Goal: Task Accomplishment & Management: Manage account settings

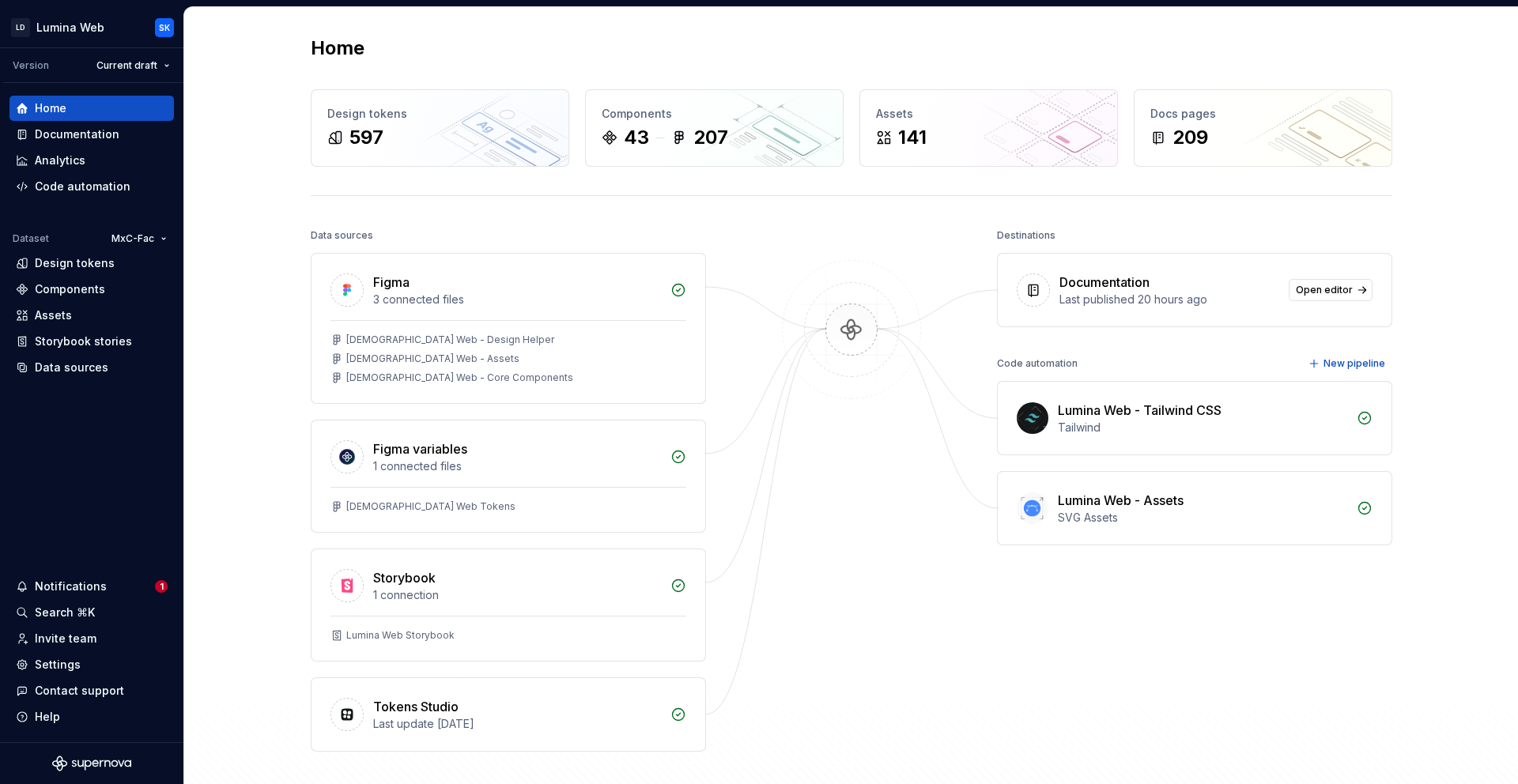
click at [868, 230] on div at bounding box center [851, 487] width 158 height 527
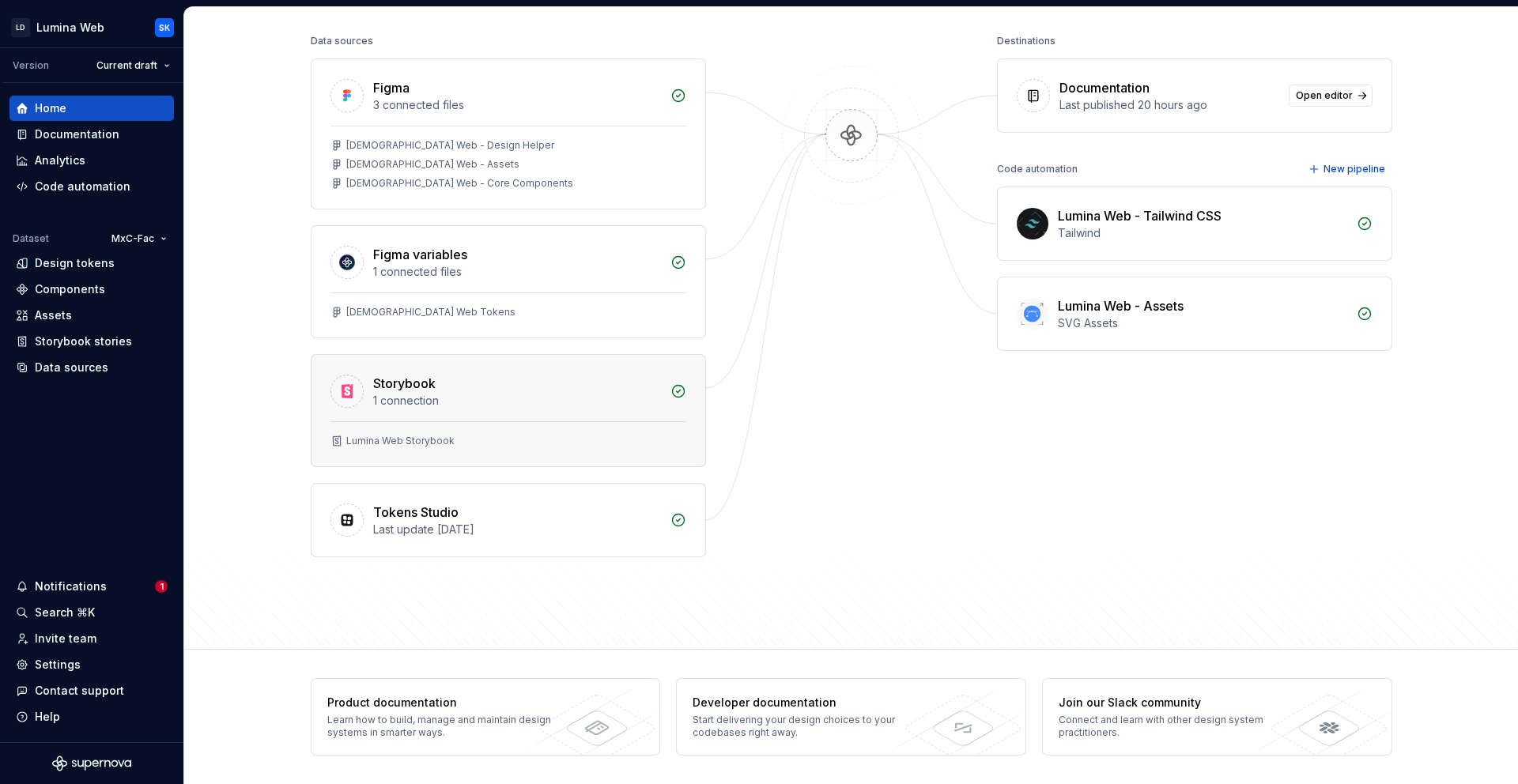
scroll to position [177, 0]
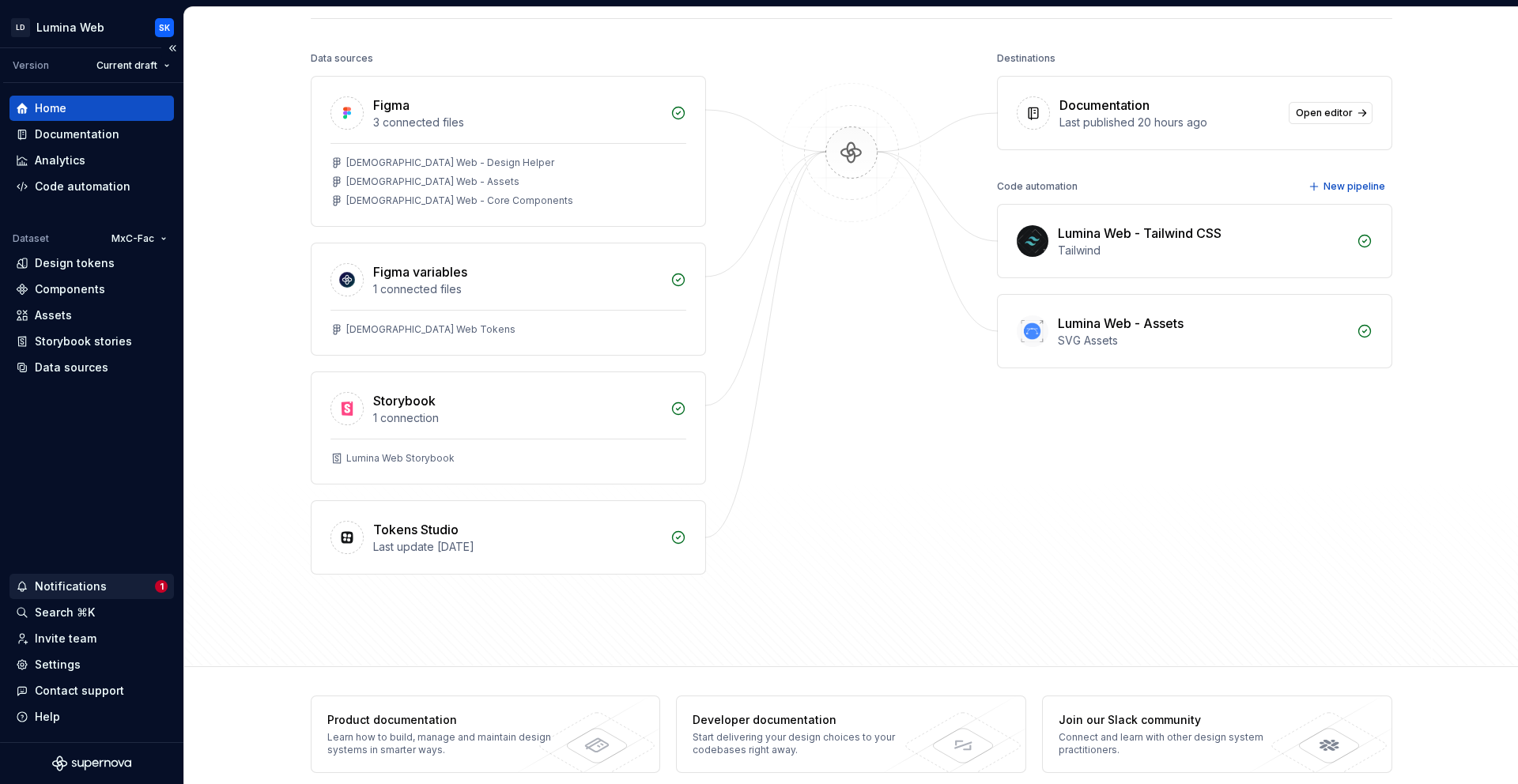
click at [110, 580] on div "Notifications" at bounding box center [85, 586] width 139 height 16
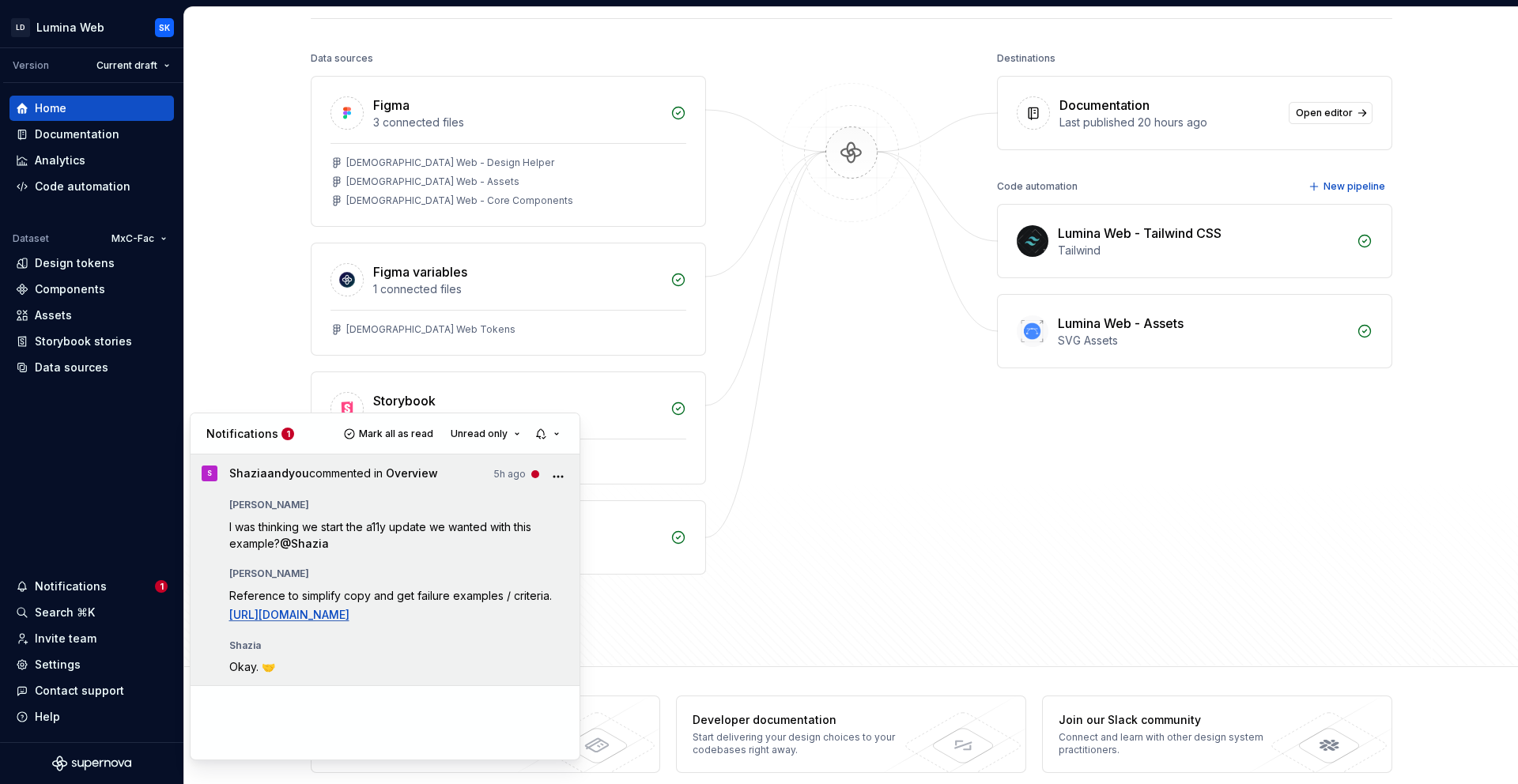
click at [359, 529] on span "I was thinking we start the a11y update we wanted with this example?" at bounding box center [383, 535] width 306 height 30
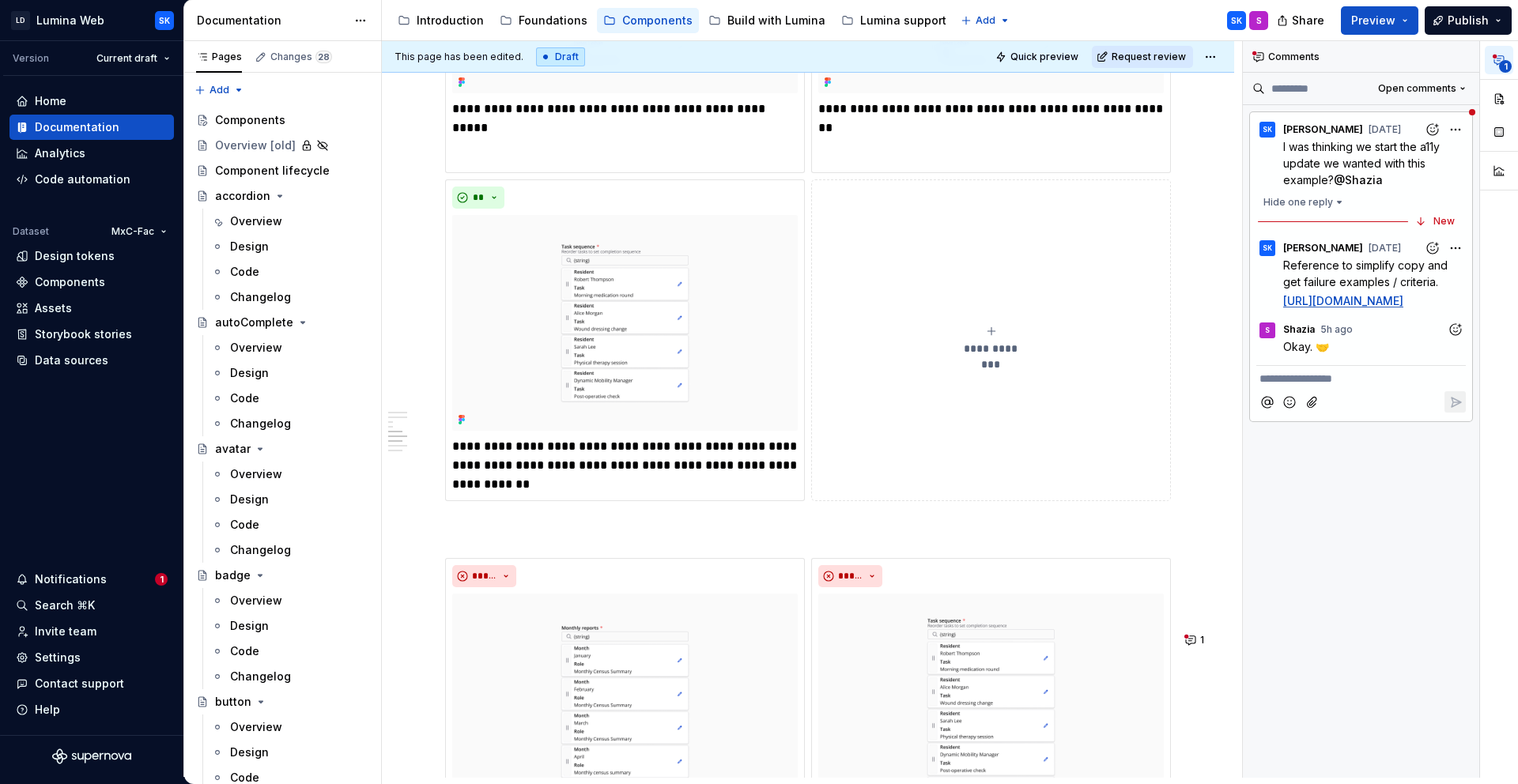
scroll to position [1714, 0]
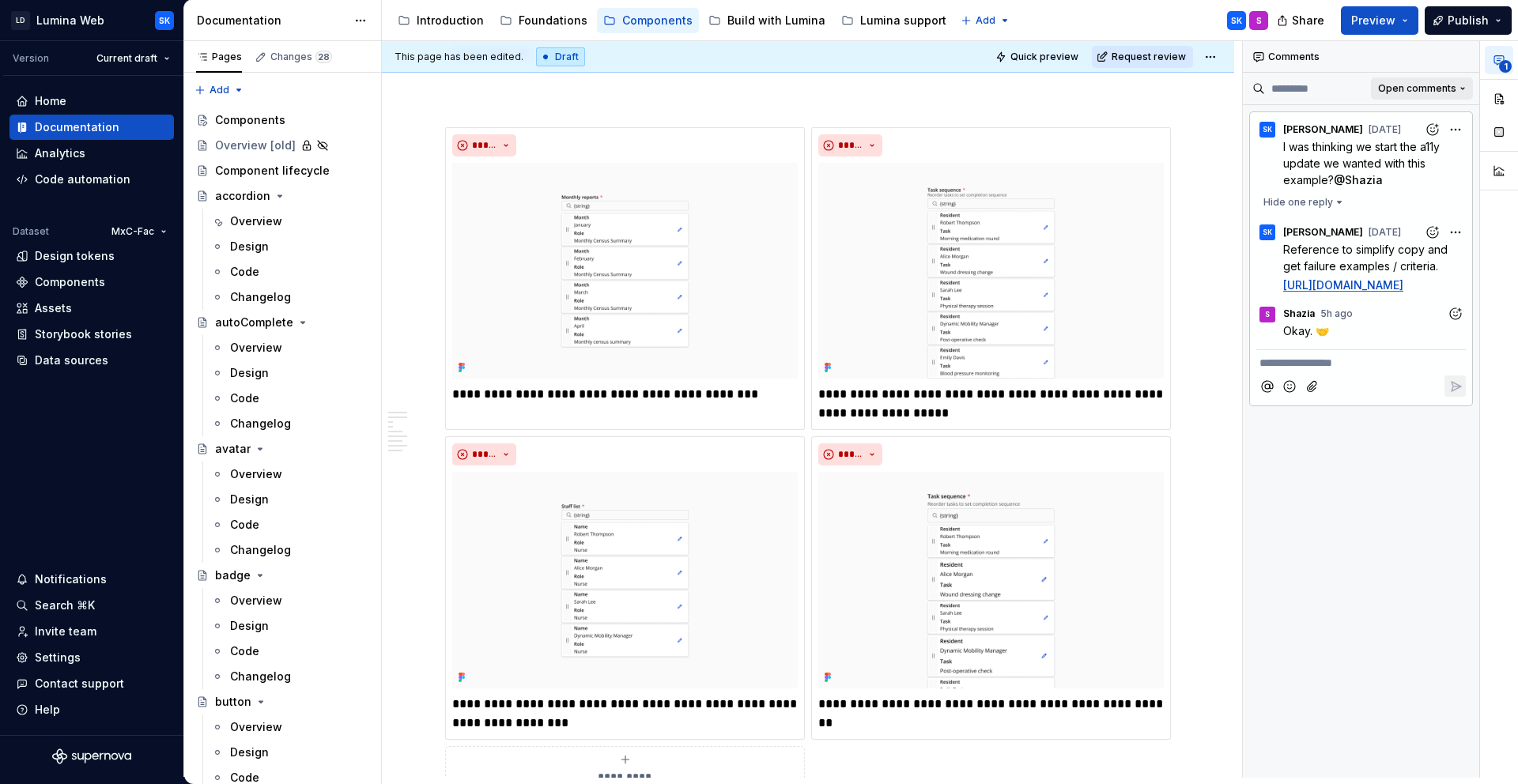
click at [1446, 84] on span "Open comments" at bounding box center [1417, 89] width 79 height 13
click at [1425, 139] on div "Resolved" at bounding box center [1411, 144] width 103 height 16
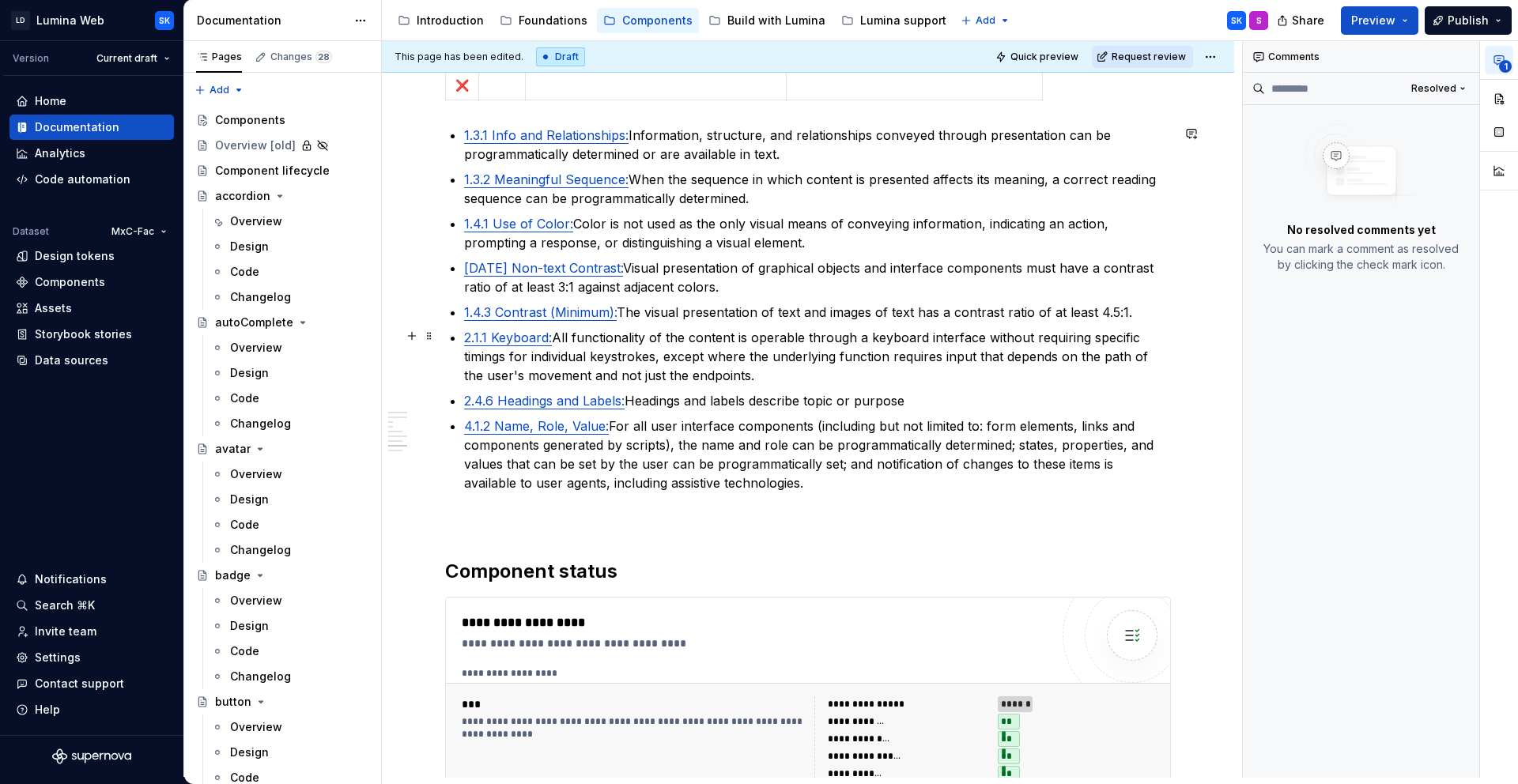
scroll to position [2545, 0]
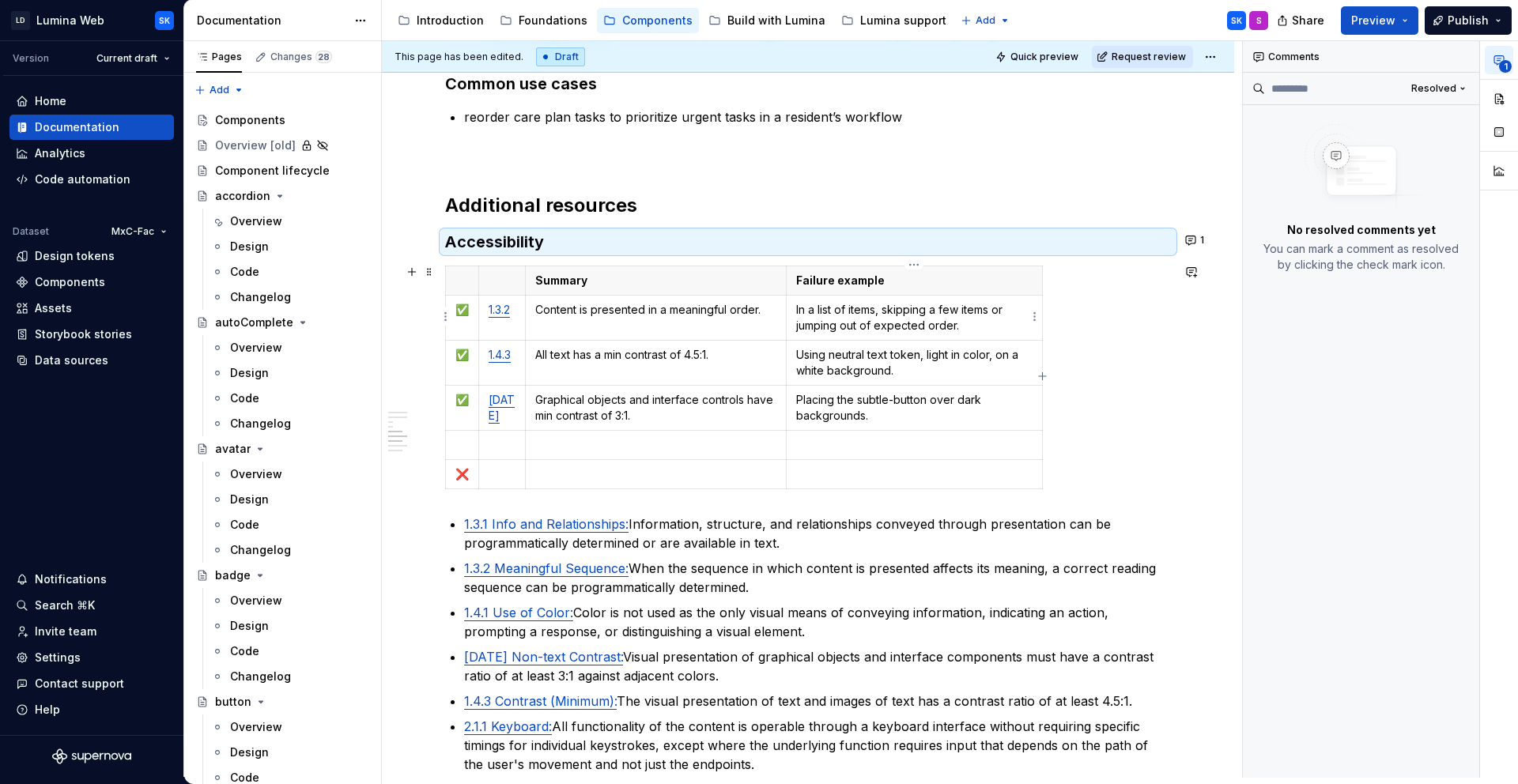
click at [882, 323] on p "In a list of items, skipping a few items or jumping out of expected order." at bounding box center [914, 317] width 236 height 31
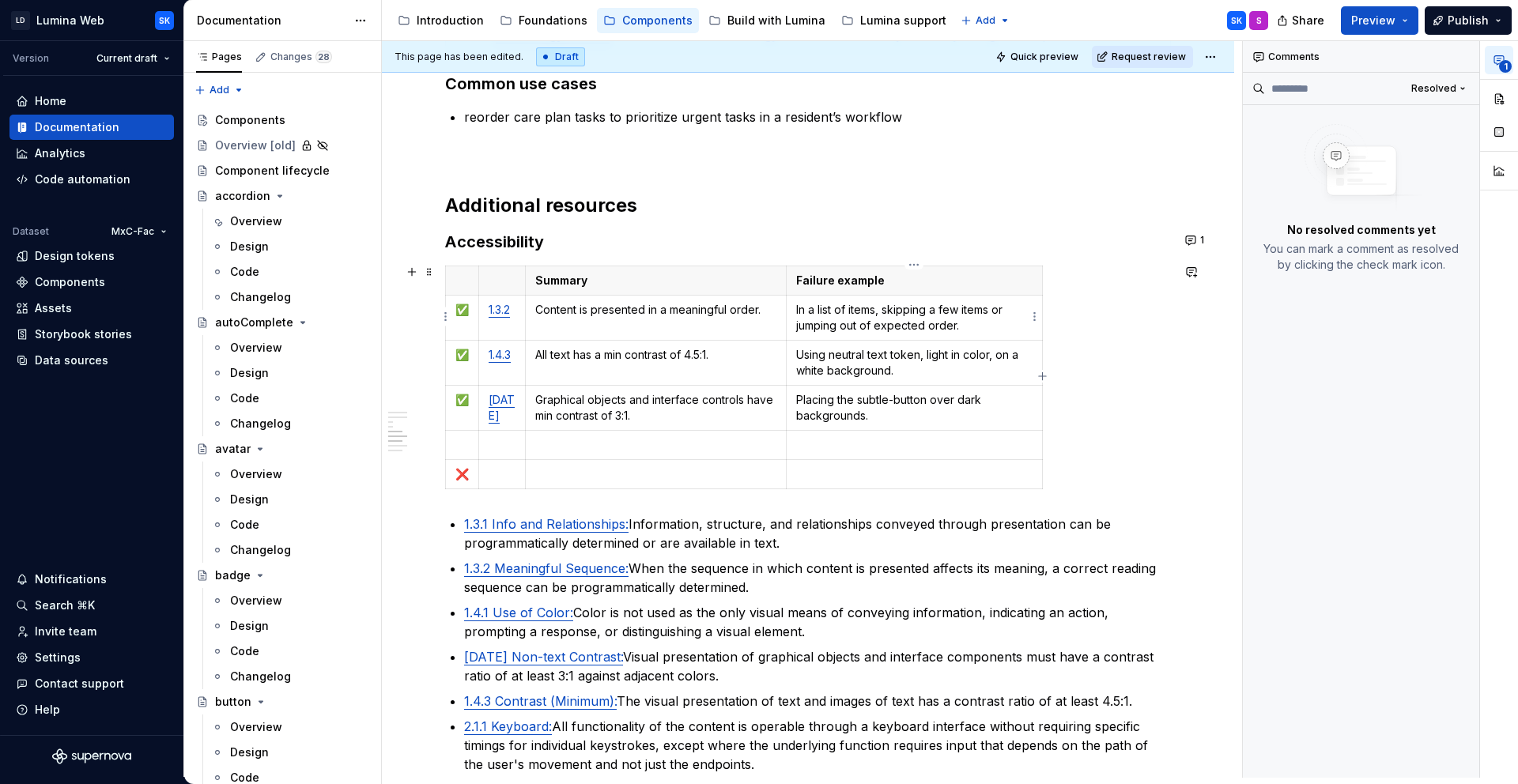
click at [965, 322] on p "In a list of items, skipping a few items or jumping out of expected order." at bounding box center [914, 317] width 236 height 31
click at [1500, 99] on button "button" at bounding box center [1499, 98] width 29 height 29
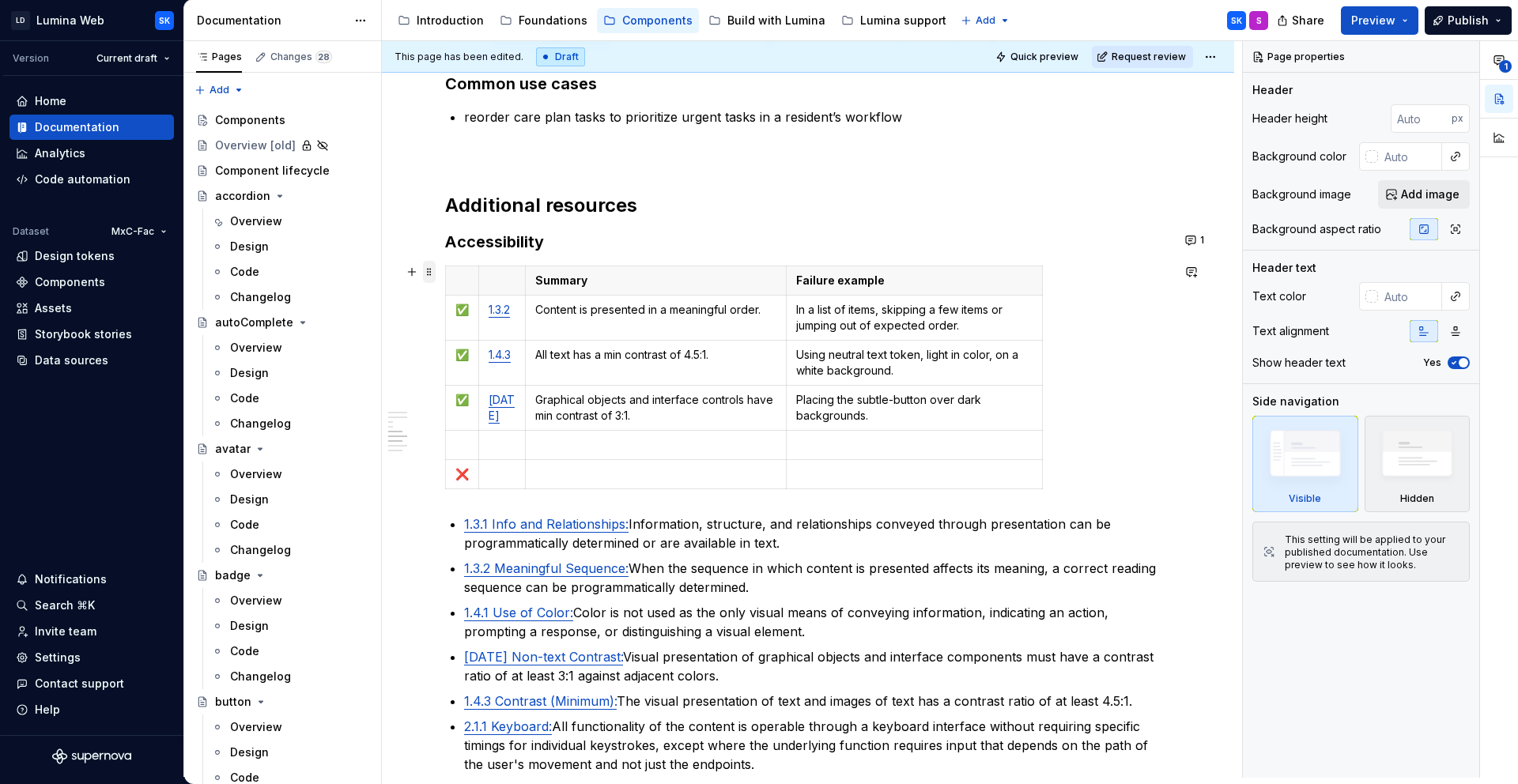
click at [425, 270] on span at bounding box center [430, 272] width 13 height 22
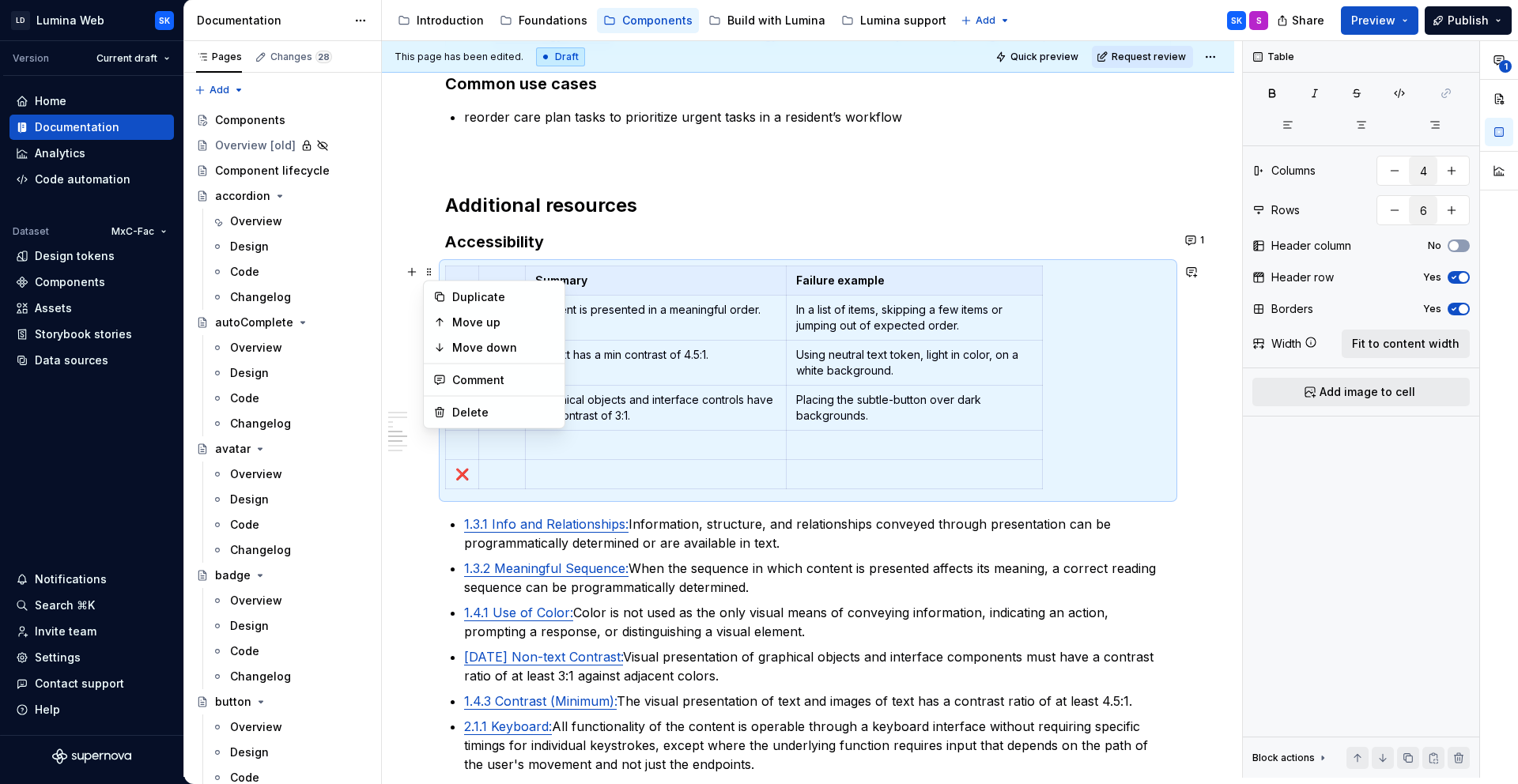
click at [554, 237] on h3 "Accessibility" at bounding box center [809, 242] width 726 height 22
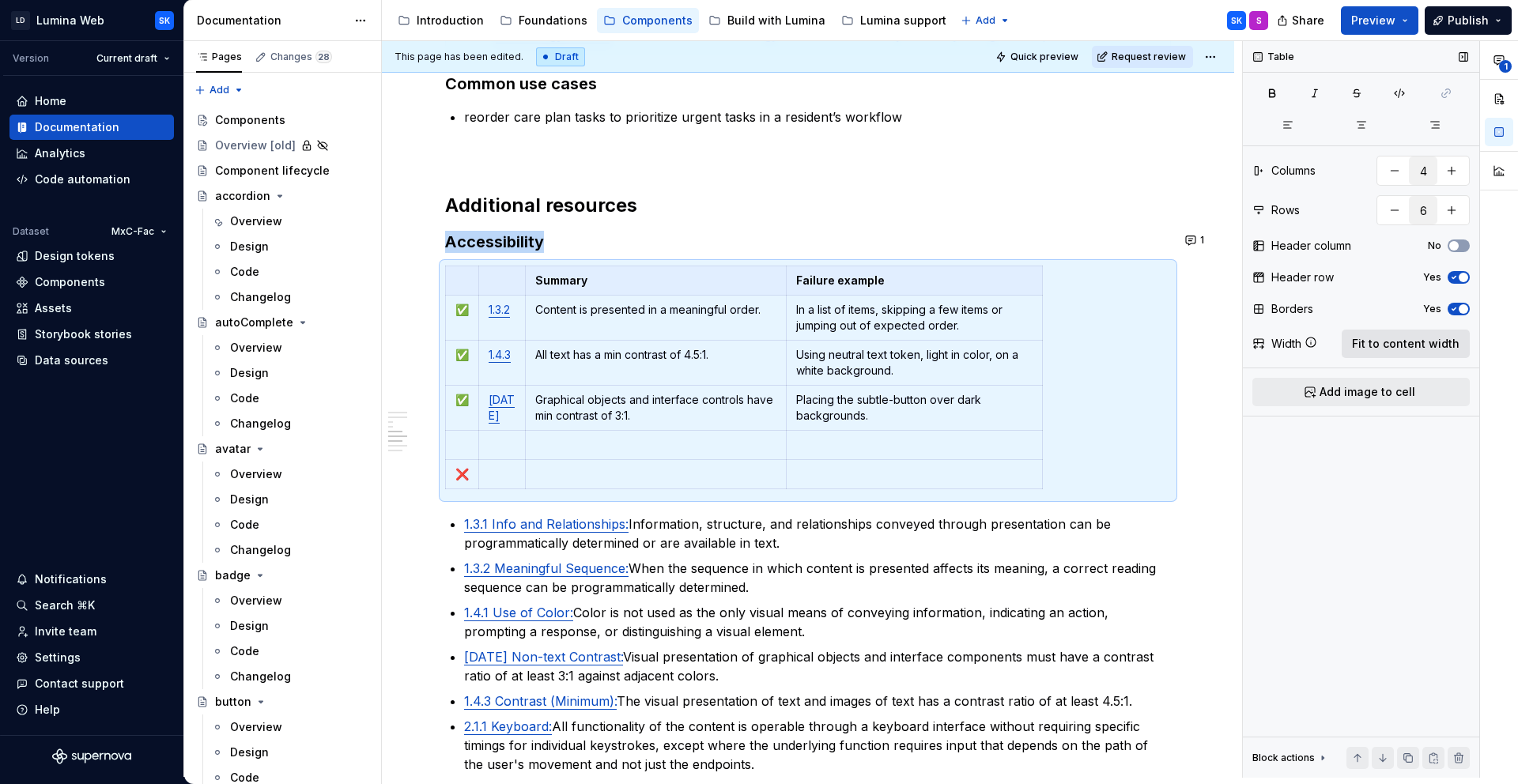
click at [1399, 332] on button "Fit to content width" at bounding box center [1406, 343] width 128 height 29
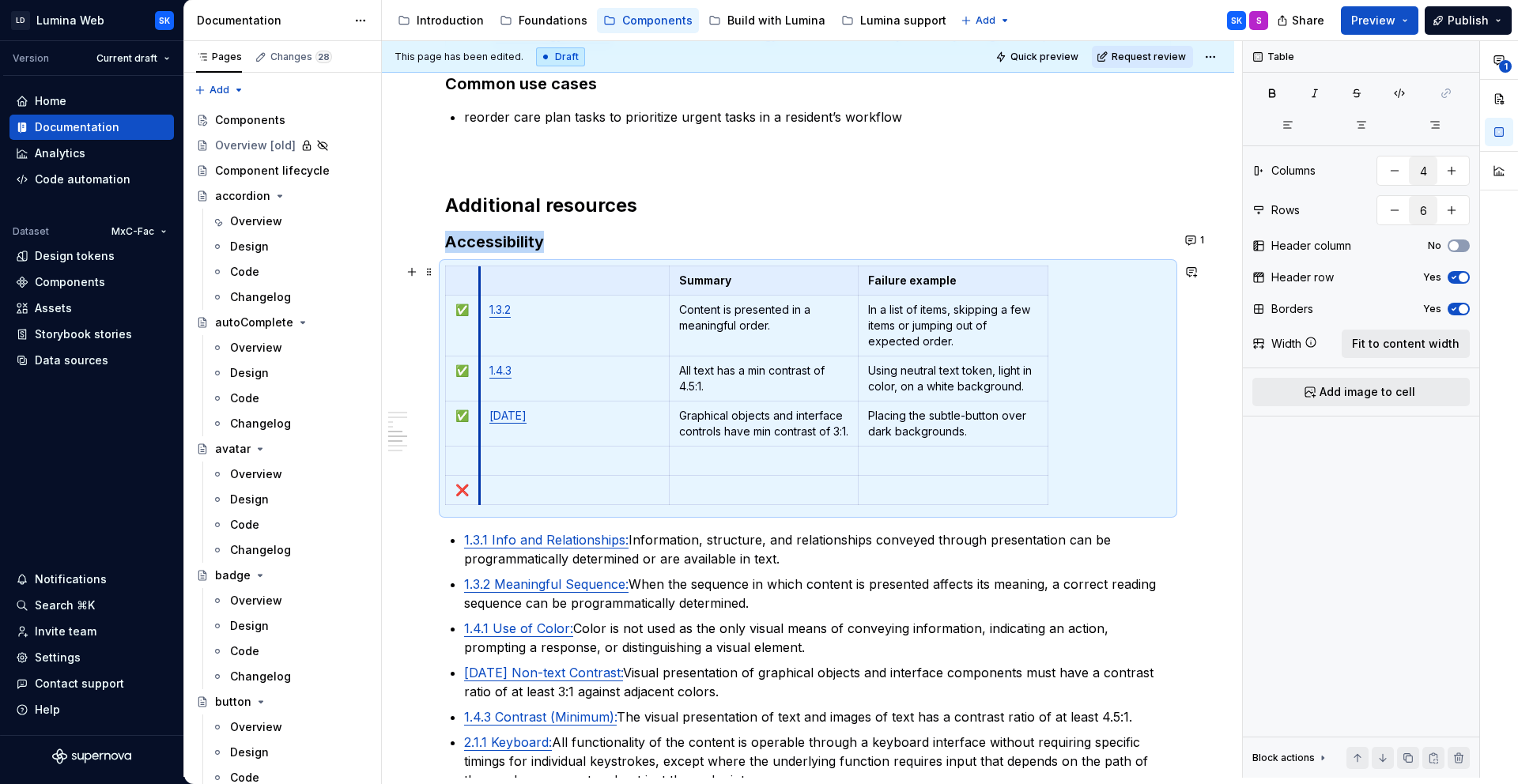
drag, startPoint x: 636, startPoint y: 286, endPoint x: 481, endPoint y: 290, distance: 155.1
click at [481, 290] on th at bounding box center [573, 280] width 190 height 30
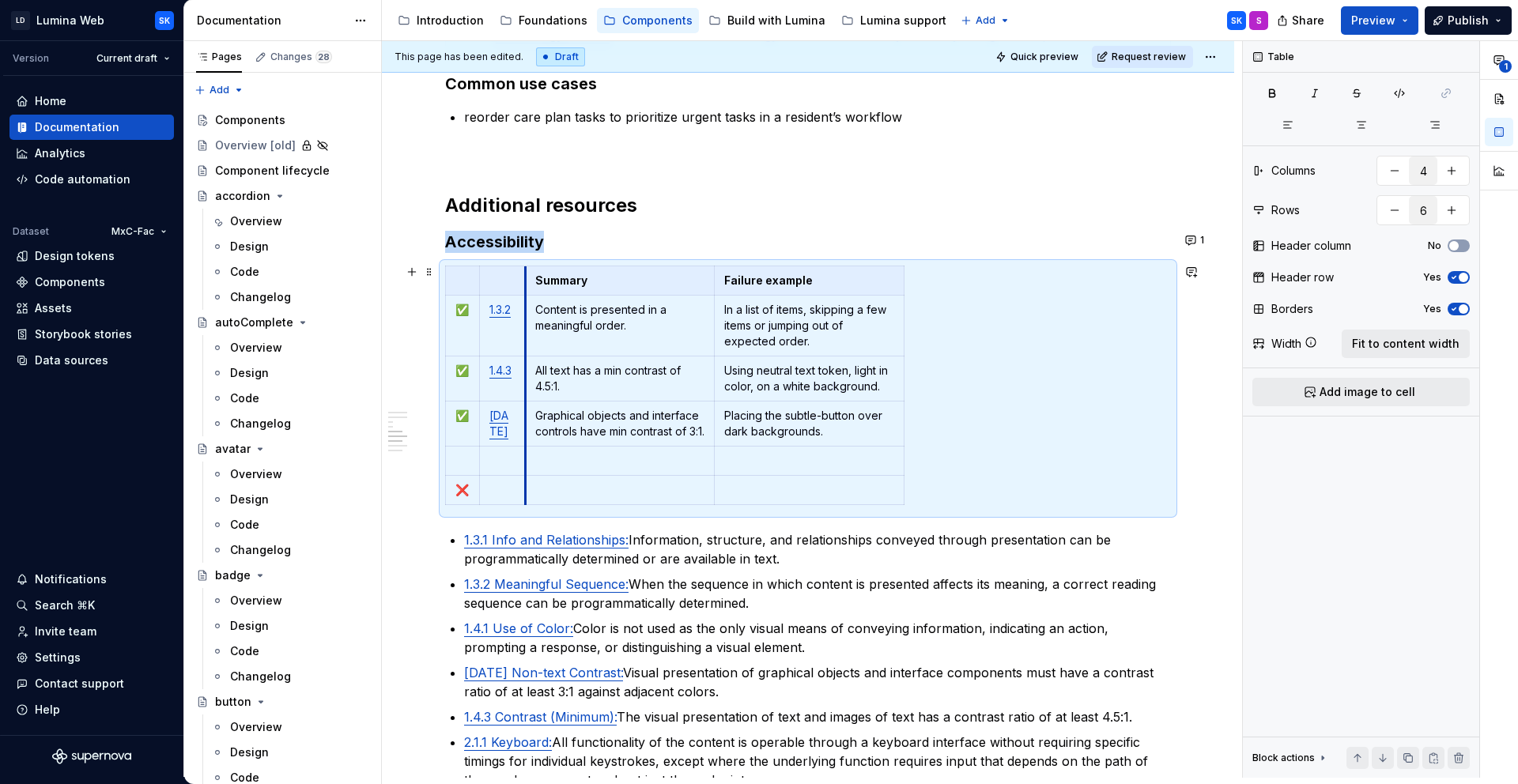
drag, startPoint x: 668, startPoint y: 283, endPoint x: 524, endPoint y: 287, distance: 144.1
click at [1393, 332] on button "Fit to content width" at bounding box center [1406, 343] width 128 height 29
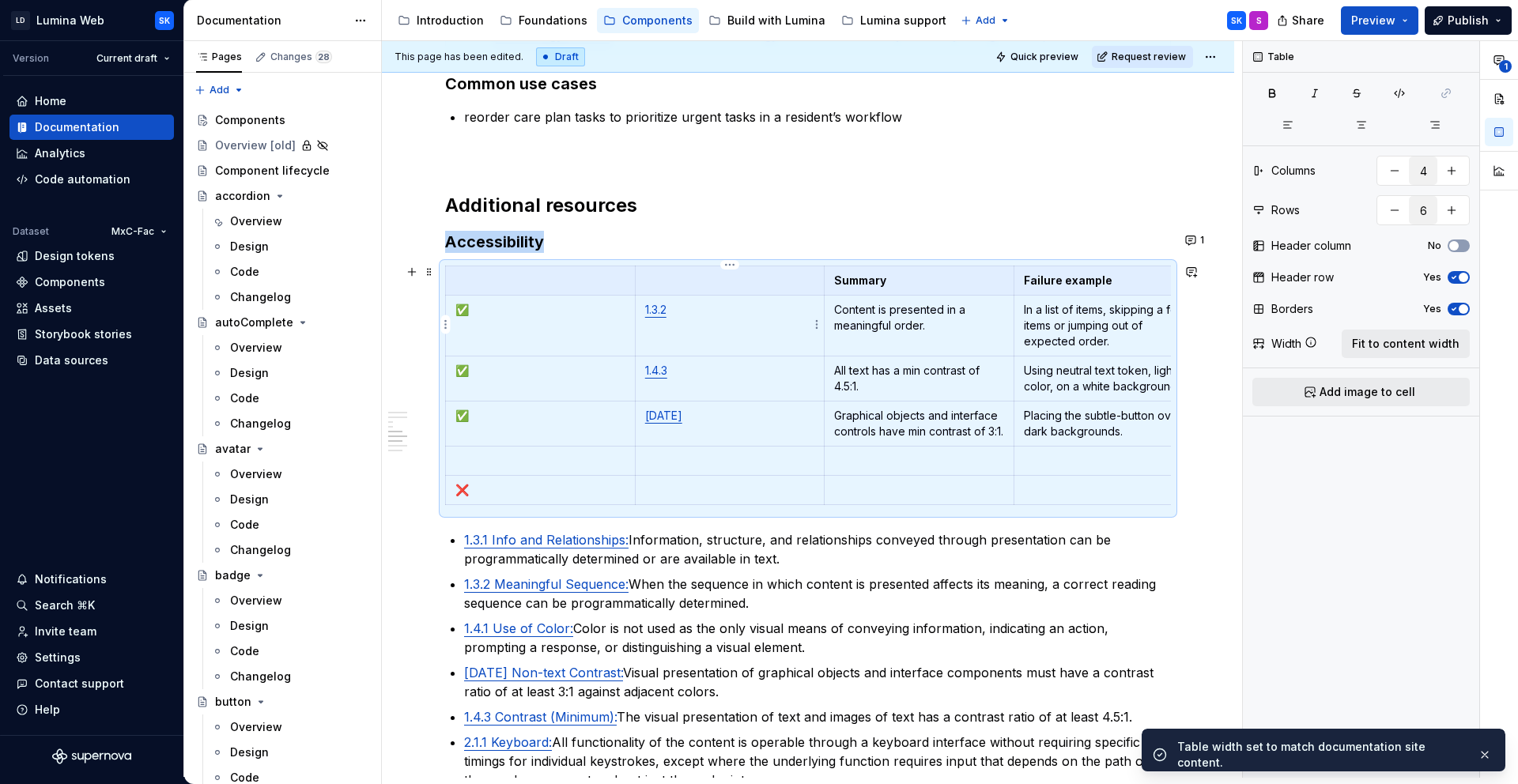
click at [712, 317] on td "1.3.2" at bounding box center [730, 325] width 190 height 61
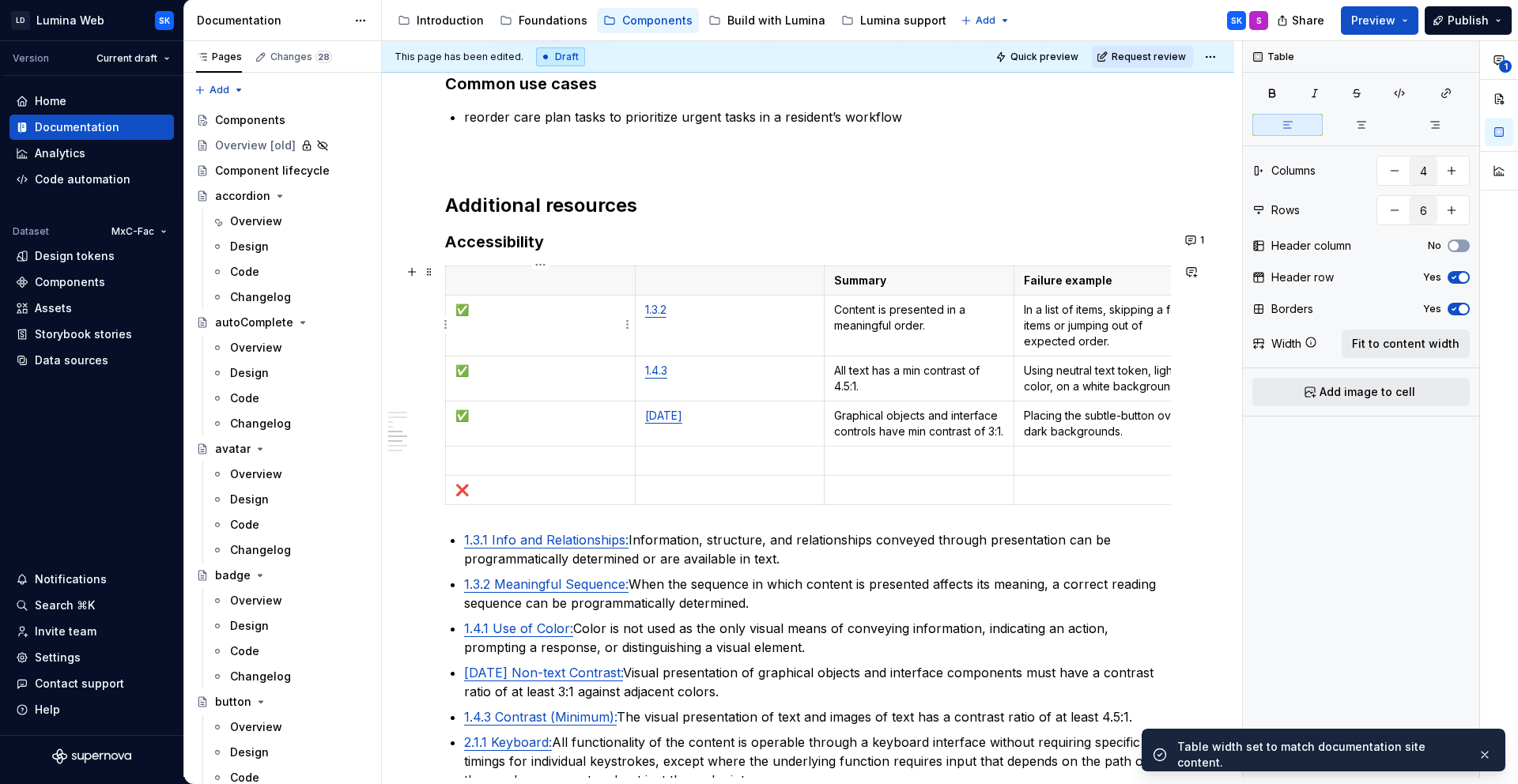
type textarea "*"
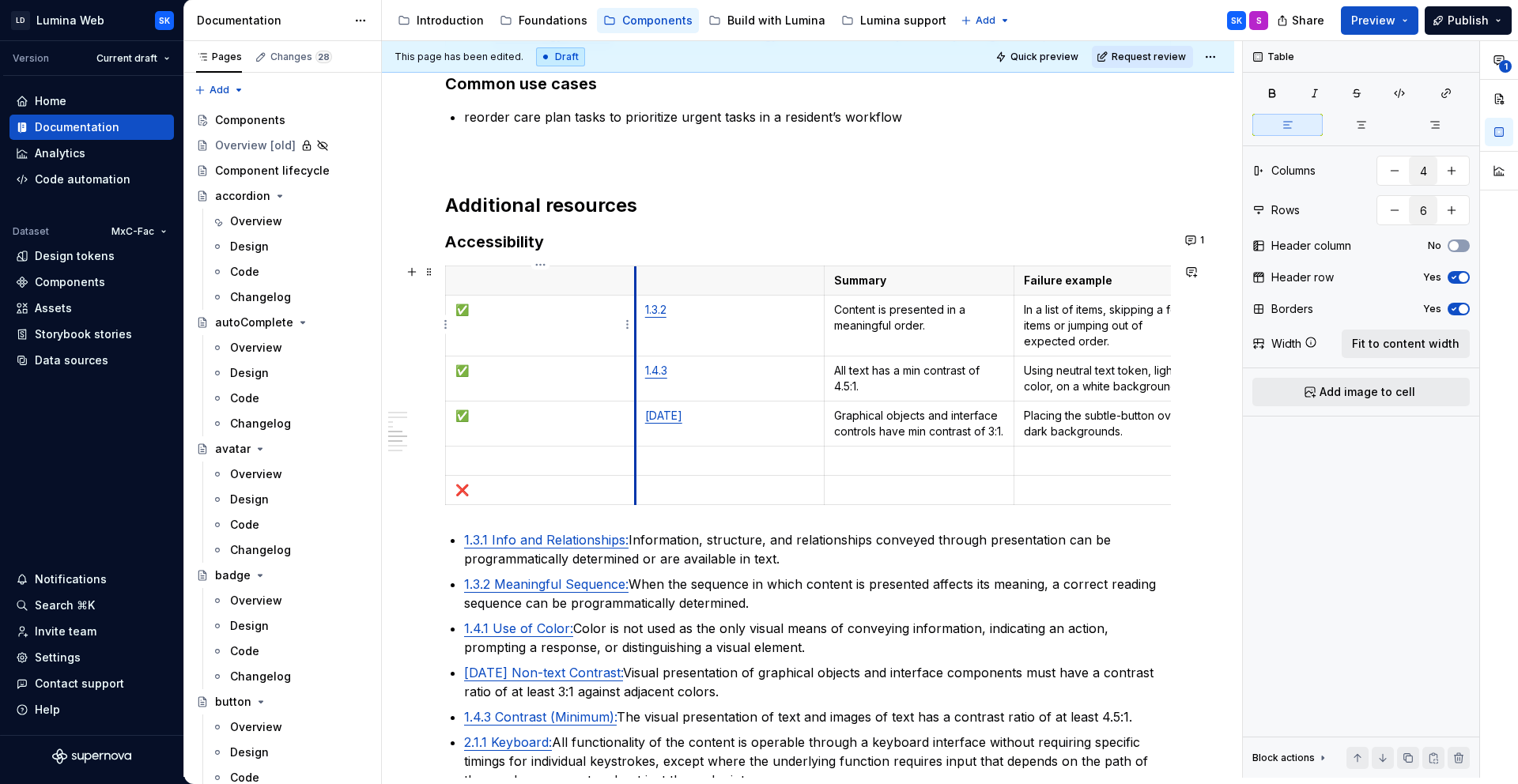
click at [634, 294] on td "✅" at bounding box center [541, 325] width 190 height 61
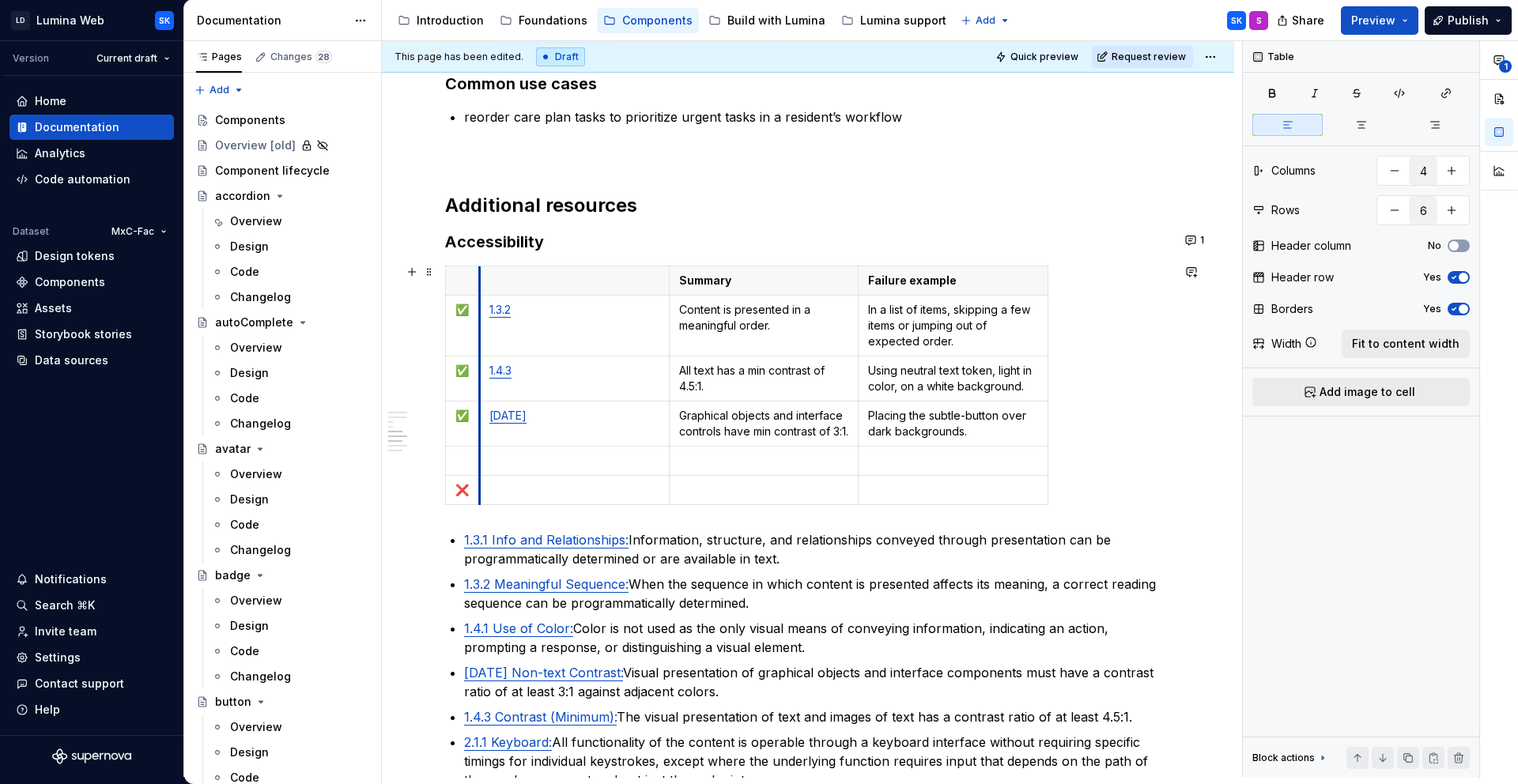
drag, startPoint x: 634, startPoint y: 294, endPoint x: 478, endPoint y: 302, distance: 156.2
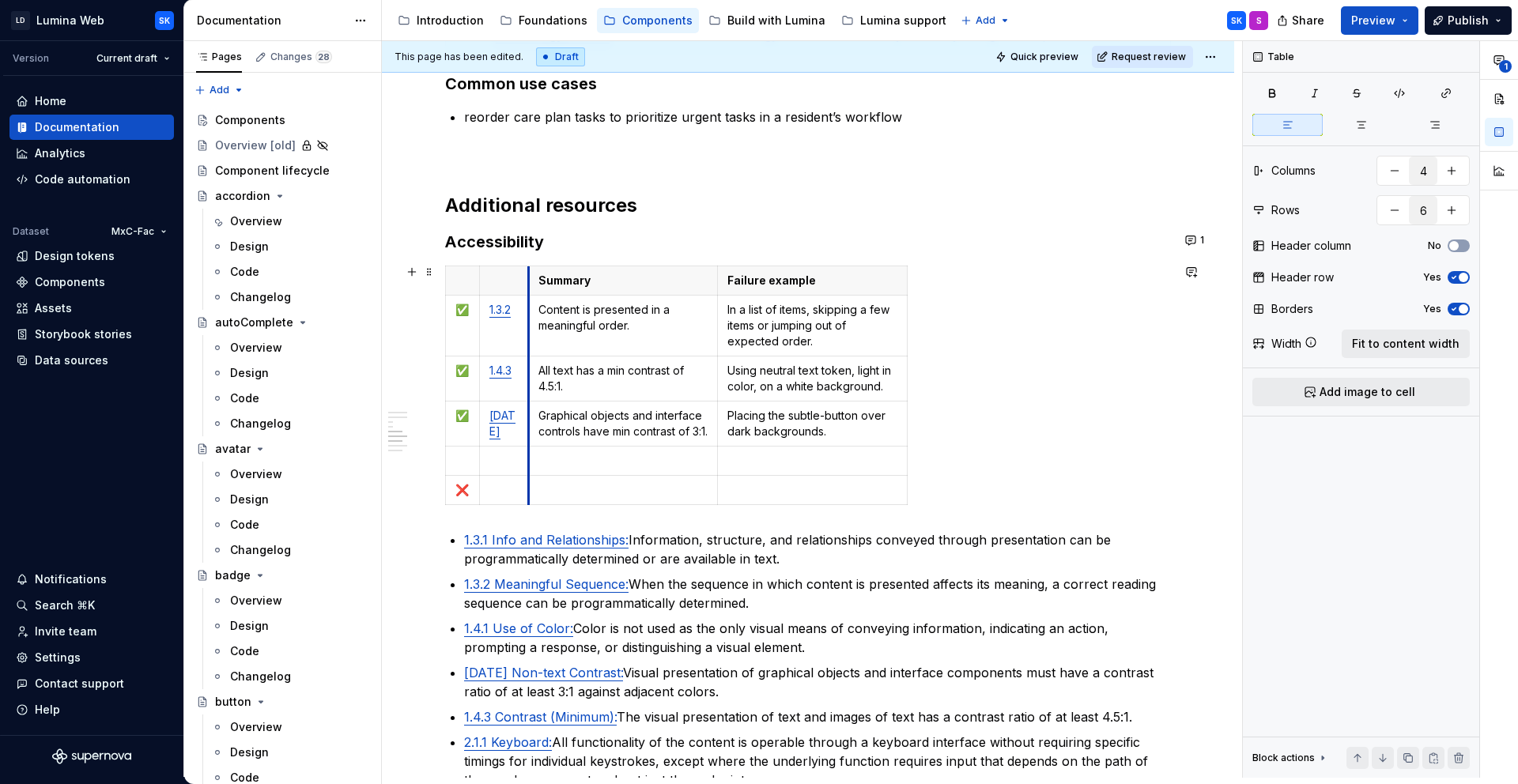
drag, startPoint x: 671, startPoint y: 298, endPoint x: 530, endPoint y: 300, distance: 141.0
click at [530, 300] on td "Content is presented in a meaningful order." at bounding box center [622, 325] width 190 height 61
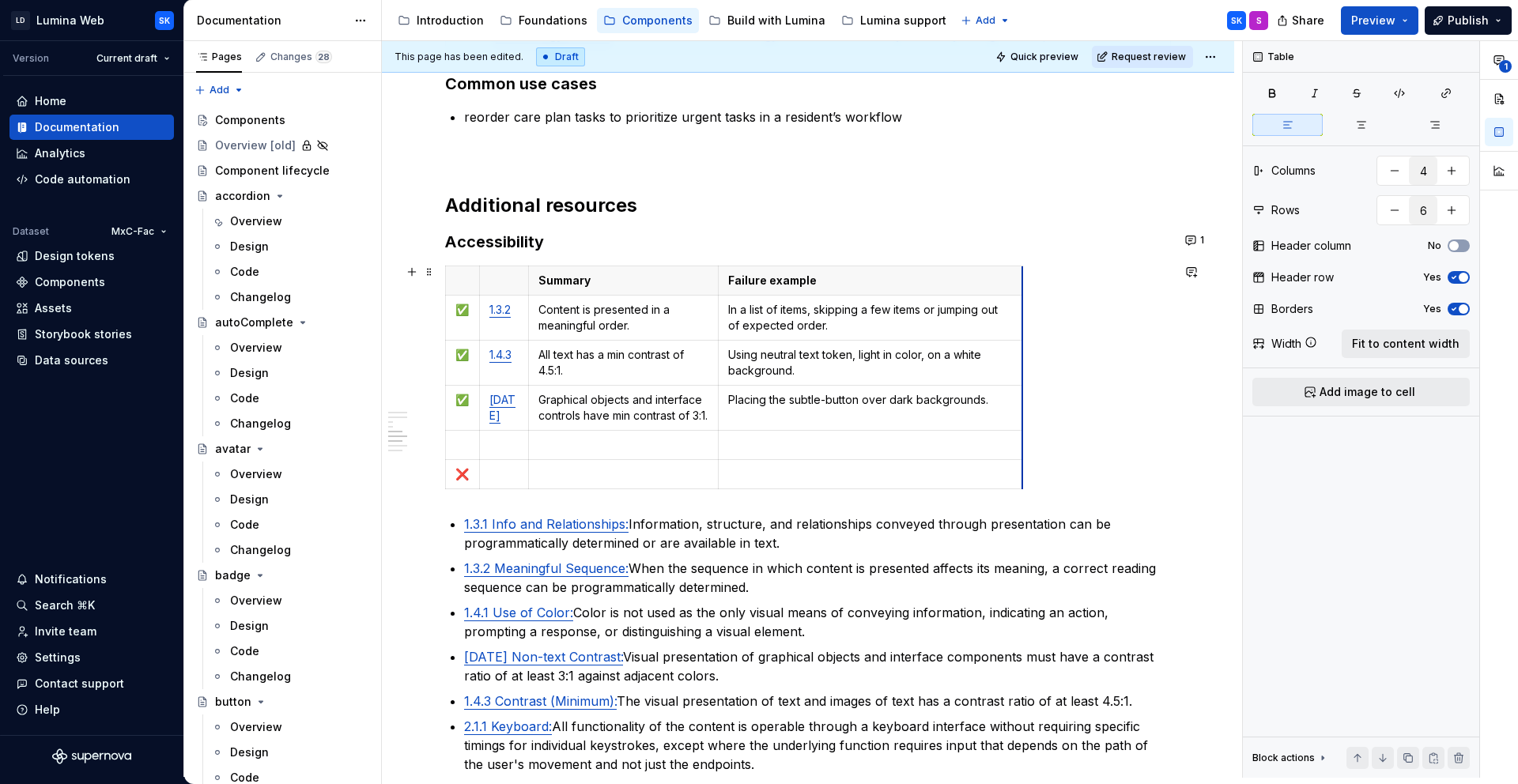
drag, startPoint x: 906, startPoint y: 300, endPoint x: 1022, endPoint y: 305, distance: 116.1
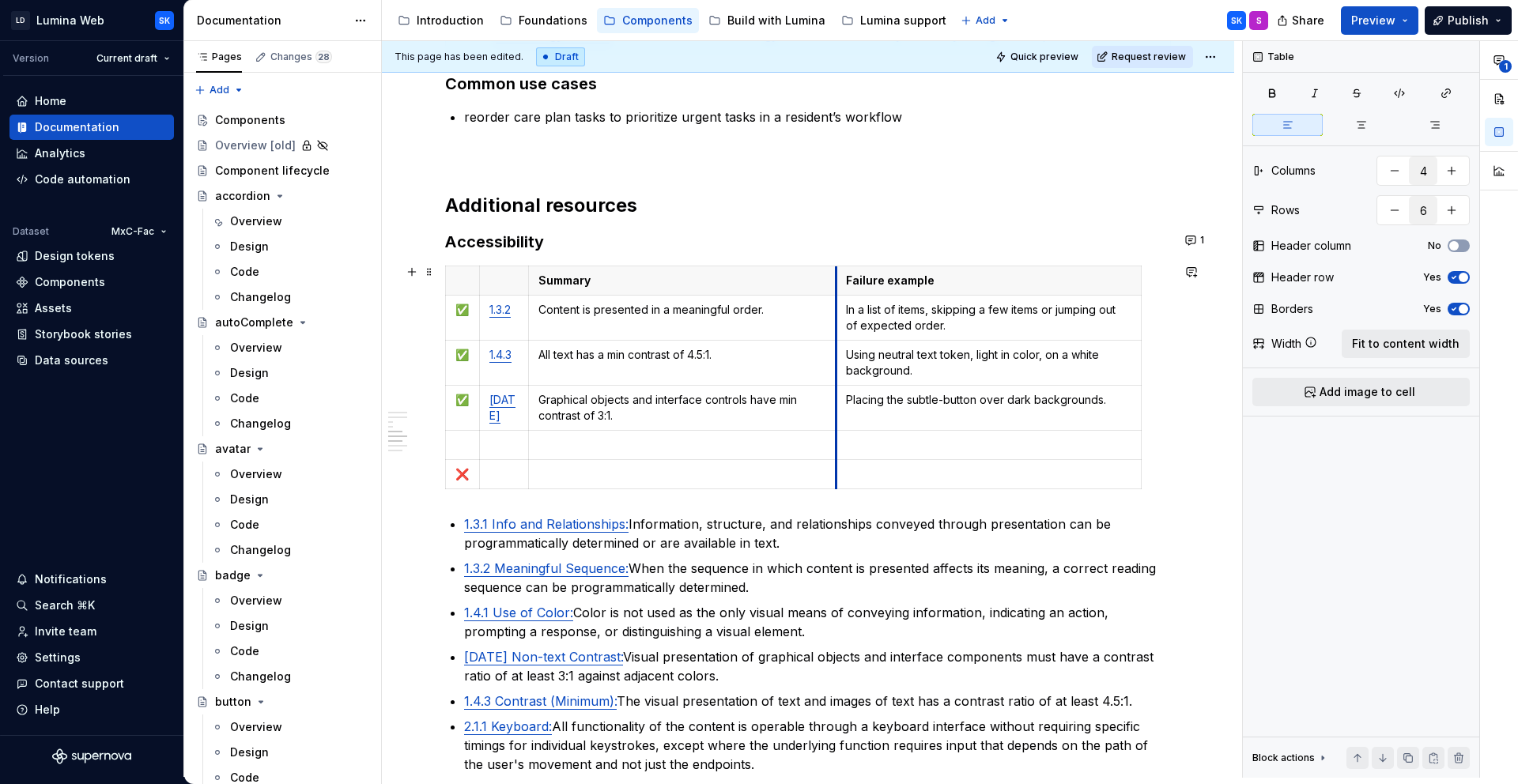
drag, startPoint x: 719, startPoint y: 311, endPoint x: 837, endPoint y: 310, distance: 118.0
click at [837, 310] on td "In a list of items, skipping a few items or jumping out of expected order." at bounding box center [989, 317] width 306 height 45
drag, startPoint x: 1140, startPoint y: 305, endPoint x: 1169, endPoint y: 313, distance: 30.1
drag, startPoint x: 836, startPoint y: 330, endPoint x: 858, endPoint y: 364, distance: 40.5
click at [845, 330] on td "In a list of items, skipping a few items or jumping out of expected order." at bounding box center [1011, 317] width 333 height 45
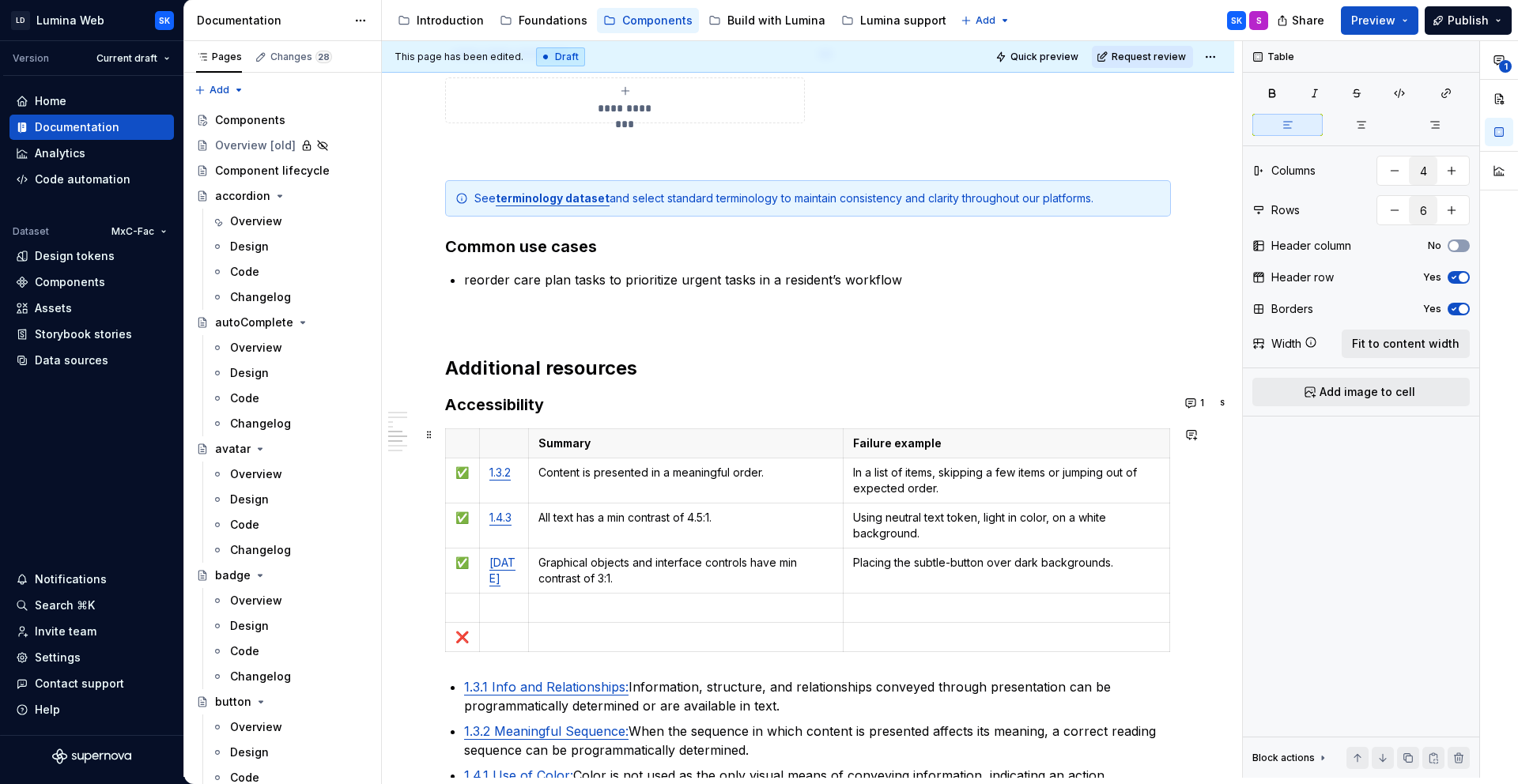
scroll to position [2339, 0]
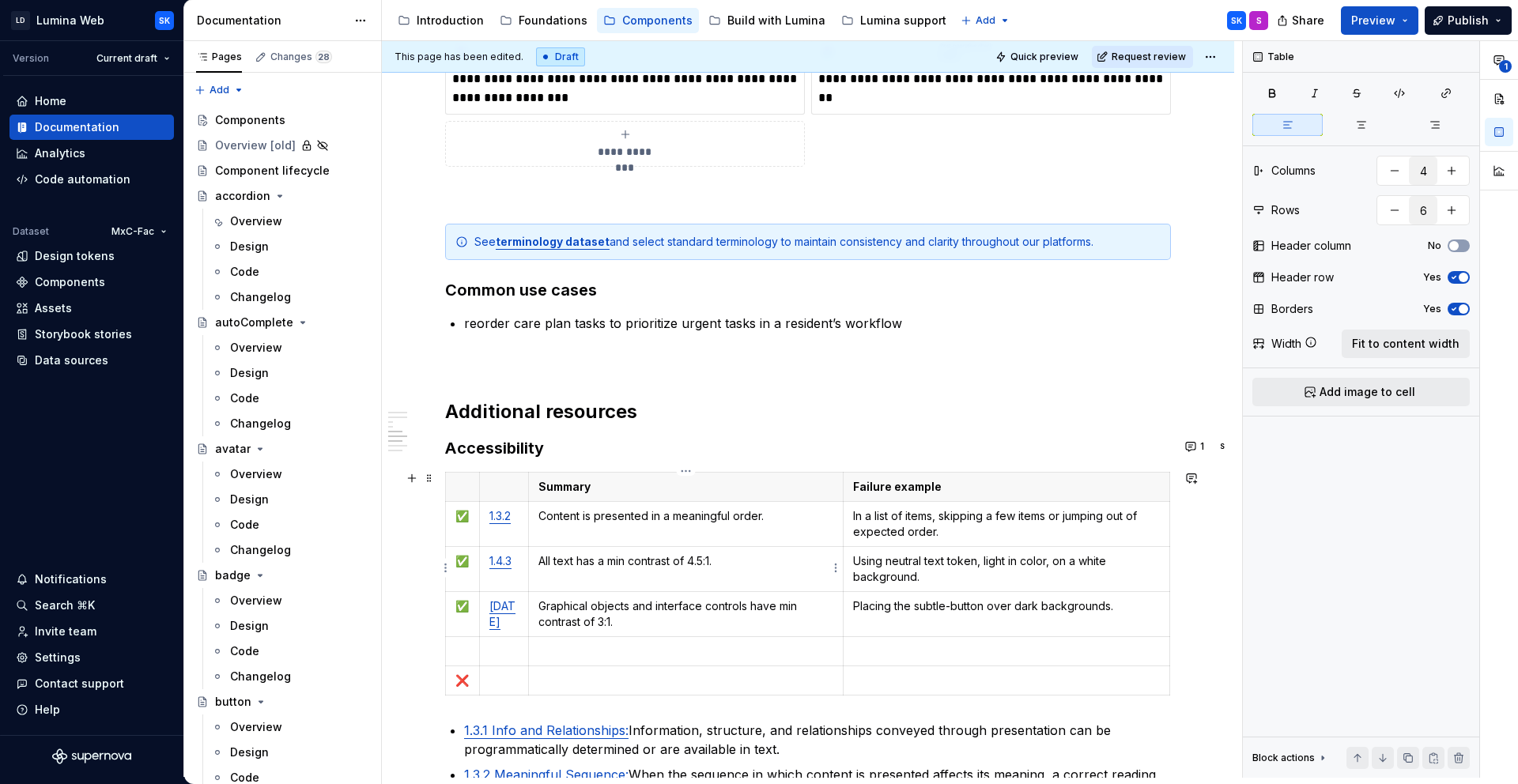
click at [625, 557] on p "All text has a min contrast of 4.5:1." at bounding box center [685, 561] width 295 height 16
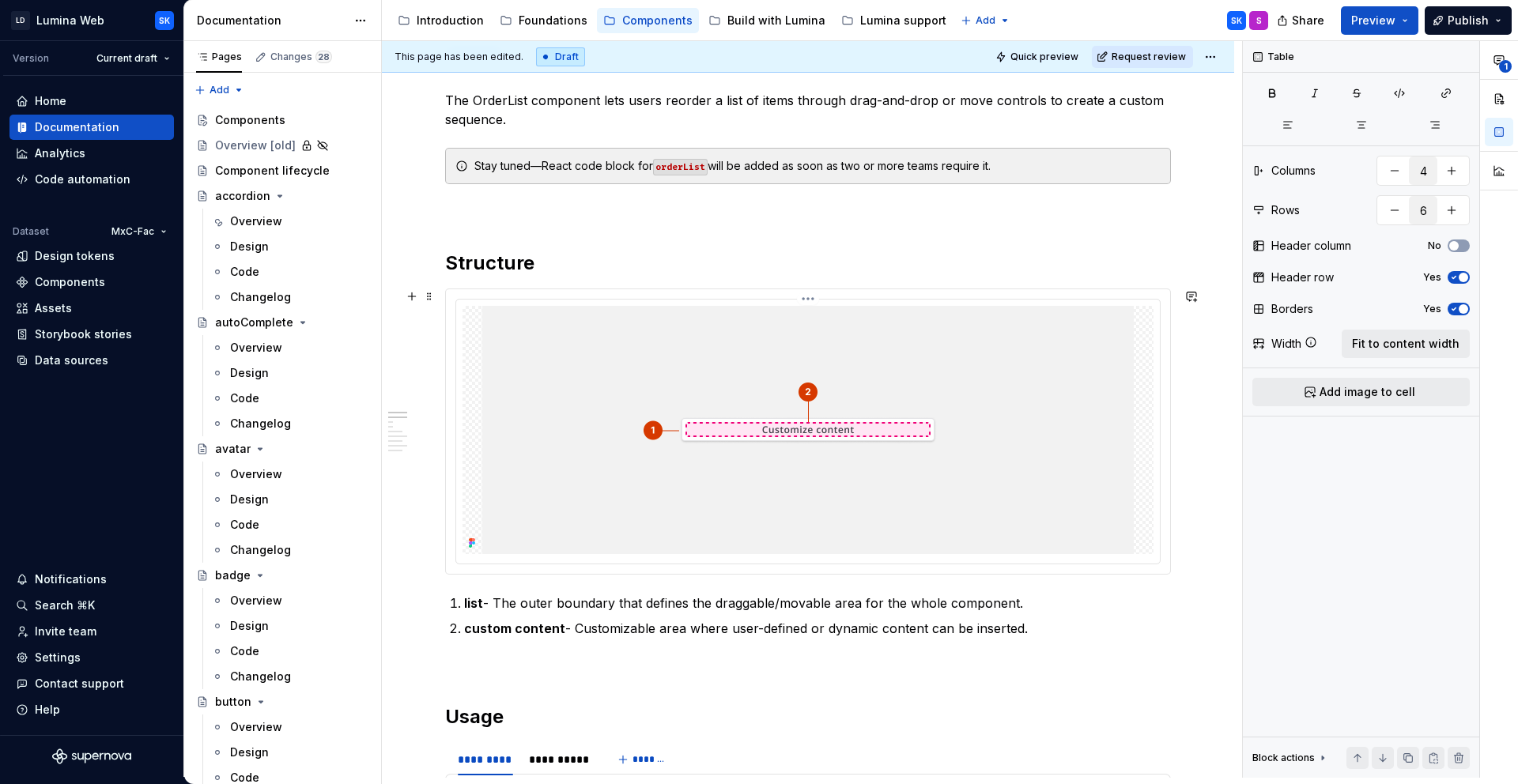
scroll to position [0, 0]
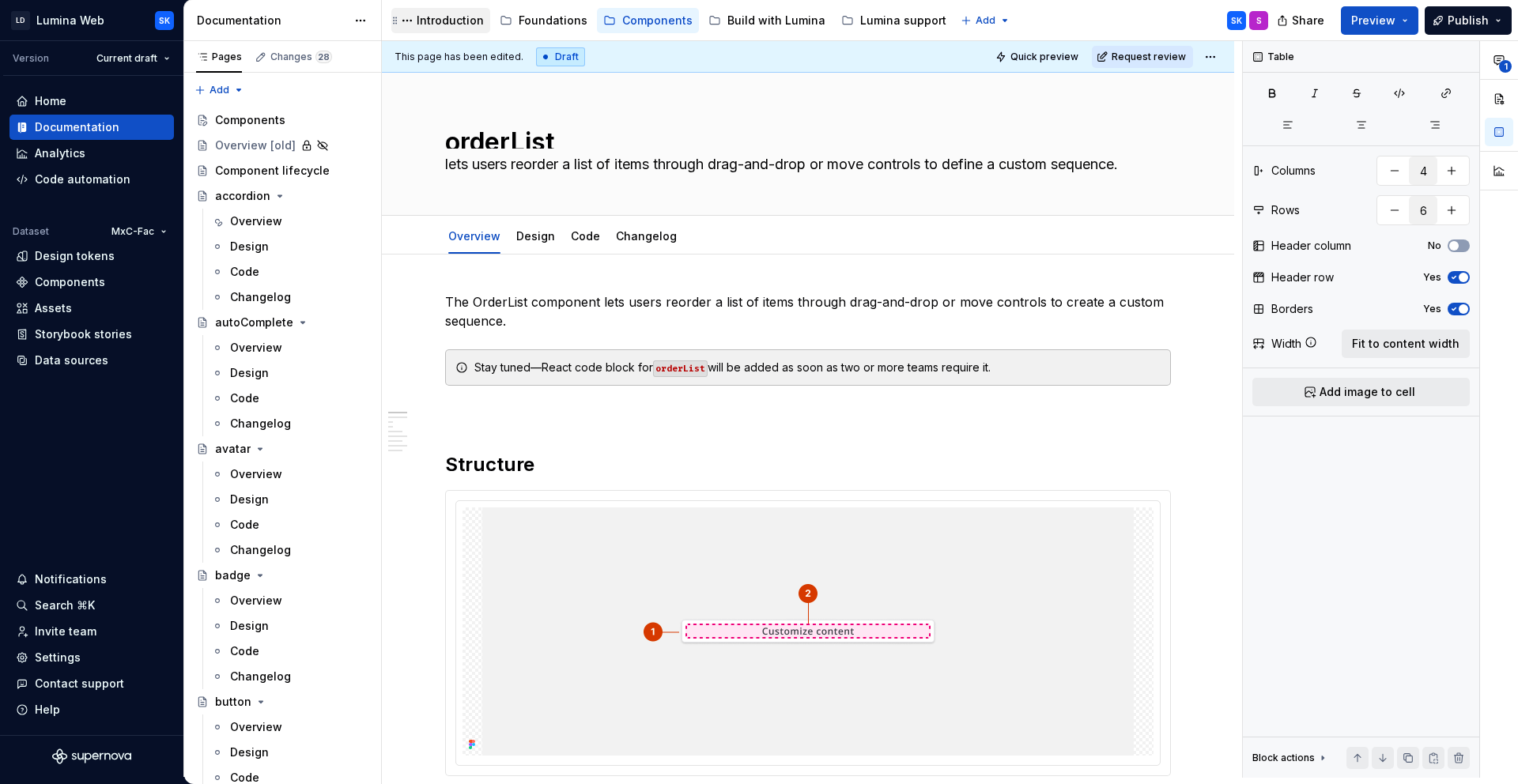
click at [435, 19] on div "Introduction" at bounding box center [450, 20] width 68 height 16
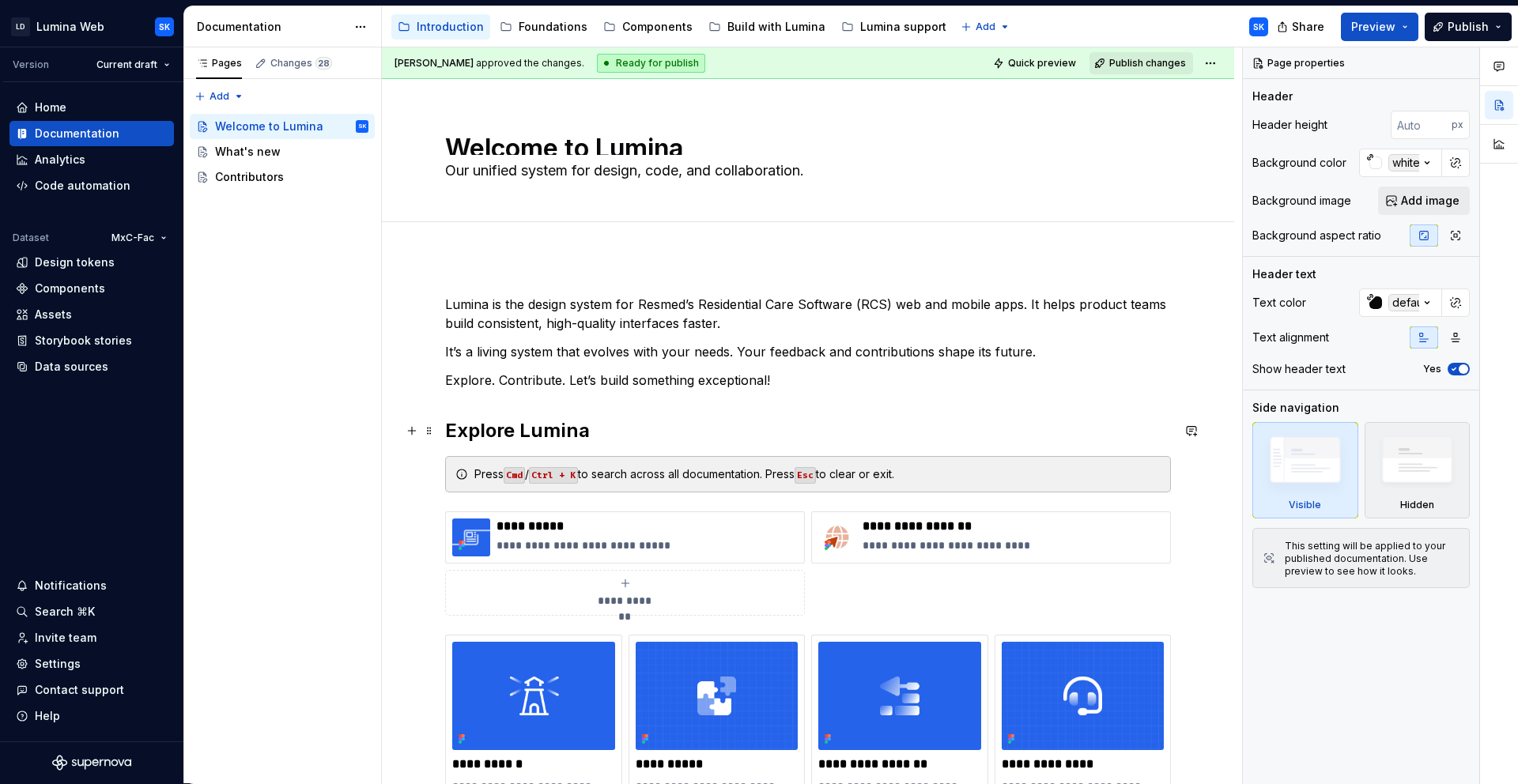
scroll to position [179, 0]
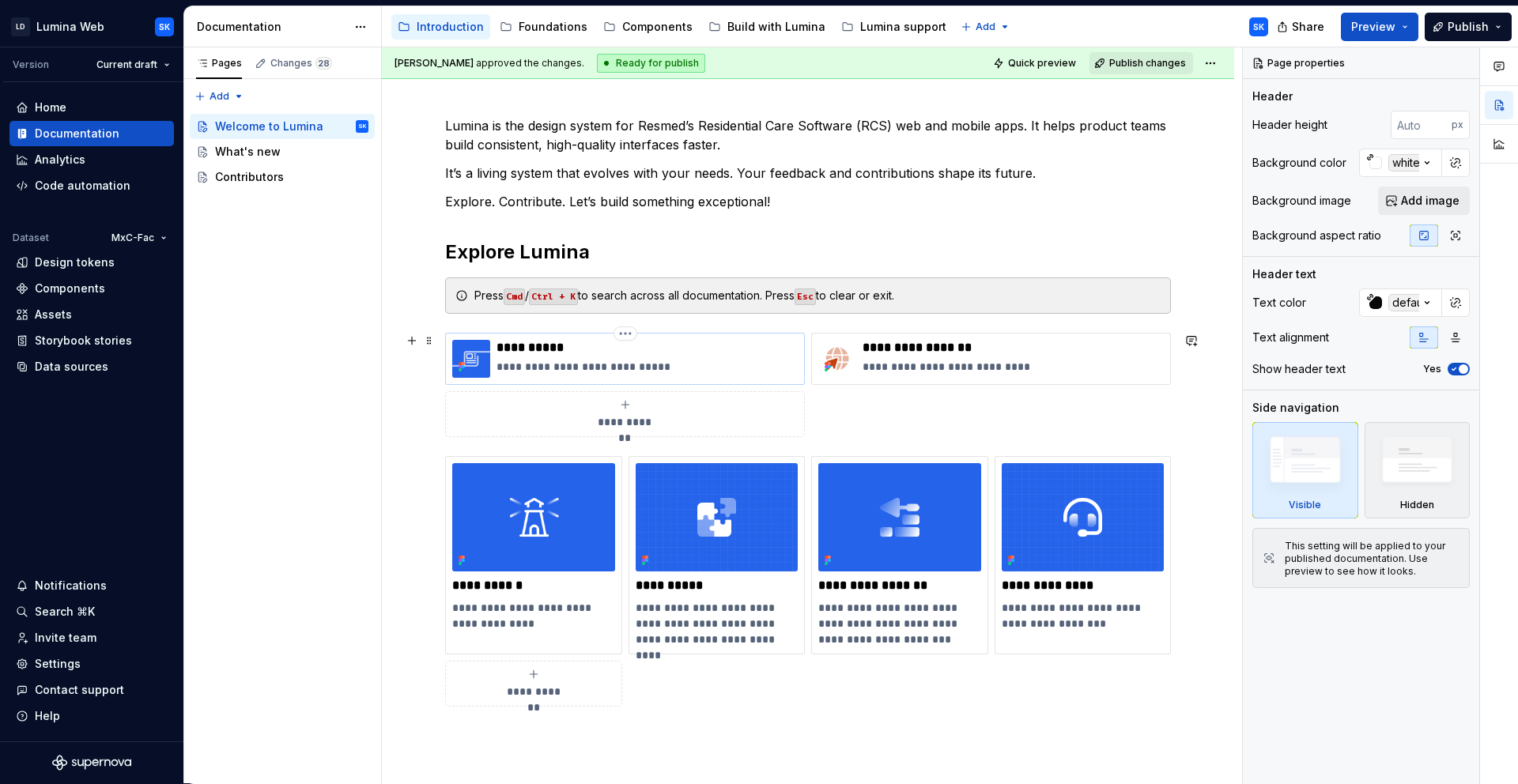
click at [698, 366] on p "**********" at bounding box center [646, 367] width 301 height 16
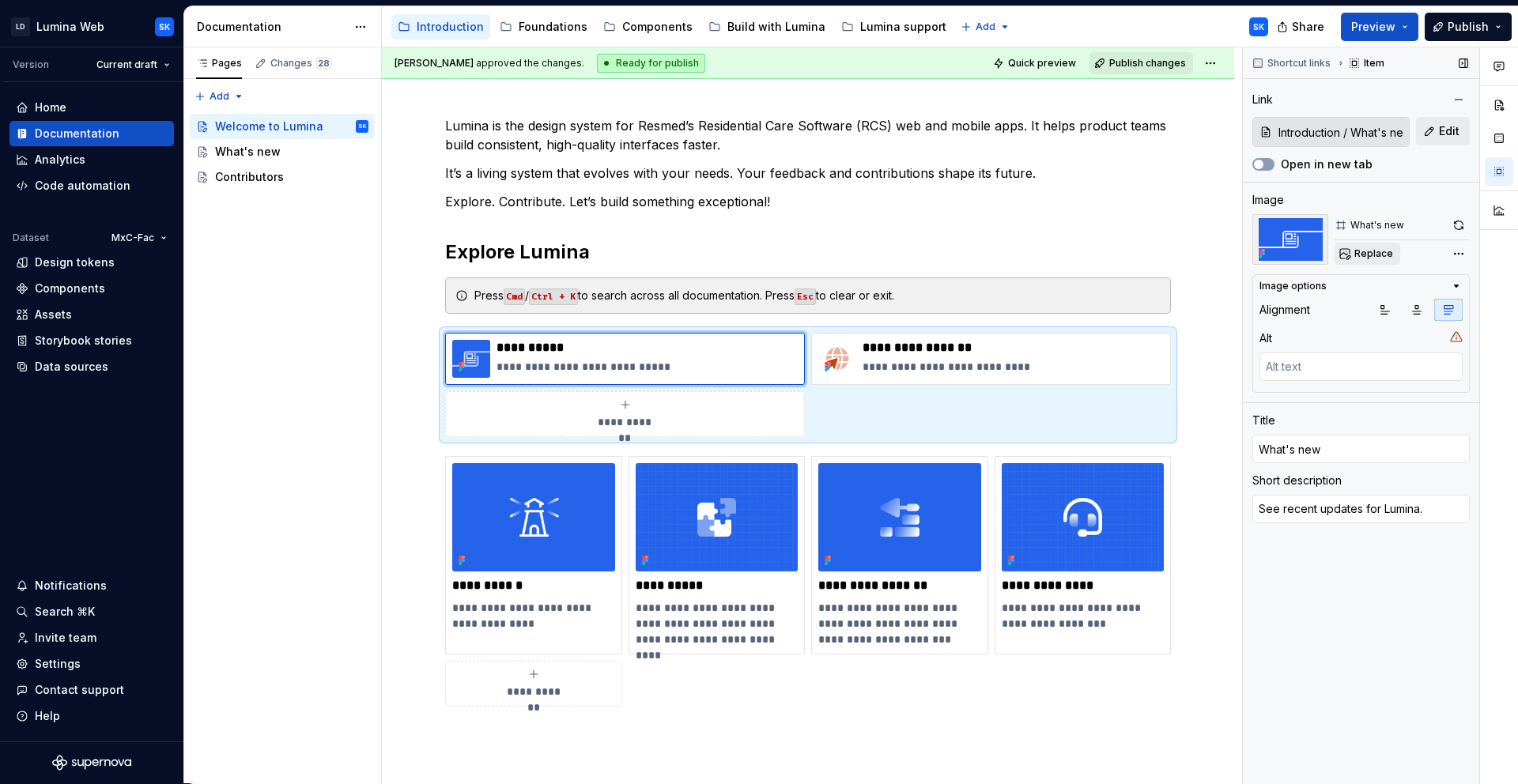
click at [1366, 256] on span "Replace" at bounding box center [1374, 254] width 39 height 13
type textarea "*"
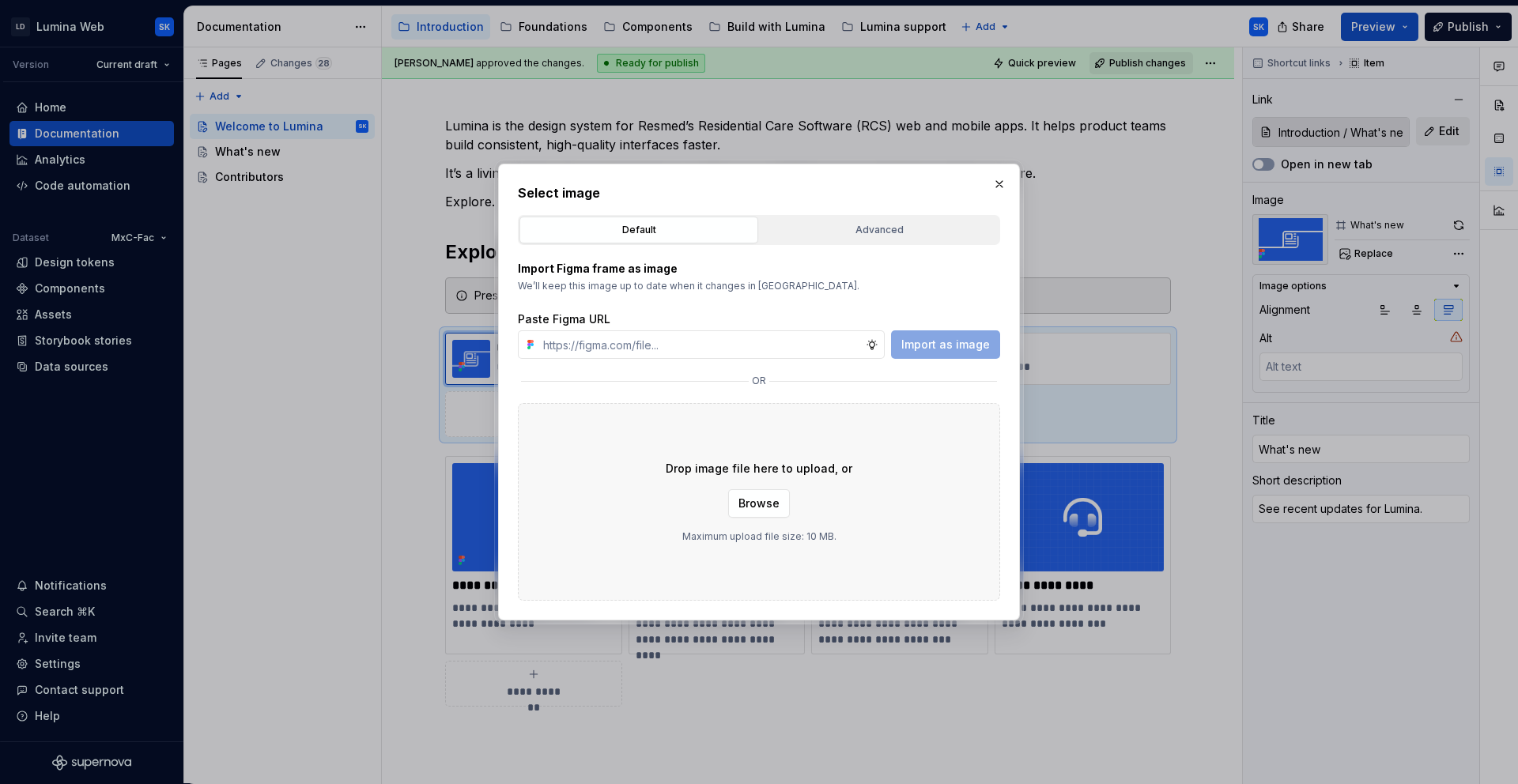
click at [890, 248] on div "Import Figma frame as image We’ll keep this image up to date when it changes in…" at bounding box center [759, 423] width 483 height 355
click at [901, 230] on div "Advanced" at bounding box center [879, 230] width 228 height 16
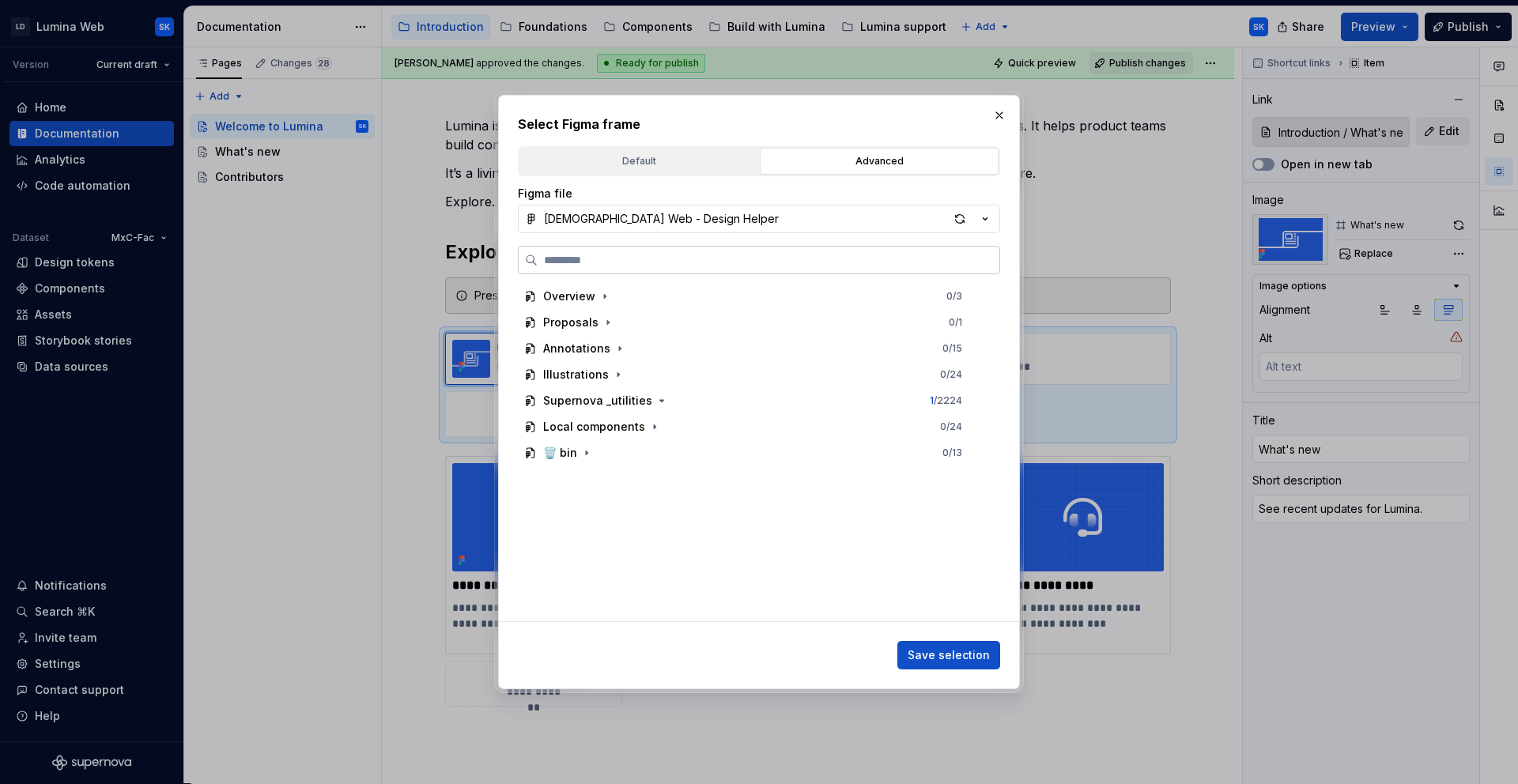
click at [655, 268] on input "search" at bounding box center [769, 259] width 462 height 16
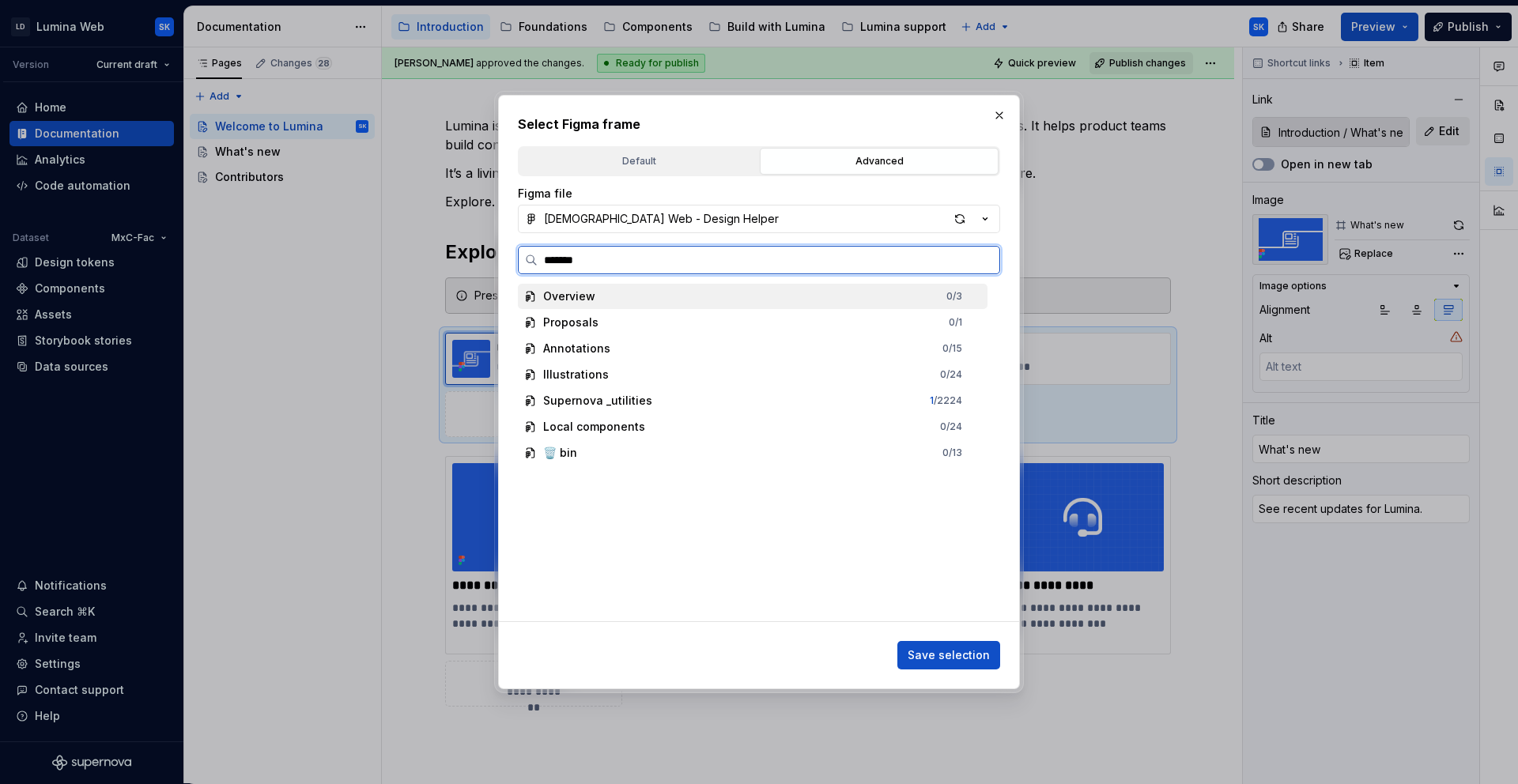
type input "********"
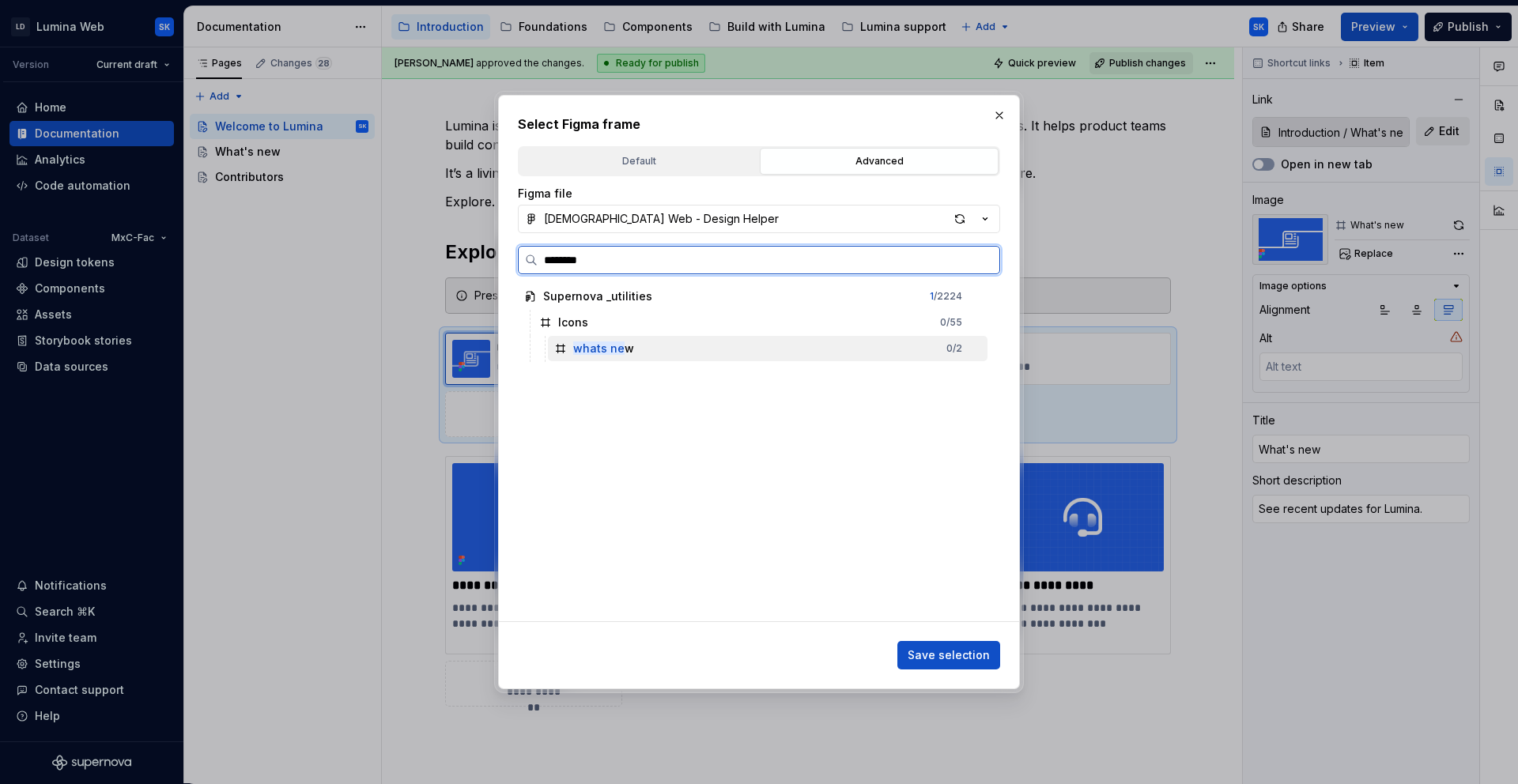
drag, startPoint x: 709, startPoint y: 356, endPoint x: 889, endPoint y: 370, distance: 180.5
click at [709, 356] on div "whats ne w 0 / 2" at bounding box center [768, 348] width 440 height 25
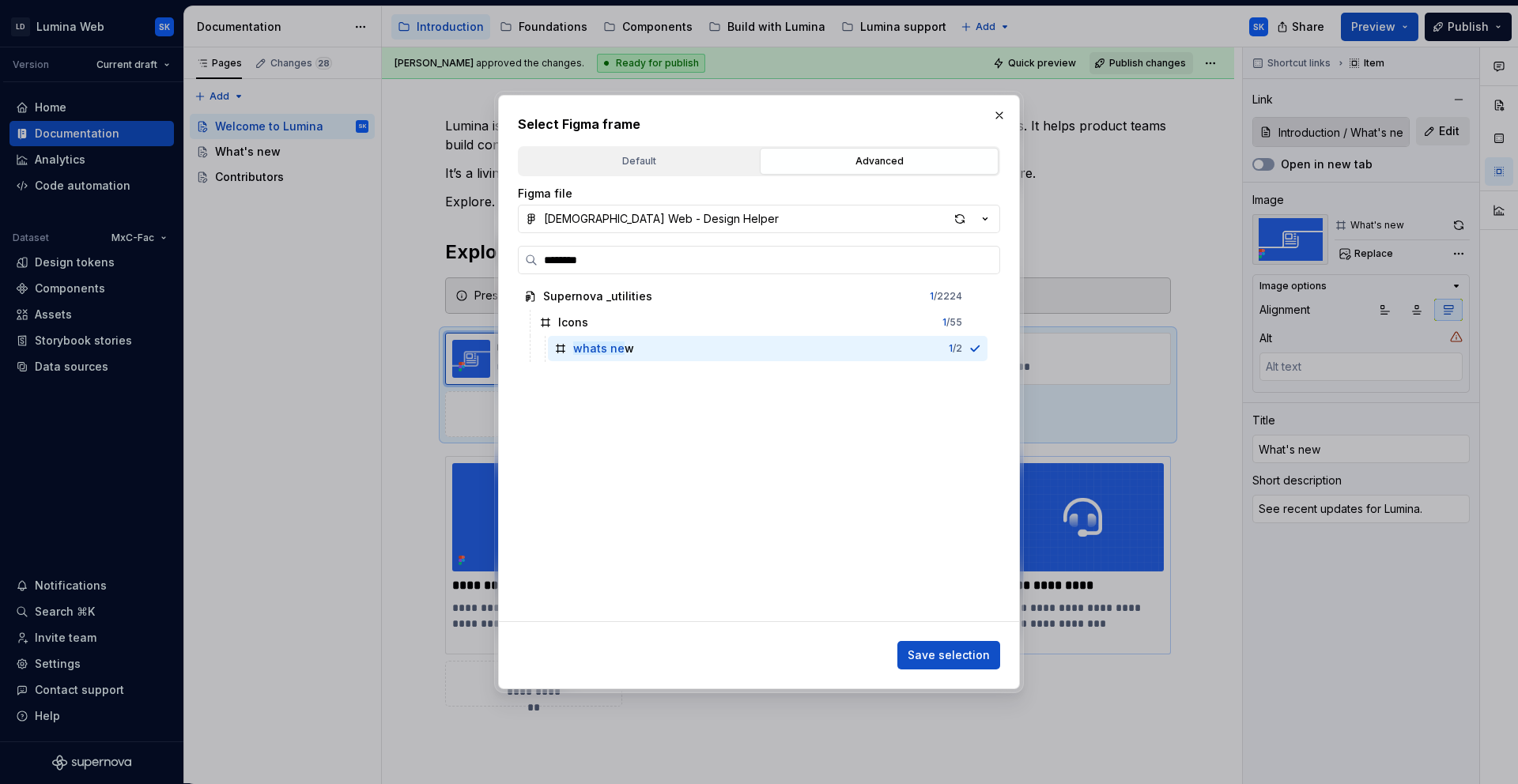
click at [958, 654] on span "Save selection" at bounding box center [948, 654] width 82 height 16
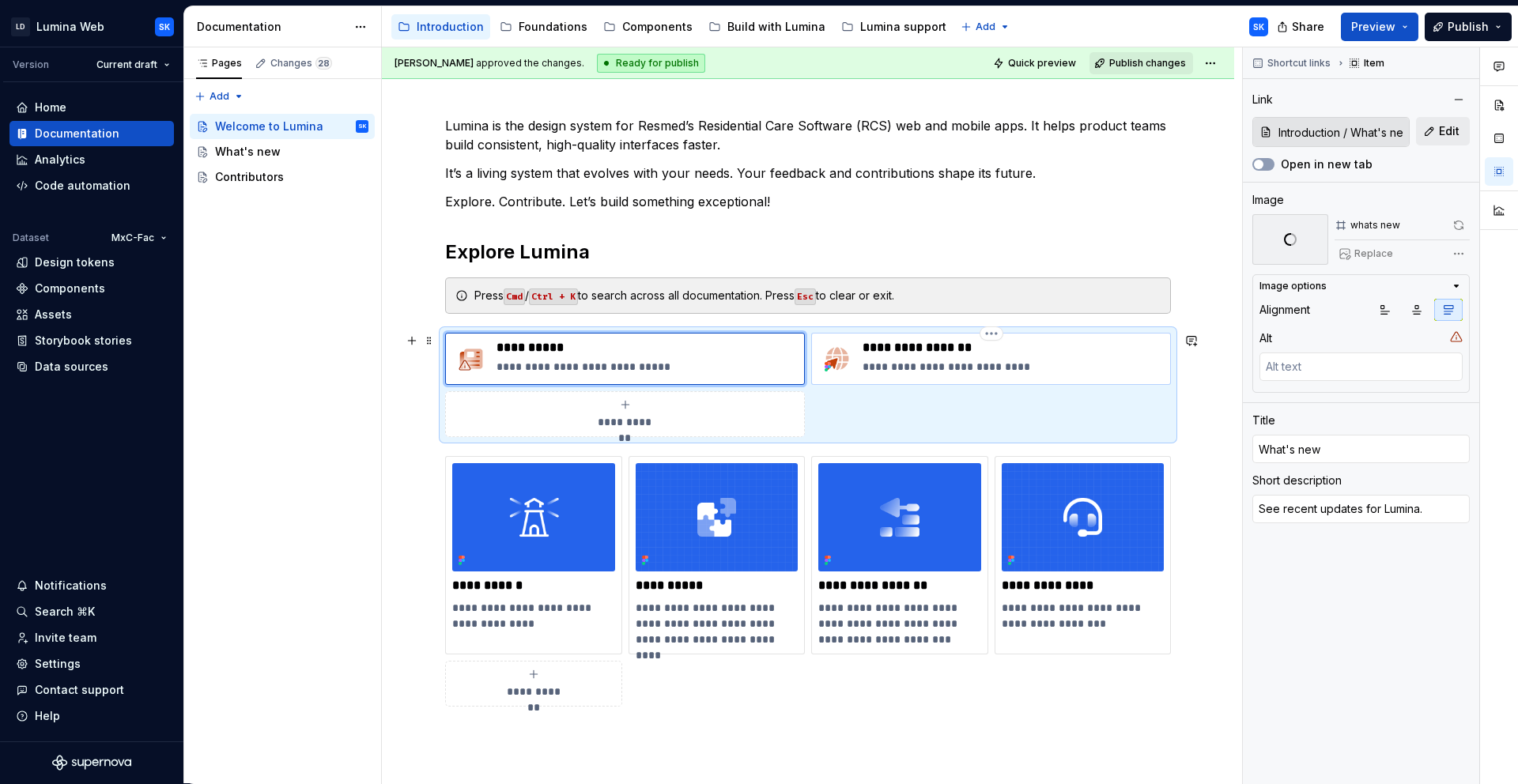
click at [1026, 365] on p "**********" at bounding box center [1012, 367] width 301 height 16
type textarea "*"
type input "[URL][DOMAIN_NAME]"
type input "Lumina JIRA board"
type textarea "See current work and backlogs"
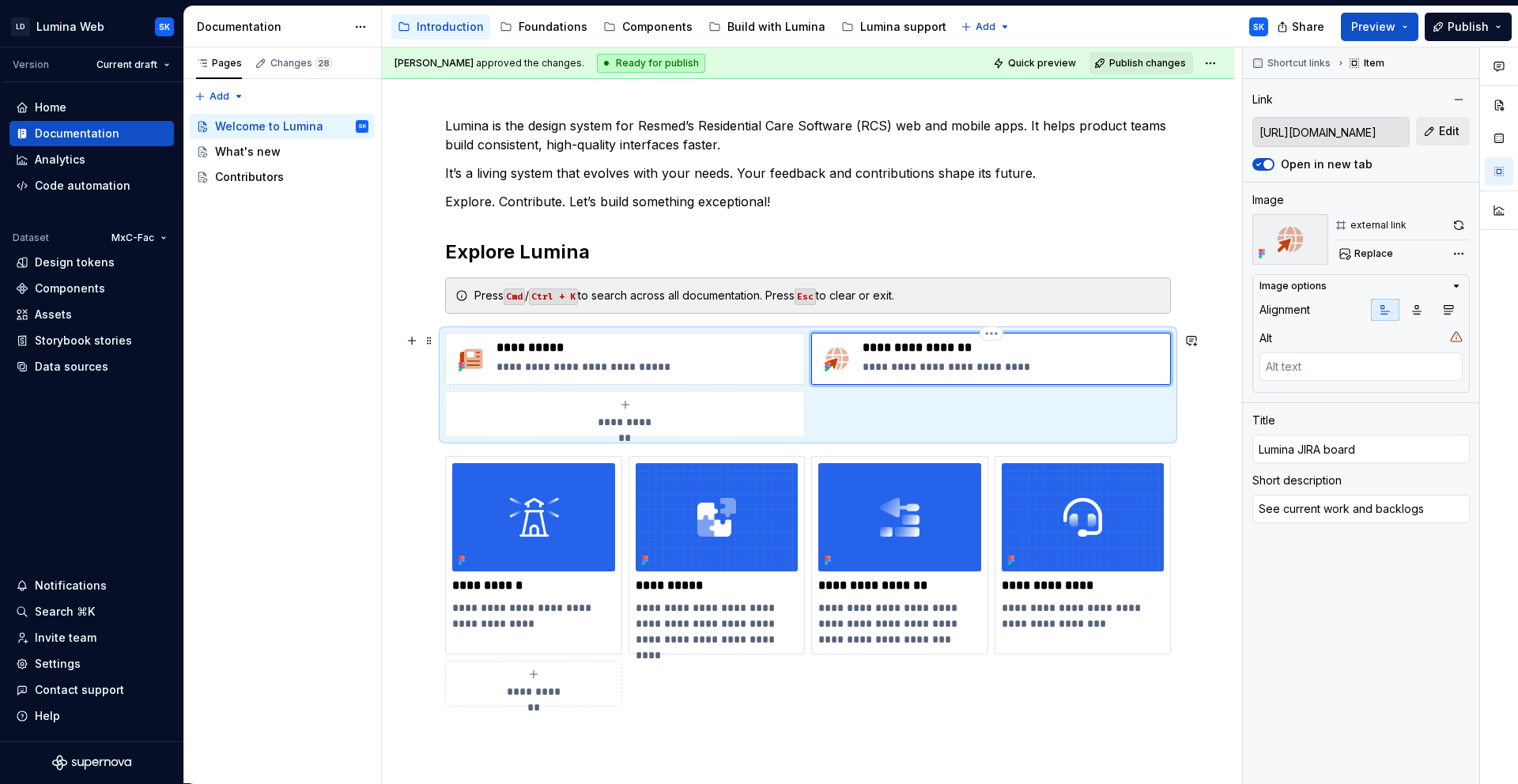
type textarea "*"
type textarea "See current work and backlogs."
click at [684, 366] on p "**********" at bounding box center [646, 367] width 301 height 16
type textarea "*"
type input "Introduction / What's new"
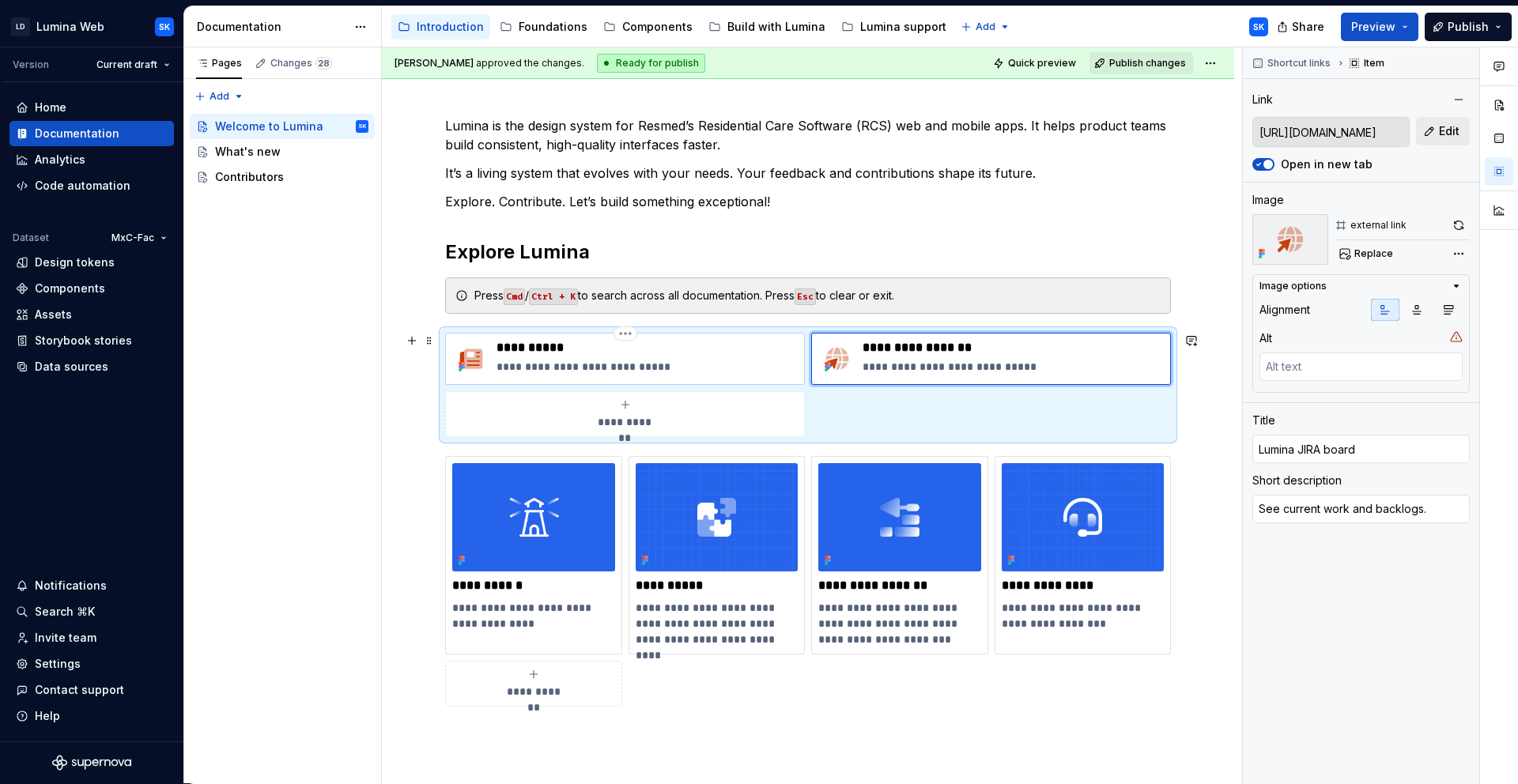
type input "What's new"
type textarea "See recent updates for Lumina."
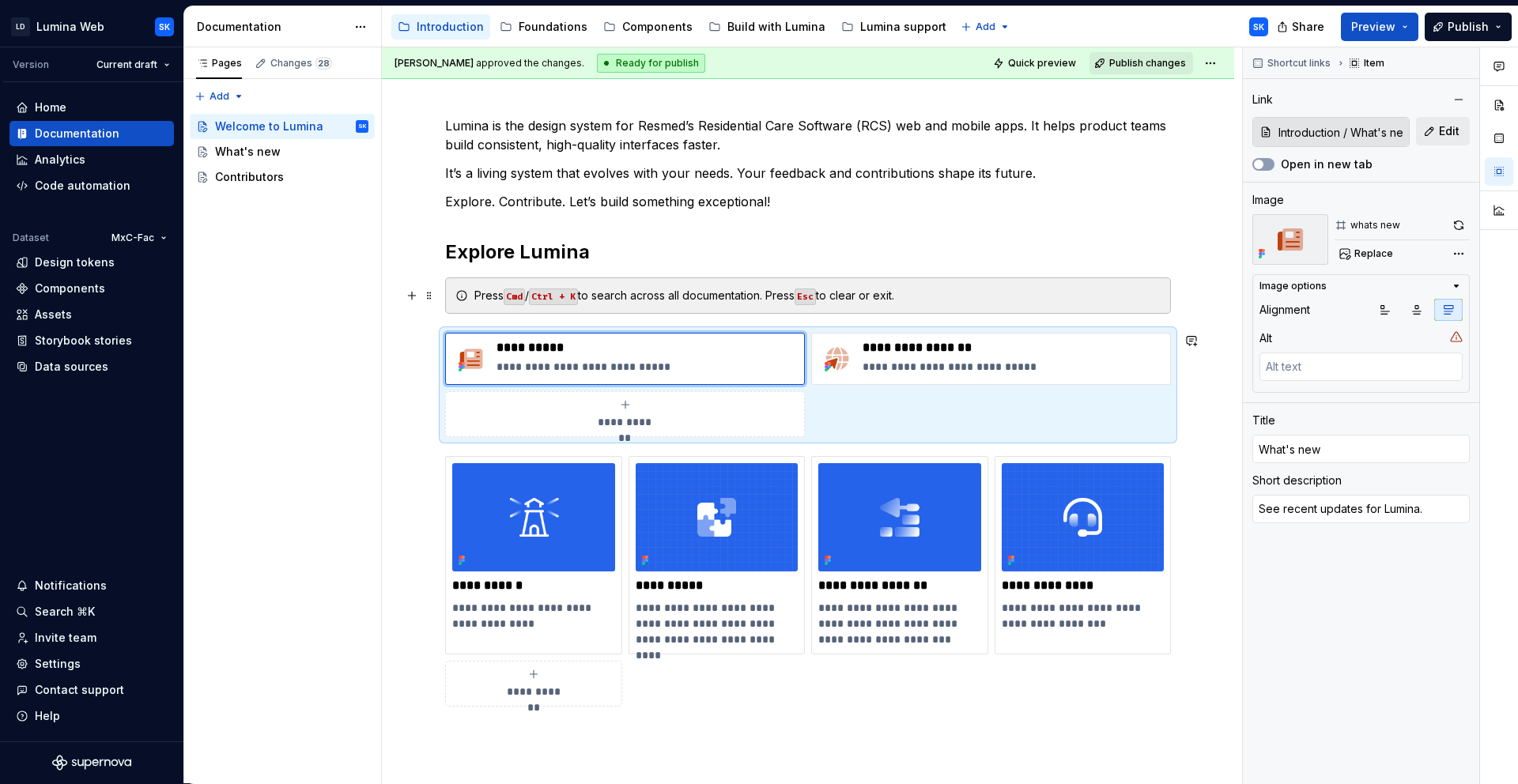
scroll to position [0, 0]
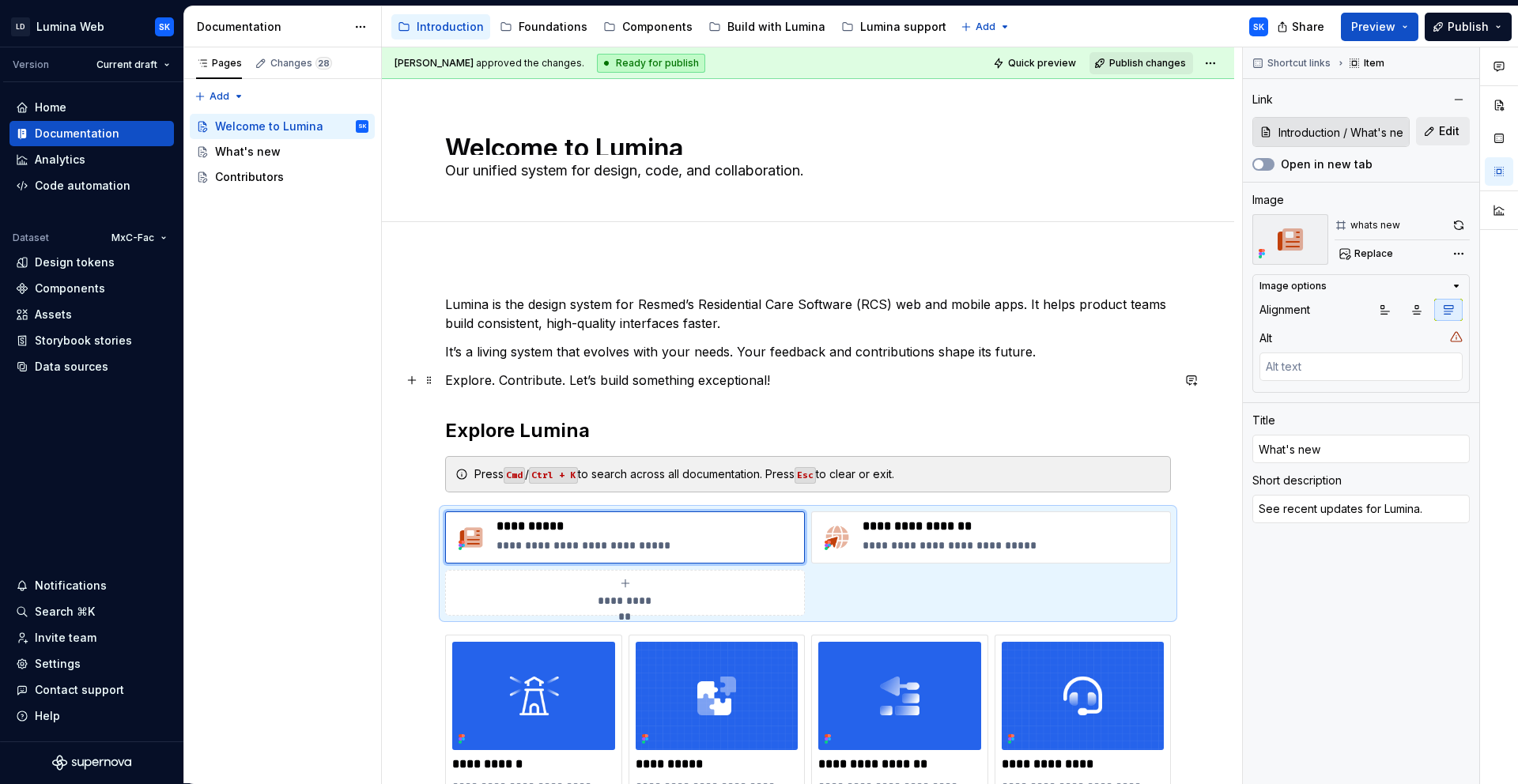
click at [799, 386] on p "Explore. Contribute. Let’s build something exceptional!" at bounding box center [809, 380] width 726 height 19
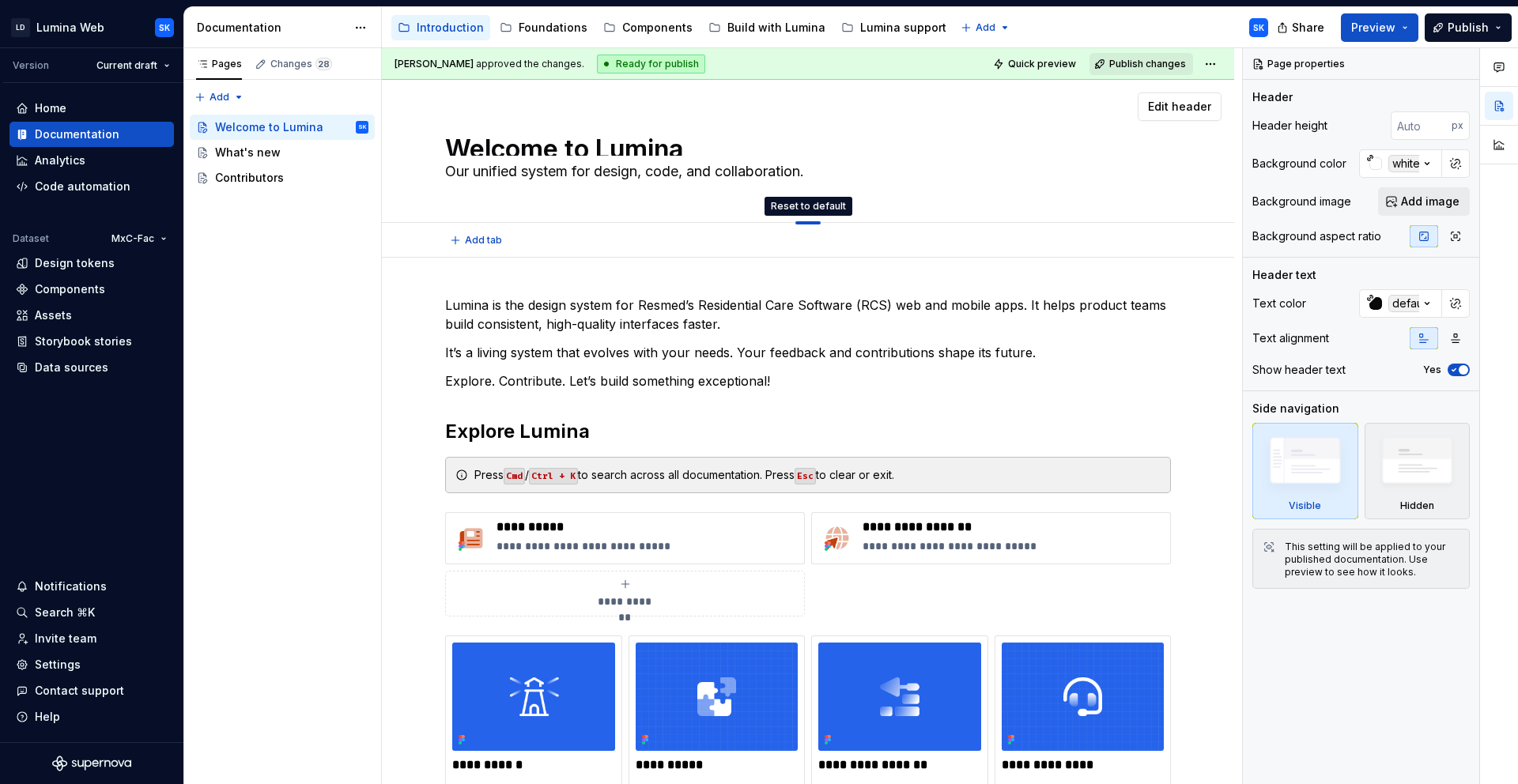
drag, startPoint x: 813, startPoint y: 243, endPoint x: 816, endPoint y: 206, distance: 37.1
drag, startPoint x: 808, startPoint y: 220, endPoint x: 809, endPoint y: 202, distance: 18.0
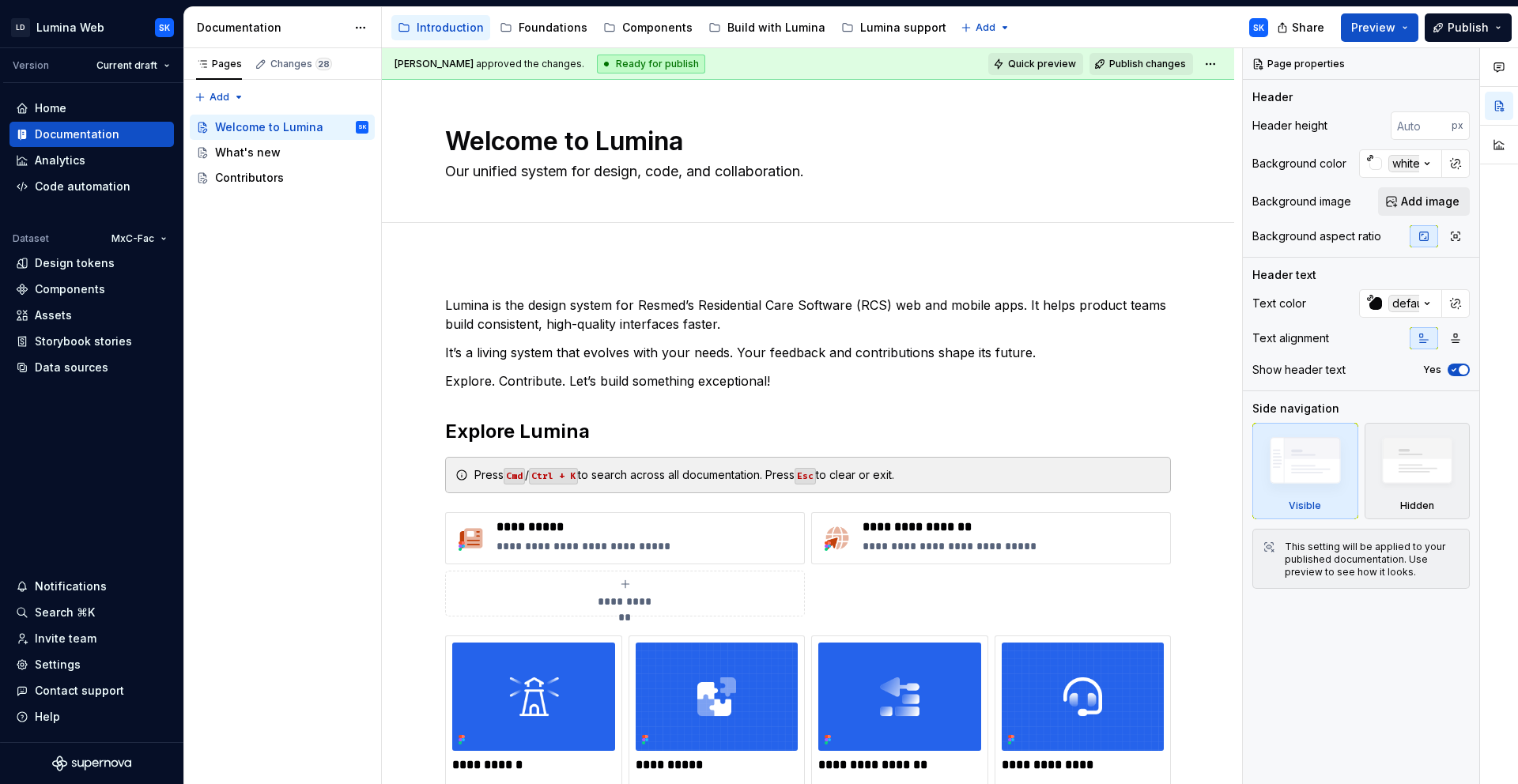
click at [1014, 61] on span "Quick preview" at bounding box center [1042, 64] width 68 height 13
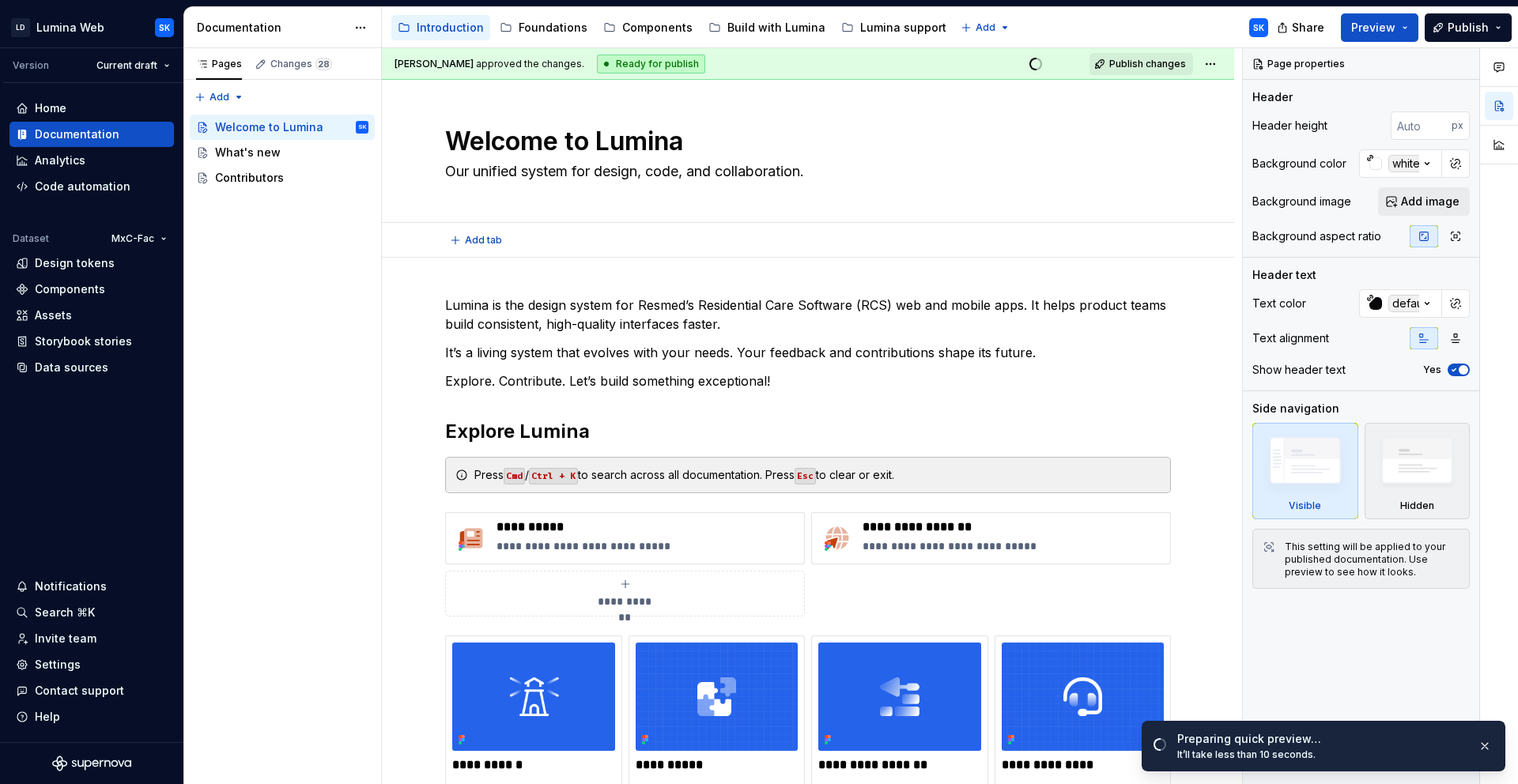
scroll to position [2, 0]
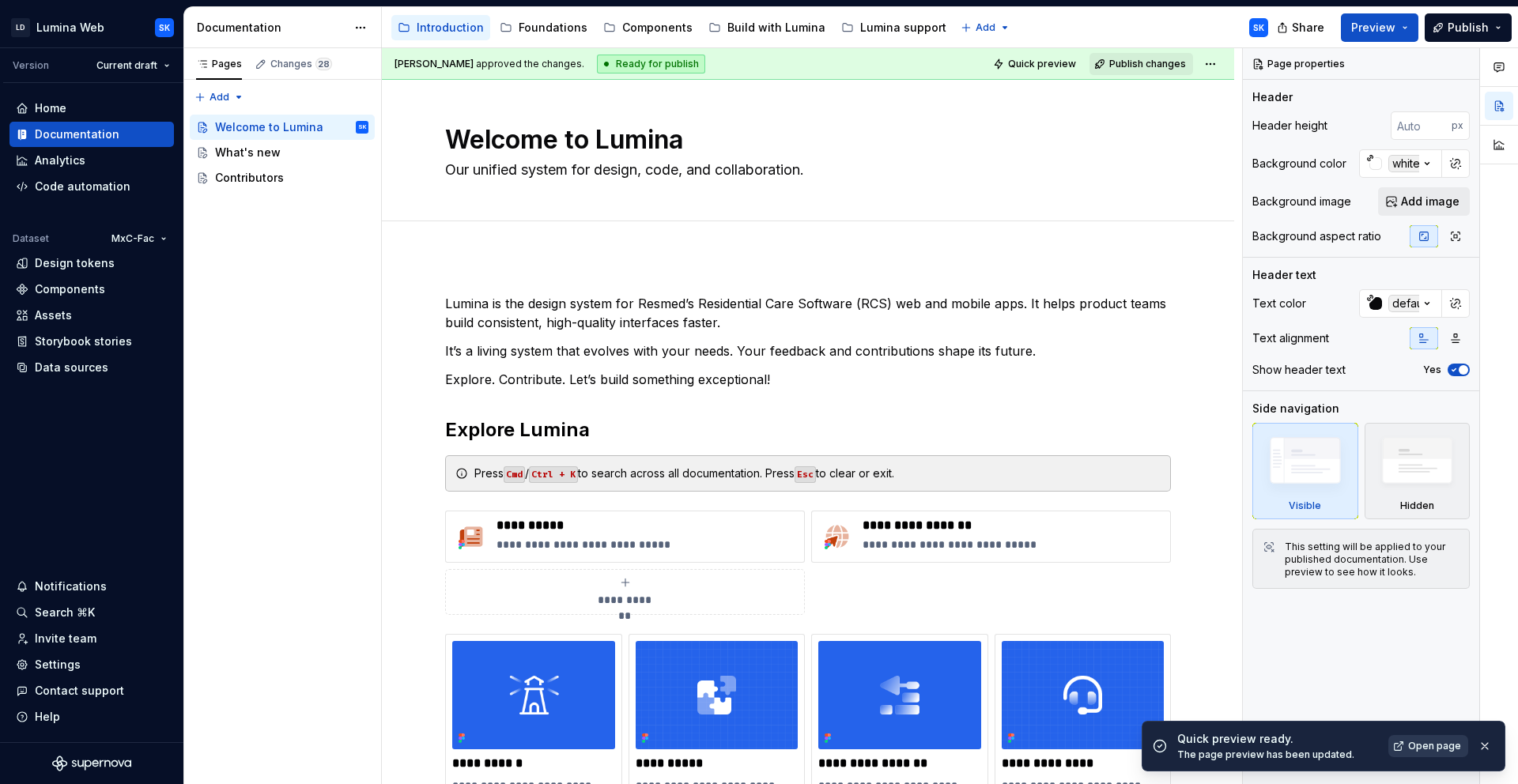
click at [1440, 748] on span "Open page" at bounding box center [1435, 746] width 53 height 13
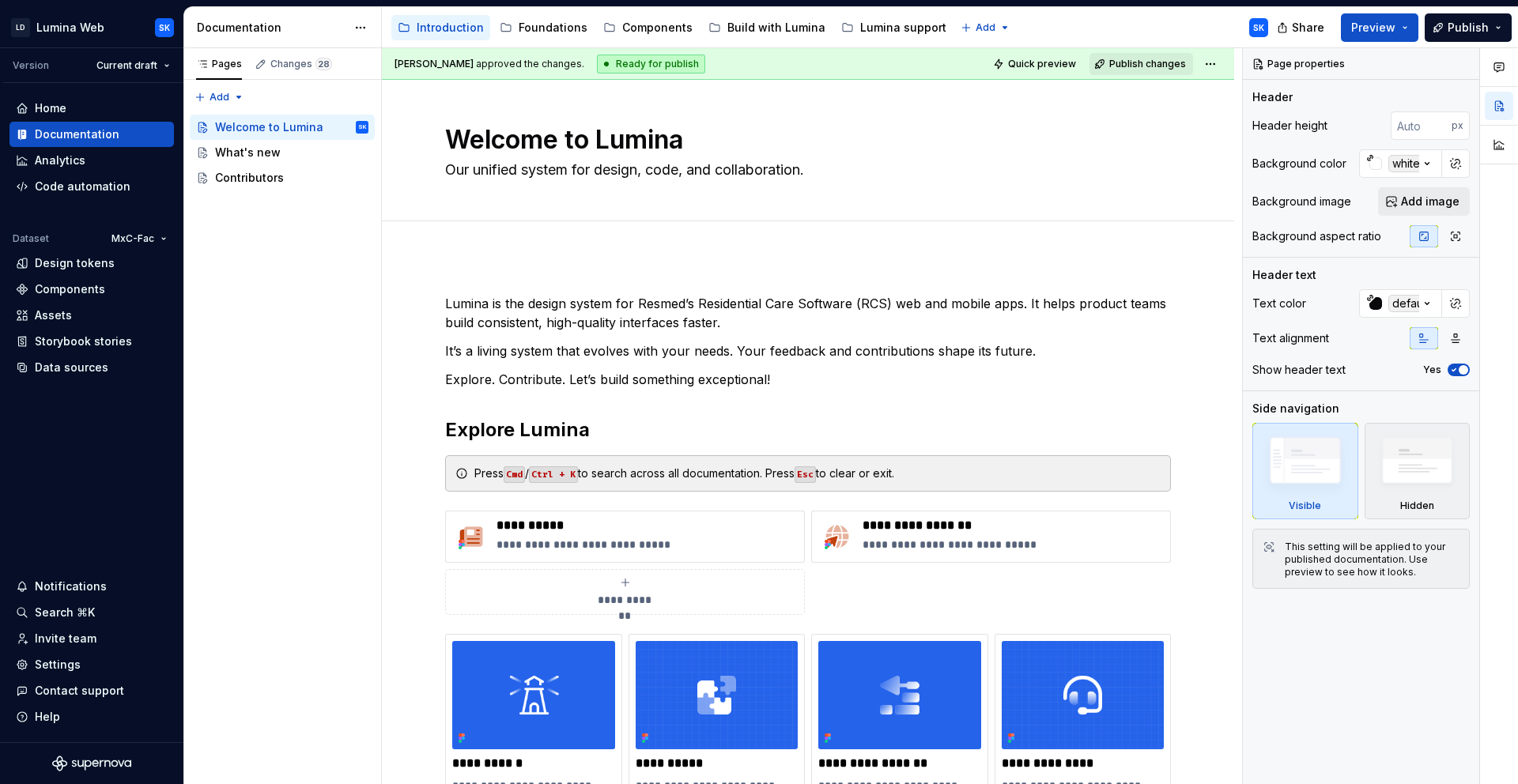
type textarea "*"
click at [105, 667] on div "Settings" at bounding box center [92, 664] width 152 height 16
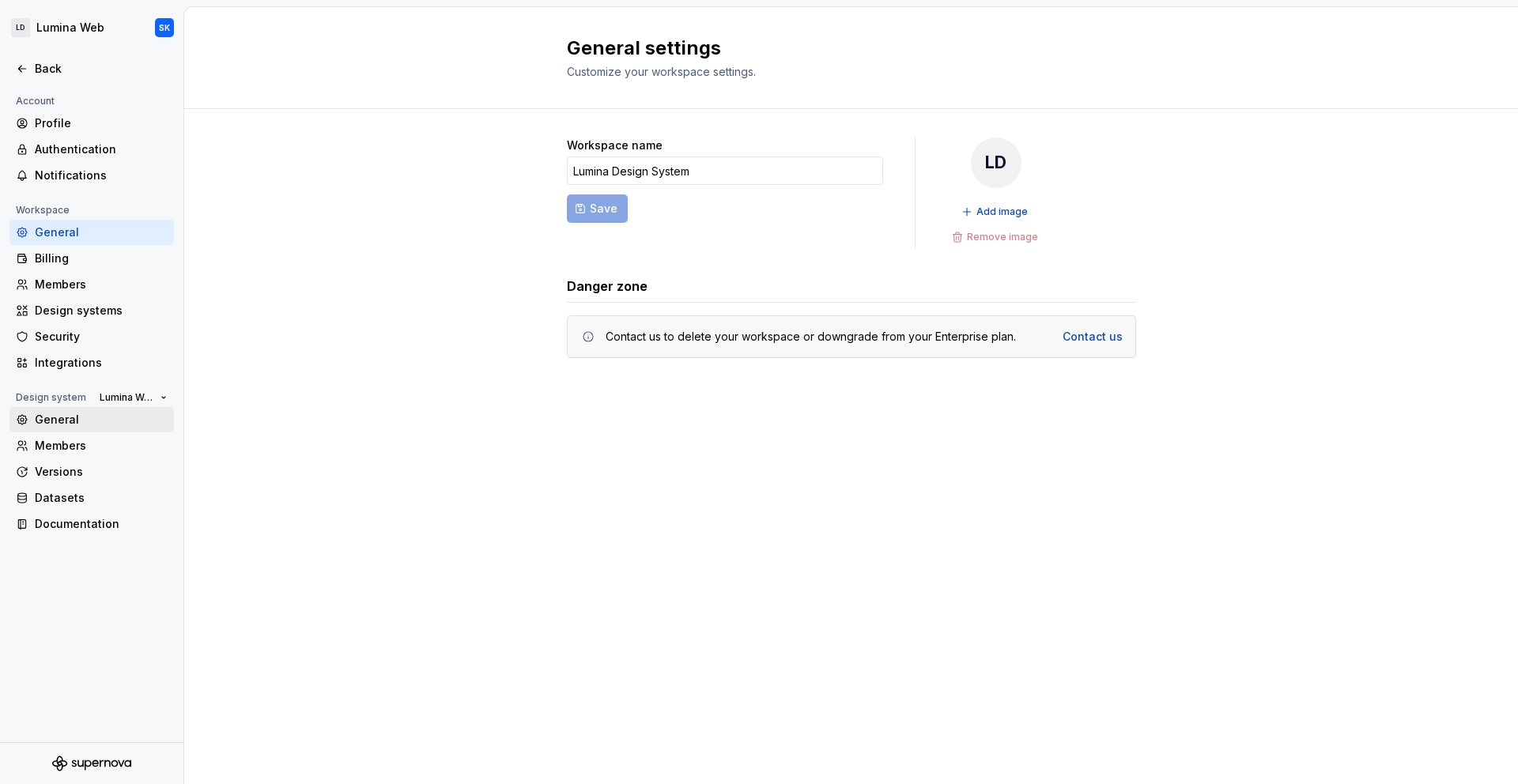
click at [121, 422] on div "General" at bounding box center [101, 419] width 132 height 16
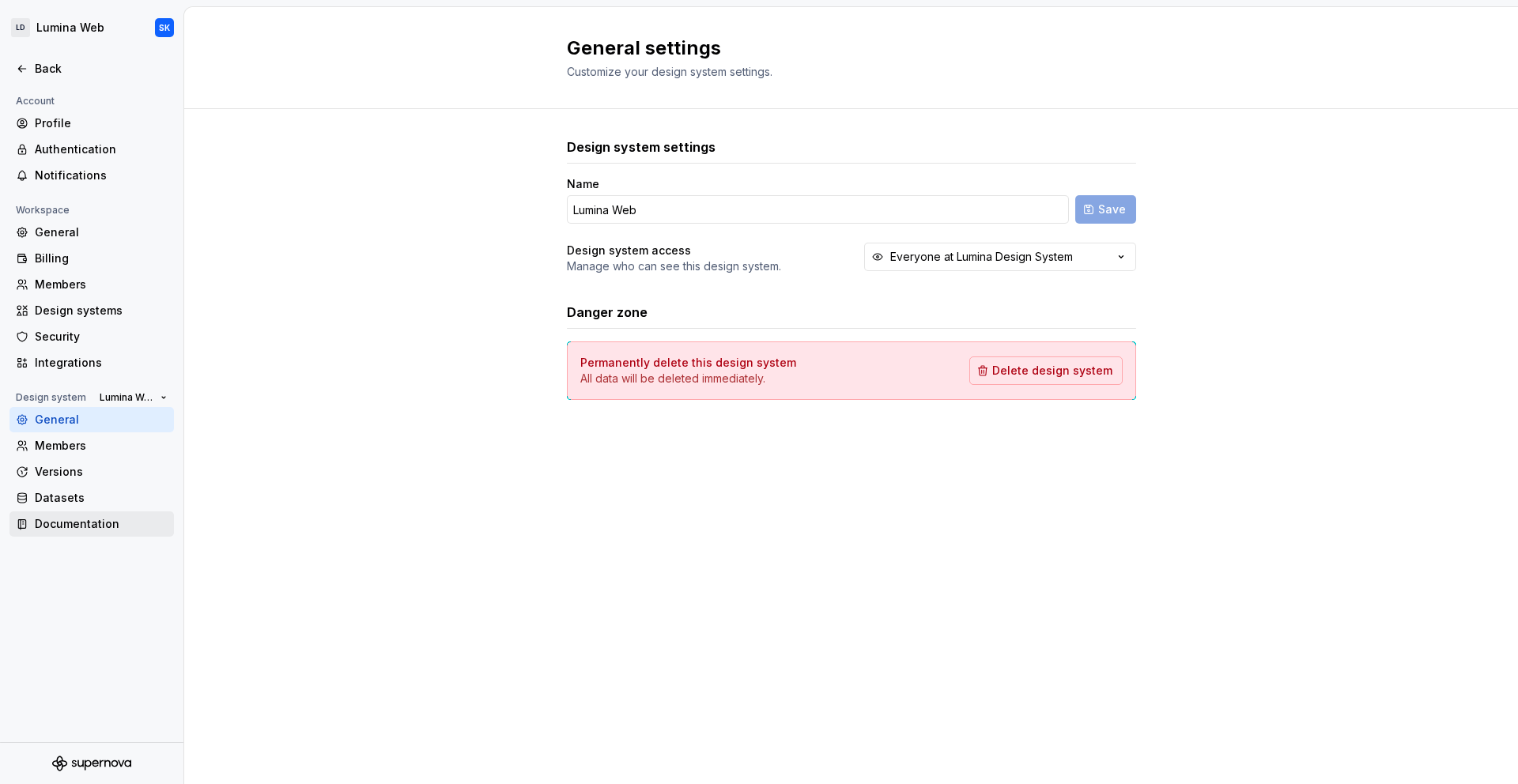
click at [121, 524] on div "Documentation" at bounding box center [101, 523] width 132 height 16
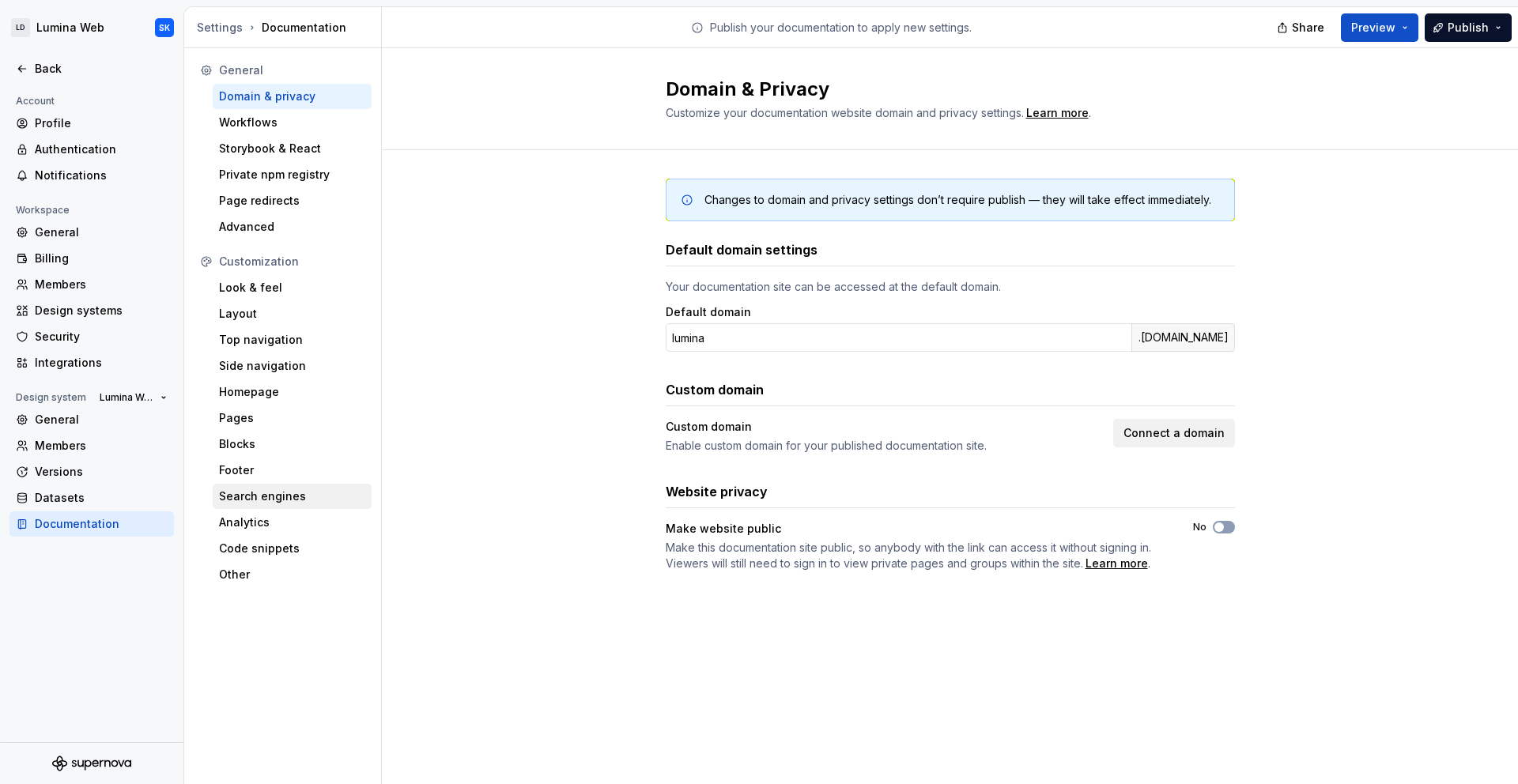
click at [306, 505] on div "Search engines" at bounding box center [293, 495] width 159 height 25
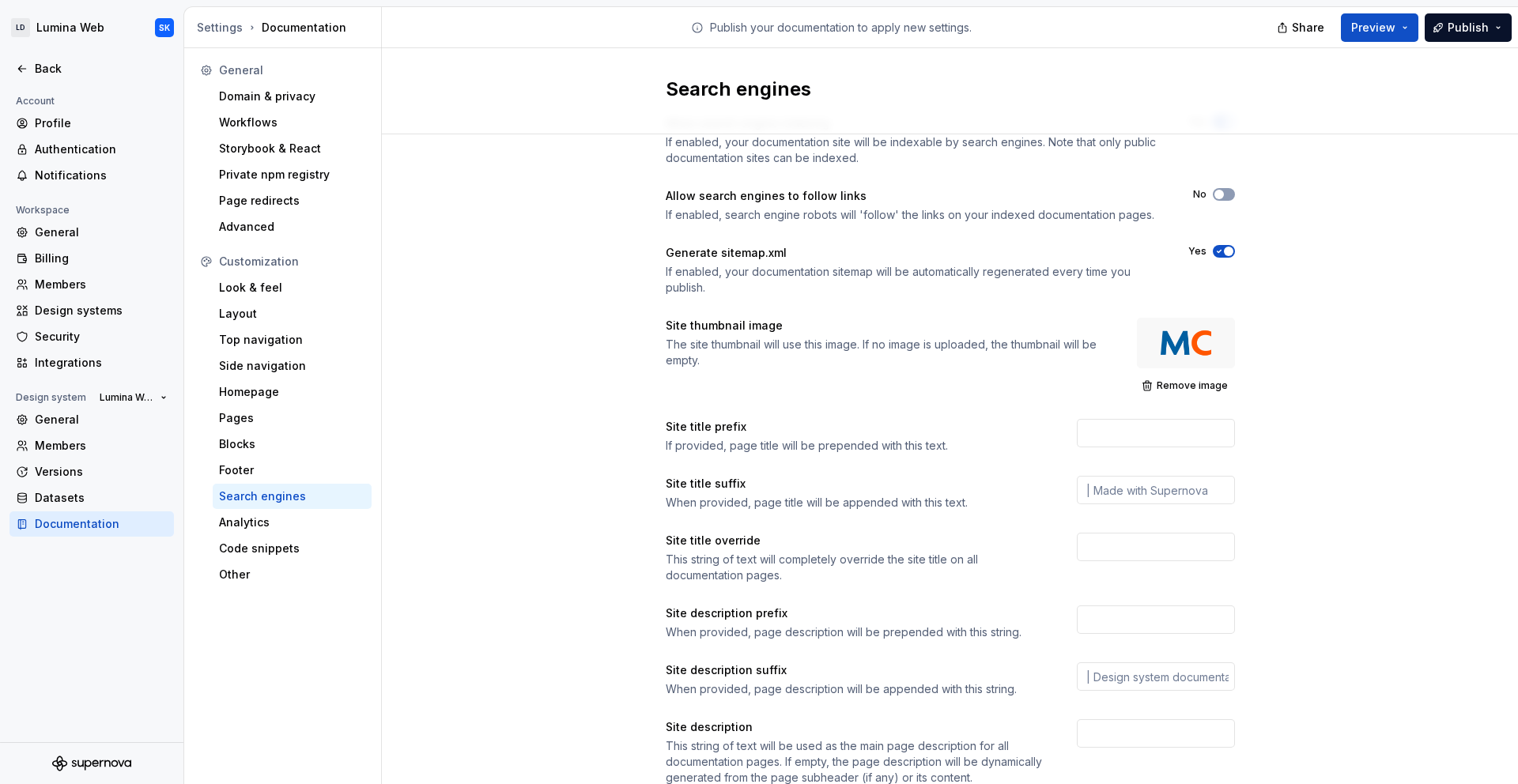
scroll to position [102, 0]
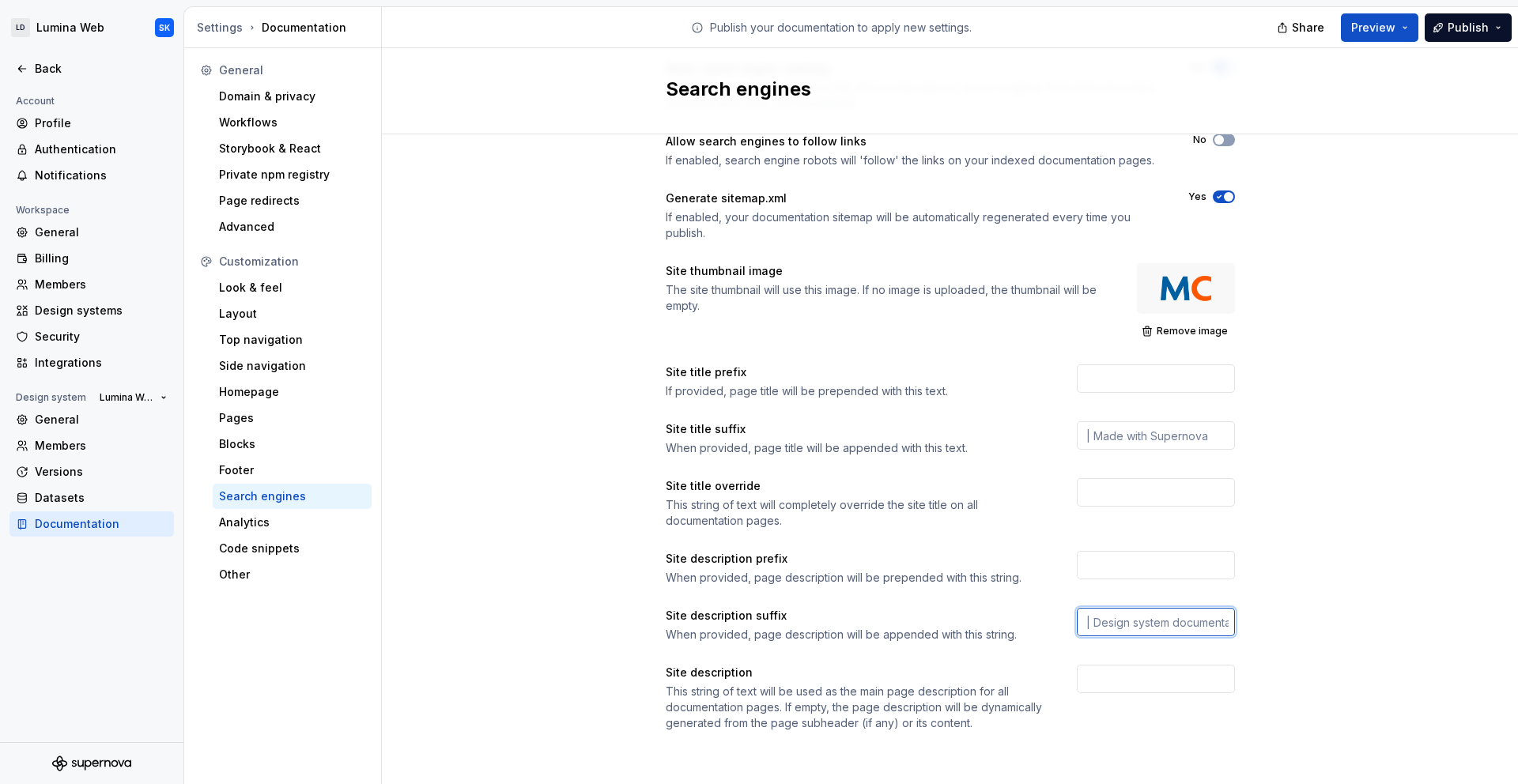
click at [1151, 628] on input "text" at bounding box center [1156, 622] width 158 height 29
click at [1160, 490] on input "text" at bounding box center [1156, 492] width 158 height 29
click at [1317, 480] on div "Allow search engine indexing If enabled, your documentation site will be indexa…" at bounding box center [949, 412] width 1136 height 759
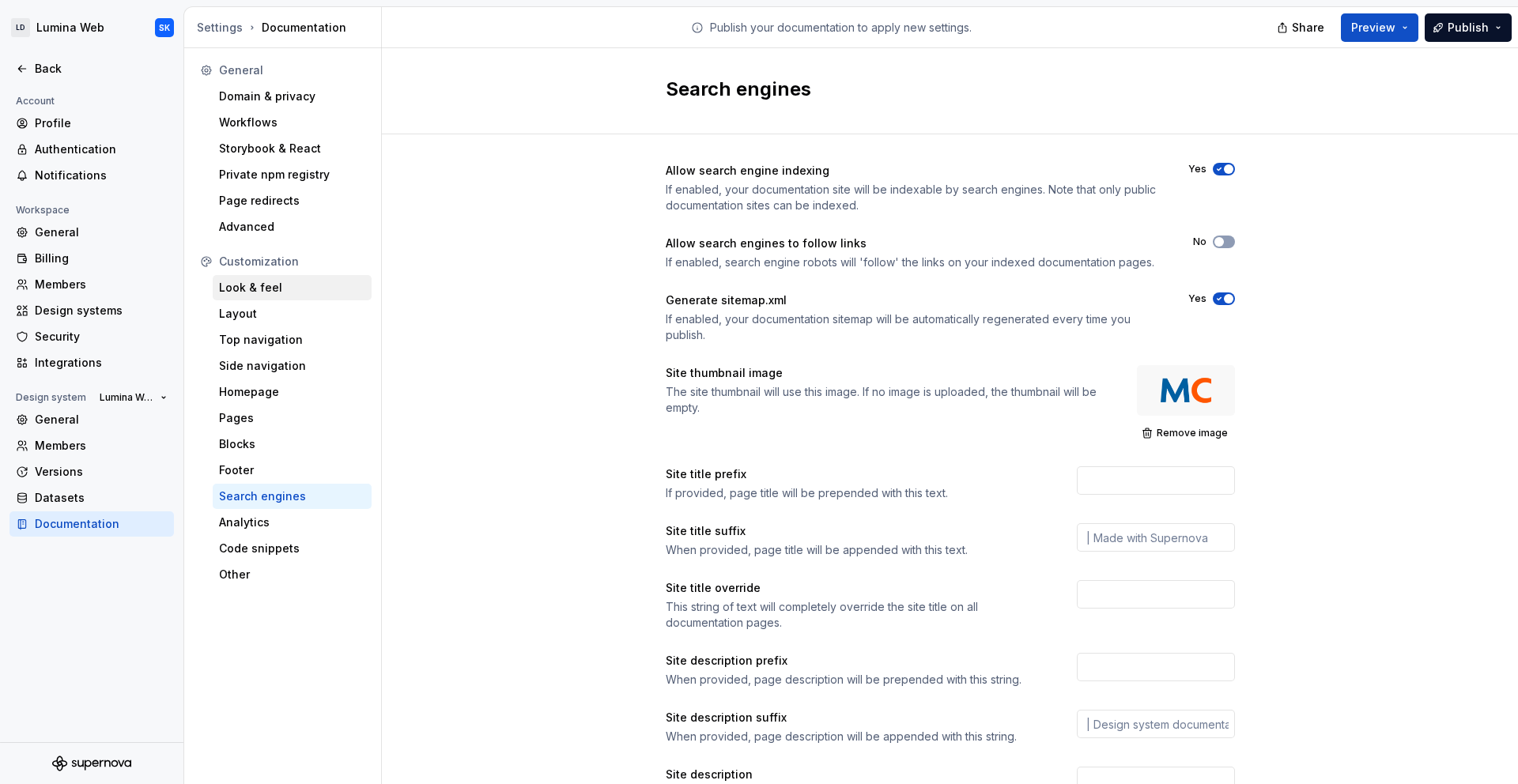
click at [284, 289] on div "Look & feel" at bounding box center [292, 287] width 146 height 16
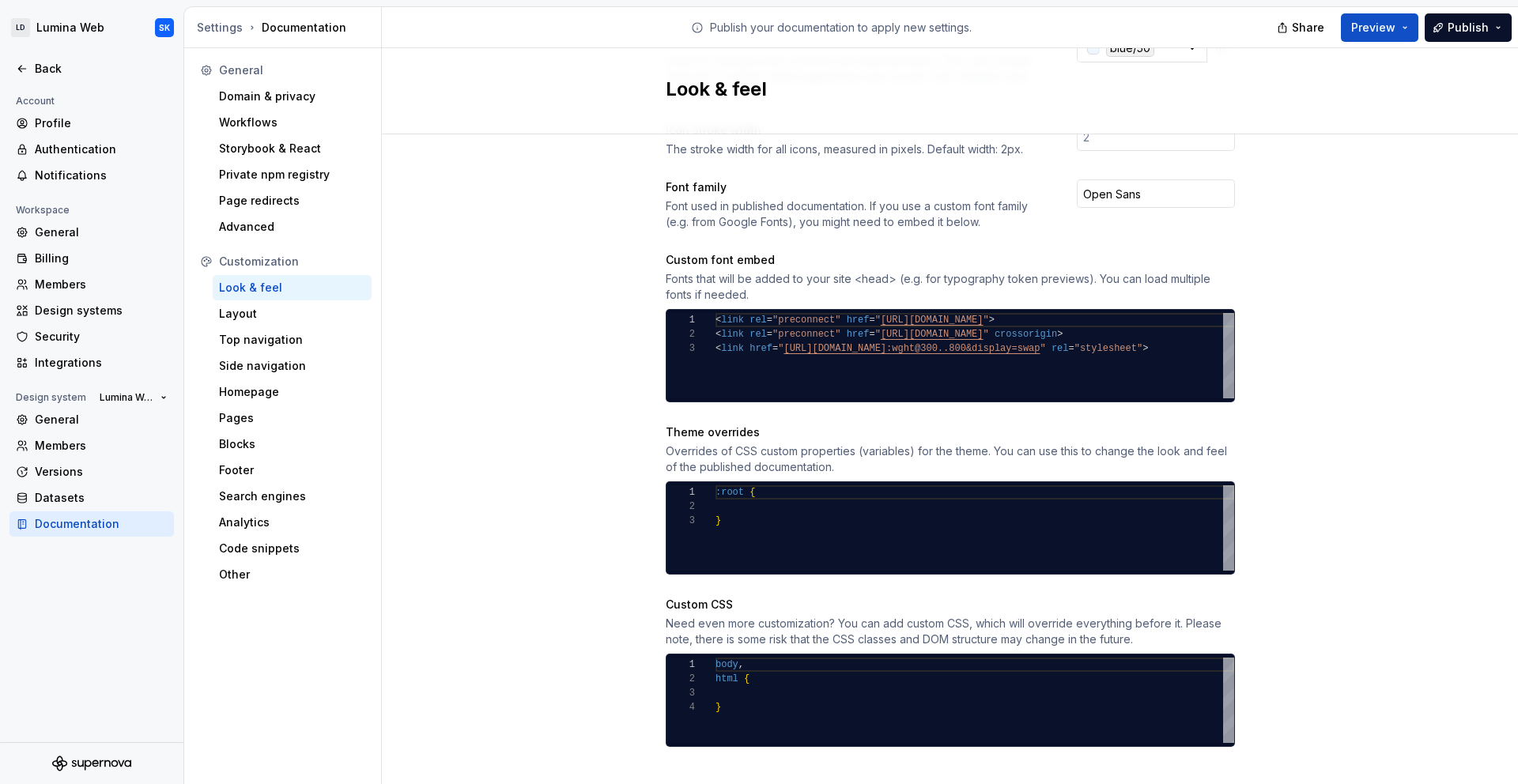
scroll to position [149, 0]
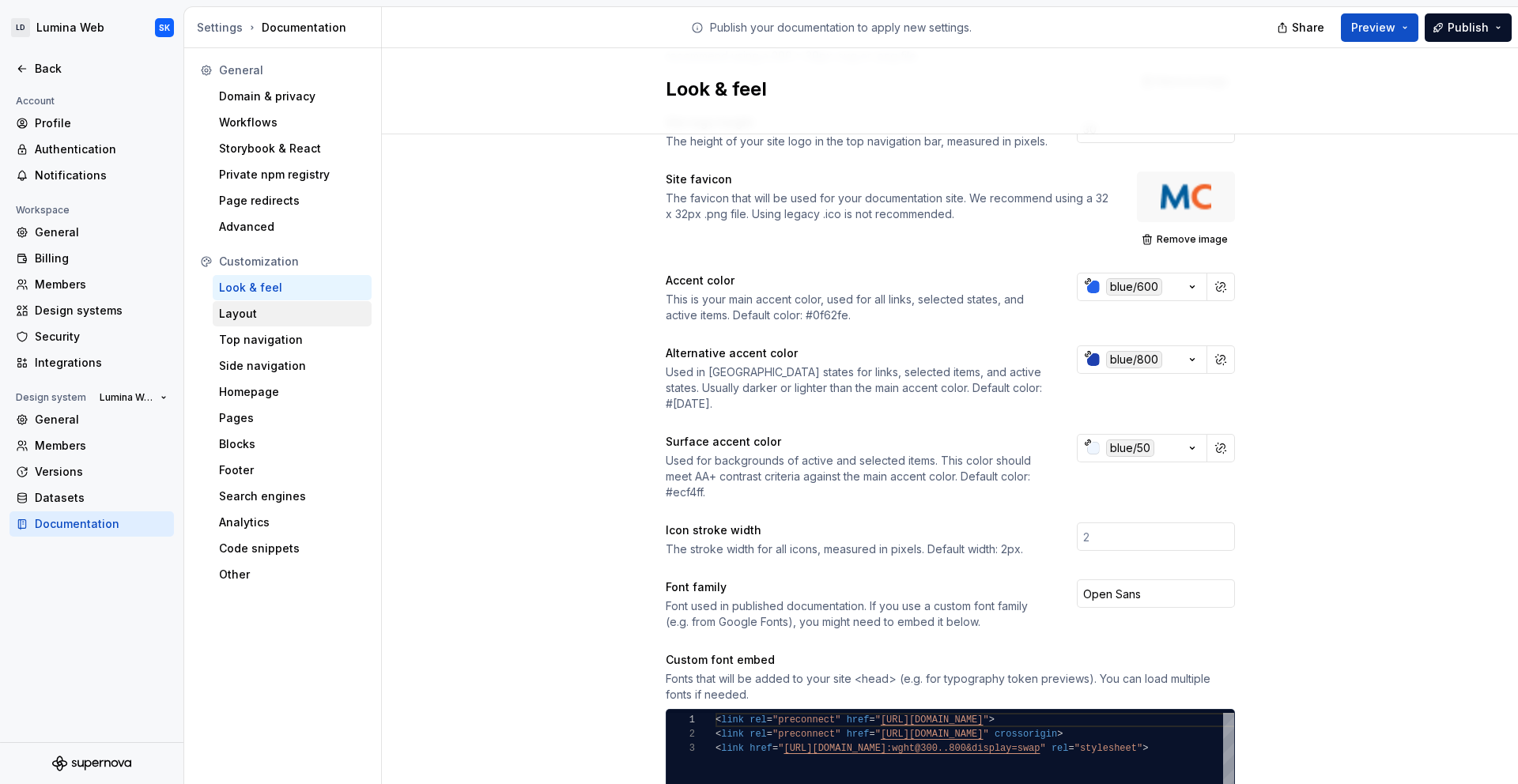
click at [282, 309] on div "Layout" at bounding box center [292, 313] width 146 height 16
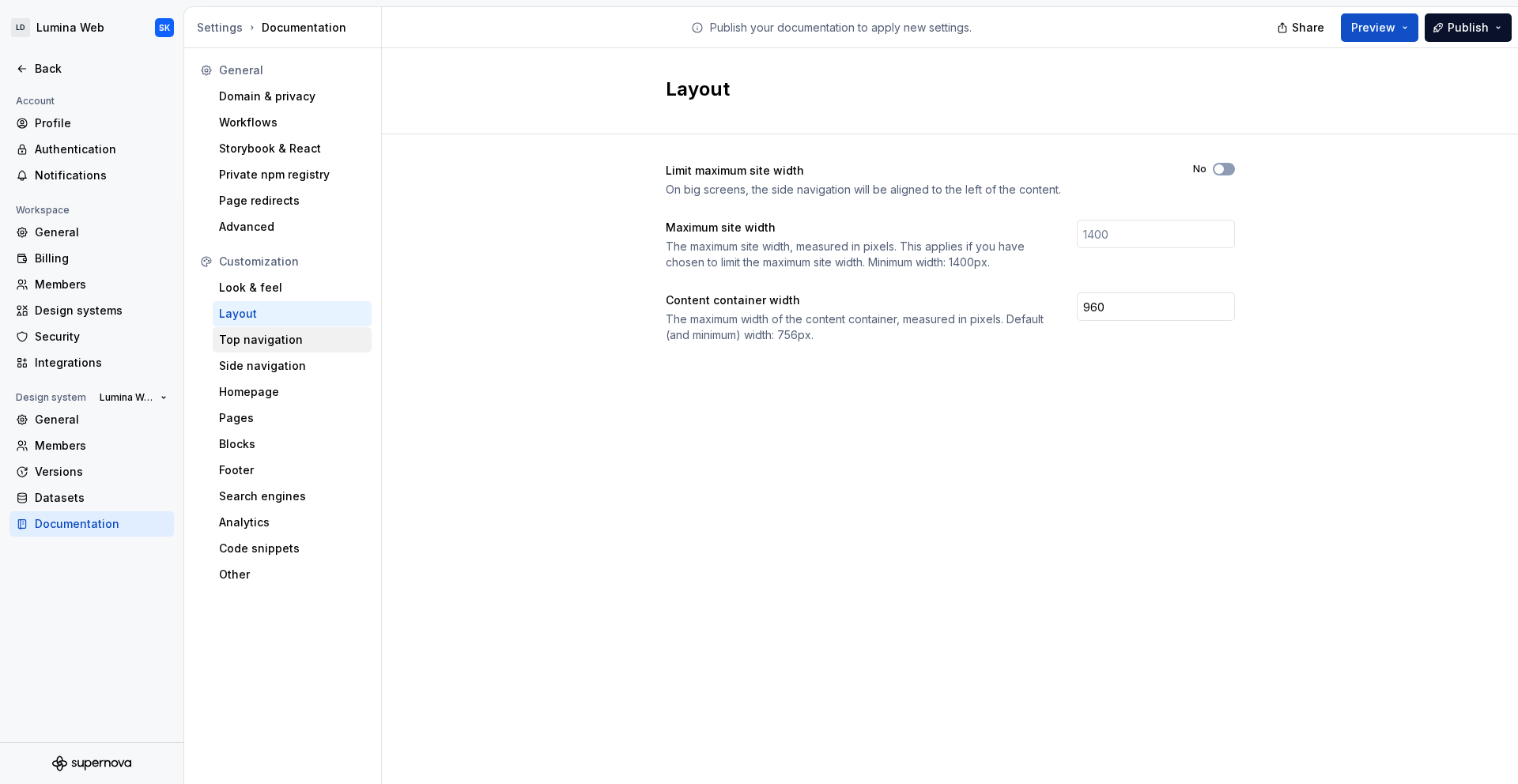
click at [300, 343] on div "Top navigation" at bounding box center [292, 340] width 146 height 16
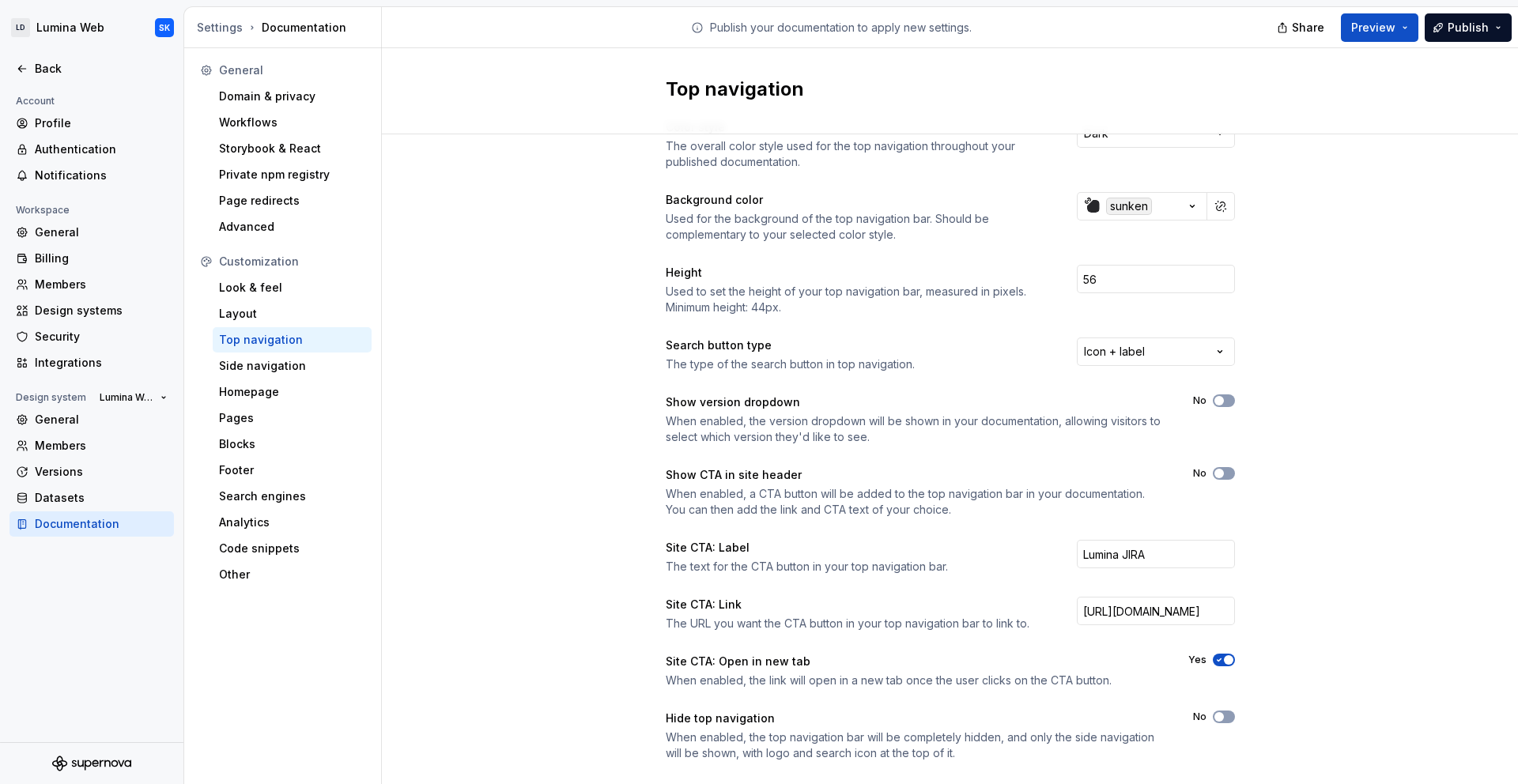
scroll to position [73, 0]
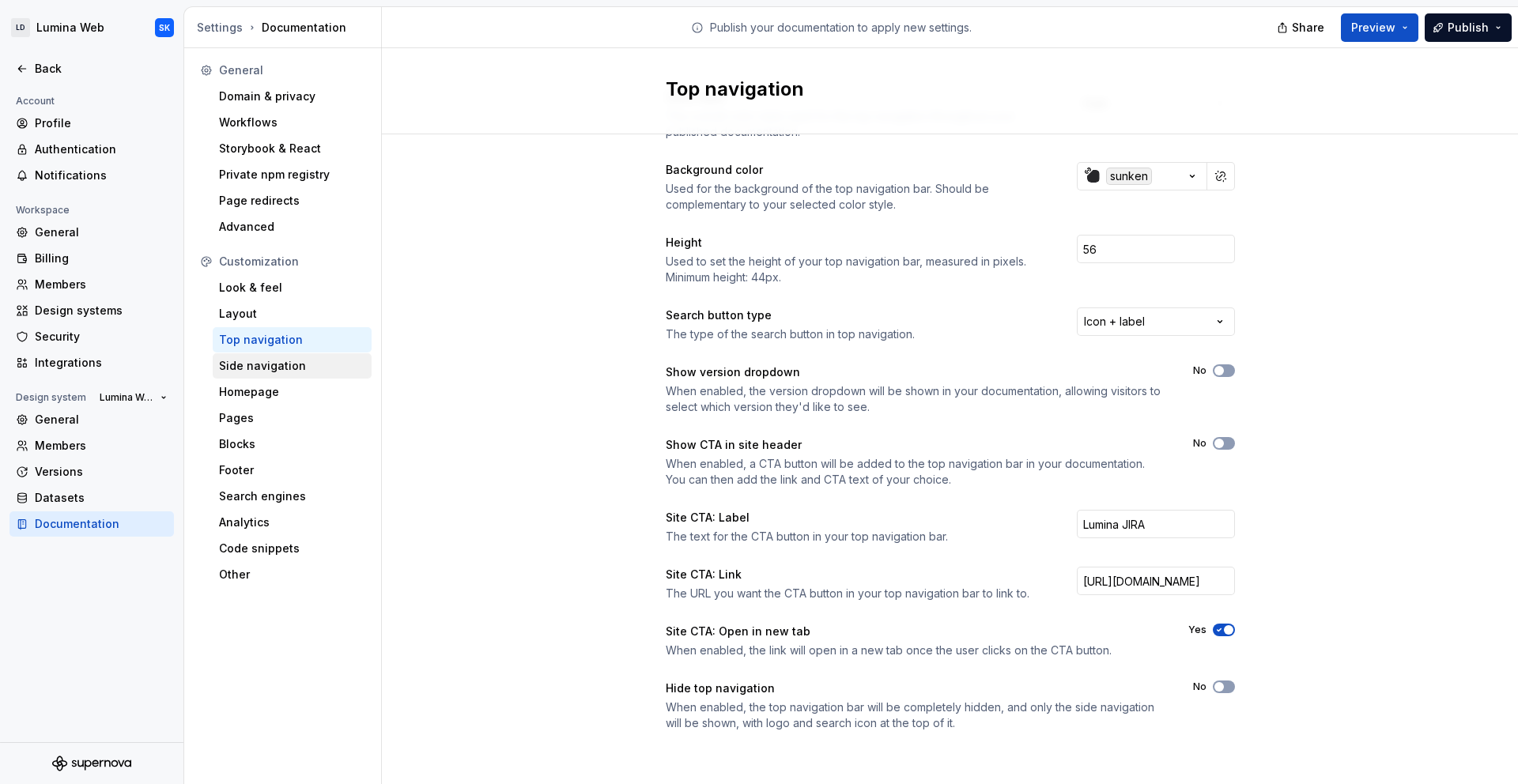
click at [307, 354] on div "Side navigation" at bounding box center [293, 366] width 159 height 25
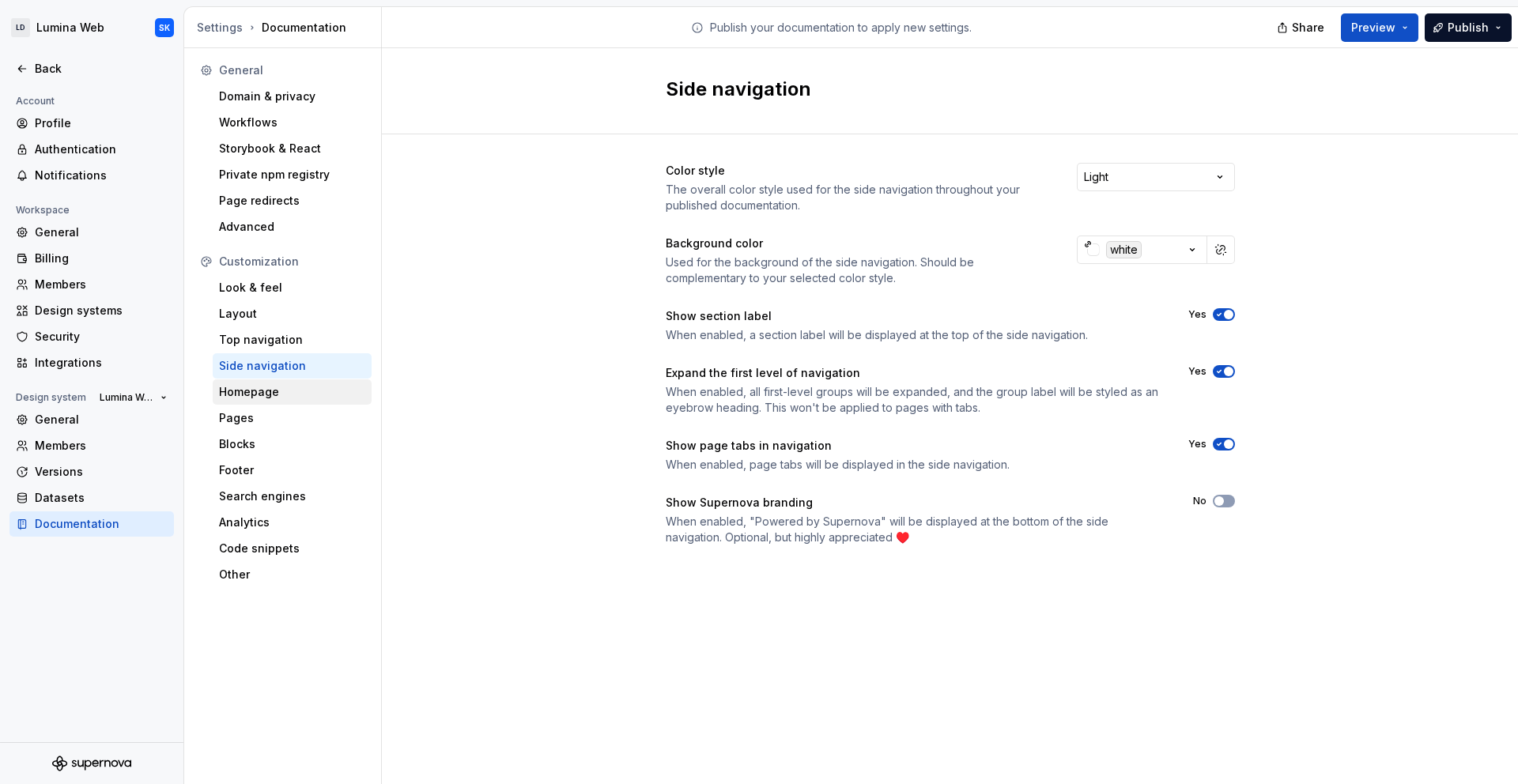
click at [297, 386] on div "Homepage" at bounding box center [292, 392] width 146 height 16
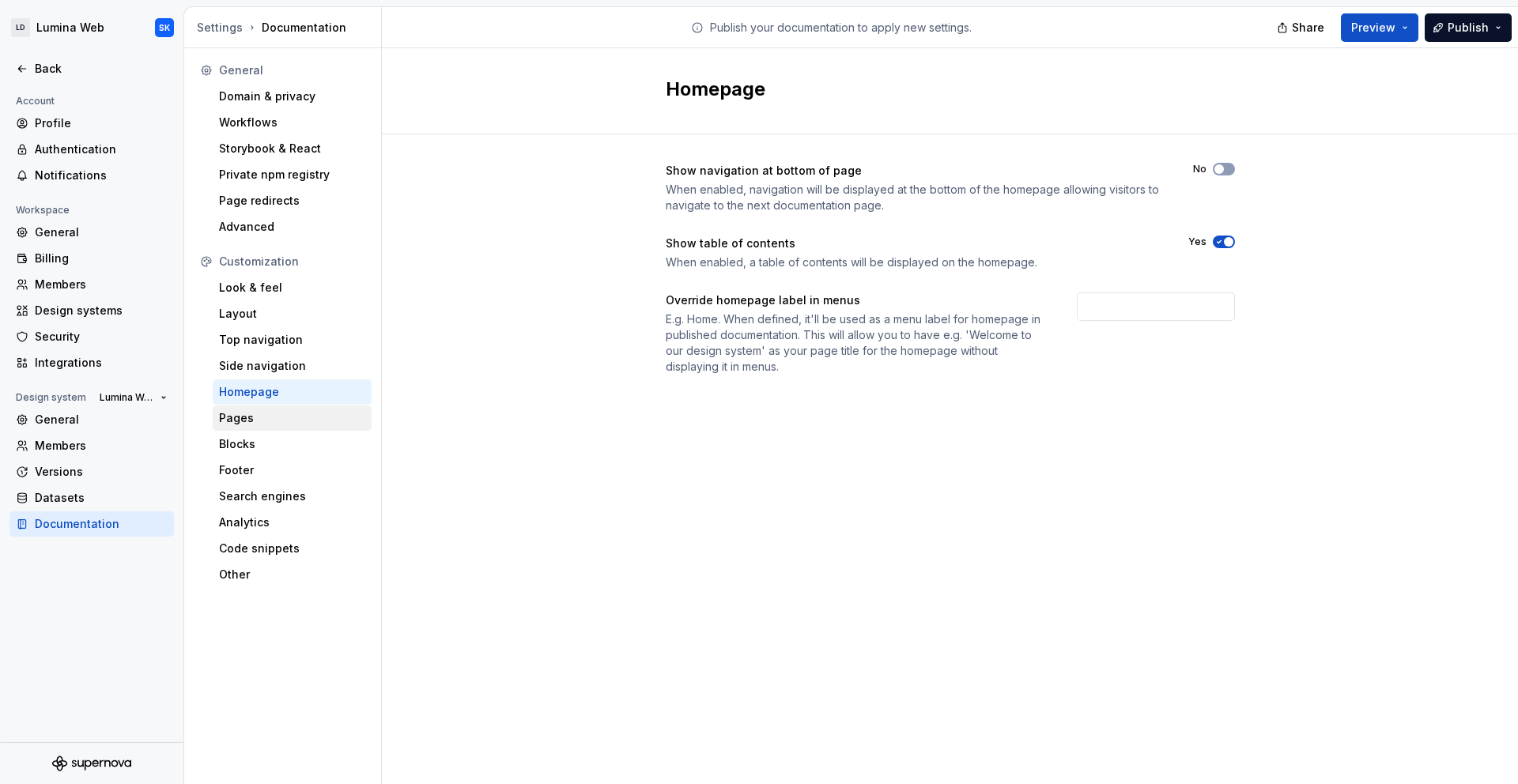
click at [301, 421] on div "Pages" at bounding box center [292, 417] width 146 height 16
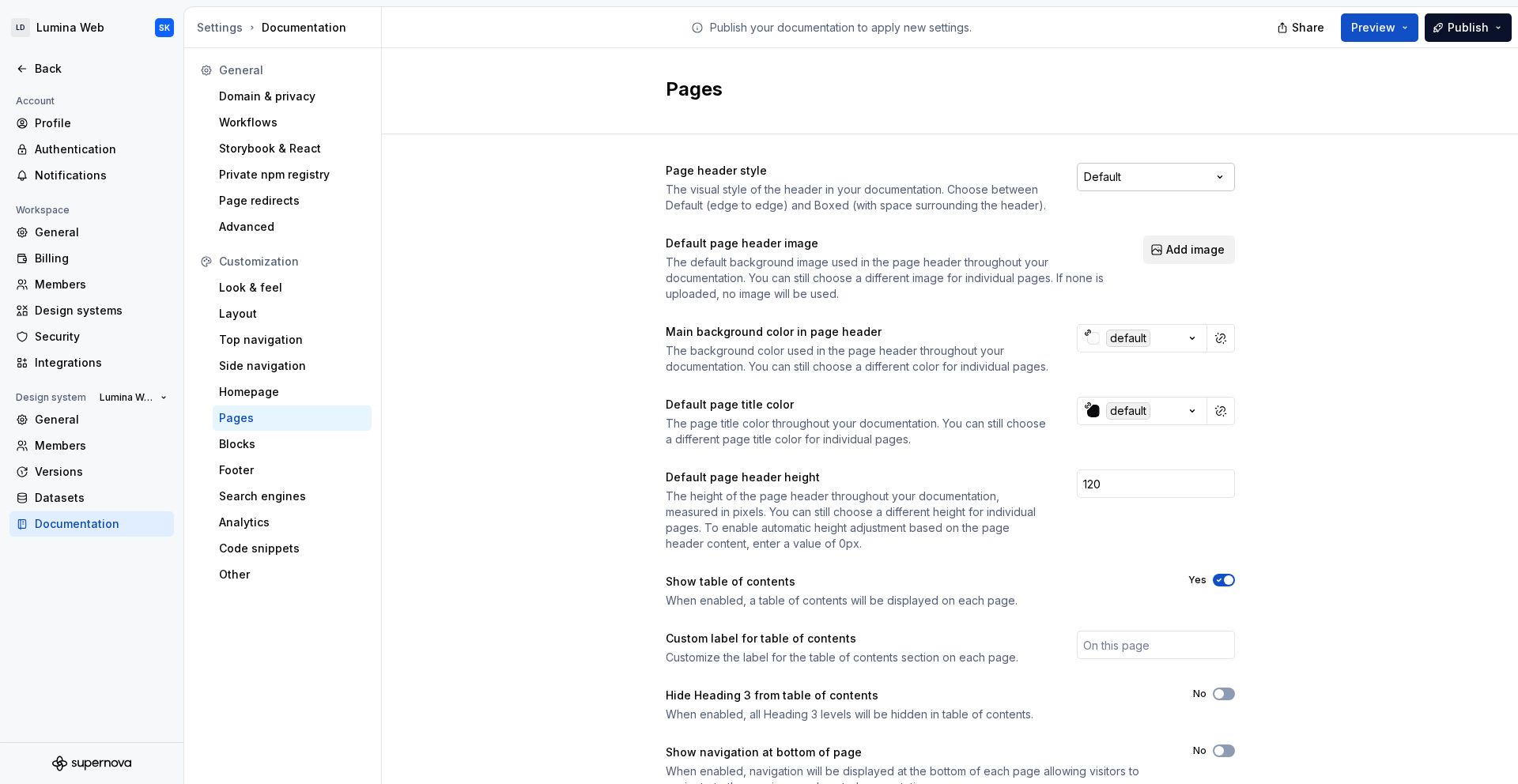
click at [1147, 180] on html "LD Lumina Web SK Back Account Profile Authentication Notifications Workspace Ge…" at bounding box center [759, 392] width 1518 height 784
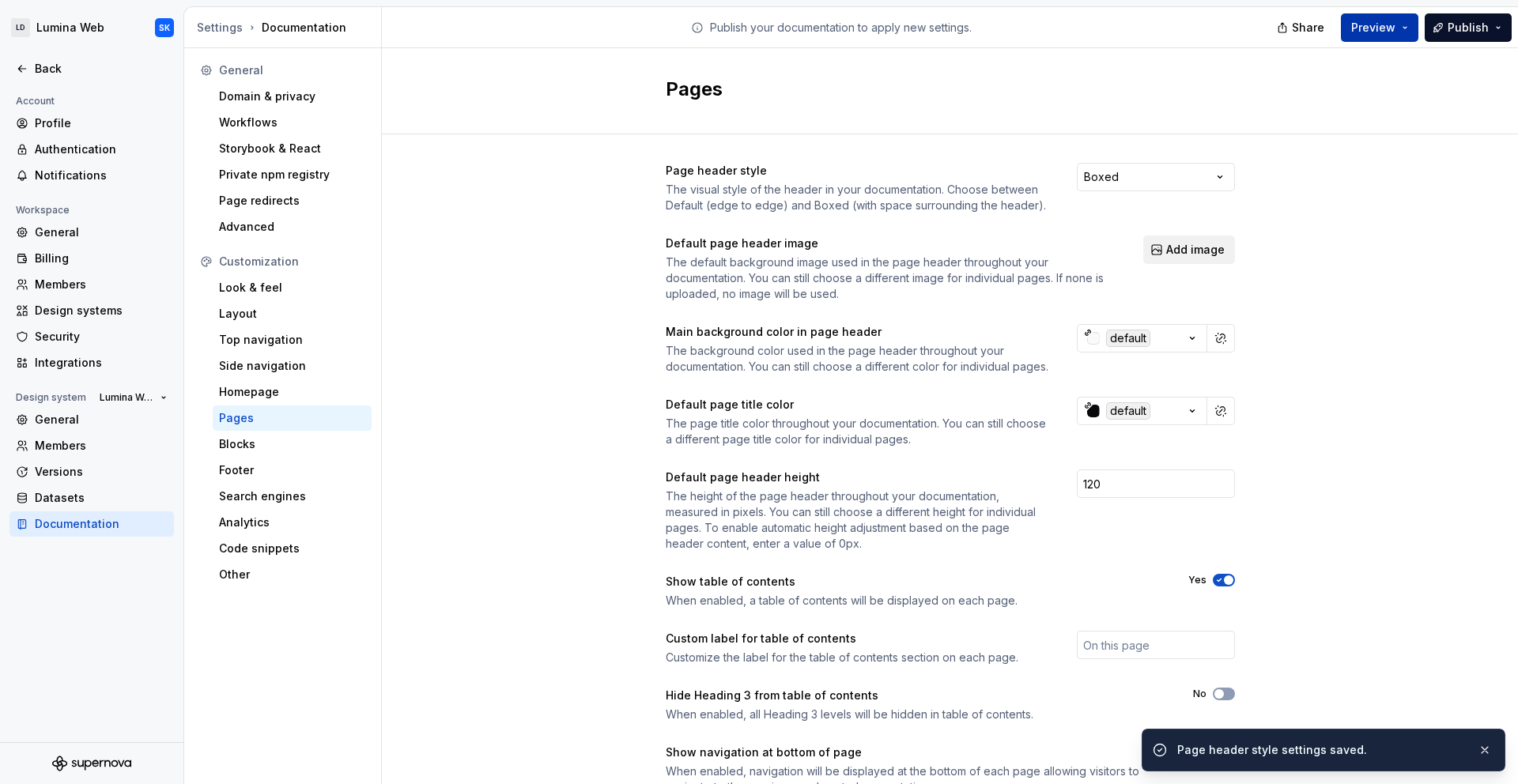
click at [1411, 24] on button "Preview" at bounding box center [1380, 28] width 78 height 29
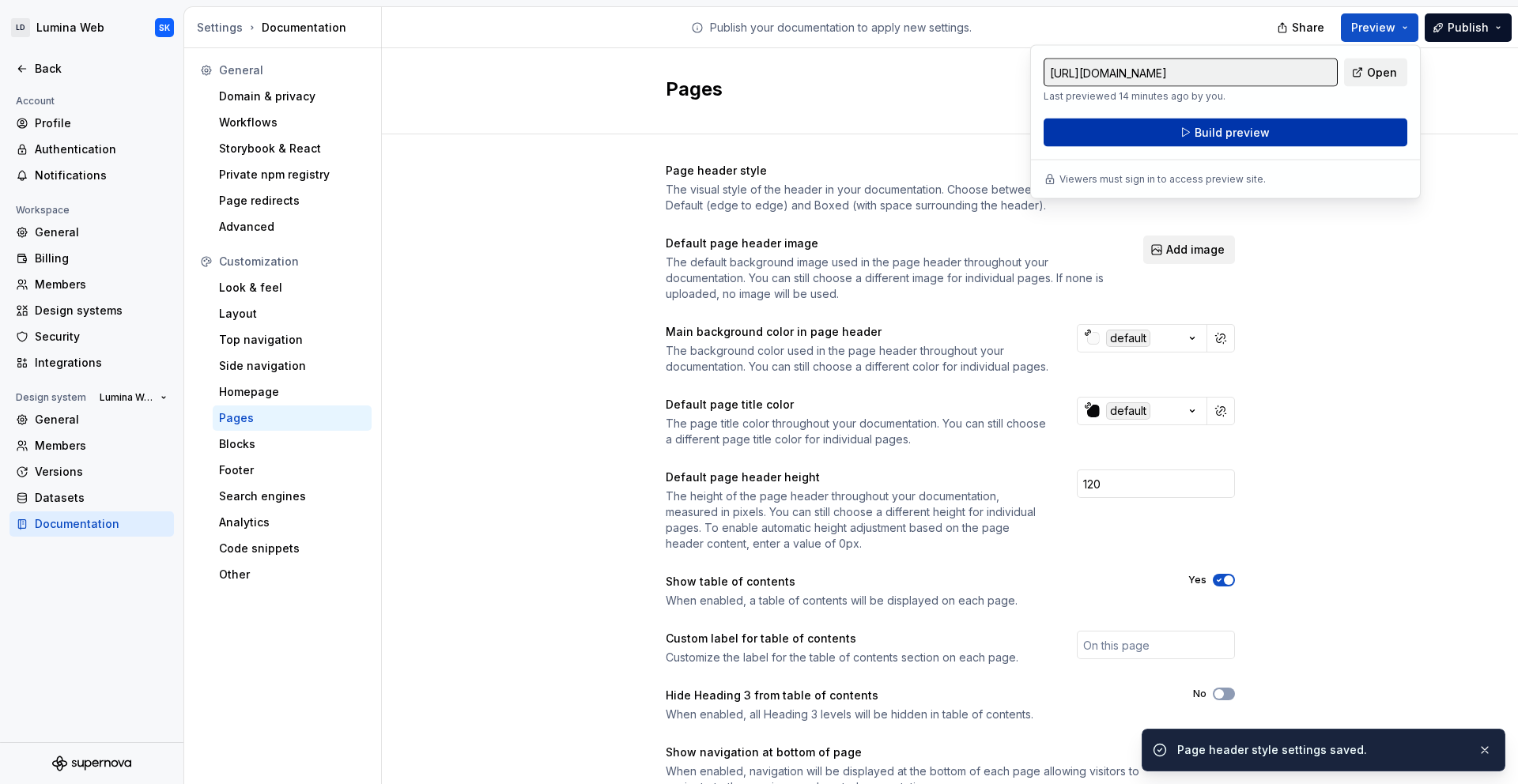
click at [1330, 121] on button "Build preview" at bounding box center [1225, 132] width 364 height 29
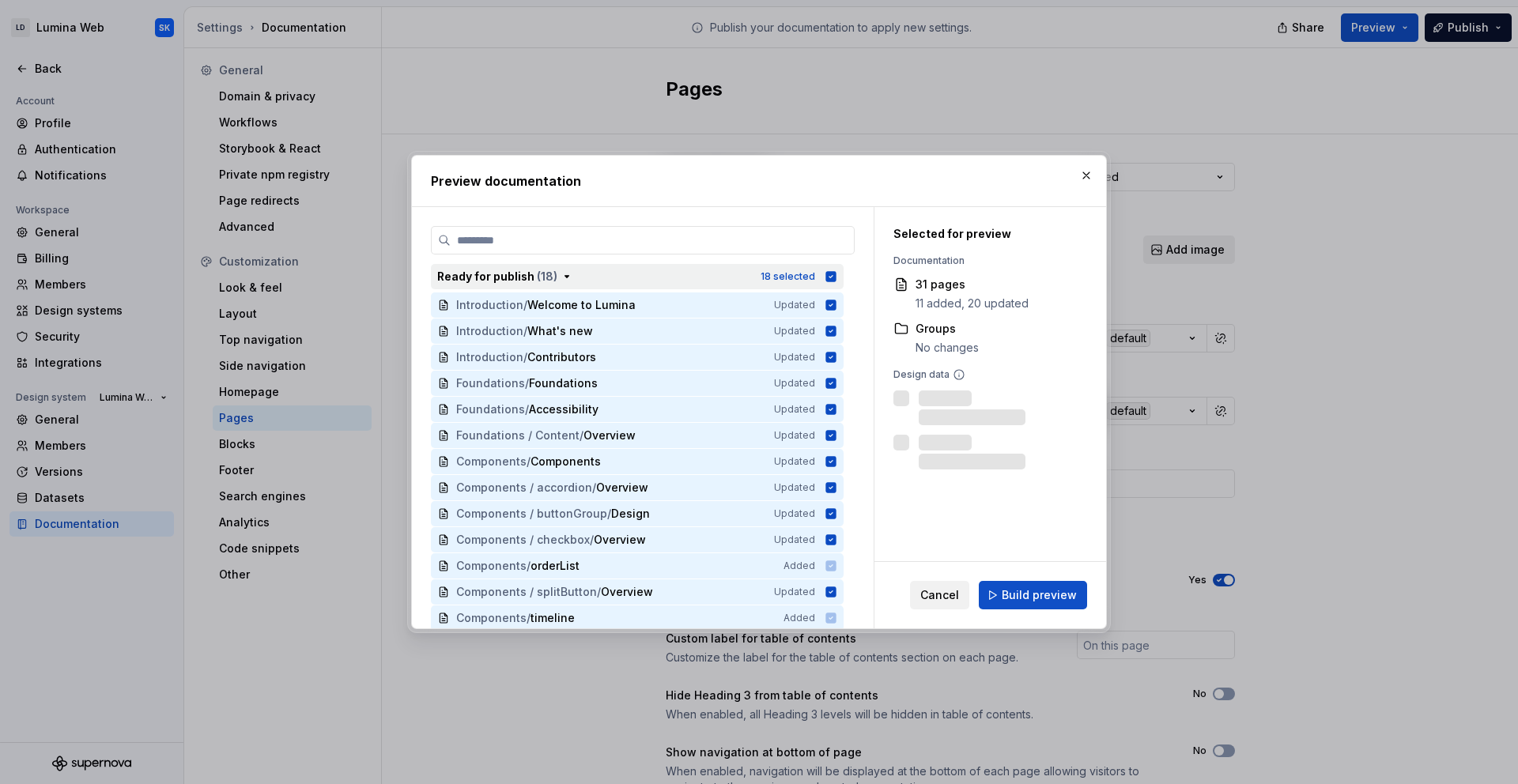
click at [566, 280] on icon "button" at bounding box center [567, 277] width 13 height 13
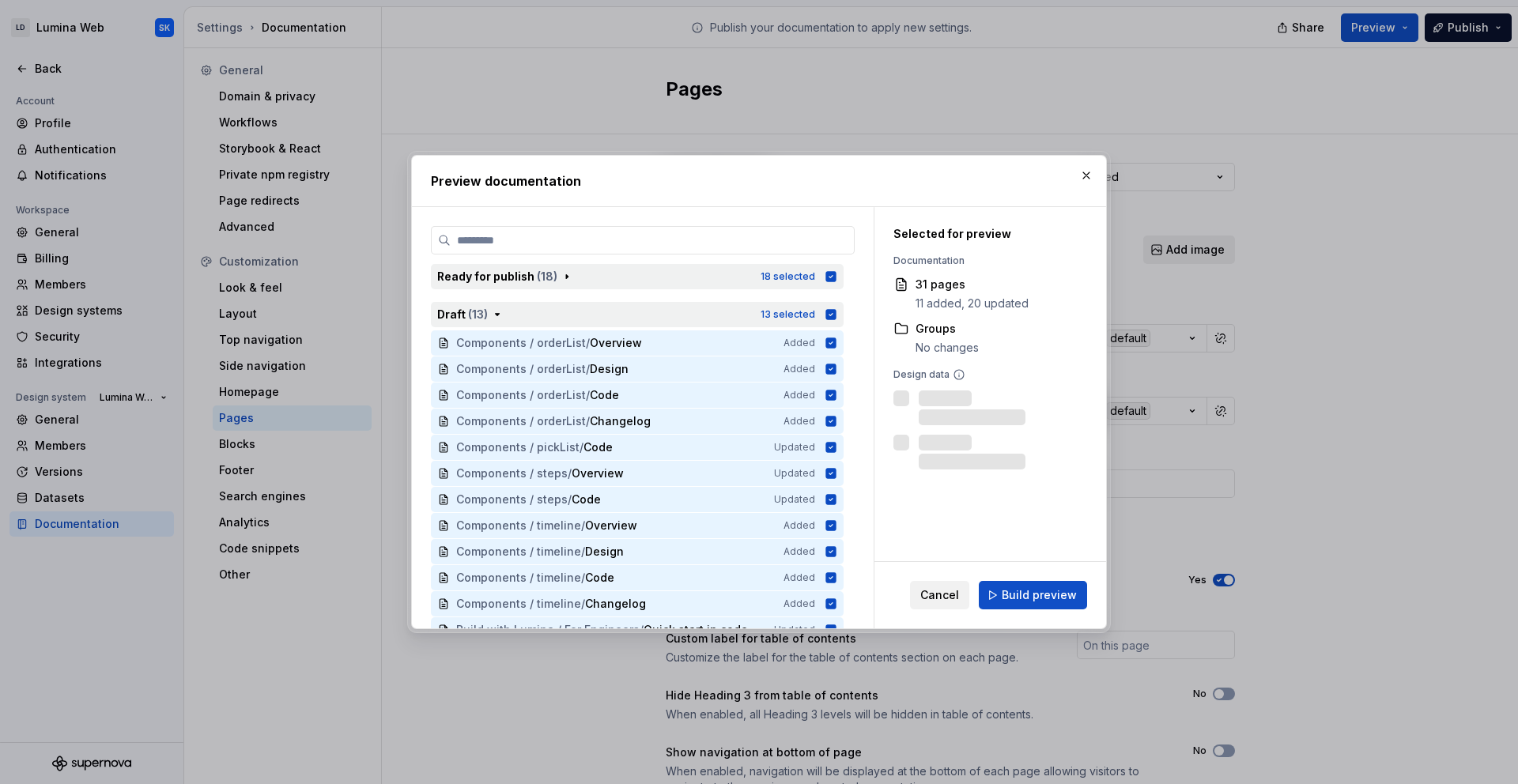
click at [832, 318] on icon "button" at bounding box center [831, 314] width 10 height 10
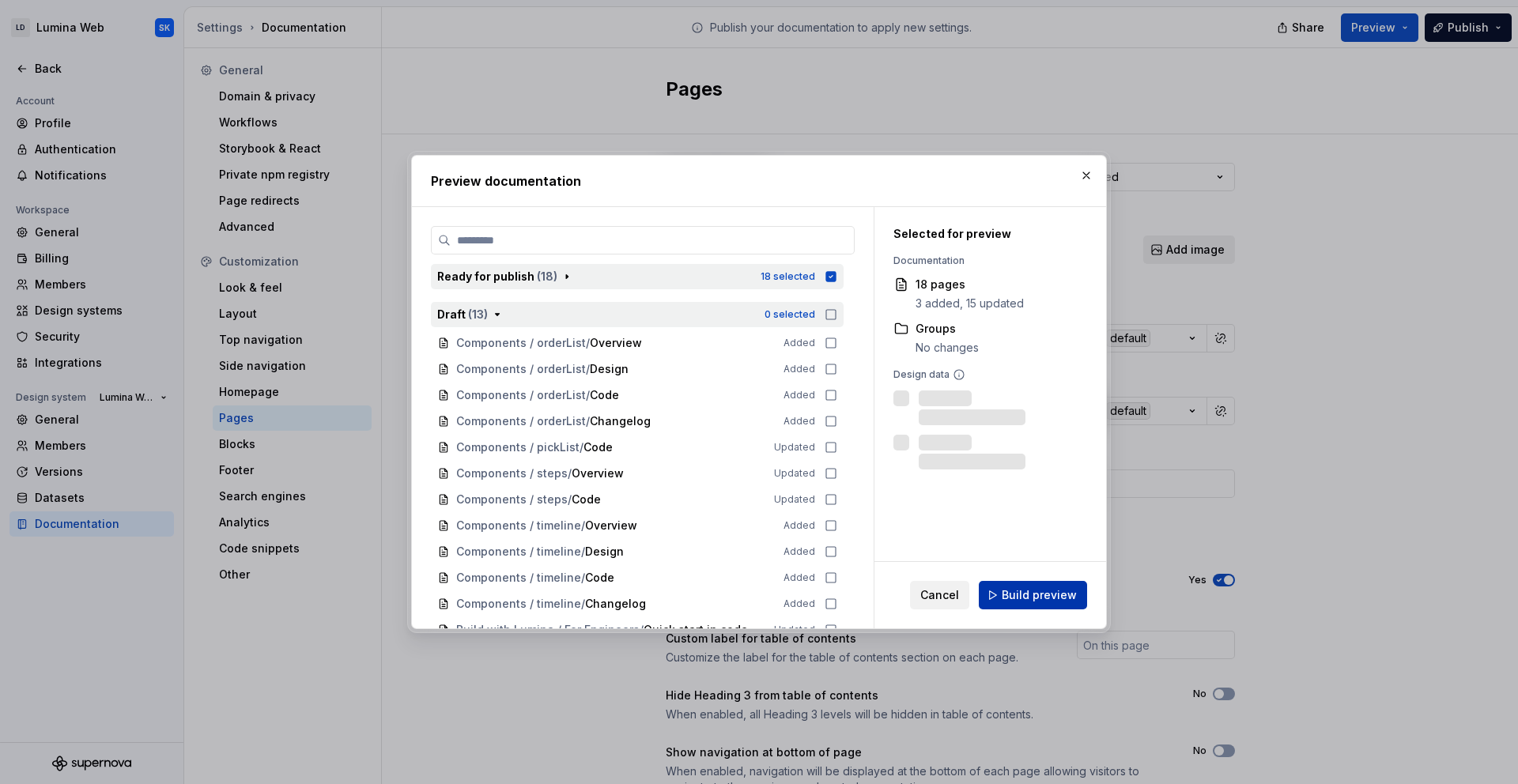
click at [1051, 587] on span "Build preview" at bounding box center [1039, 594] width 75 height 16
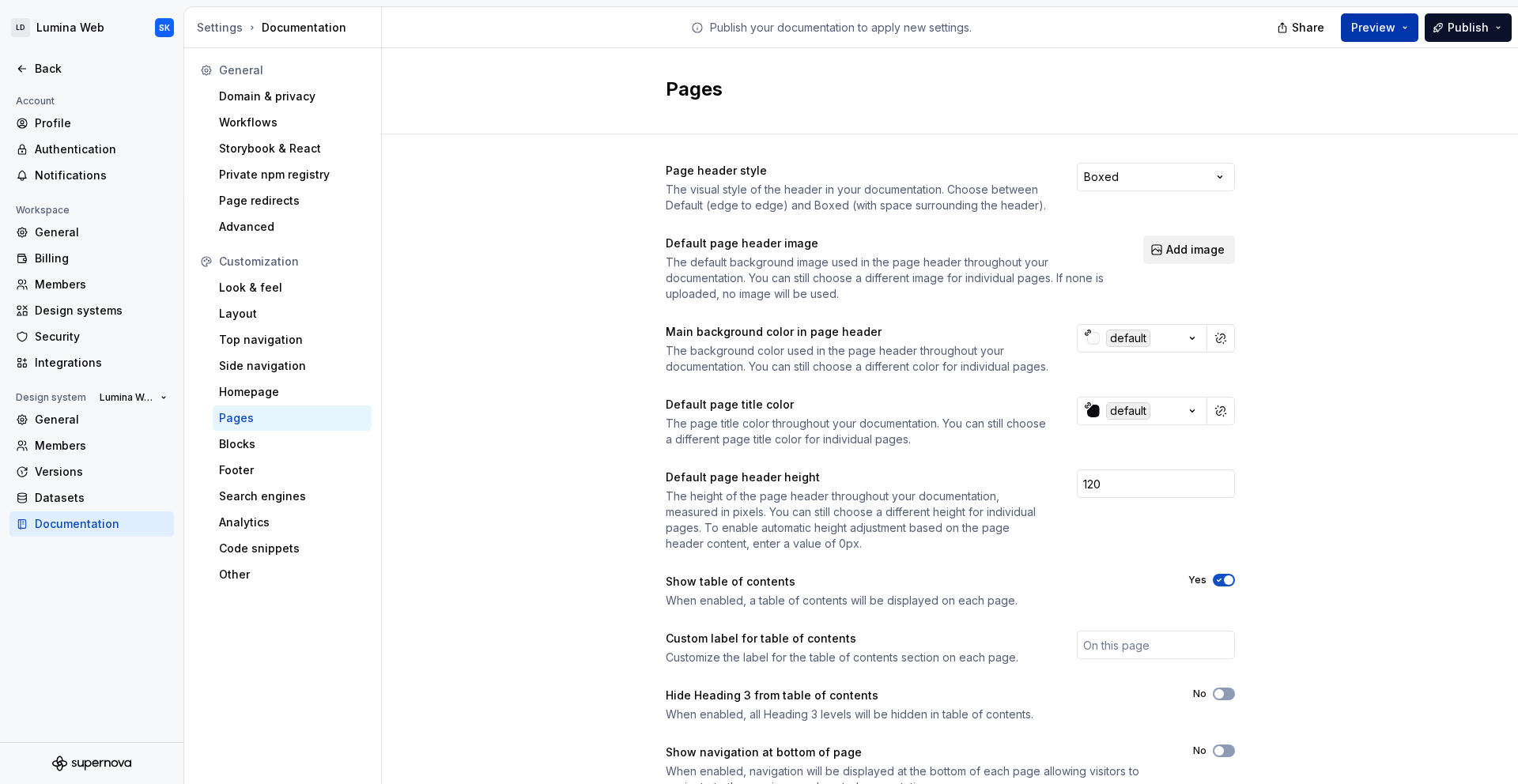
click at [1409, 23] on button "Preview" at bounding box center [1380, 28] width 78 height 29
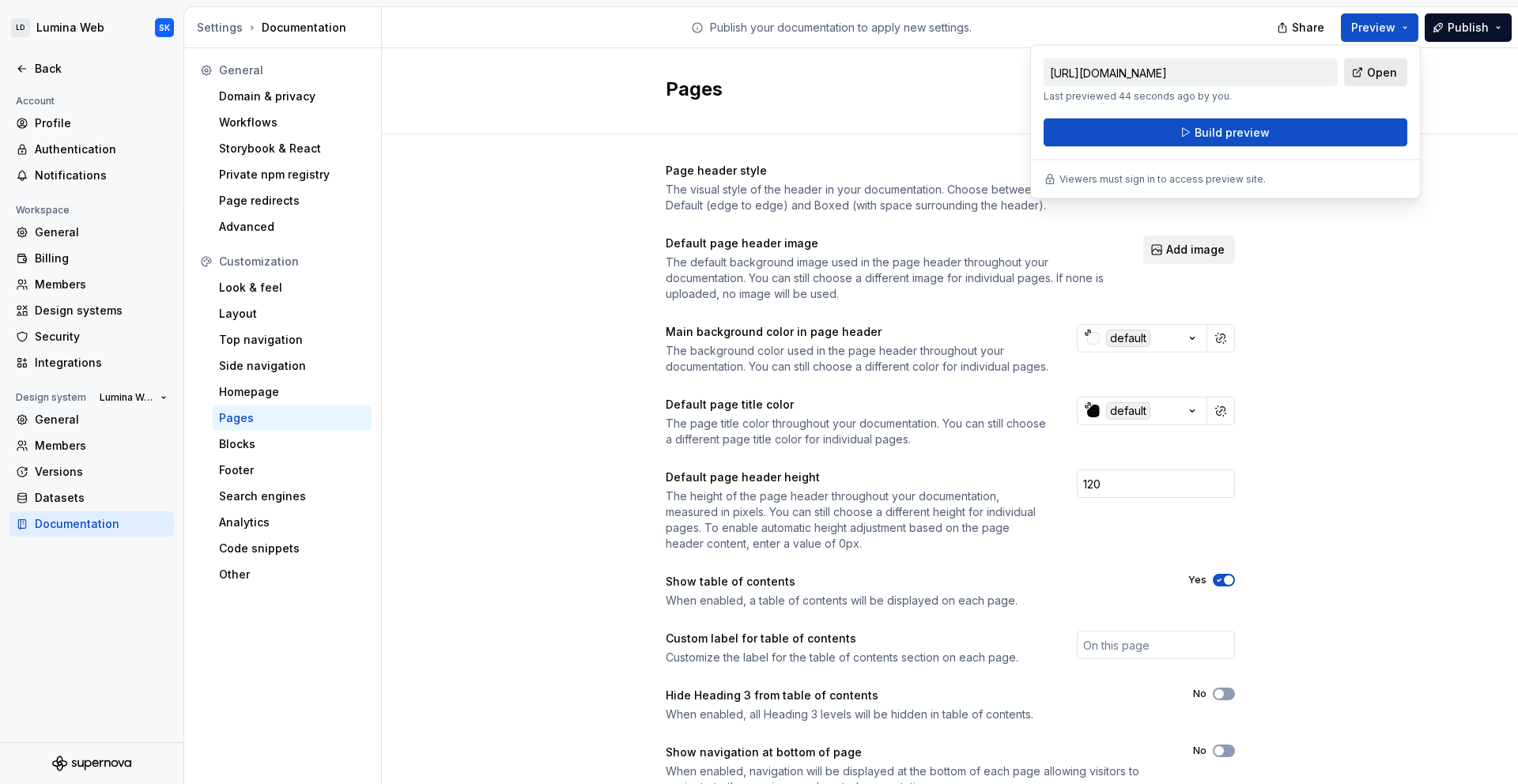
click at [1383, 81] on link "Open" at bounding box center [1375, 72] width 63 height 29
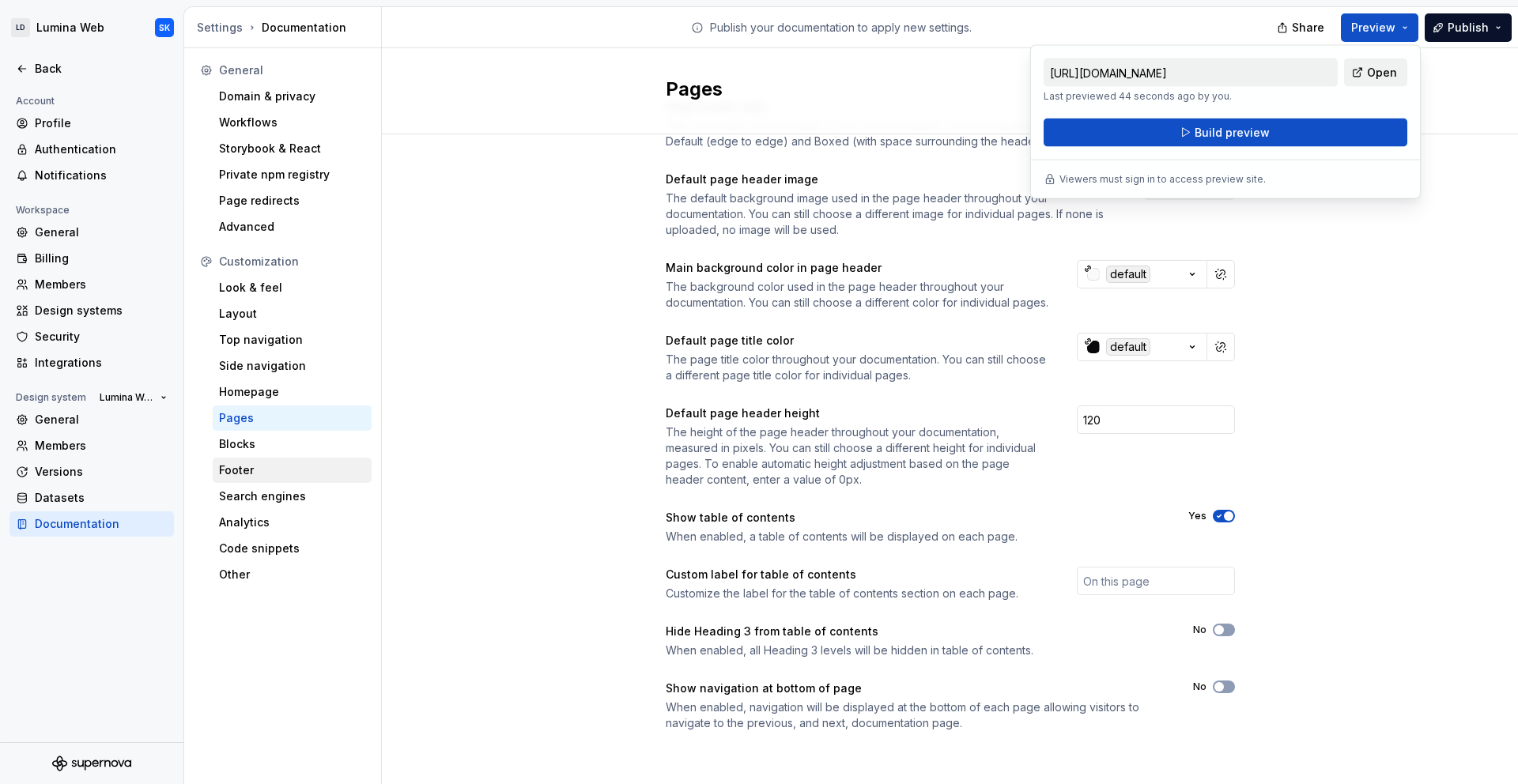
click at [255, 467] on div "Footer" at bounding box center [292, 469] width 146 height 16
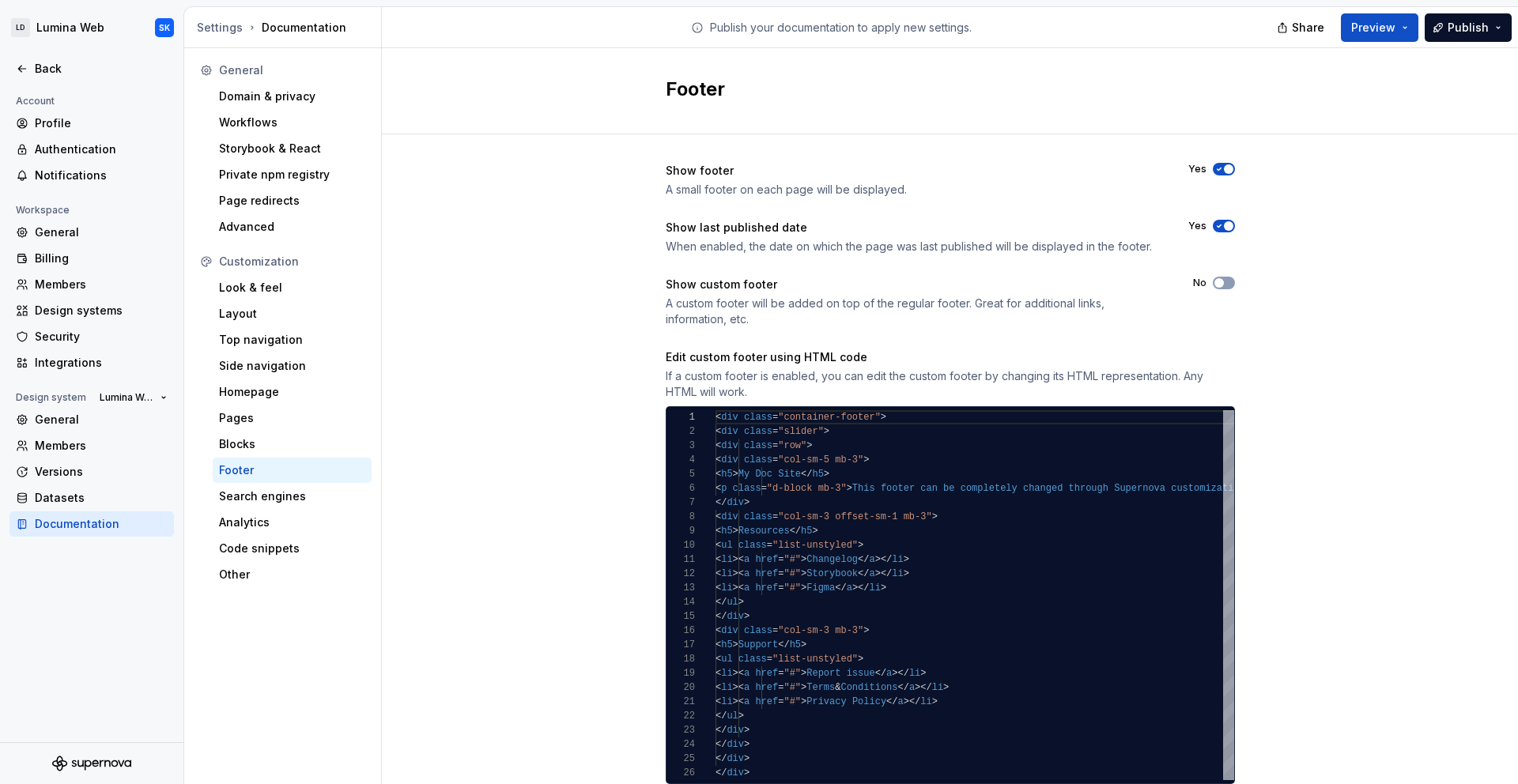
click at [1218, 221] on icon "button" at bounding box center [1220, 226] width 13 height 9
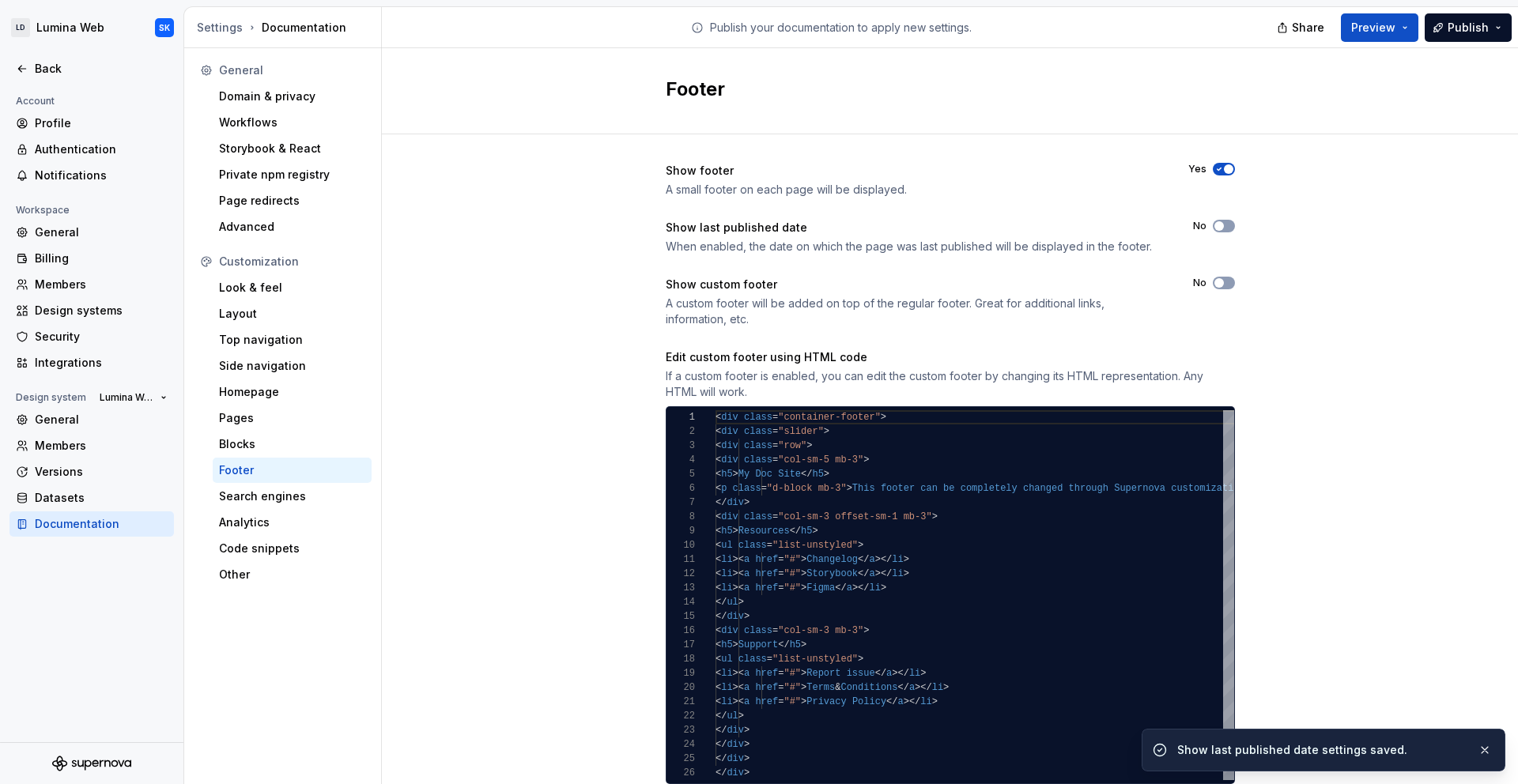
scroll to position [4, 0]
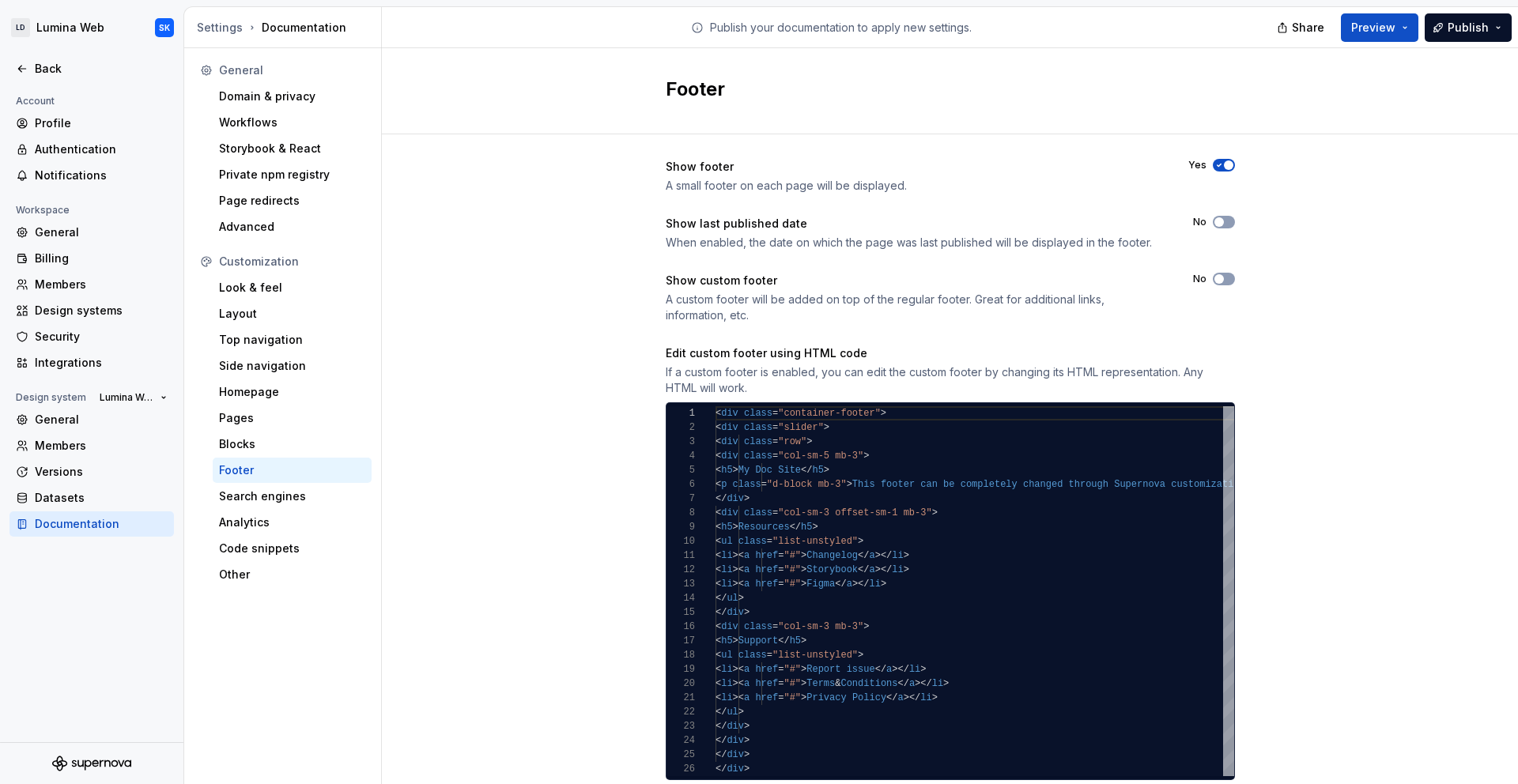
click at [1429, 392] on div "Show footer A small footer on each page will be displayed. Yes Show last publis…" at bounding box center [949, 485] width 1136 height 710
click at [303, 551] on div "Code snippets" at bounding box center [292, 548] width 146 height 16
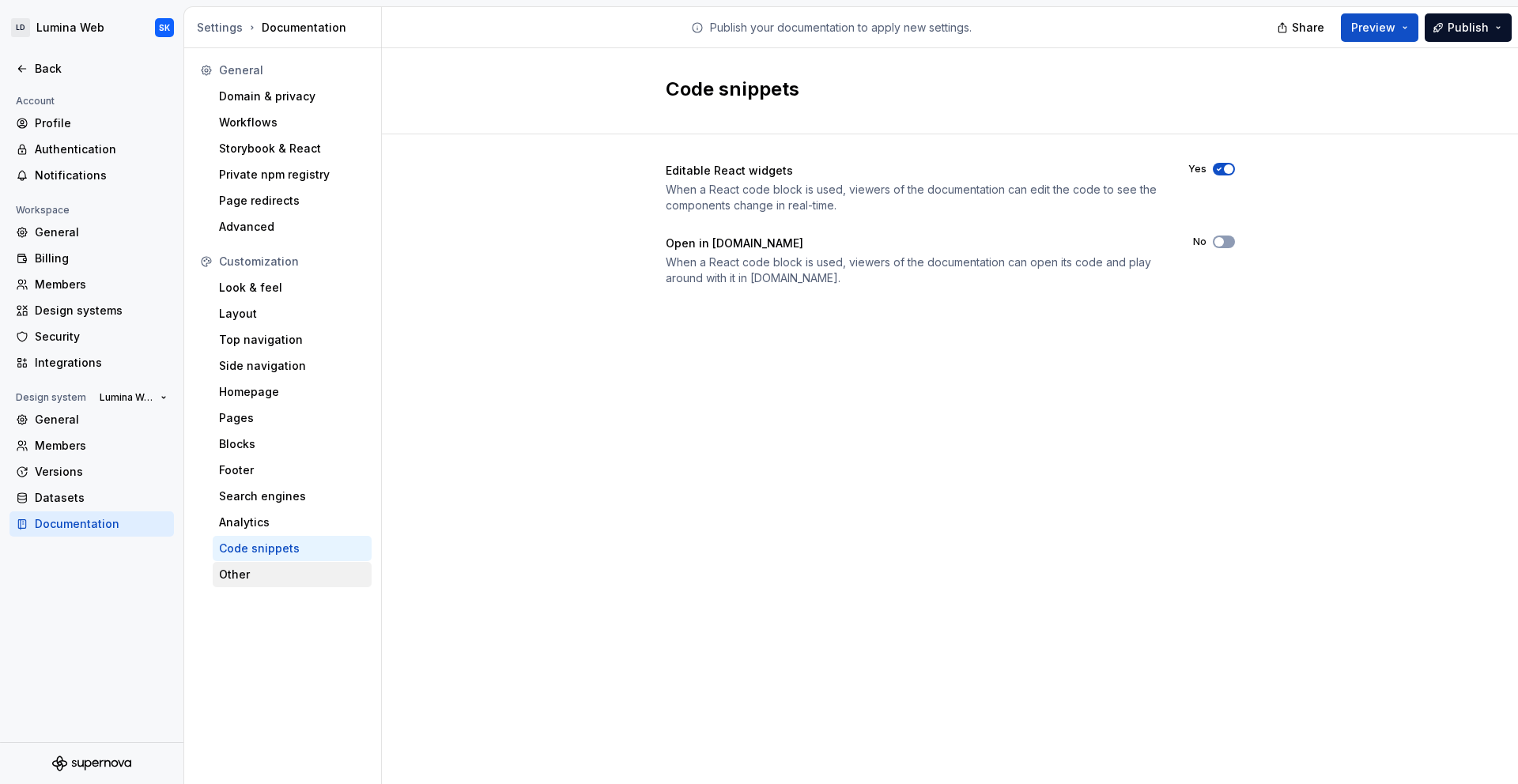
click at [311, 563] on div "Other" at bounding box center [293, 574] width 159 height 25
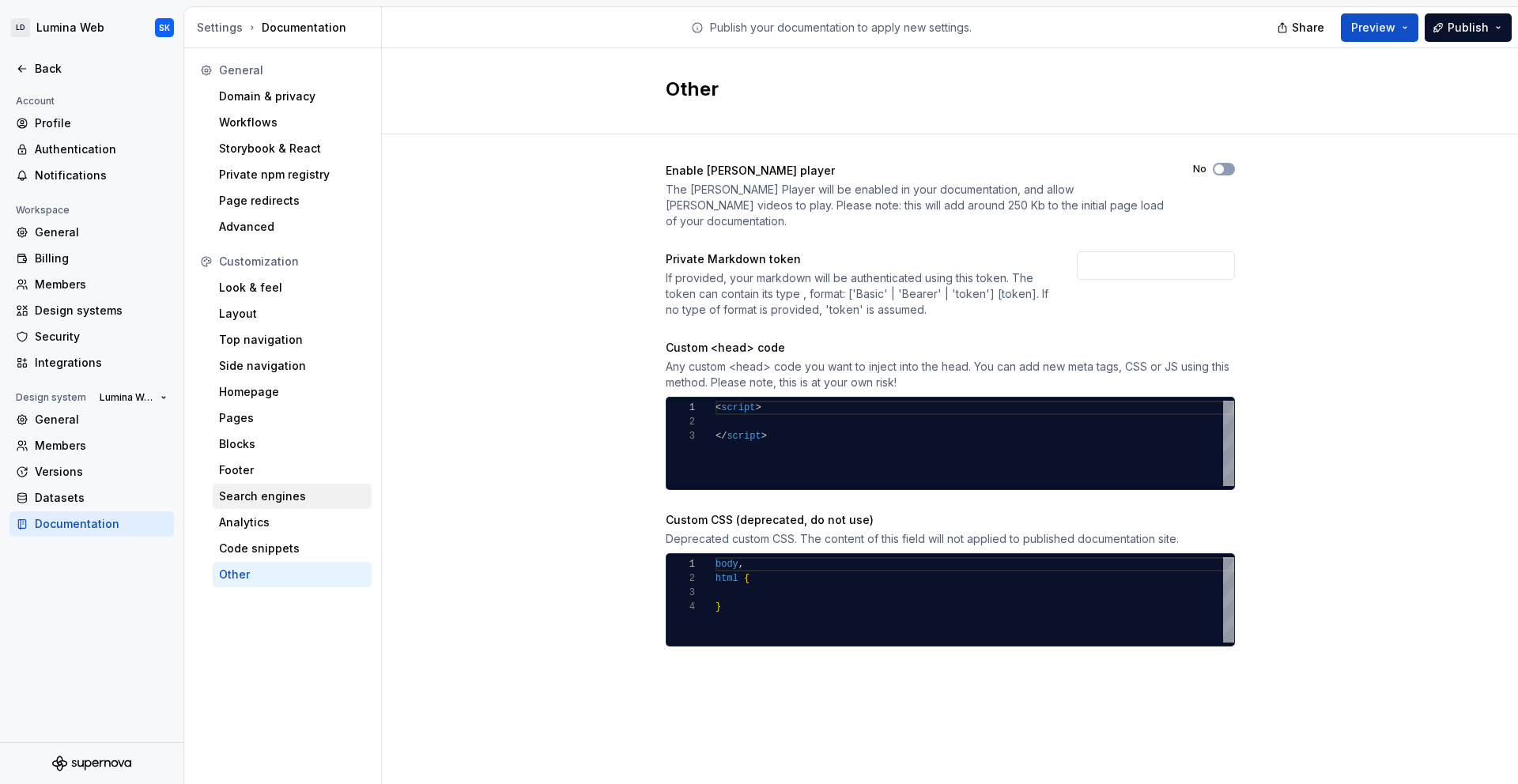
click at [298, 503] on div "Search engines" at bounding box center [292, 496] width 146 height 16
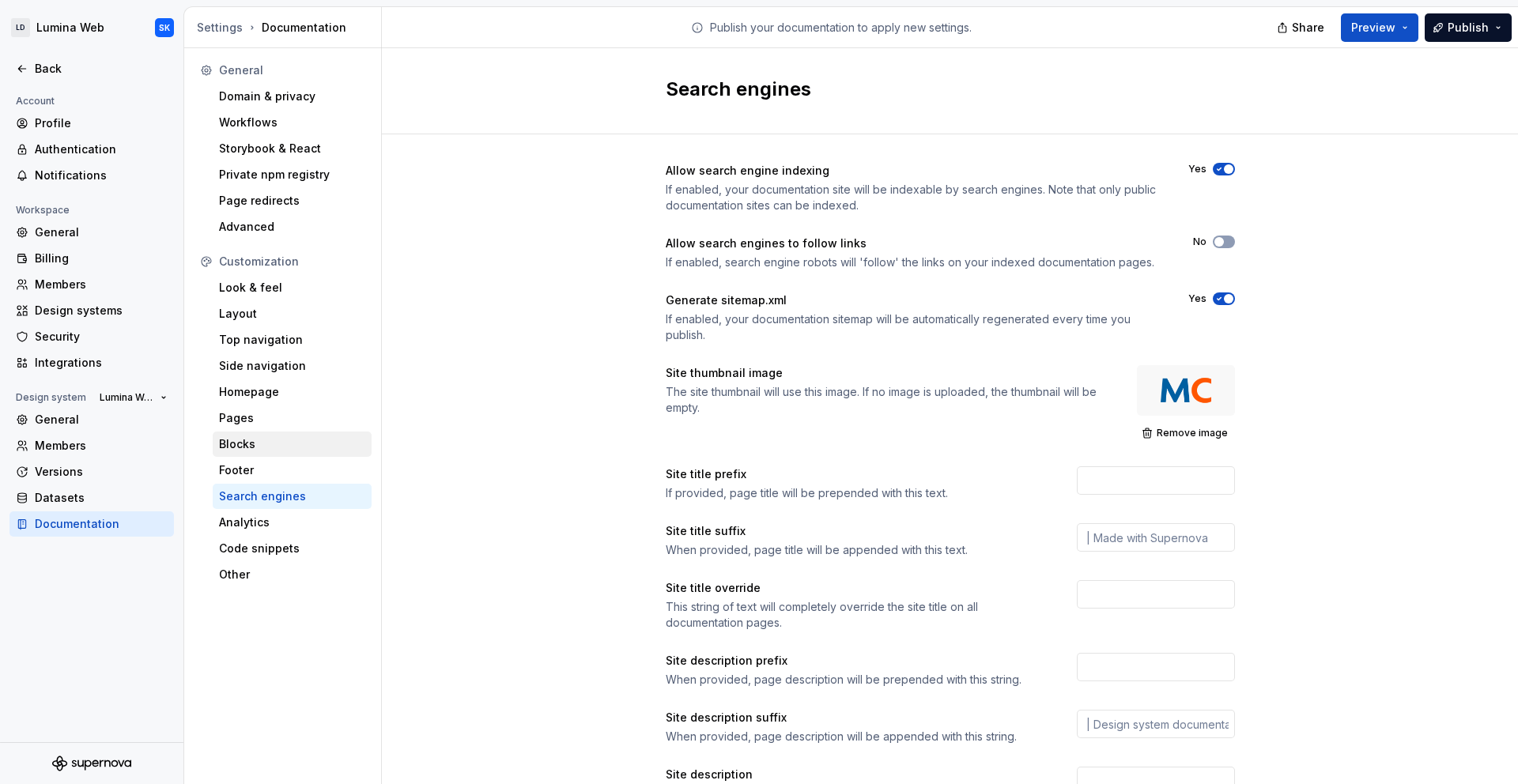
click at [311, 450] on div "Blocks" at bounding box center [292, 443] width 146 height 16
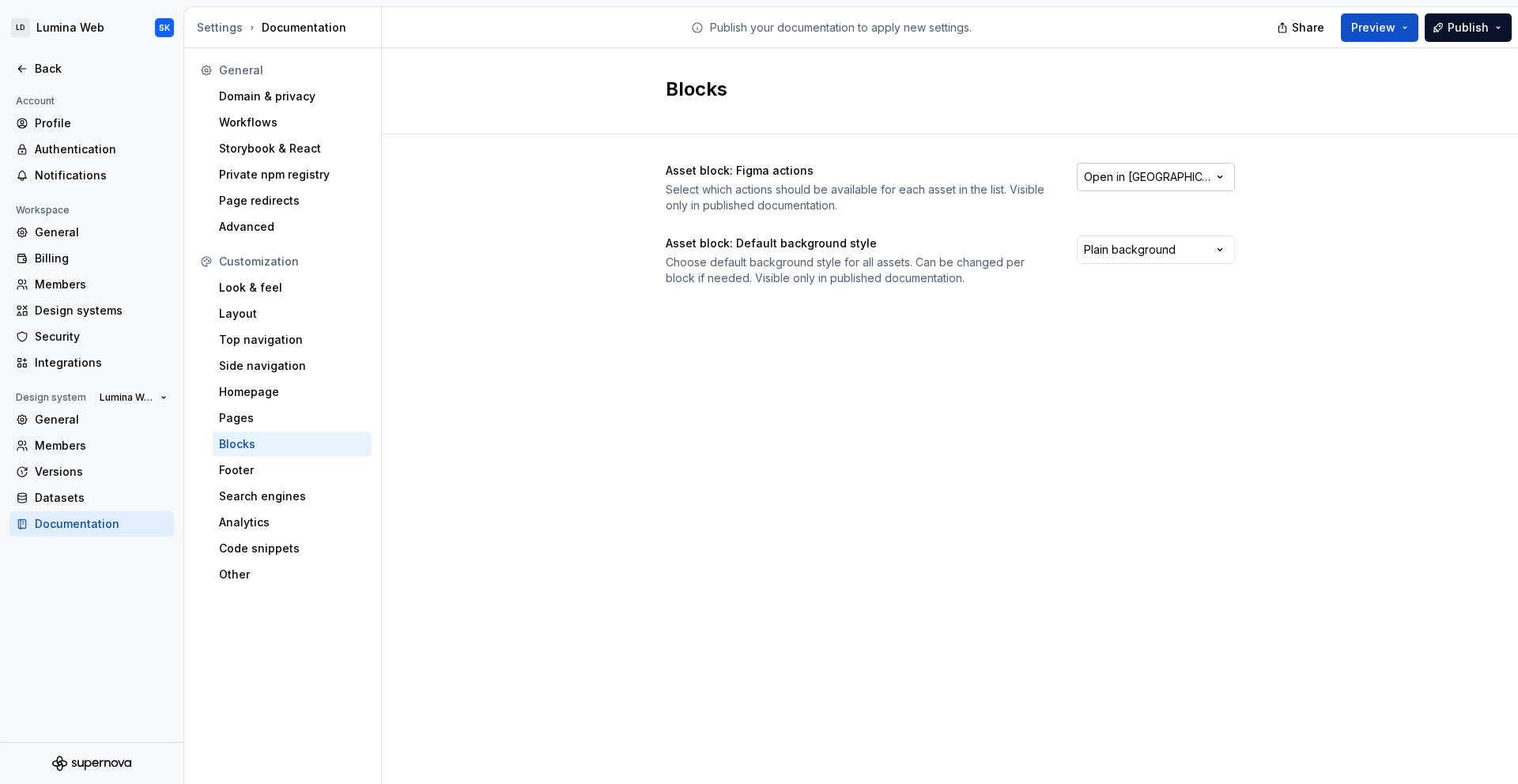
click at [1127, 173] on html "LD Lumina Web SK Back Account Profile Authentication Notifications Workspace Ge…" at bounding box center [759, 392] width 1518 height 784
click at [992, 143] on html "LD Lumina Web SK Back Account Profile Authentication Notifications Workspace Ge…" at bounding box center [759, 392] width 1518 height 784
click at [339, 359] on div "Side navigation" at bounding box center [292, 366] width 146 height 16
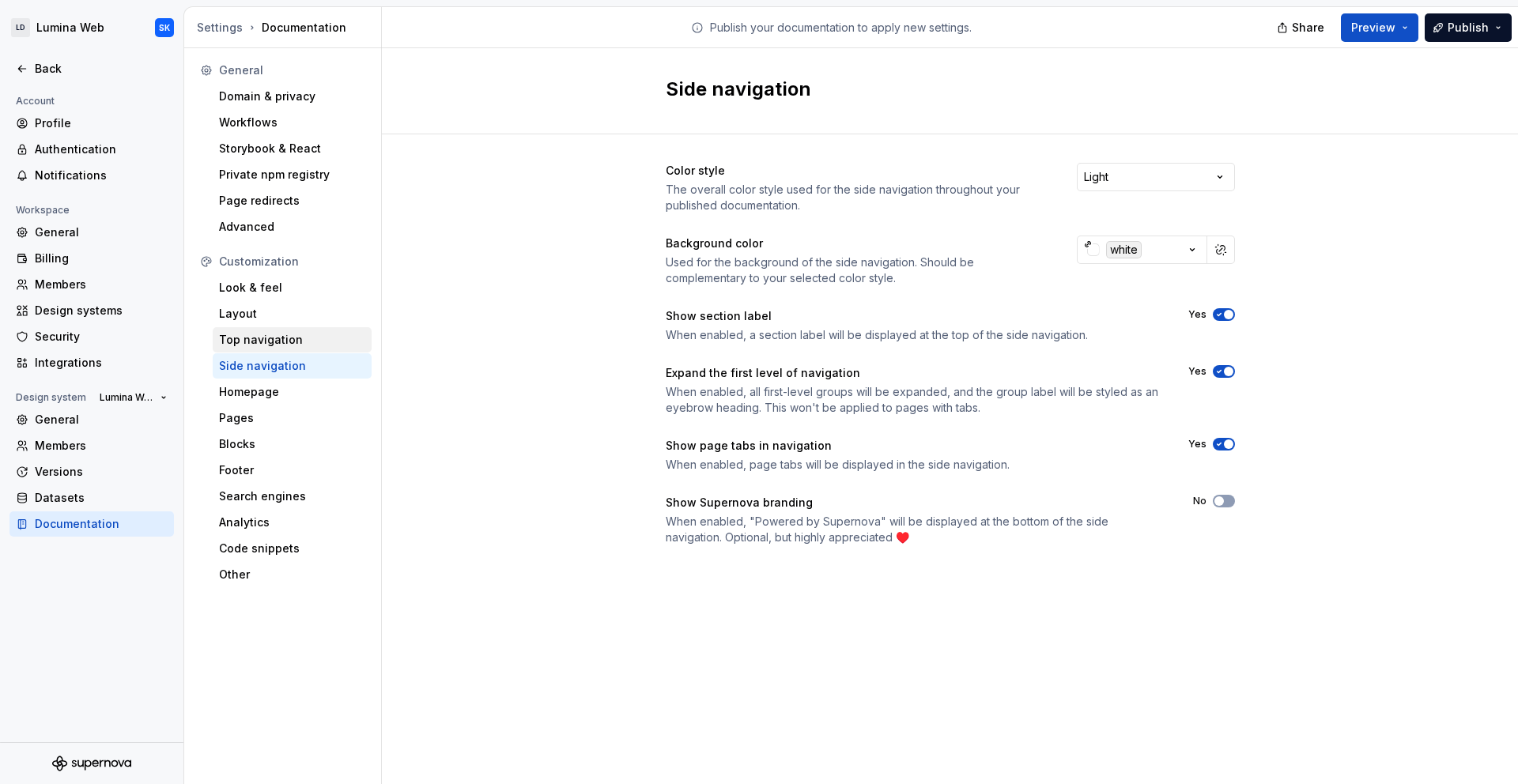
click at [298, 338] on div "Top navigation" at bounding box center [292, 340] width 146 height 16
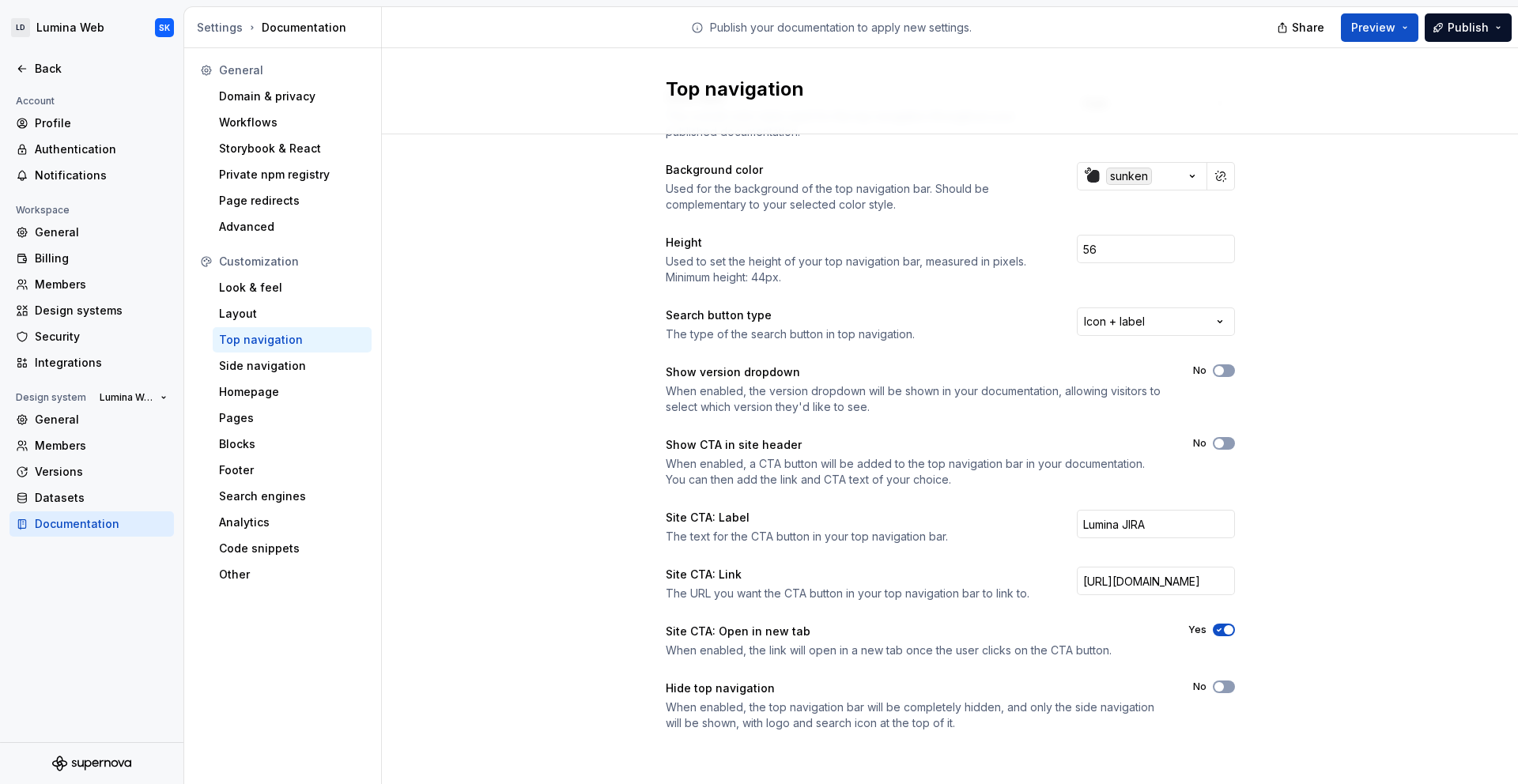
scroll to position [70, 0]
click at [311, 523] on div "Analytics" at bounding box center [292, 522] width 146 height 16
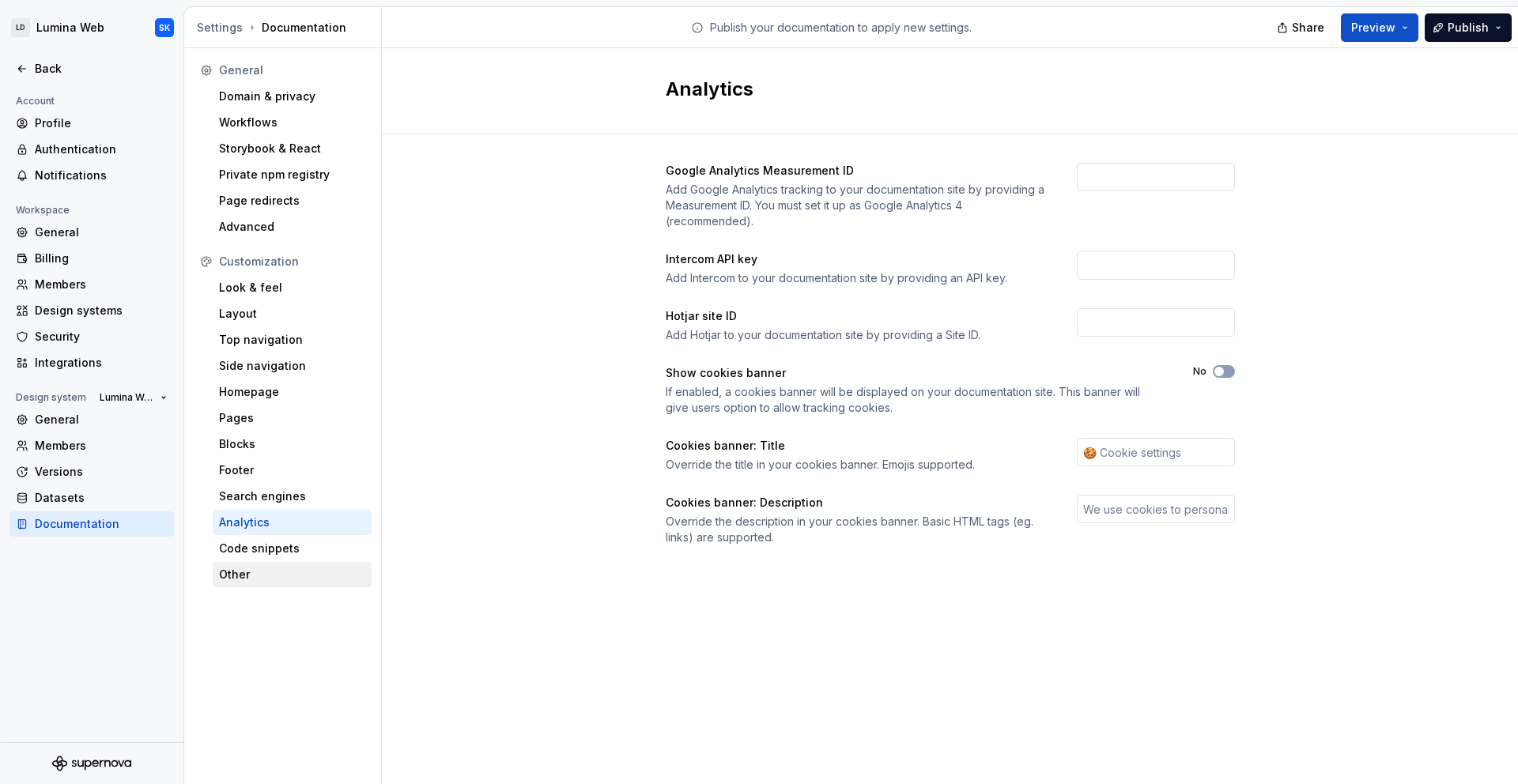
click at [265, 571] on div "Other" at bounding box center [292, 574] width 146 height 16
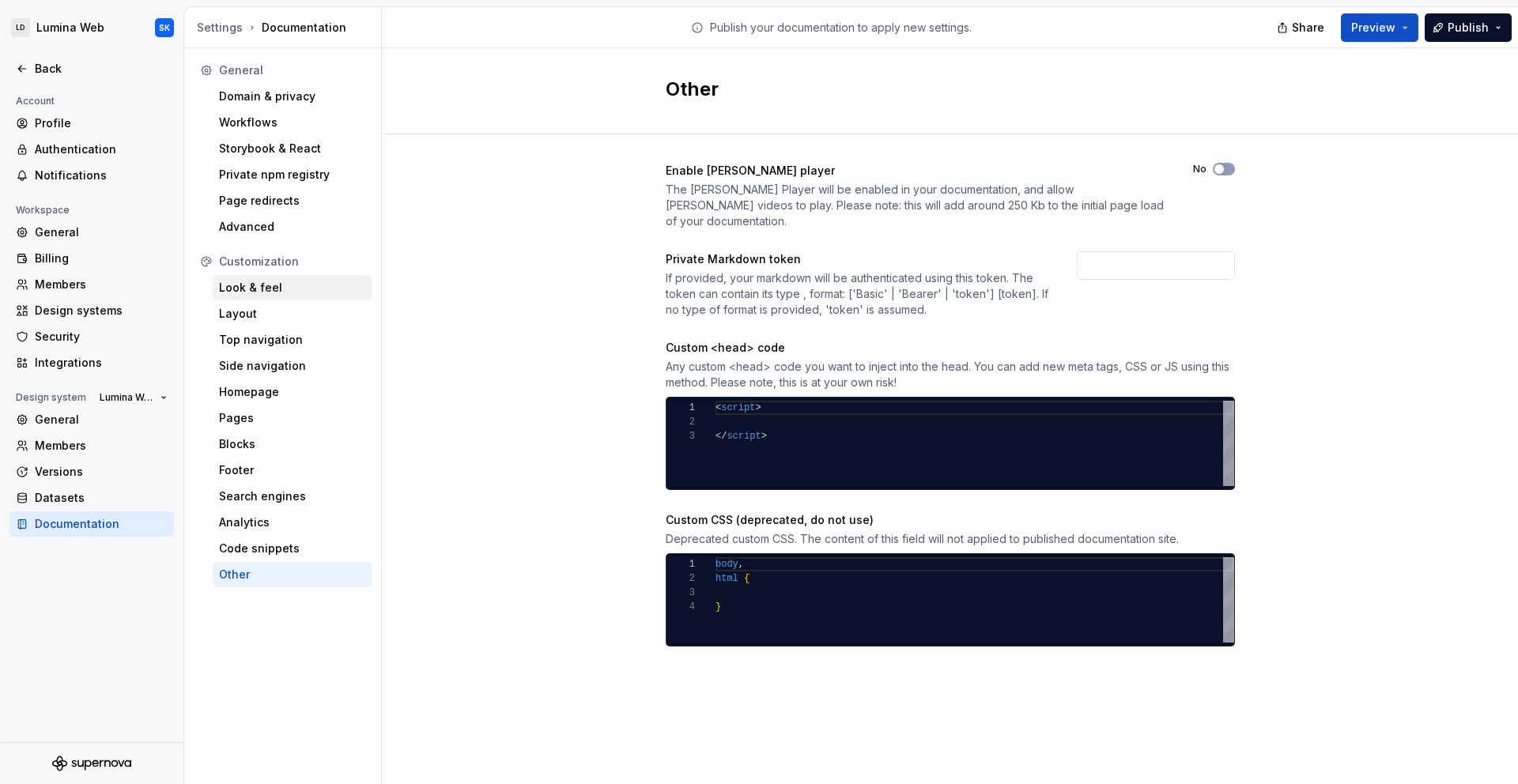
click at [268, 276] on div "Look & feel" at bounding box center [293, 287] width 159 height 25
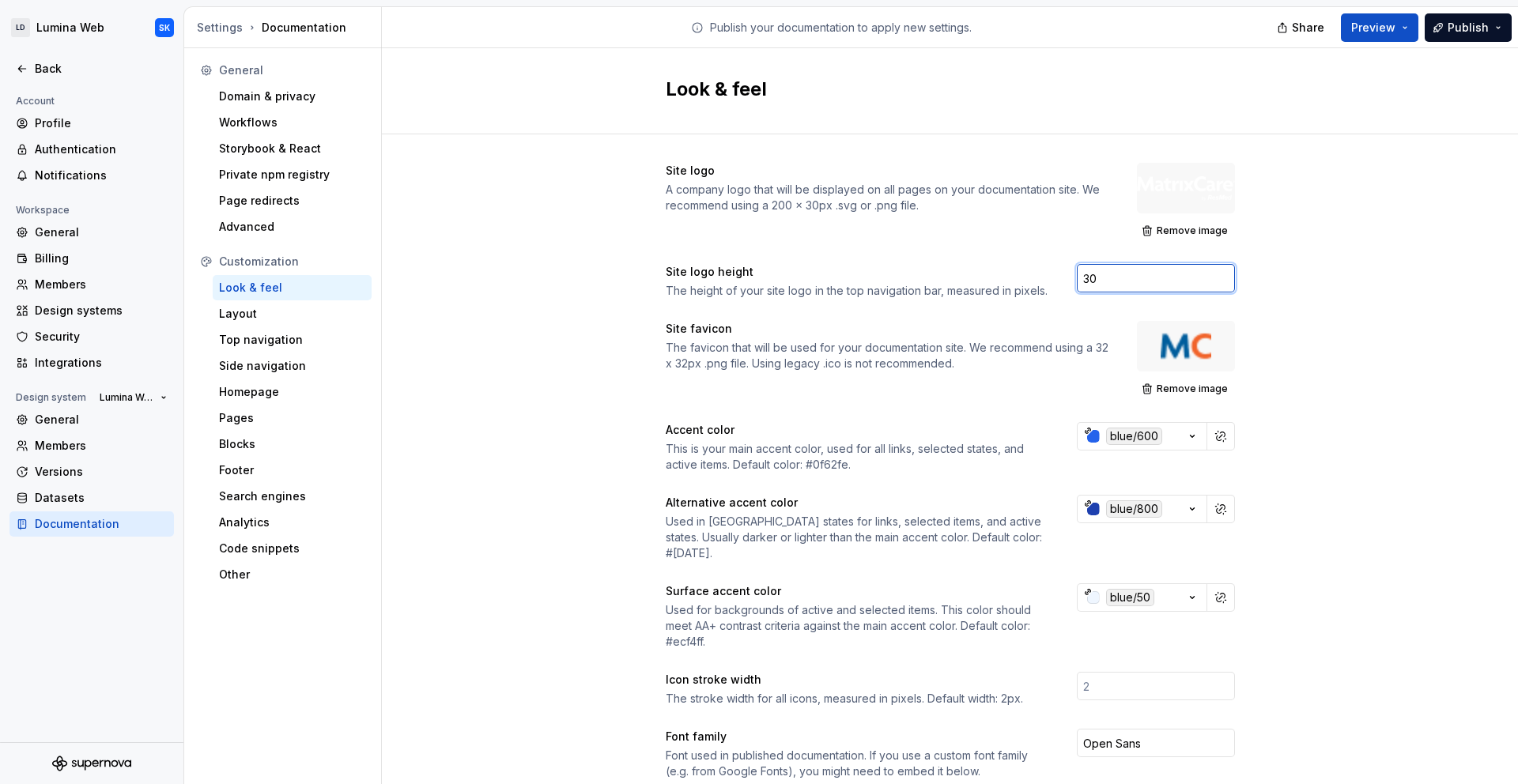
click at [1122, 270] on input "30" at bounding box center [1156, 278] width 158 height 29
click at [1116, 279] on input "30" at bounding box center [1156, 278] width 158 height 29
drag, startPoint x: 1107, startPoint y: 278, endPoint x: 1035, endPoint y: 281, distance: 72.1
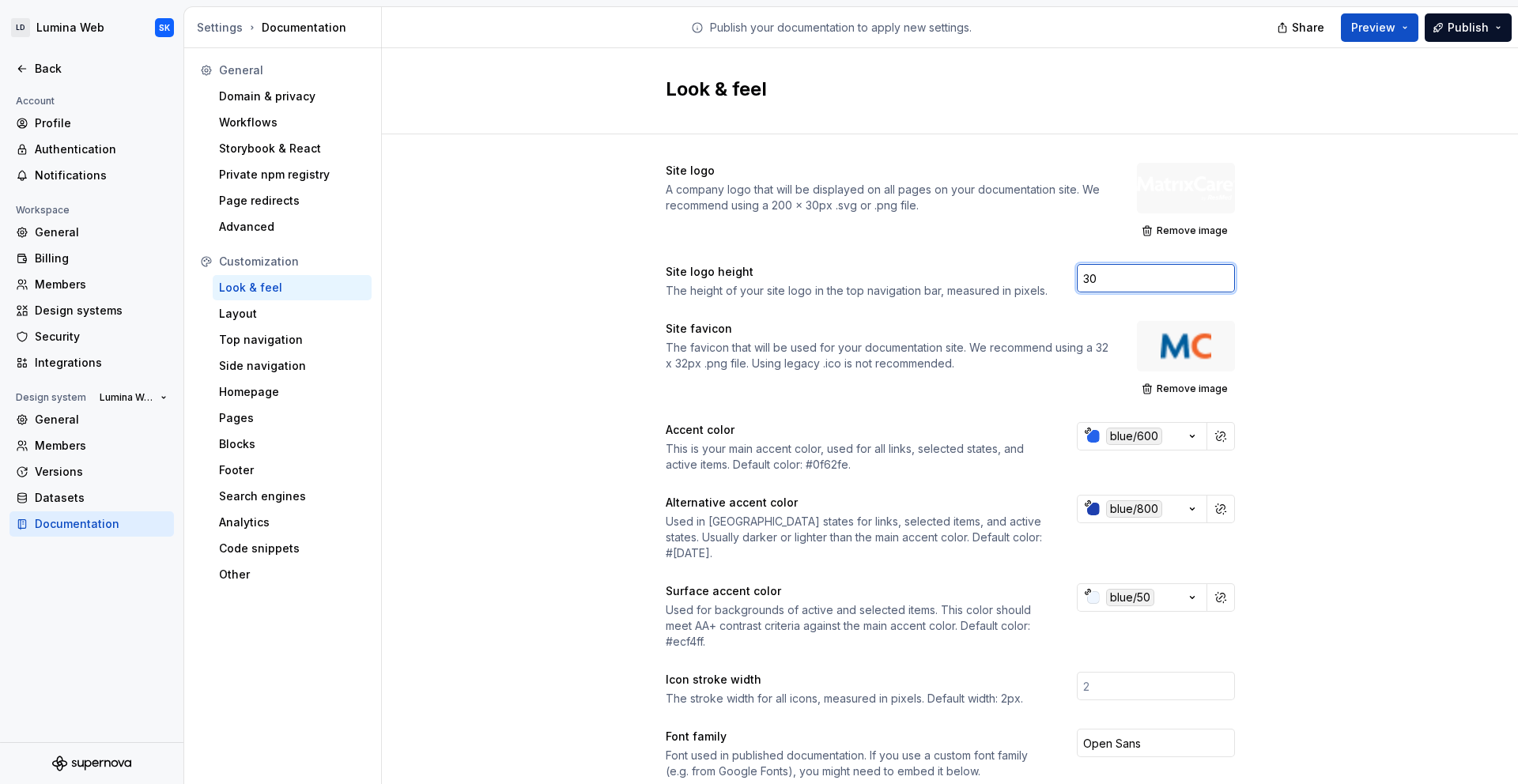
click at [1035, 282] on div "Site logo height The height of your site logo in the top navigation bar, measur…" at bounding box center [950, 281] width 570 height 35
type input "24"
click at [1363, 279] on div "Site logo A company logo that will be displayed on all pages on your documentat…" at bounding box center [949, 745] width 1136 height 1222
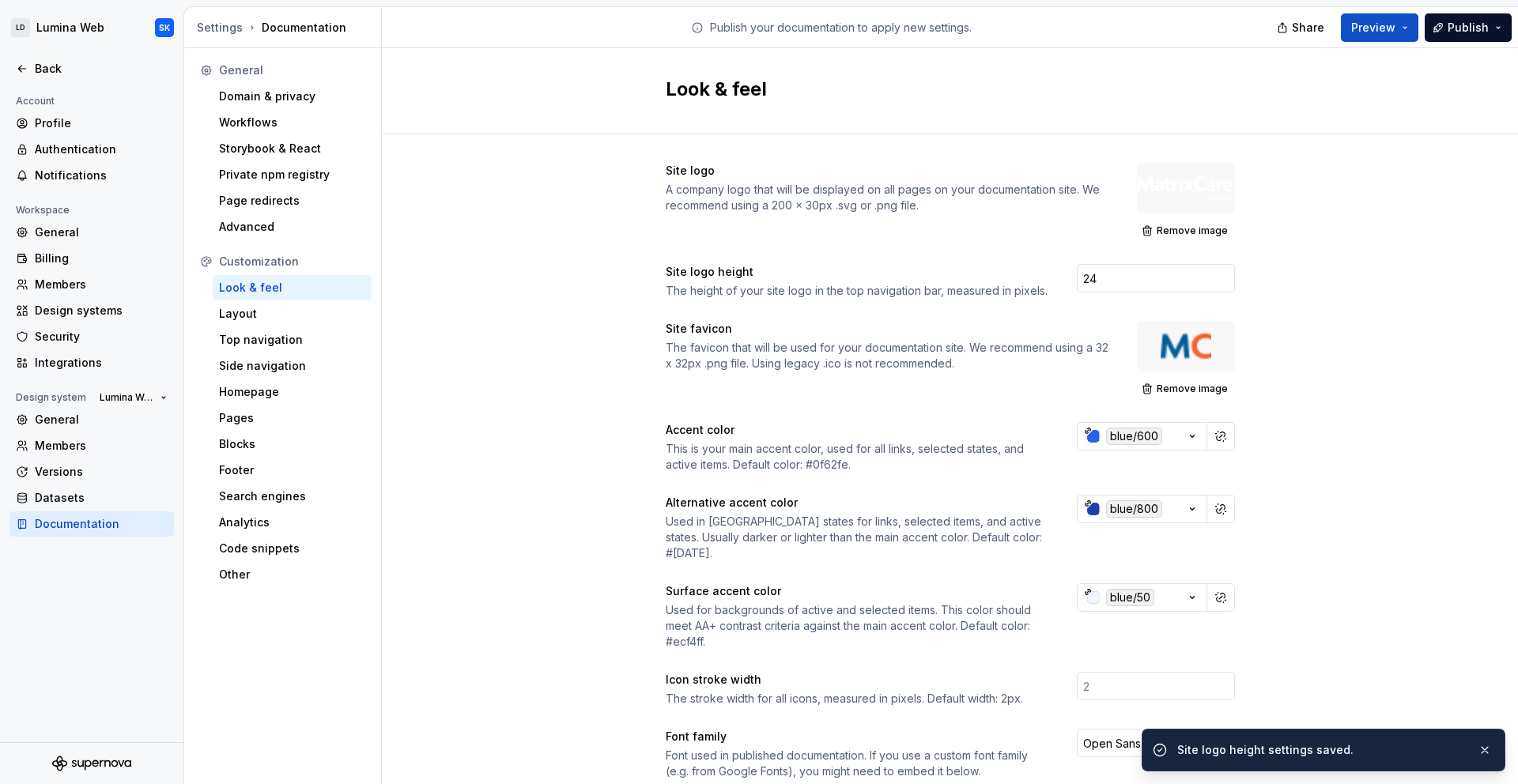
click at [1374, 359] on div "Site logo A company logo that will be displayed on all pages on your documentat…" at bounding box center [949, 745] width 1136 height 1222
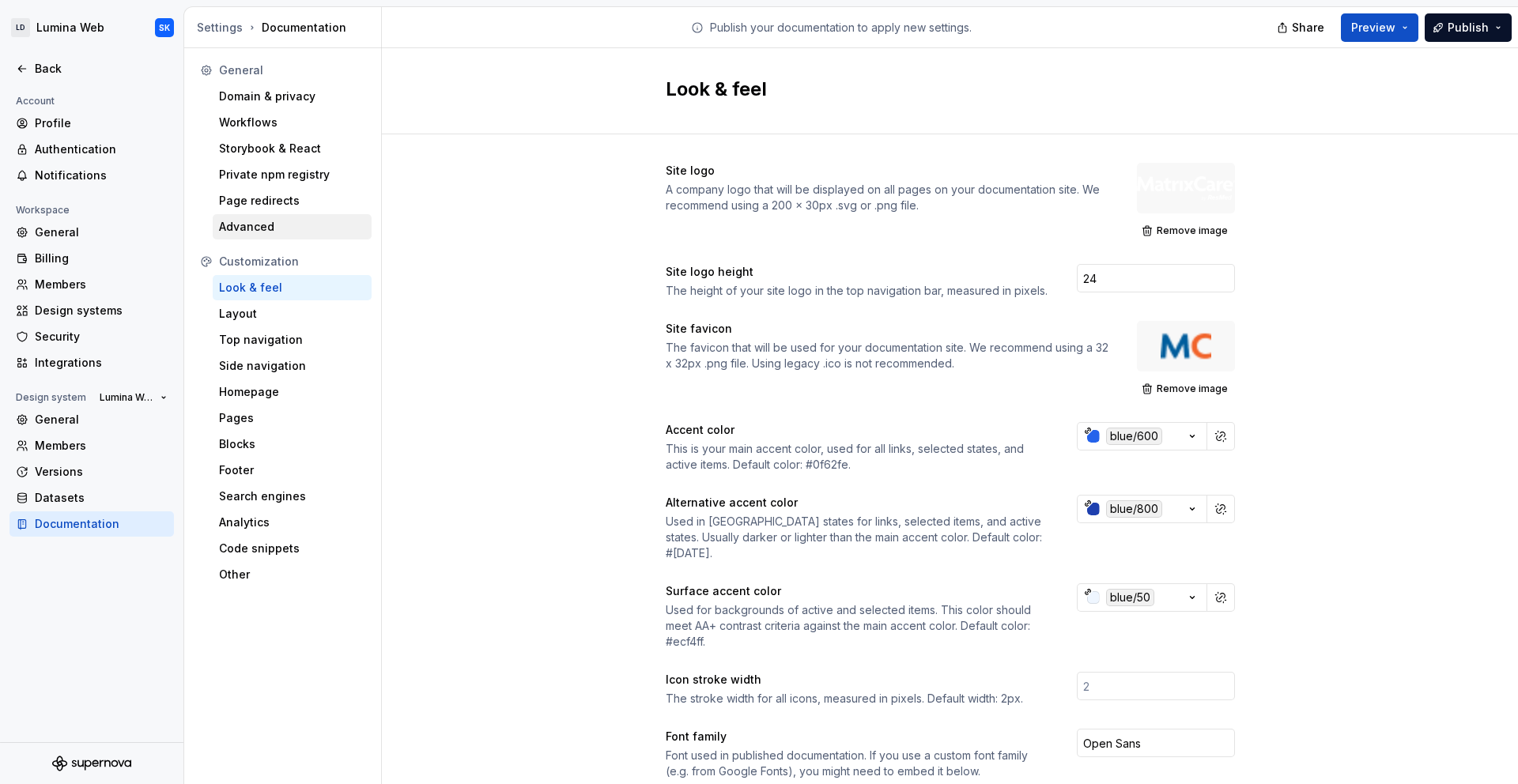
click at [338, 230] on div "Advanced" at bounding box center [292, 226] width 146 height 16
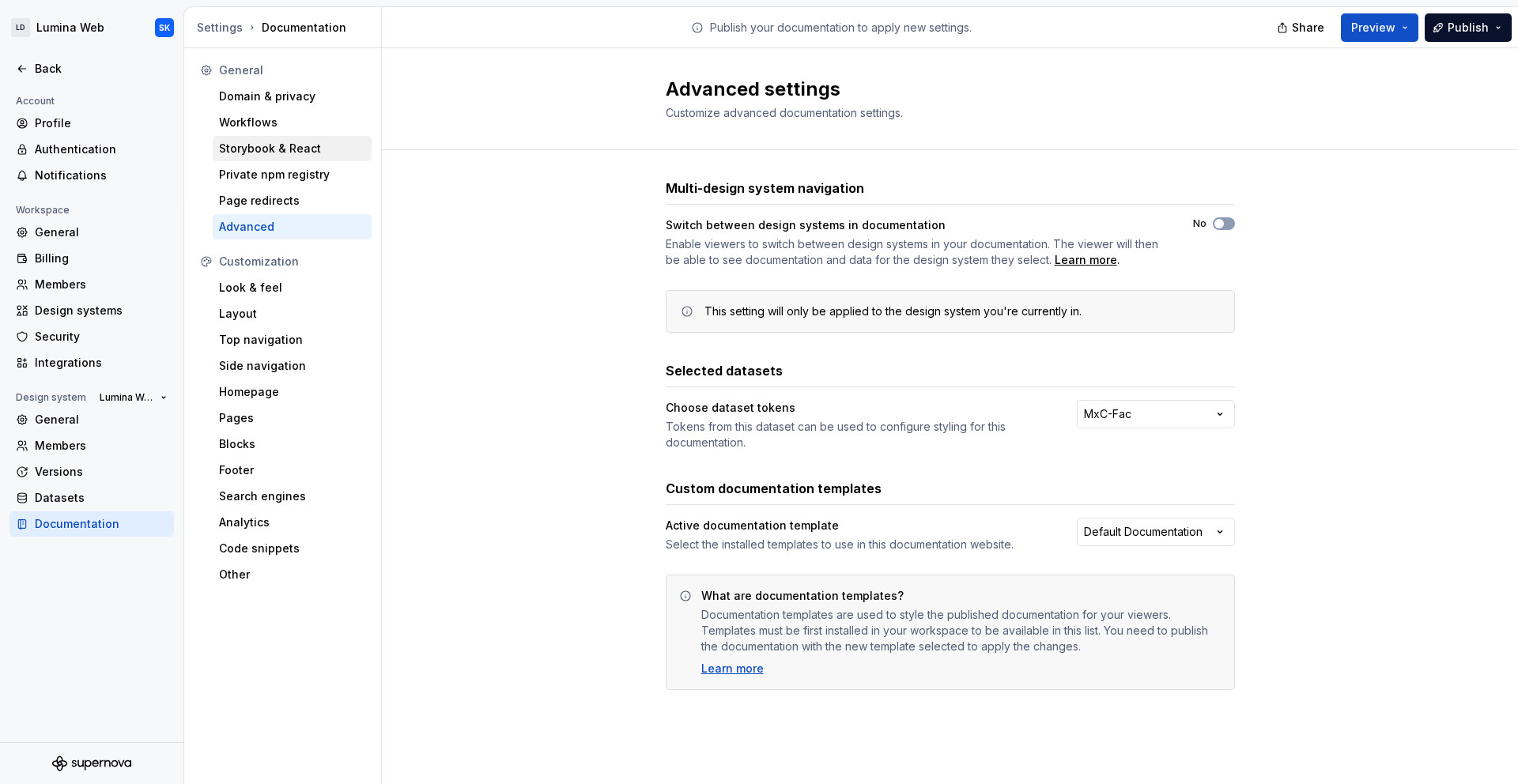
click at [292, 145] on div "Storybook & React" at bounding box center [292, 148] width 146 height 16
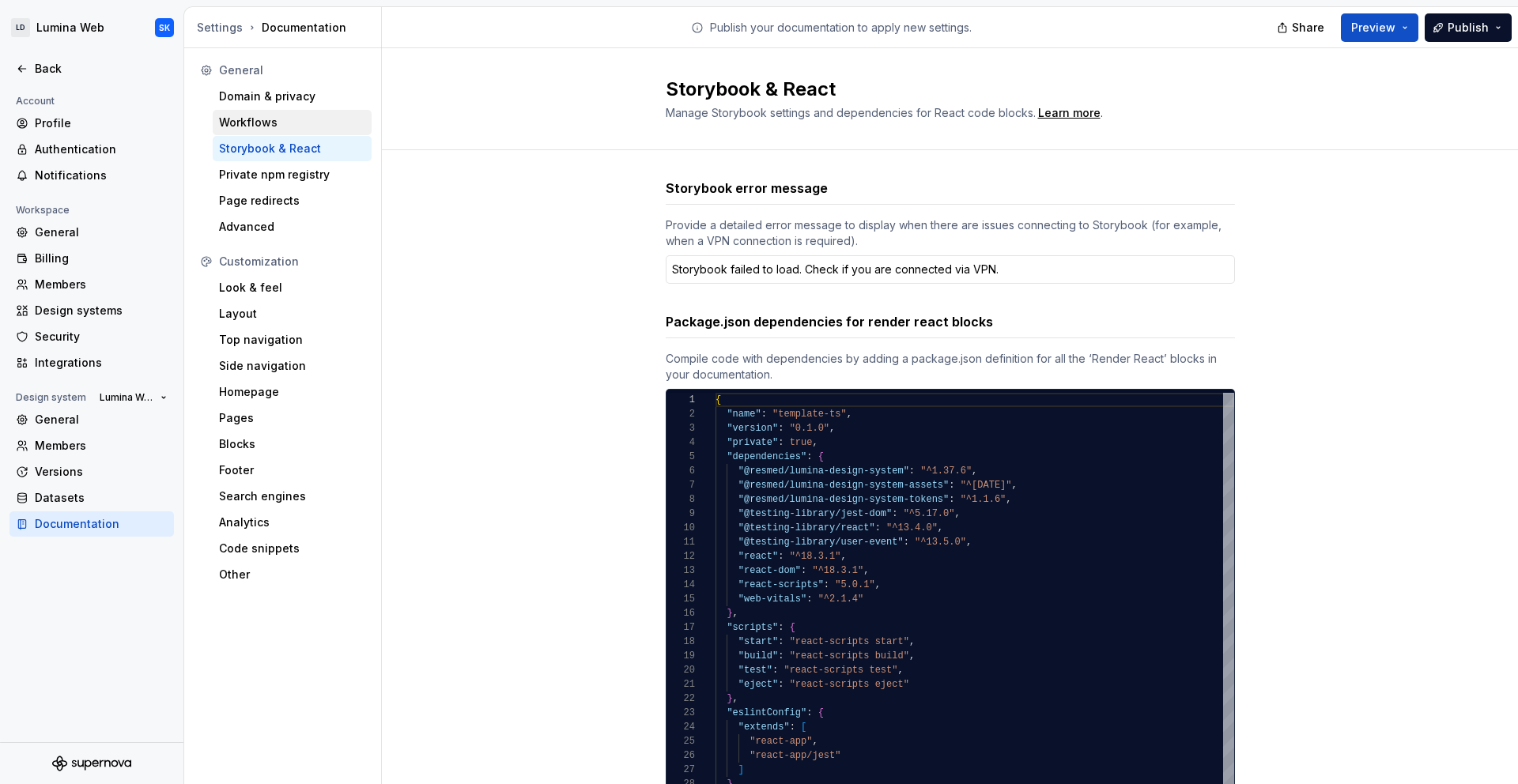
click at [257, 131] on div "Workflows" at bounding box center [293, 122] width 159 height 25
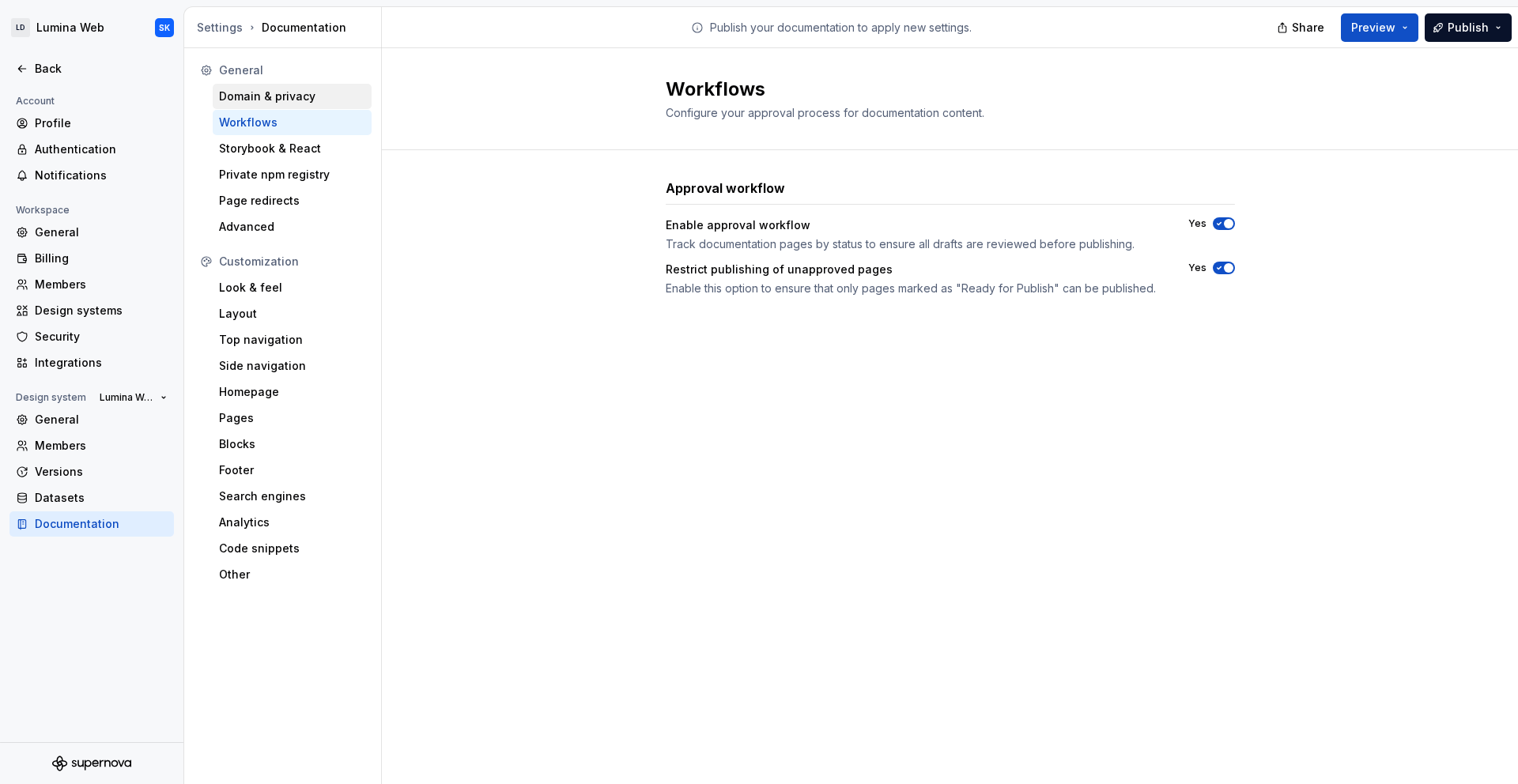
click at [264, 105] on div "Domain & privacy" at bounding box center [293, 95] width 159 height 25
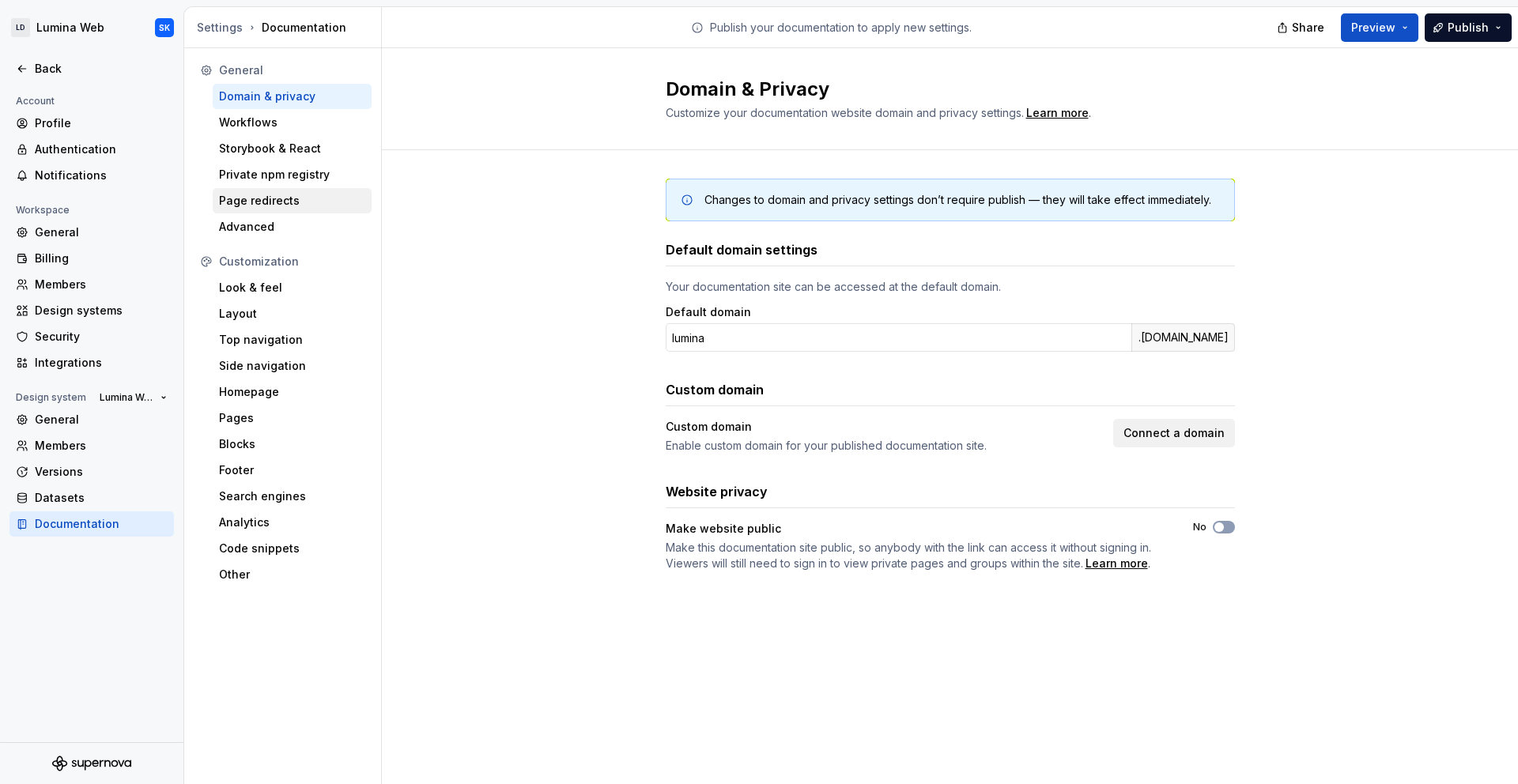
click at [270, 205] on div "Page redirects" at bounding box center [292, 200] width 146 height 16
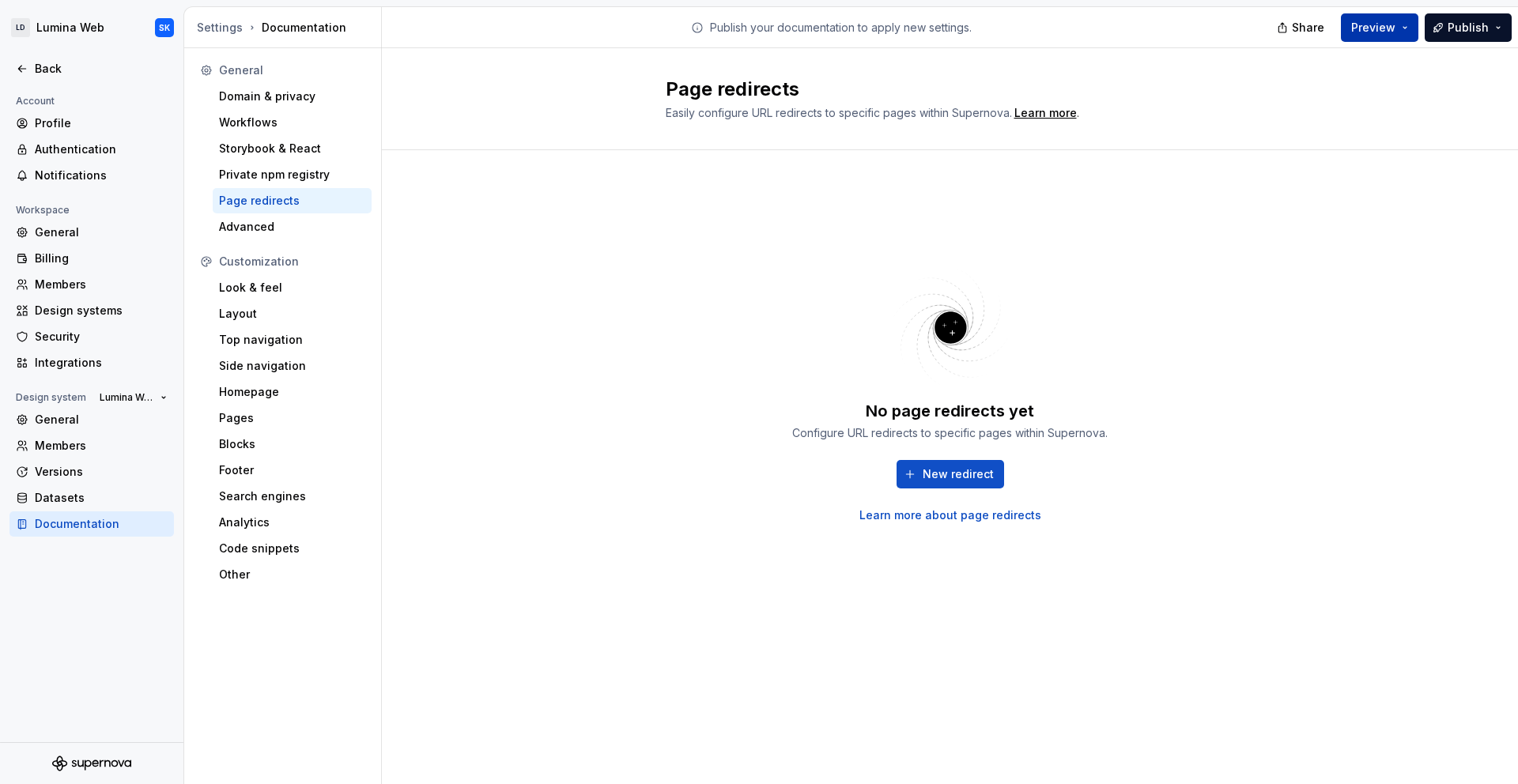
click at [1403, 32] on button "Preview" at bounding box center [1380, 28] width 78 height 29
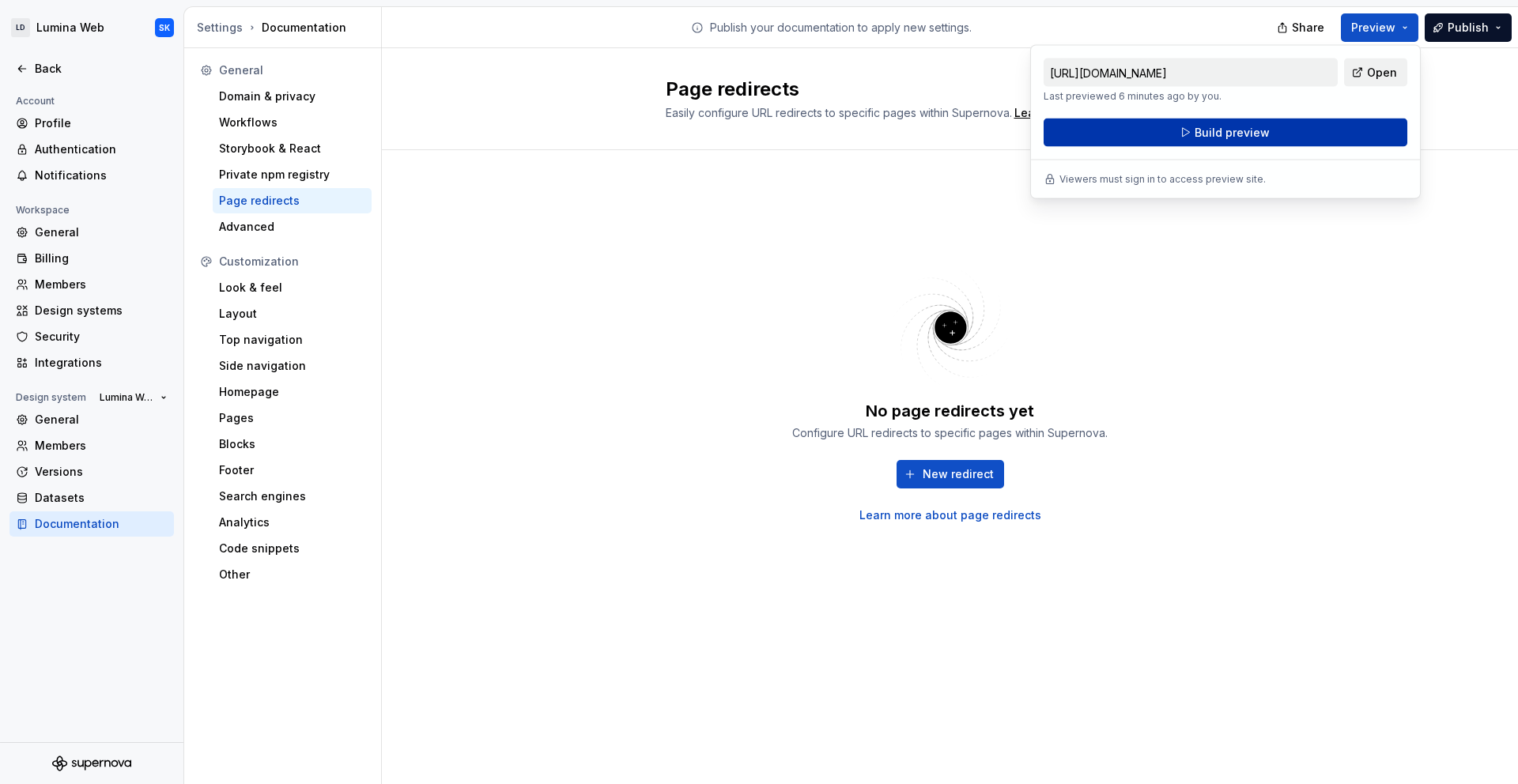
click at [1221, 138] on span "Build preview" at bounding box center [1232, 132] width 75 height 16
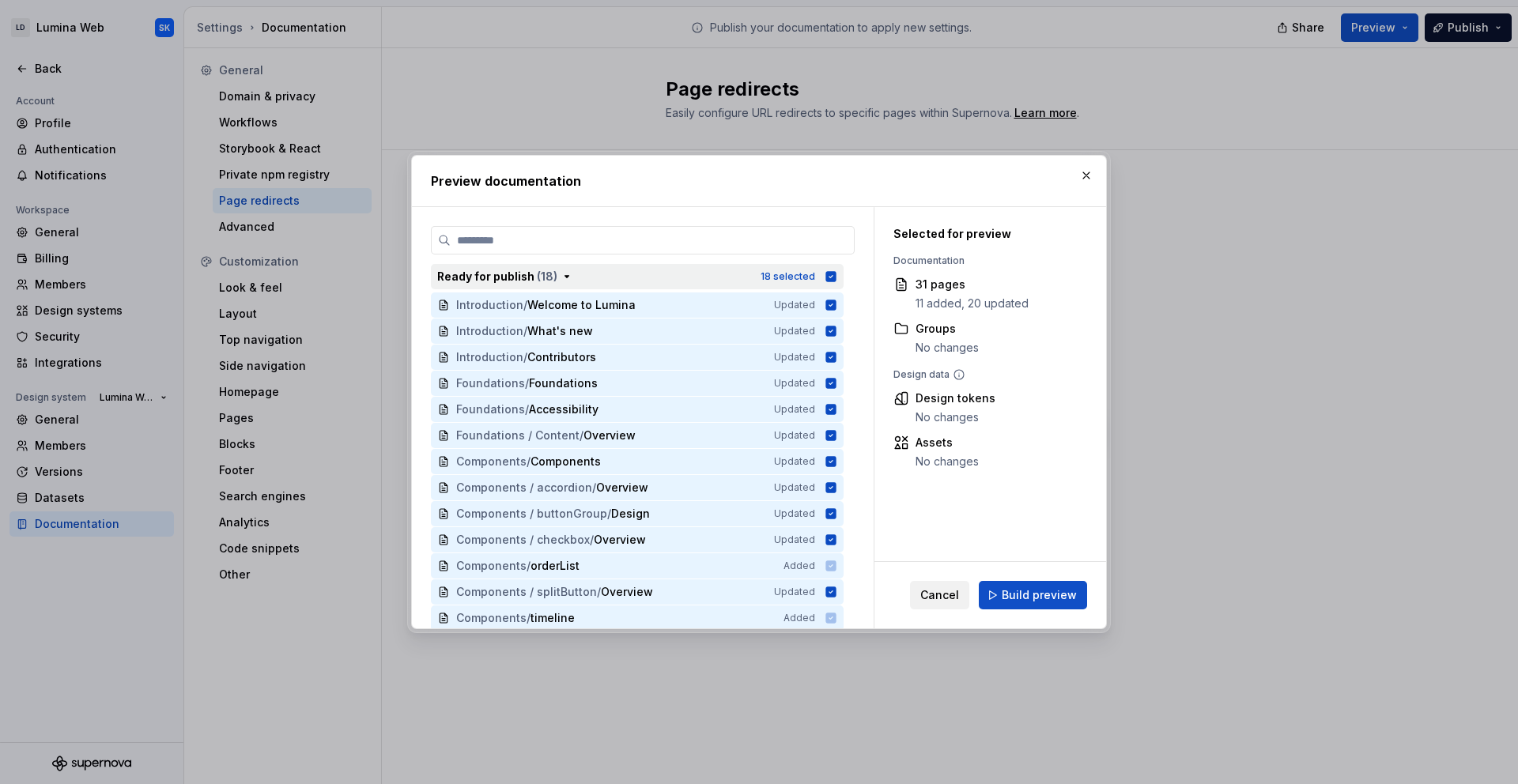
click at [561, 279] on icon "button" at bounding box center [567, 277] width 13 height 13
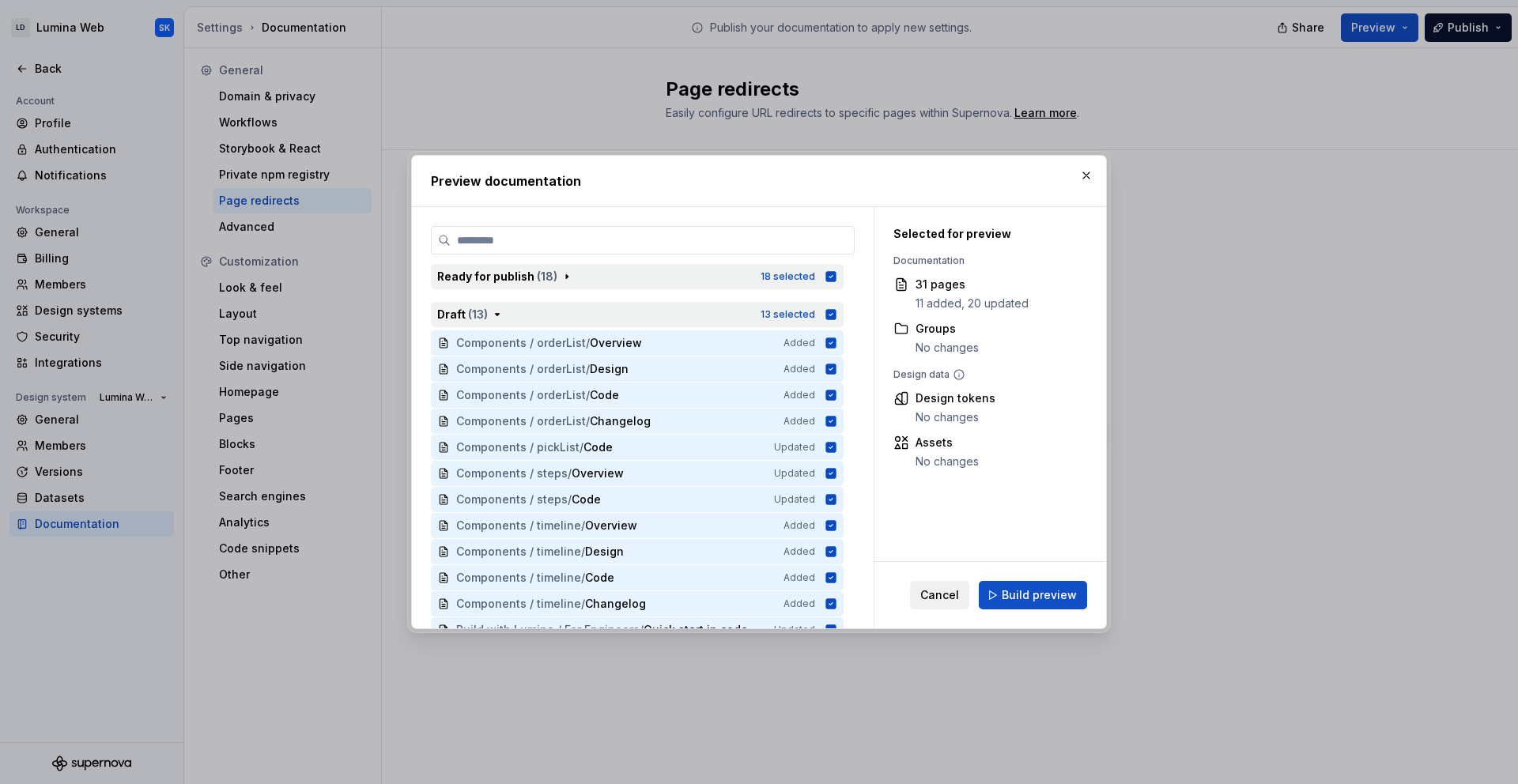
click at [828, 313] on icon "button" at bounding box center [831, 314] width 10 height 10
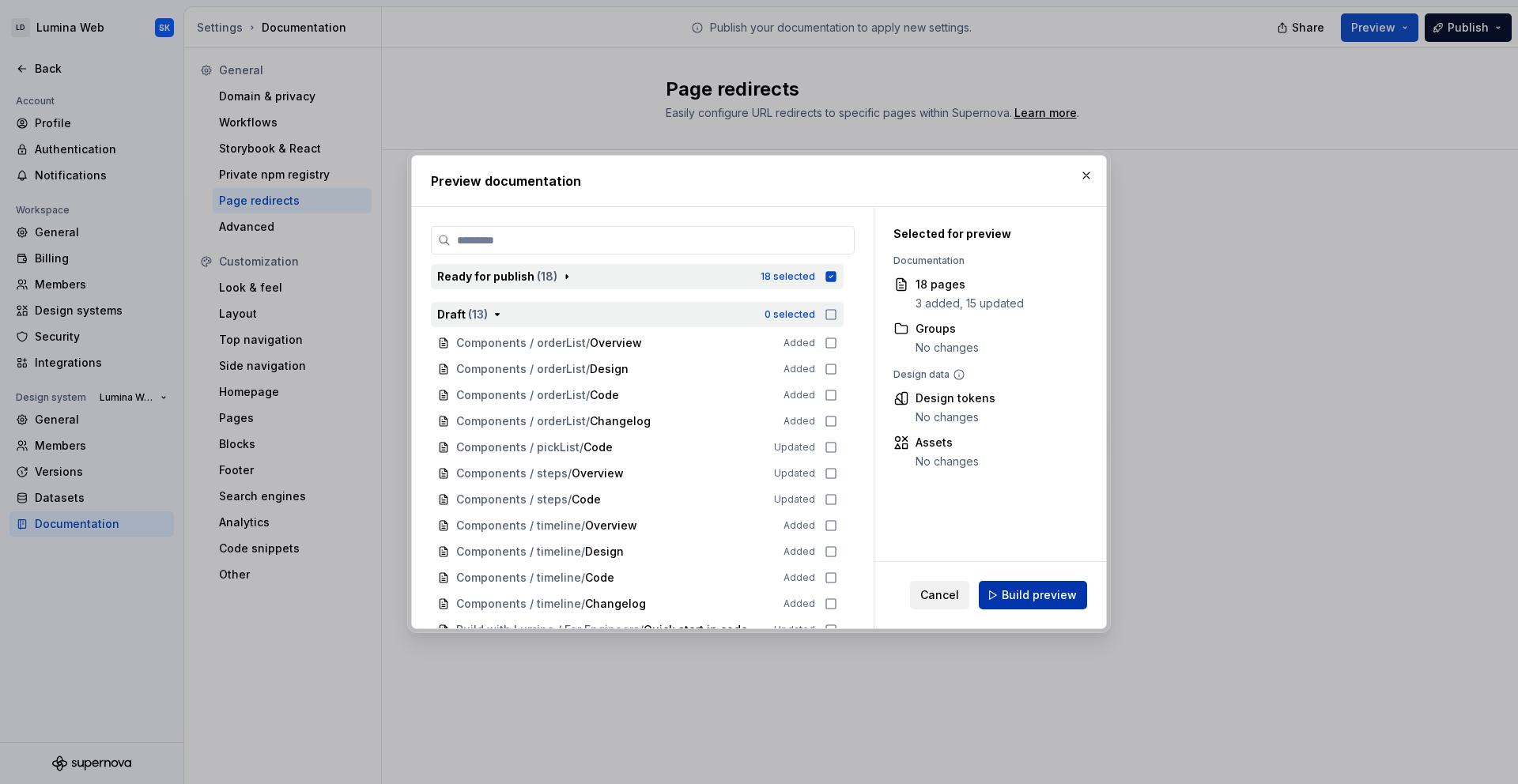
click at [1045, 586] on button "Build preview" at bounding box center [1033, 594] width 108 height 29
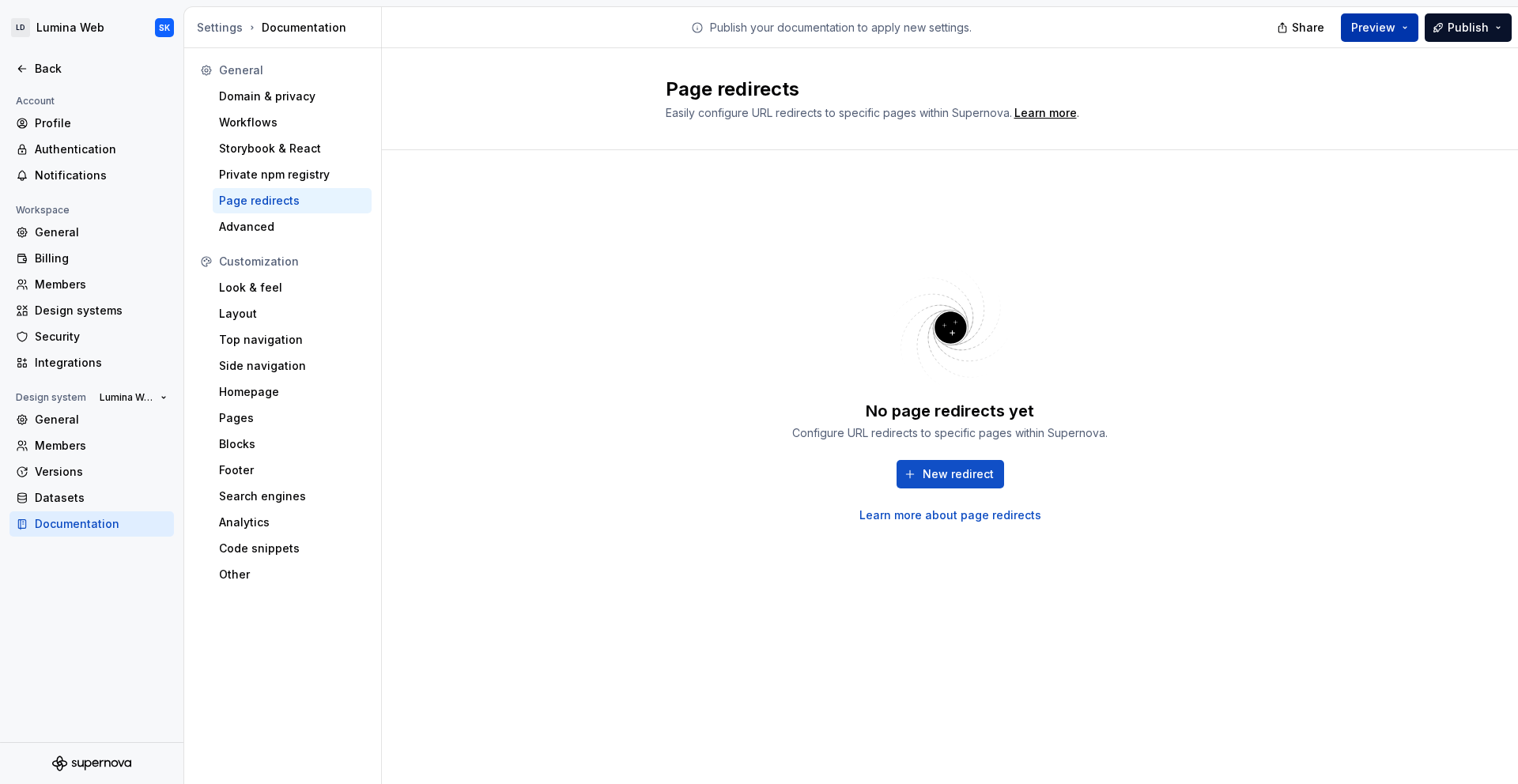
click at [1403, 14] on button "Preview" at bounding box center [1380, 28] width 78 height 29
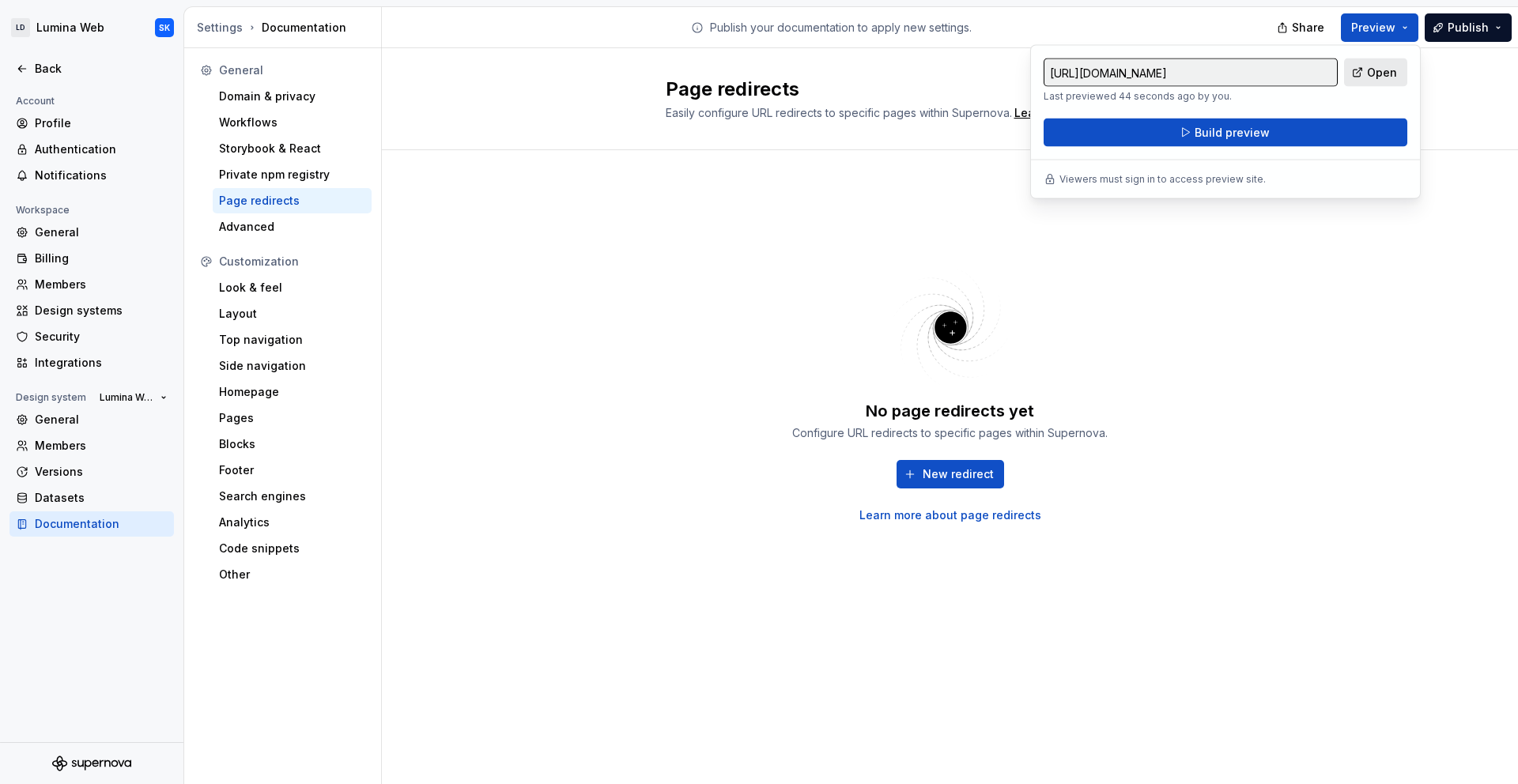
click at [1374, 68] on span "Open" at bounding box center [1382, 72] width 30 height 16
click at [222, 27] on div "Settings" at bounding box center [220, 27] width 46 height 16
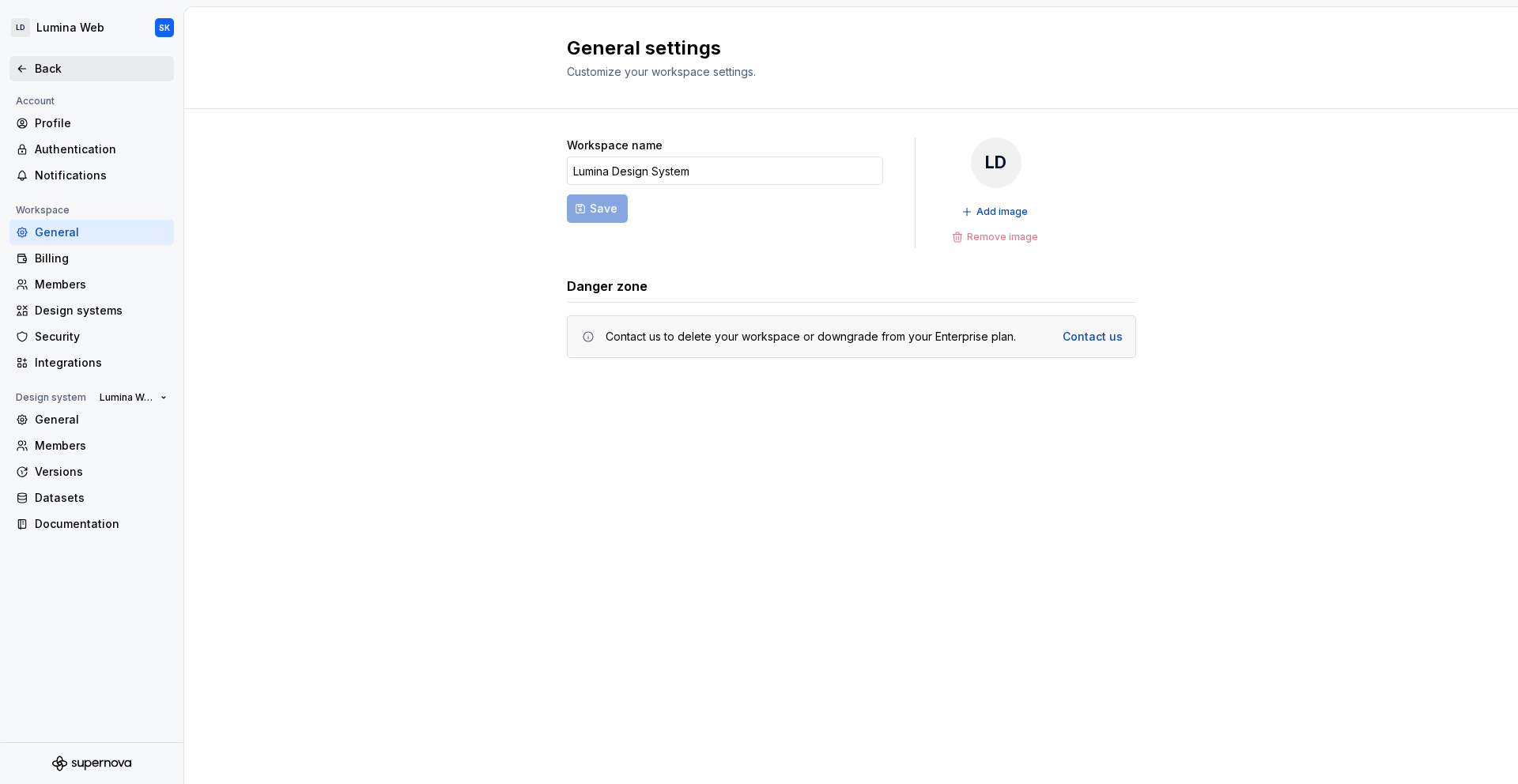
click at [97, 79] on div "Back" at bounding box center [92, 68] width 165 height 25
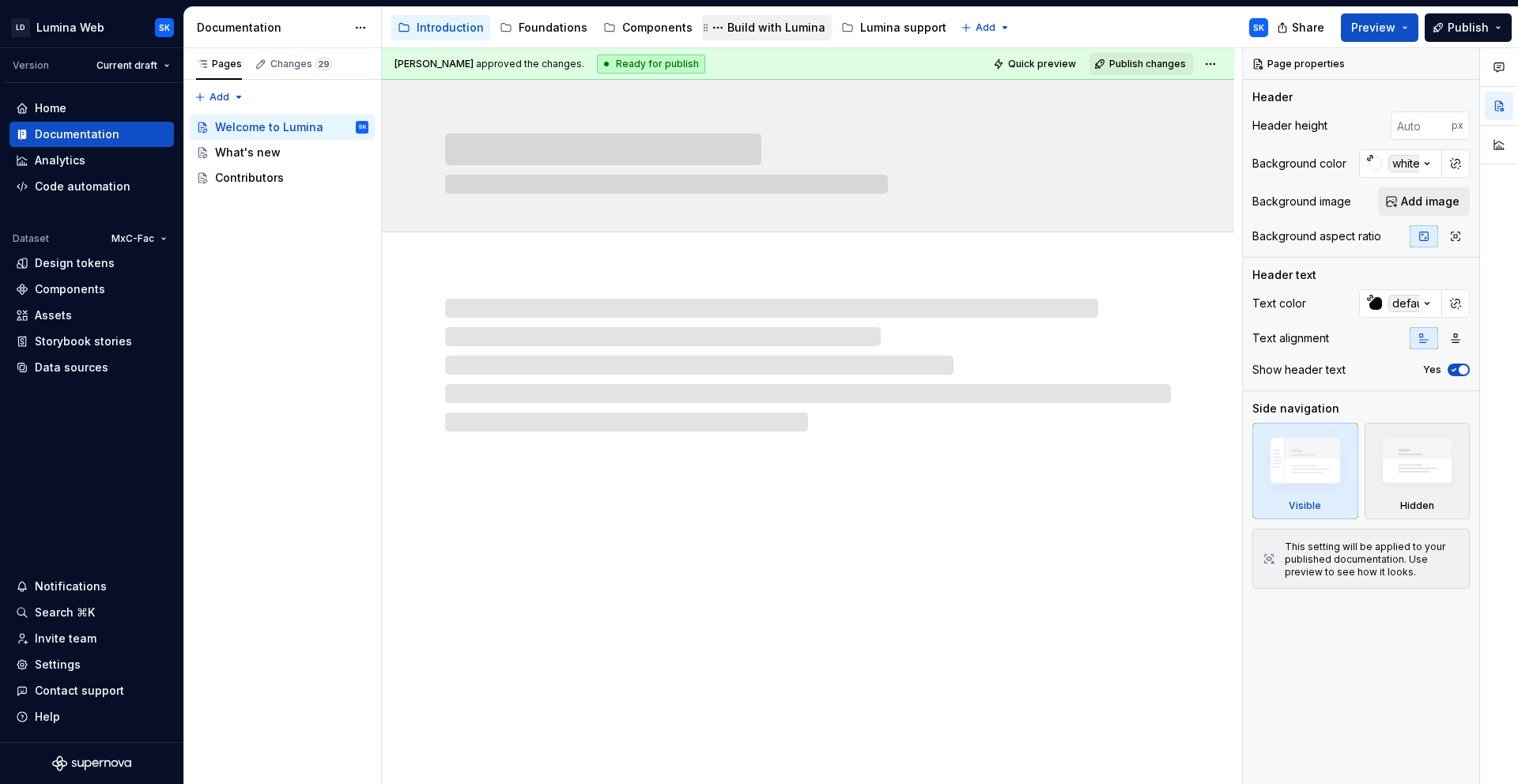
click at [786, 28] on div "Build with Lumina" at bounding box center [776, 27] width 98 height 16
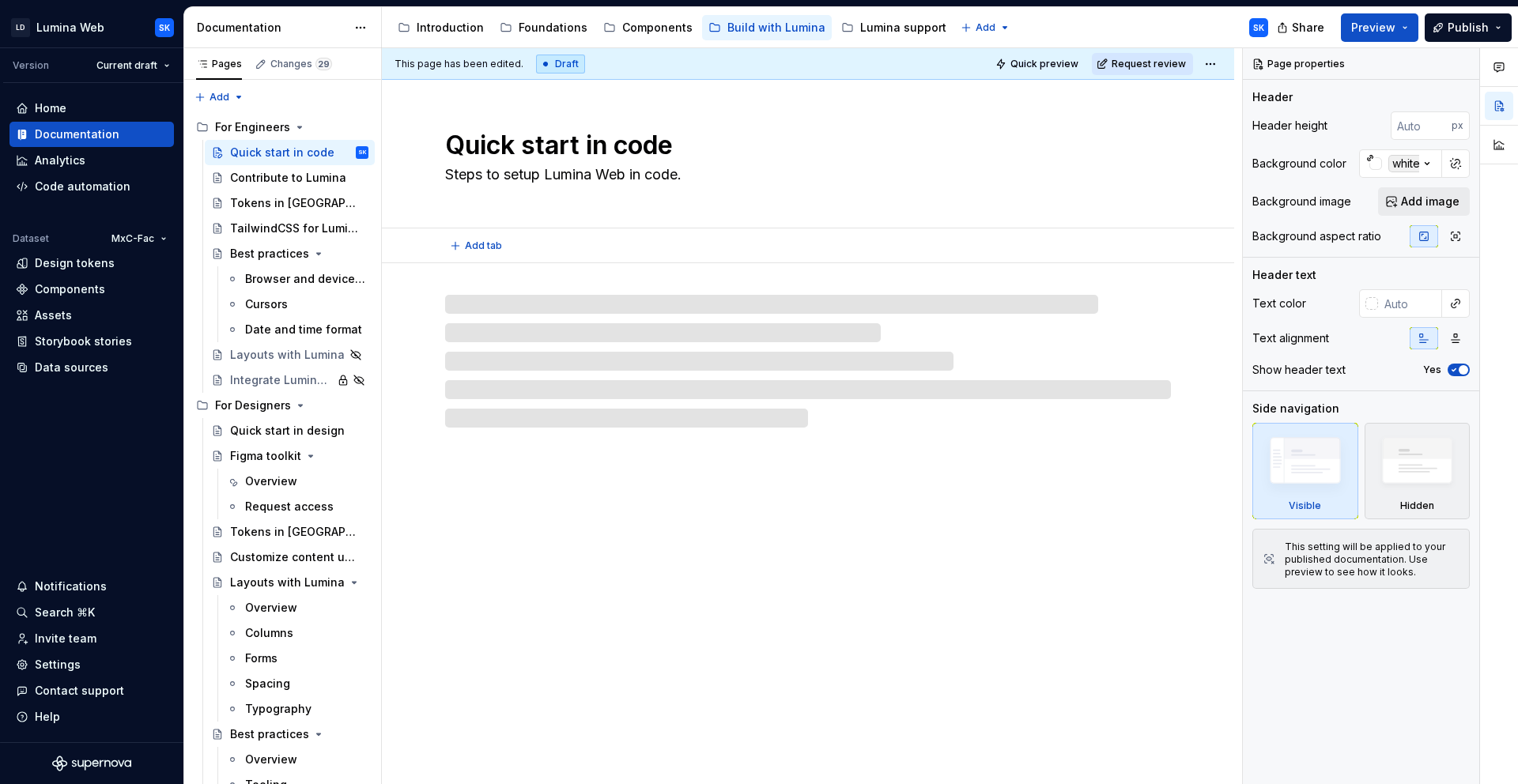
scroll to position [8, 0]
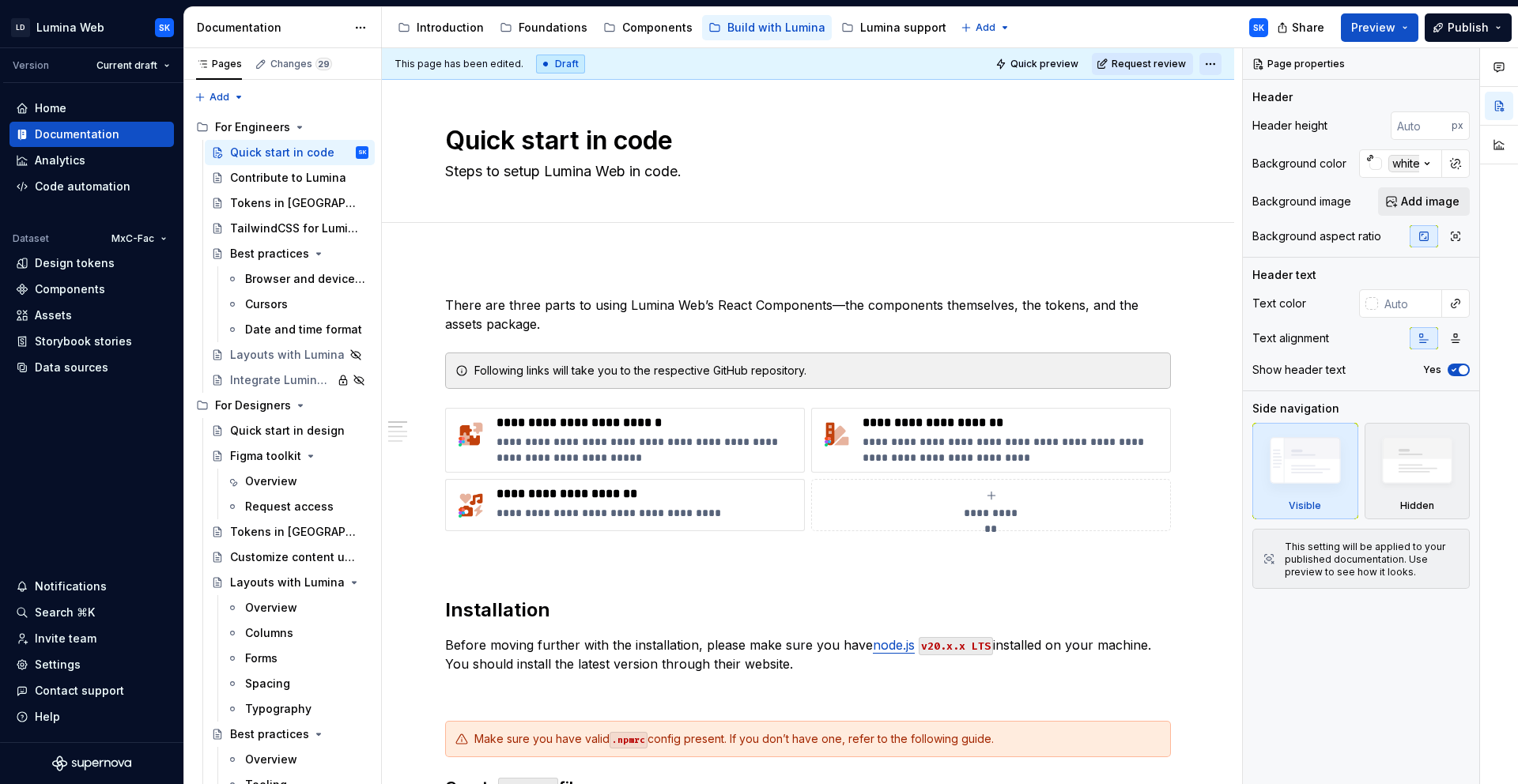
click at [1219, 68] on html "LD Lumina Web SK Version Current draft Home Documentation Analytics Code automa…" at bounding box center [759, 392] width 1518 height 784
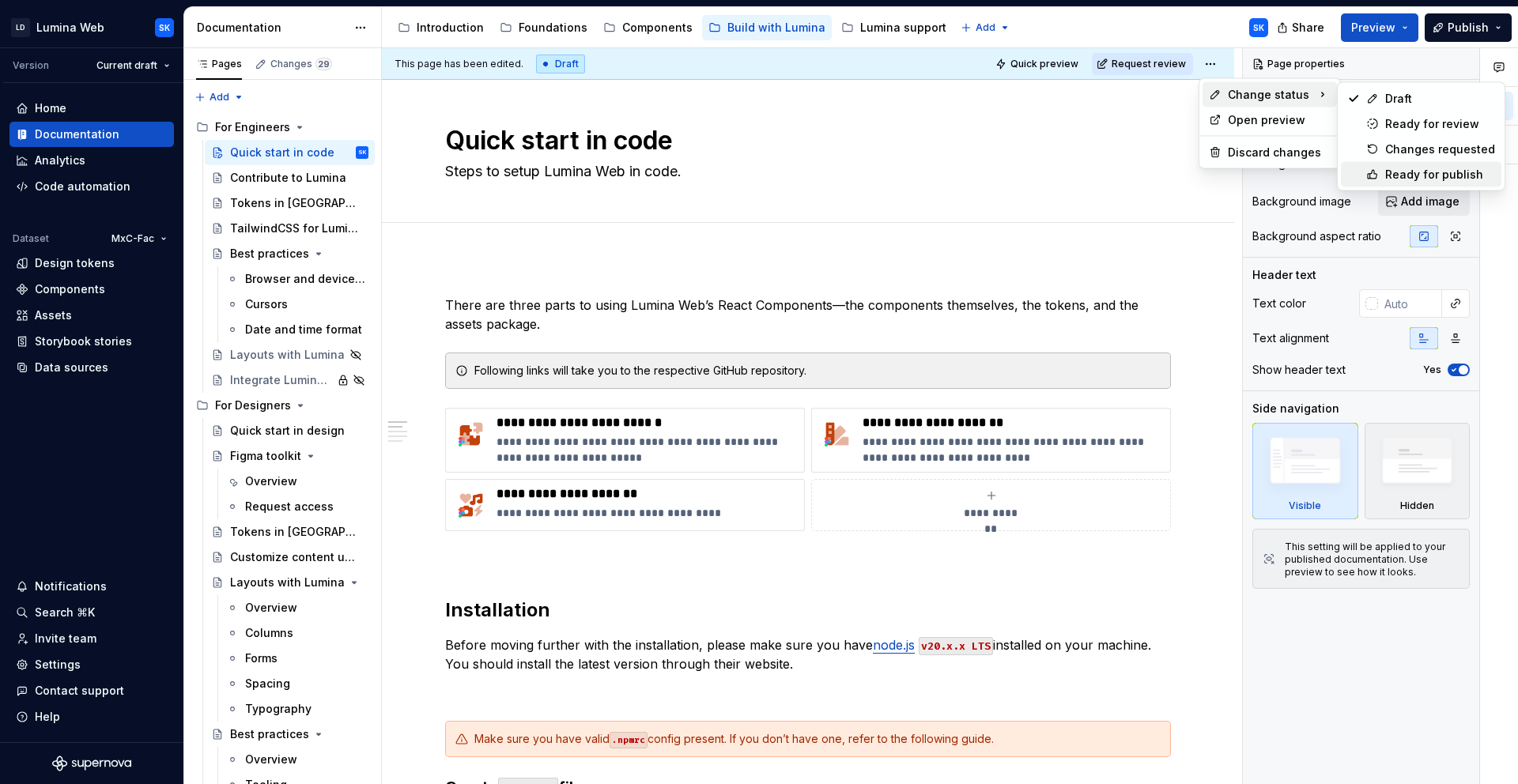
click at [1412, 164] on div "Ready for publish" at bounding box center [1421, 174] width 160 height 25
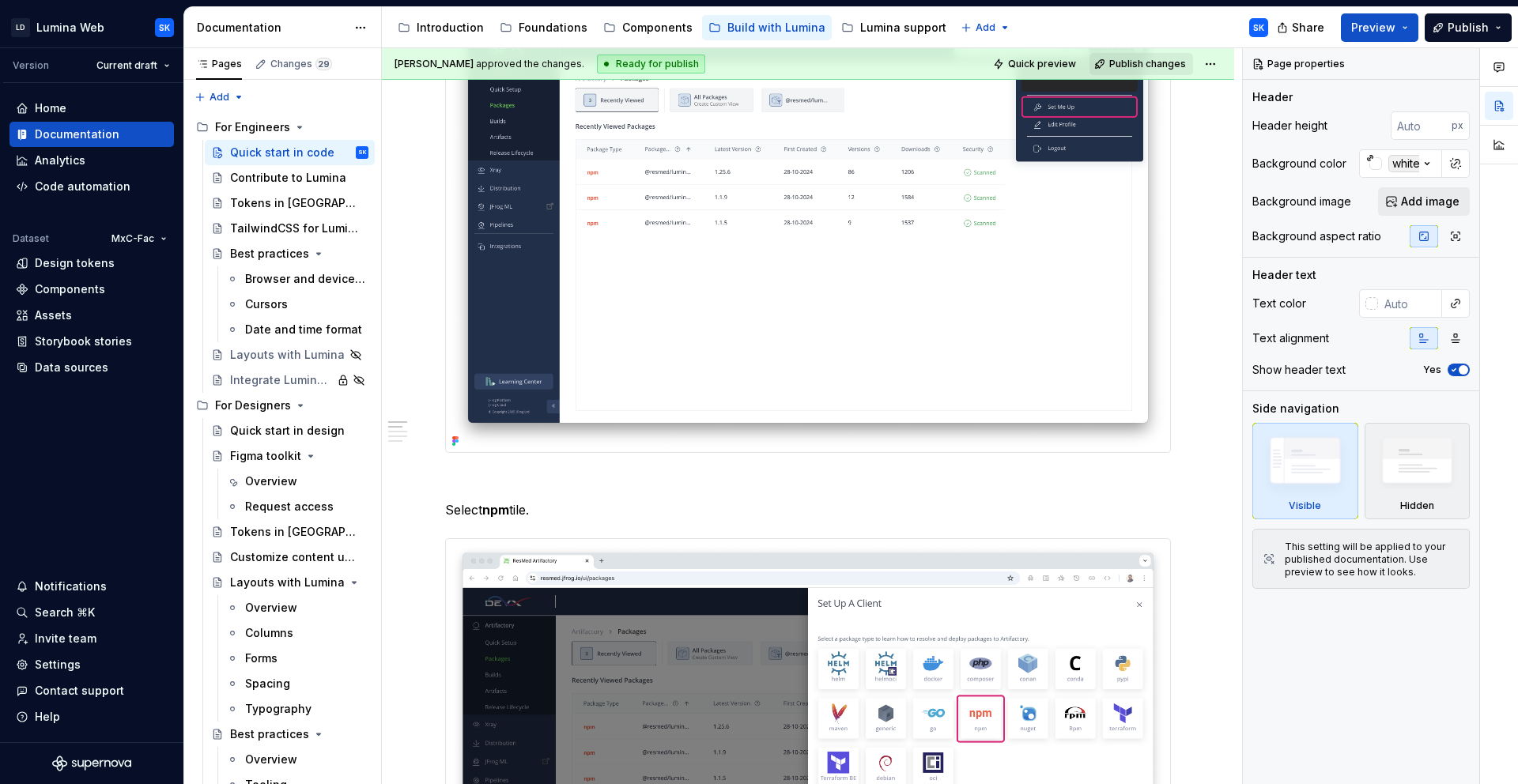
scroll to position [0, 0]
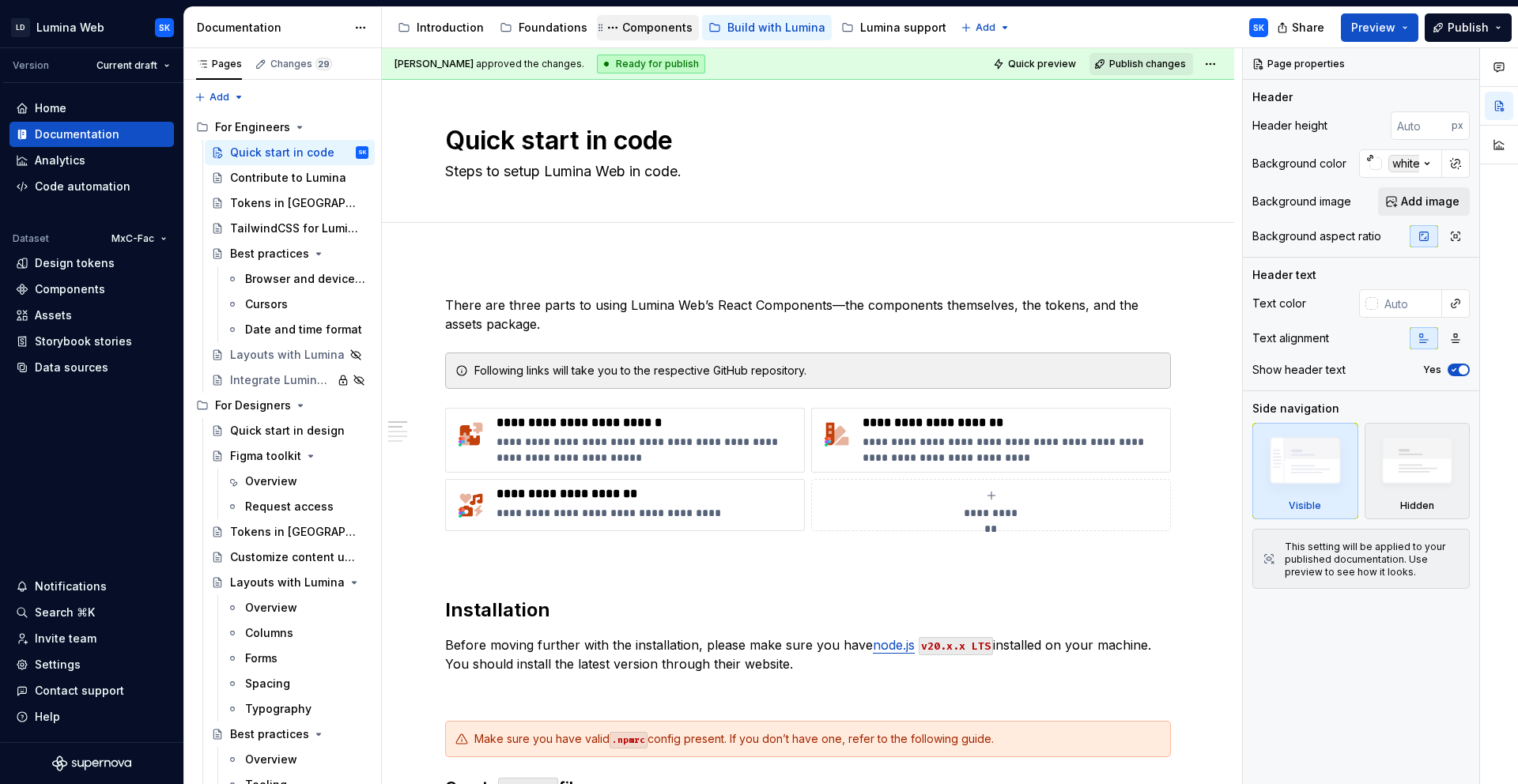
click at [669, 38] on div "Components" at bounding box center [648, 27] width 102 height 25
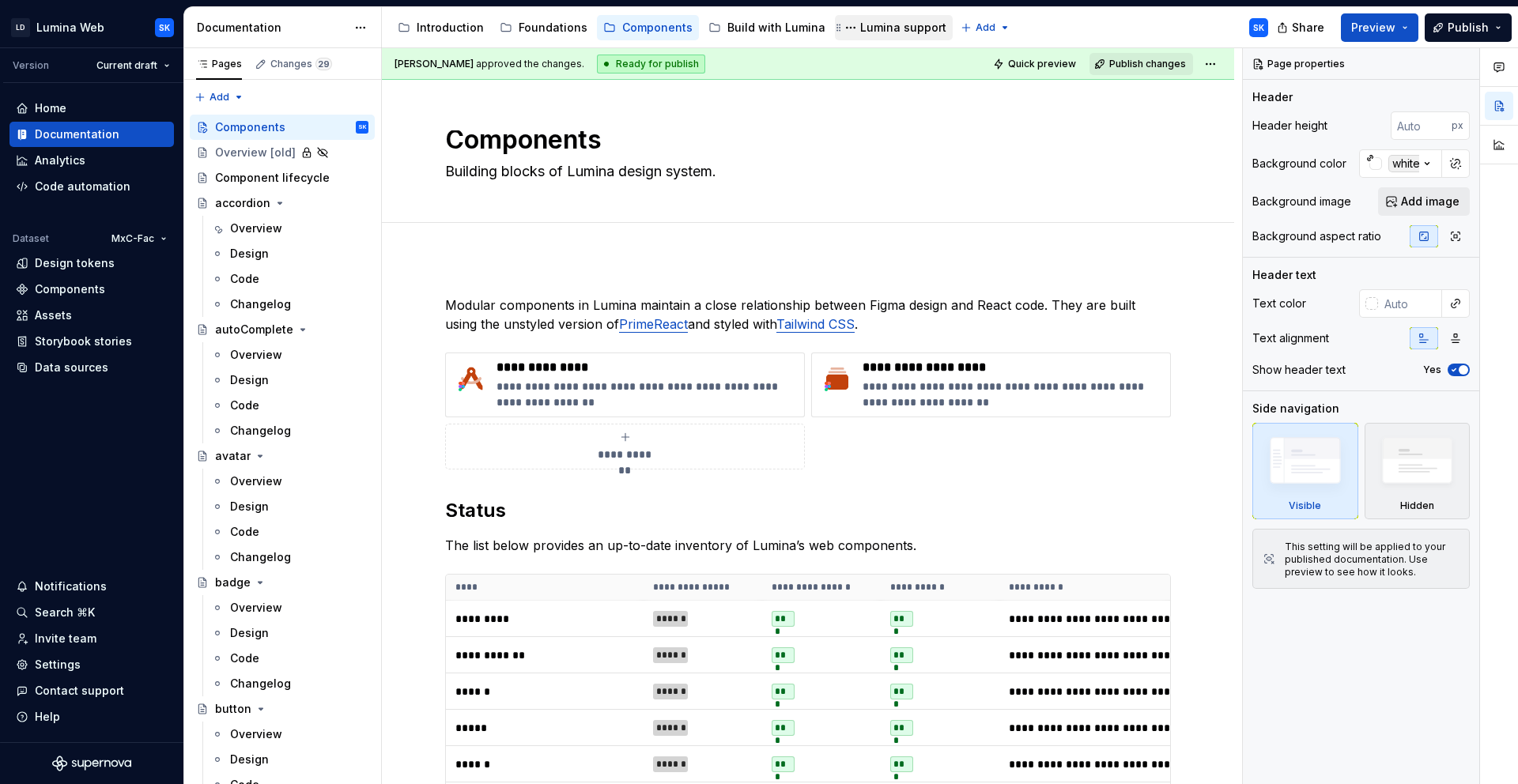
click at [899, 20] on div "Lumina support" at bounding box center [903, 27] width 86 height 16
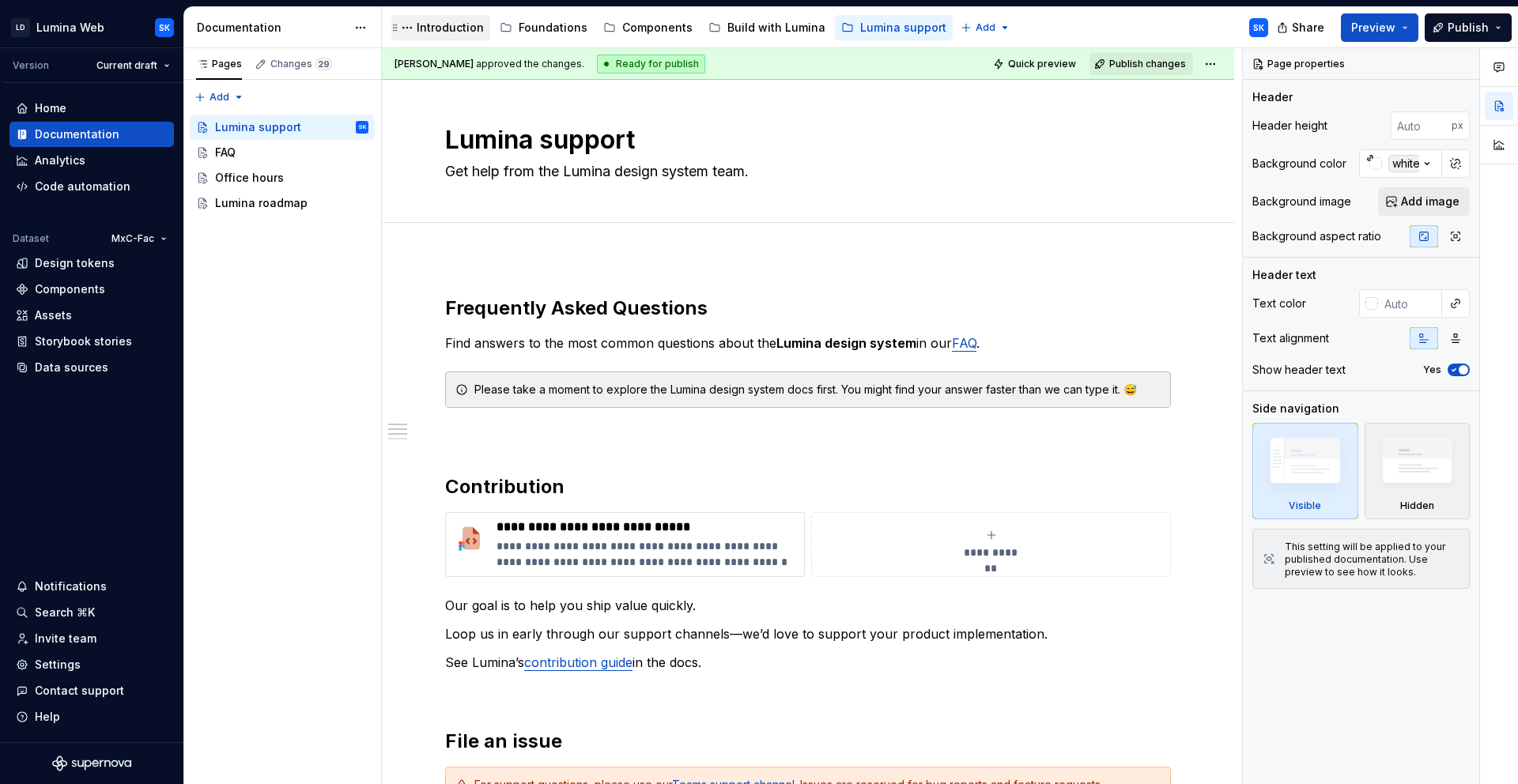
click at [435, 35] on div "Introduction" at bounding box center [440, 28] width 86 height 19
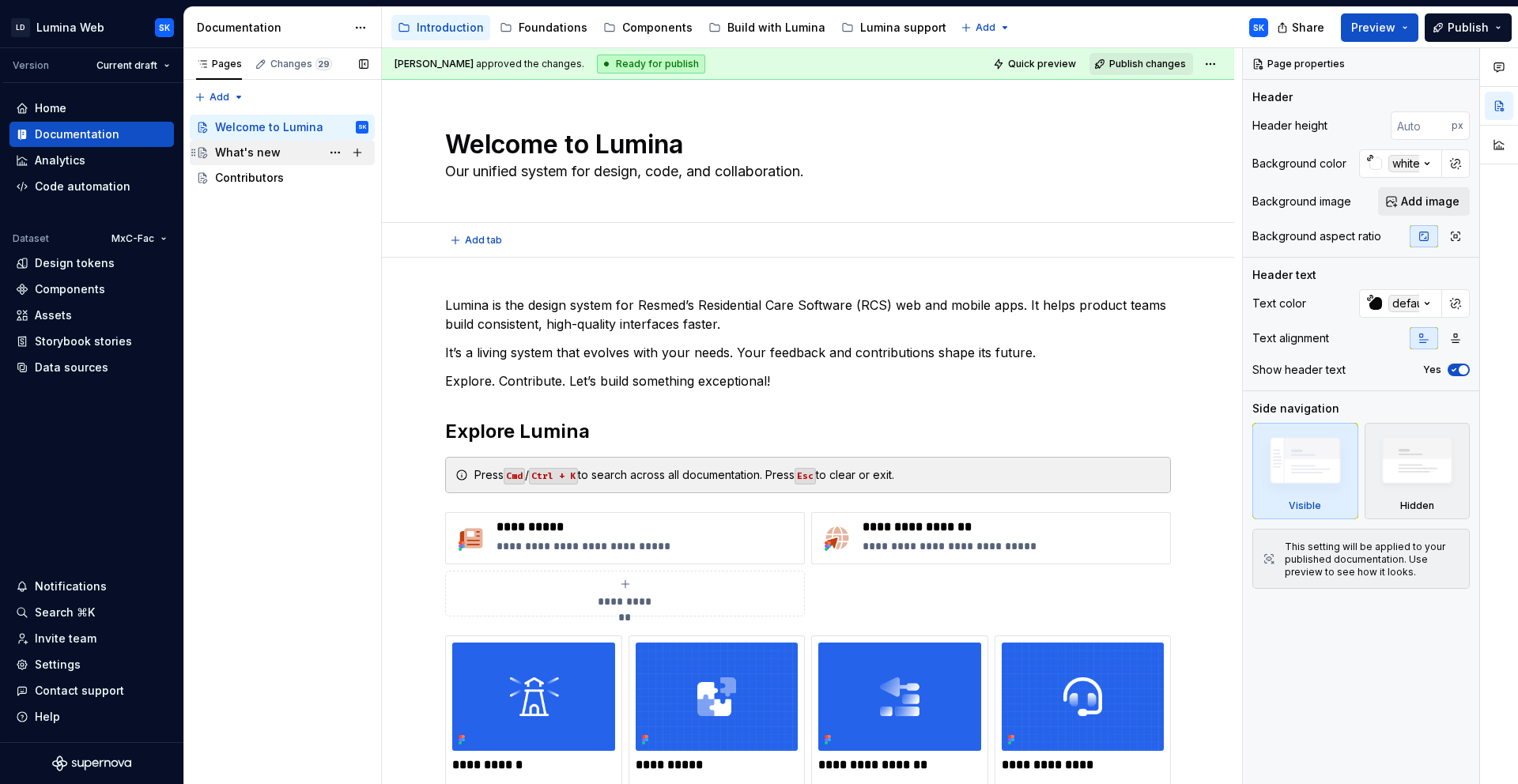
scroll to position [6, 0]
type textarea "*"
click at [120, 670] on div "Settings" at bounding box center [92, 664] width 152 height 16
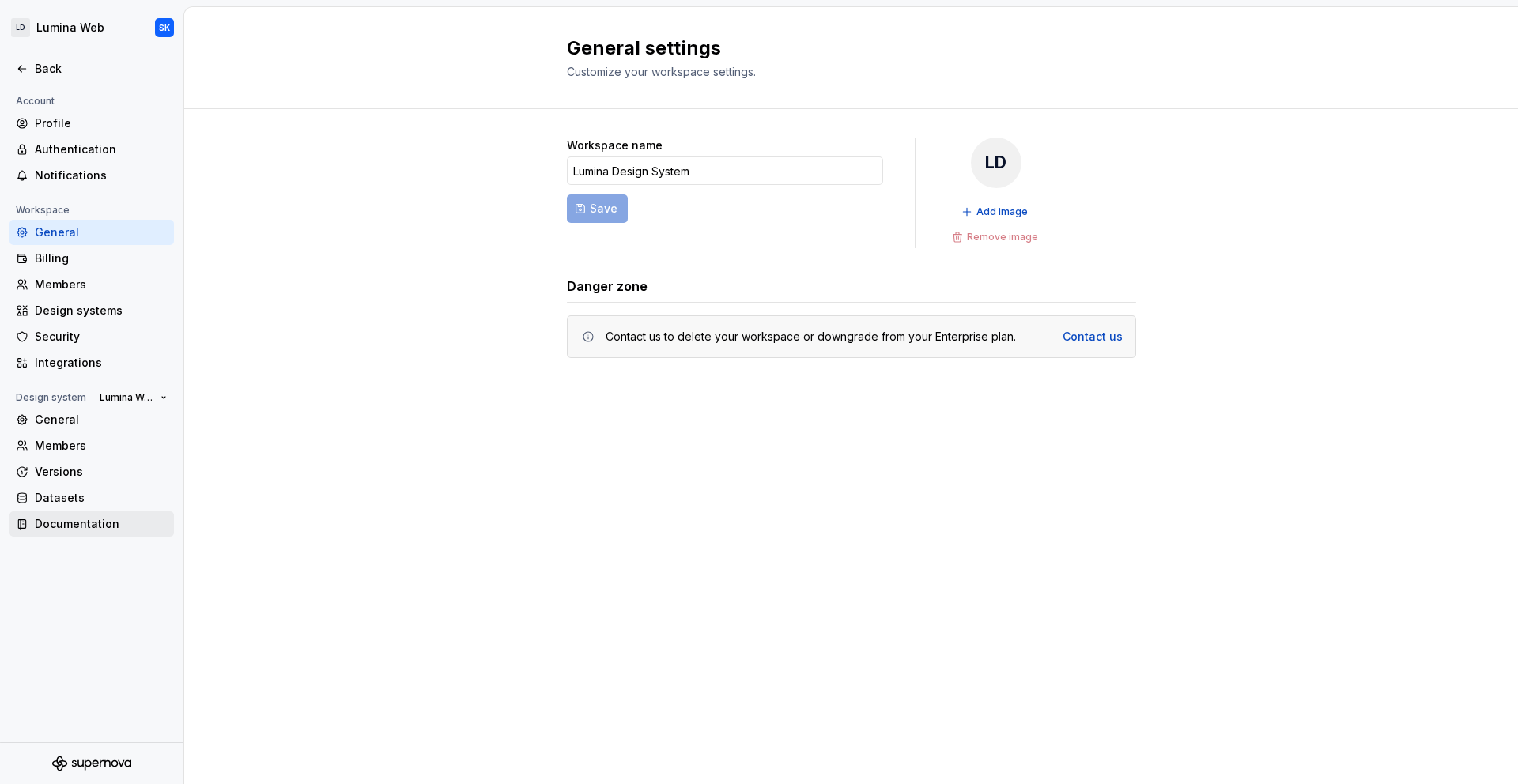
click at [125, 524] on div "Documentation" at bounding box center [101, 523] width 132 height 16
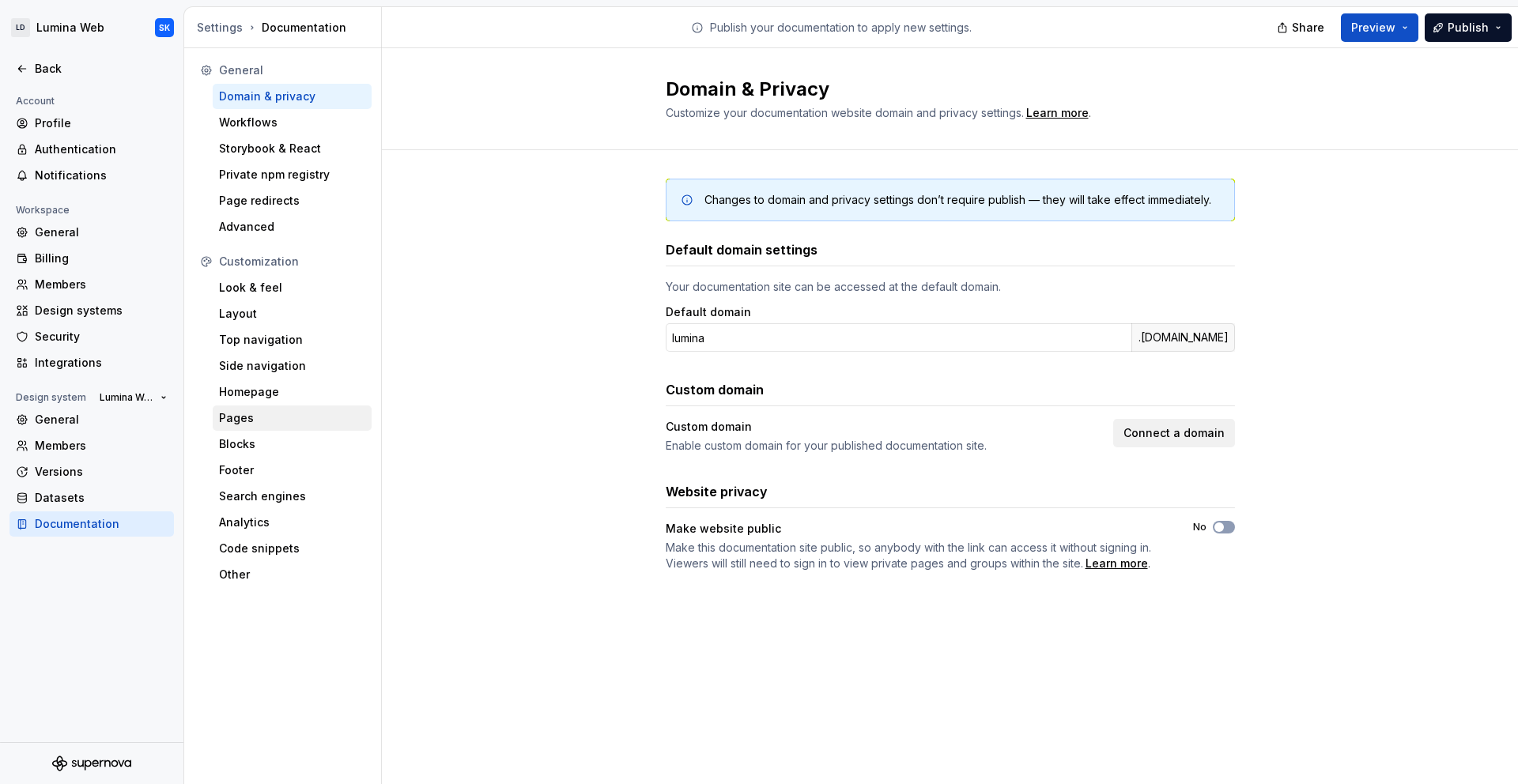
click at [298, 414] on div "Pages" at bounding box center [292, 417] width 146 height 16
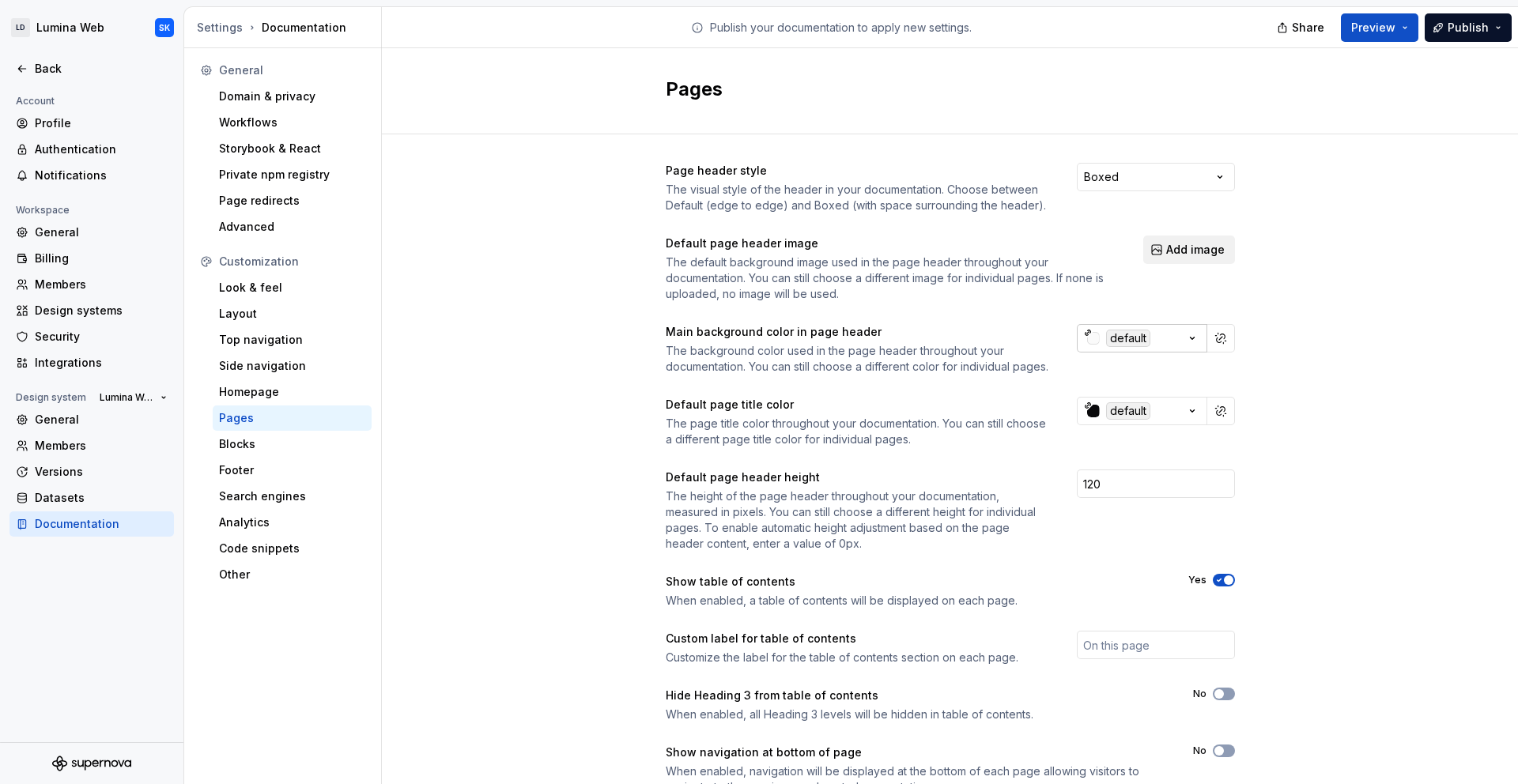
click at [1192, 338] on icon "button" at bounding box center [1192, 338] width 16 height 16
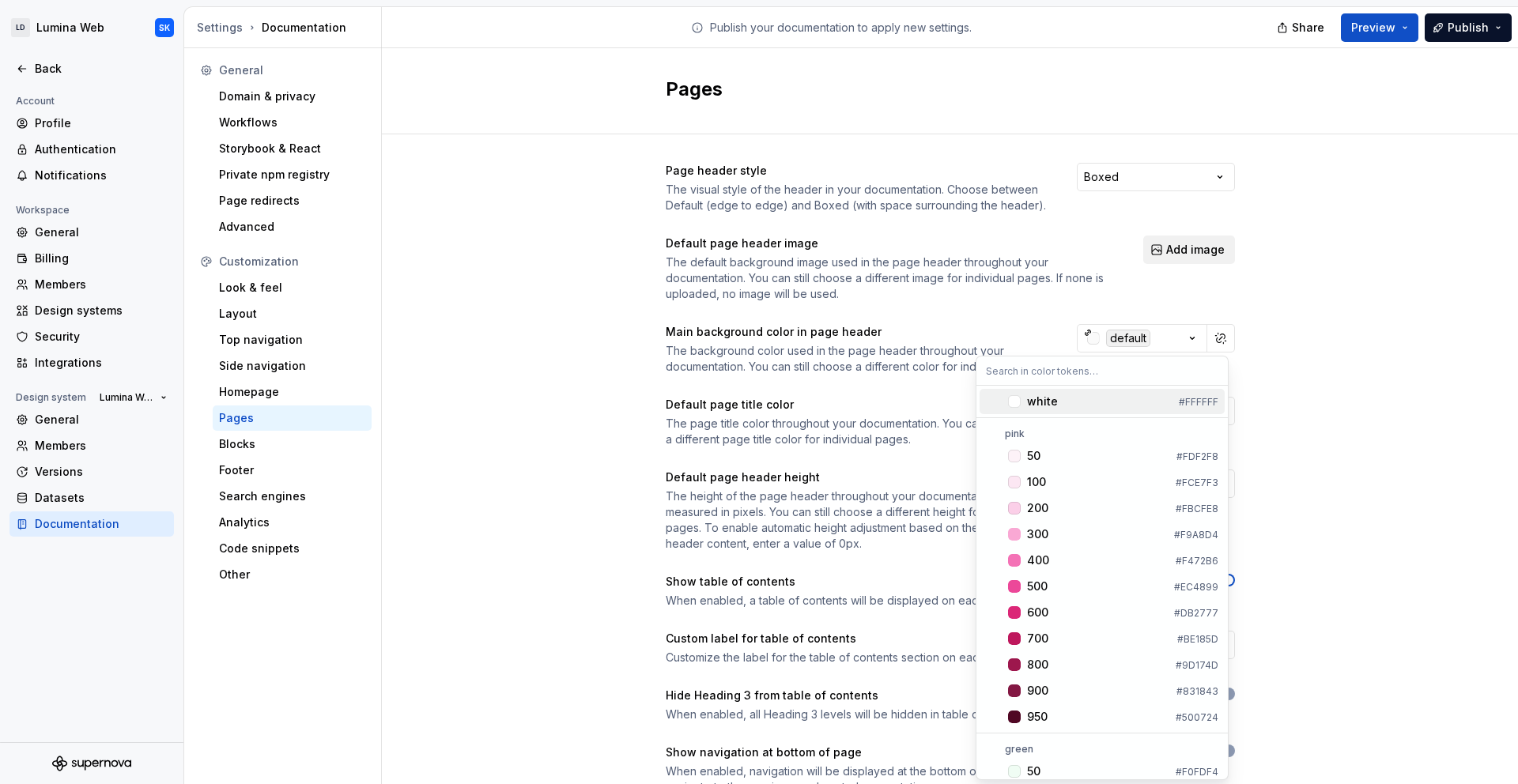
click at [1138, 405] on div "white" at bounding box center [1099, 401] width 145 height 16
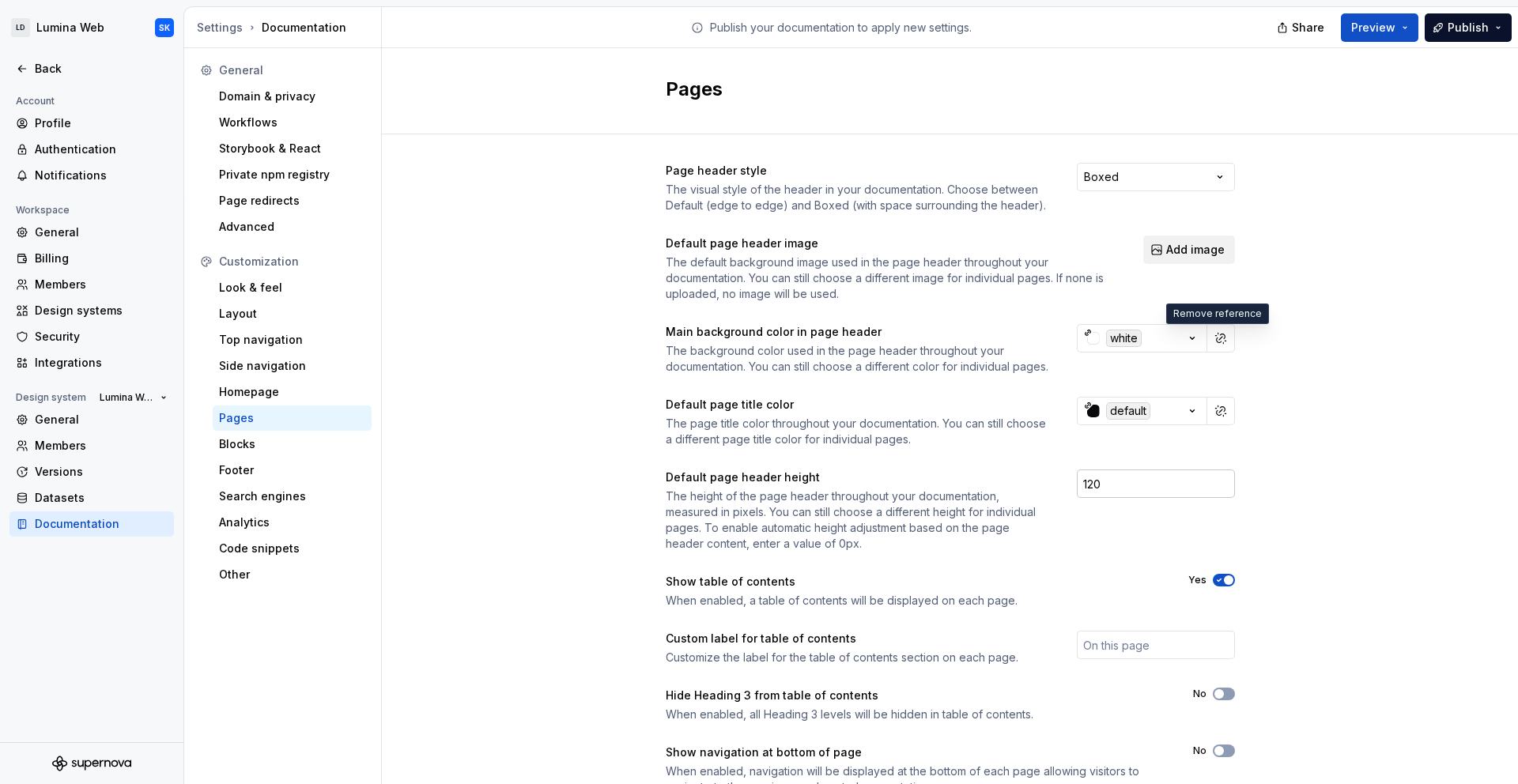
click at [1110, 498] on input "120" at bounding box center [1156, 483] width 158 height 29
click at [1092, 498] on input "120" at bounding box center [1156, 483] width 158 height 29
click at [1081, 498] on input "120" at bounding box center [1156, 483] width 158 height 29
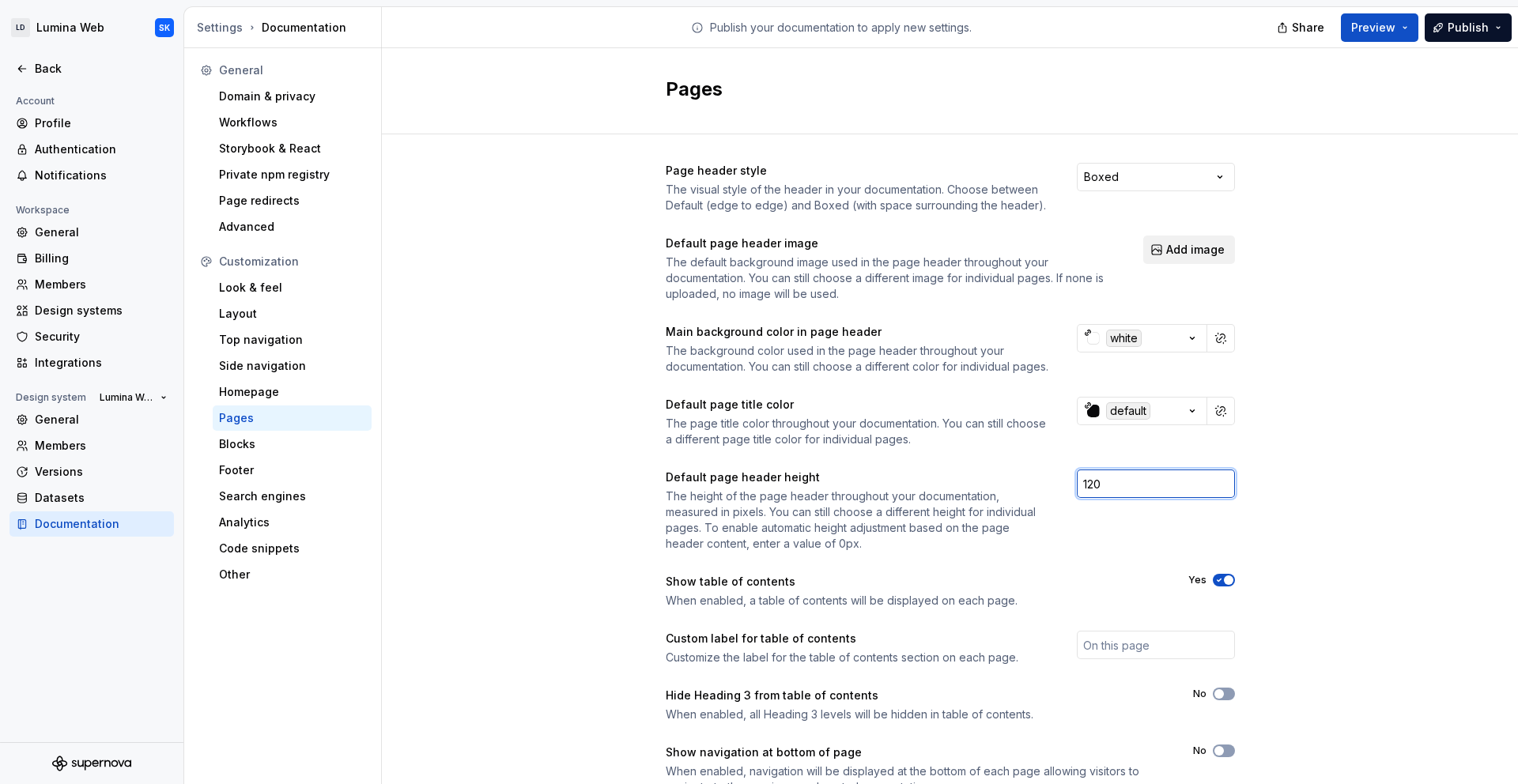
click at [1081, 498] on input "120" at bounding box center [1156, 483] width 158 height 29
type input "80"
click at [1348, 522] on div "Page header style The visual style of the header in your documentation. Choose …" at bounding box center [949, 494] width 1136 height 721
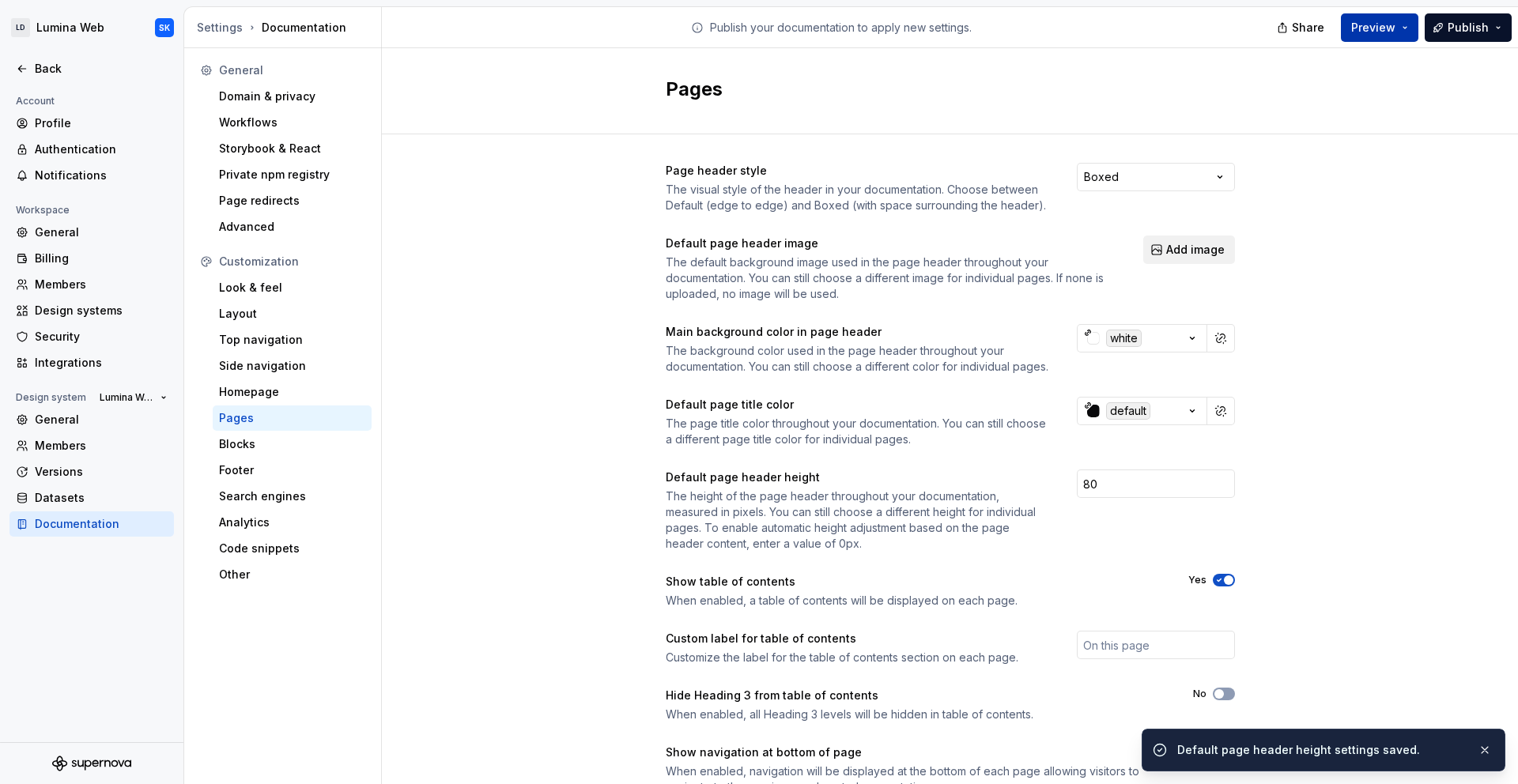
click at [1411, 30] on button "Preview" at bounding box center [1380, 28] width 78 height 29
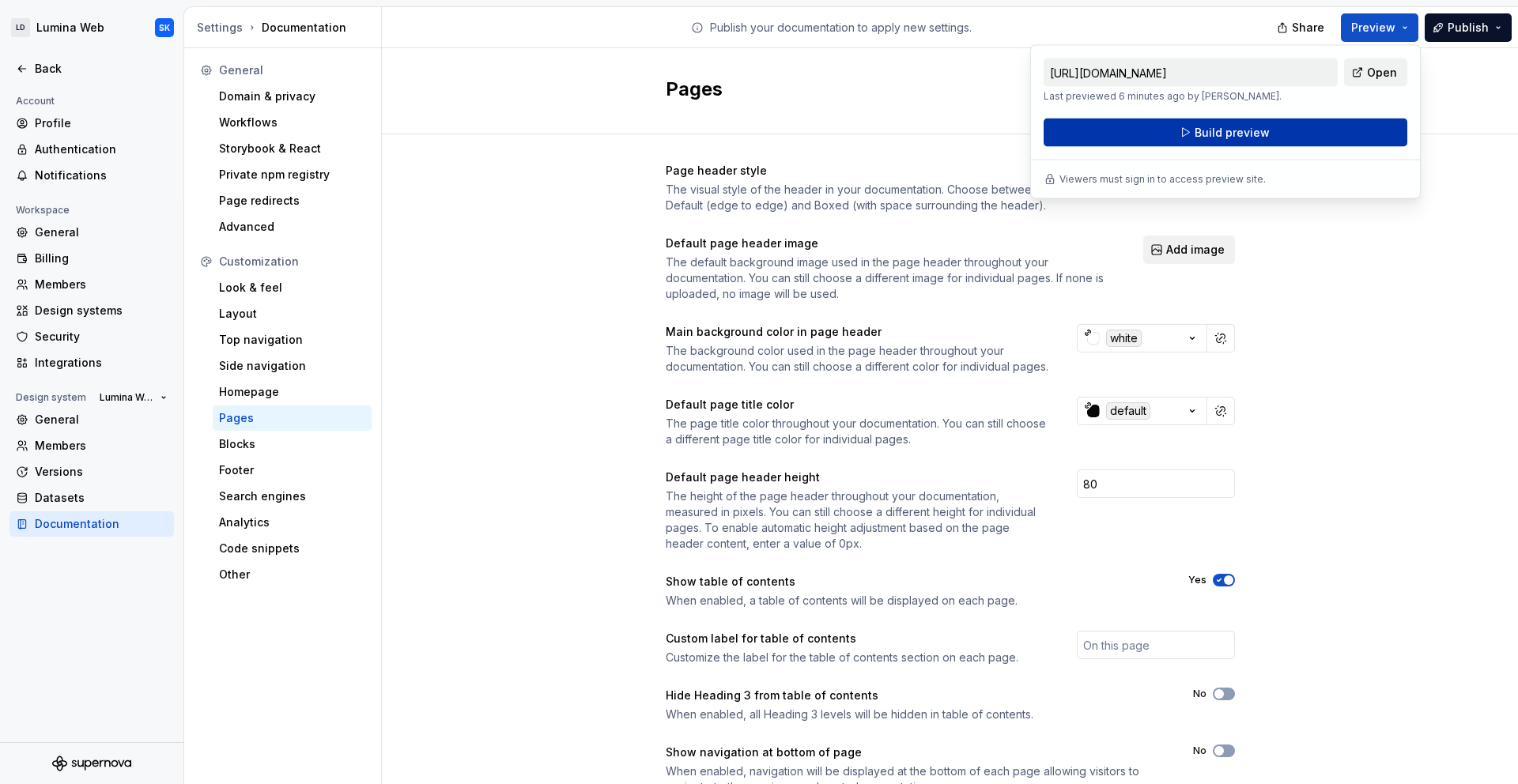
click at [1354, 132] on button "Build preview" at bounding box center [1225, 132] width 364 height 29
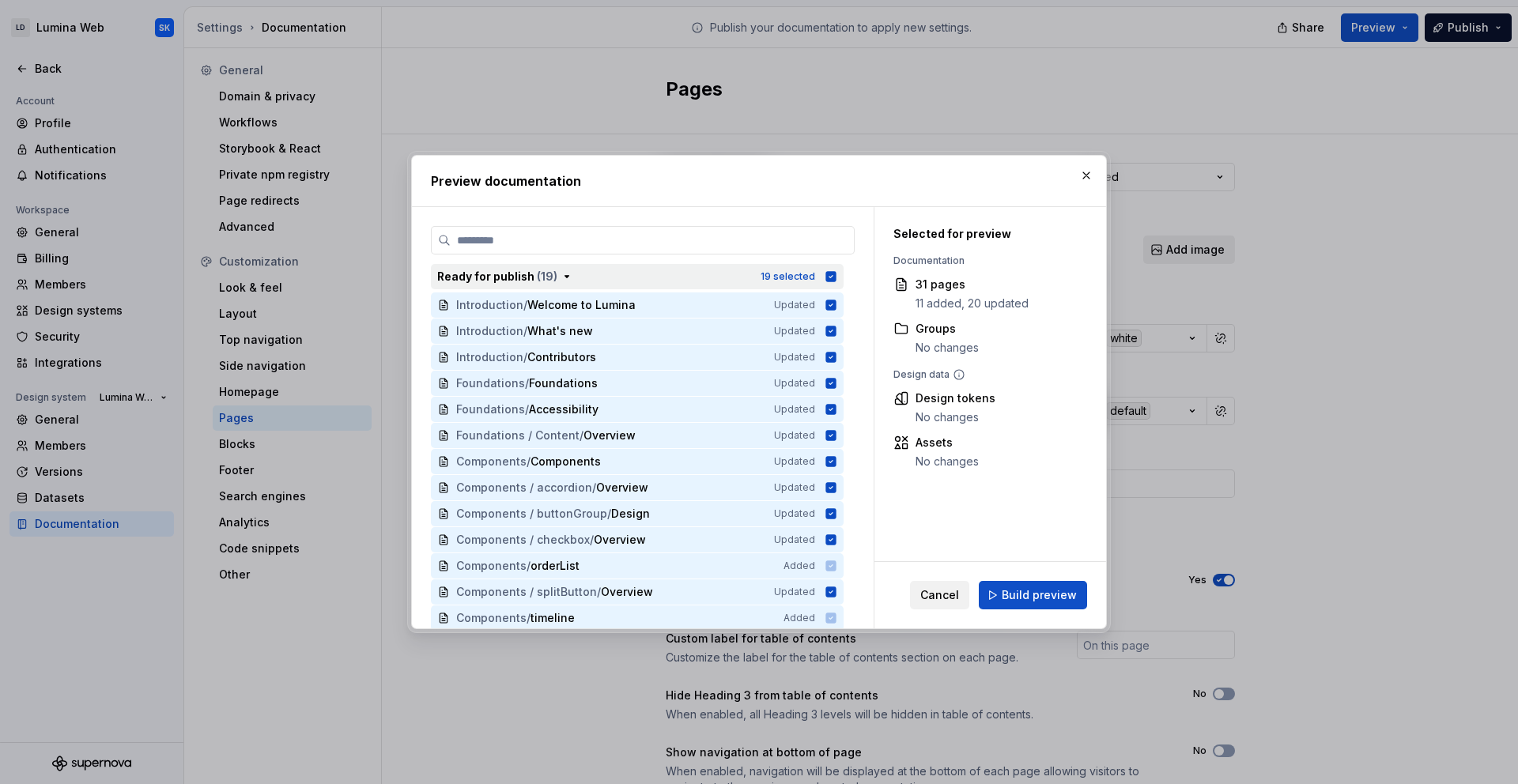
click at [575, 276] on div "Ready for publish ( 19 )" at bounding box center [594, 276] width 314 height 16
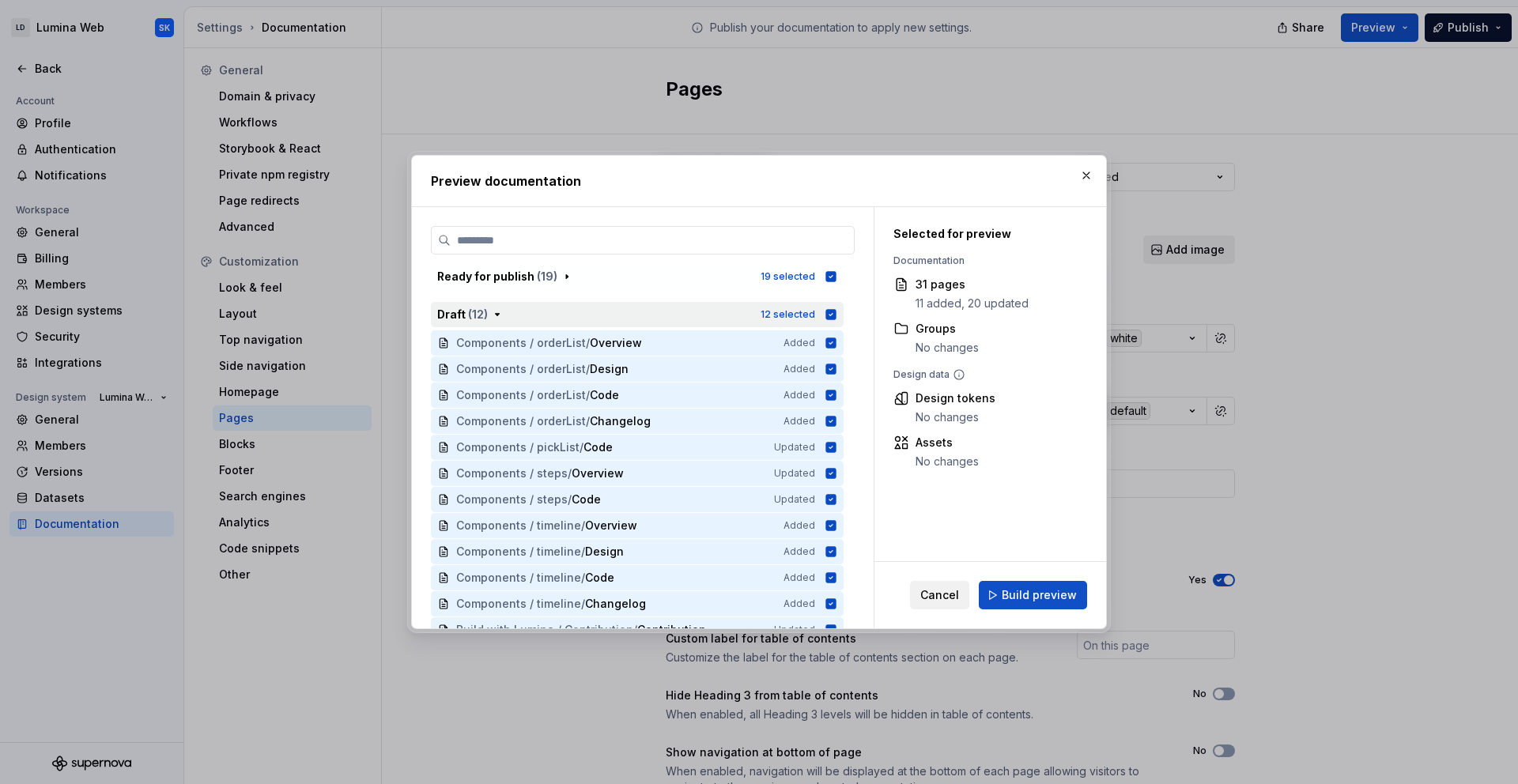
click at [841, 316] on button "Draft ( 12 ) 12 selected" at bounding box center [637, 314] width 413 height 25
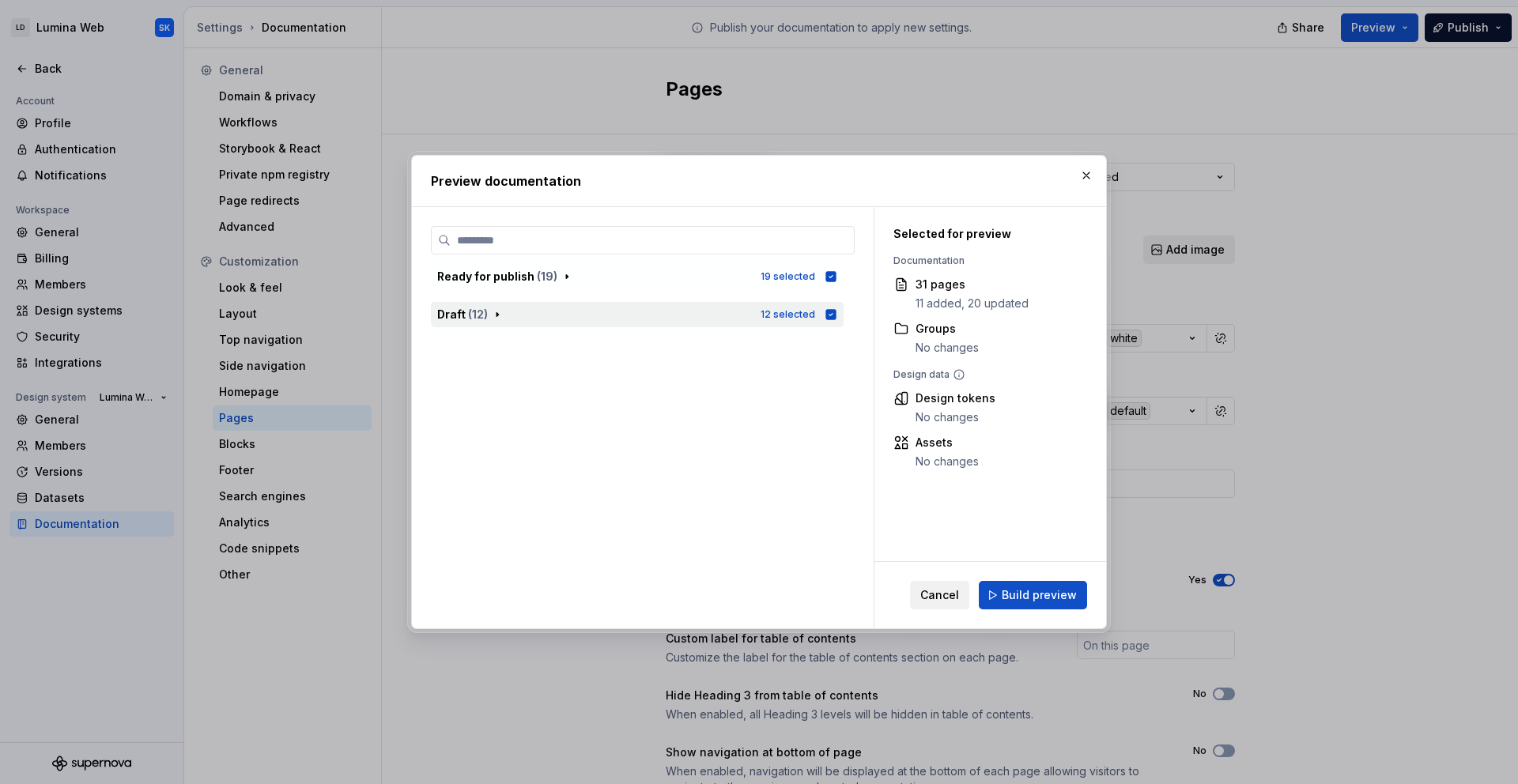
click at [827, 313] on icon "button" at bounding box center [831, 314] width 10 height 10
drag, startPoint x: 1040, startPoint y: 607, endPoint x: 1060, endPoint y: 603, distance: 20.4
click at [1040, 607] on button "Build preview" at bounding box center [1033, 594] width 108 height 29
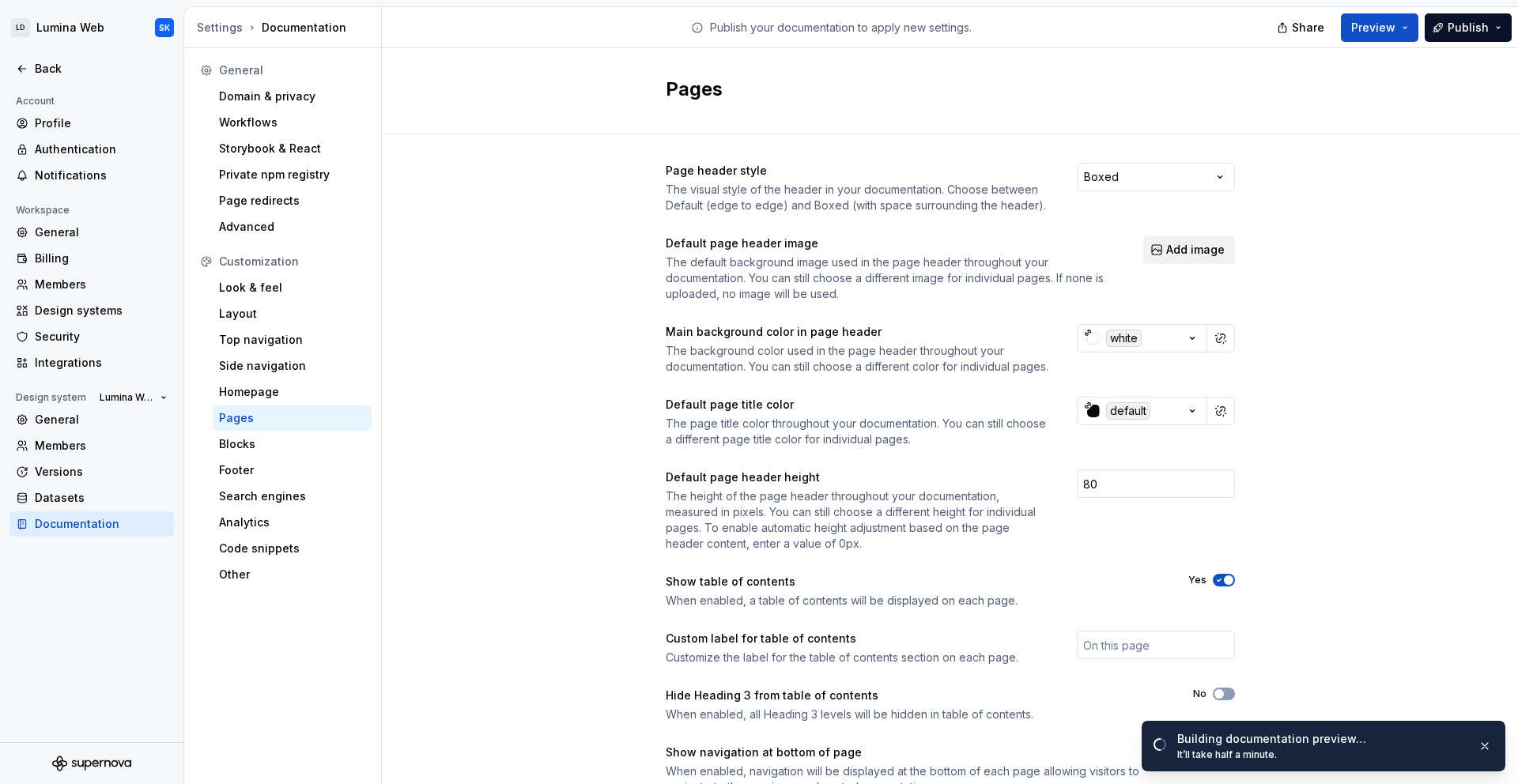
scroll to position [80, 0]
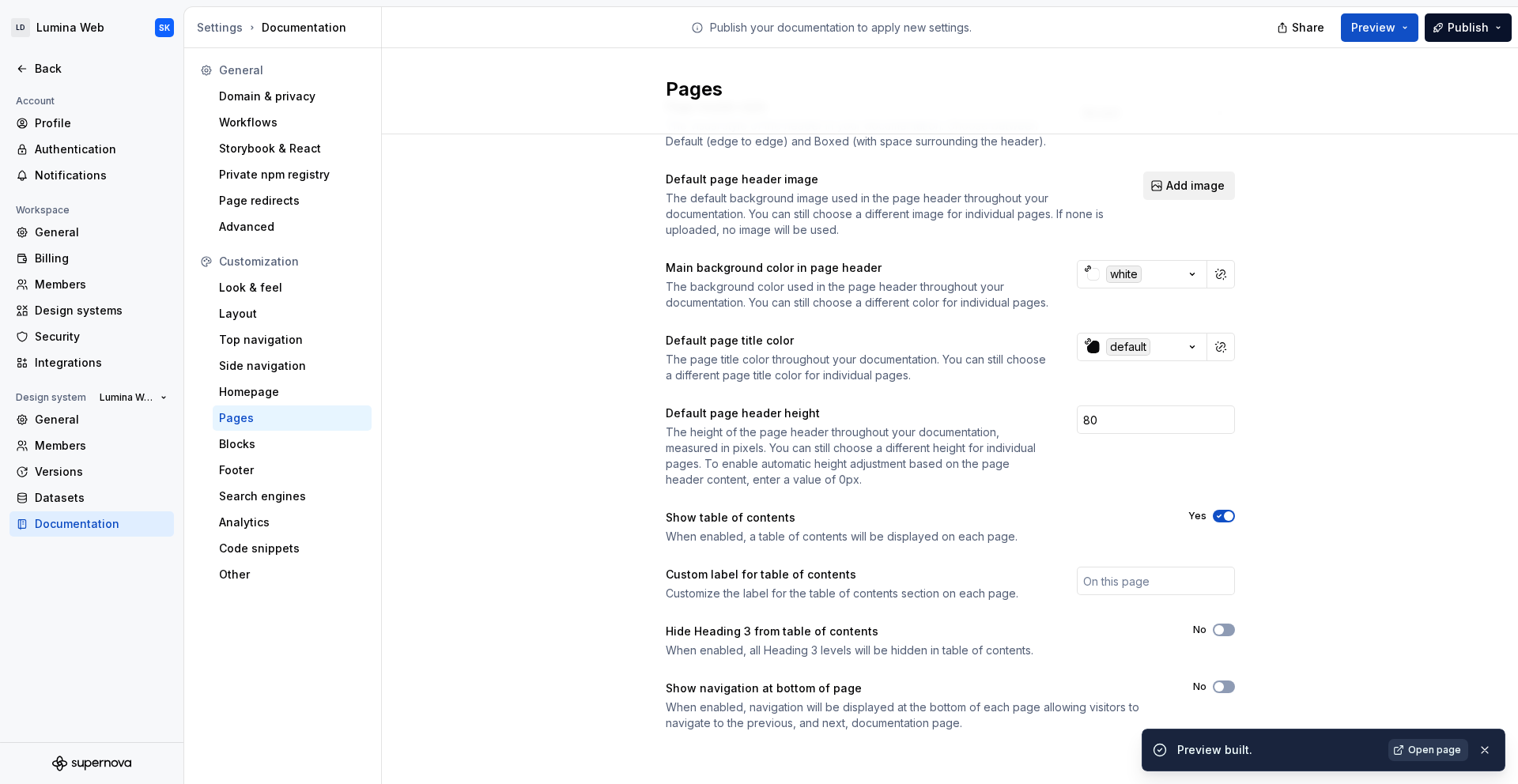
click at [1443, 749] on span "Open page" at bounding box center [1435, 750] width 53 height 13
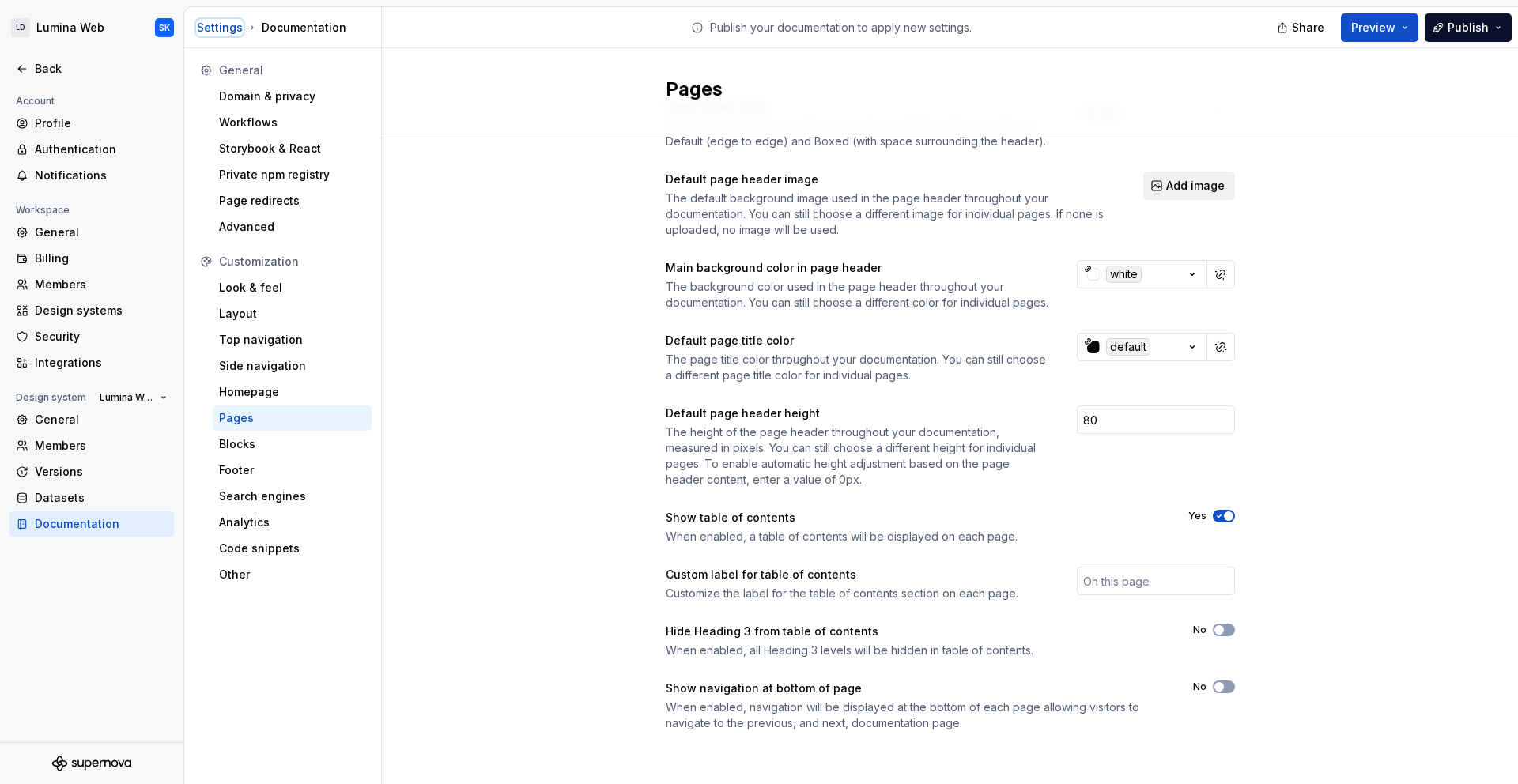
click at [220, 24] on div "Settings" at bounding box center [220, 27] width 46 height 16
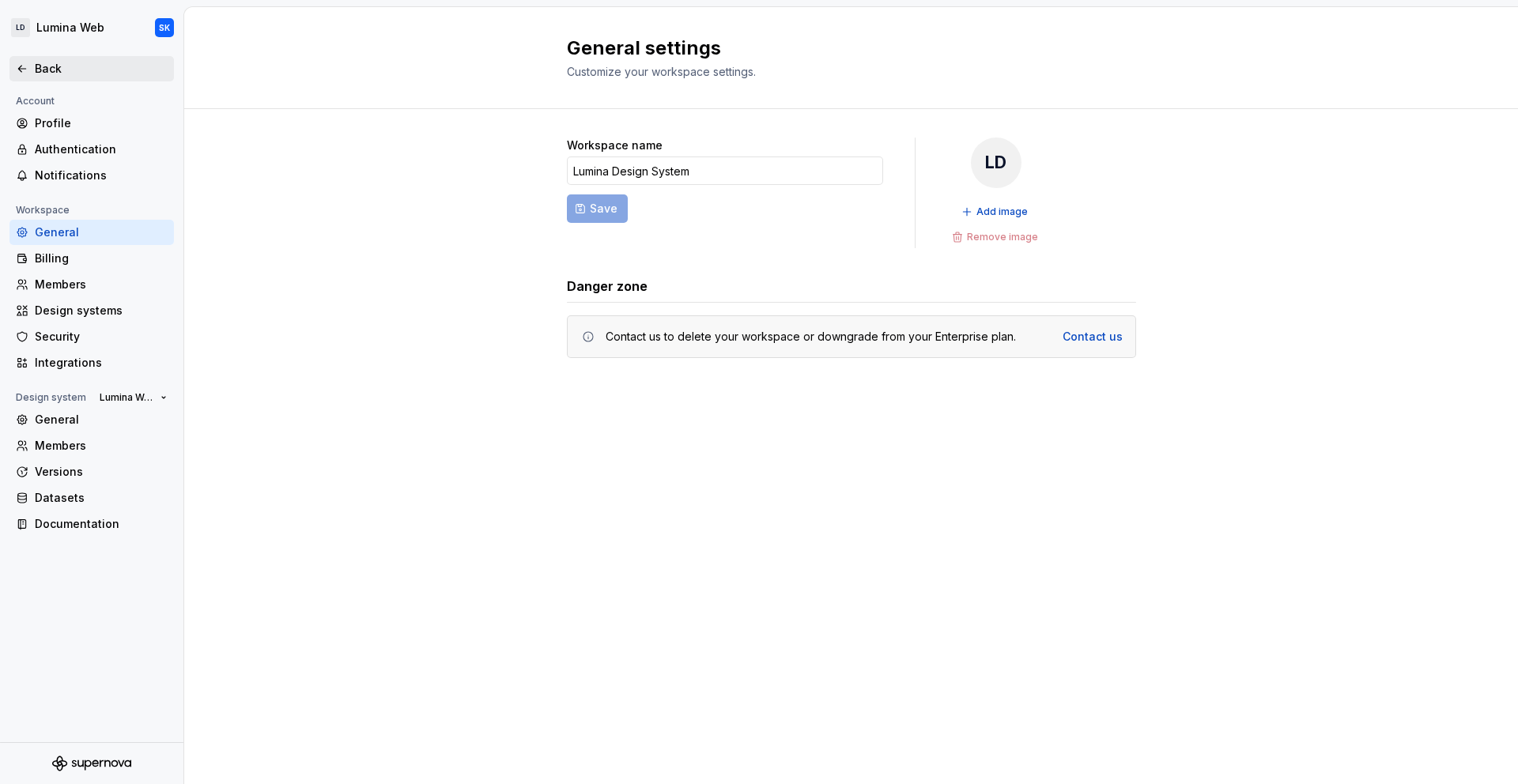
click at [61, 63] on div "Back" at bounding box center [101, 68] width 132 height 16
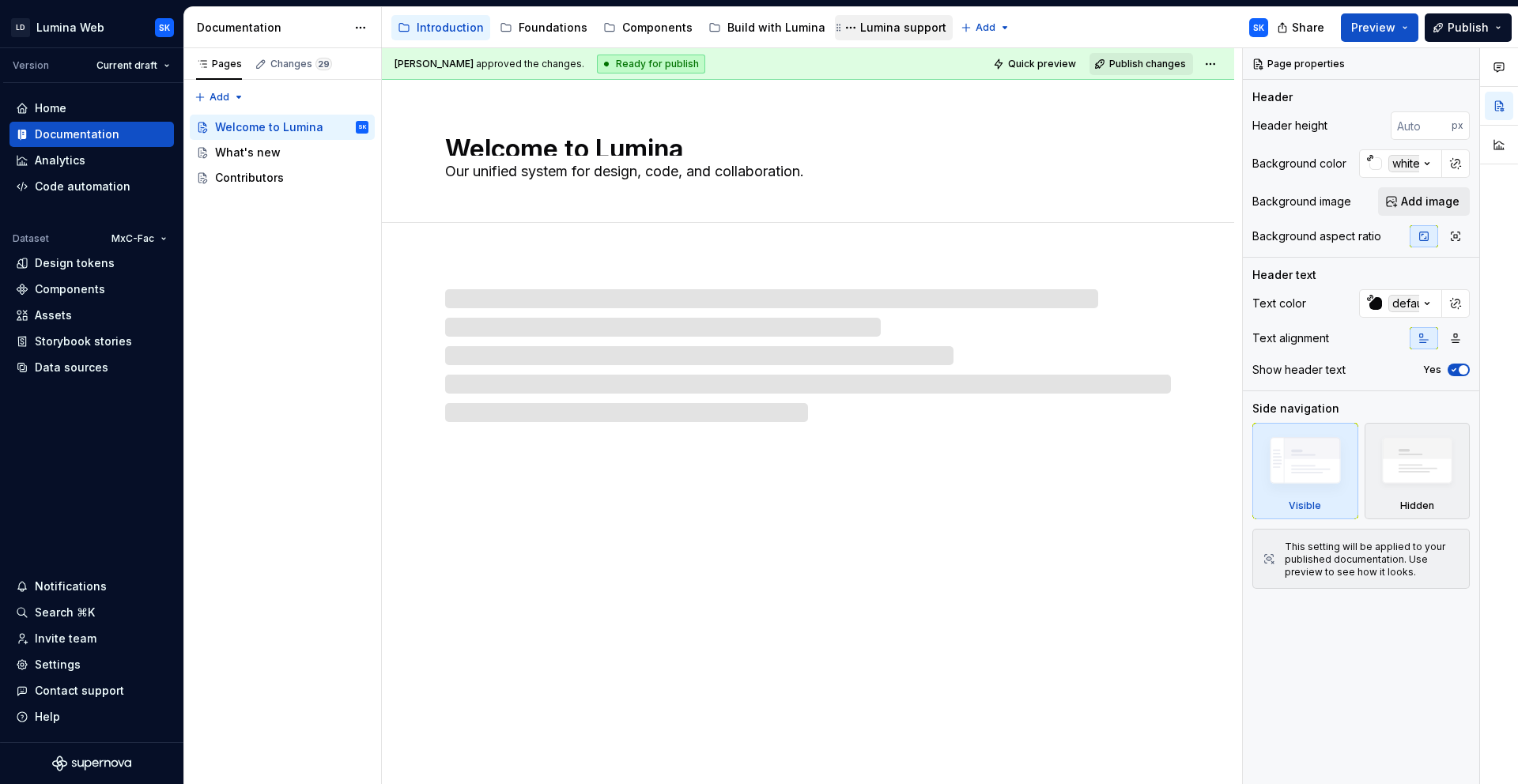
click at [873, 31] on div "Lumina support" at bounding box center [903, 27] width 86 height 16
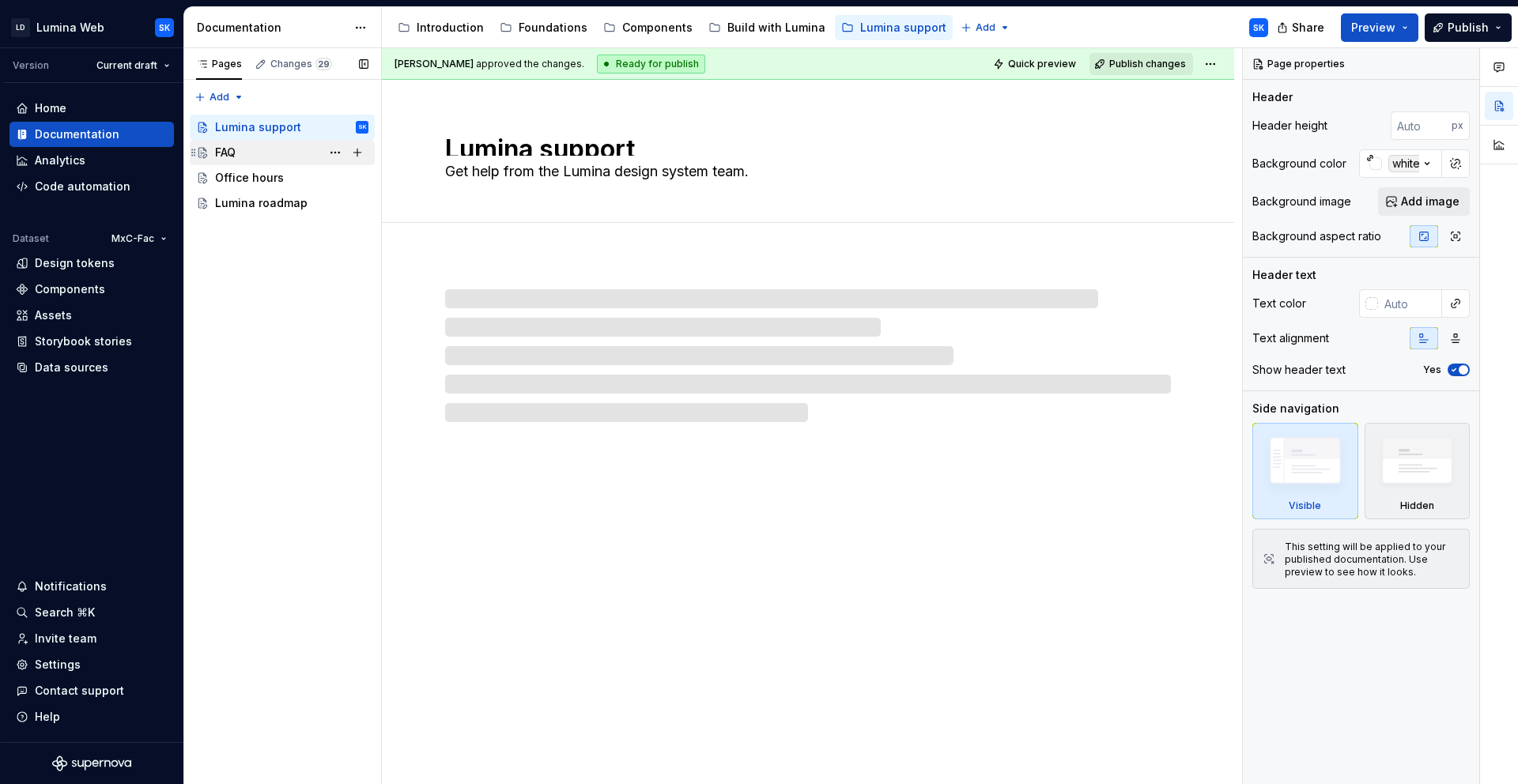
click at [281, 156] on div "FAQ" at bounding box center [292, 153] width 154 height 22
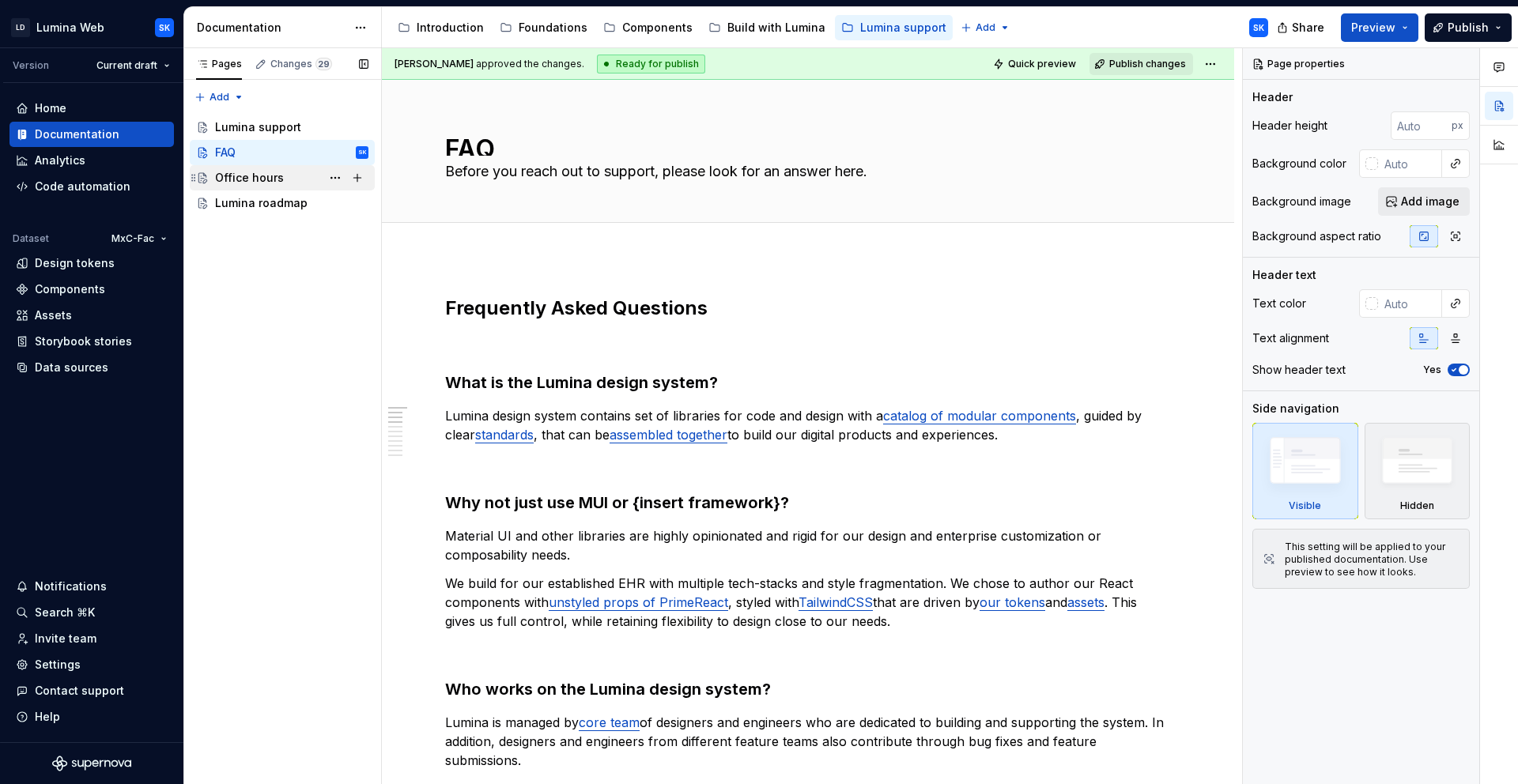
click at [270, 181] on div "Office hours" at bounding box center [249, 178] width 69 height 16
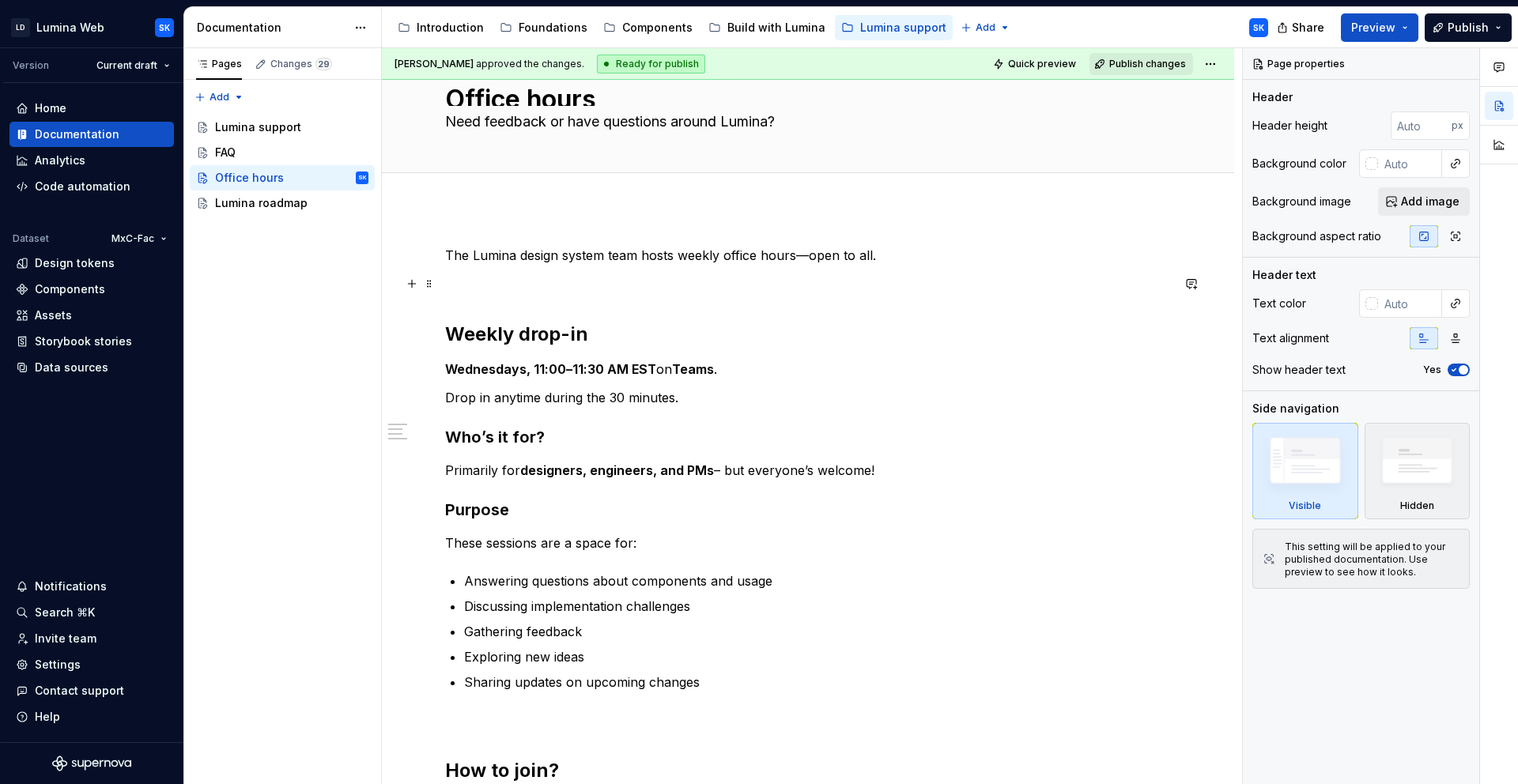
scroll to position [44, 0]
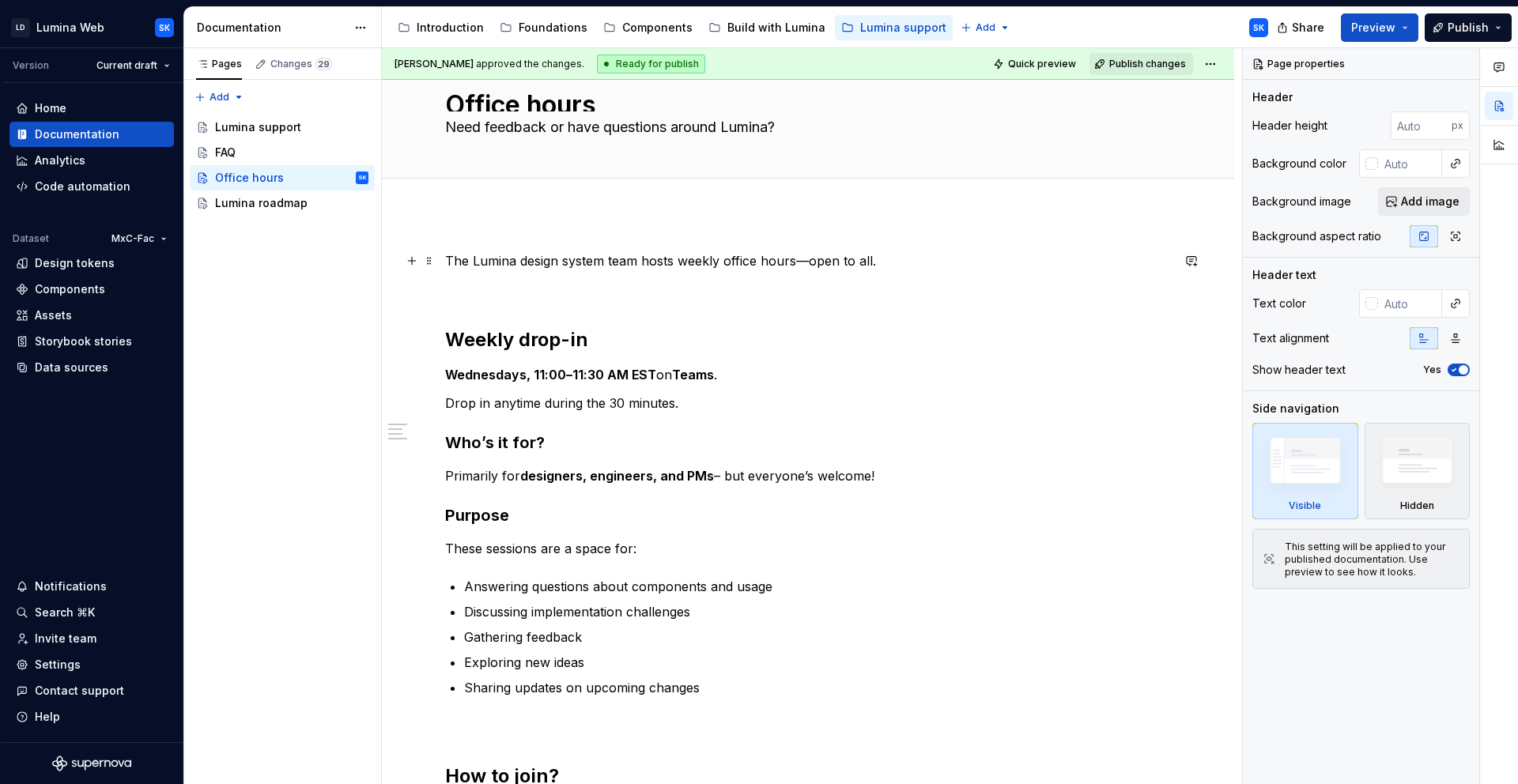
click at [885, 262] on p "The Lumina design system team hosts weekly office hours—open to all." at bounding box center [809, 260] width 726 height 19
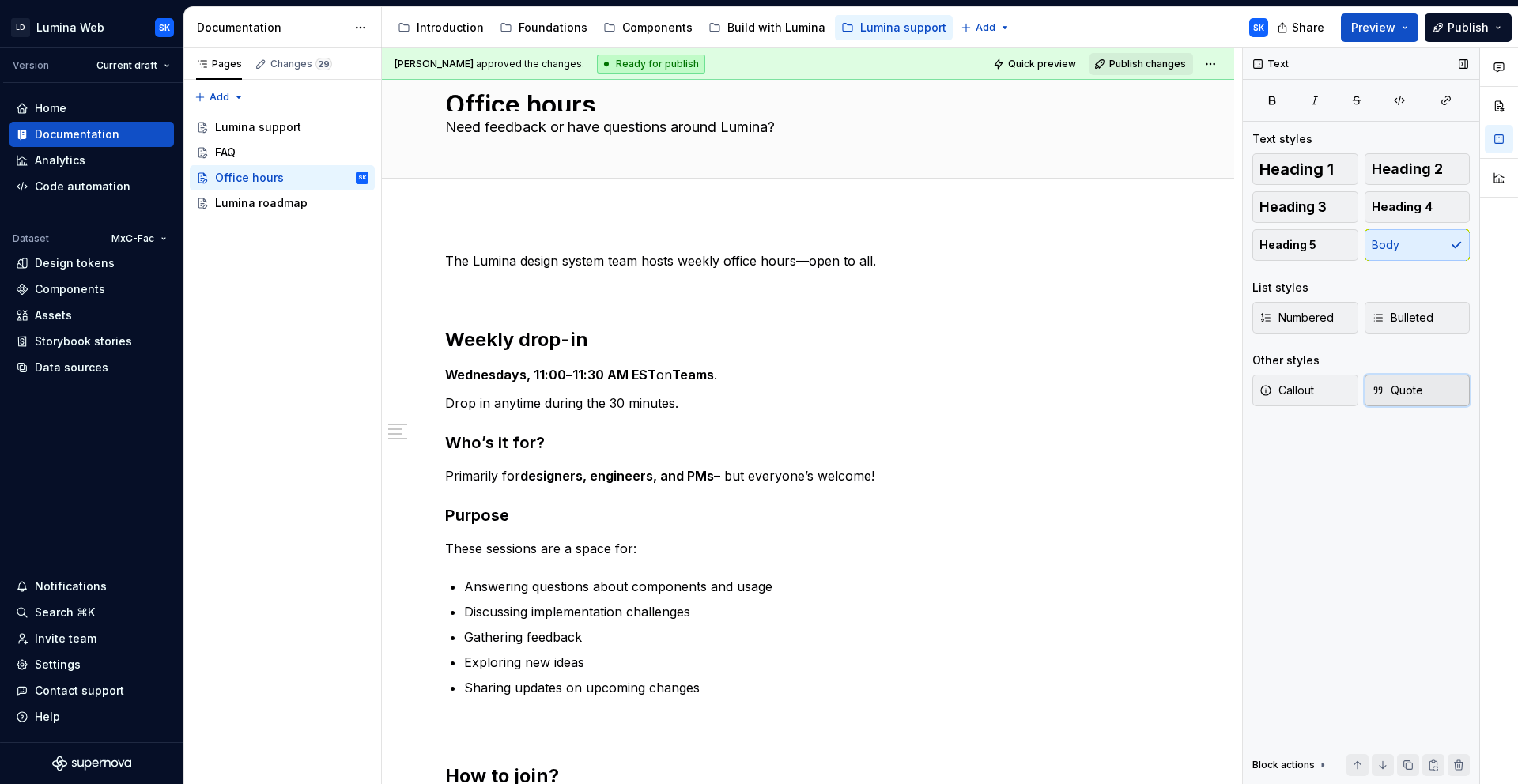
click at [1433, 397] on button "Quote" at bounding box center [1418, 391] width 106 height 31
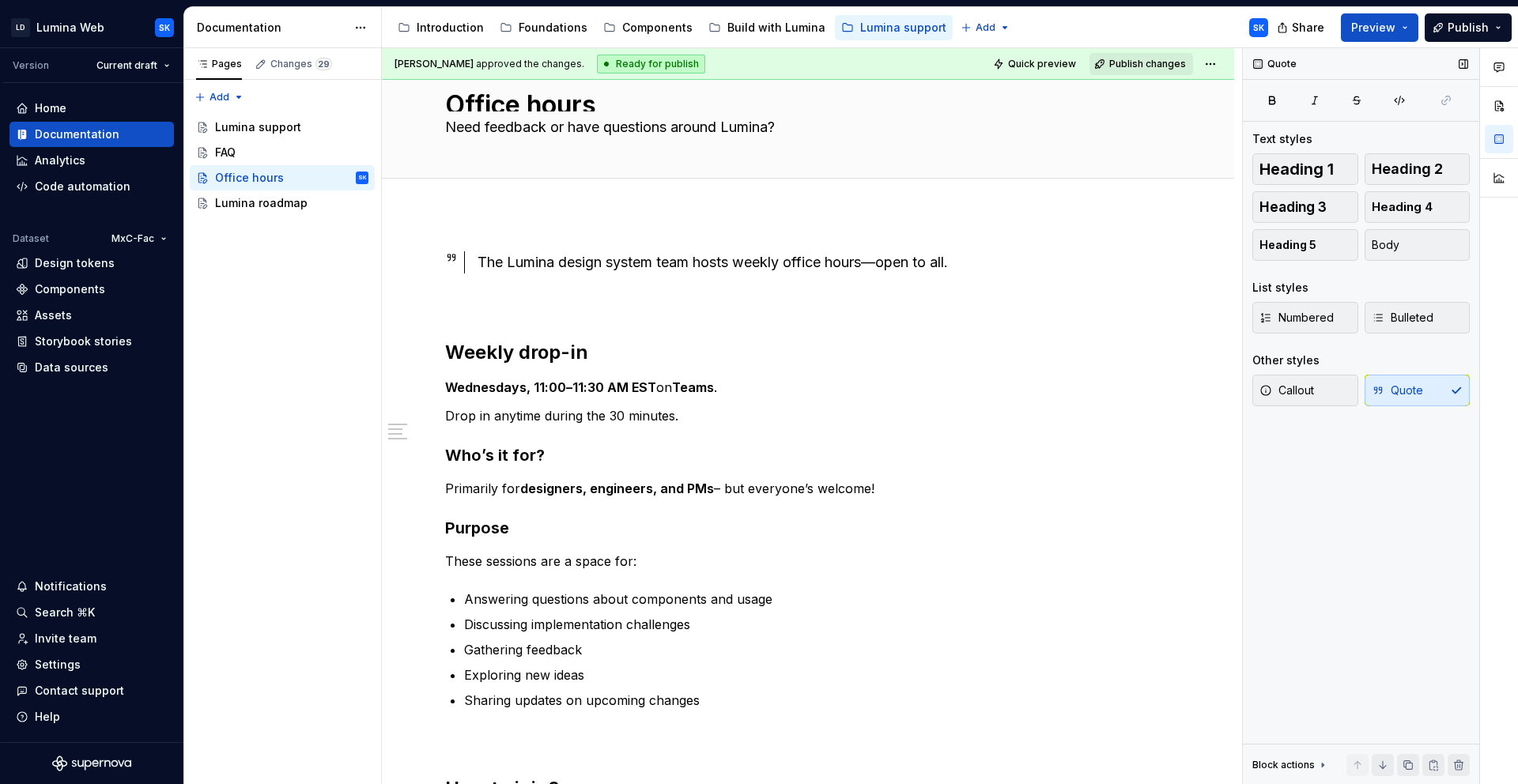
click at [1436, 388] on div "Callout Quote" at bounding box center [1361, 391] width 218 height 31
click at [1317, 390] on button "Callout" at bounding box center [1305, 391] width 106 height 31
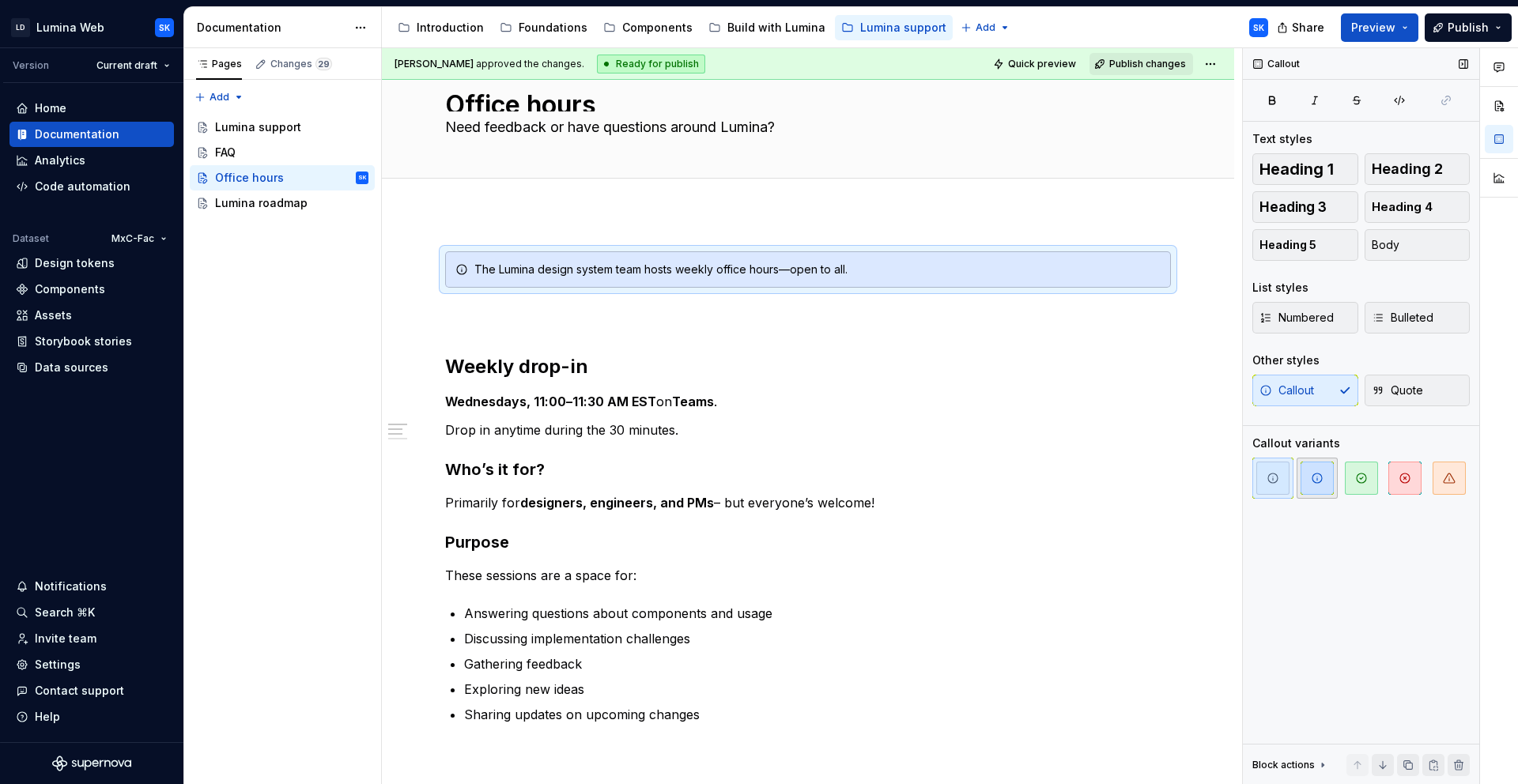
click at [1332, 486] on span "button" at bounding box center [1317, 479] width 33 height 33
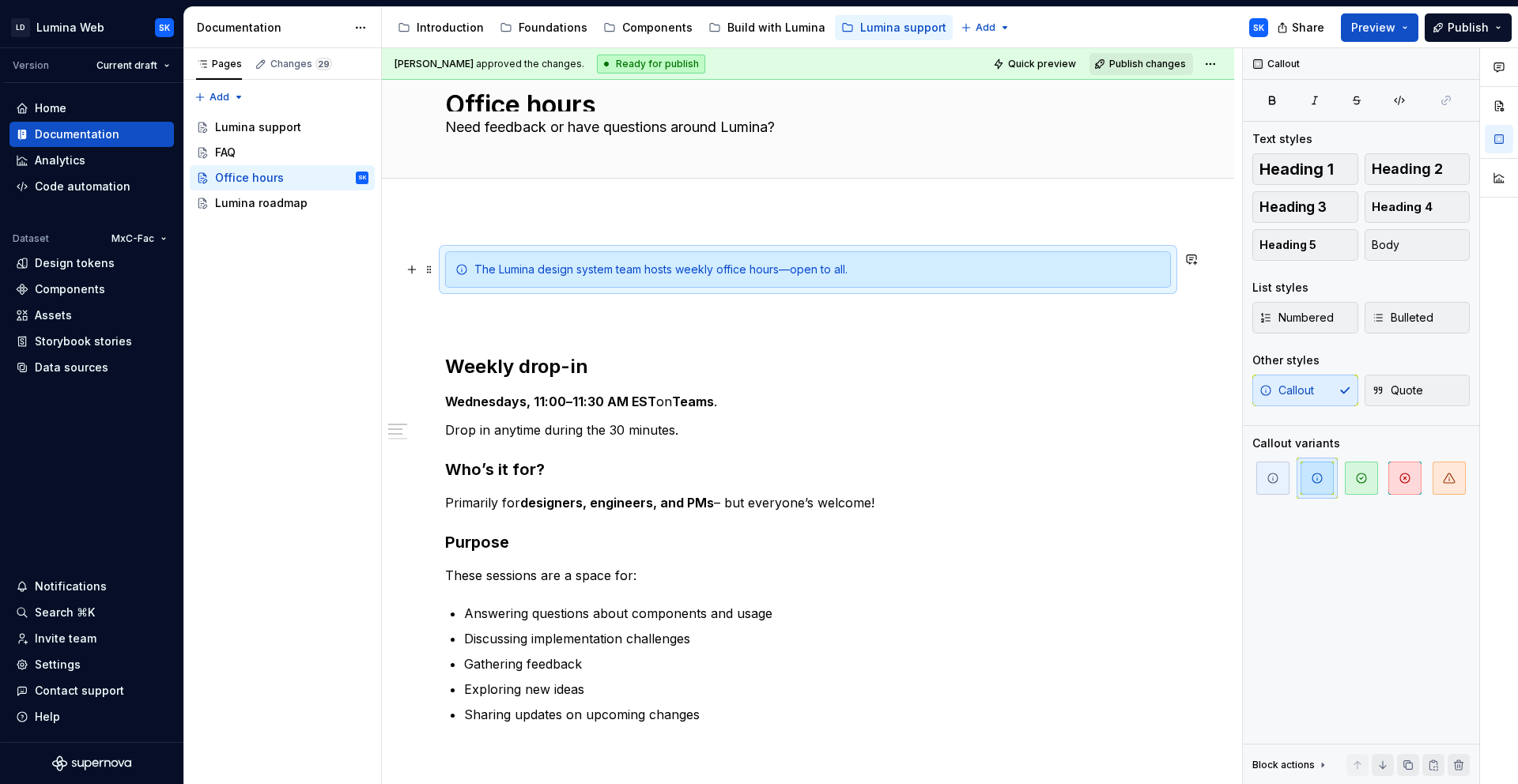
click at [692, 273] on div "The Lumina design system team hosts weekly office hours—open to all." at bounding box center [817, 269] width 686 height 16
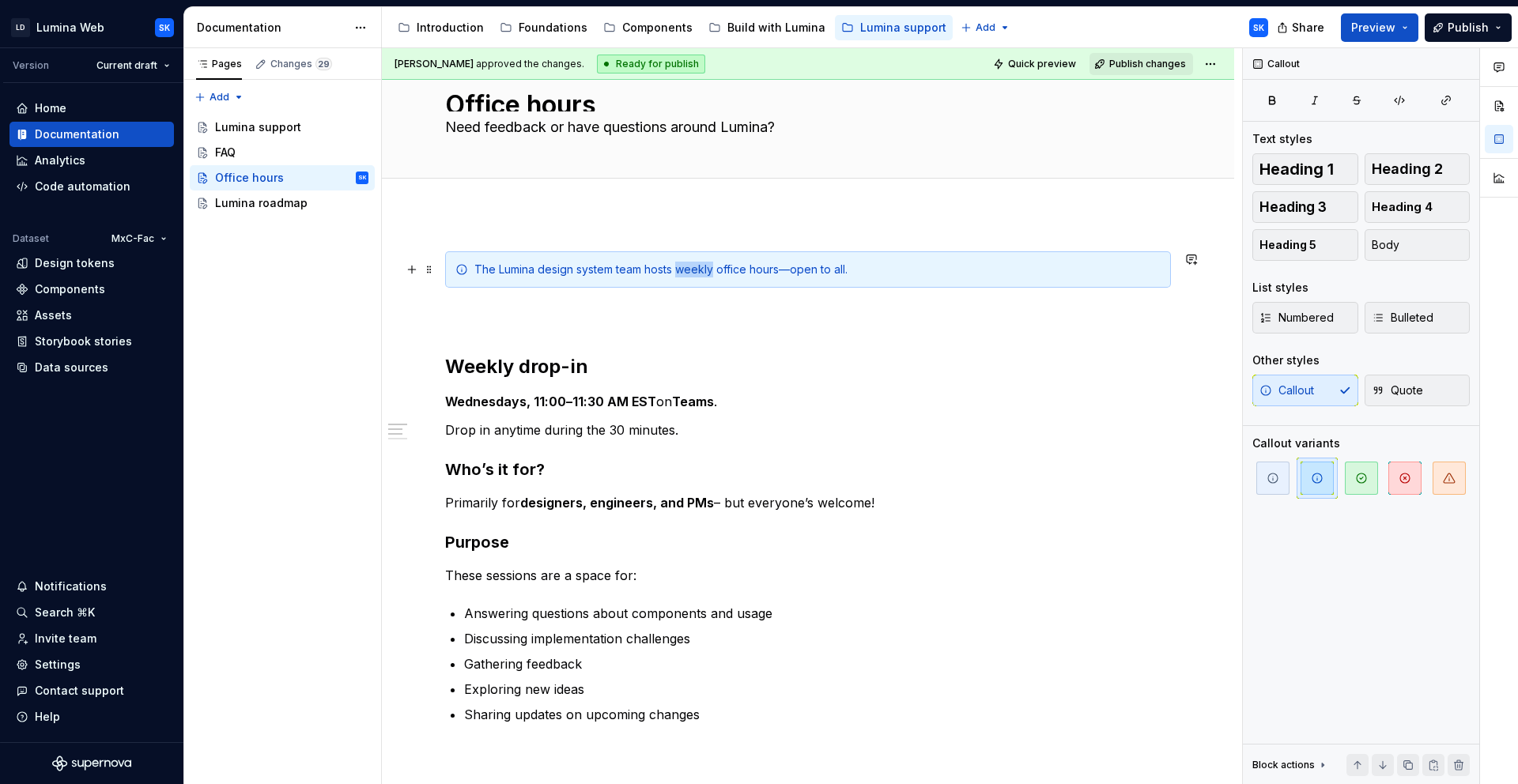
click at [692, 273] on div "The Lumina design system team hosts weekly office hours—open to all." at bounding box center [817, 269] width 686 height 16
click at [948, 243] on button "button" at bounding box center [949, 242] width 22 height 22
click at [662, 351] on div "The Lumina design system team hosts weekly office hours—open to all. Weekly dro…" at bounding box center [809, 627] width 726 height 753
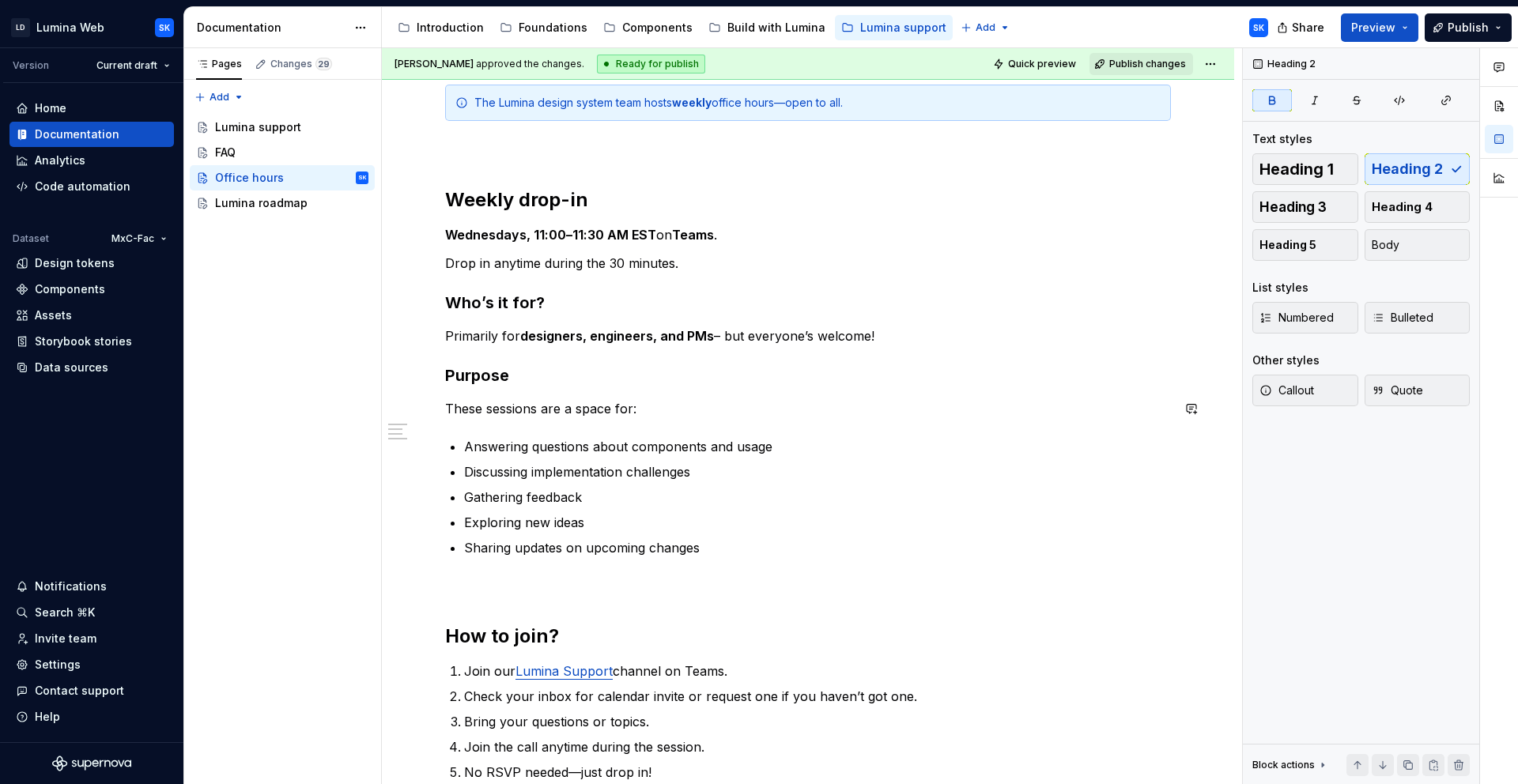
scroll to position [0, 0]
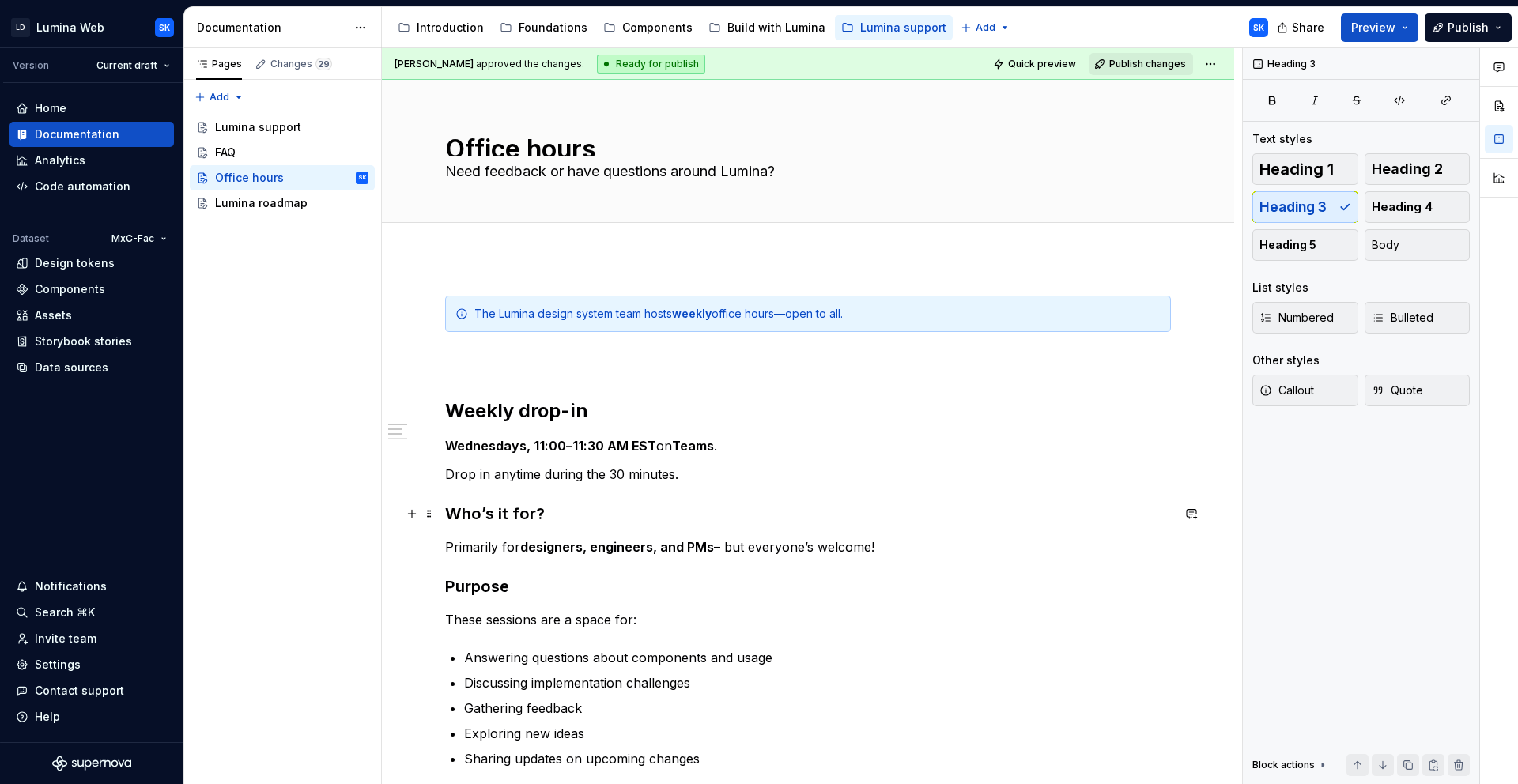
click at [447, 514] on h3 "Who’s it for?" at bounding box center [809, 514] width 726 height 22
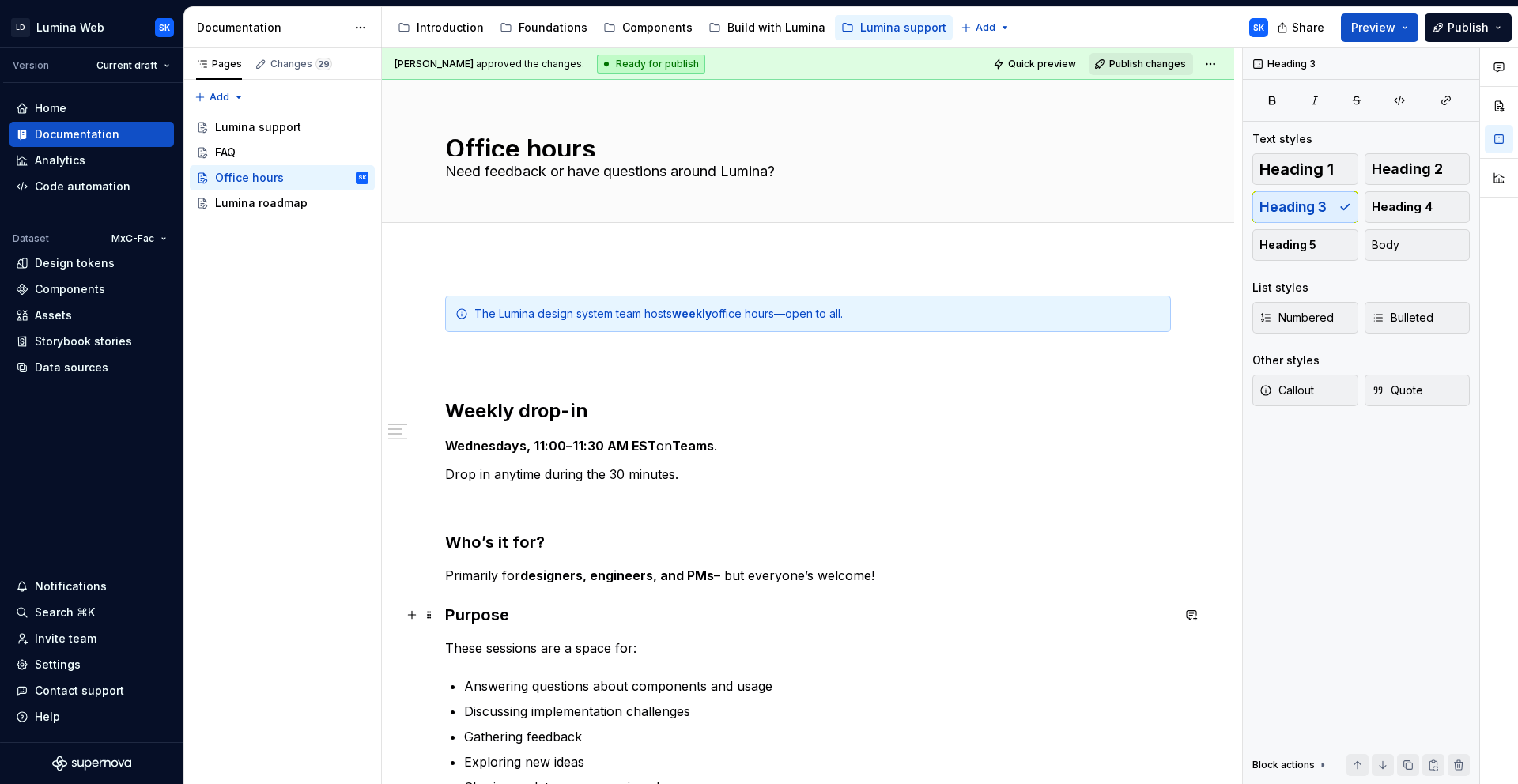
click at [447, 612] on h3 "Purpose" at bounding box center [809, 615] width 726 height 22
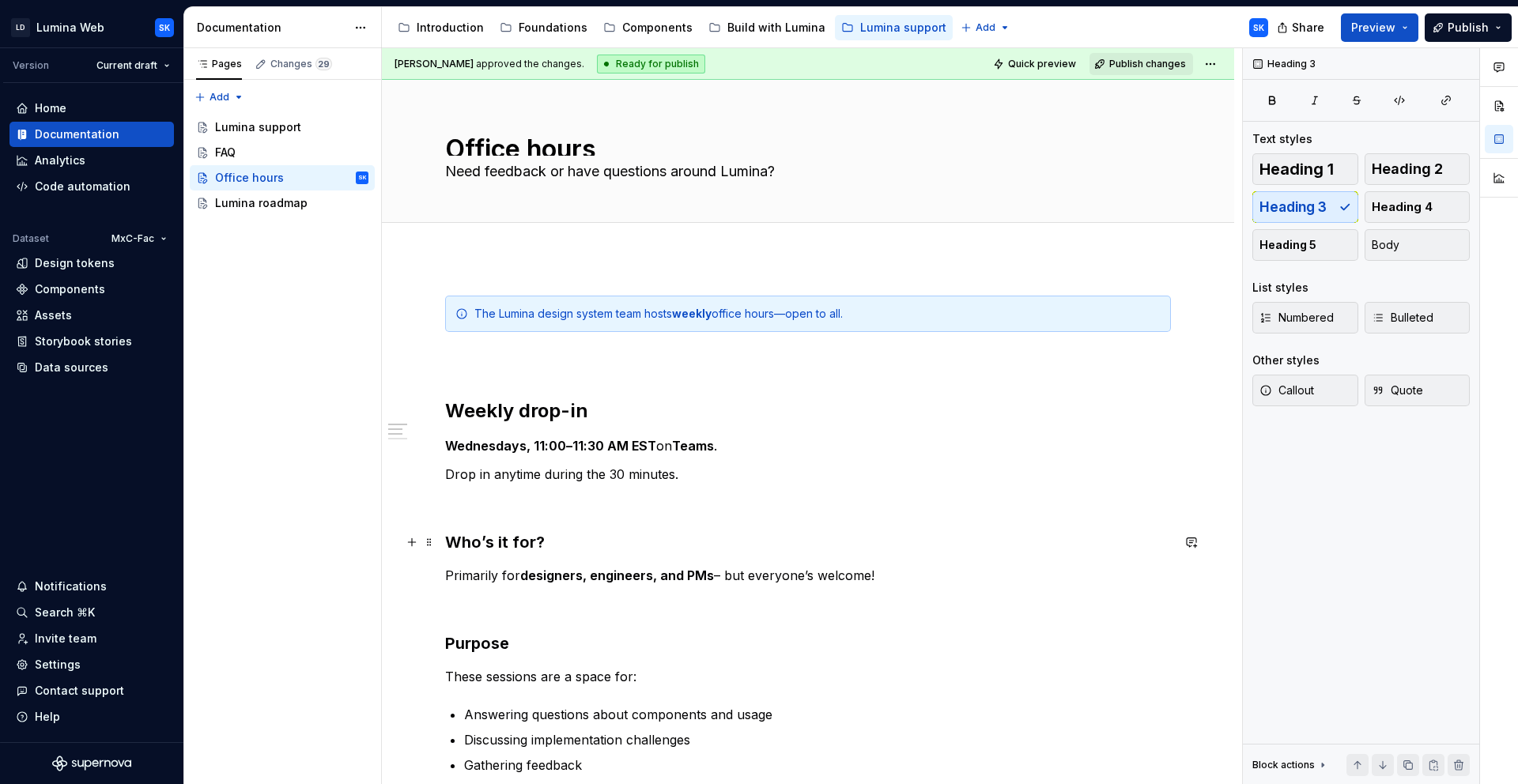
click at [446, 538] on h3 "Who’s it for?" at bounding box center [809, 542] width 726 height 22
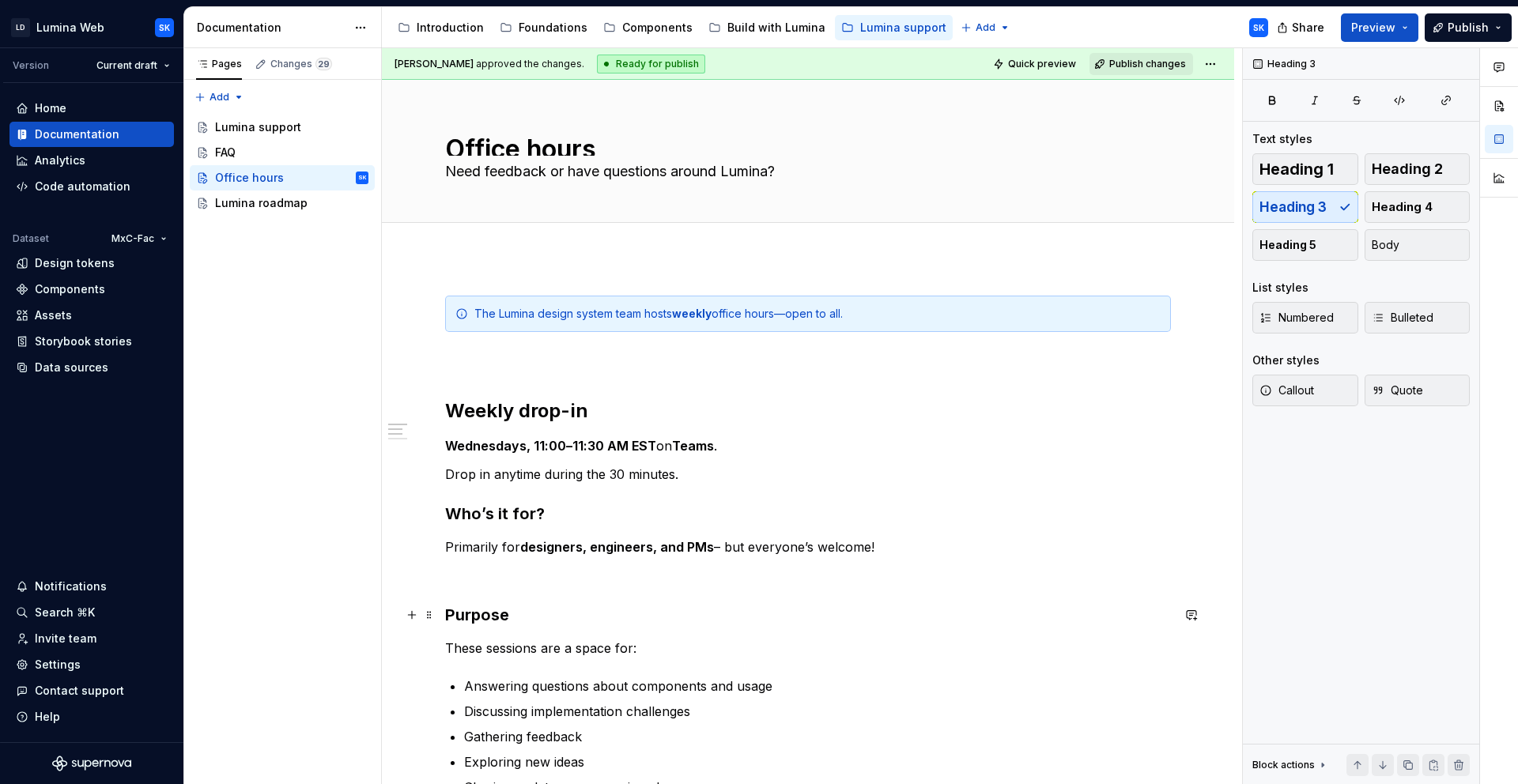
click at [451, 610] on h3 "Purpose" at bounding box center [809, 615] width 726 height 22
click at [448, 613] on h3 "Purpose" at bounding box center [809, 615] width 726 height 22
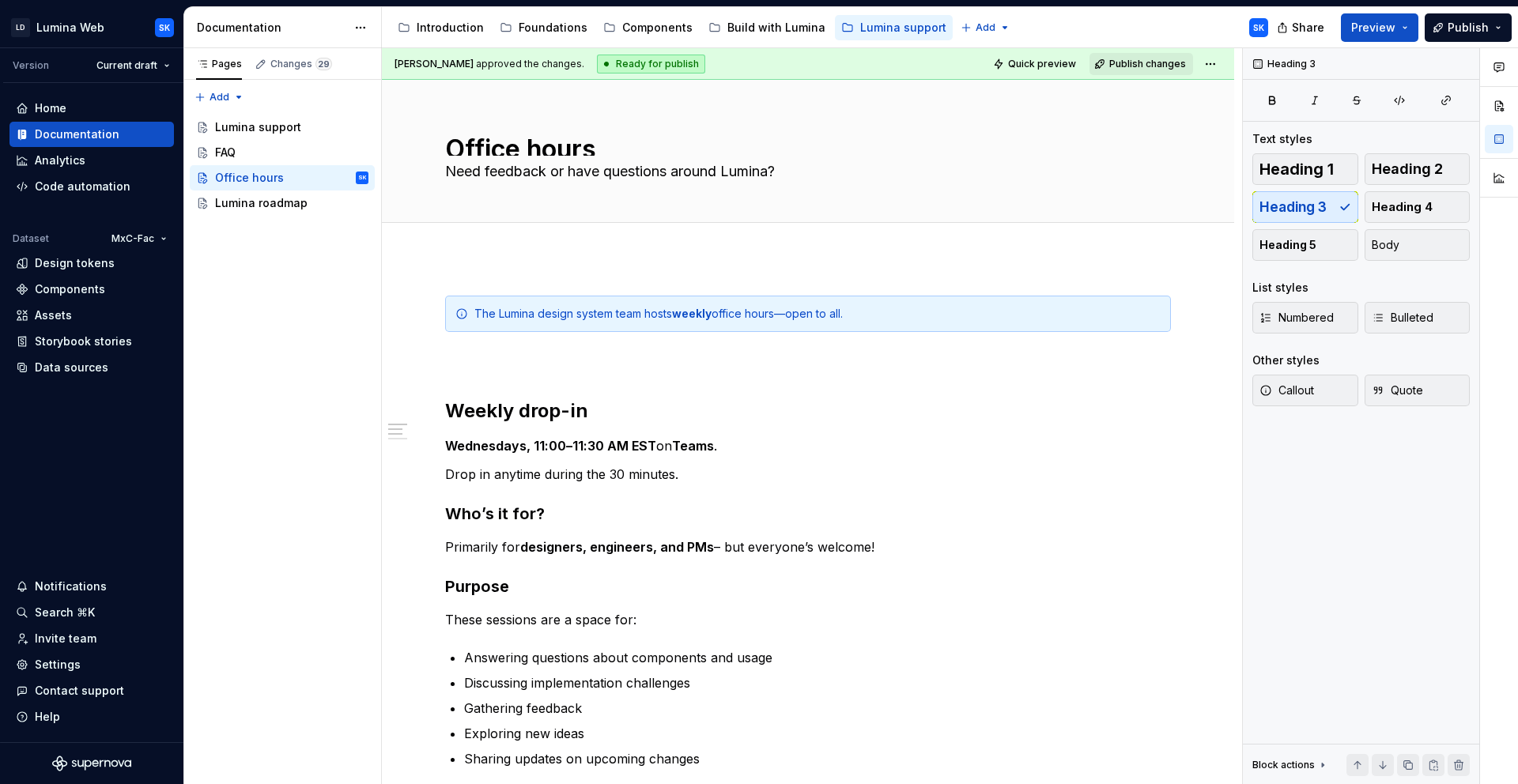
click at [1212, 68] on html "LD Lumina Web SK Version Current draft Home Documentation Analytics Code automa…" at bounding box center [759, 392] width 1518 height 784
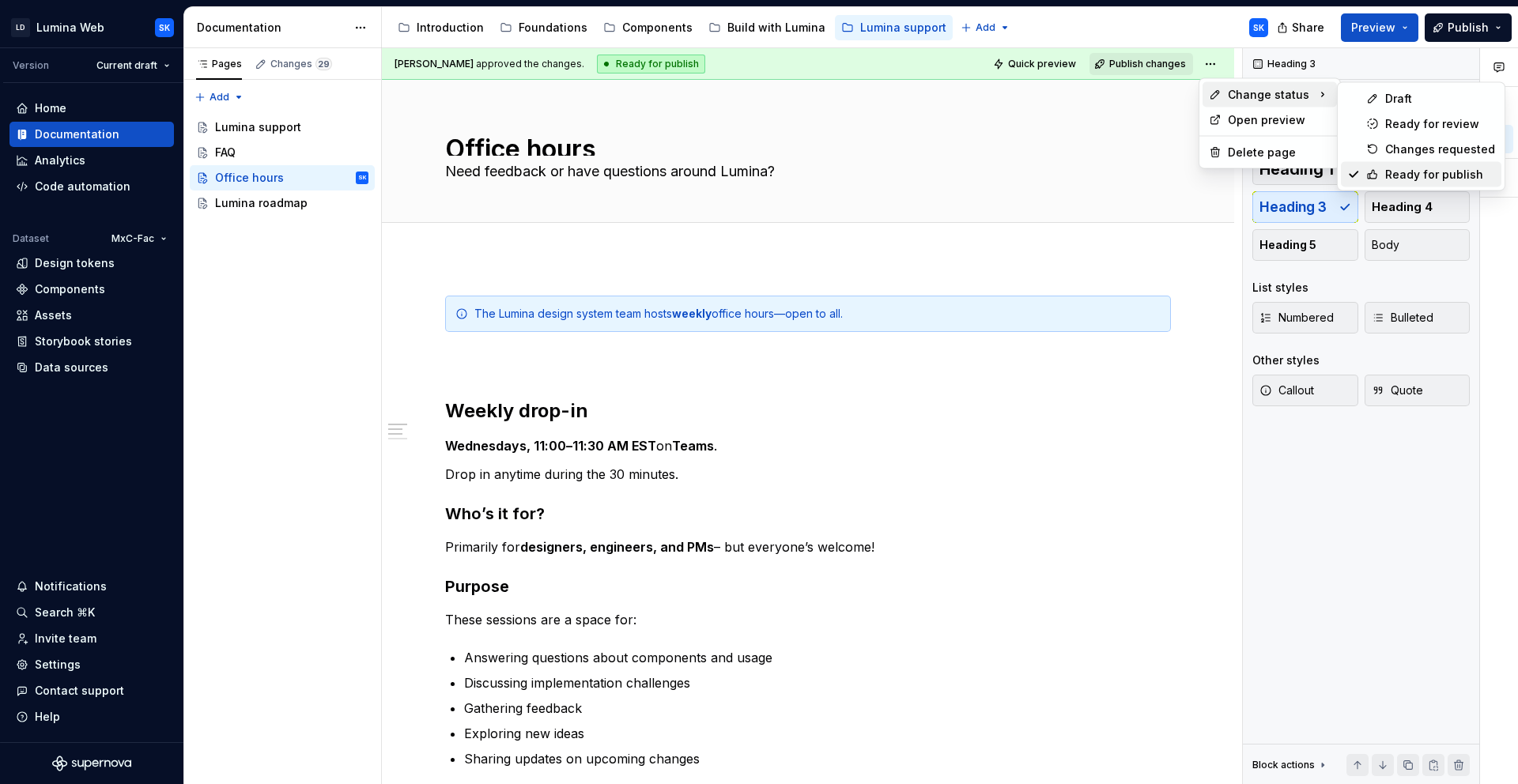
click at [1442, 180] on div "Ready for publish" at bounding box center [1440, 174] width 110 height 16
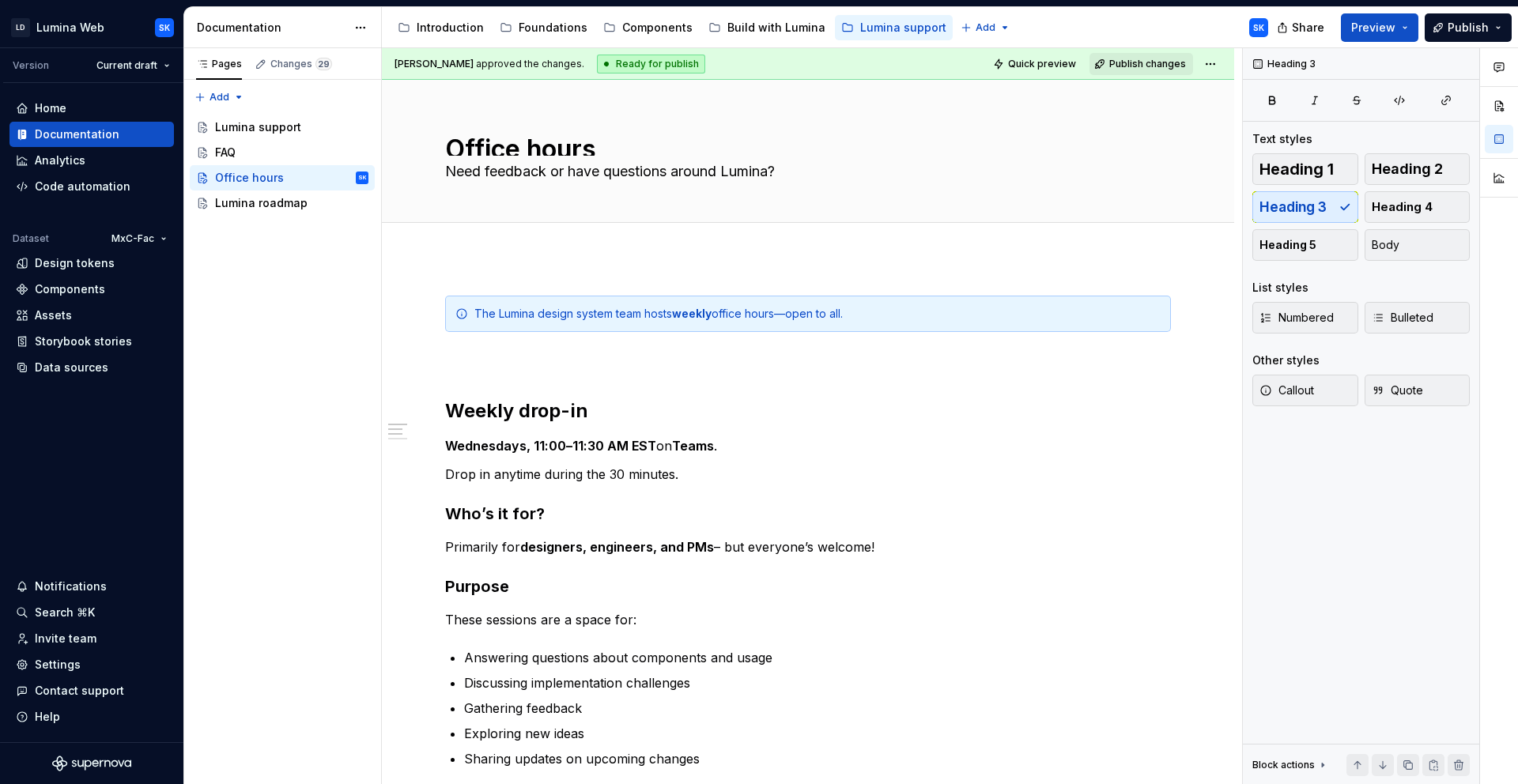
click at [1148, 26] on div "Accessibility guide for tree Page tree. Navigate the tree with the arrow keys. …" at bounding box center [831, 28] width 899 height 41
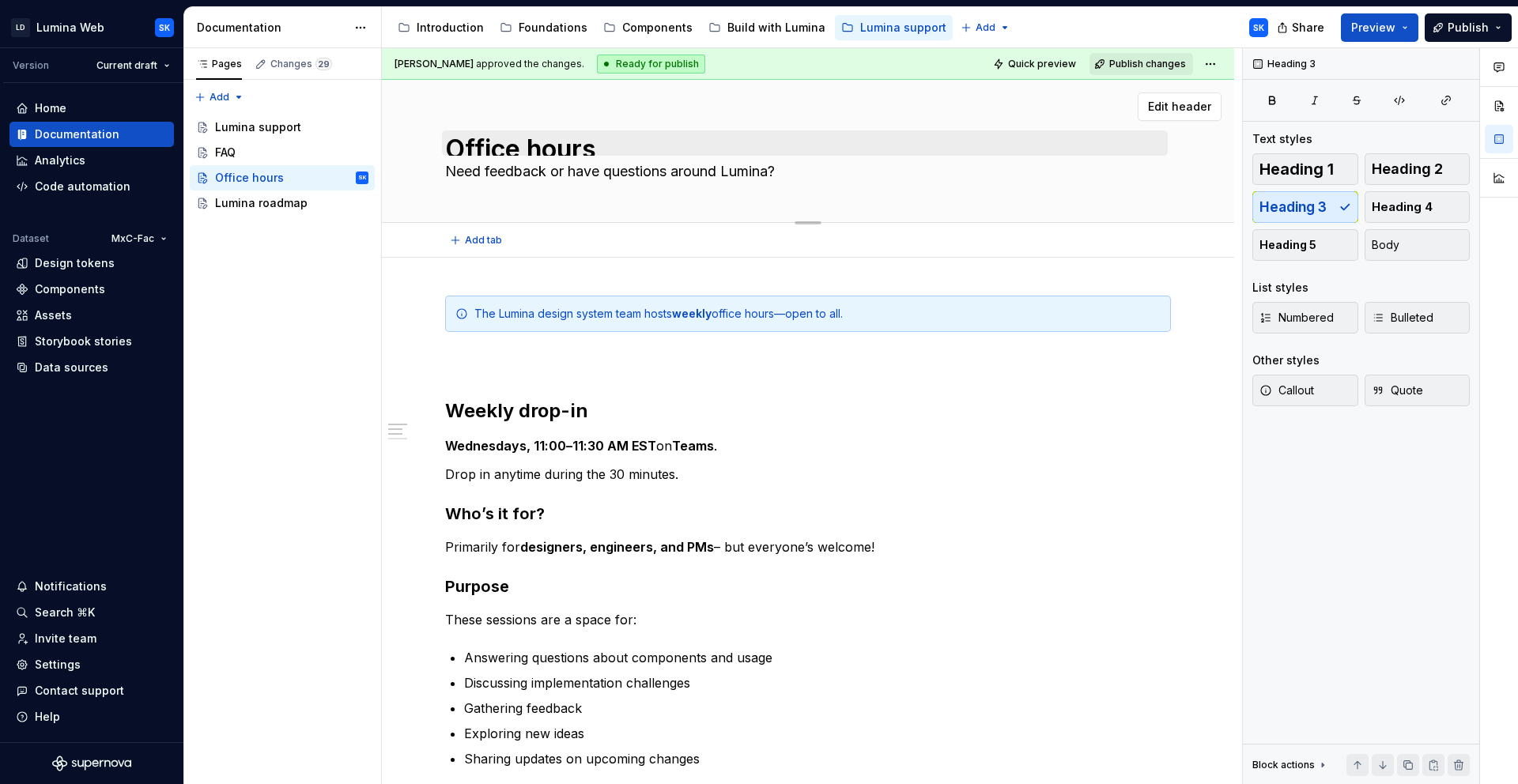
scroll to position [3, 0]
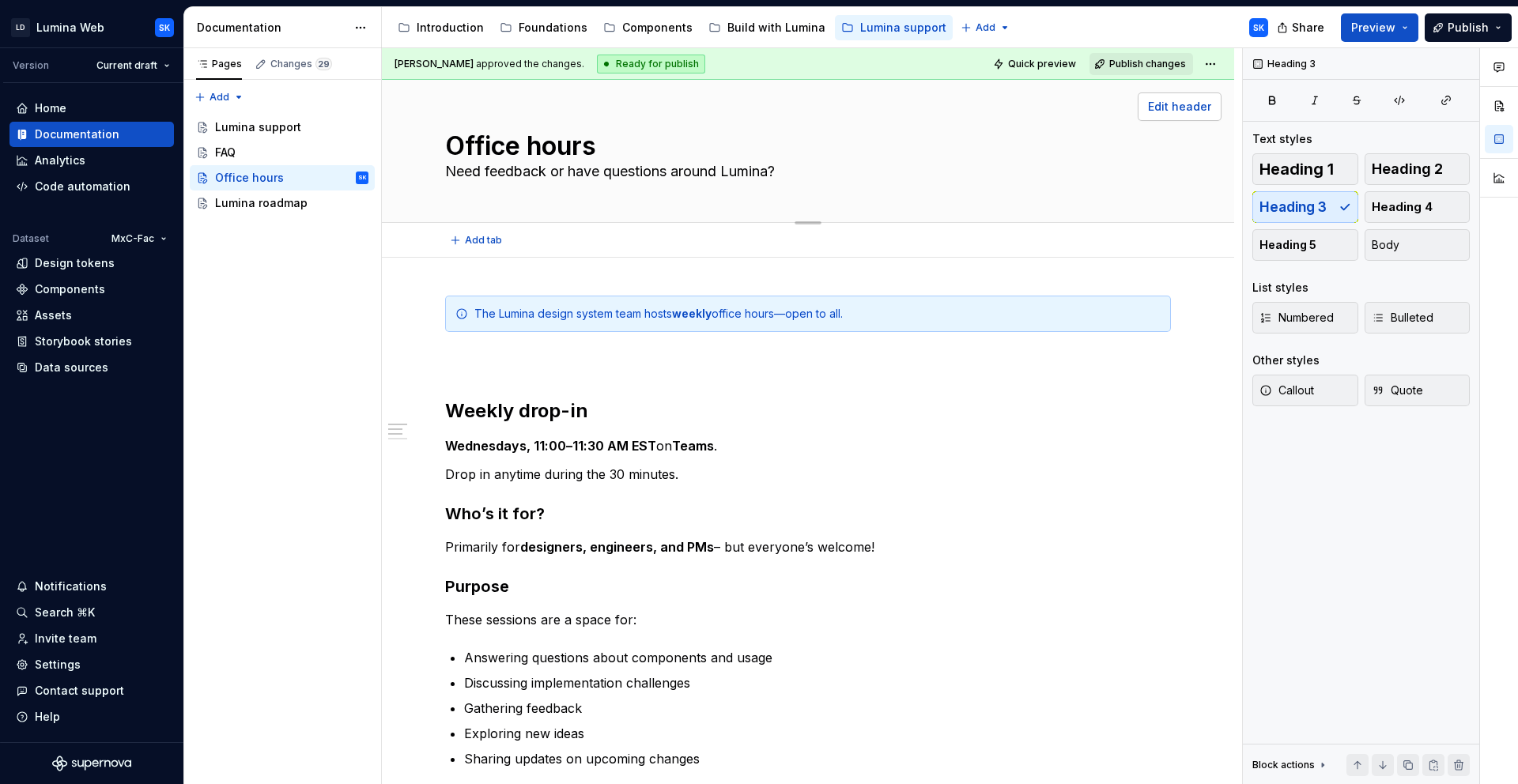
click at [1181, 113] on span "Edit header" at bounding box center [1180, 106] width 63 height 16
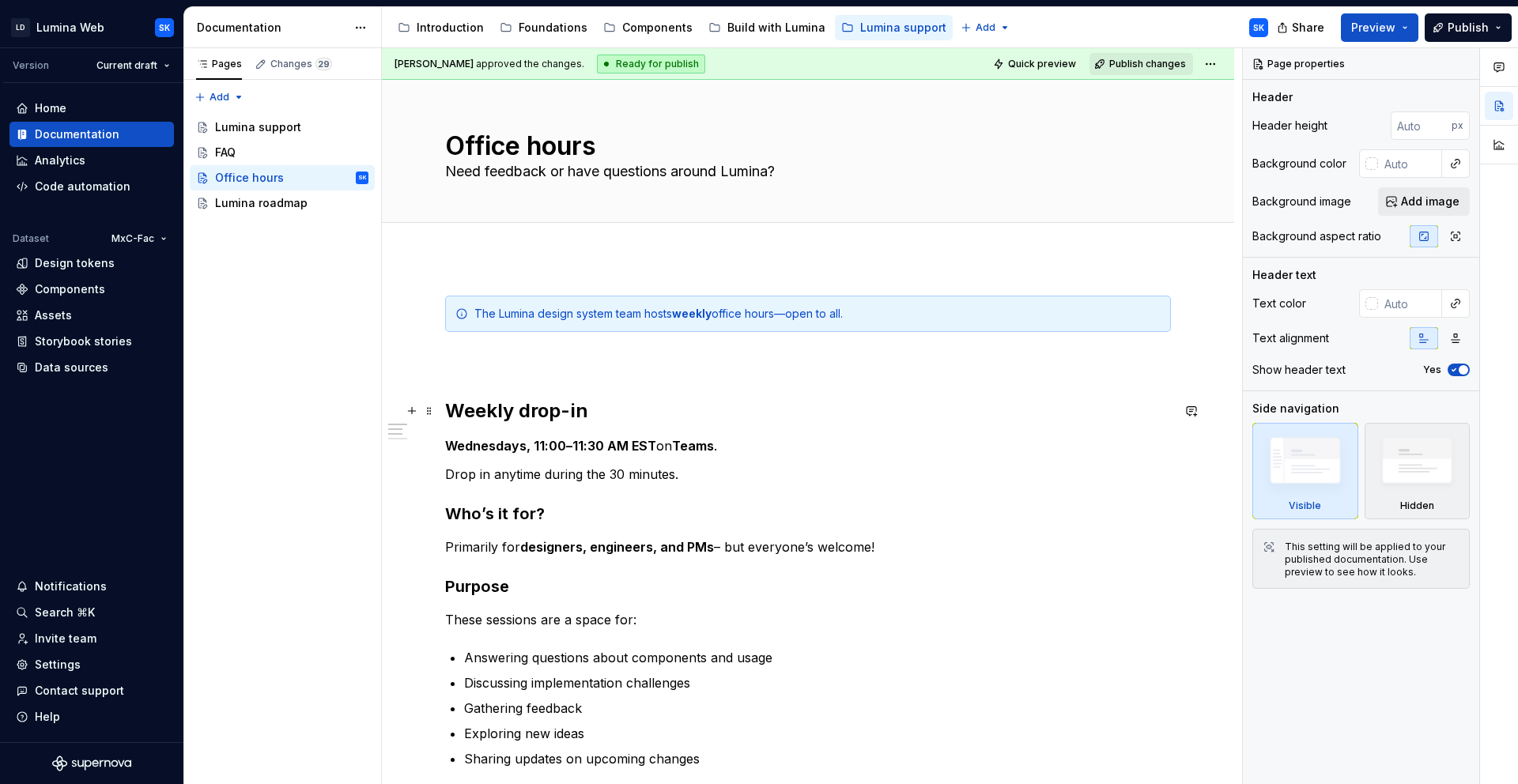
drag, startPoint x: 597, startPoint y: 412, endPoint x: 577, endPoint y: 402, distance: 22.4
click at [598, 412] on h2 "Weekly drop-in" at bounding box center [809, 410] width 726 height 25
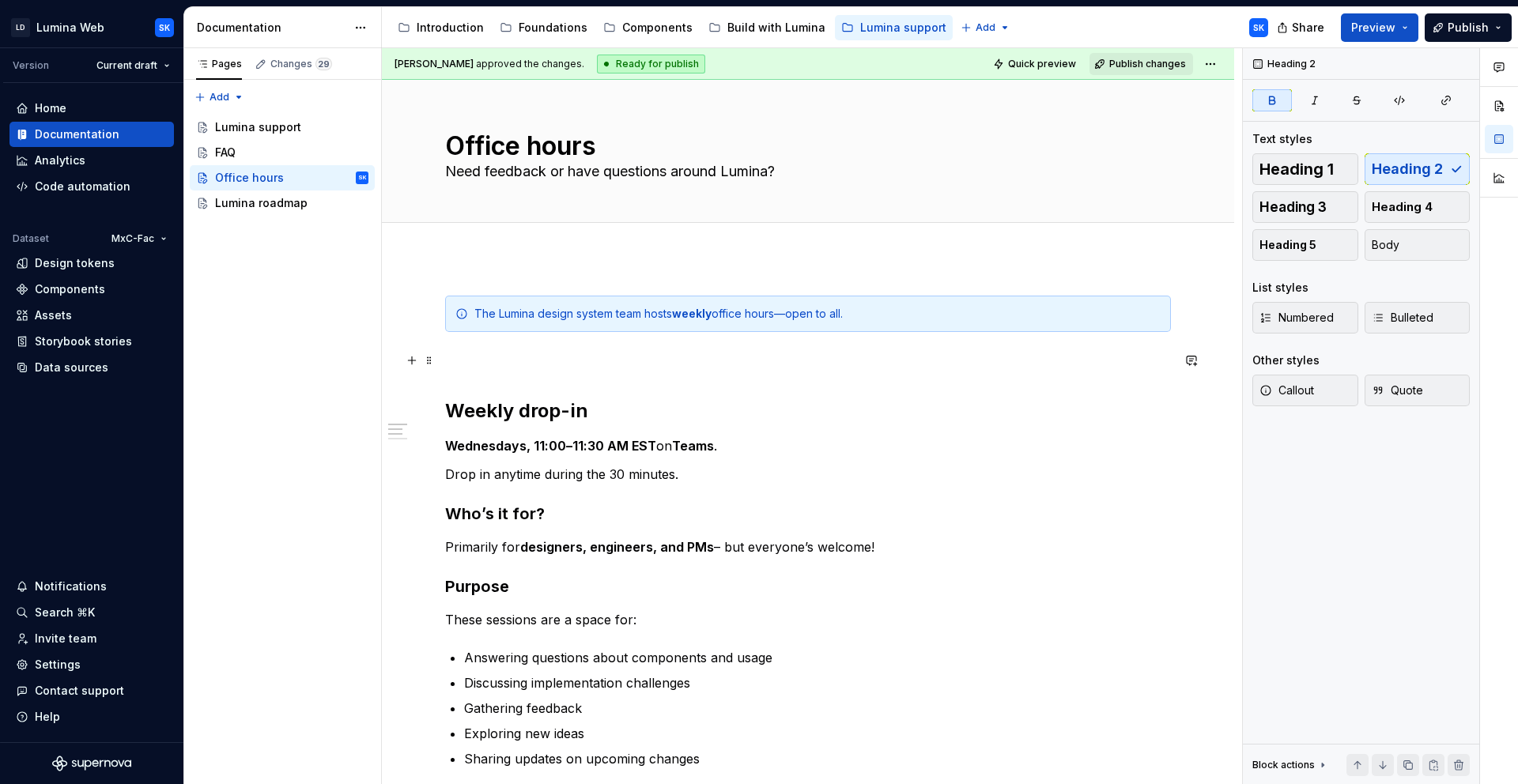
click at [495, 359] on p at bounding box center [809, 360] width 726 height 19
click at [446, 408] on strong "Weekly drop-in" at bounding box center [517, 410] width 144 height 23
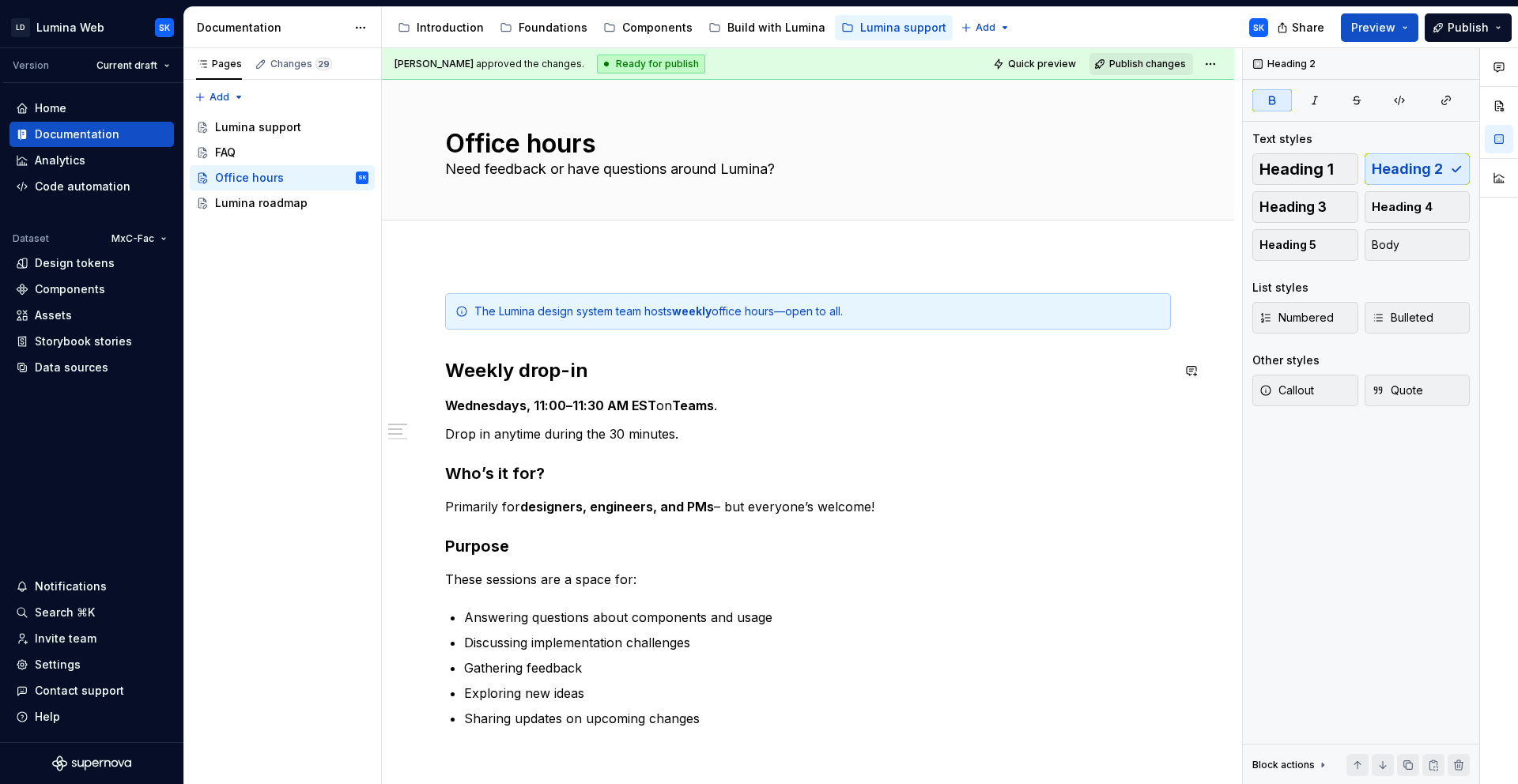
scroll to position [5, 0]
click at [705, 441] on p "Drop in anytime during the 30 minutes." at bounding box center [809, 431] width 726 height 19
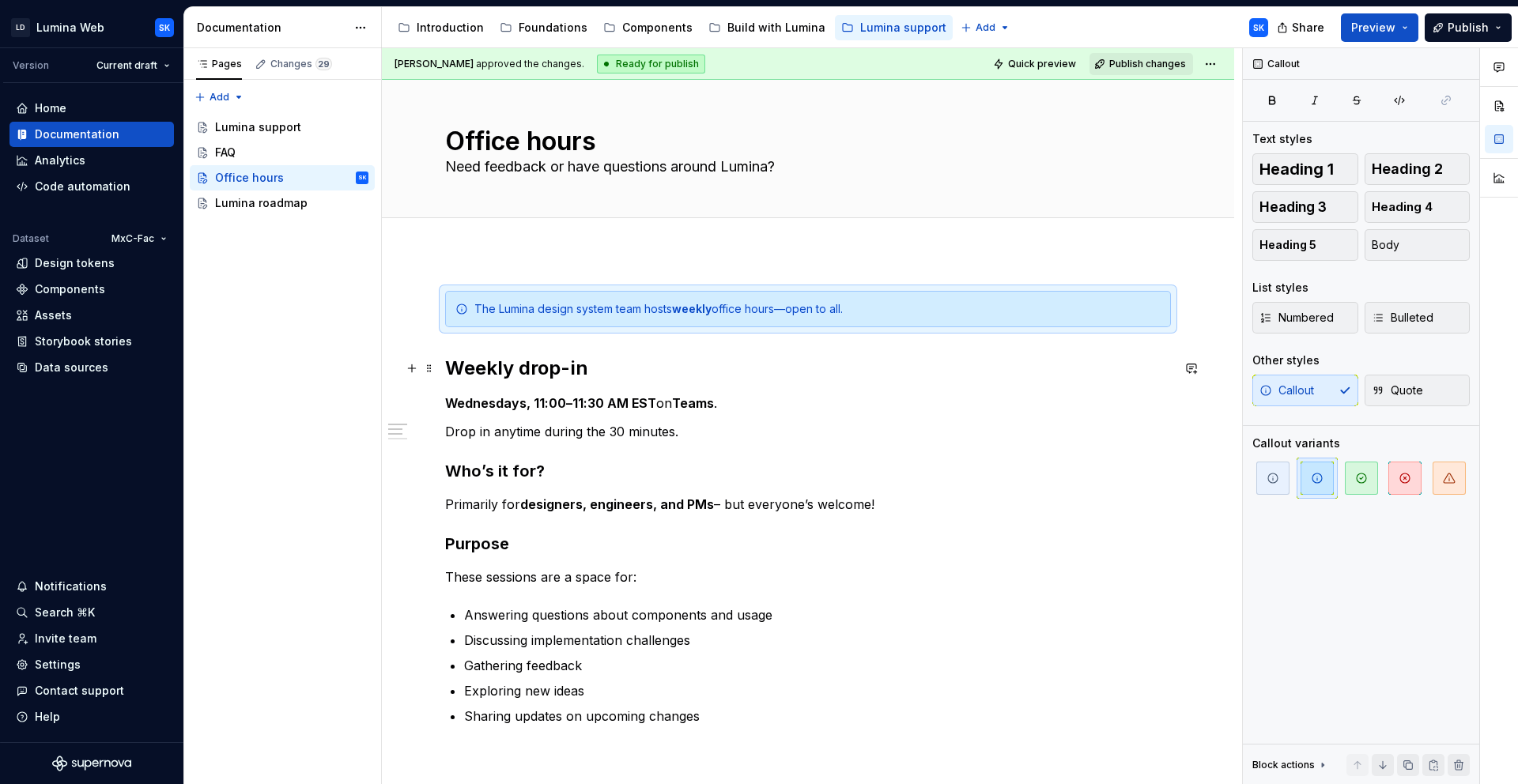
click at [599, 367] on h2 "Weekly drop-in" at bounding box center [809, 367] width 726 height 25
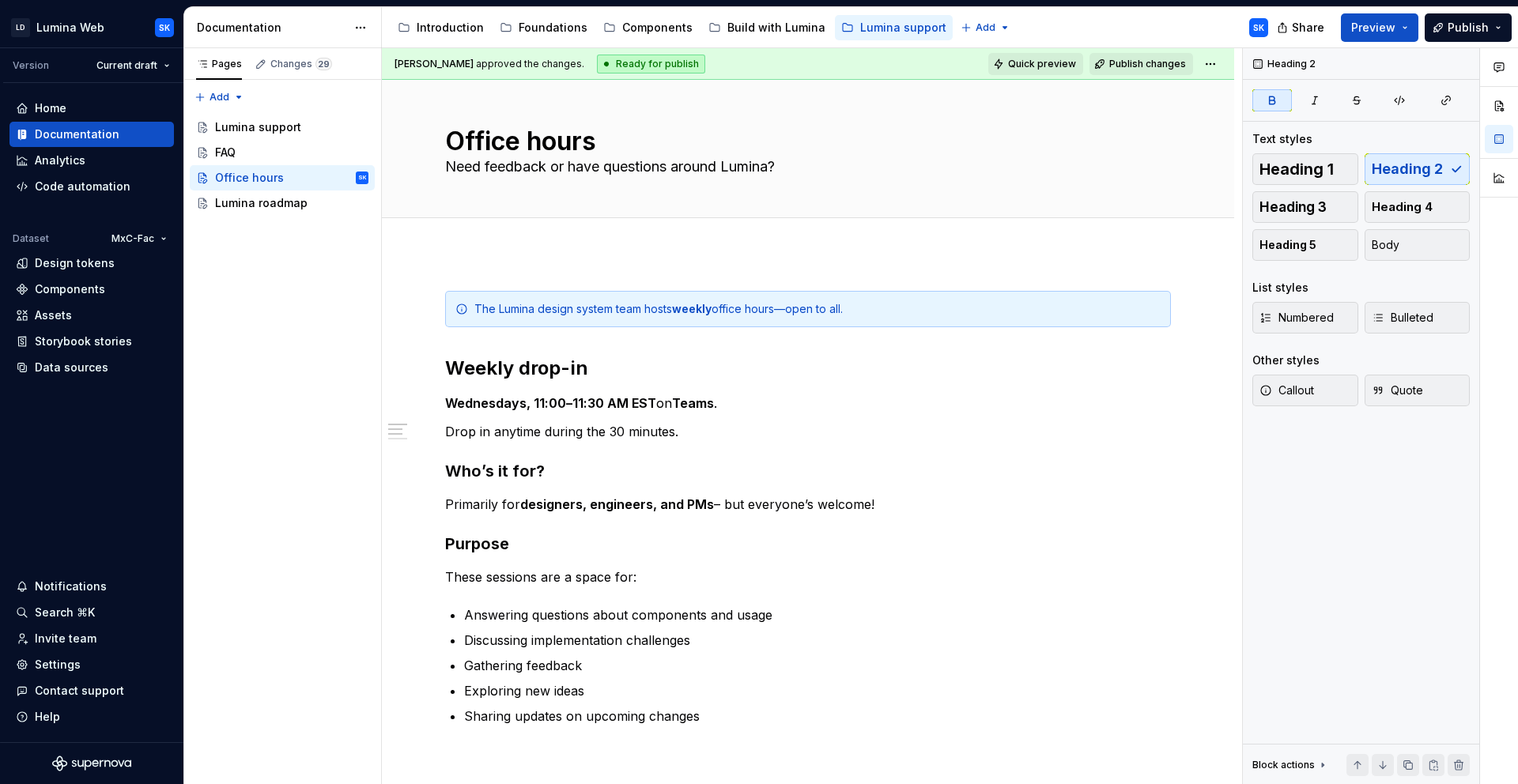
click at [1035, 66] on span "Quick preview" at bounding box center [1042, 64] width 68 height 13
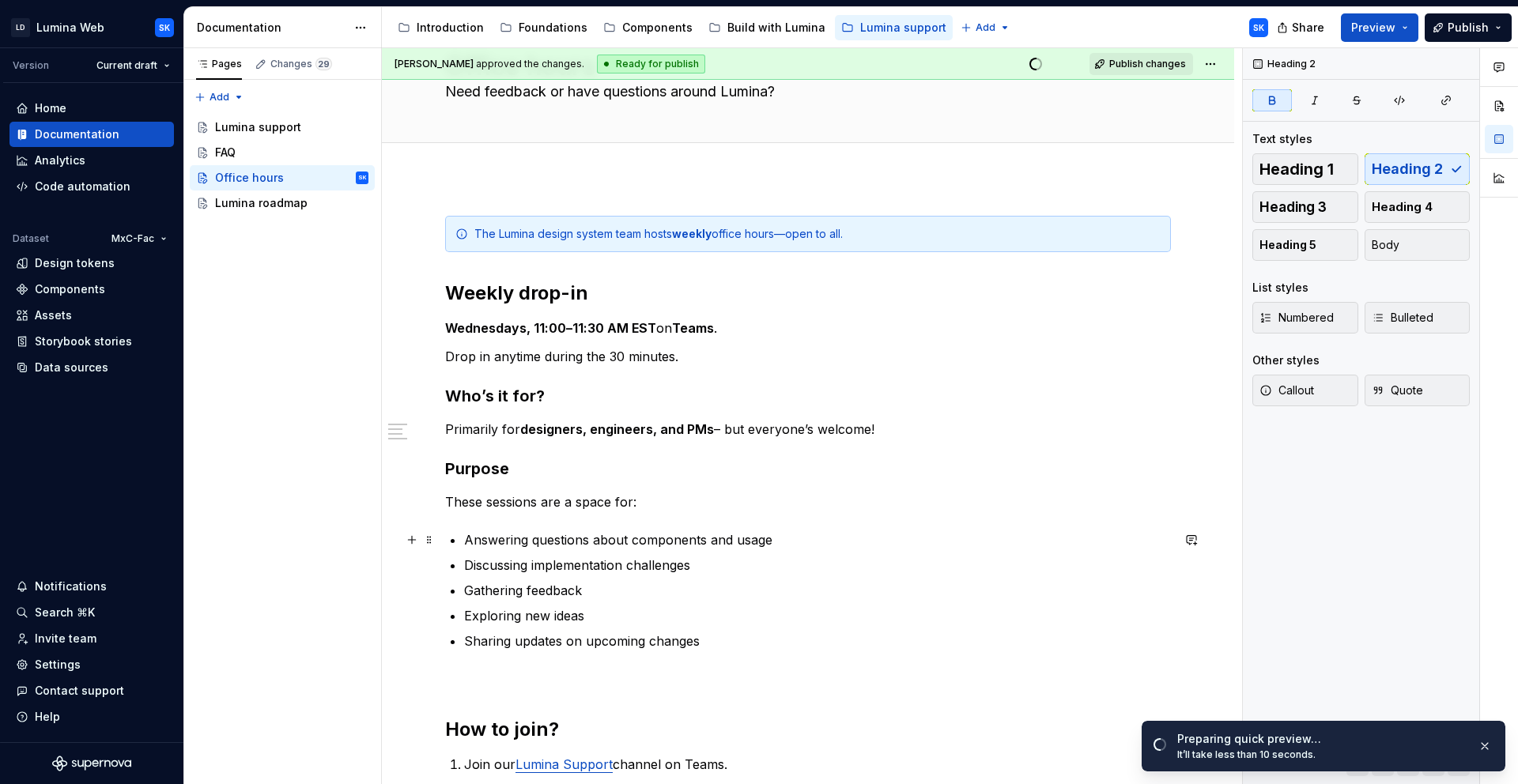
scroll to position [0, 0]
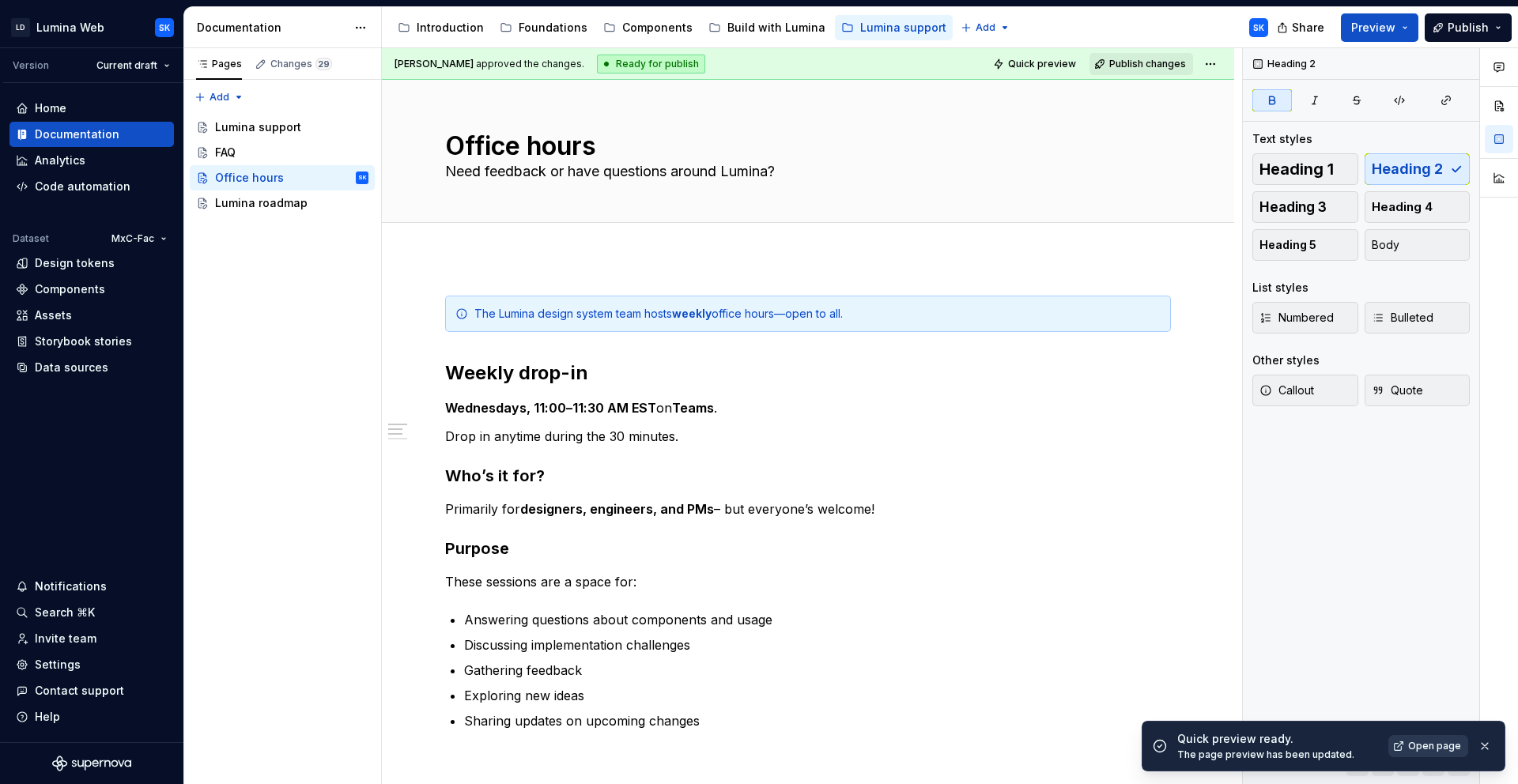
click at [1436, 749] on span "Open page" at bounding box center [1435, 746] width 53 height 13
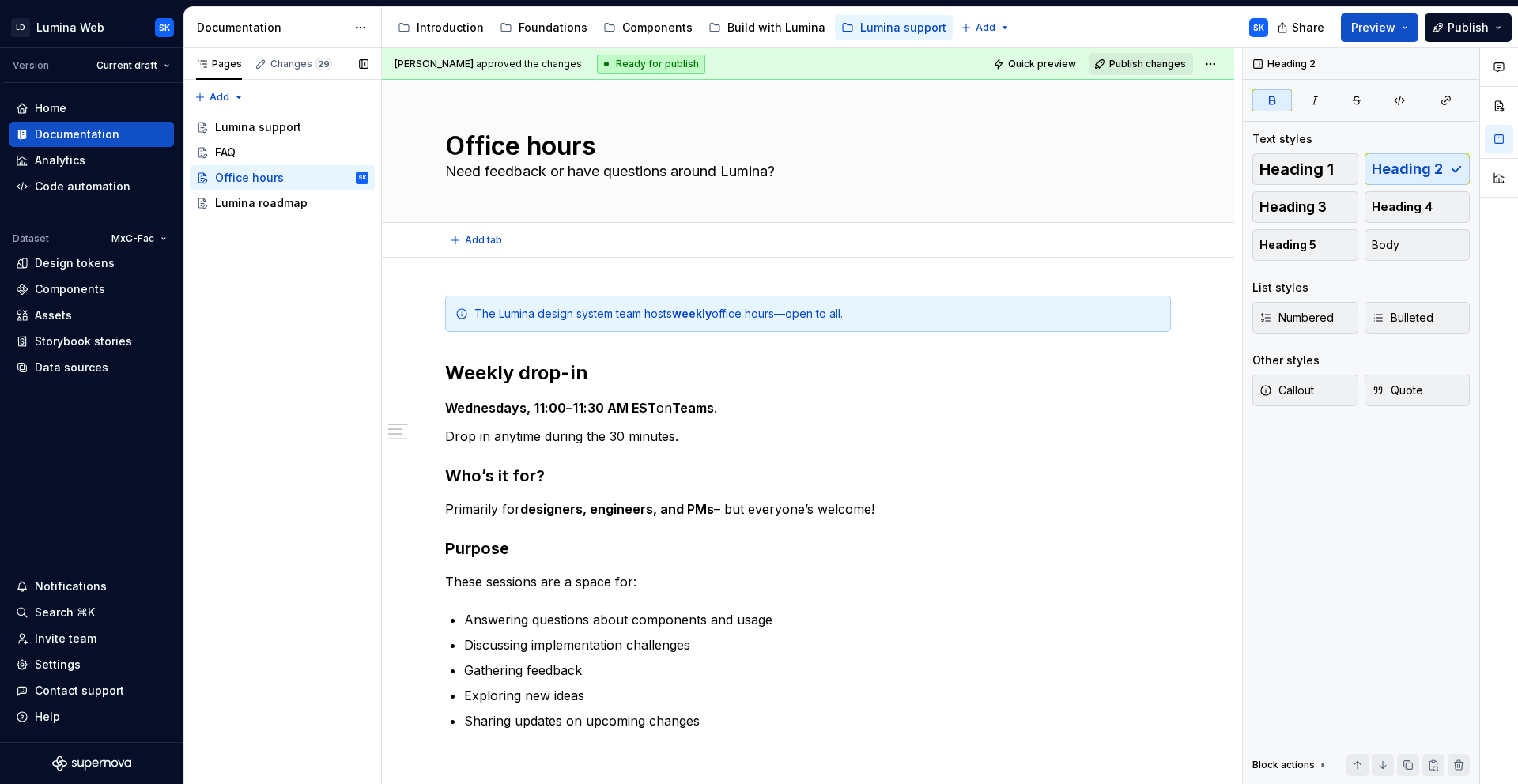
type textarea "*"
click at [91, 675] on div "Settings" at bounding box center [92, 664] width 165 height 25
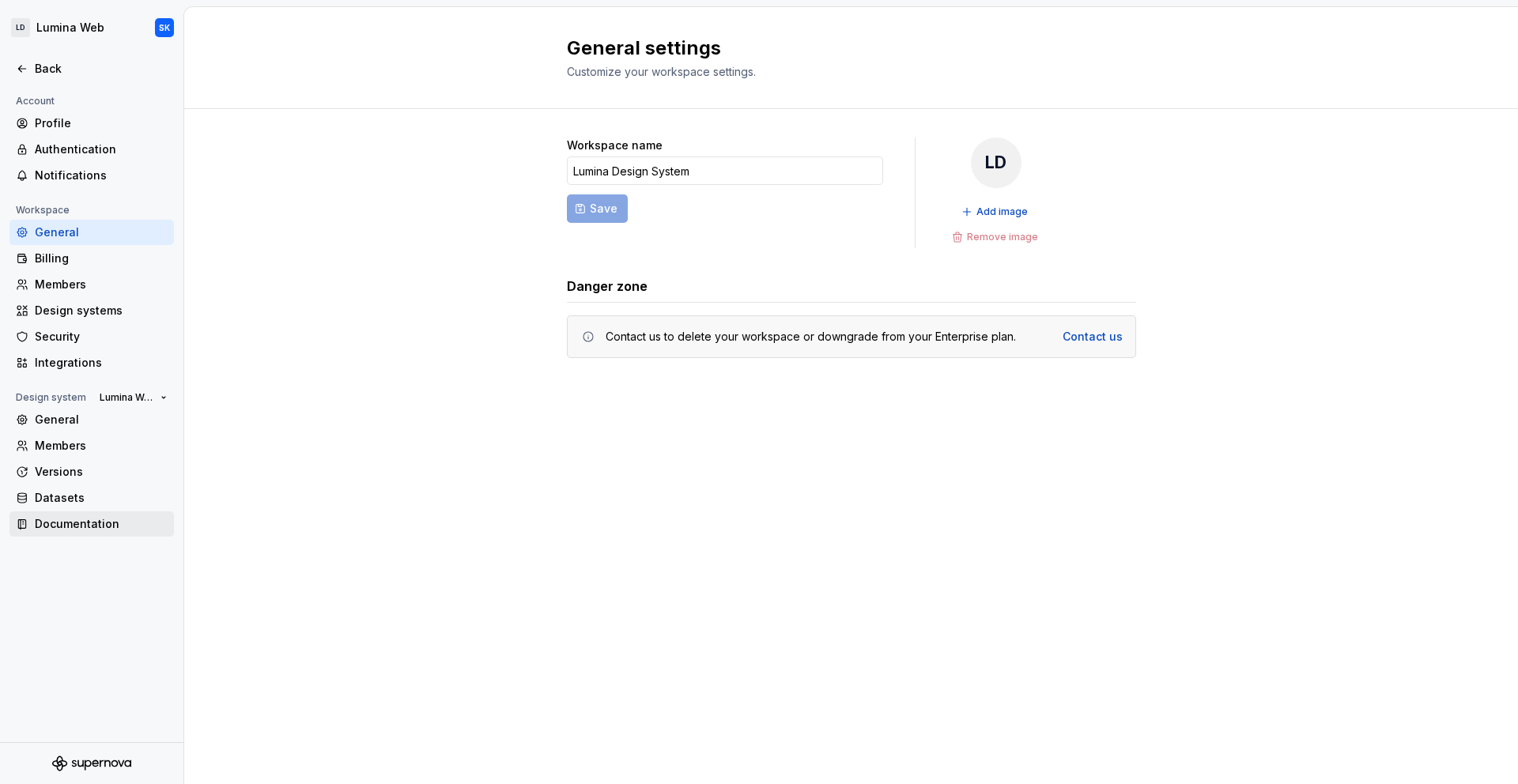
click at [127, 530] on div "Documentation" at bounding box center [101, 523] width 132 height 16
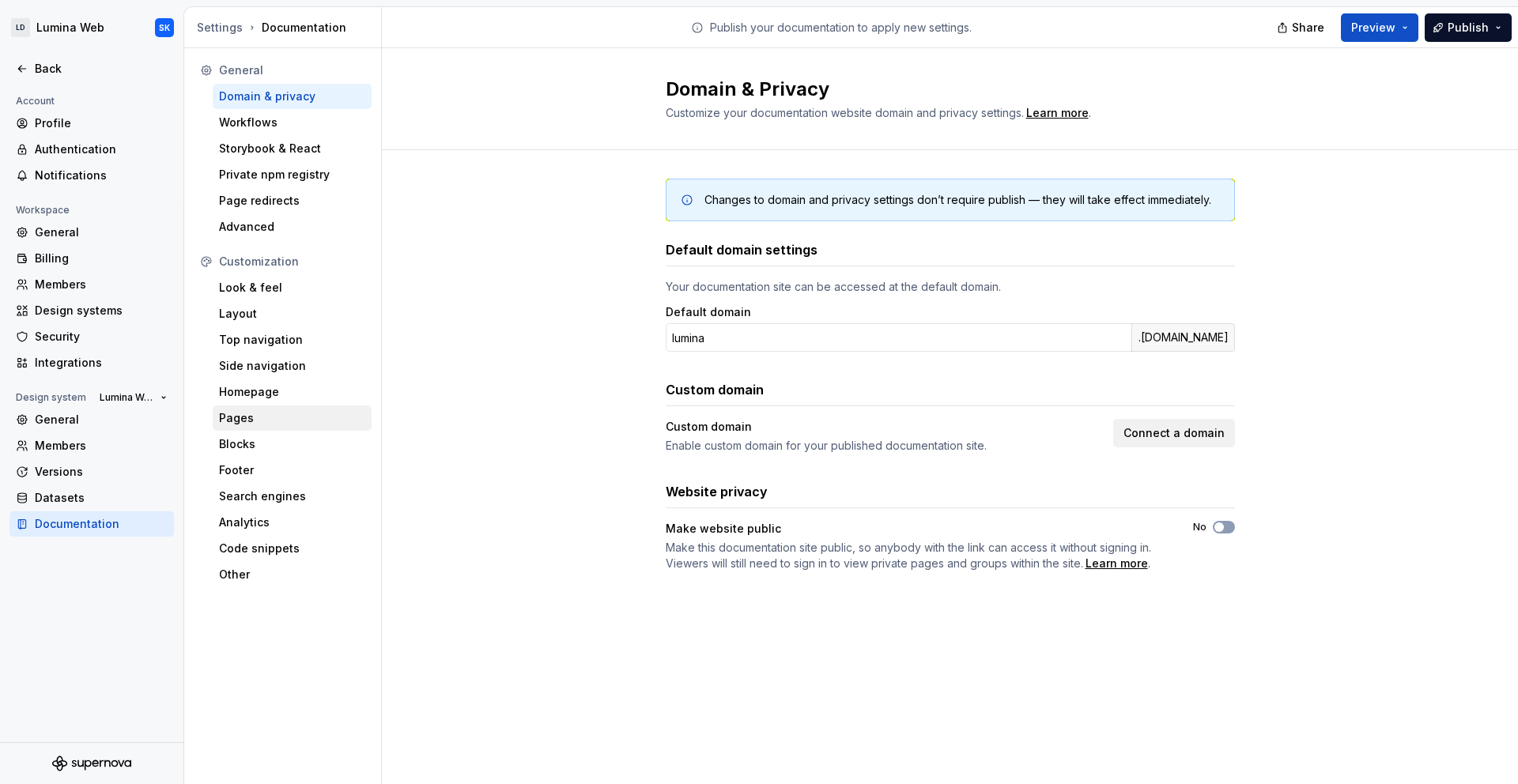
click at [305, 413] on div "Pages" at bounding box center [292, 417] width 146 height 16
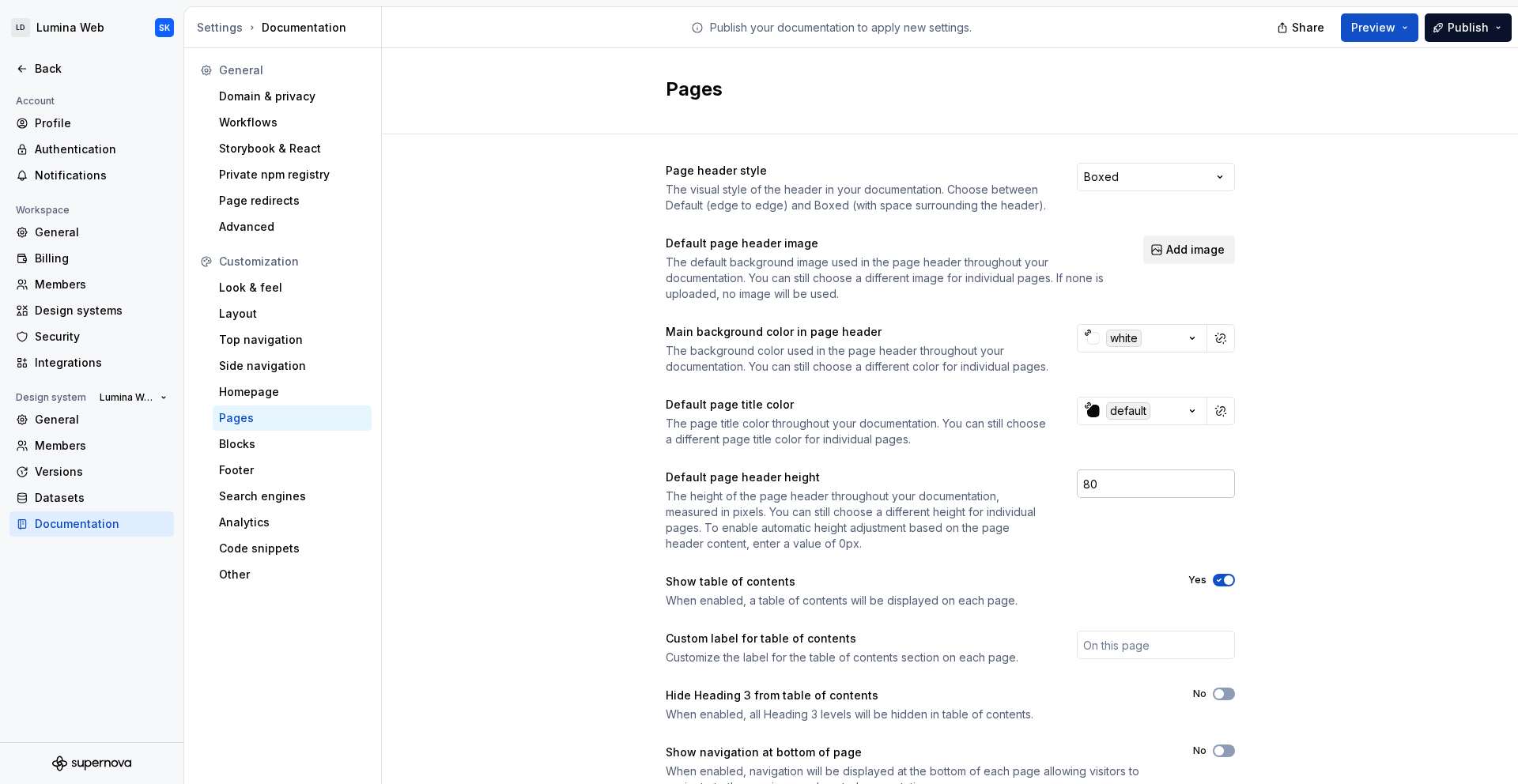
click at [1122, 498] on input "80" at bounding box center [1156, 483] width 158 height 29
click at [1368, 484] on div "Page header style The visual style of the header in your documentation. Choose …" at bounding box center [949, 494] width 1136 height 721
click at [1155, 498] on input "80" at bounding box center [1156, 483] width 158 height 29
drag, startPoint x: 1112, startPoint y: 501, endPoint x: 1024, endPoint y: 503, distance: 88.0
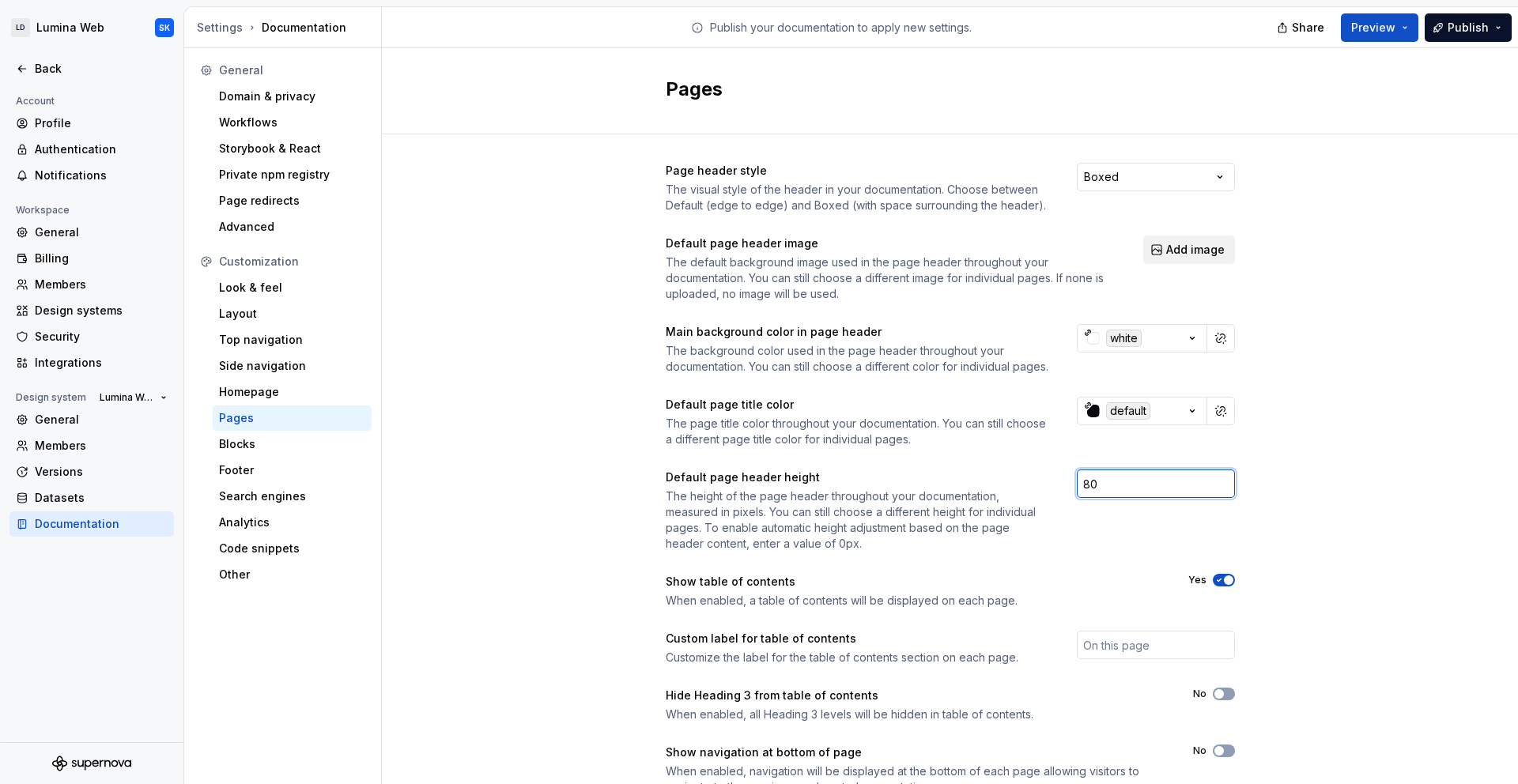
click at [1024, 503] on div "Default page header height The height of the page header throughout your docume…" at bounding box center [950, 510] width 570 height 82
type input "240"
click at [1366, 538] on div "Page header style The visual style of the header in your documentation. Choose …" at bounding box center [949, 494] width 1136 height 721
click at [1402, 30] on button "Preview" at bounding box center [1380, 28] width 78 height 29
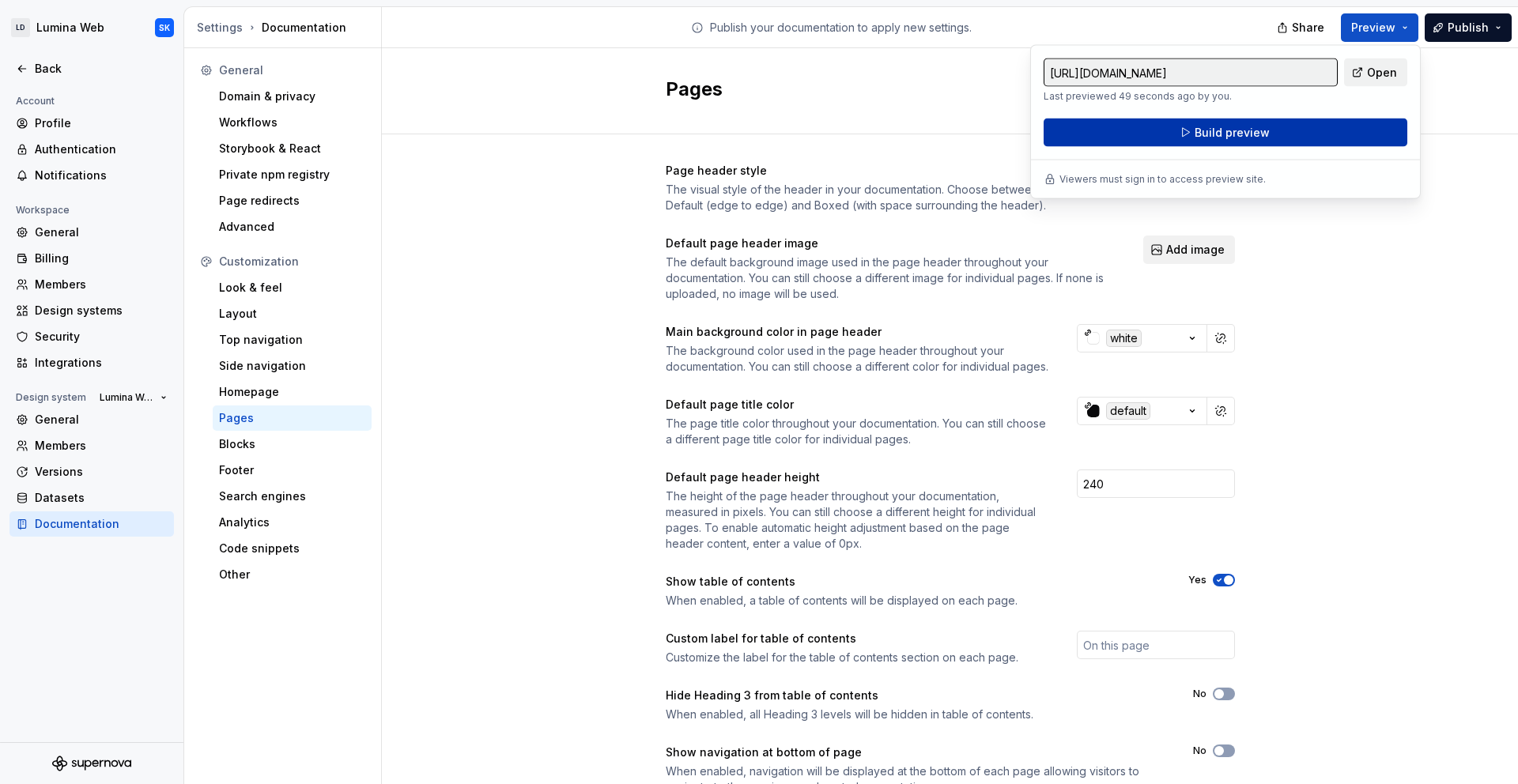
click at [1336, 131] on button "Build preview" at bounding box center [1225, 132] width 364 height 29
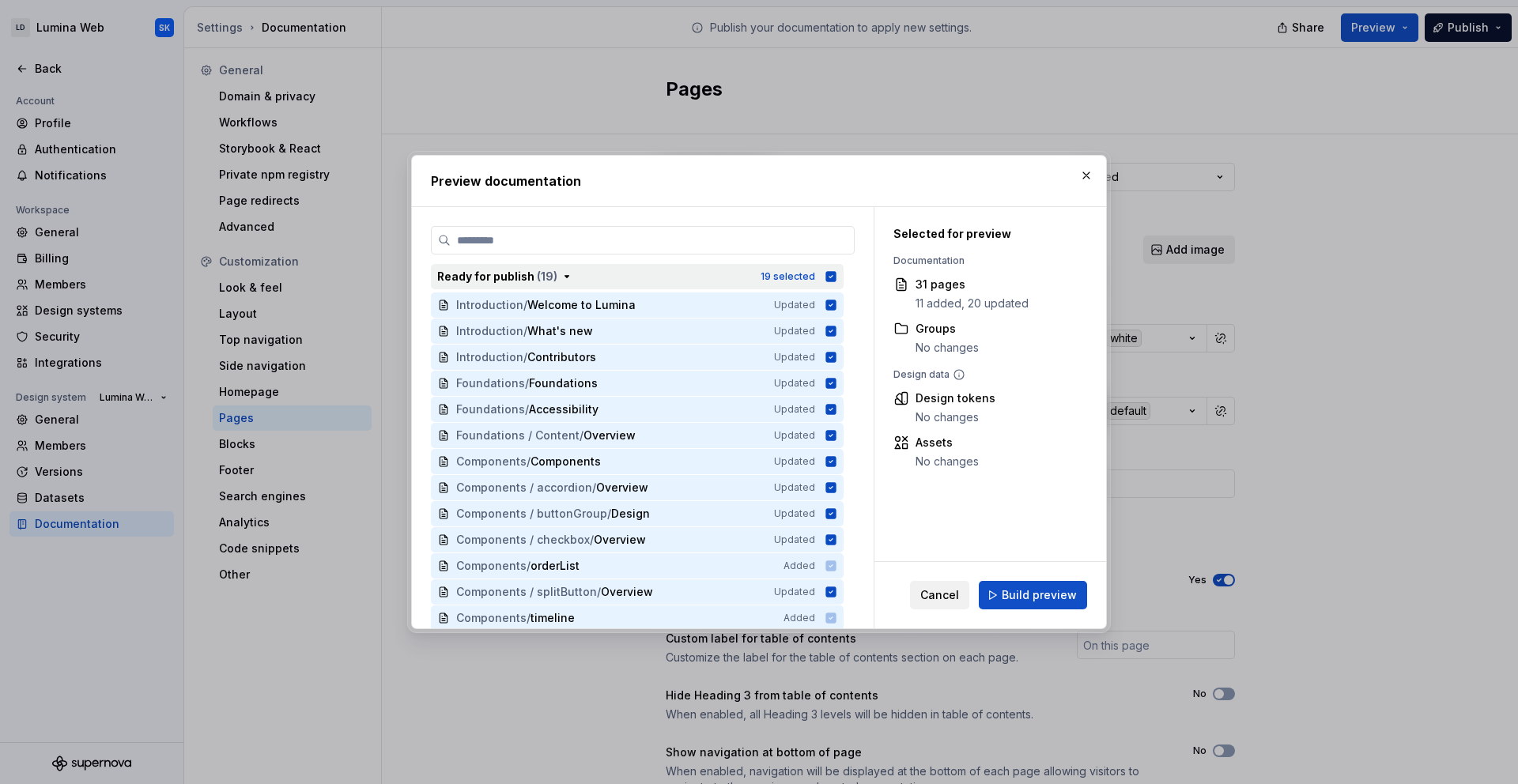
click at [560, 279] on icon "button" at bounding box center [567, 277] width 13 height 13
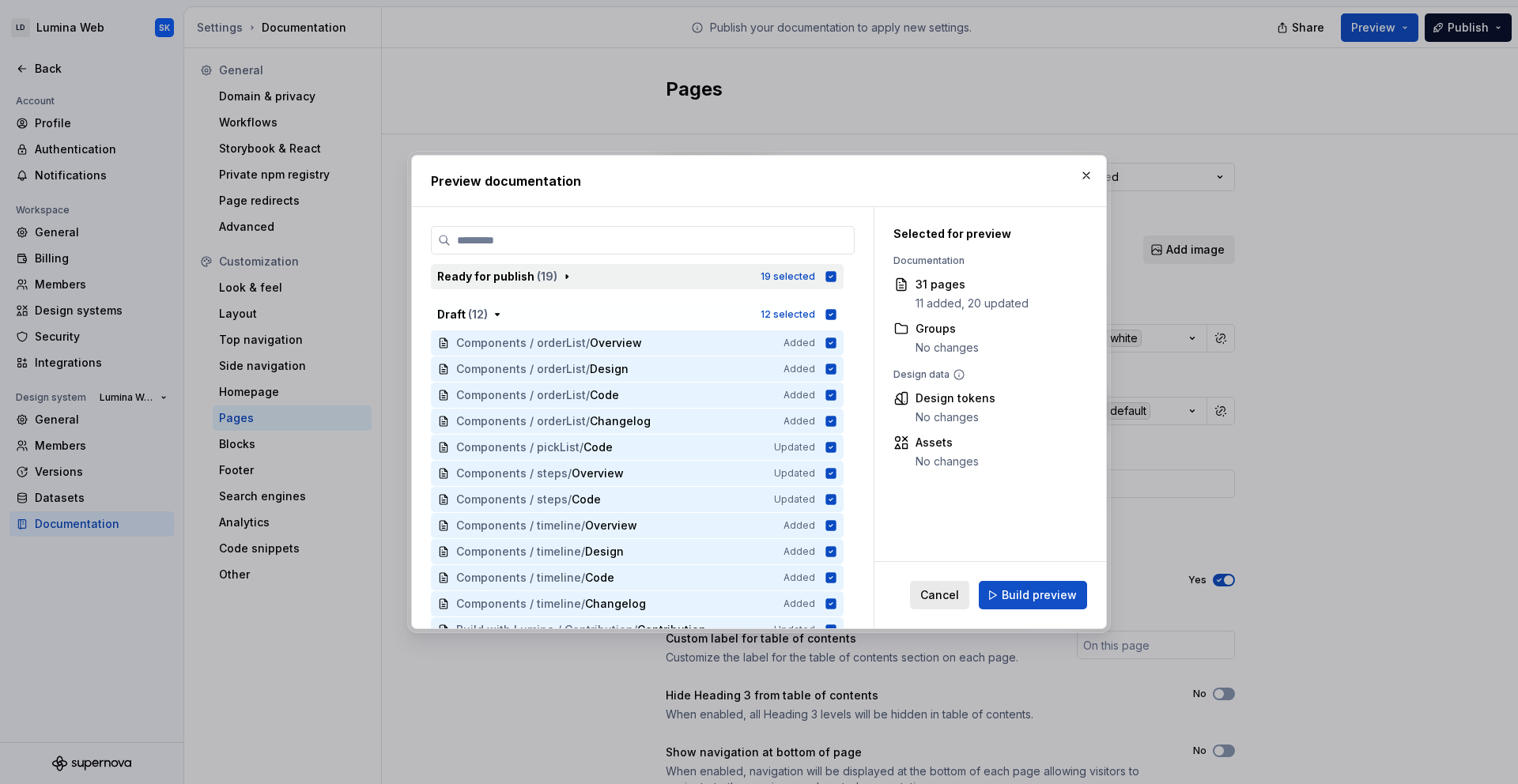
click at [953, 587] on span "Cancel" at bounding box center [940, 594] width 39 height 16
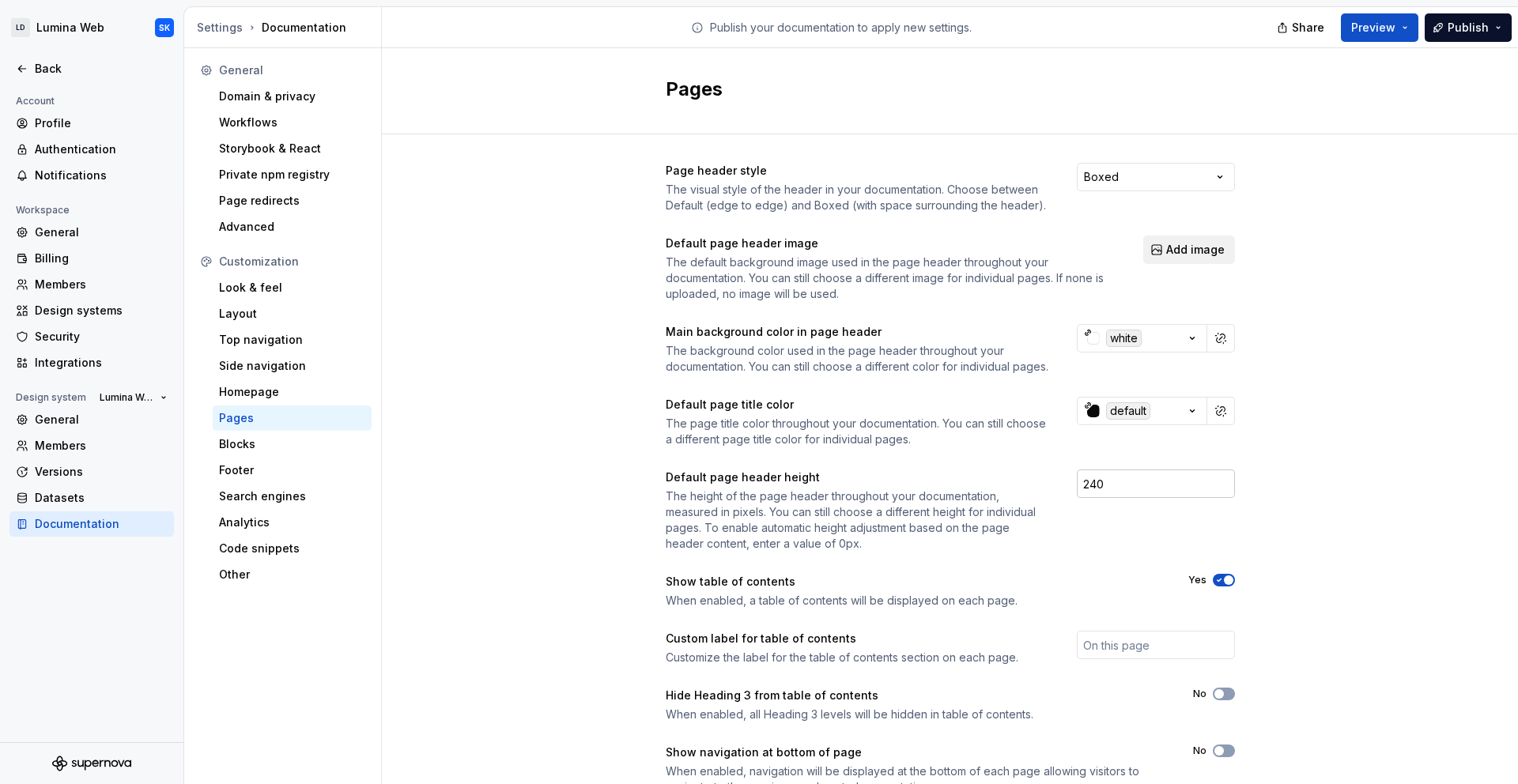
click at [1098, 492] on input "240" at bounding box center [1156, 483] width 158 height 29
click at [1084, 498] on input "240" at bounding box center [1156, 483] width 158 height 29
click at [1298, 498] on div "Page header style The visual style of the header in your documentation. Choose …" at bounding box center [949, 494] width 1136 height 721
click at [1152, 496] on input "number" at bounding box center [1156, 483] width 158 height 29
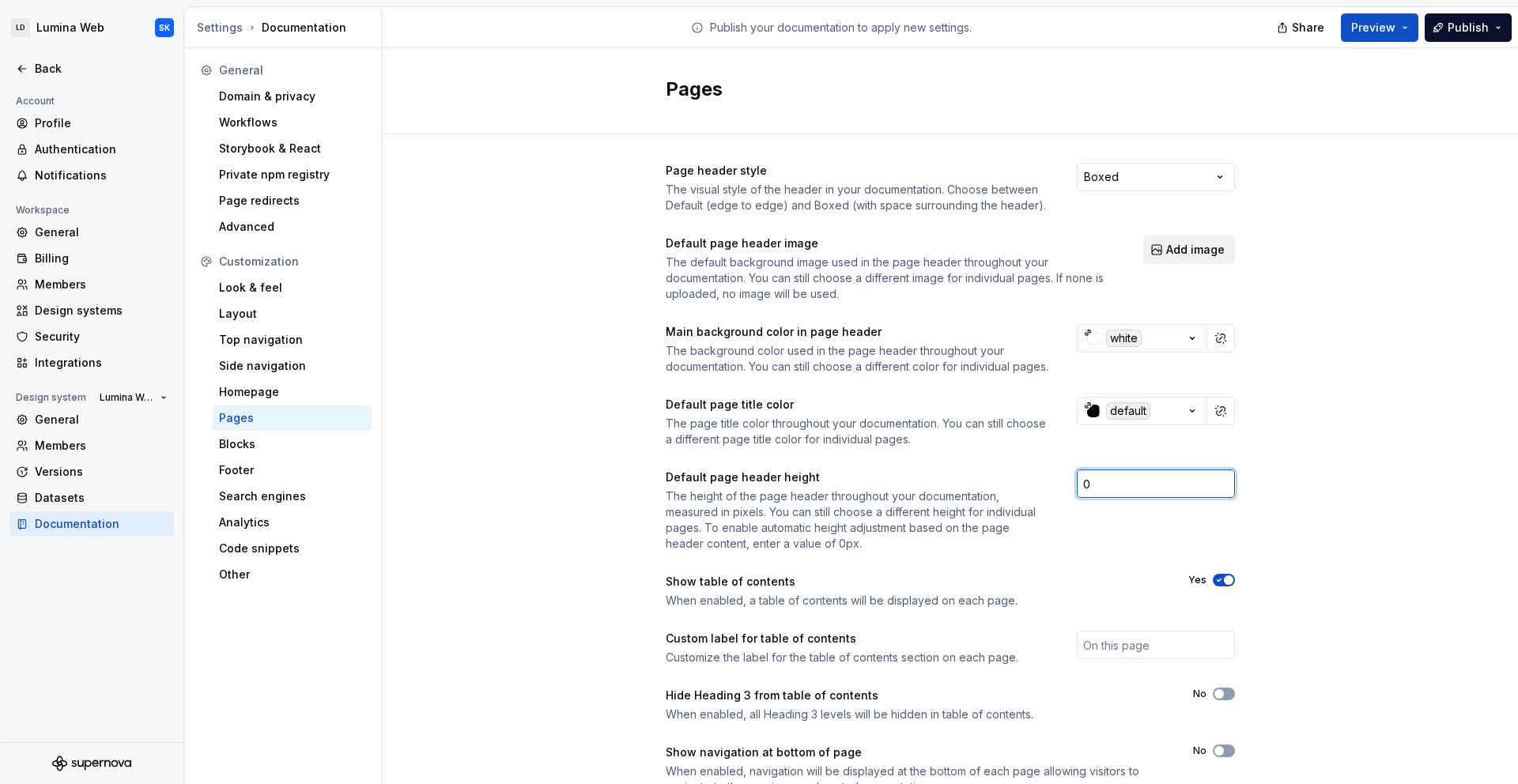
type input "0"
click at [1311, 516] on div "Page header style The visual style of the header in your documentation. Choose …" at bounding box center [949, 494] width 1136 height 721
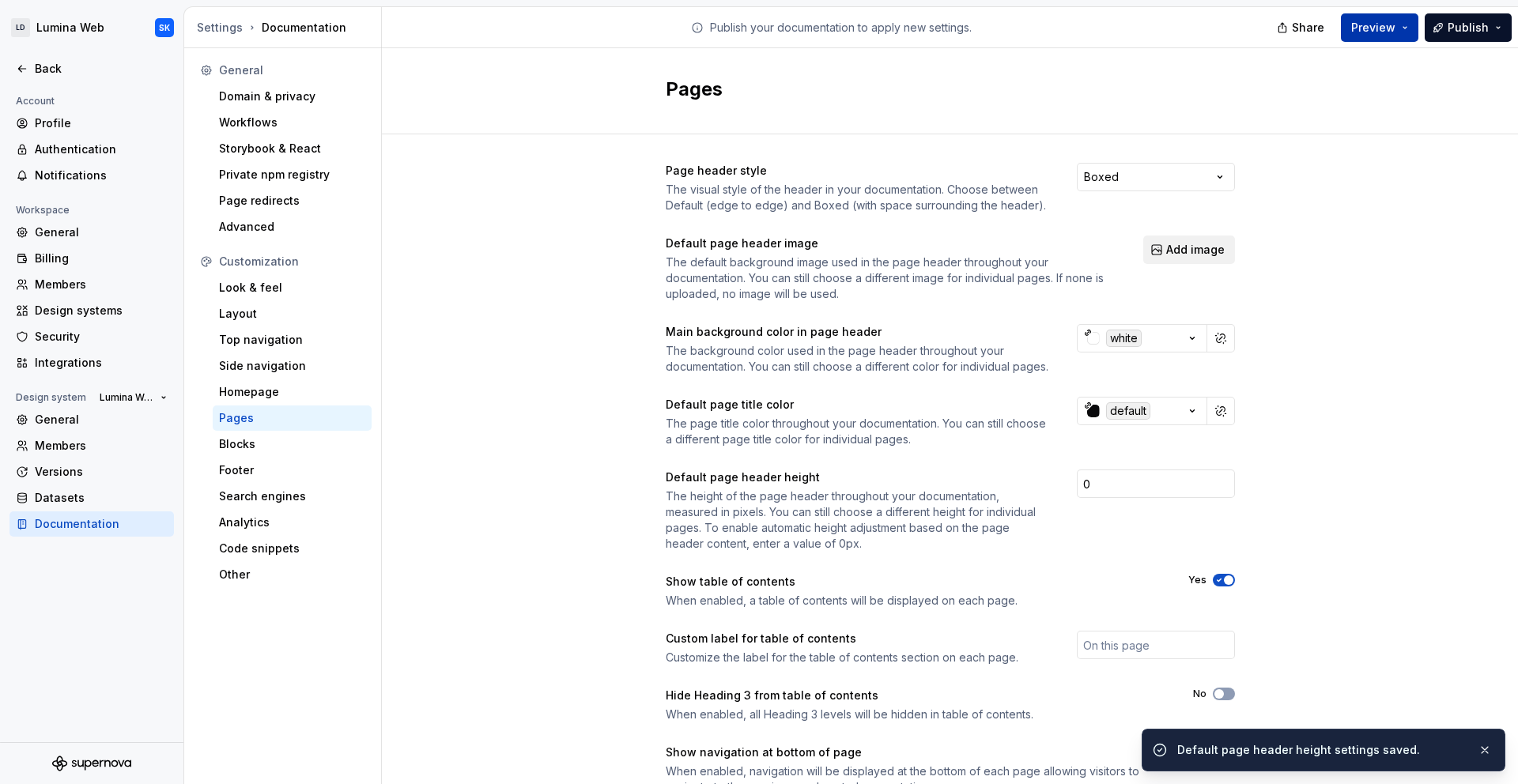
click at [1396, 35] on button "Preview" at bounding box center [1380, 28] width 78 height 29
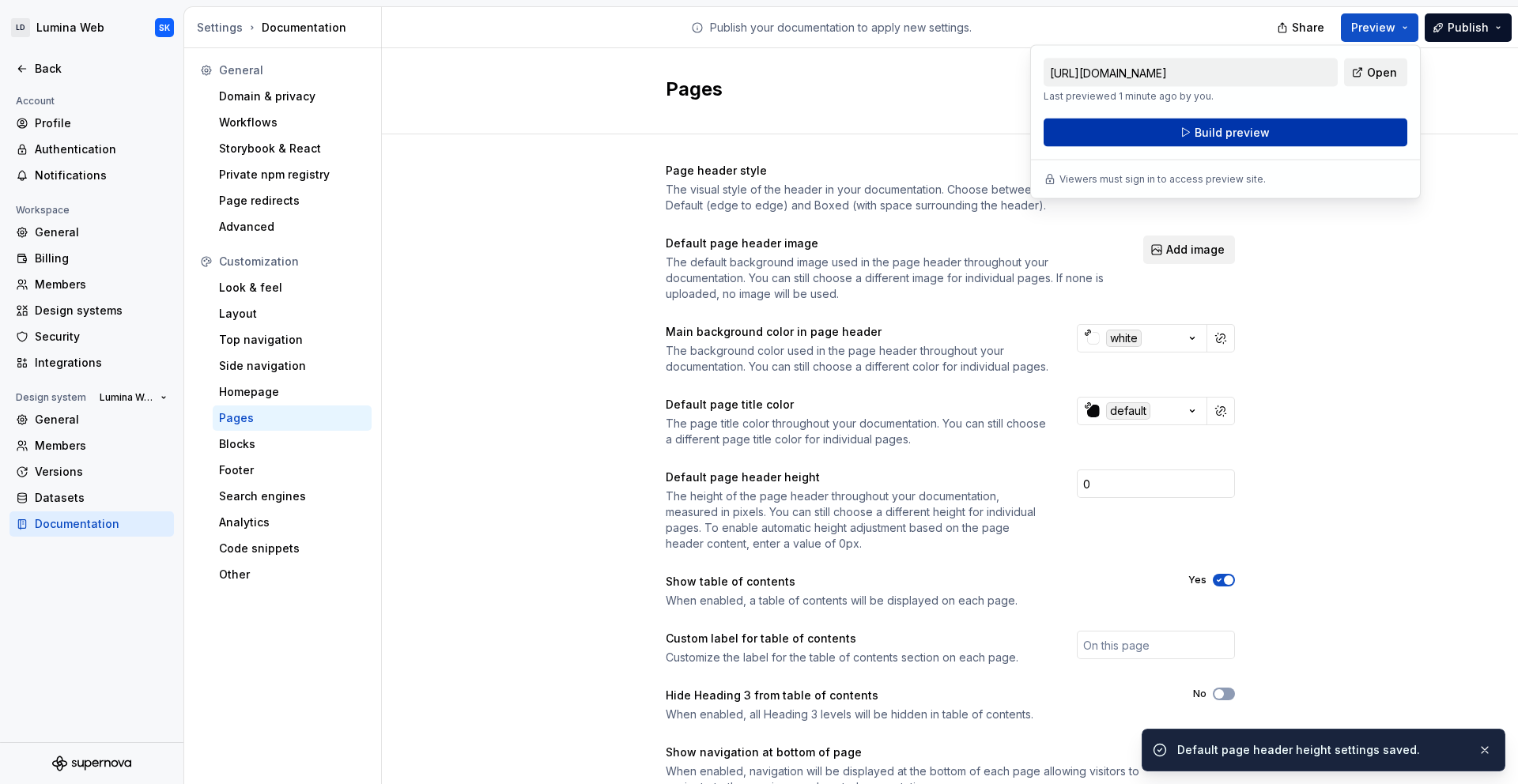
click at [1273, 135] on button "Build preview" at bounding box center [1225, 132] width 364 height 29
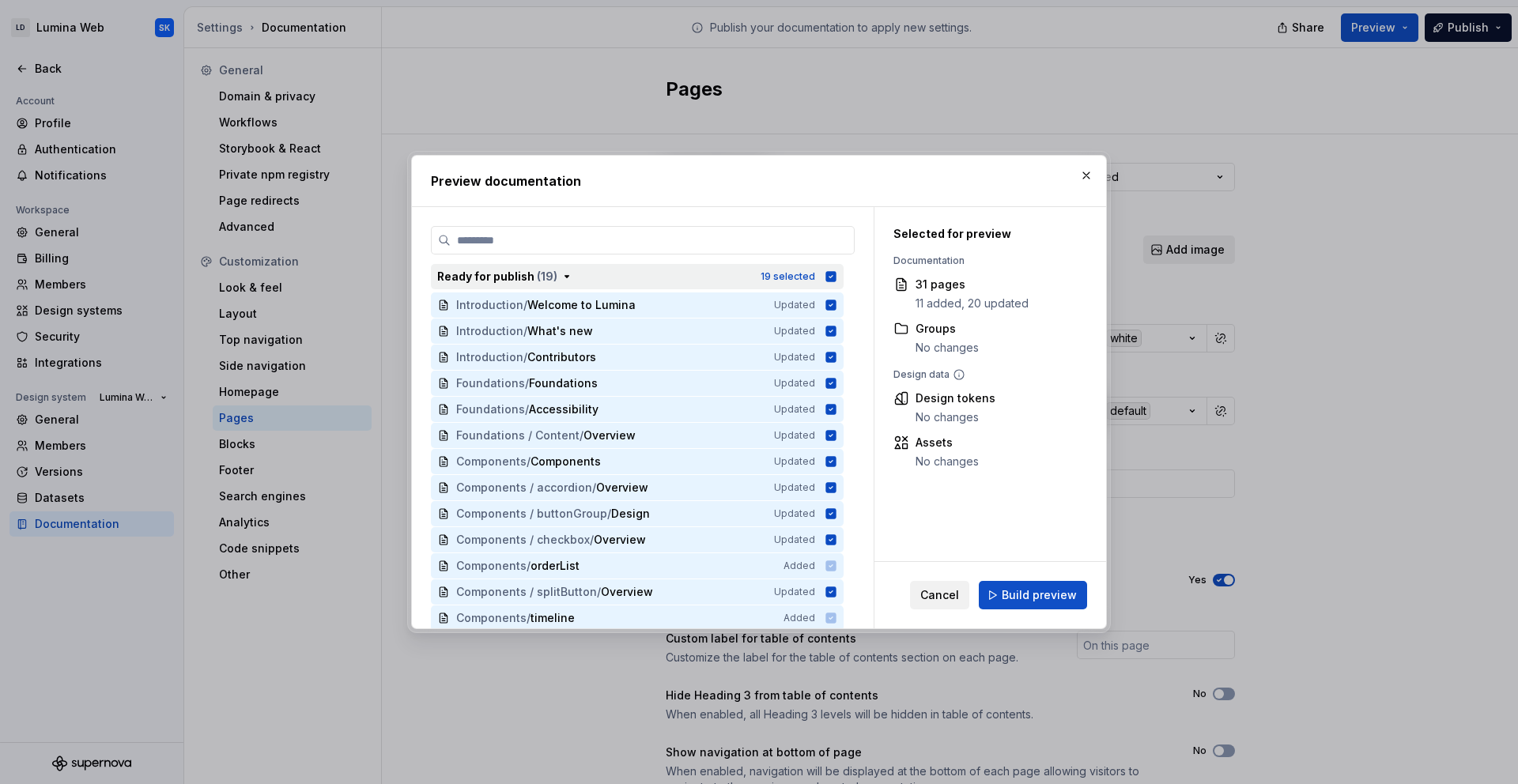
click at [562, 273] on icon "button" at bounding box center [567, 277] width 13 height 13
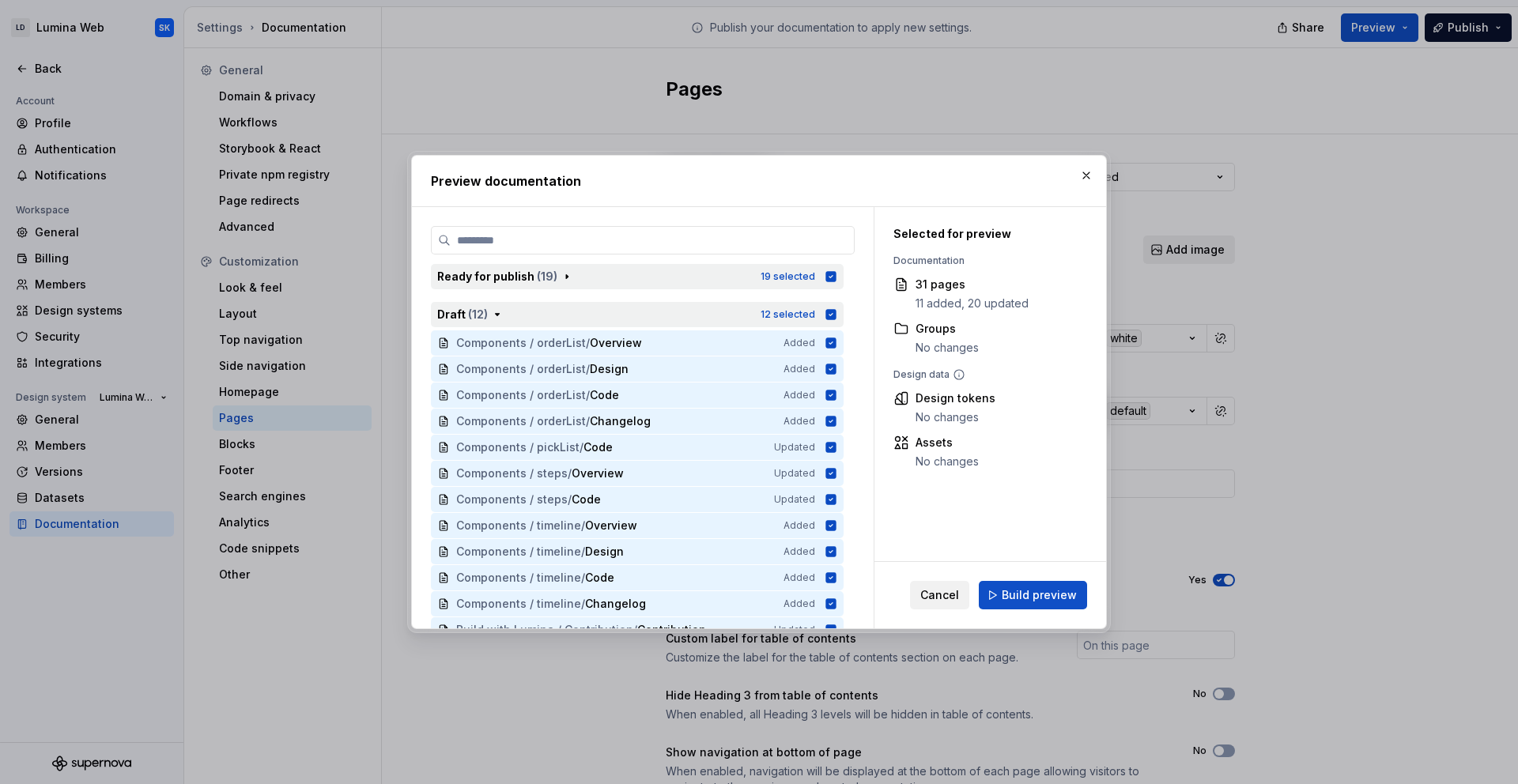
click at [830, 317] on icon "button" at bounding box center [831, 314] width 10 height 10
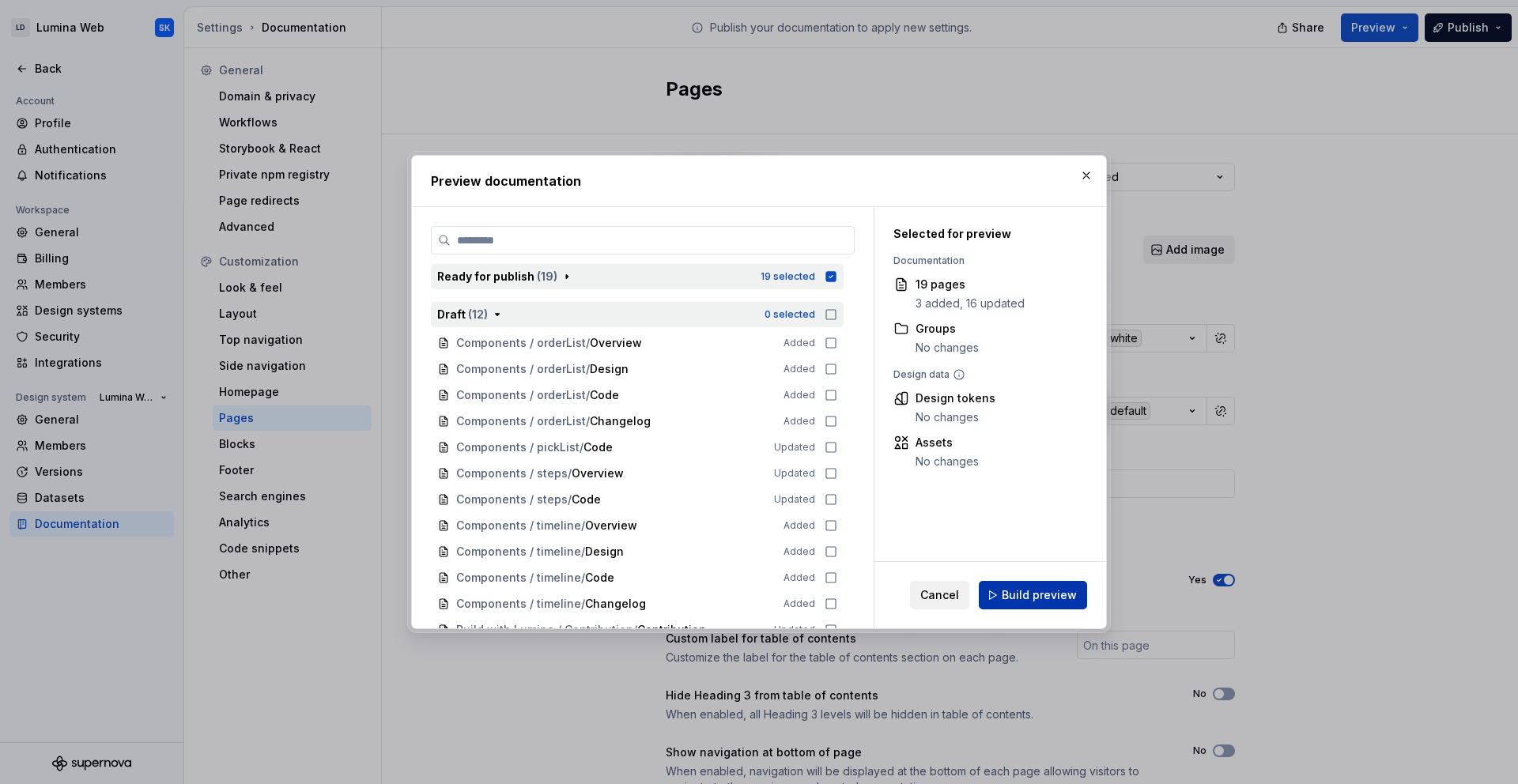
click at [1047, 592] on span "Build preview" at bounding box center [1039, 594] width 75 height 16
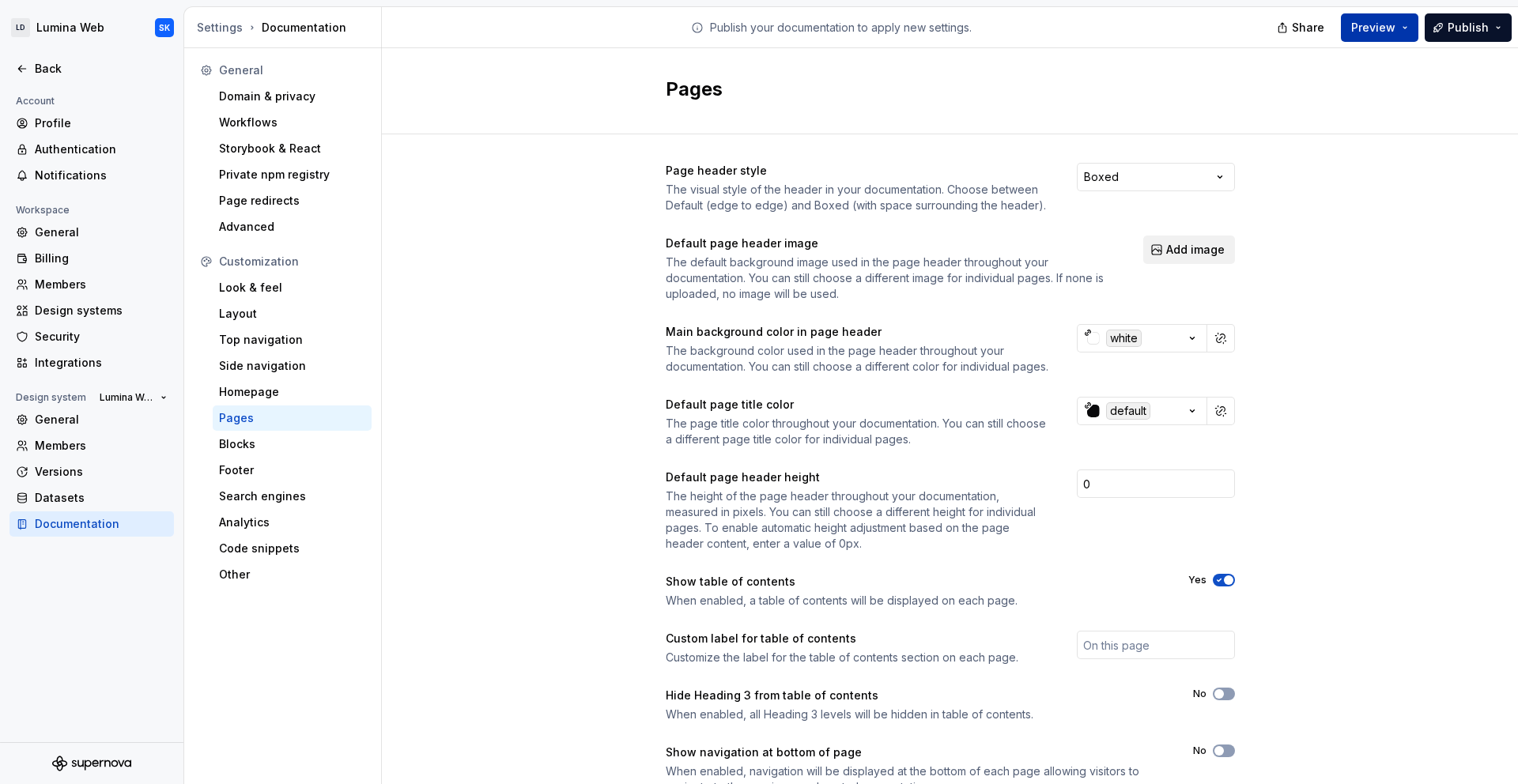
click at [1401, 20] on button "Preview" at bounding box center [1380, 28] width 78 height 29
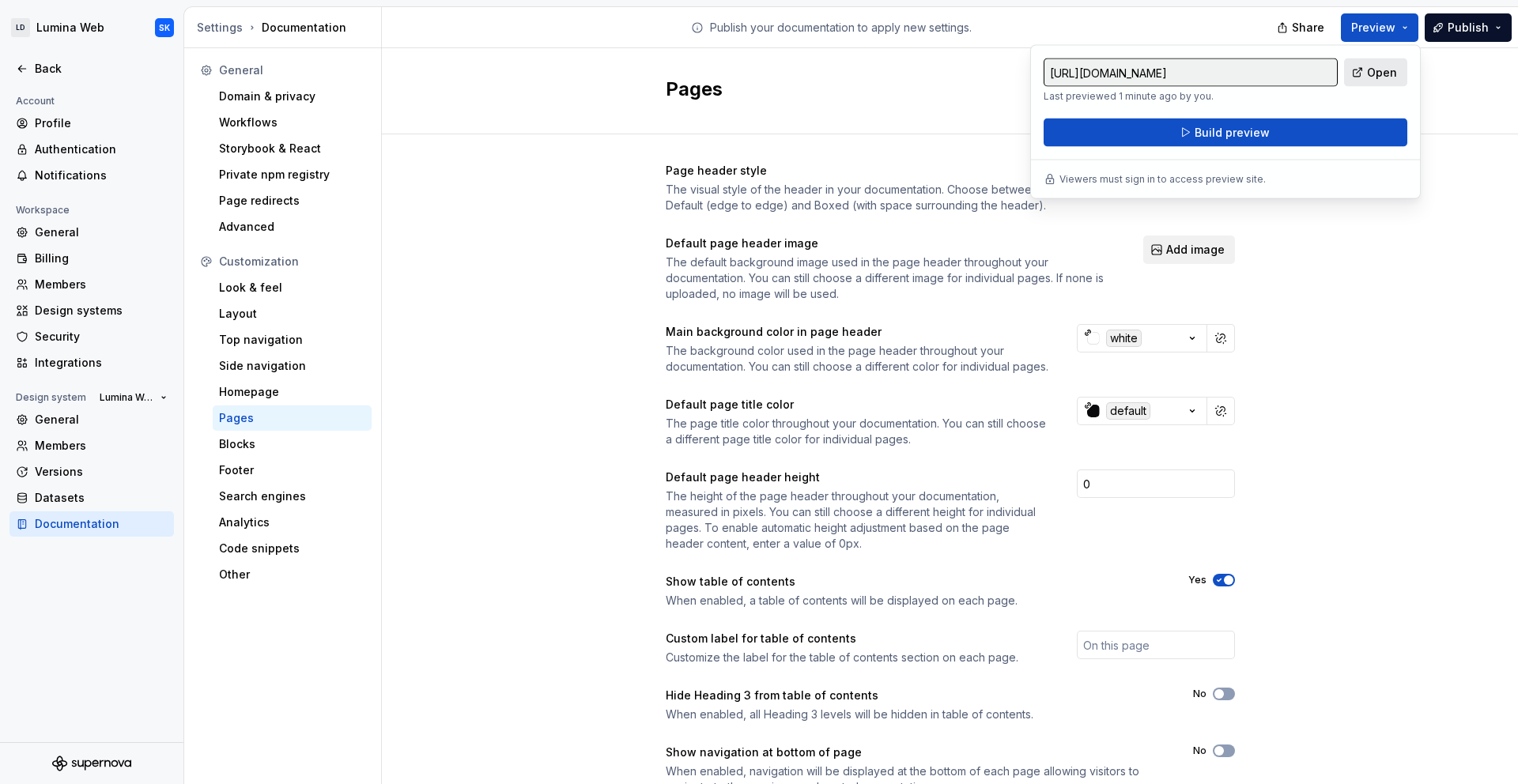
click at [1376, 70] on span "Open" at bounding box center [1382, 72] width 30 height 16
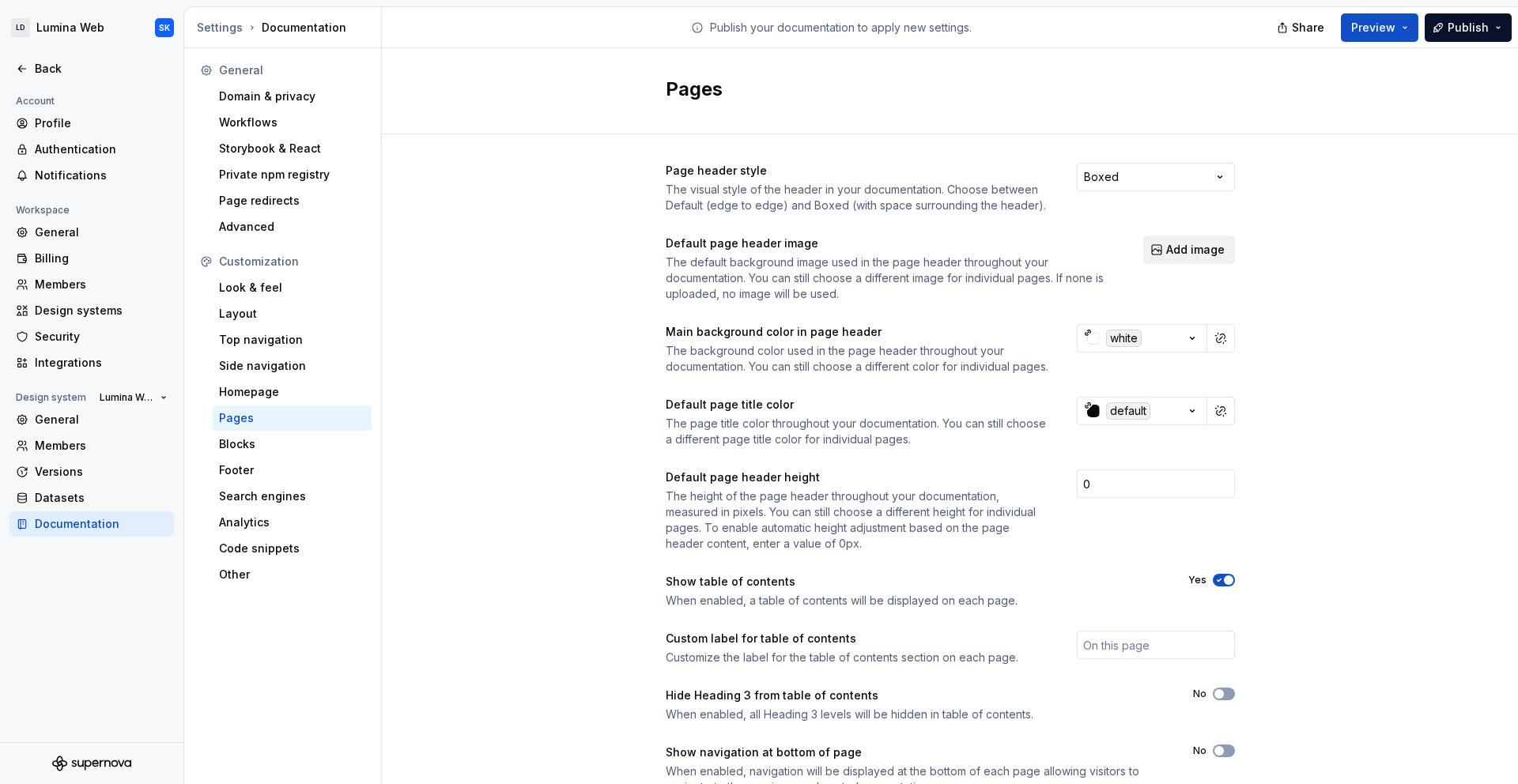
click at [586, 108] on div "Pages" at bounding box center [949, 91] width 1136 height 86
click at [309, 282] on div "Look & feel" at bounding box center [292, 287] width 146 height 16
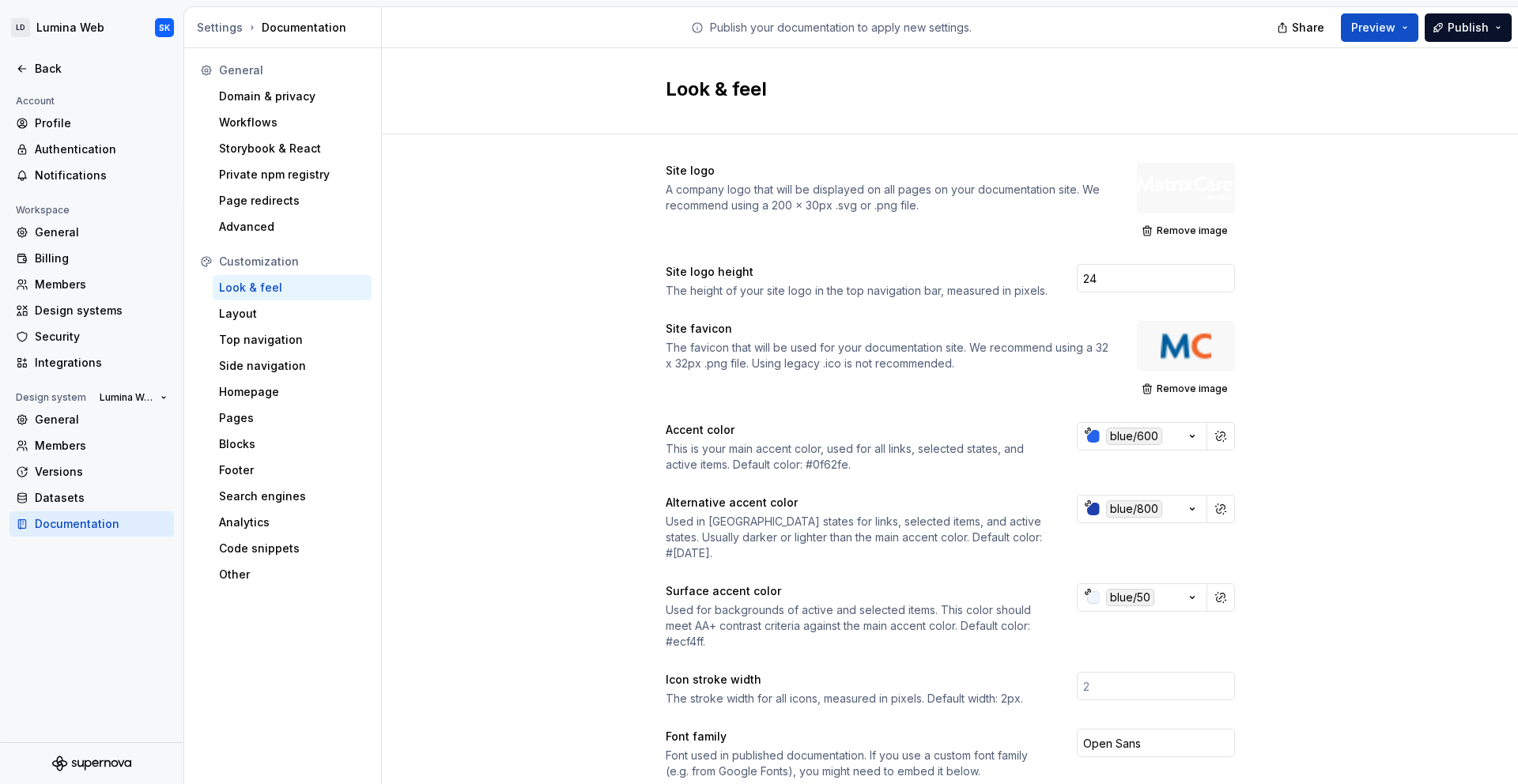
scroll to position [110, 0]
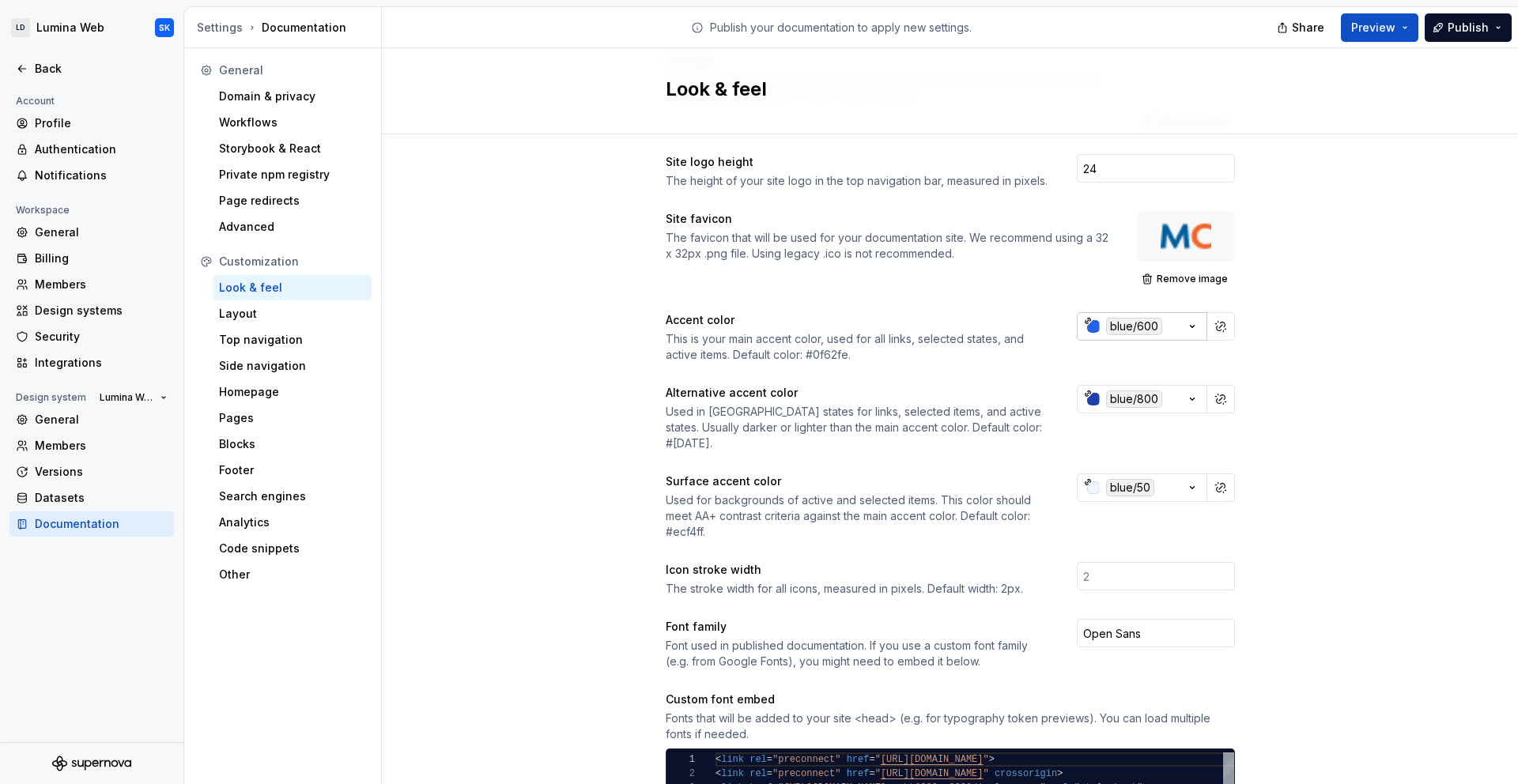
click at [1125, 332] on div "blue/600" at bounding box center [1134, 326] width 56 height 18
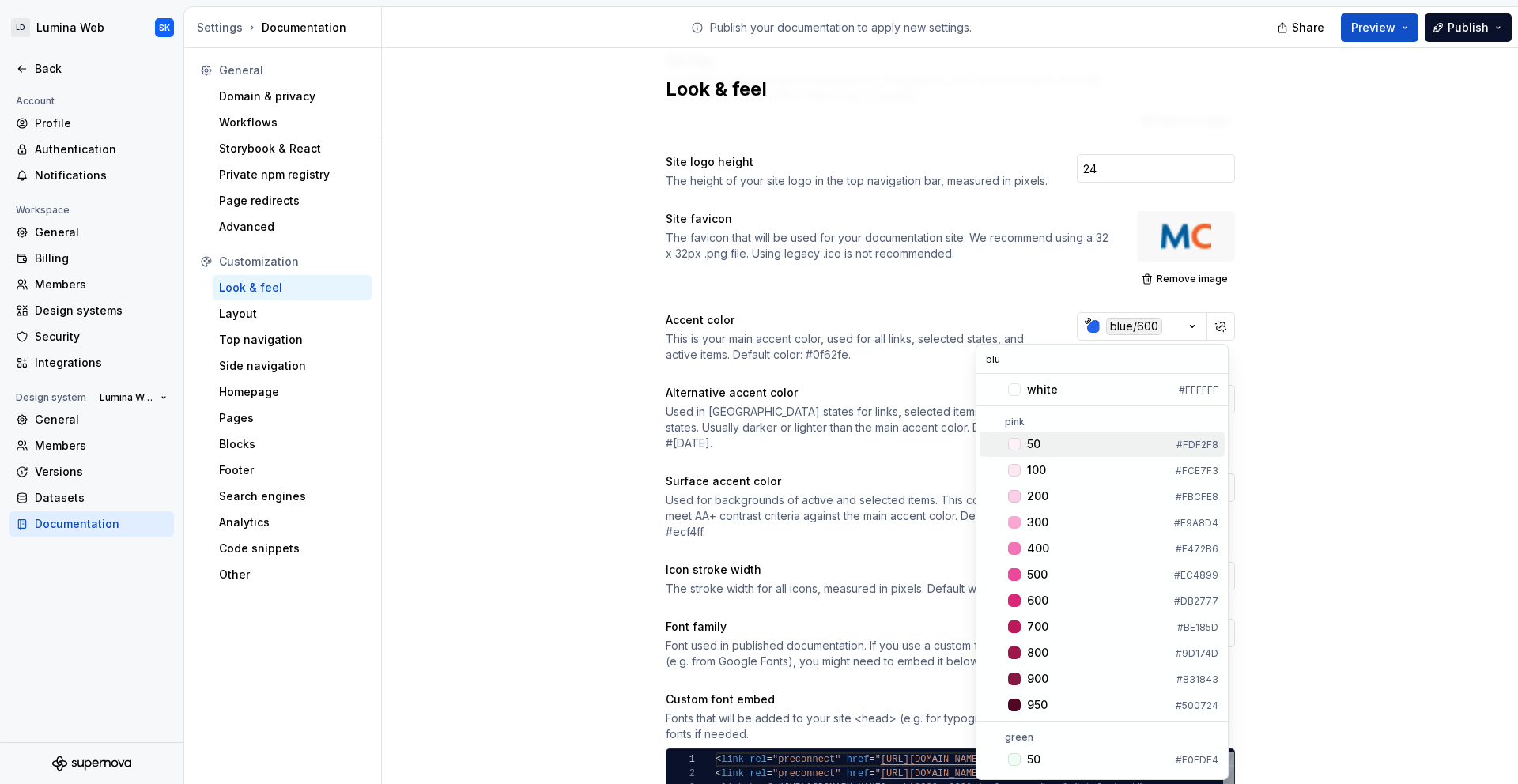
type input "blue"
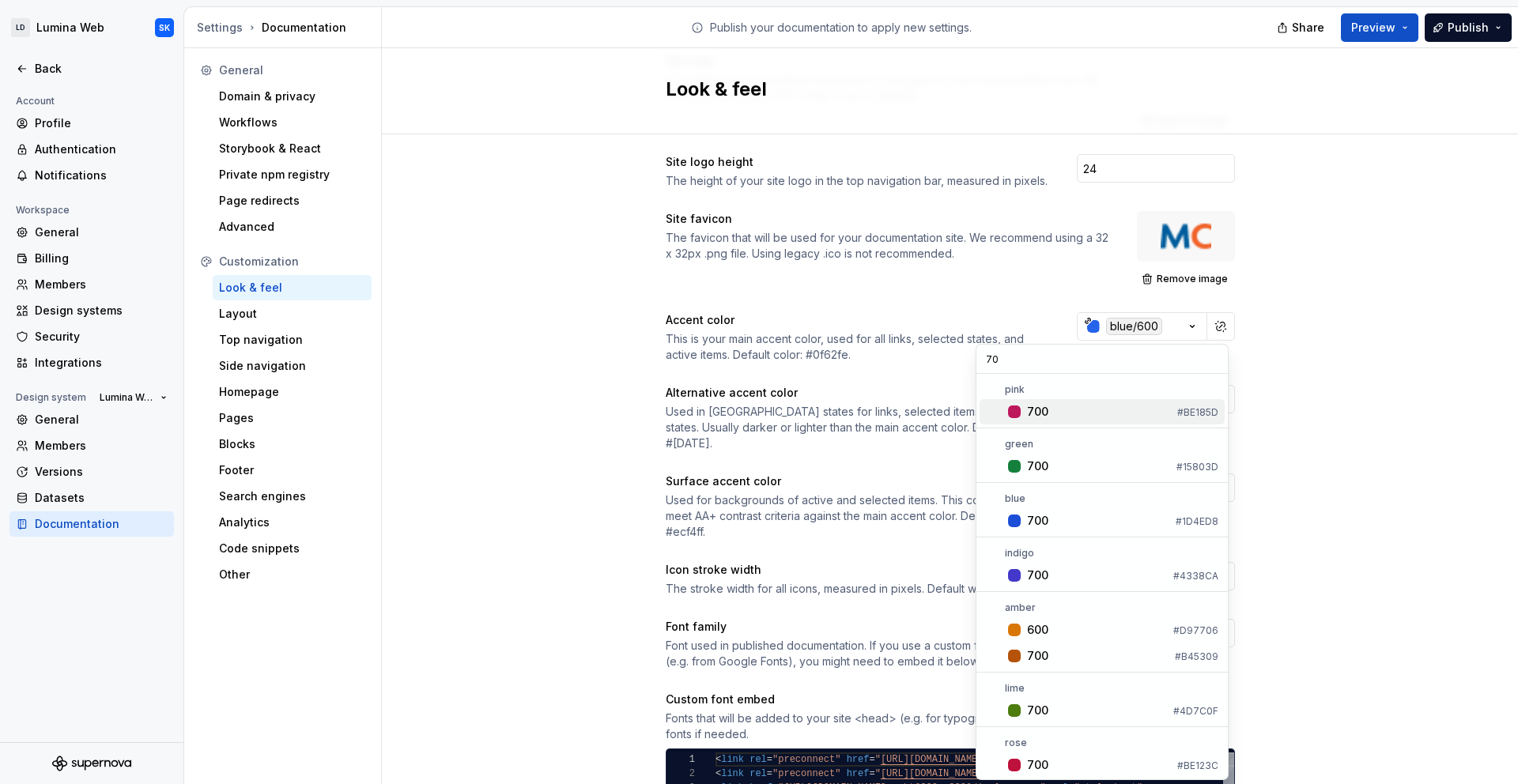
type input "700"
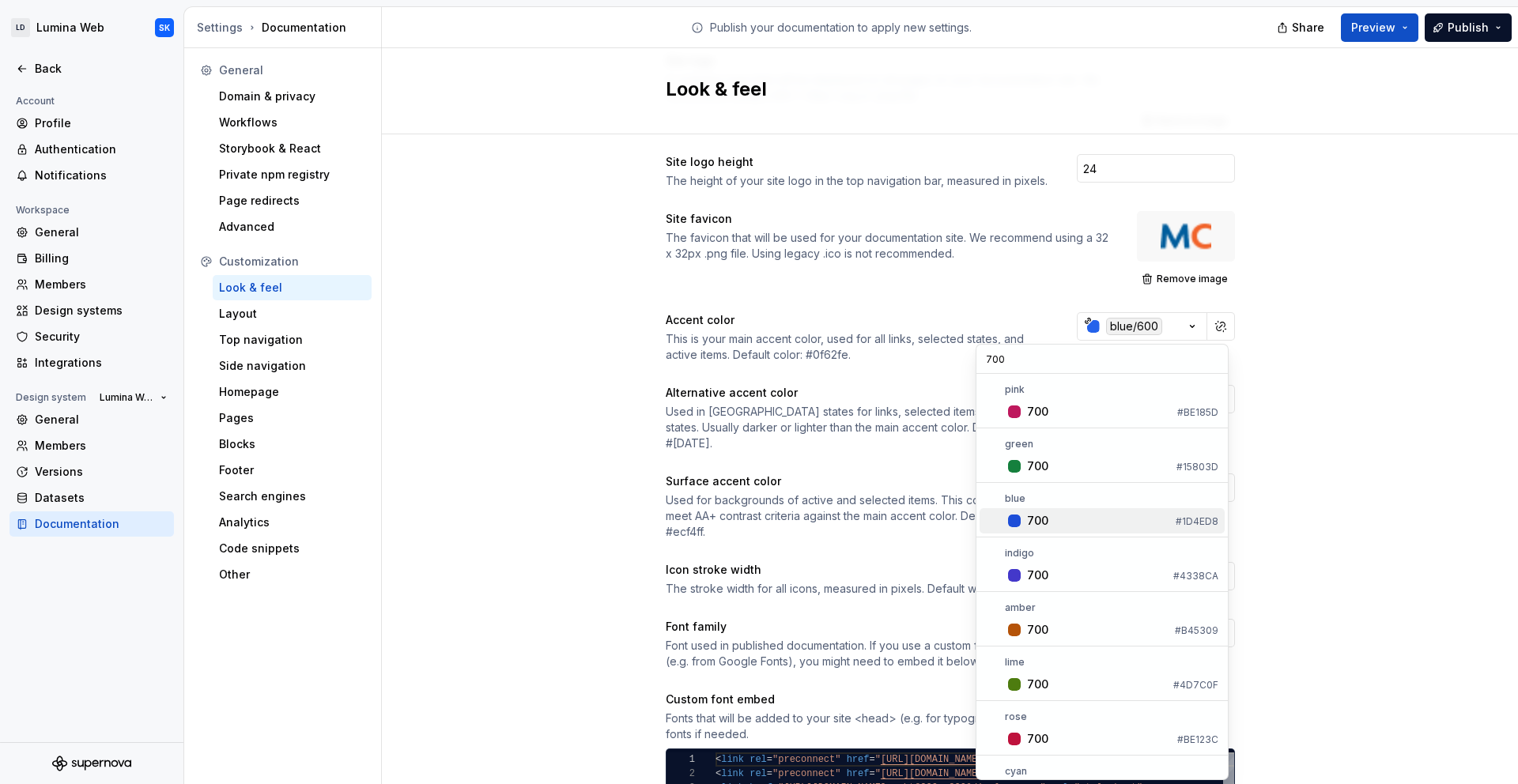
click at [1062, 520] on div "700" at bounding box center [1098, 520] width 143 height 16
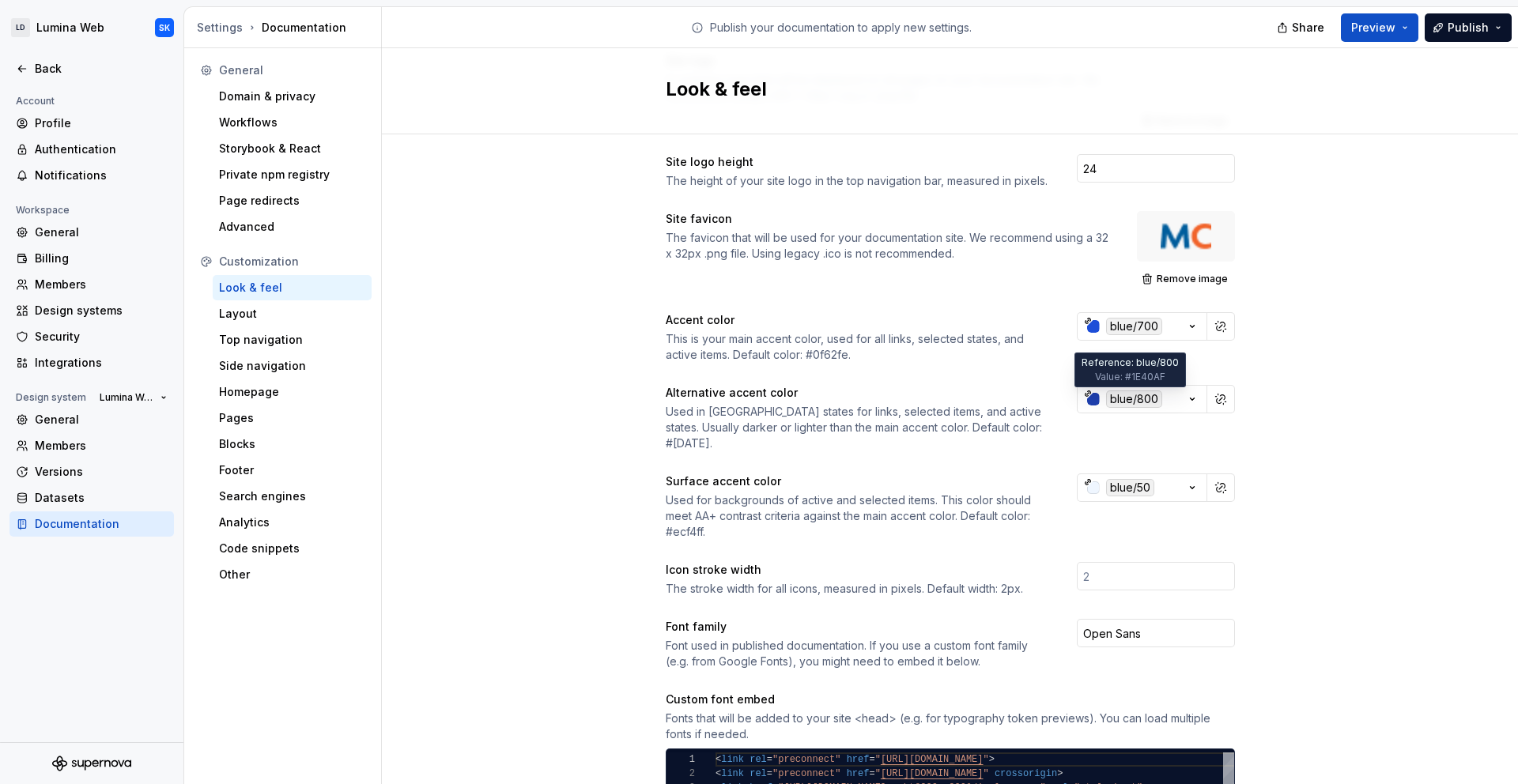
click at [1138, 403] on div "blue/800" at bounding box center [1134, 399] width 56 height 18
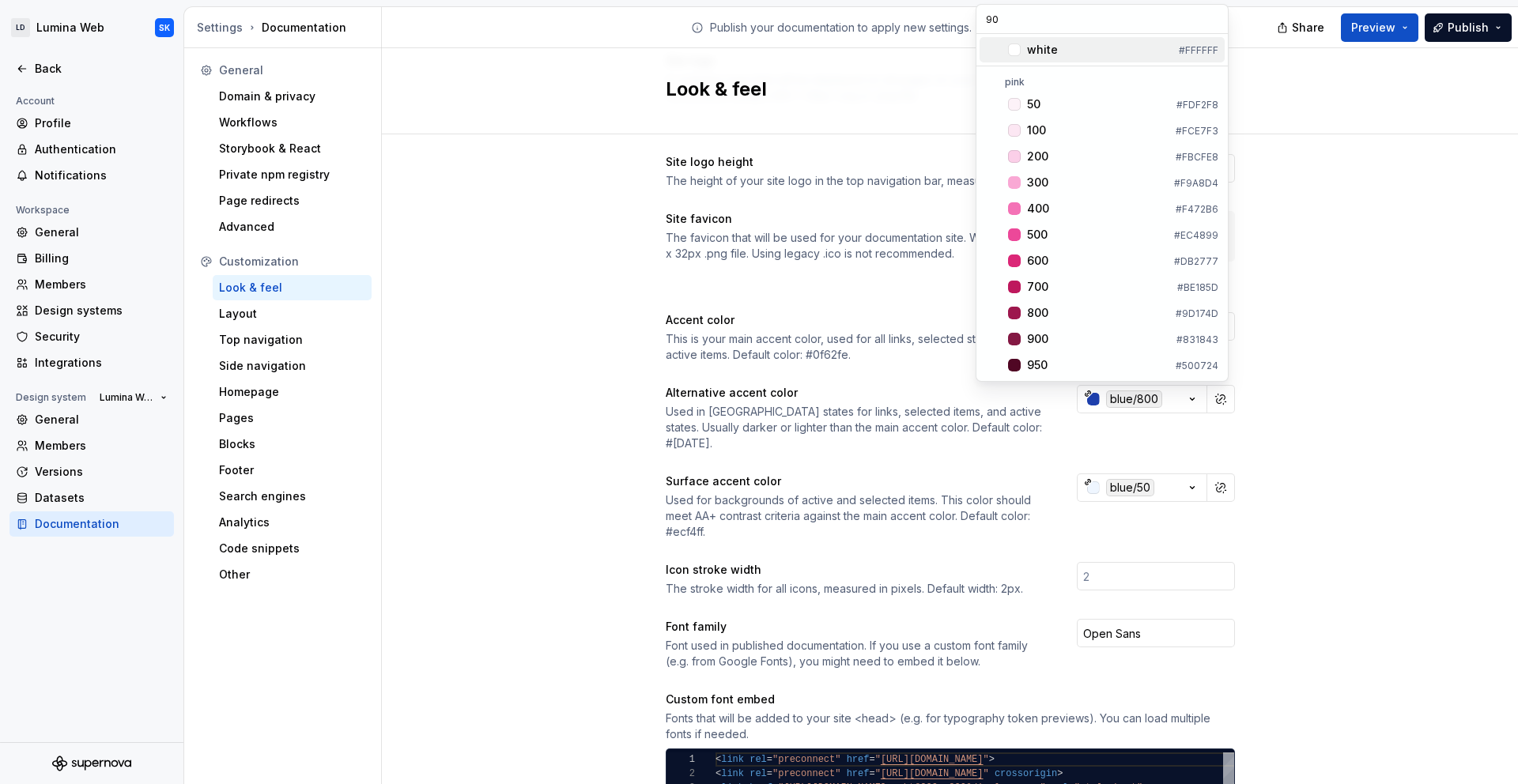
type input "900"
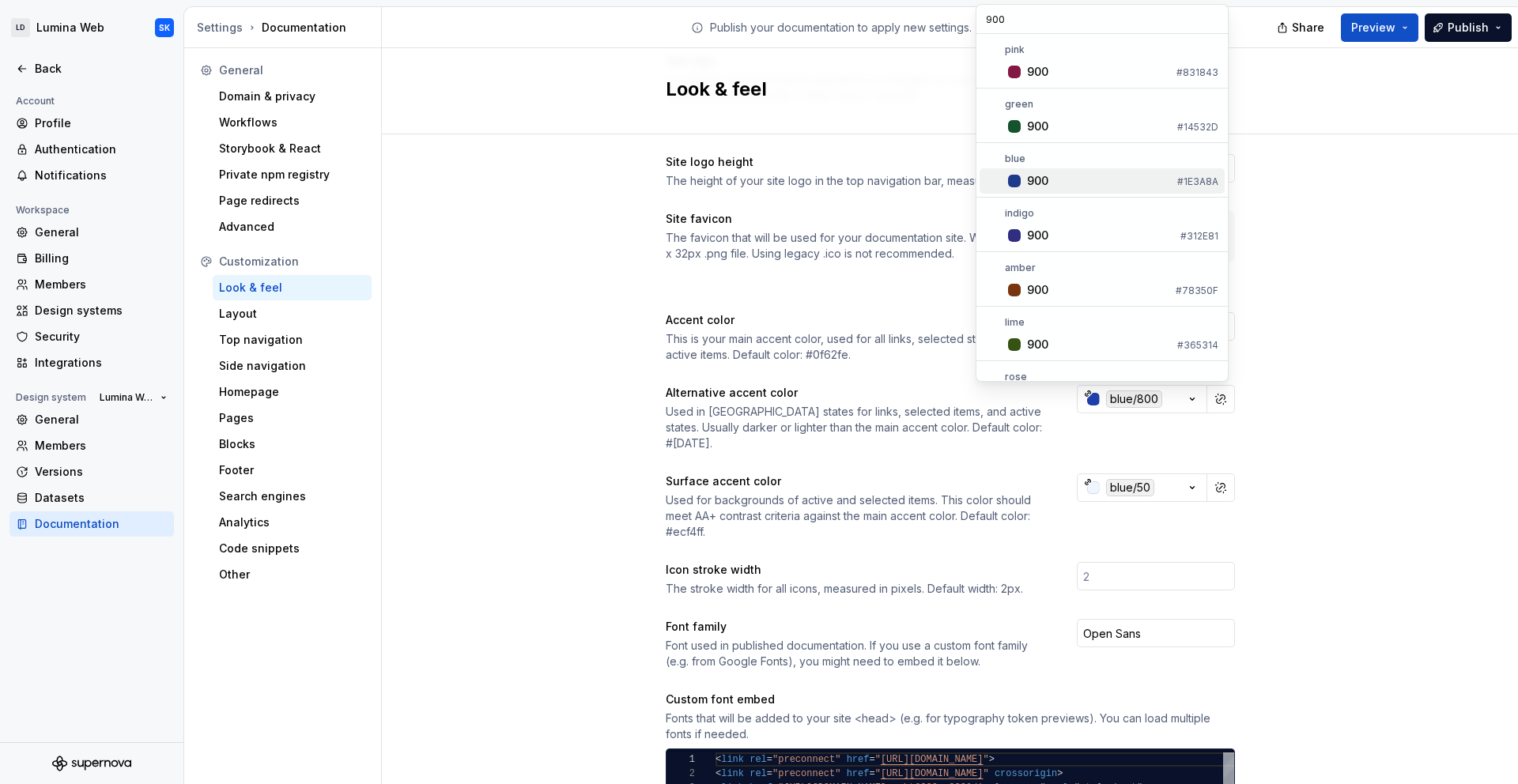
drag, startPoint x: 1110, startPoint y: 185, endPoint x: 1147, endPoint y: 182, distance: 37.1
click at [1110, 185] on div "900" at bounding box center [1098, 180] width 144 height 16
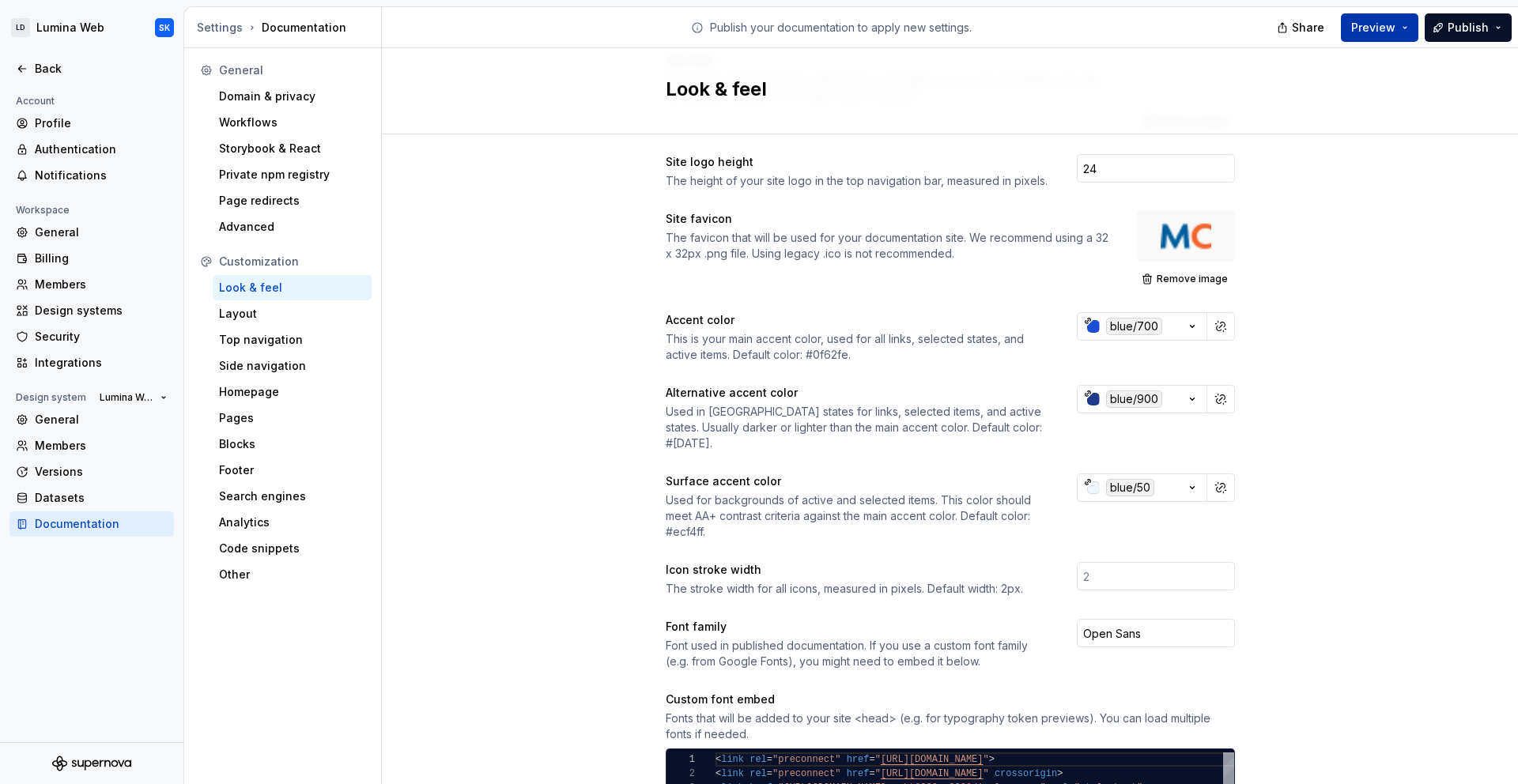
click at [1399, 25] on button "Preview" at bounding box center [1380, 28] width 78 height 29
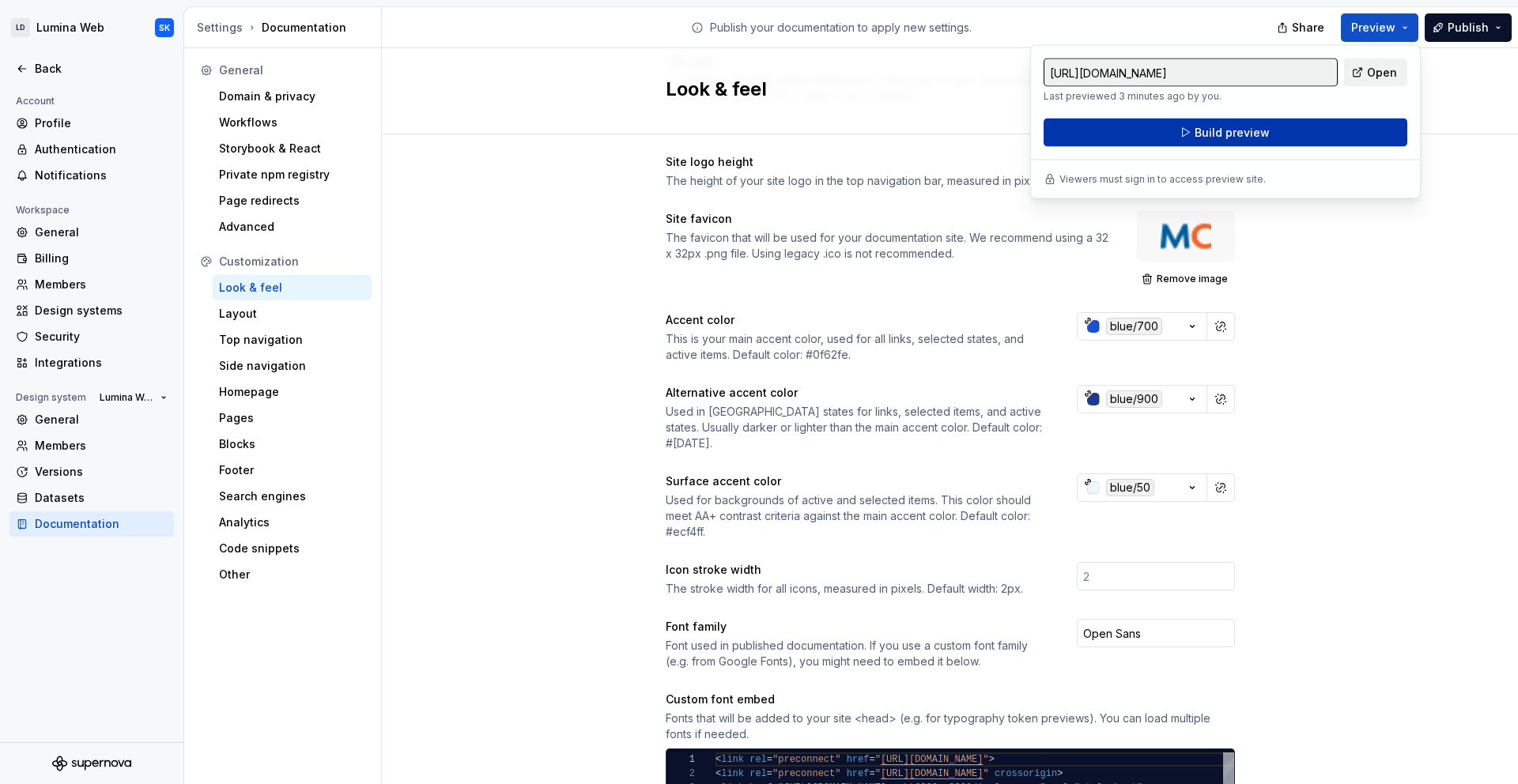
click at [1311, 132] on button "Build preview" at bounding box center [1225, 132] width 364 height 29
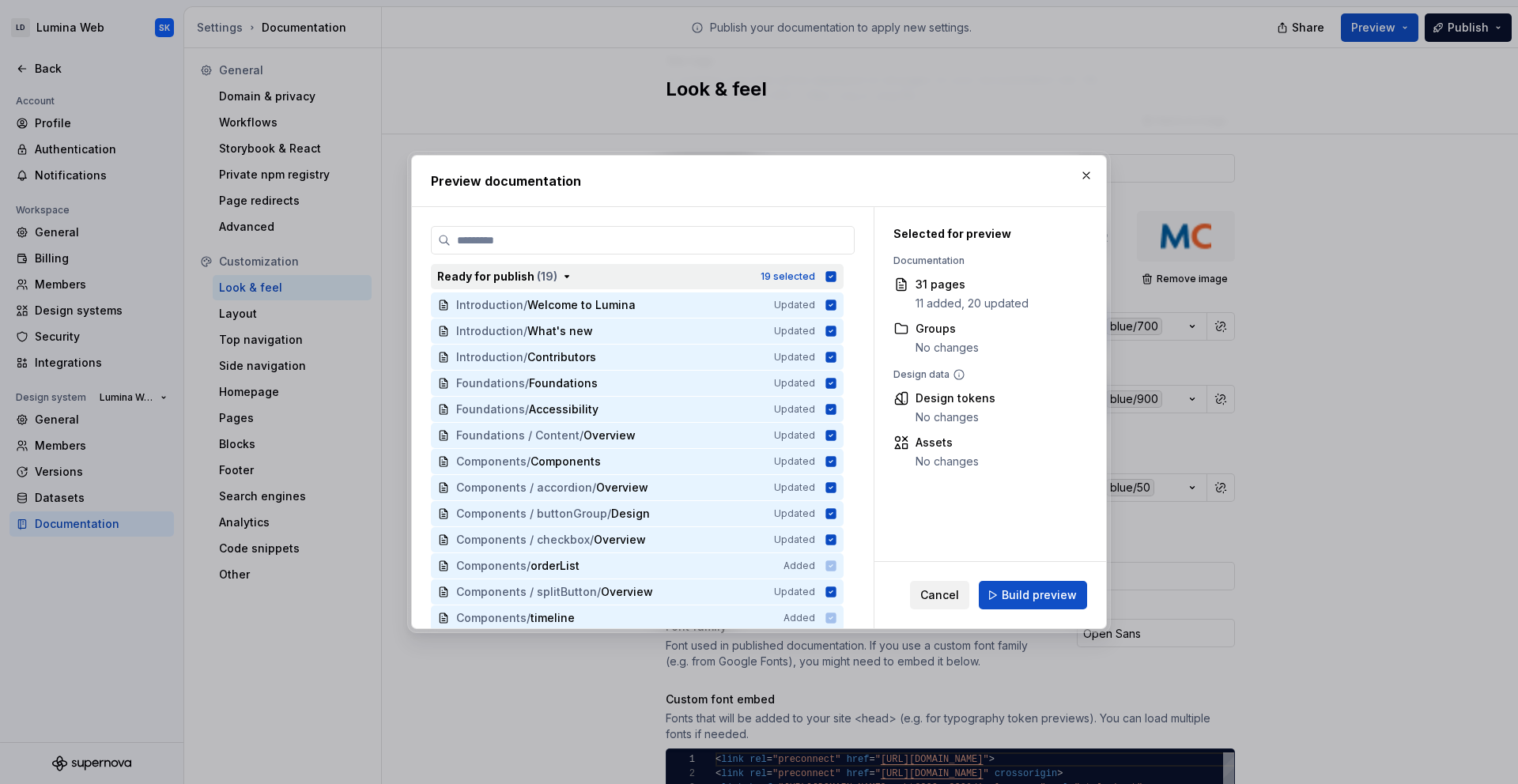
click at [634, 271] on div "Ready for publish ( 19 )" at bounding box center [594, 276] width 314 height 16
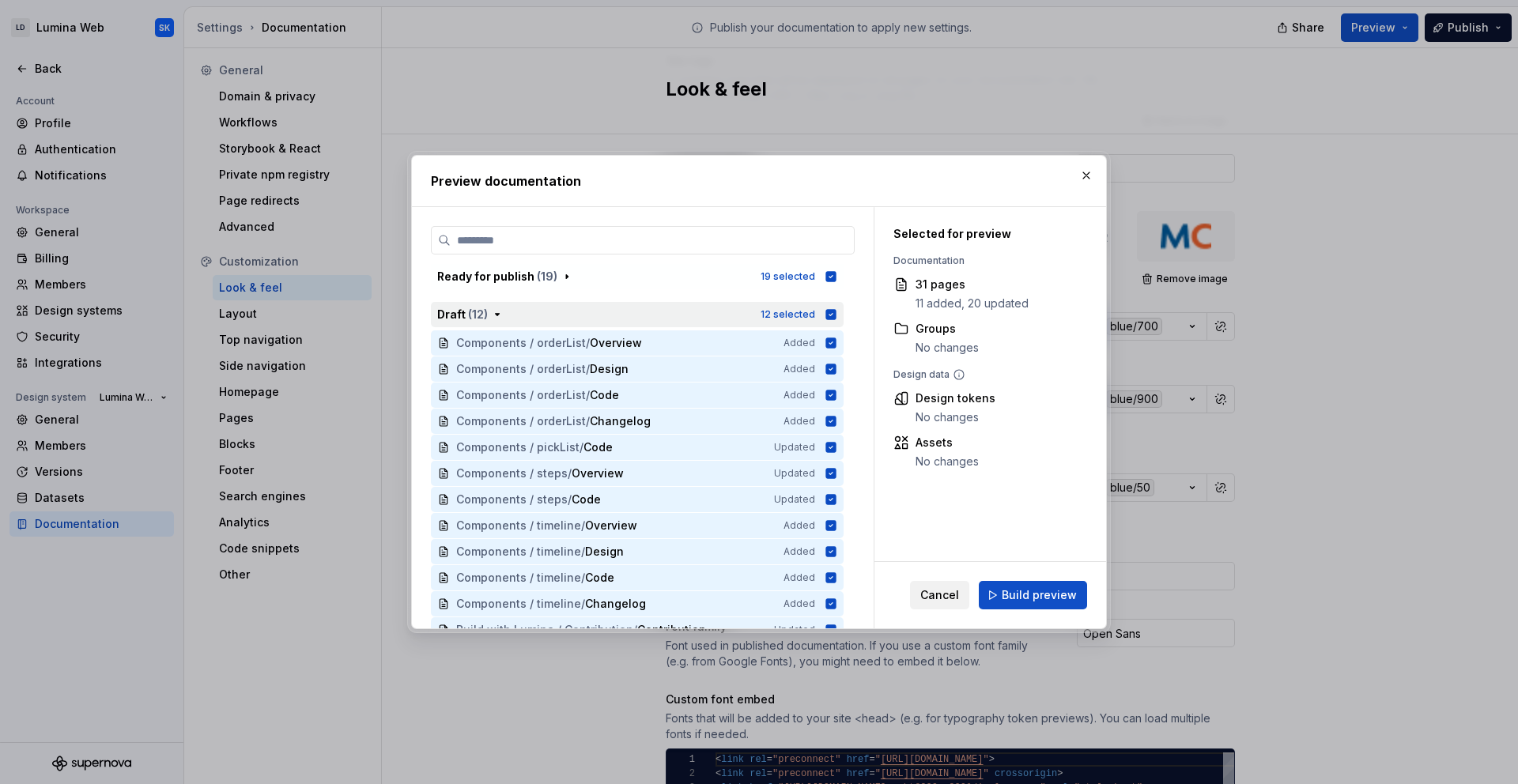
click at [829, 316] on icon "button" at bounding box center [831, 315] width 13 height 13
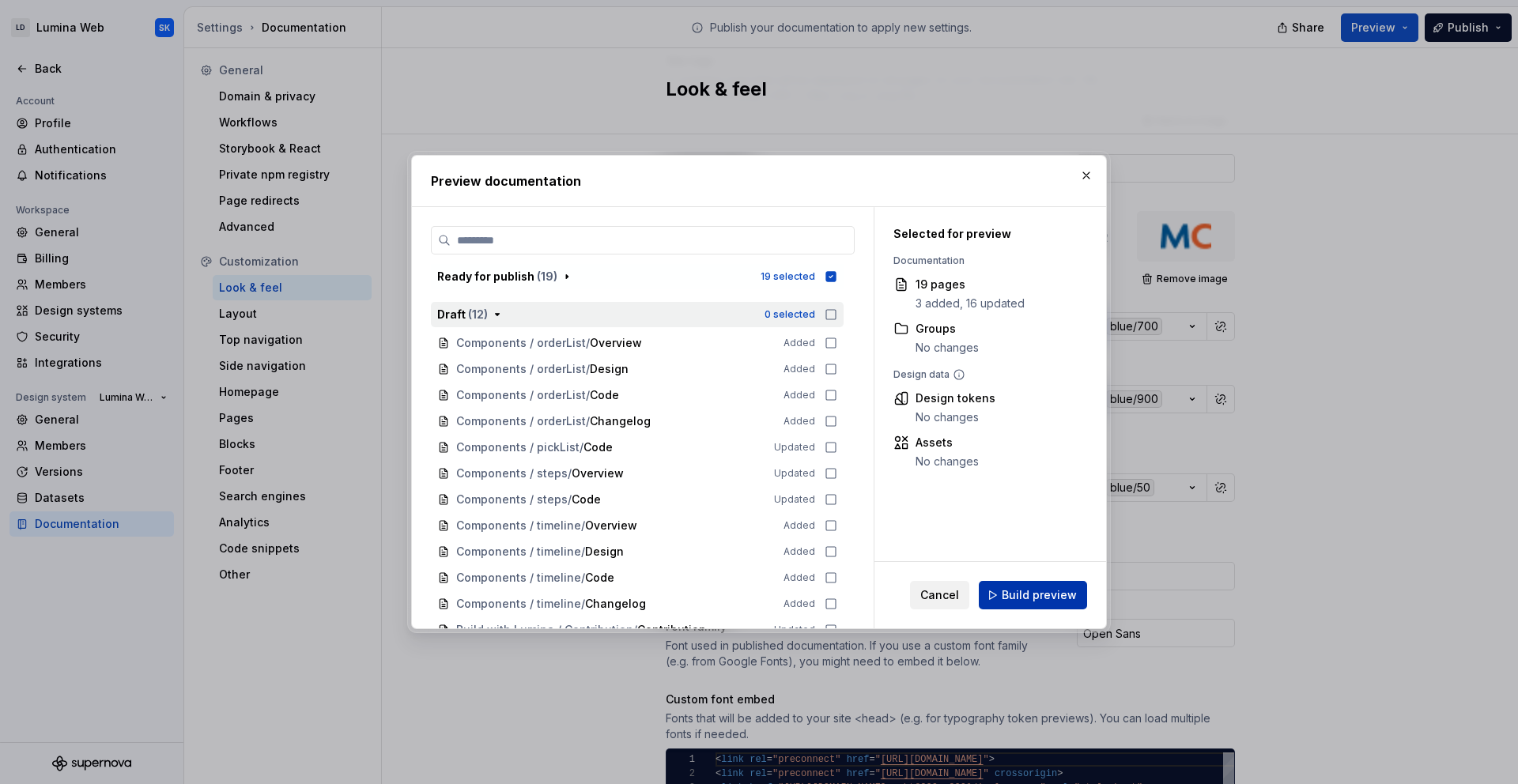
click at [1035, 589] on span "Build preview" at bounding box center [1039, 594] width 75 height 16
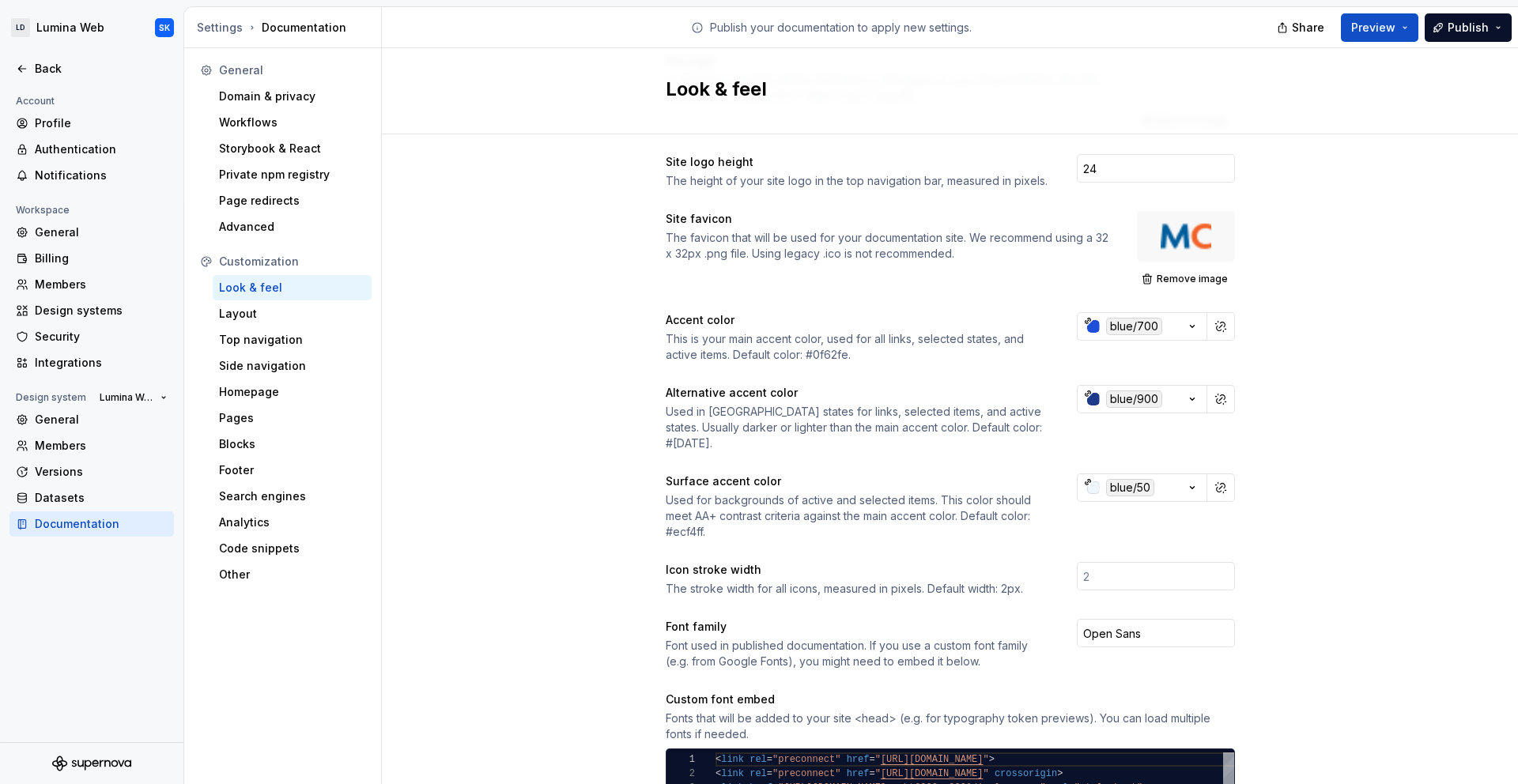
click at [1406, 8] on div "Share Preview Publish" at bounding box center [1399, 28] width 237 height 41
click at [1406, 14] on button "Preview" at bounding box center [1380, 28] width 78 height 29
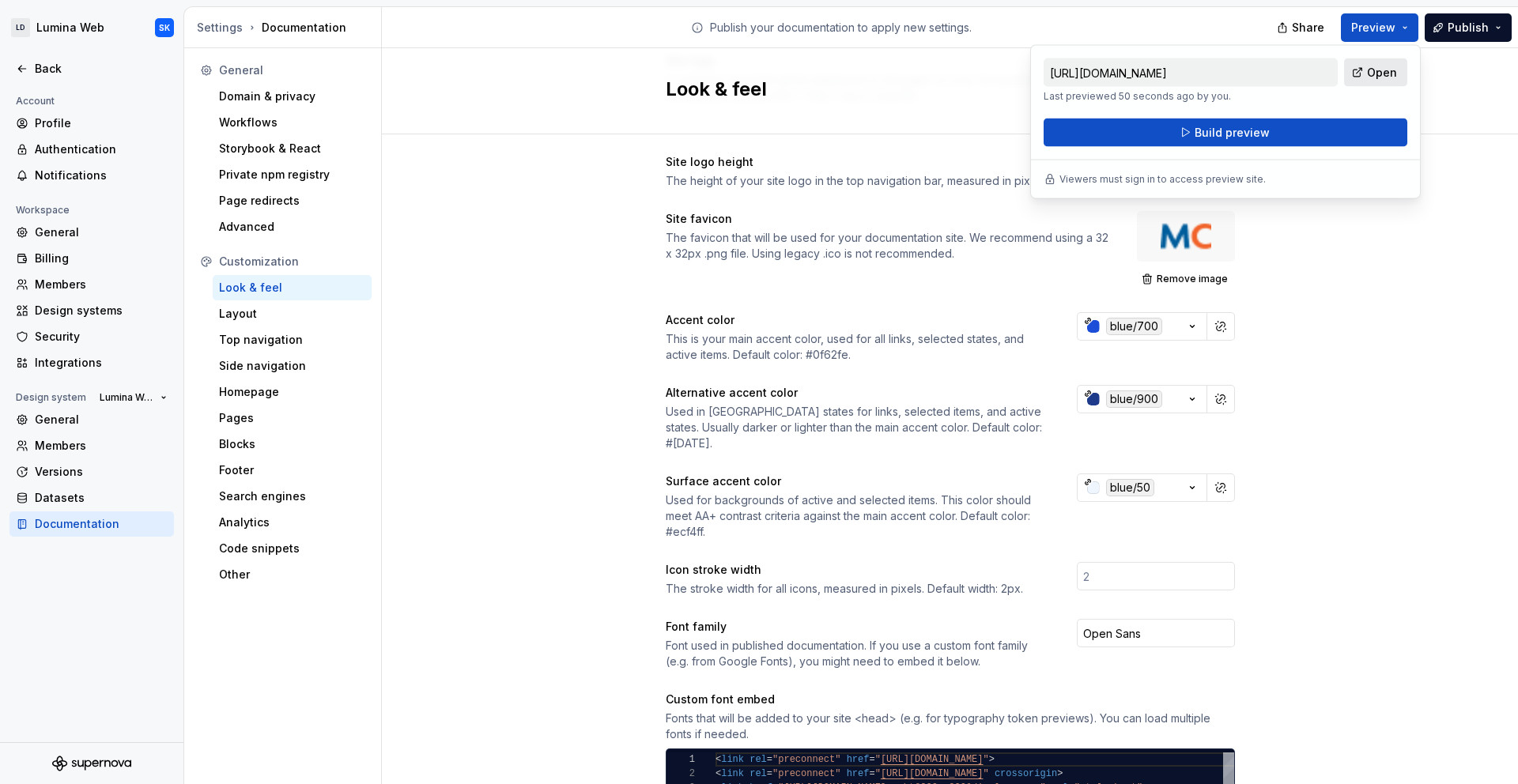
click at [1395, 60] on link "Open" at bounding box center [1375, 72] width 63 height 29
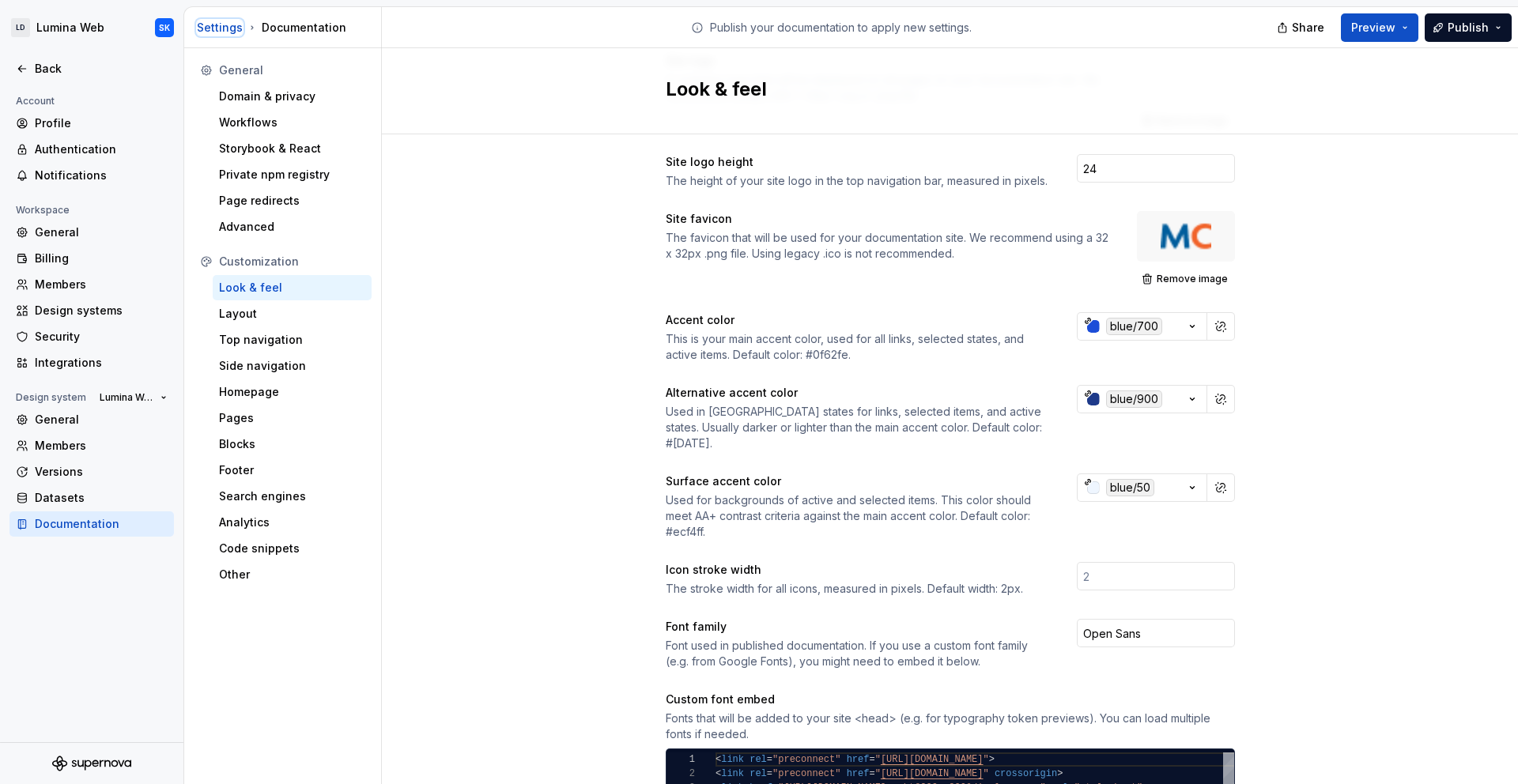
click at [213, 32] on div "Settings" at bounding box center [220, 27] width 46 height 16
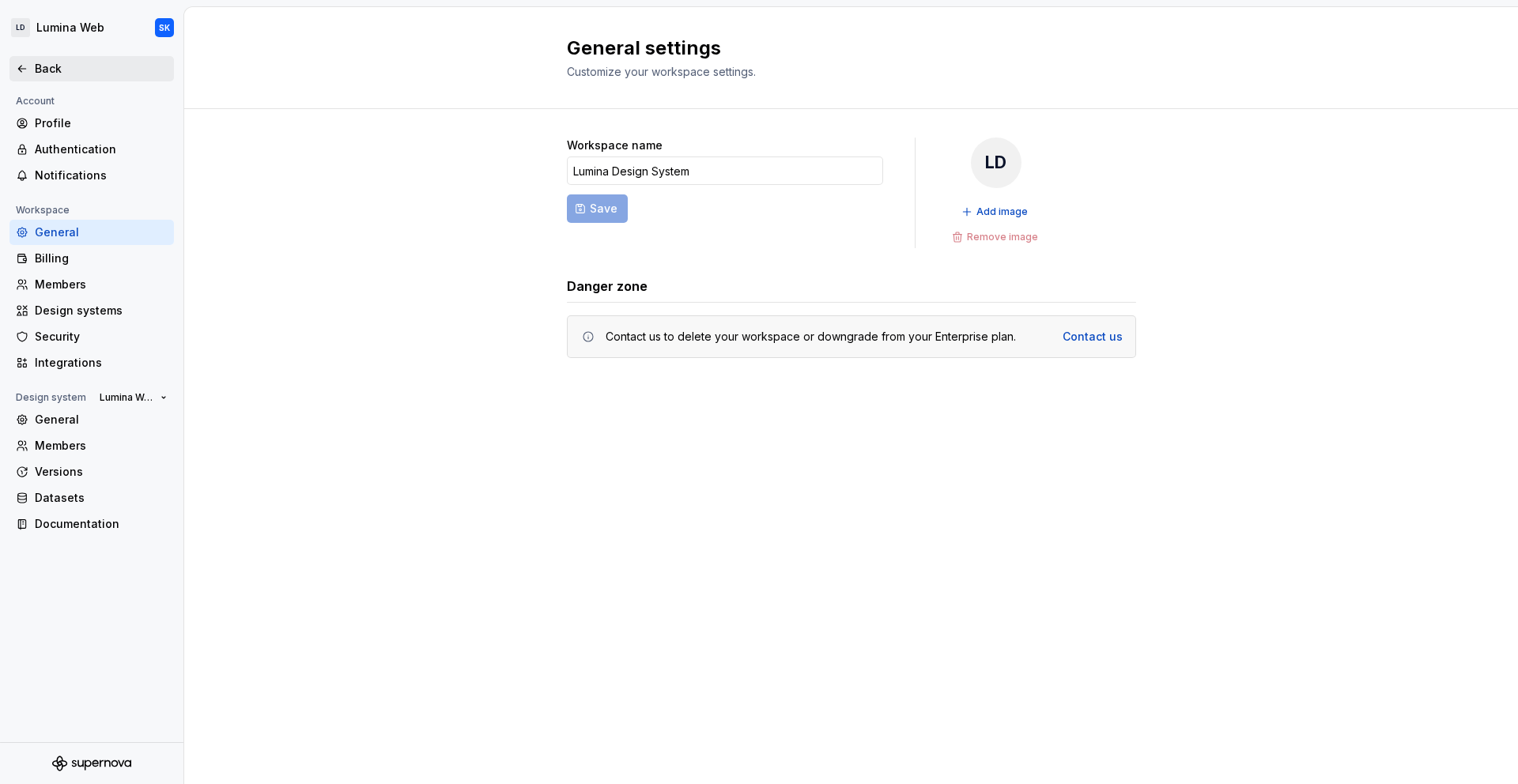
click at [72, 76] on div "Back" at bounding box center [101, 68] width 132 height 16
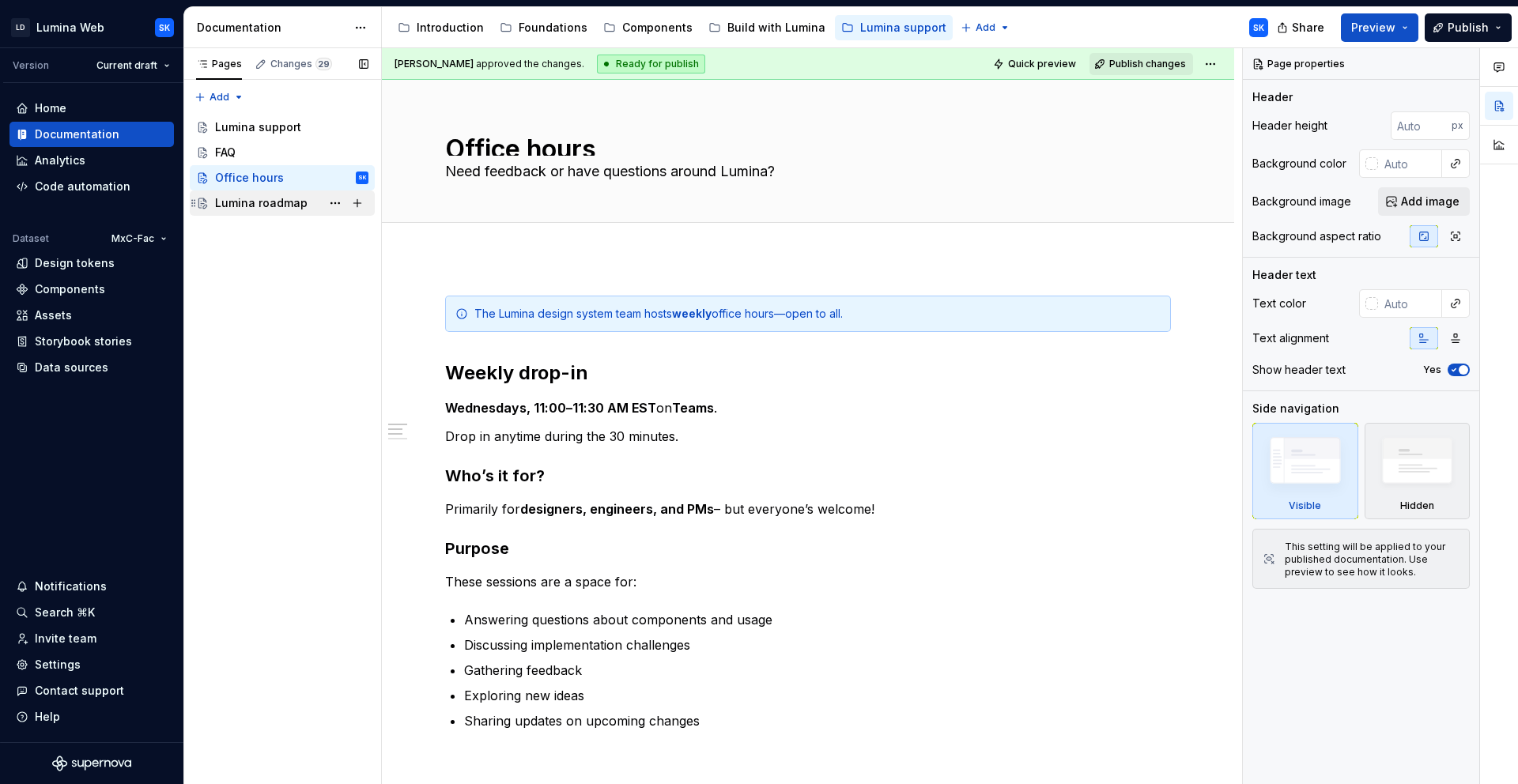
click at [286, 205] on div "Lumina roadmap" at bounding box center [261, 203] width 93 height 16
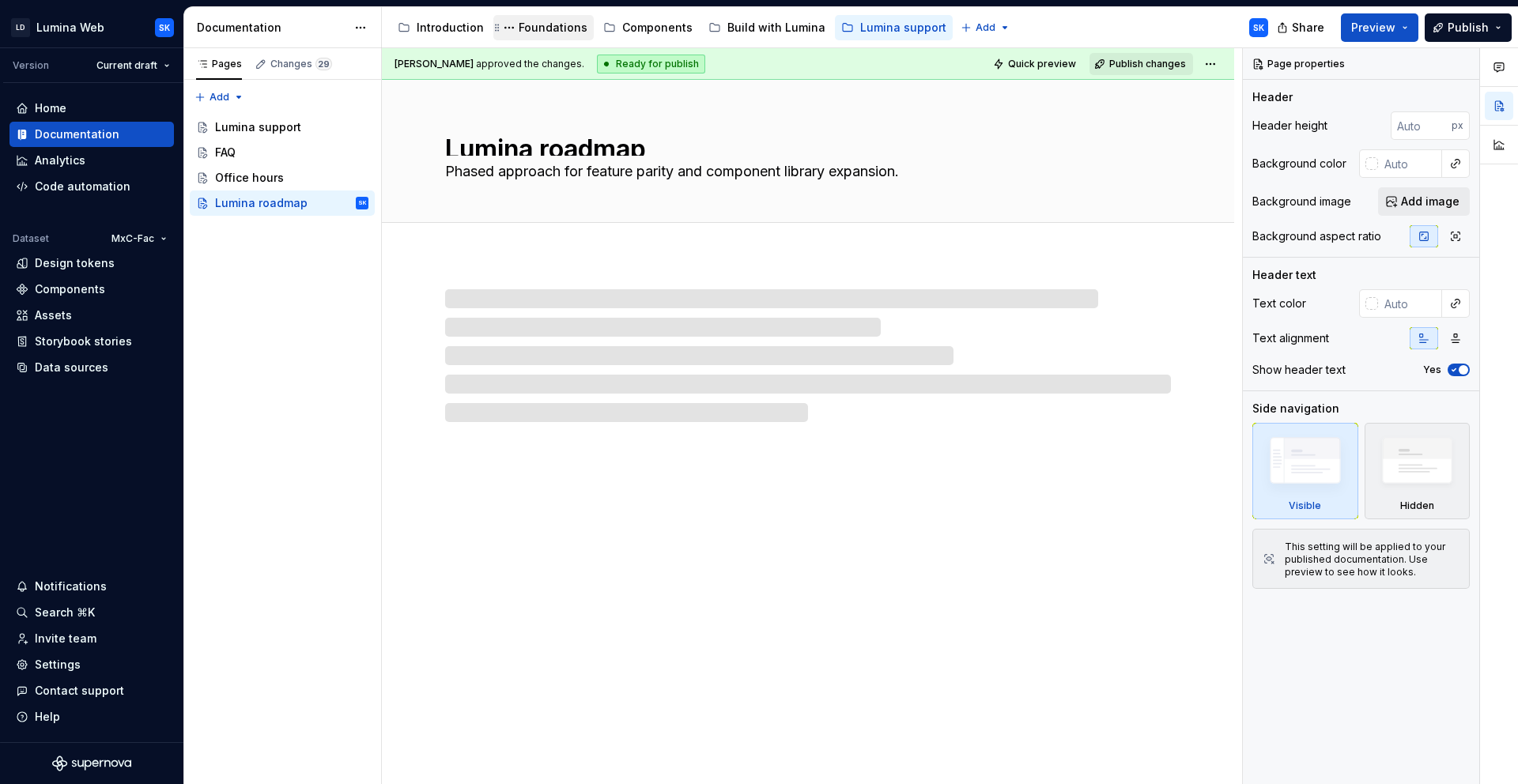
click at [563, 32] on div "Foundations" at bounding box center [553, 27] width 69 height 16
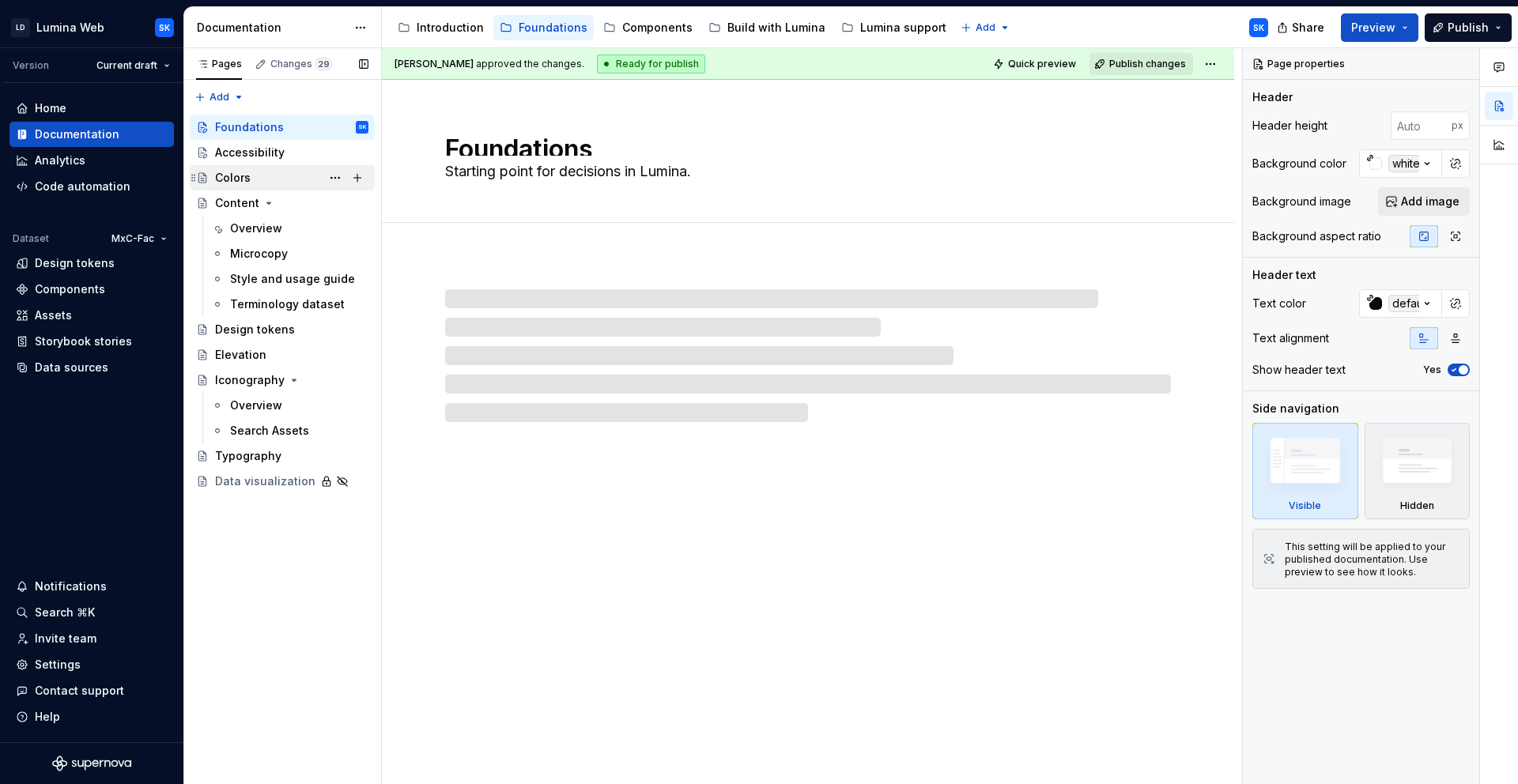
click at [265, 181] on div "Colors" at bounding box center [292, 178] width 154 height 22
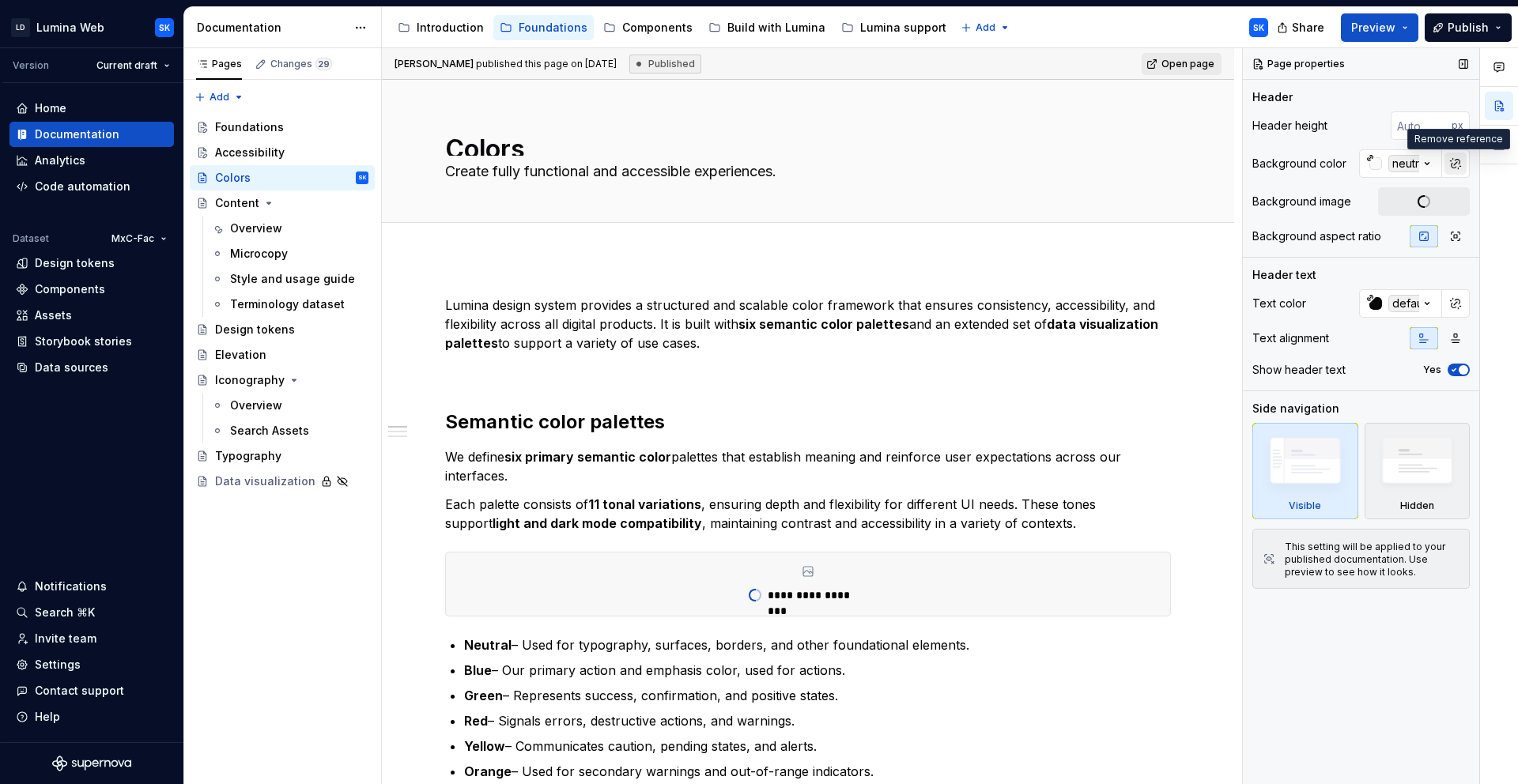
click at [1456, 165] on button "button" at bounding box center [1456, 164] width 22 height 22
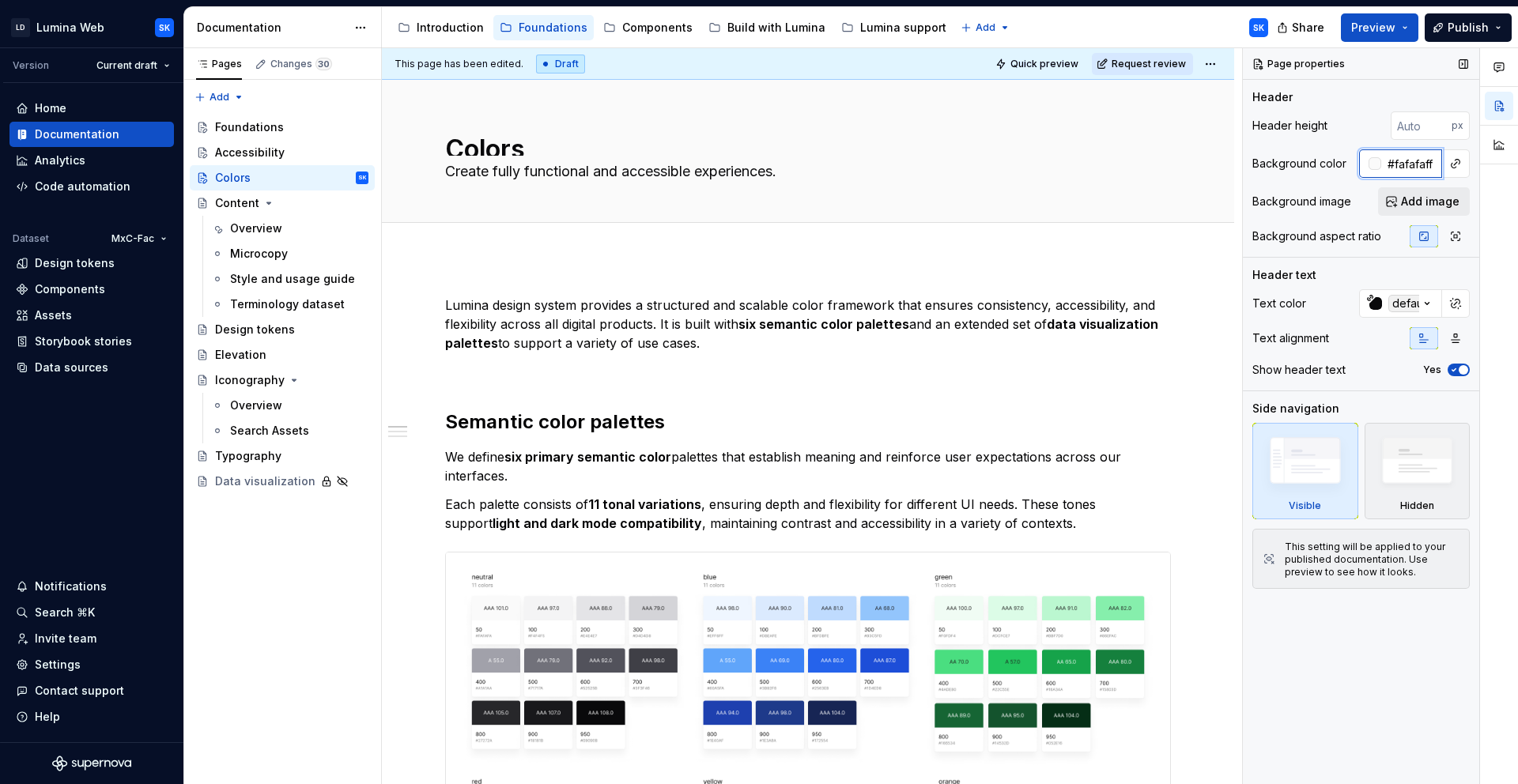
click at [1408, 165] on input "#fafafaff" at bounding box center [1411, 163] width 61 height 29
type textarea "*"
click at [268, 150] on div "Accessibility" at bounding box center [249, 152] width 69 height 16
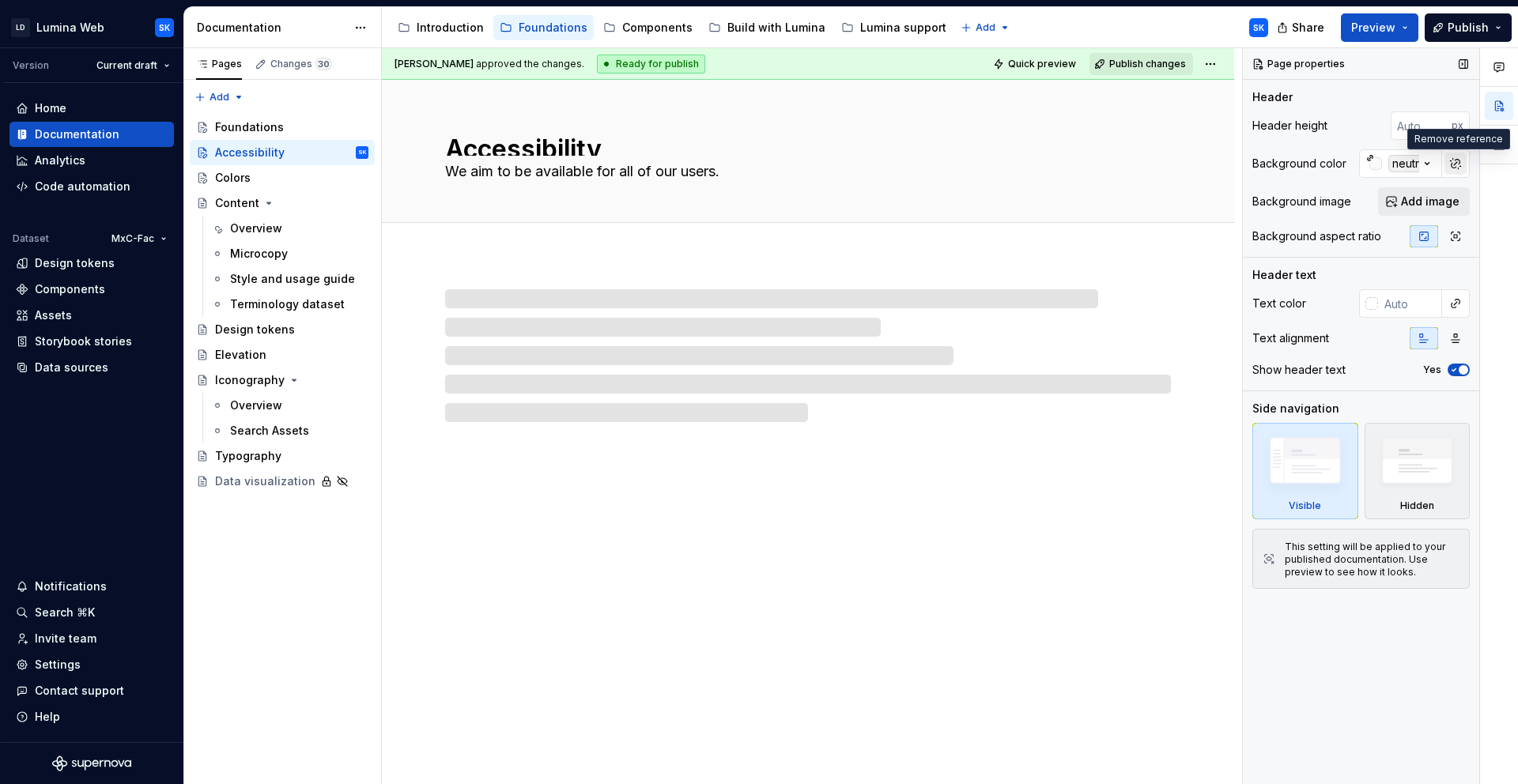
click at [1454, 163] on button "button" at bounding box center [1456, 164] width 22 height 22
click at [1413, 163] on input "#fafafaff" at bounding box center [1411, 163] width 61 height 29
type textarea "*"
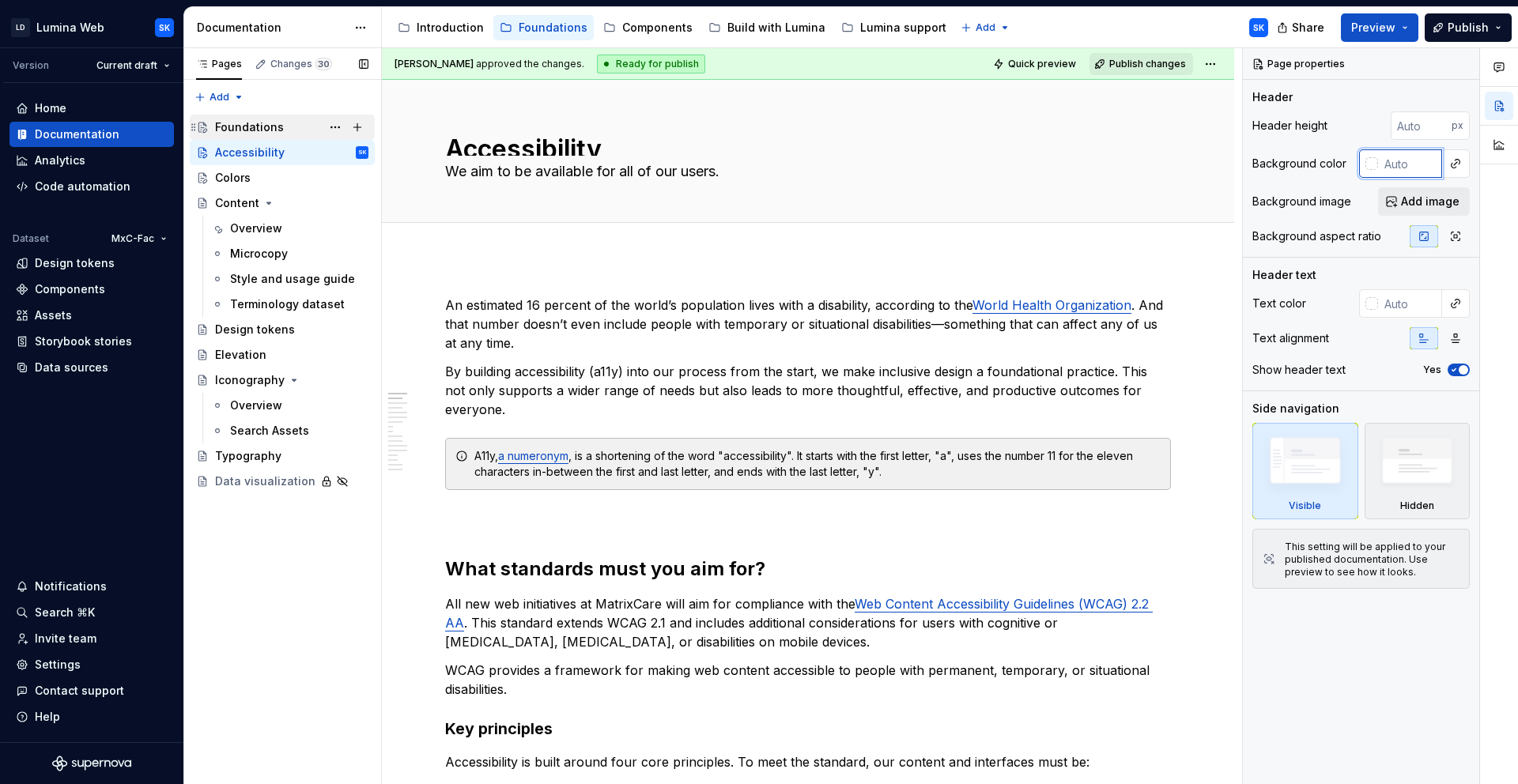
type textarea "*"
click at [284, 129] on div "Foundations" at bounding box center [292, 127] width 154 height 22
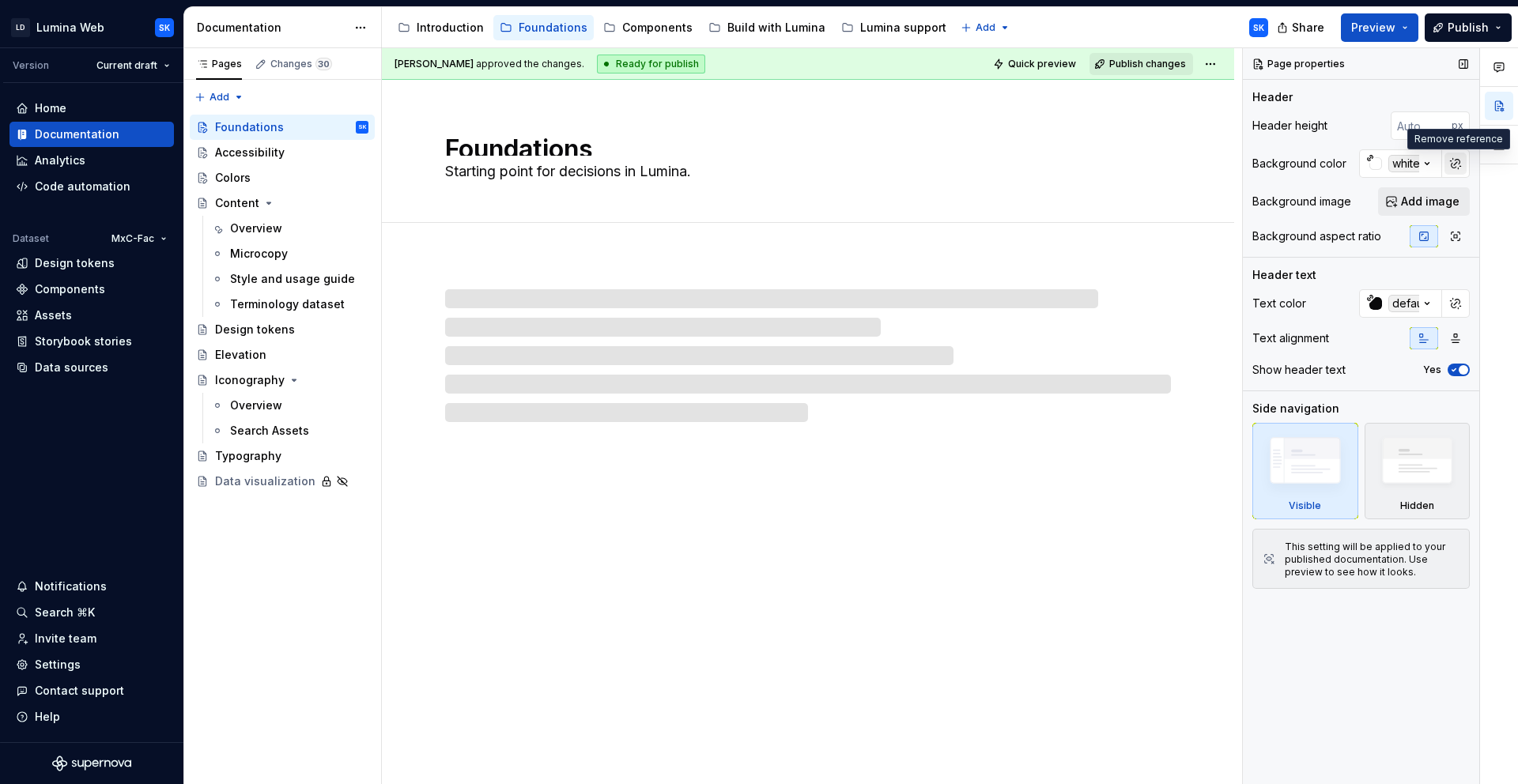
click at [1457, 162] on button "button" at bounding box center [1456, 164] width 22 height 22
type textarea "*"
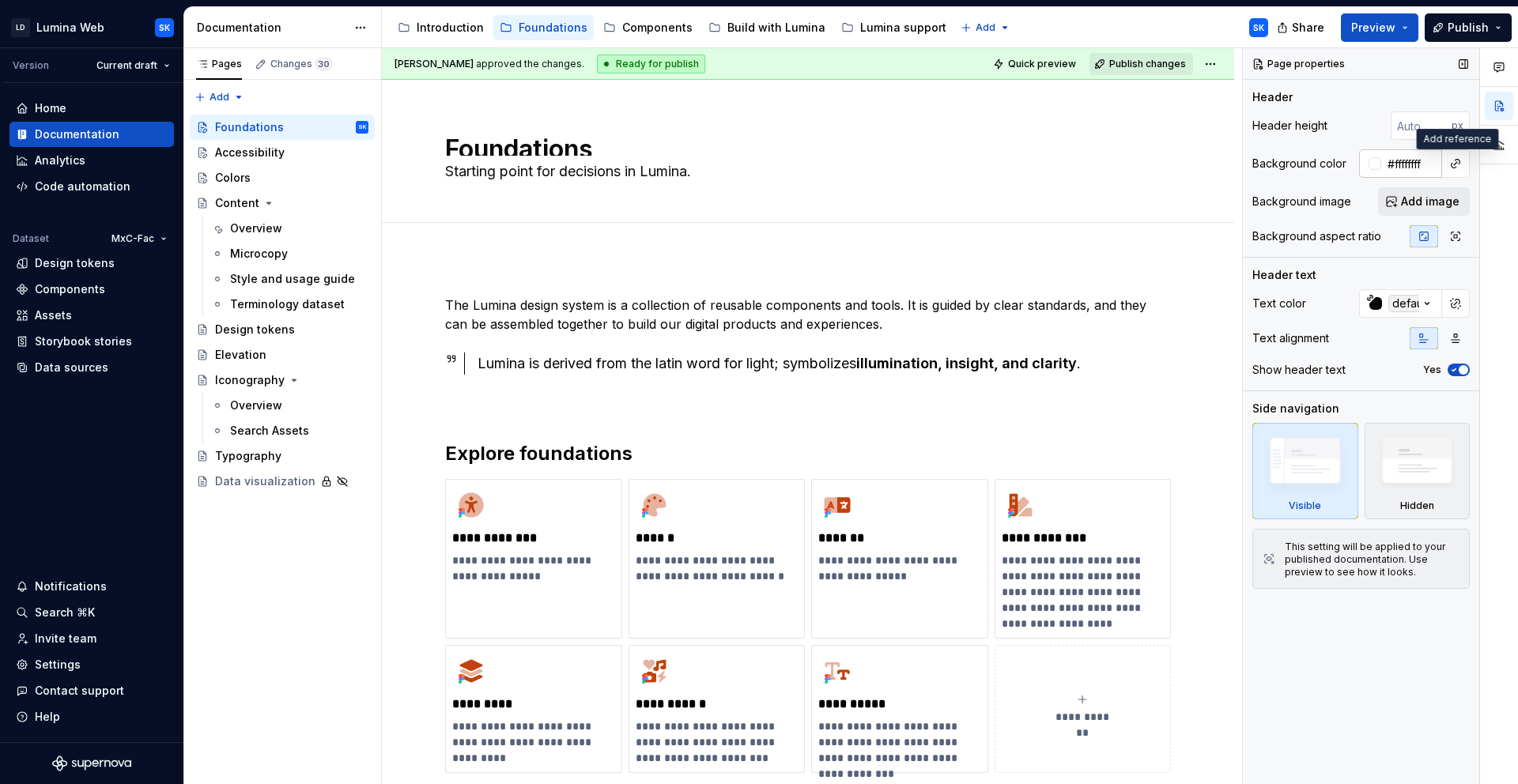
click at [1416, 162] on input "#ffffffff" at bounding box center [1411, 163] width 61 height 29
type textarea "*"
click at [1380, 94] on div "Header" at bounding box center [1361, 96] width 218 height 16
click at [298, 203] on div "Content" at bounding box center [292, 203] width 154 height 22
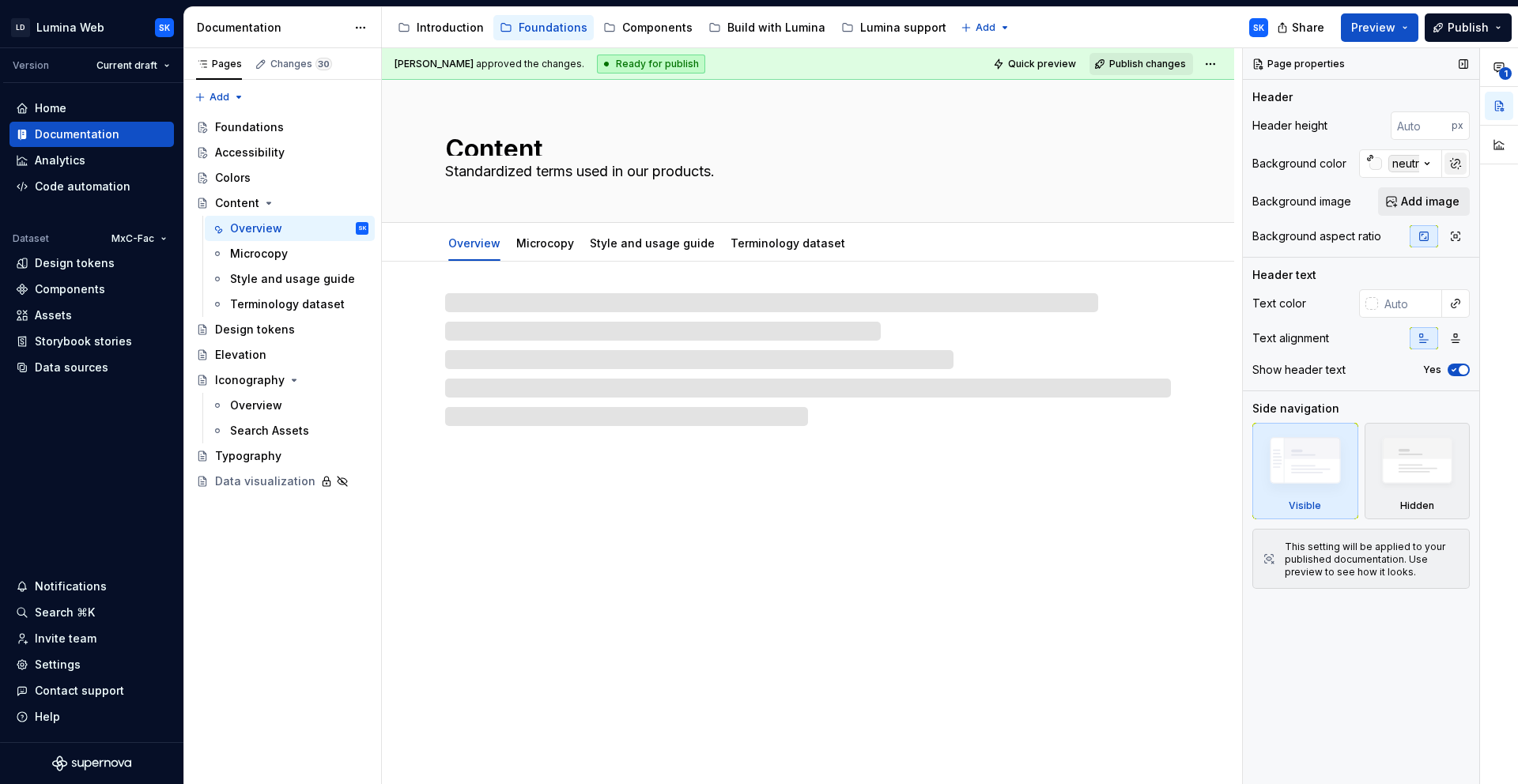
click at [1462, 163] on button "button" at bounding box center [1456, 164] width 22 height 22
click at [1397, 165] on input "#fafafaff" at bounding box center [1411, 163] width 61 height 29
type textarea "*"
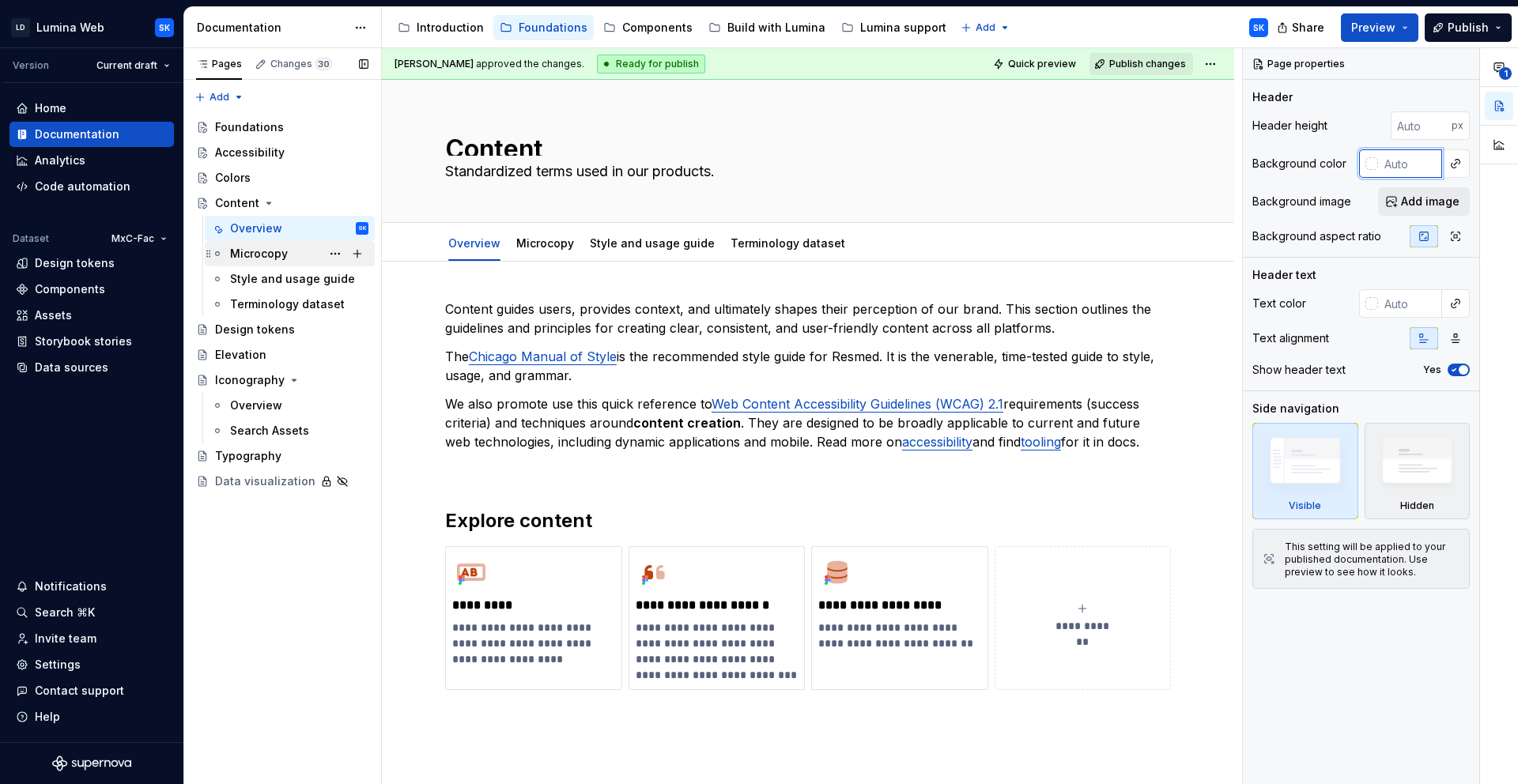
type textarea "*"
click at [273, 257] on div "Microcopy" at bounding box center [258, 254] width 57 height 16
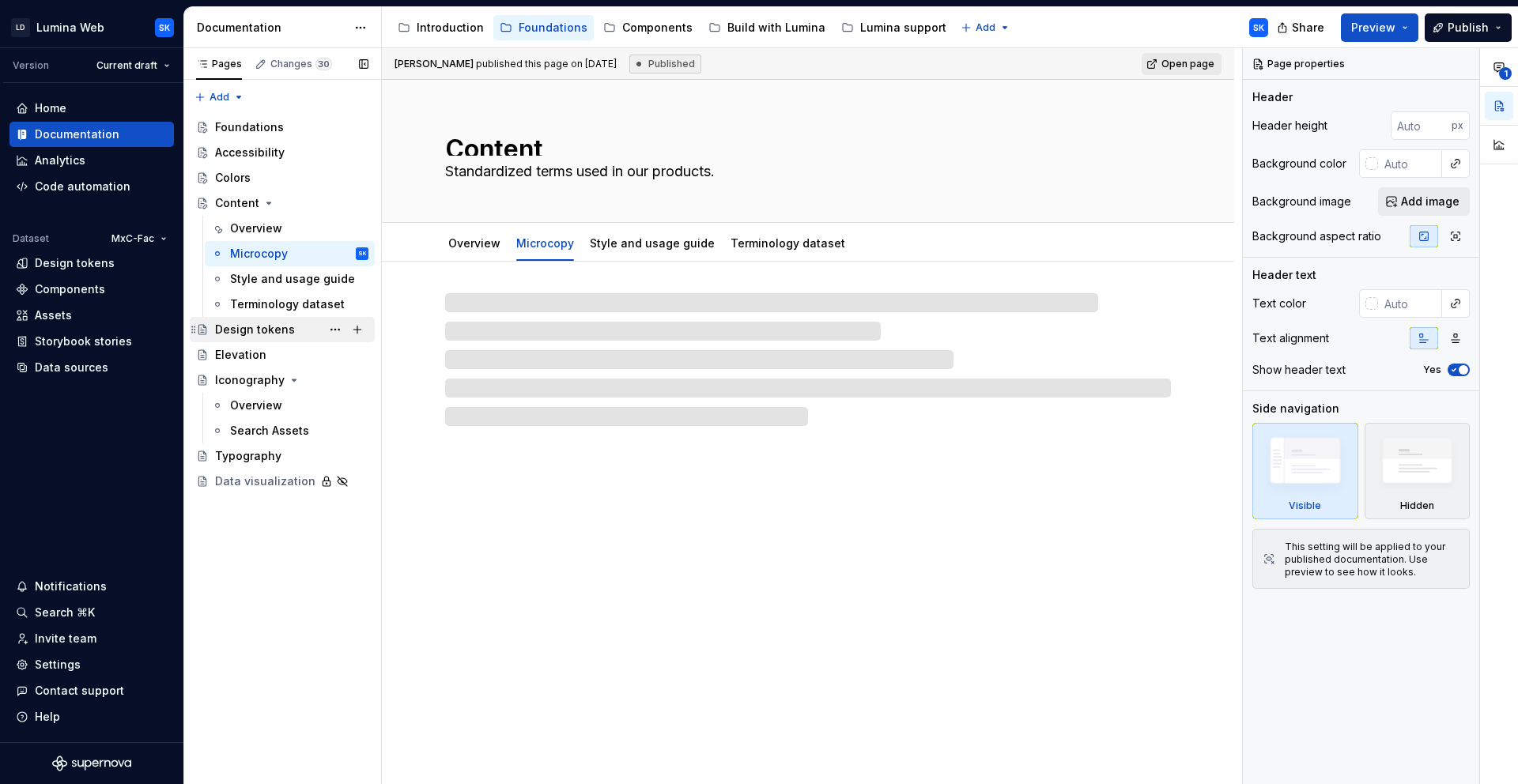
click at [245, 329] on div "Design tokens" at bounding box center [255, 329] width 80 height 16
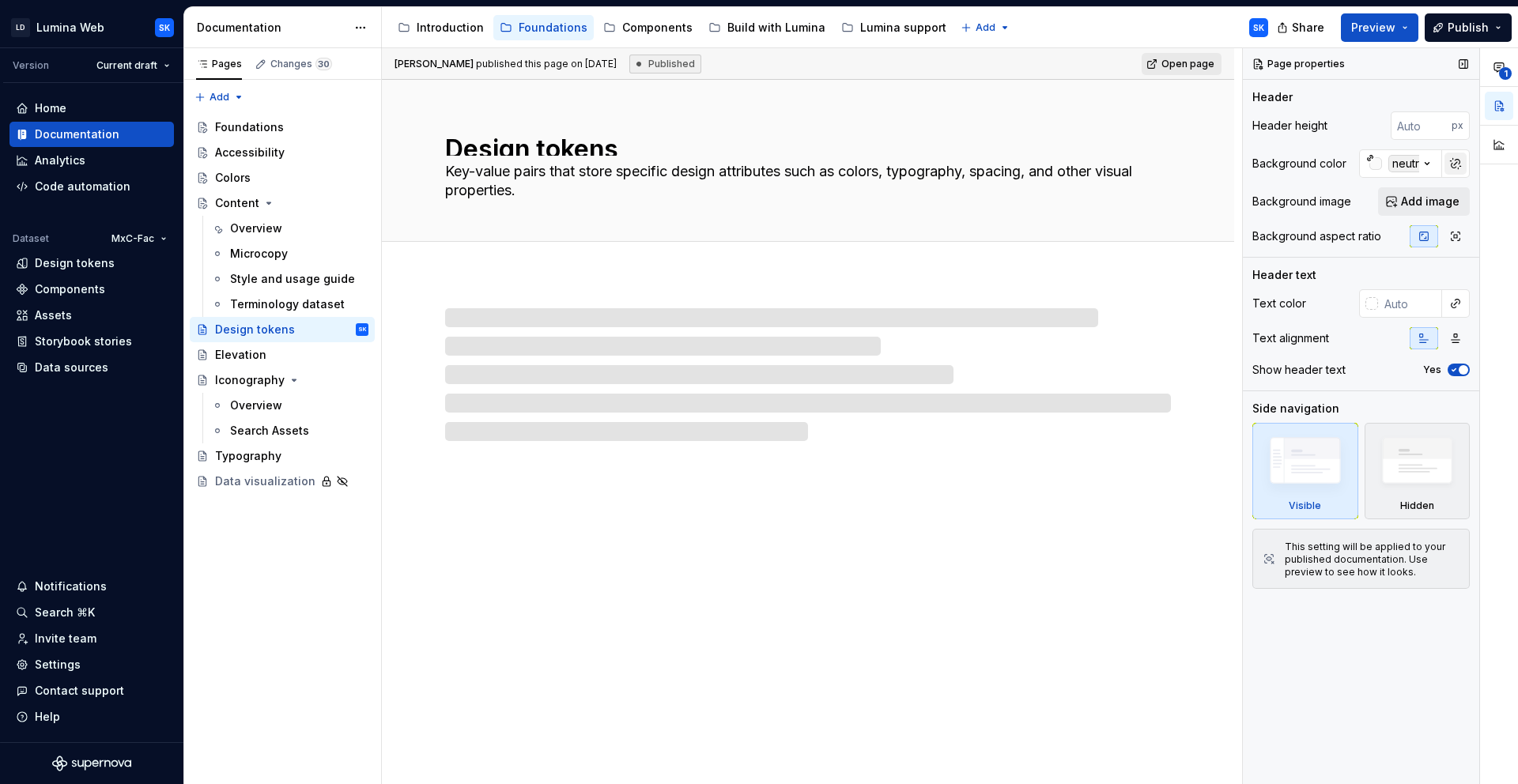
click at [1453, 165] on button "button" at bounding box center [1456, 164] width 22 height 22
type textarea "*"
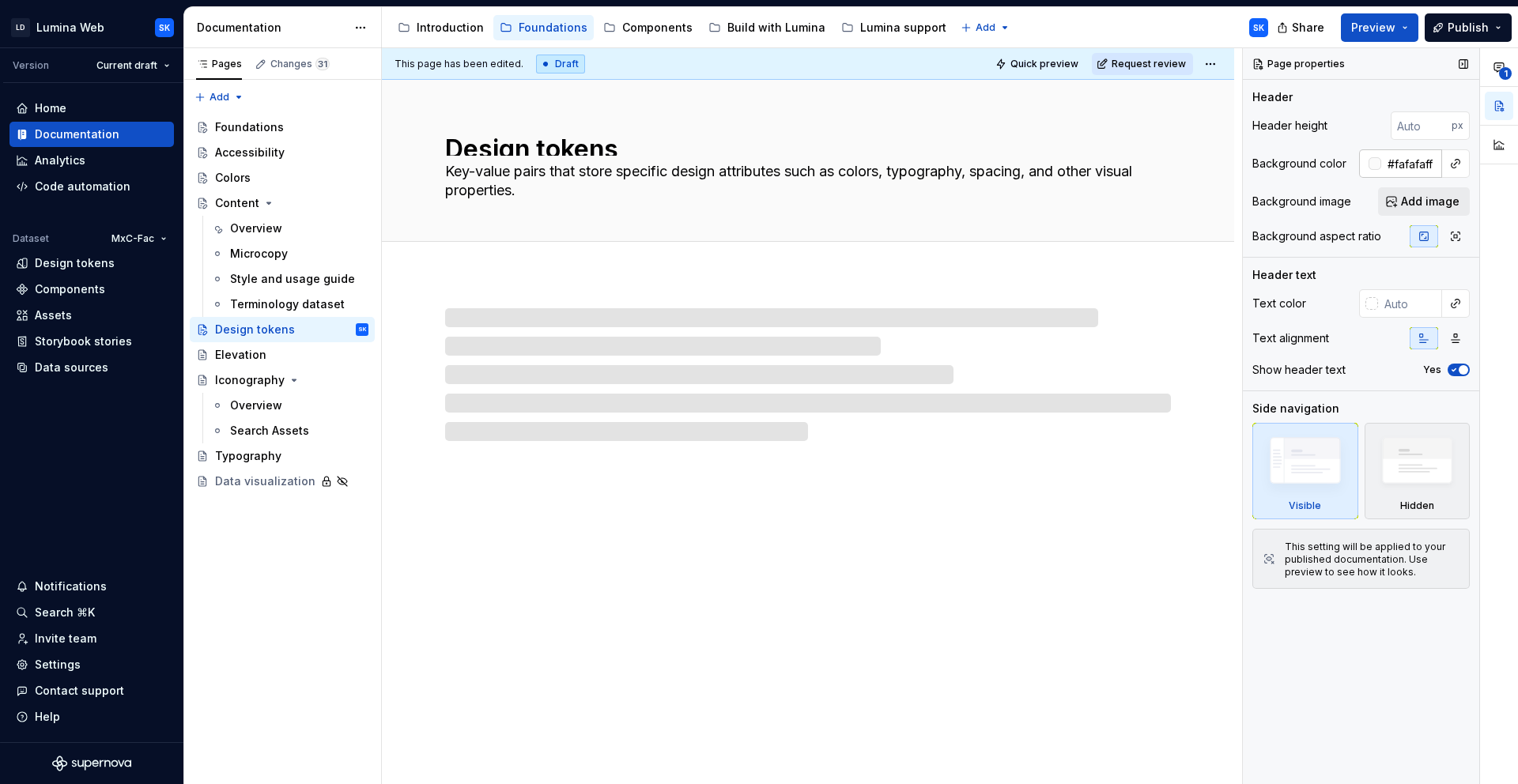
click at [1424, 164] on input "#fafafaff" at bounding box center [1411, 163] width 61 height 29
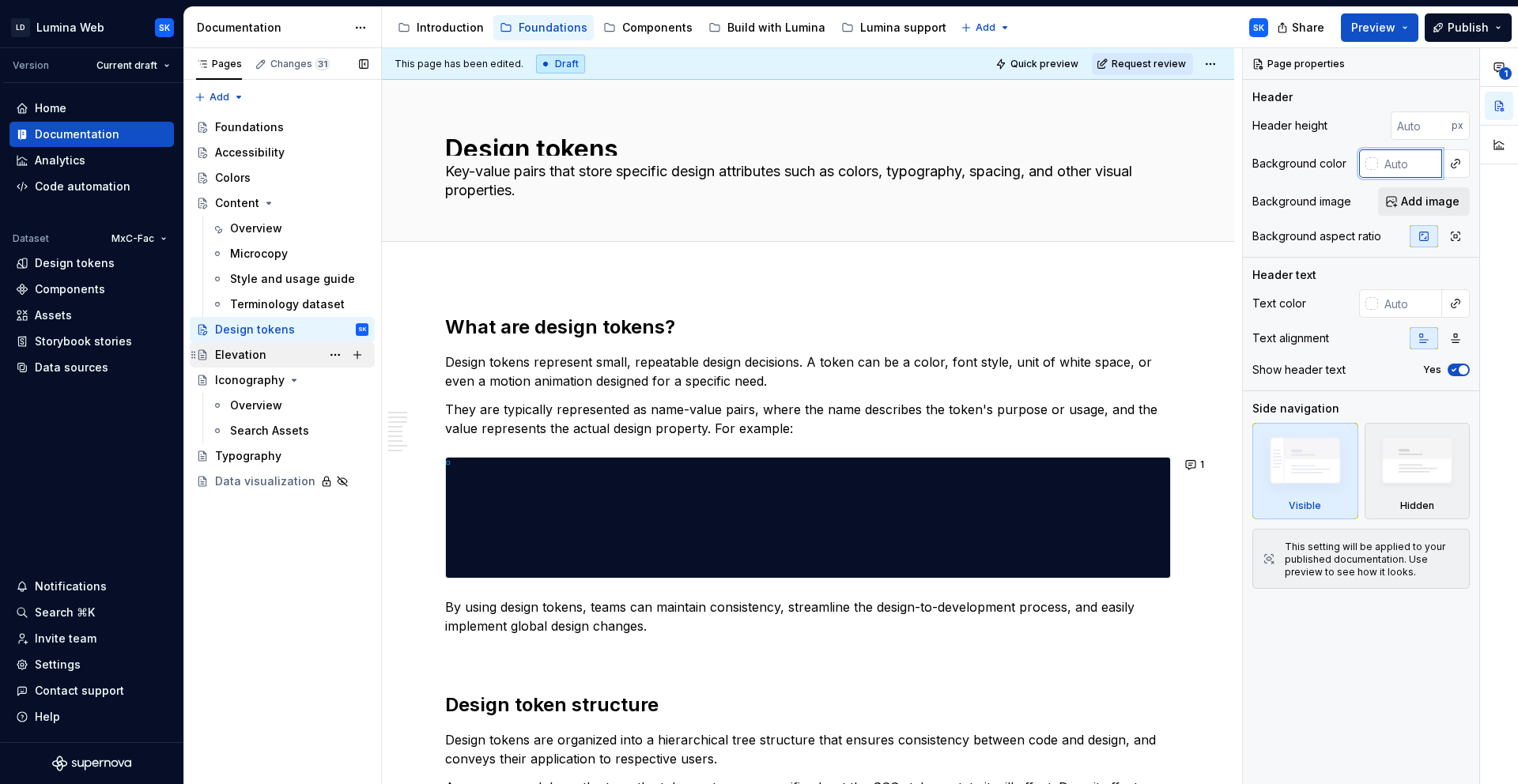
type textarea "*"
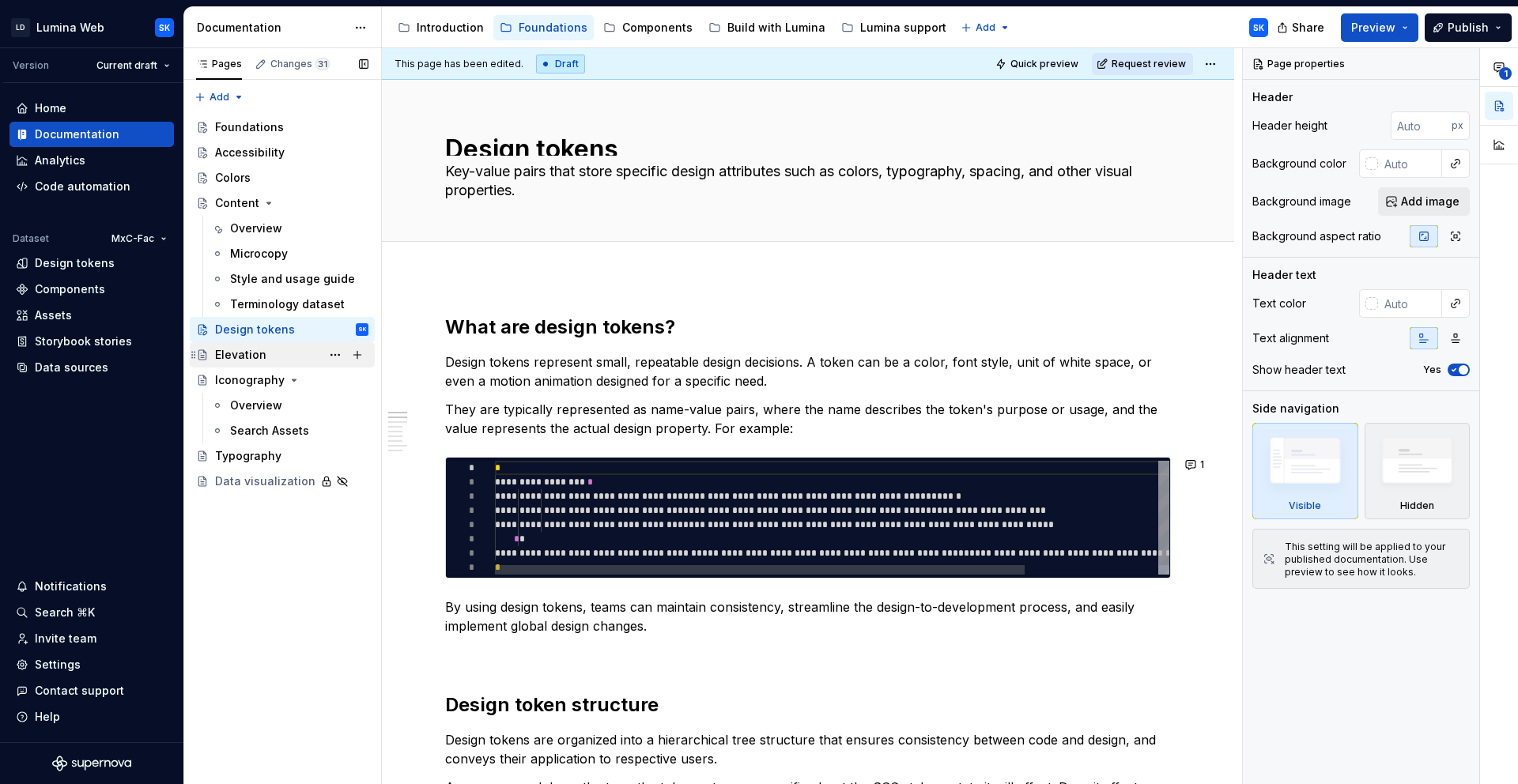
click at [251, 351] on div "Elevation" at bounding box center [240, 355] width 51 height 16
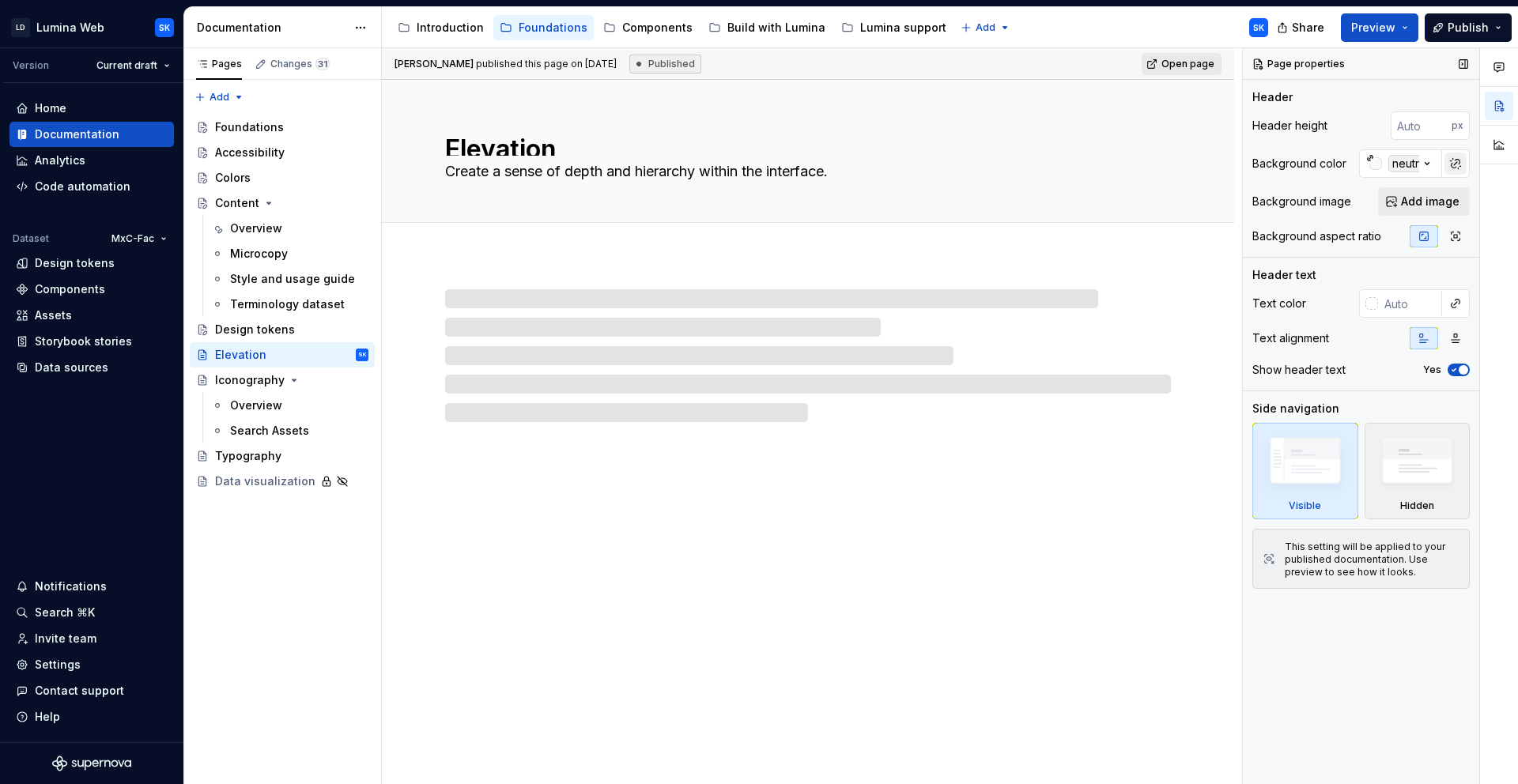
click at [1456, 168] on button "button" at bounding box center [1456, 164] width 22 height 22
type textarea "*"
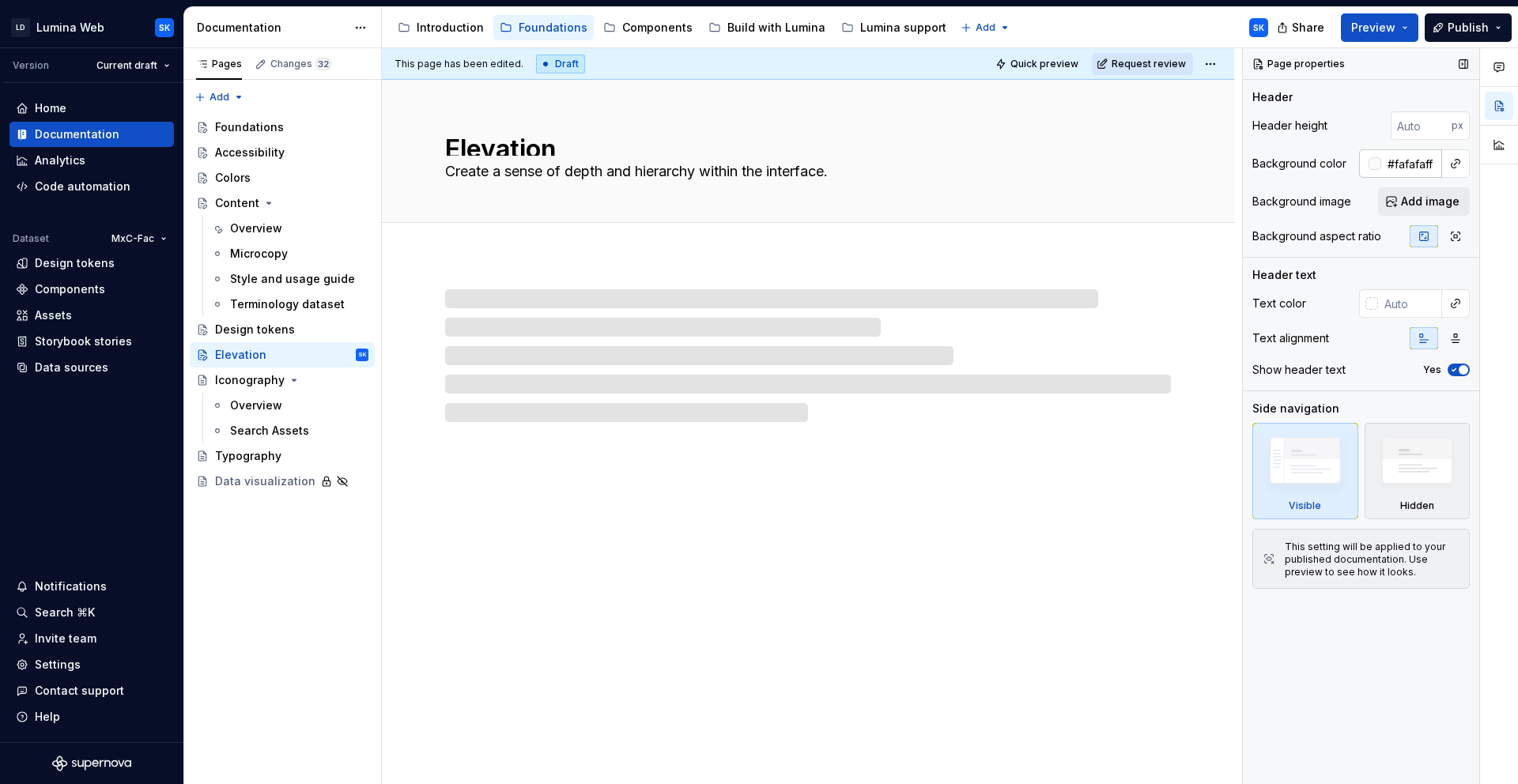
click at [1411, 166] on input "#fafafaff" at bounding box center [1411, 163] width 61 height 29
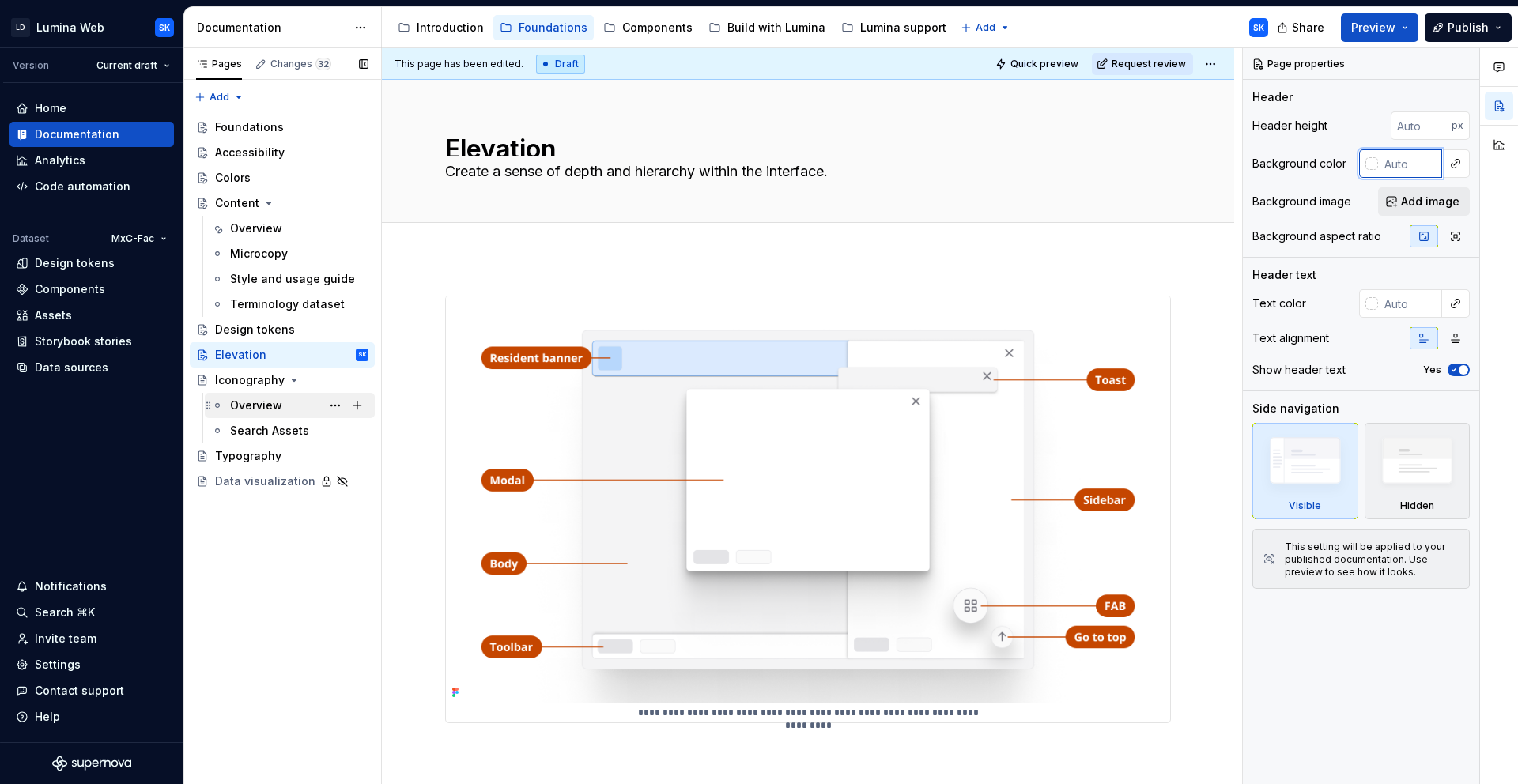
type textarea "*"
click at [313, 381] on div "Iconography" at bounding box center [292, 380] width 154 height 22
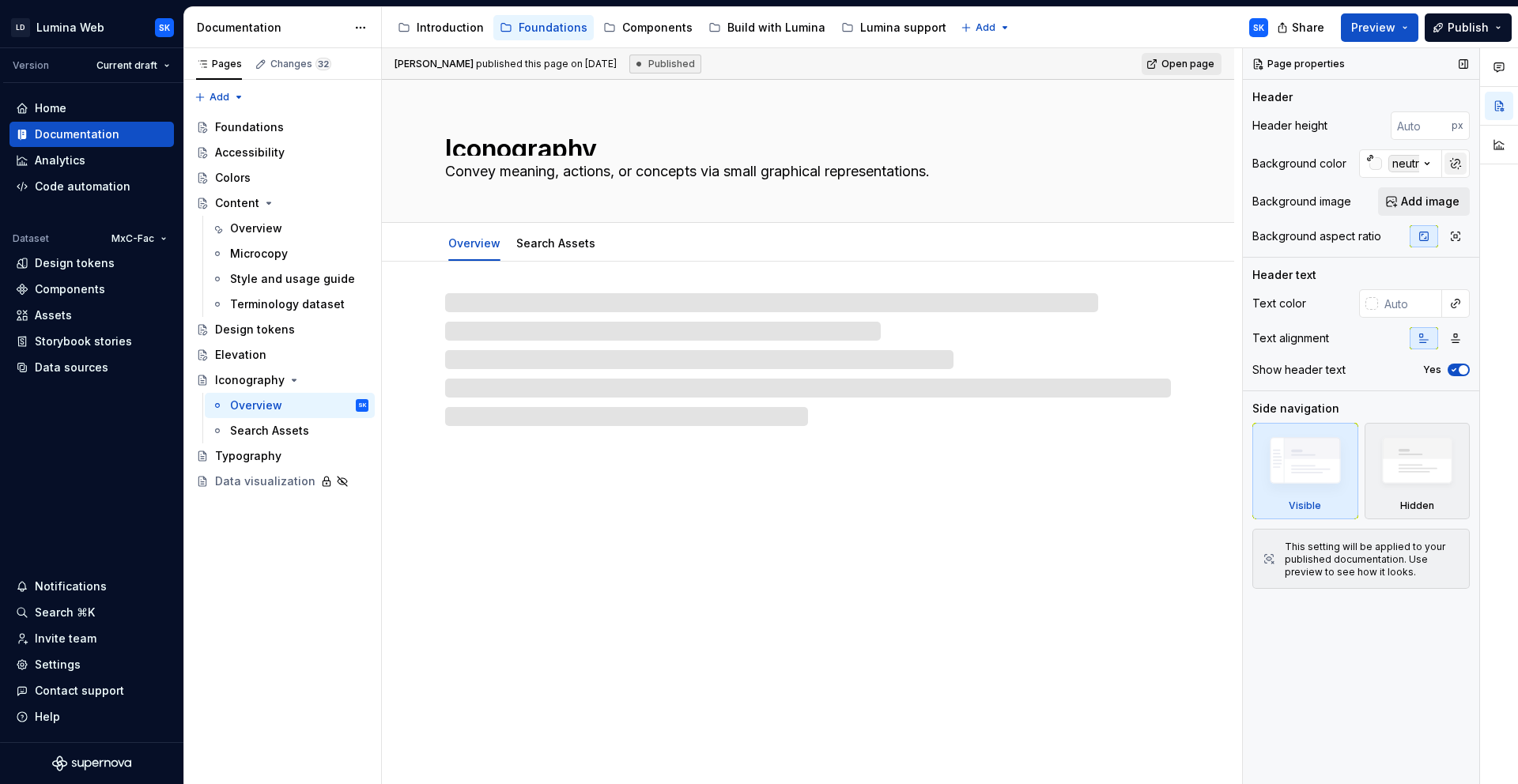
click at [1449, 169] on button "button" at bounding box center [1456, 164] width 22 height 22
type textarea "*"
click at [1412, 168] on input "#fafafaff" at bounding box center [1411, 163] width 61 height 29
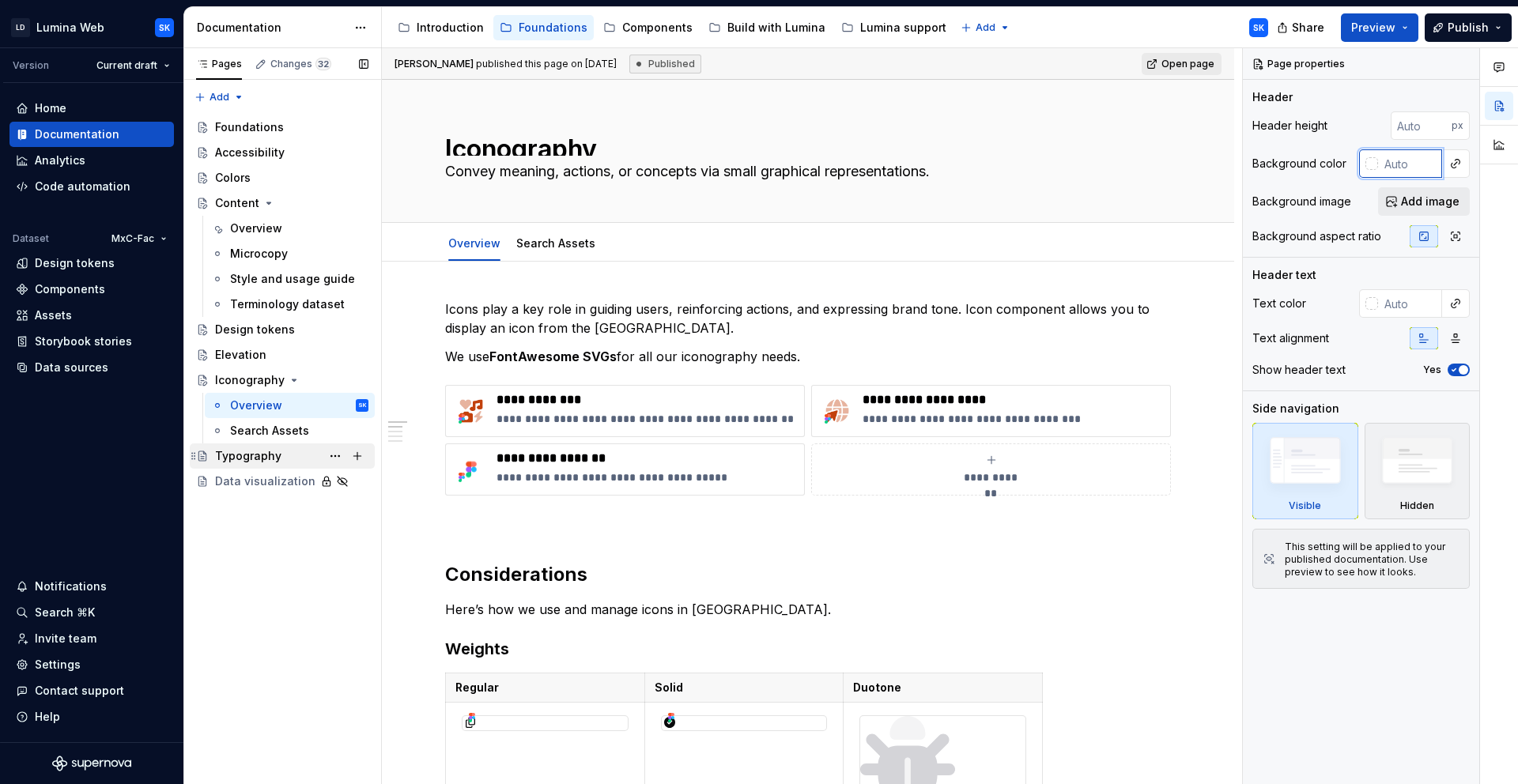
type textarea "*"
click at [262, 451] on div "Typography" at bounding box center [248, 455] width 67 height 16
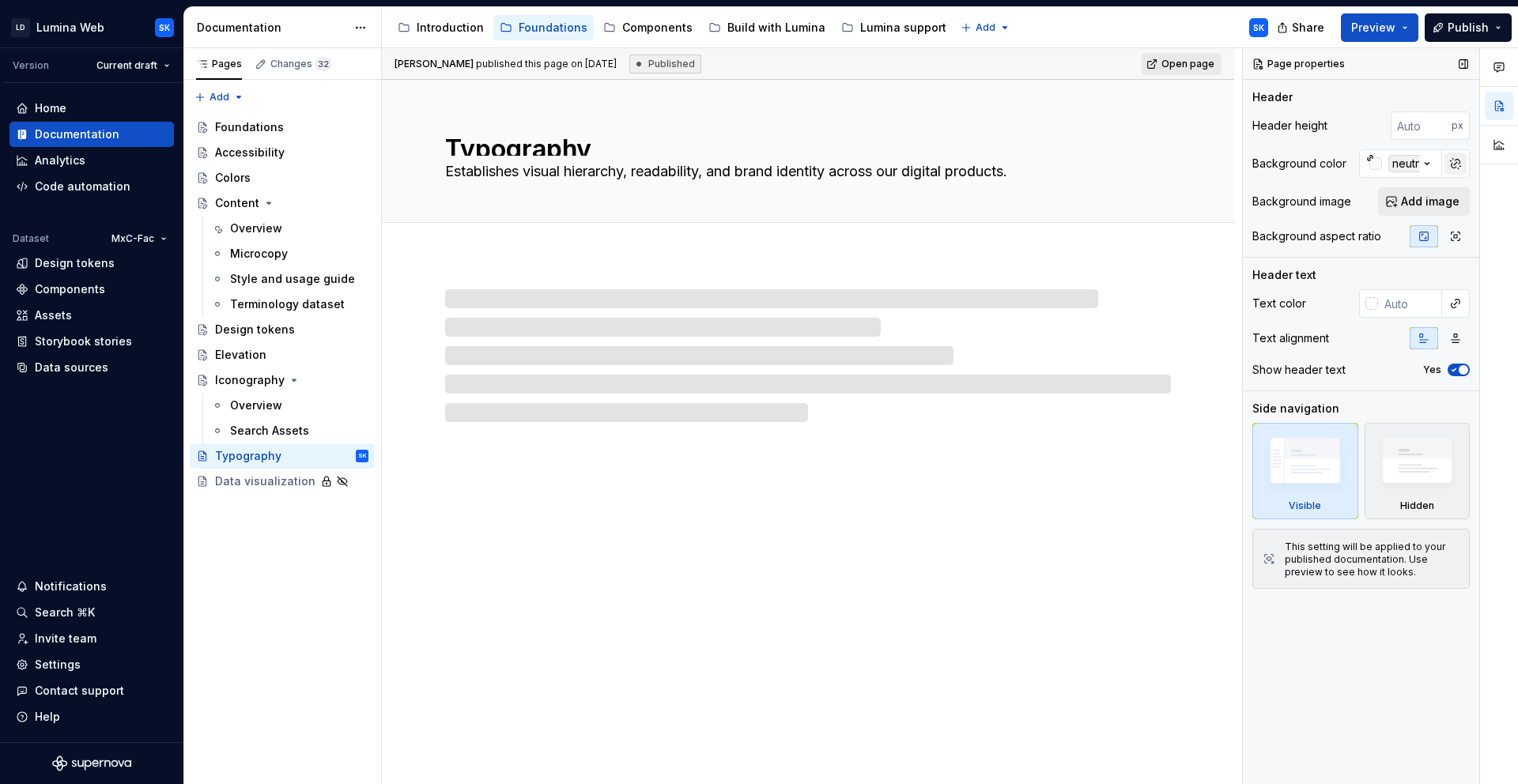
click at [1454, 169] on button "button" at bounding box center [1456, 164] width 22 height 22
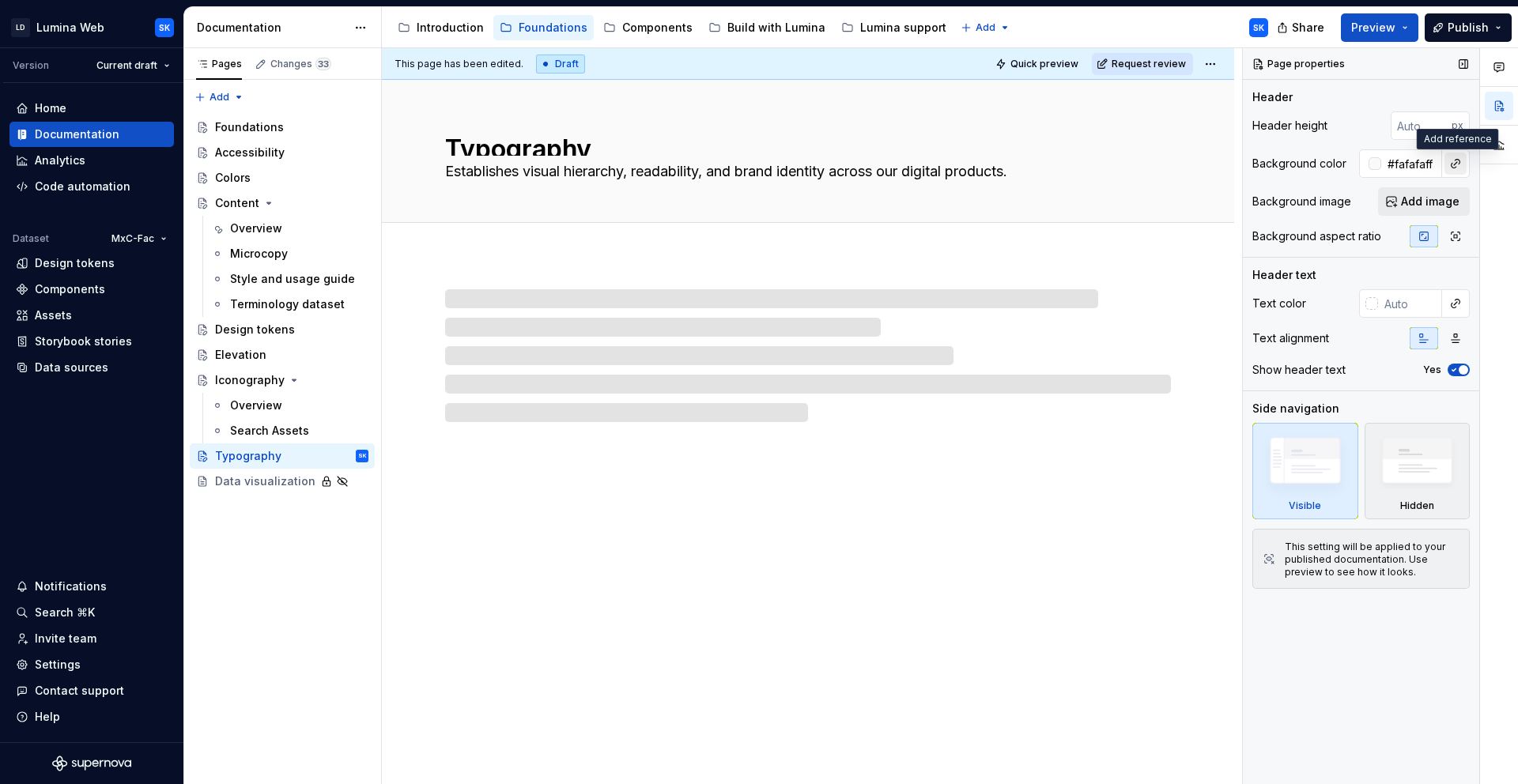
type textarea "*"
click at [1433, 165] on input "#fafafaff" at bounding box center [1411, 163] width 61 height 29
click at [1500, 168] on div at bounding box center [1499, 108] width 38 height 121
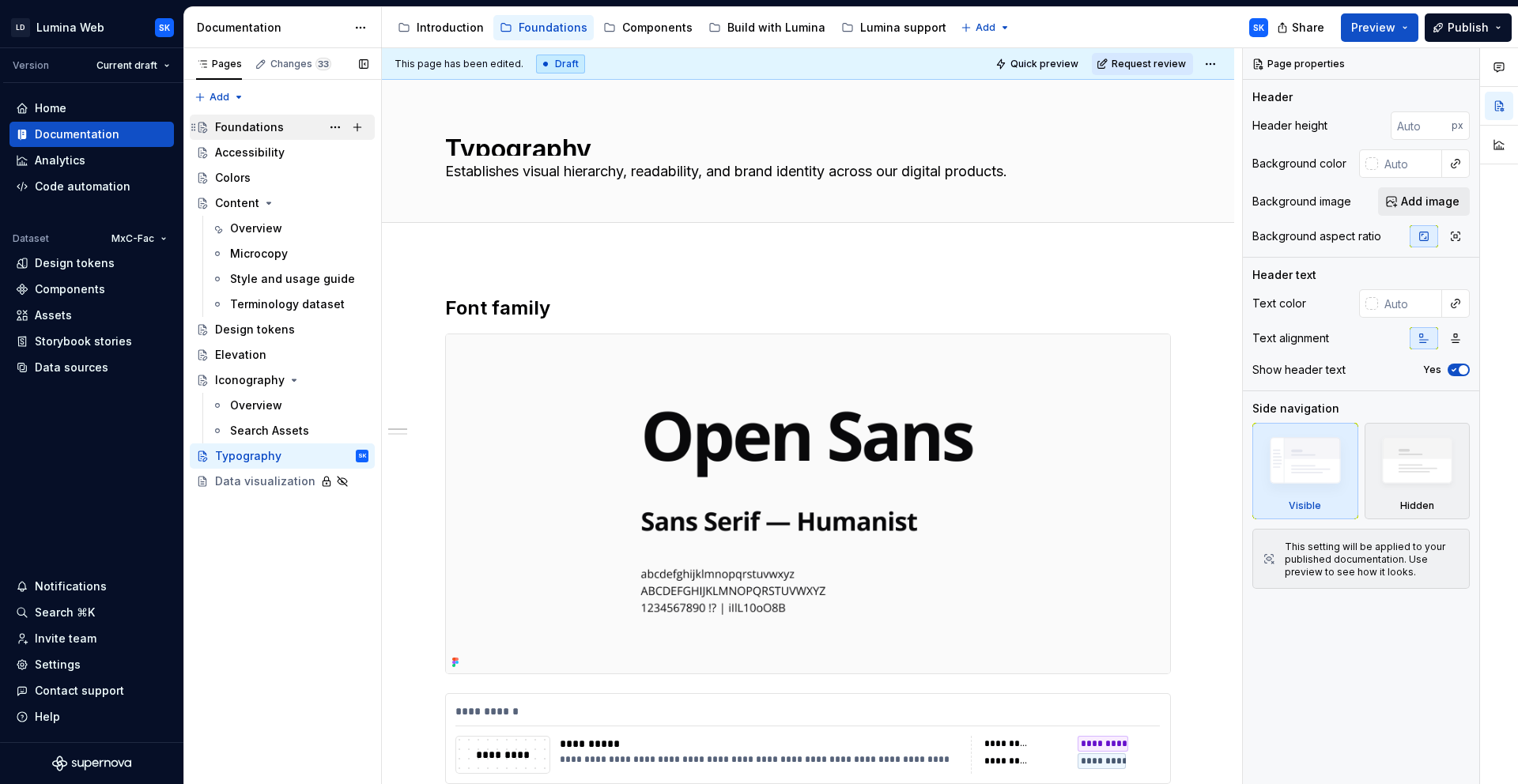
click at [284, 118] on div "Foundations" at bounding box center [292, 127] width 154 height 22
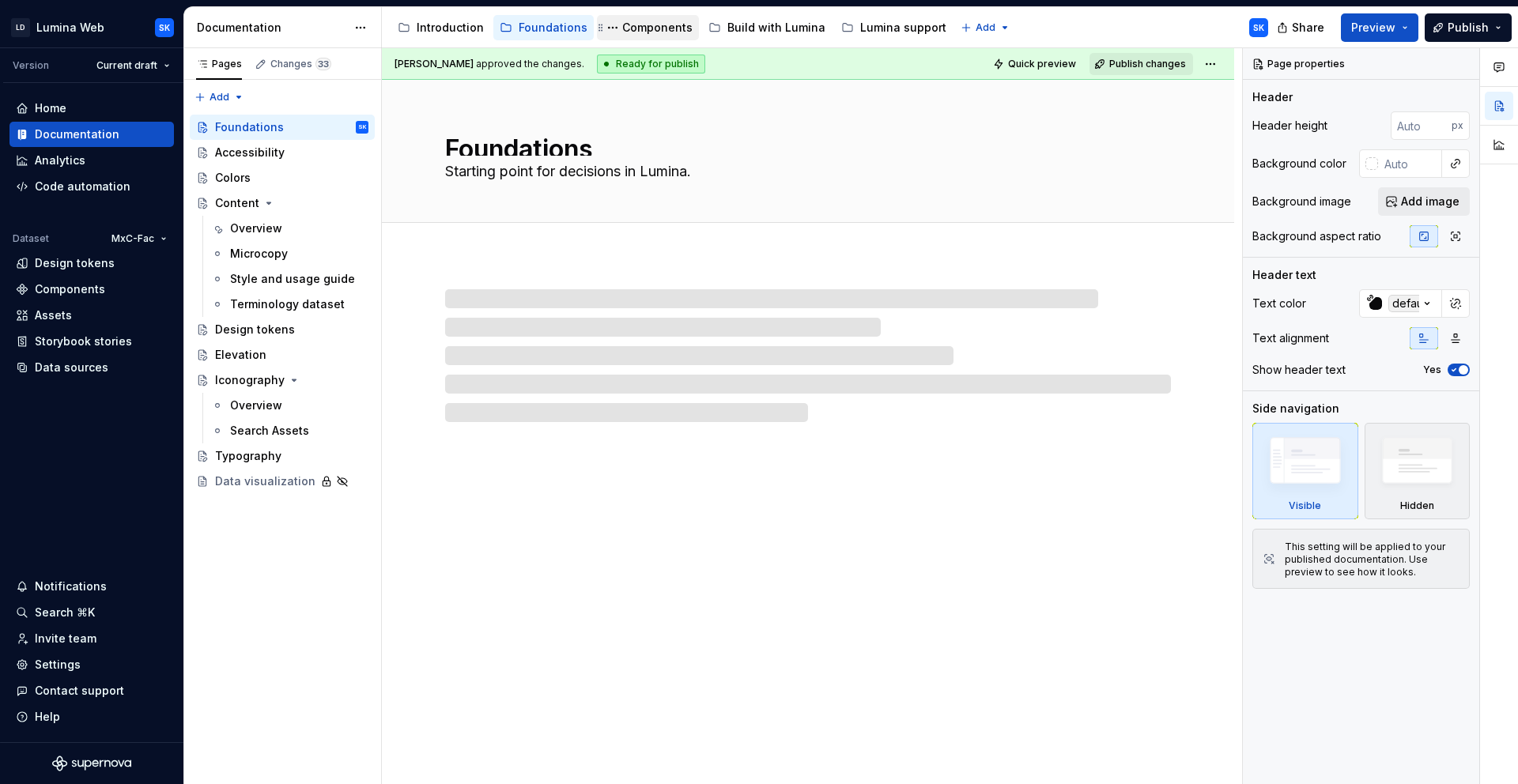
click at [655, 24] on div "Components" at bounding box center [658, 27] width 70 height 16
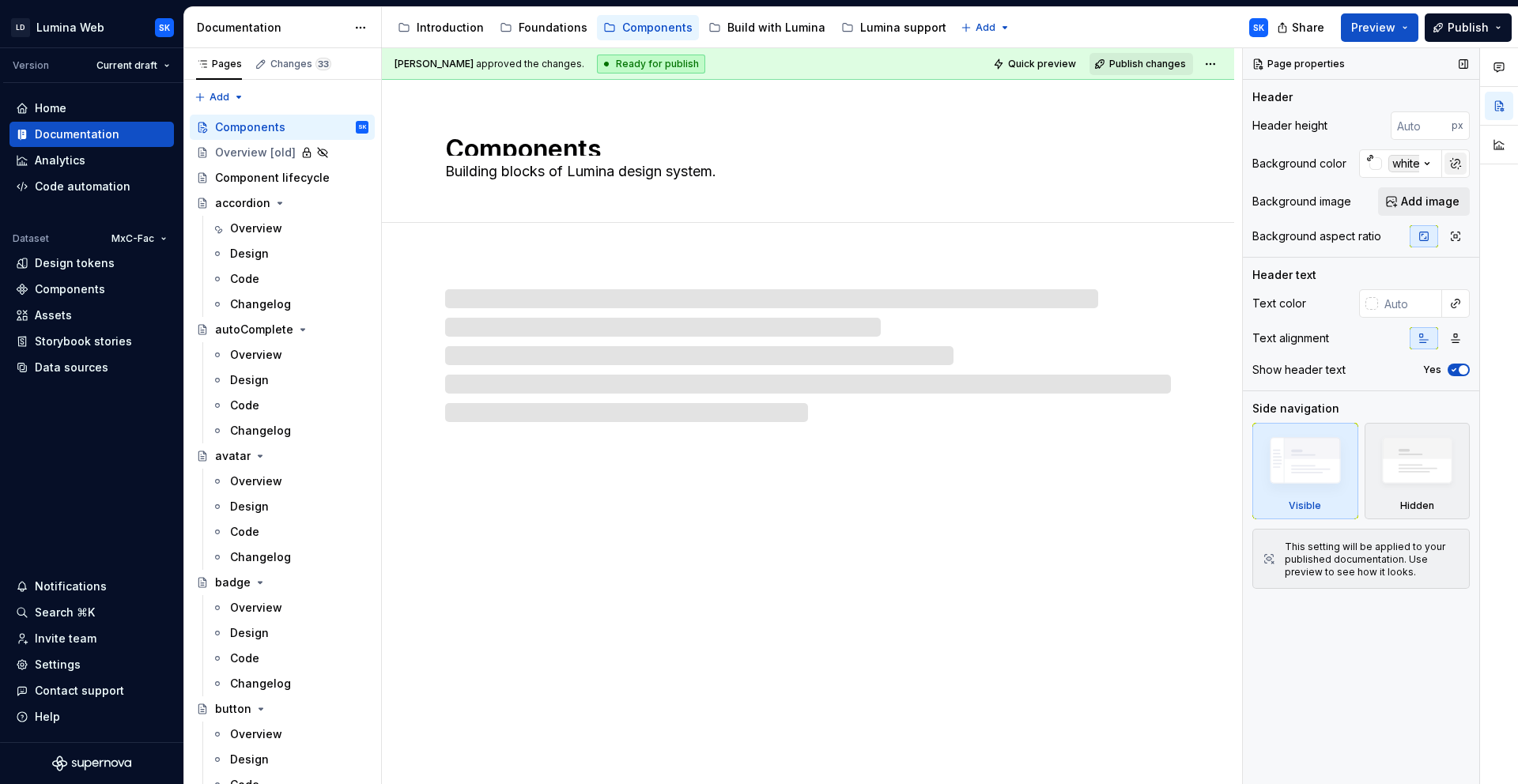
click at [1462, 159] on button "button" at bounding box center [1456, 164] width 22 height 22
type textarea "*"
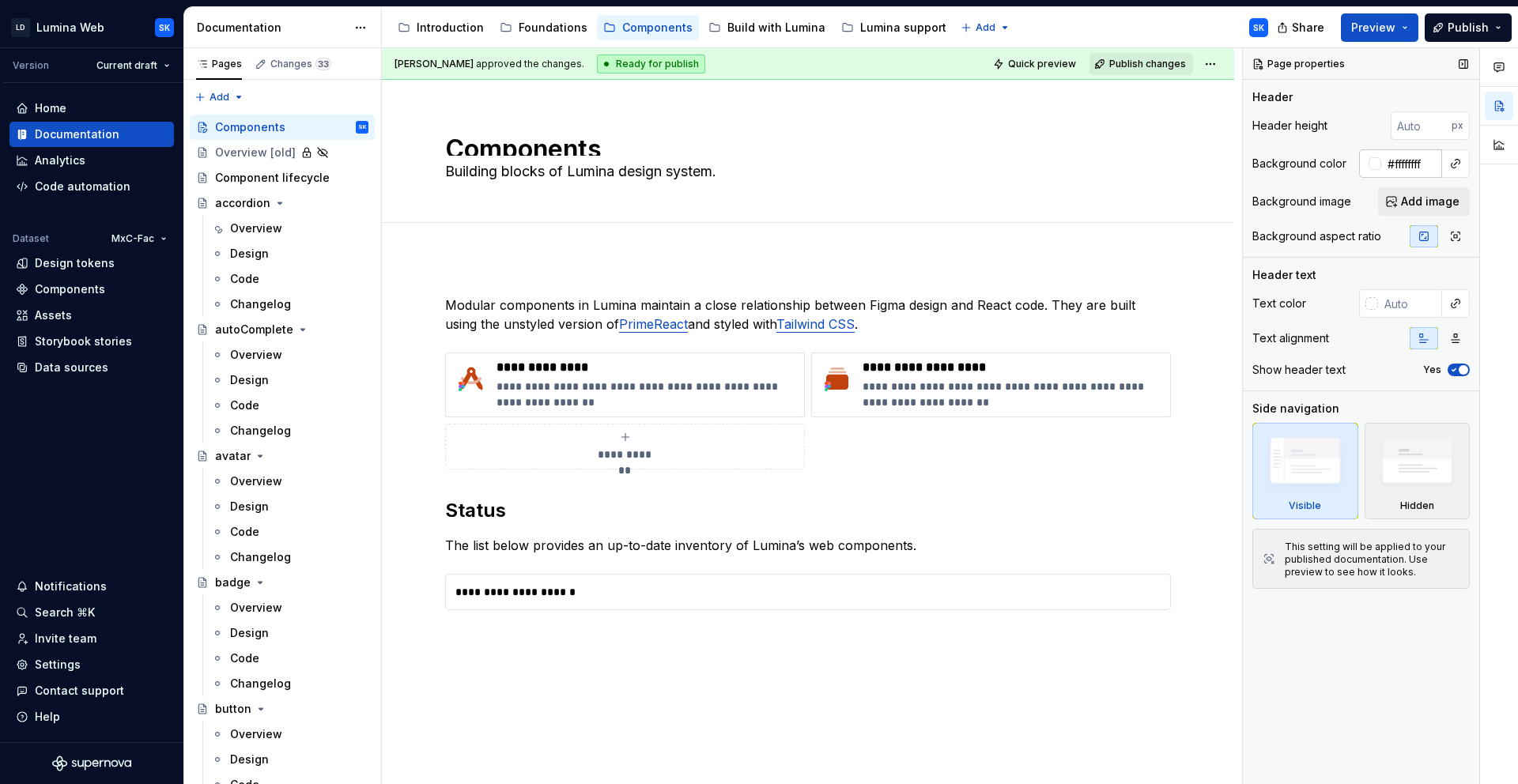
click at [1408, 161] on input "#ffffffff" at bounding box center [1411, 163] width 61 height 29
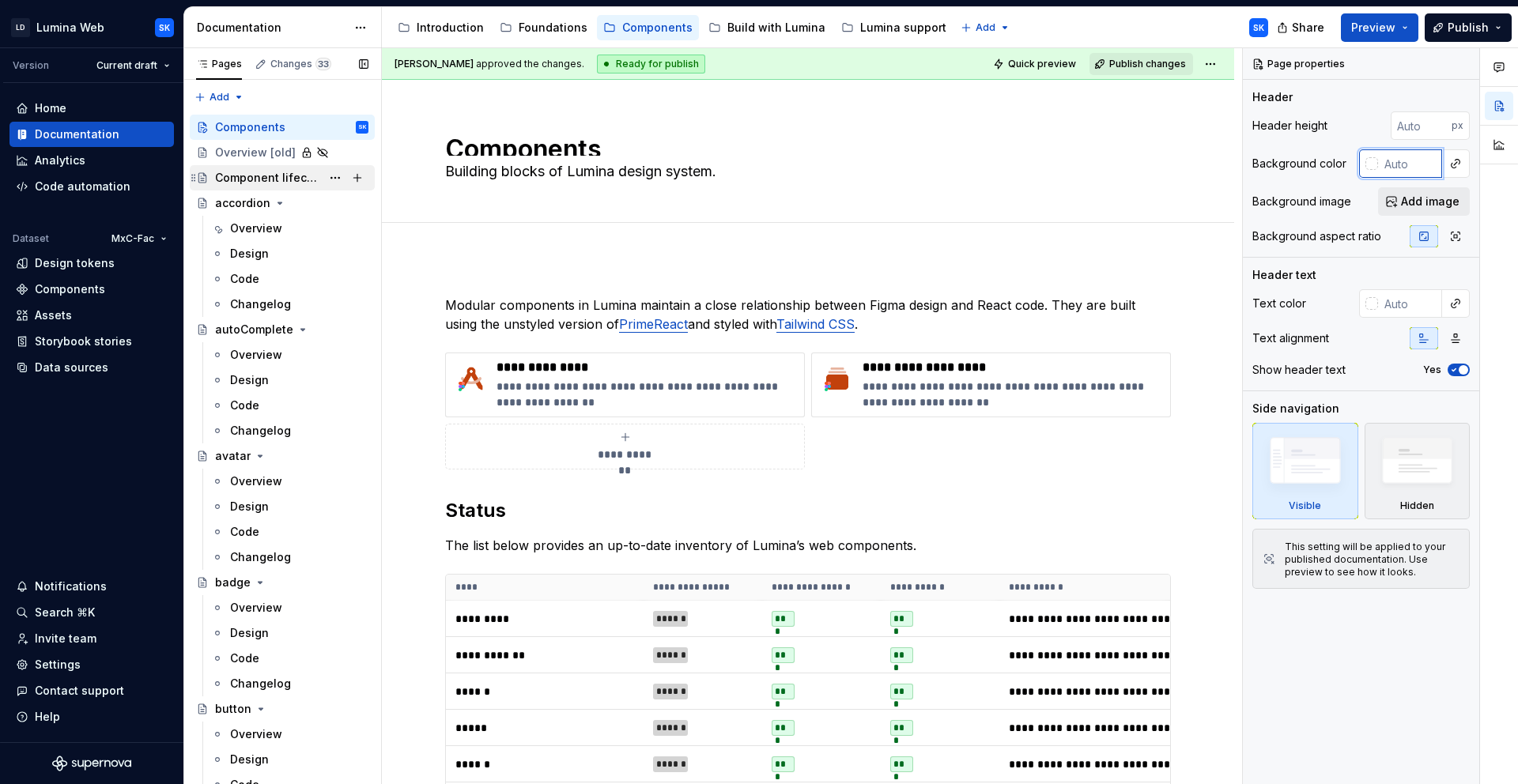
type textarea "*"
click at [238, 177] on div "Component lifecycle" at bounding box center [268, 178] width 106 height 16
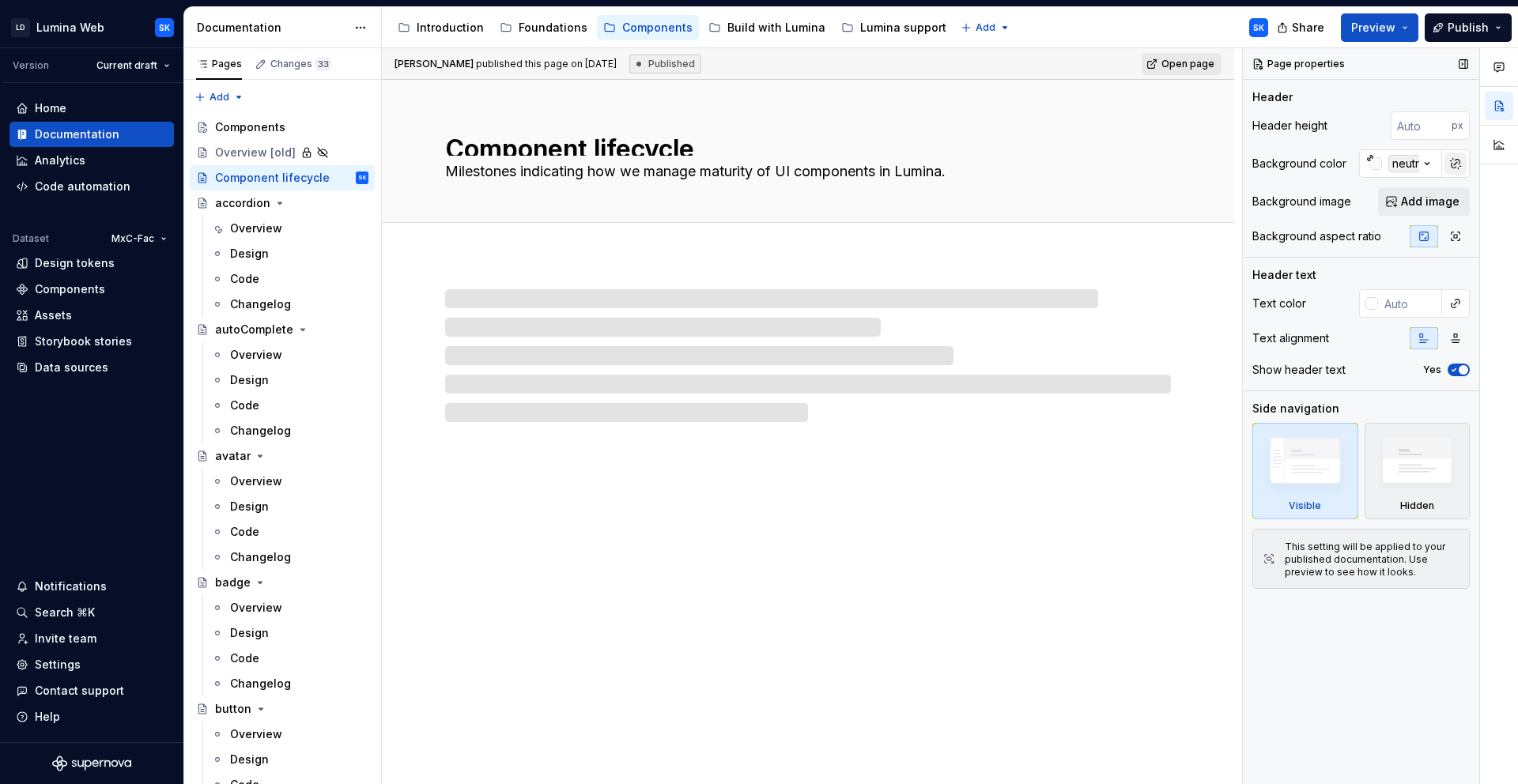
click at [1462, 164] on button "button" at bounding box center [1456, 164] width 22 height 22
type textarea "*"
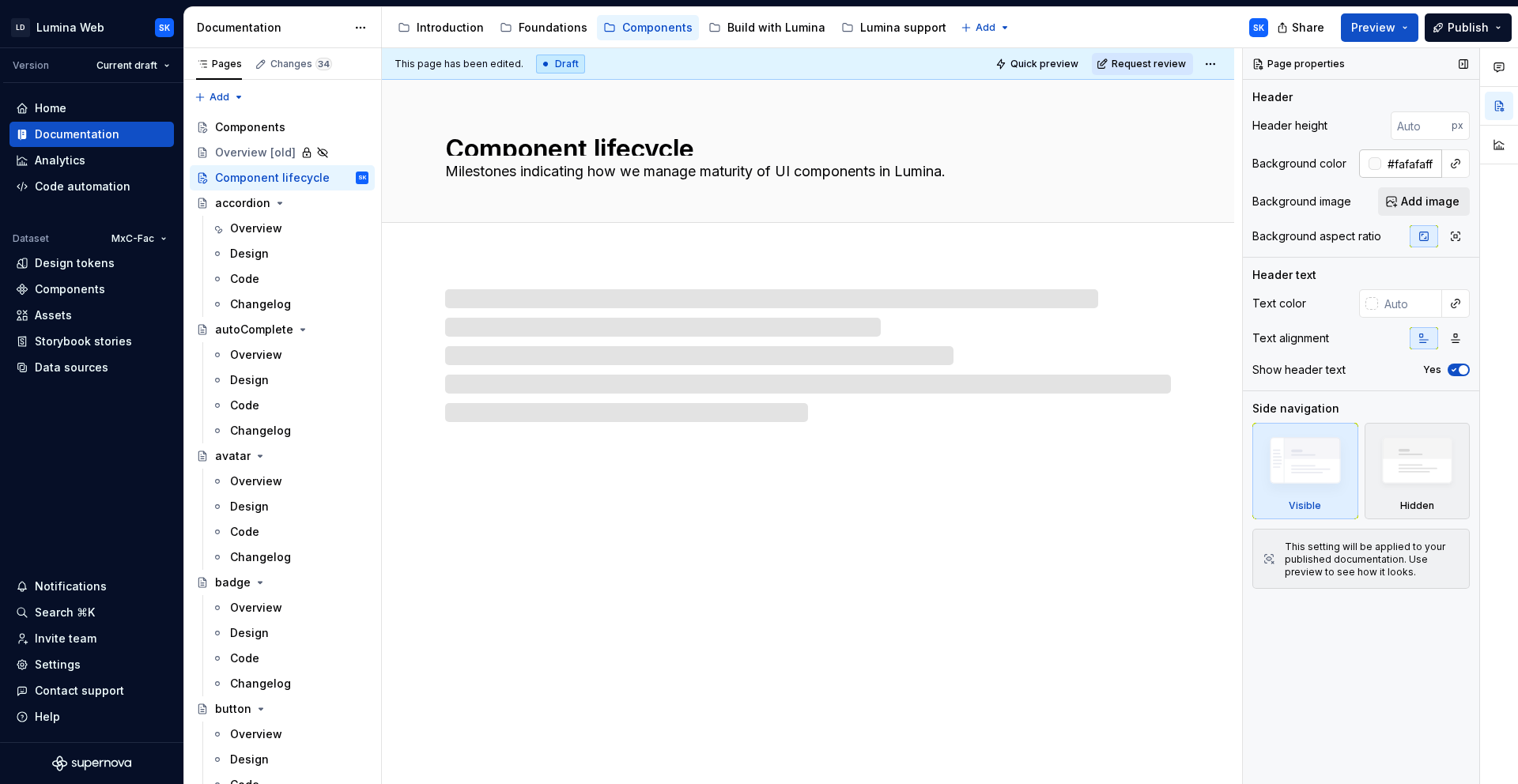
click at [1413, 167] on input "#fafafaff" at bounding box center [1411, 163] width 61 height 29
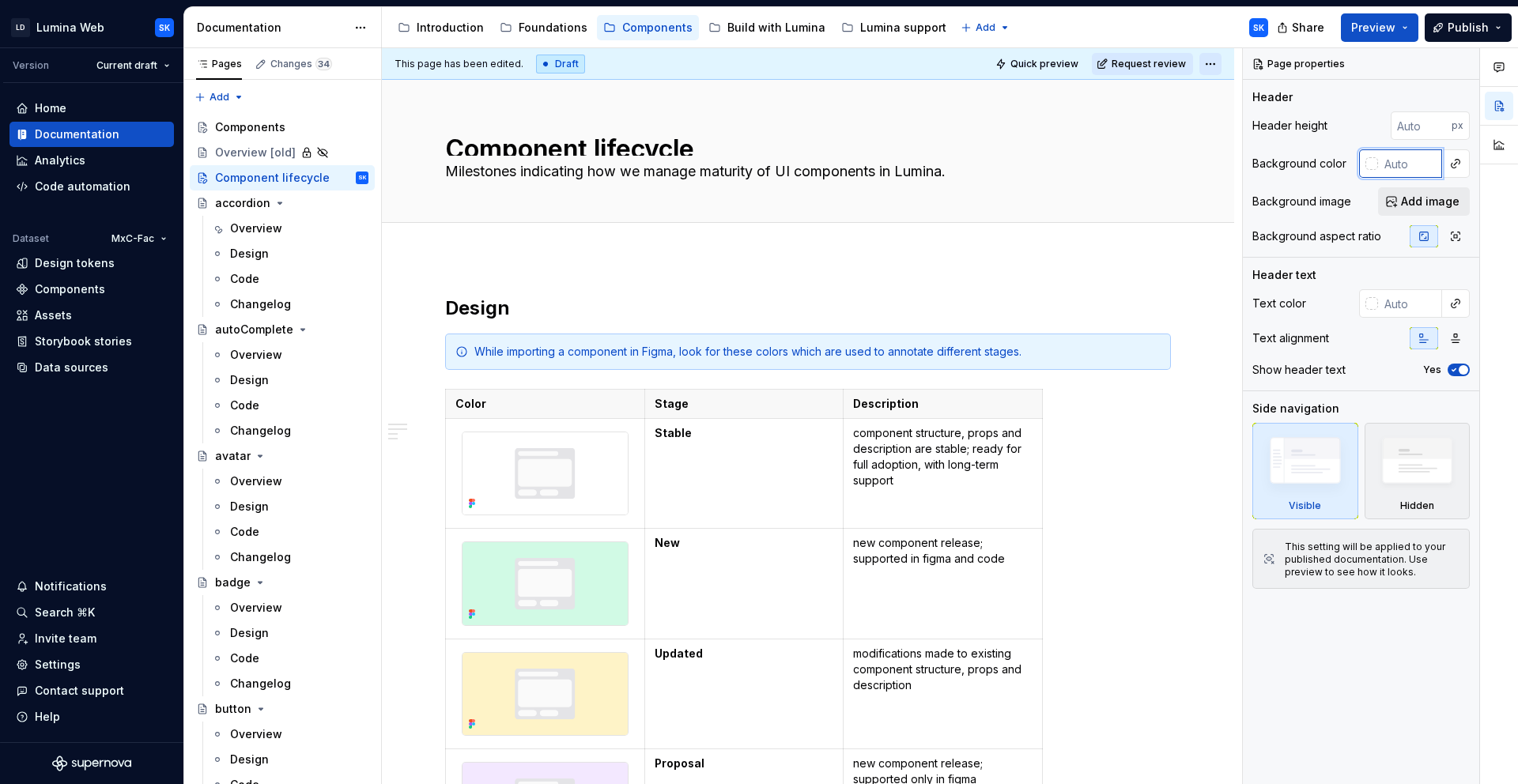
type textarea "*"
click at [1213, 64] on html "LD Lumina Web SK Version Current draft Home Documentation Analytics Code automa…" at bounding box center [759, 392] width 1518 height 784
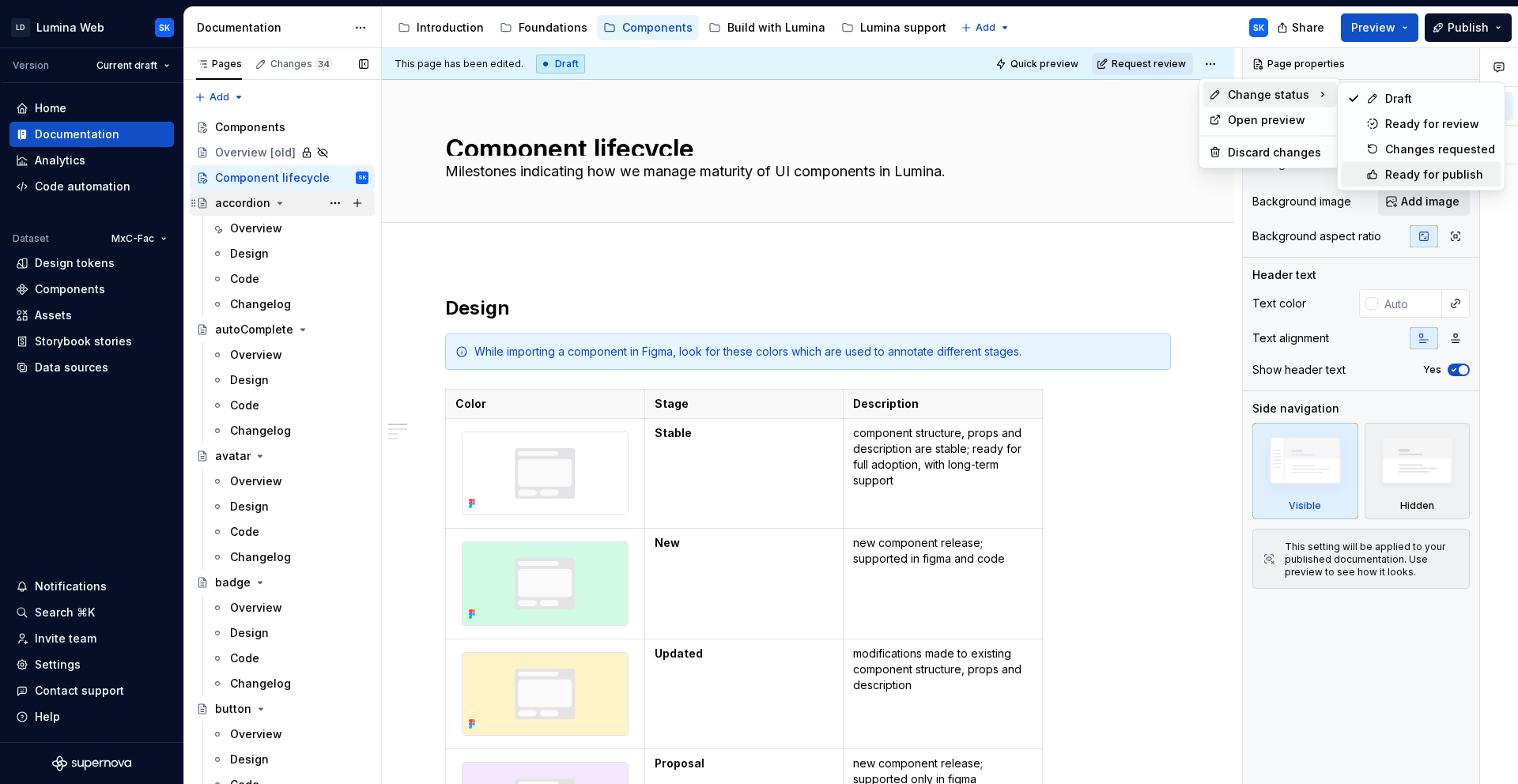
click at [1428, 170] on div "Ready for publish" at bounding box center [1440, 174] width 110 height 16
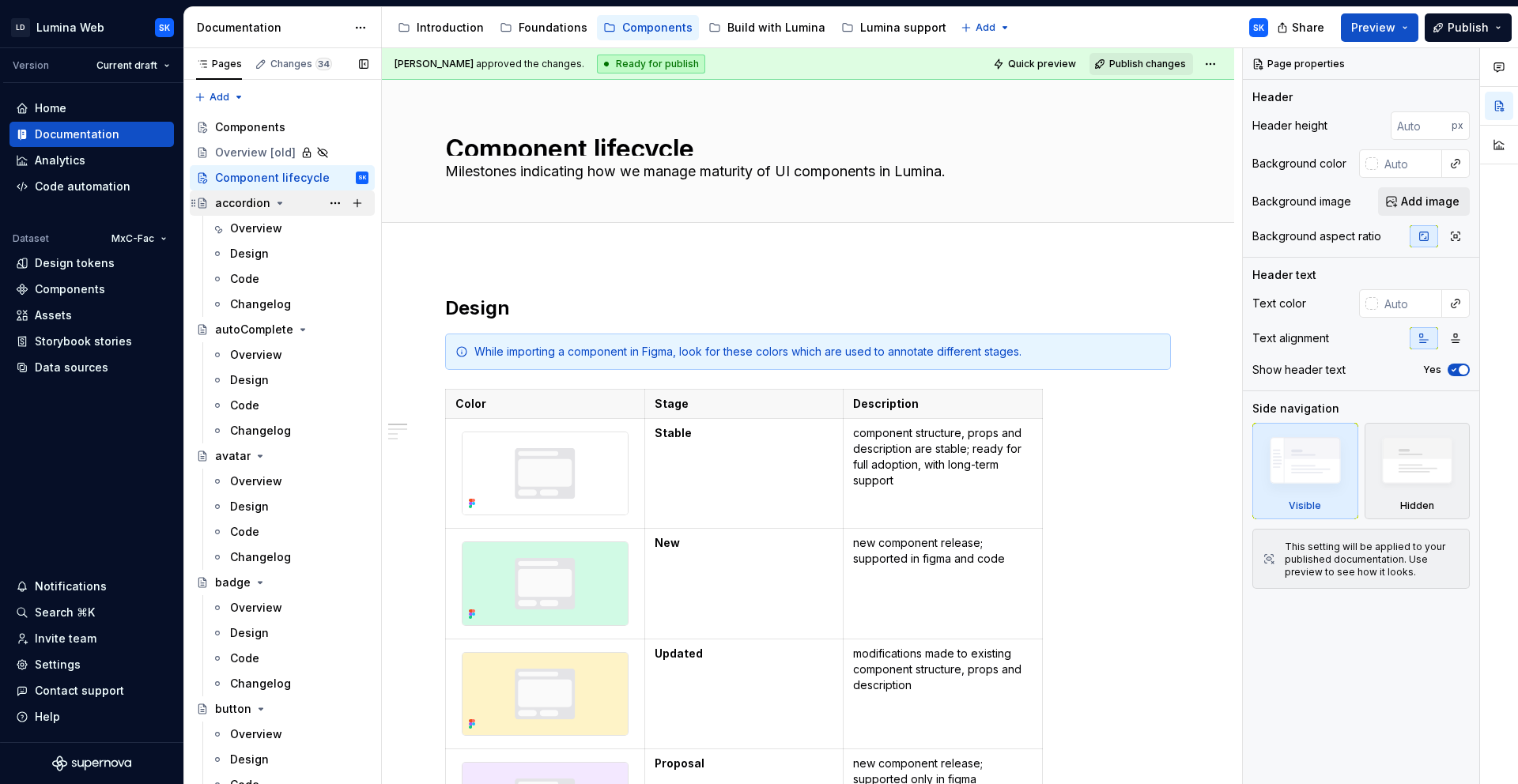
click at [297, 204] on div "accordion" at bounding box center [292, 203] width 154 height 22
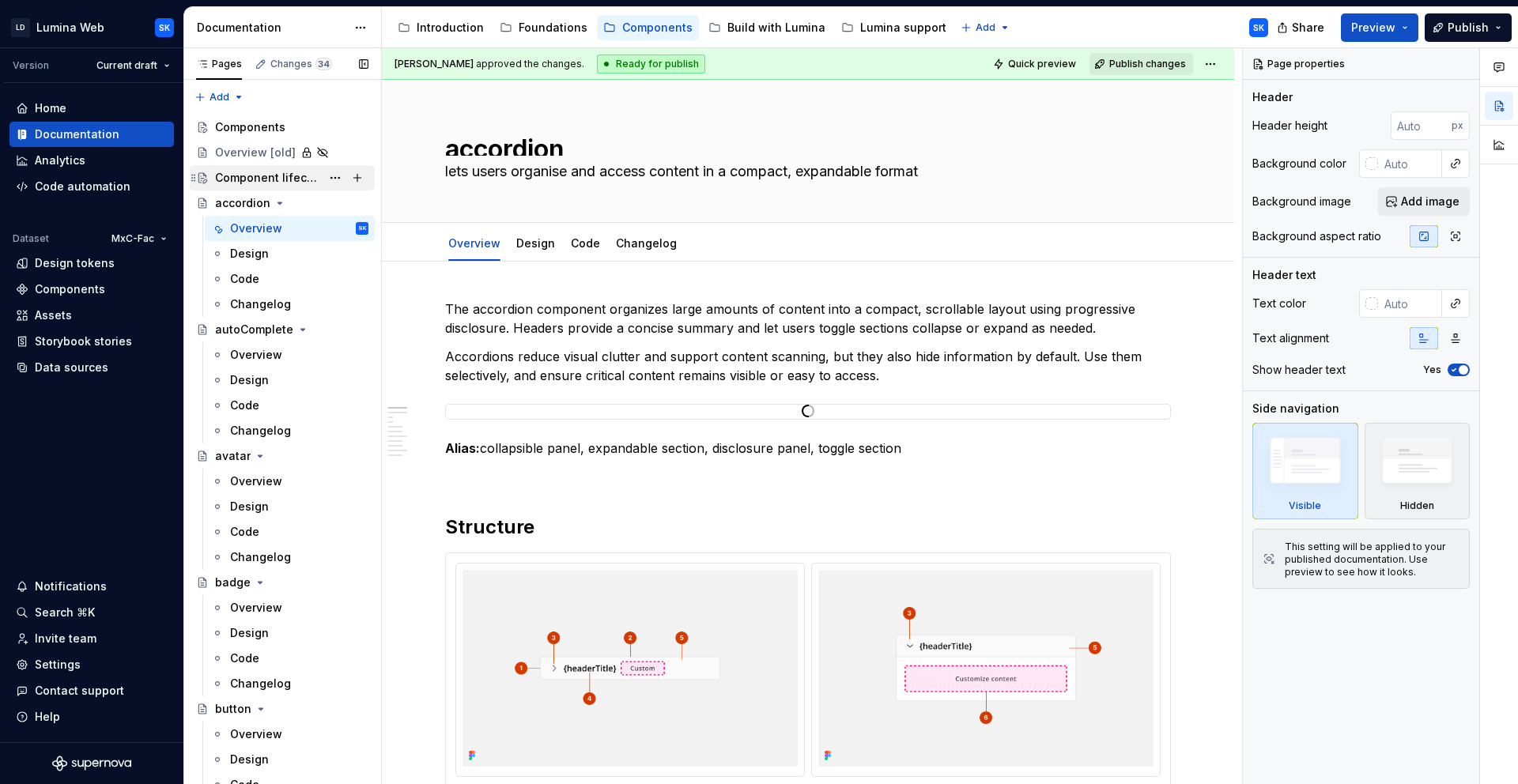
click at [296, 176] on div "Component lifecycle" at bounding box center [268, 178] width 106 height 16
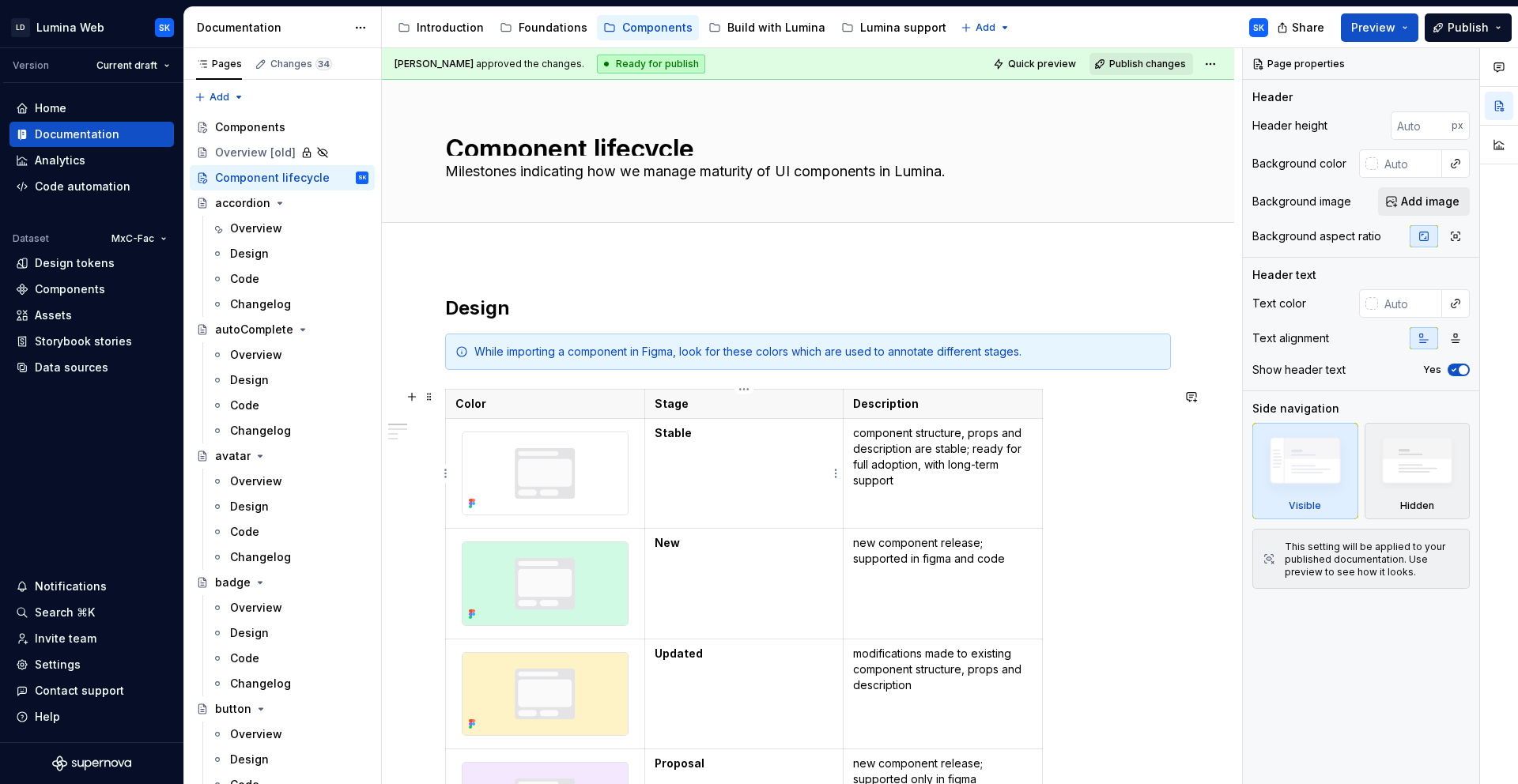
click at [759, 437] on p "Stable" at bounding box center [745, 432] width 180 height 16
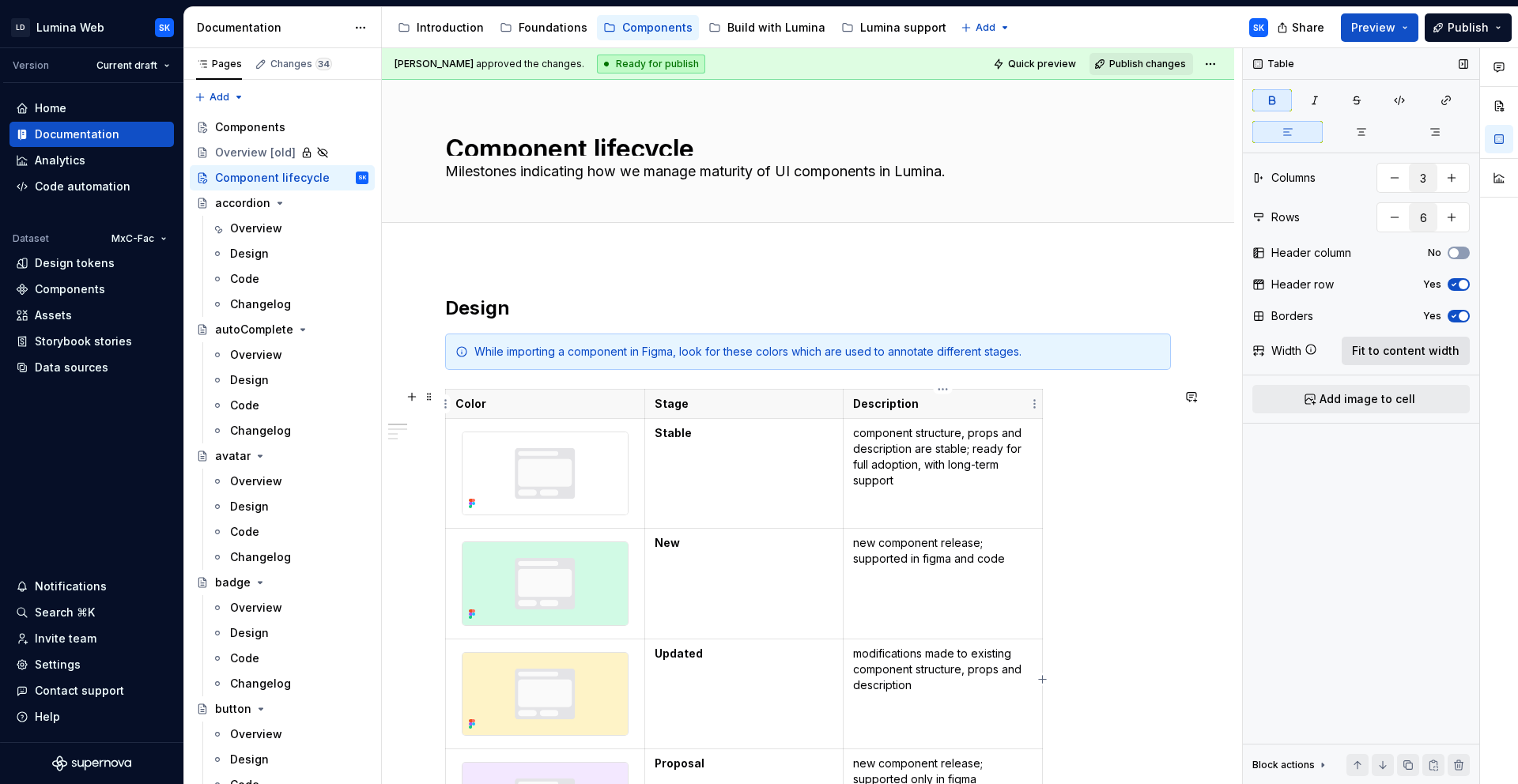
click at [1400, 352] on span "Fit to content width" at bounding box center [1406, 351] width 107 height 16
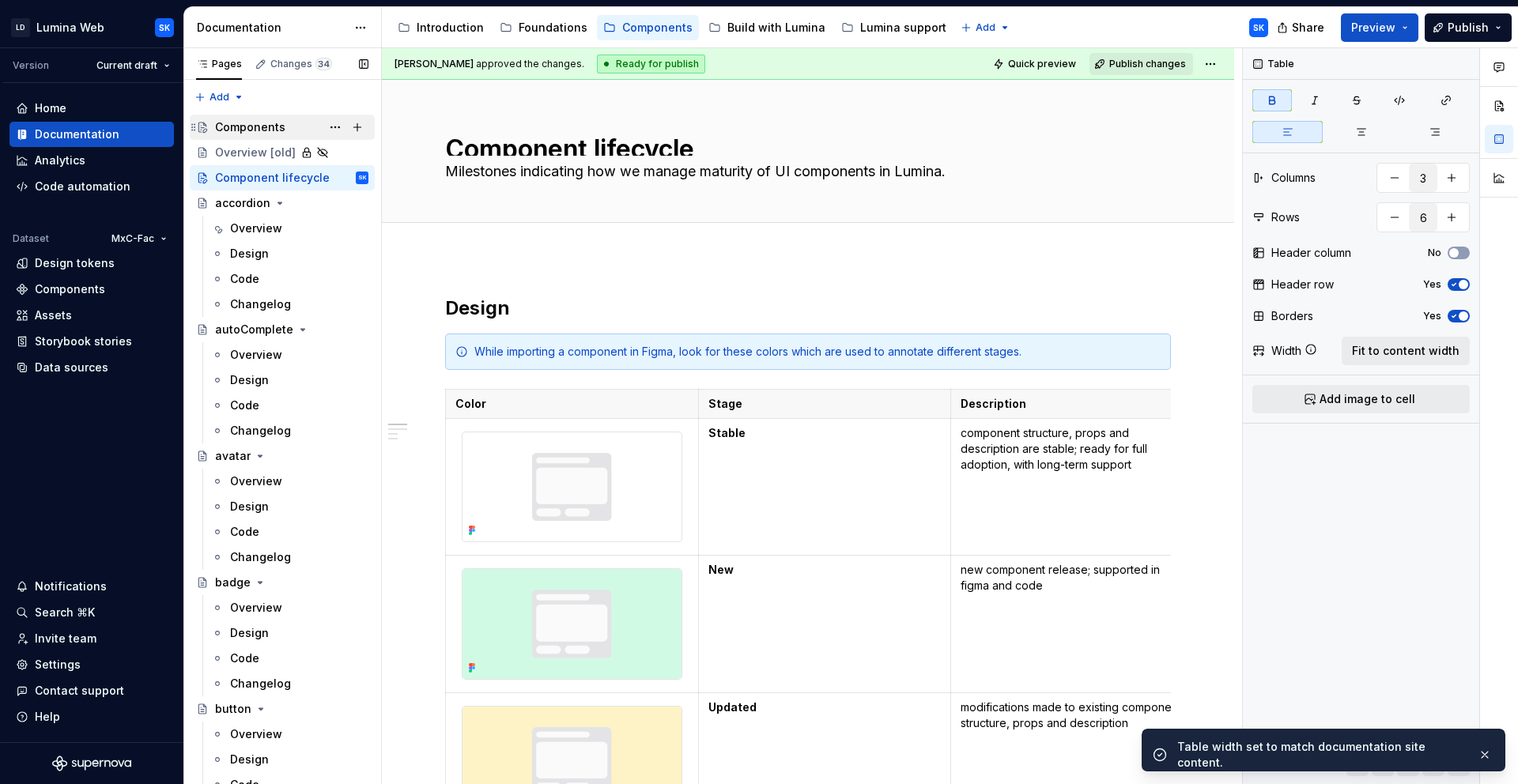
click at [282, 128] on div "Components" at bounding box center [292, 127] width 154 height 22
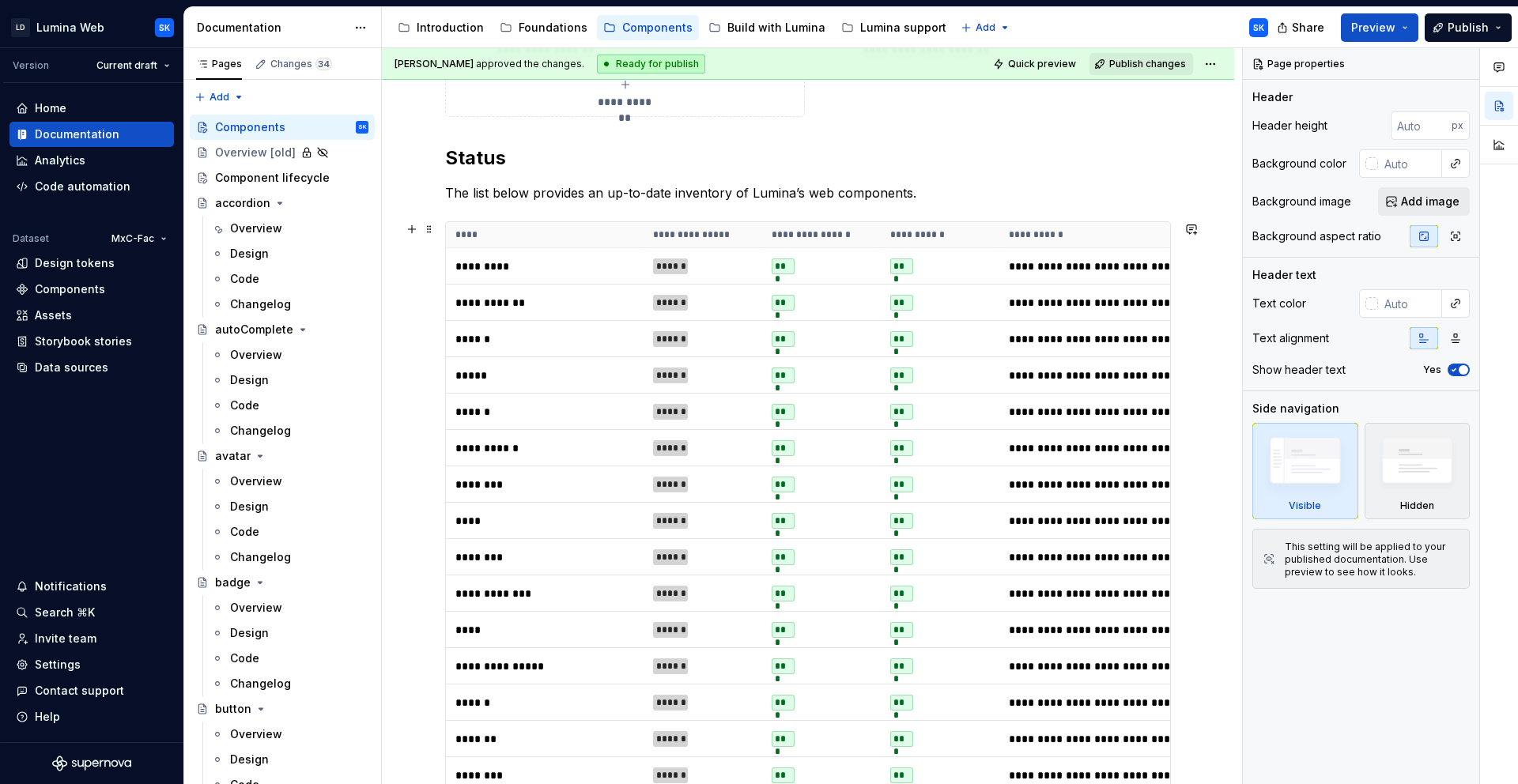
scroll to position [396, 0]
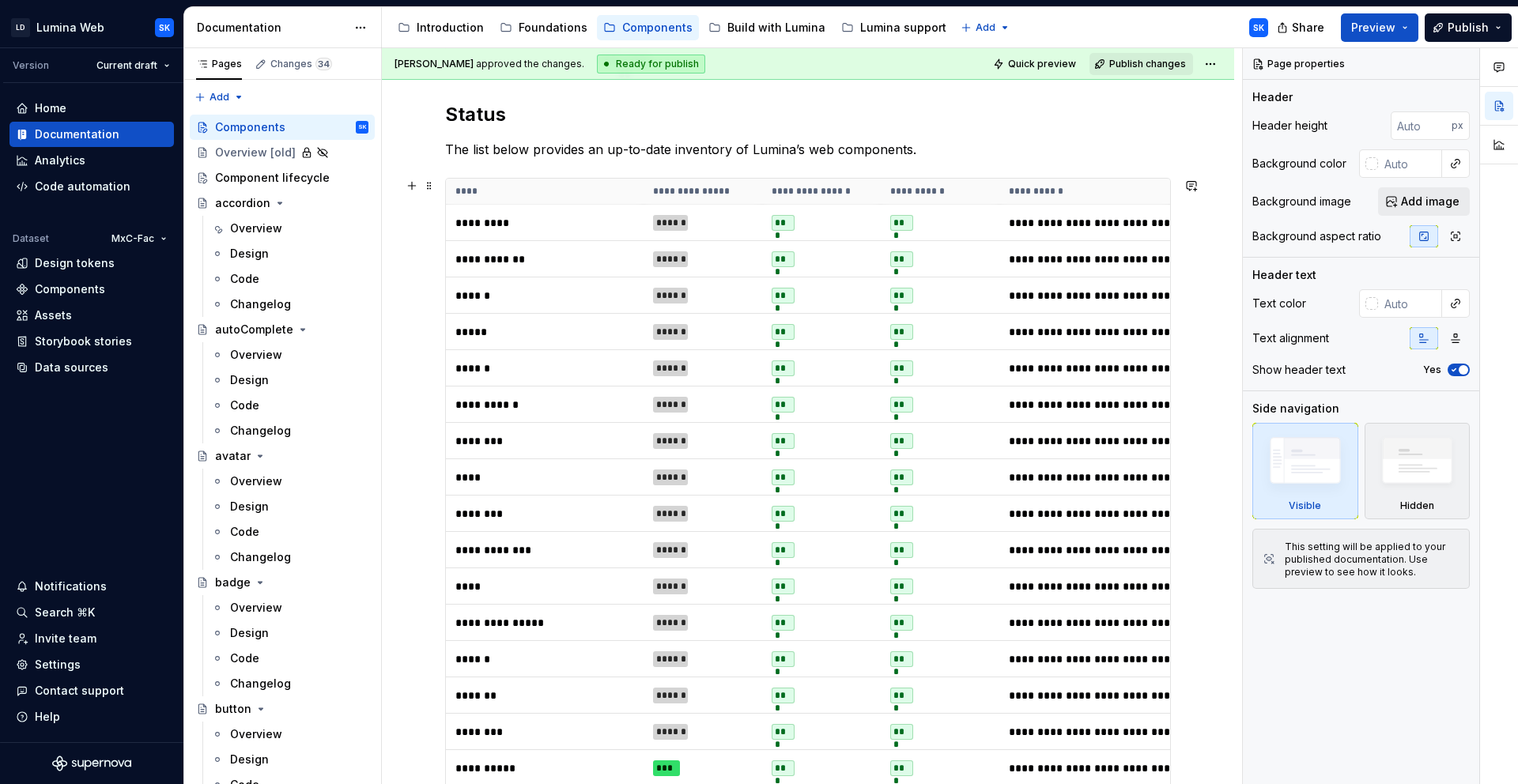
click at [596, 195] on th "****" at bounding box center [545, 192] width 197 height 26
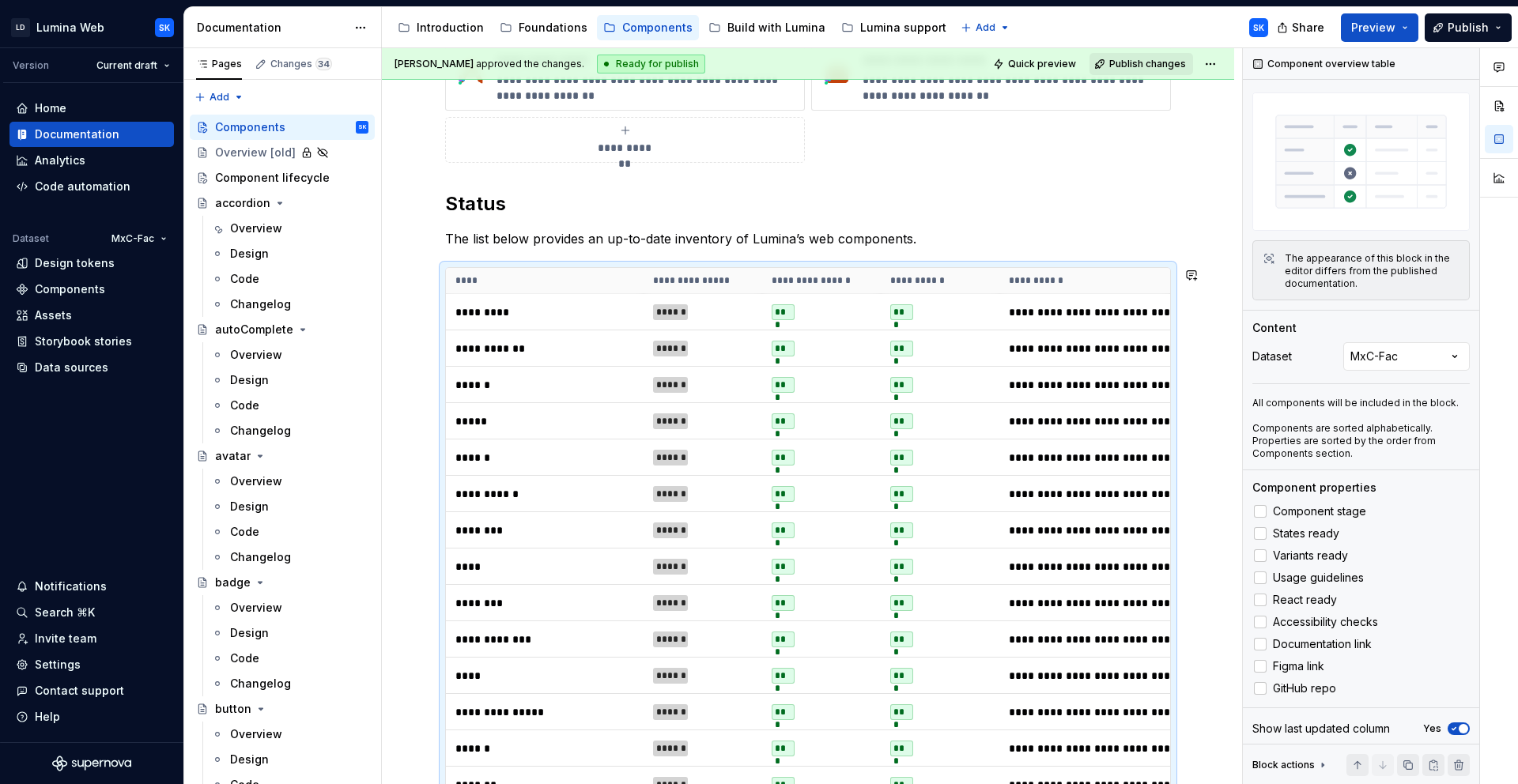
scroll to position [0, 0]
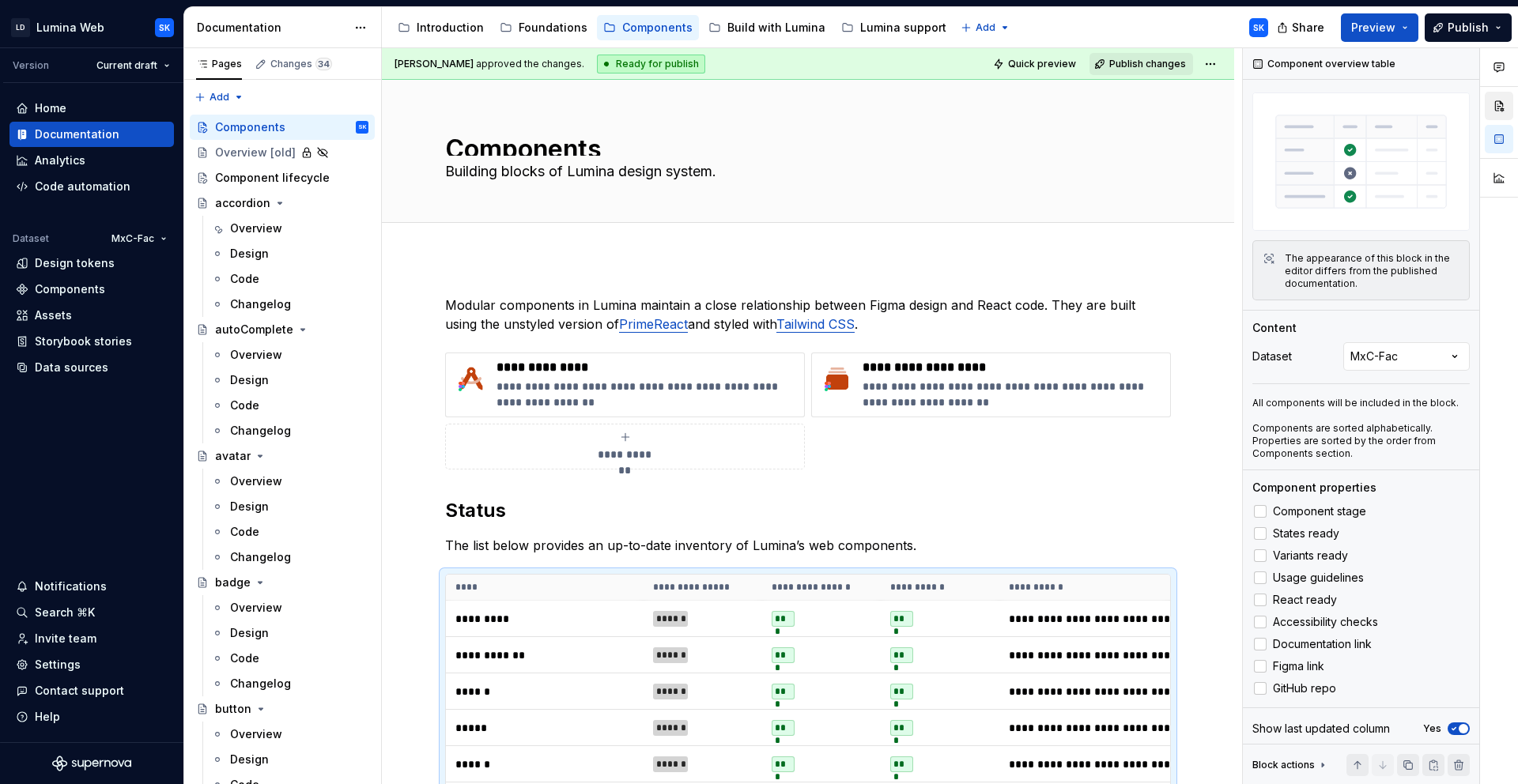
click at [1491, 103] on button "button" at bounding box center [1499, 106] width 29 height 29
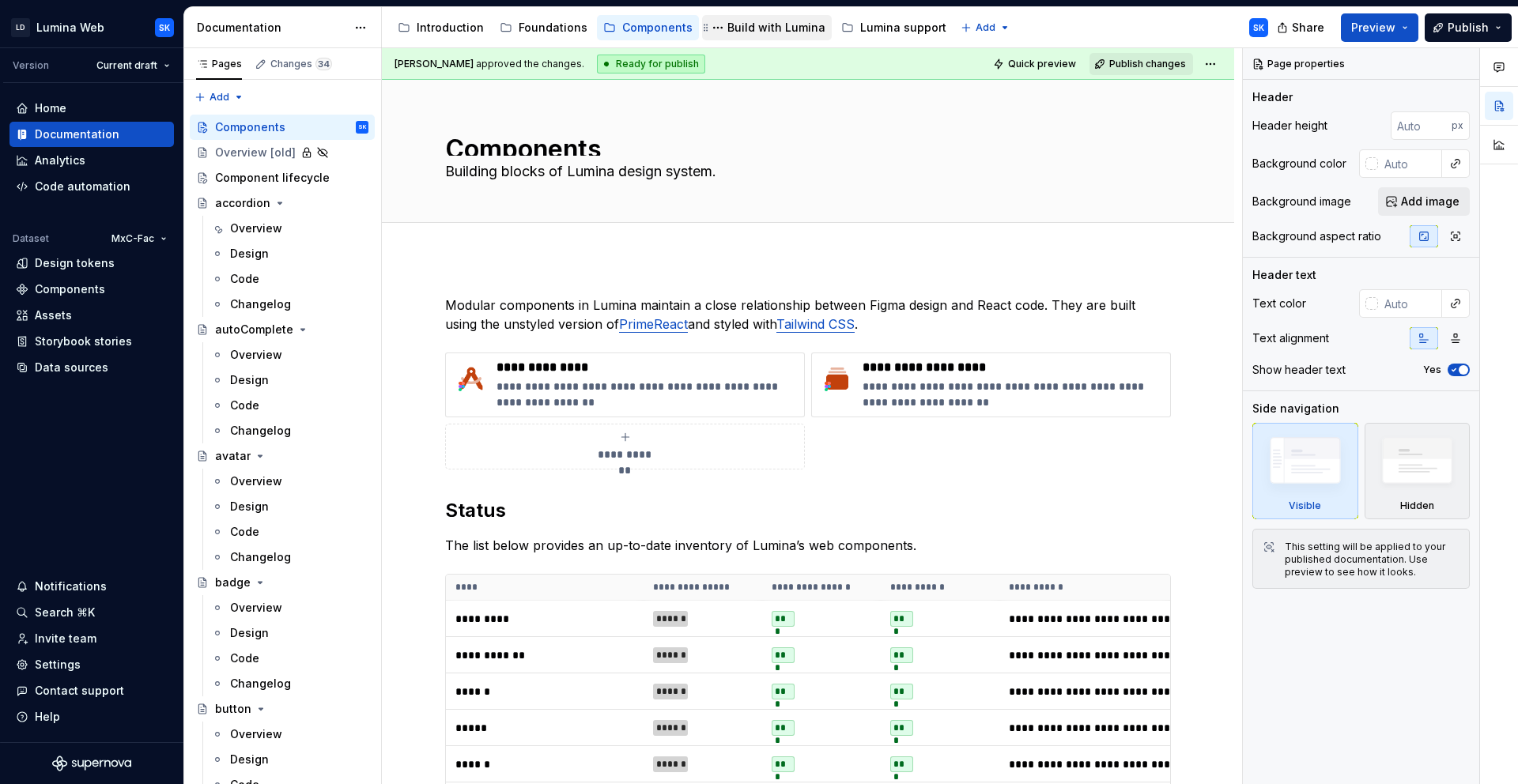
click at [779, 25] on div "Build with Lumina" at bounding box center [776, 27] width 98 height 16
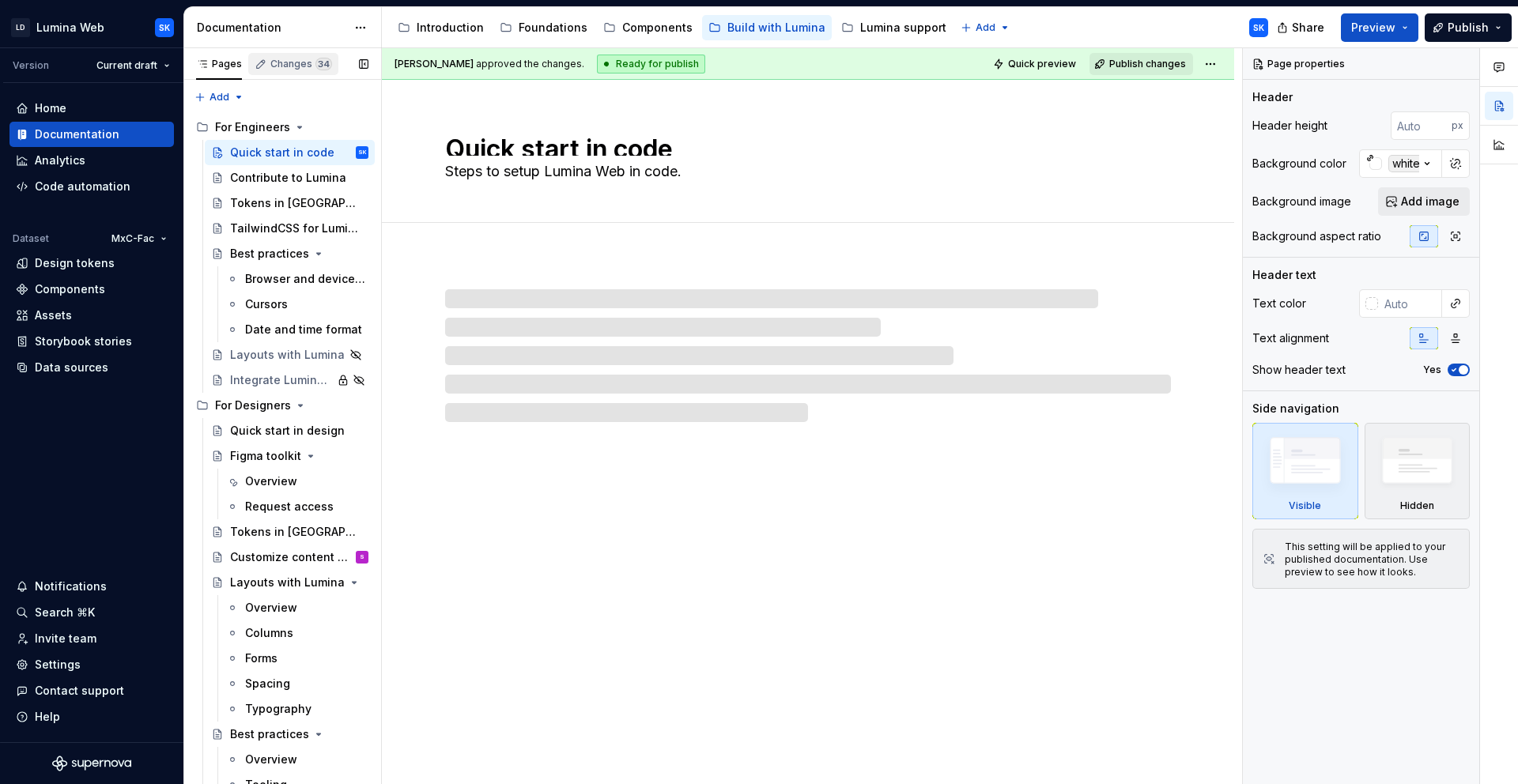
click at [316, 61] on span "34" at bounding box center [324, 64] width 17 height 13
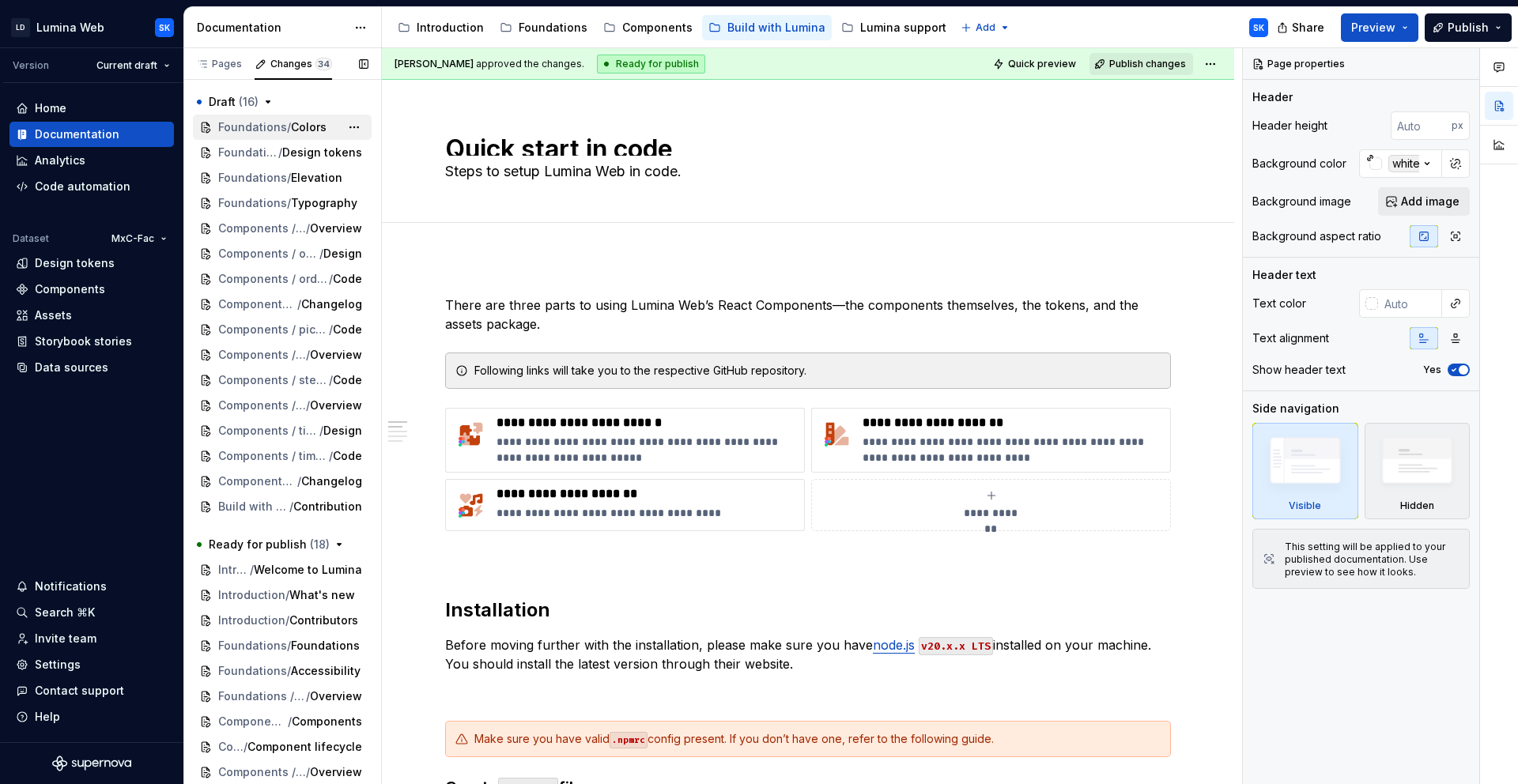
click at [301, 134] on span "Colors" at bounding box center [308, 127] width 35 height 16
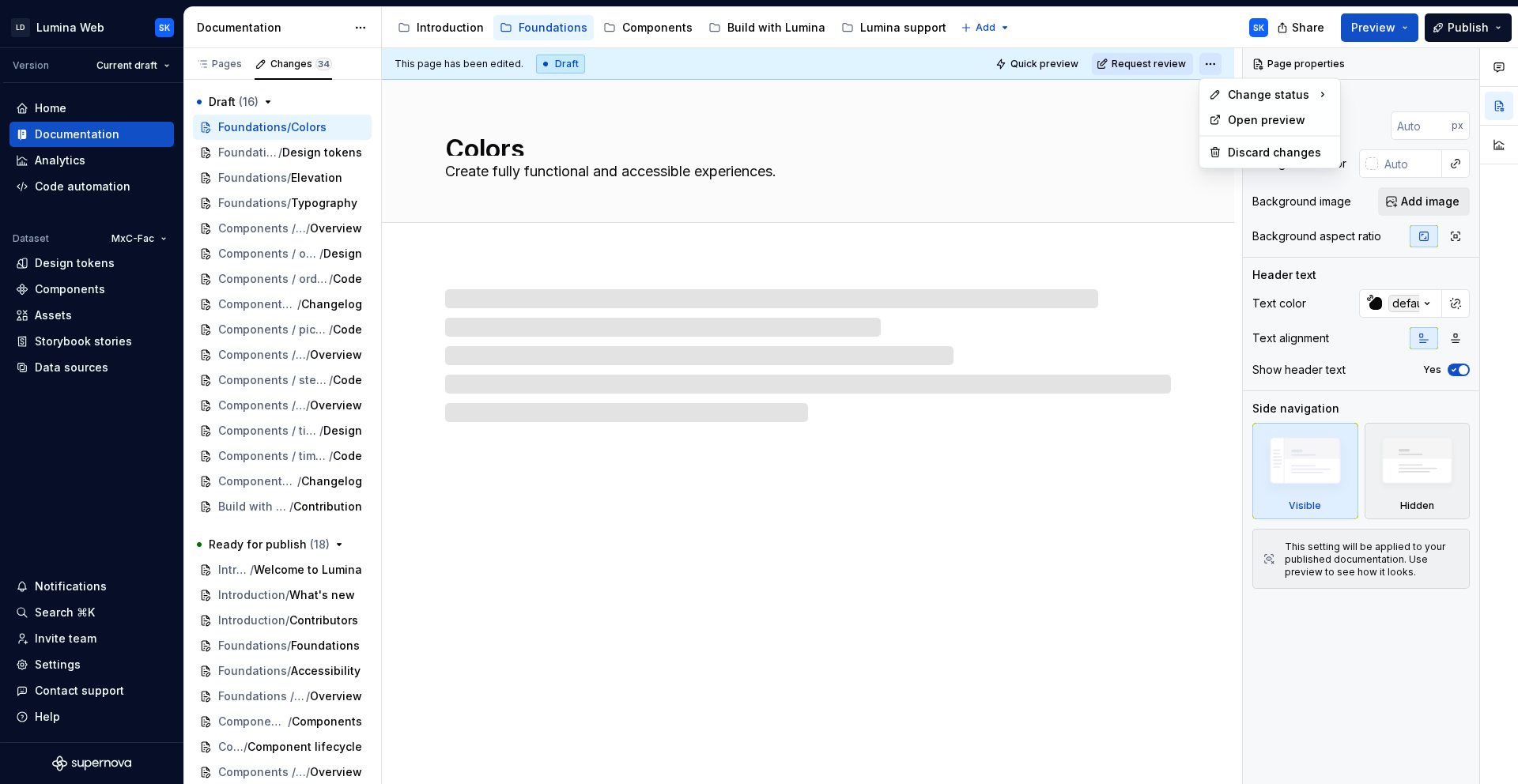
click at [1211, 68] on html "LD Lumina Web SK Version Current draft Home Documentation Analytics Code automa…" at bounding box center [759, 392] width 1518 height 784
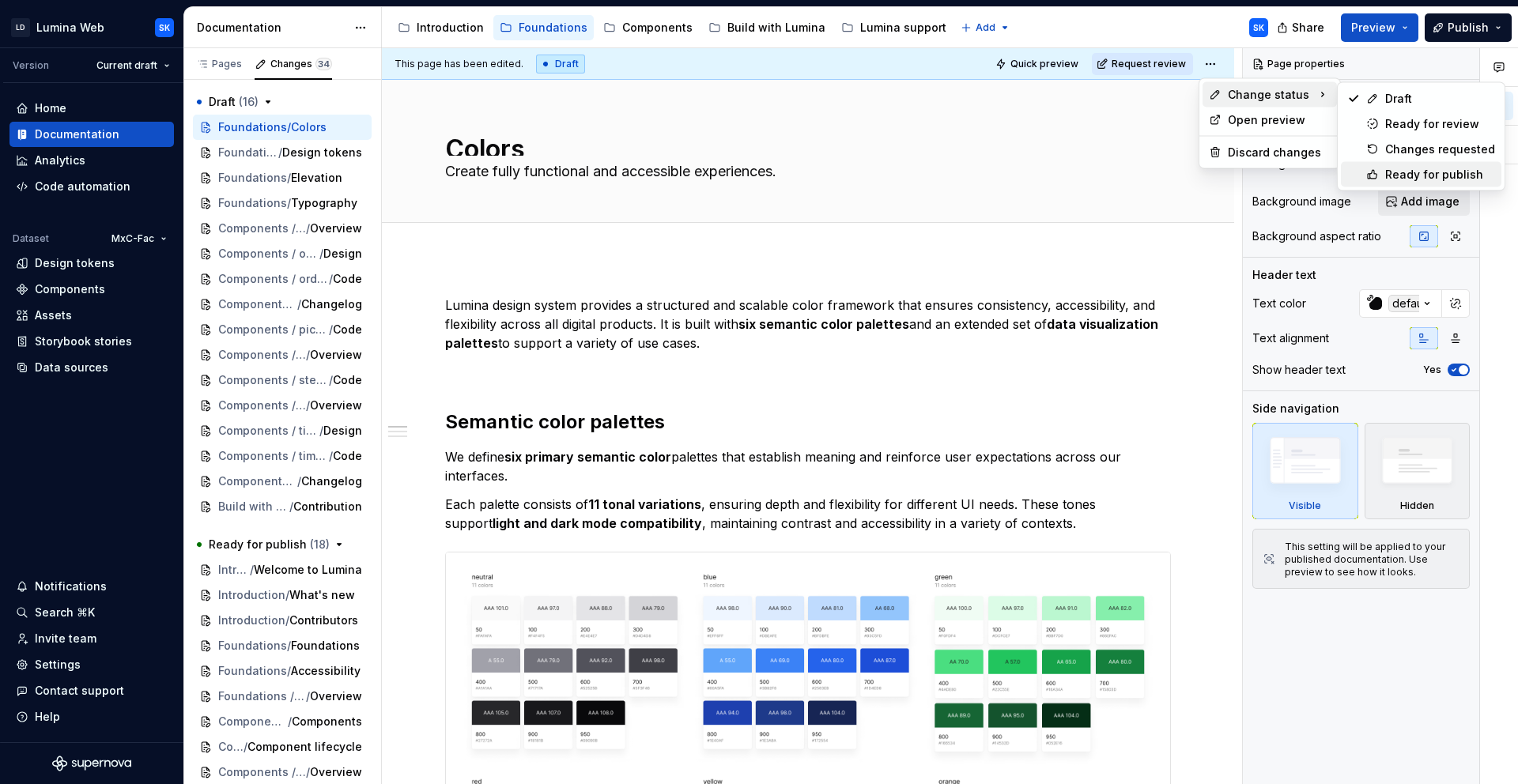
click at [1442, 179] on div "Ready for publish" at bounding box center [1440, 174] width 110 height 16
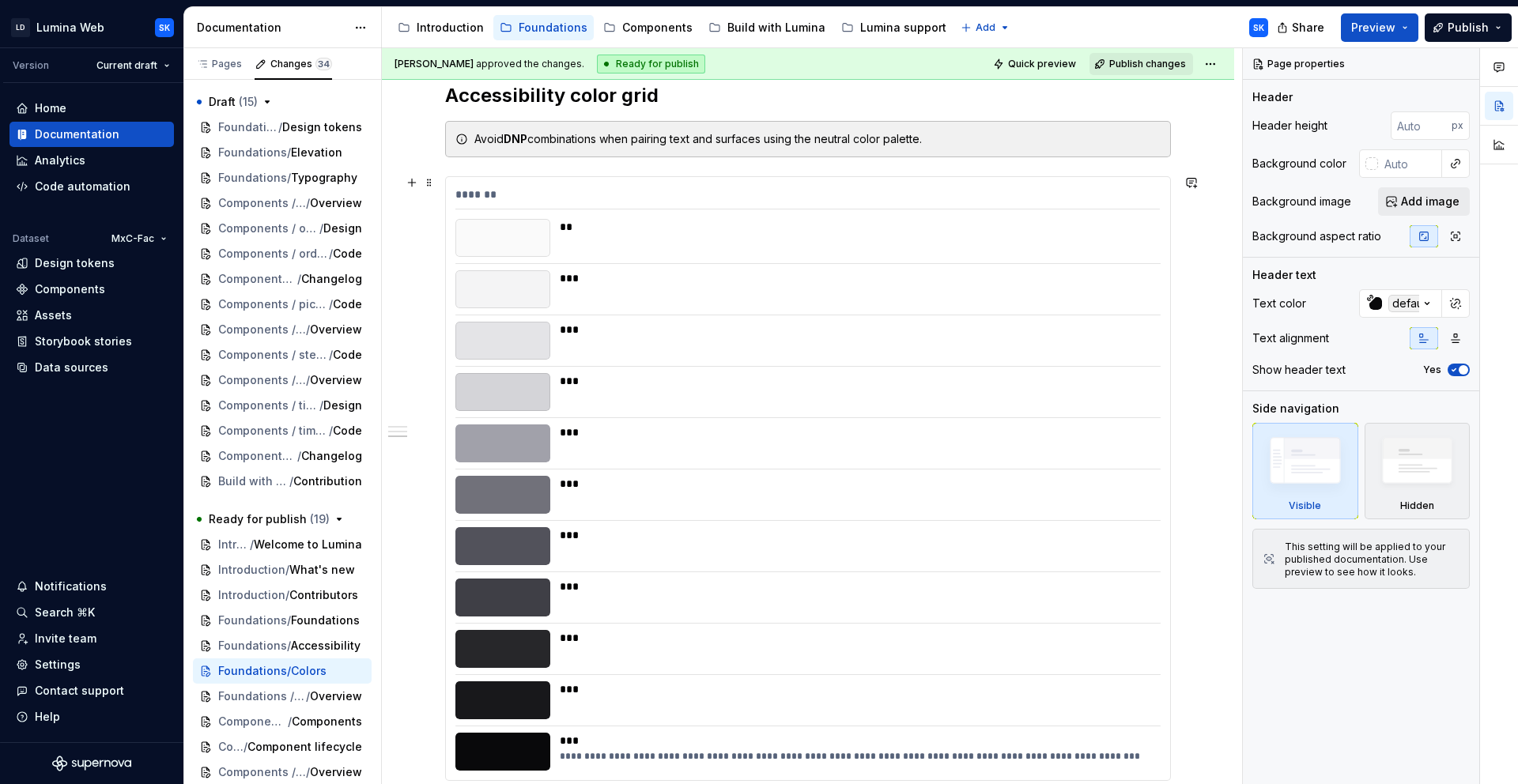
scroll to position [2612, 0]
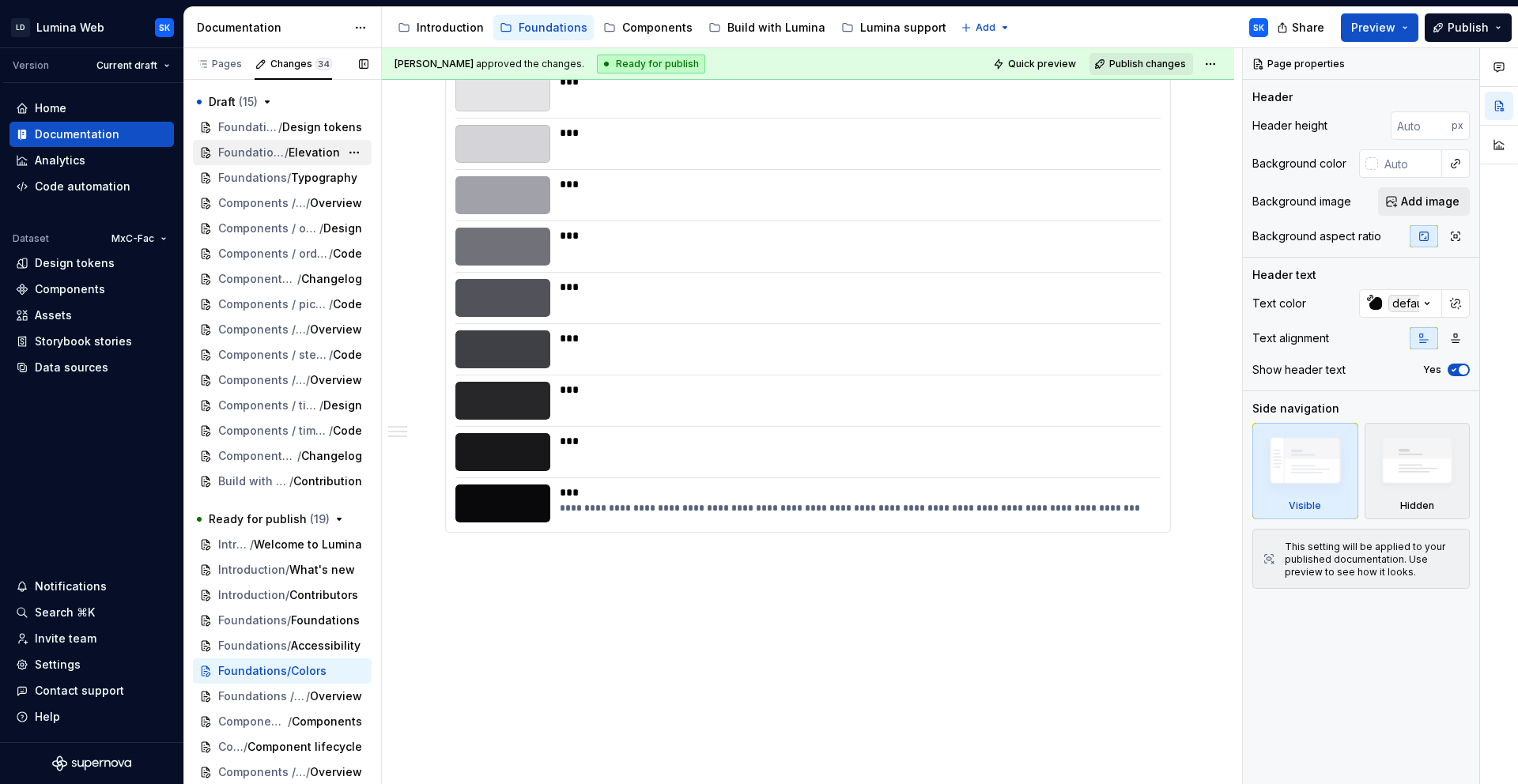
click at [247, 143] on div "Foundations / Elevation" at bounding box center [282, 152] width 179 height 25
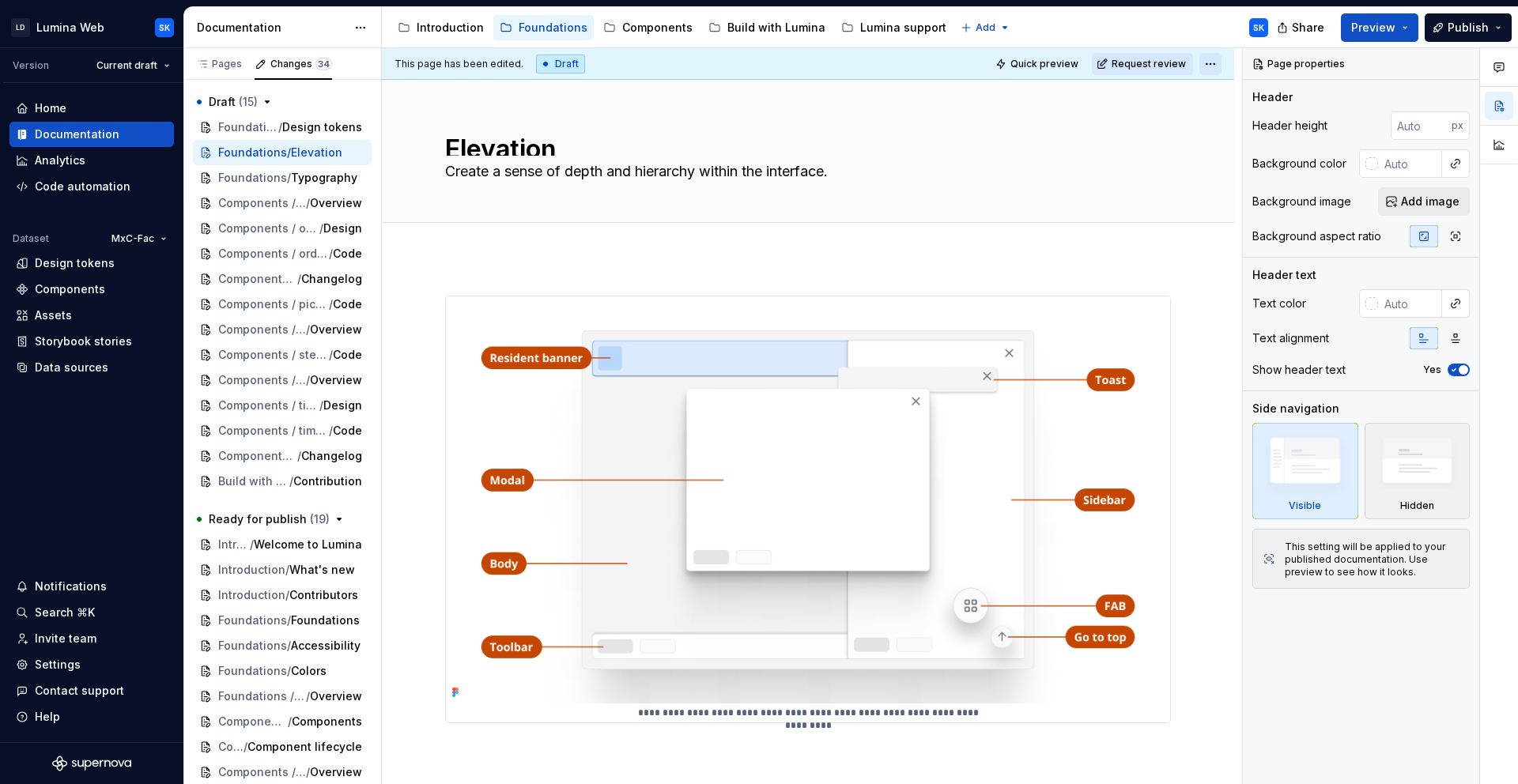
click at [1211, 62] on html "LD Lumina Web SK Version Current draft Home Documentation Analytics Code automa…" at bounding box center [759, 392] width 1518 height 784
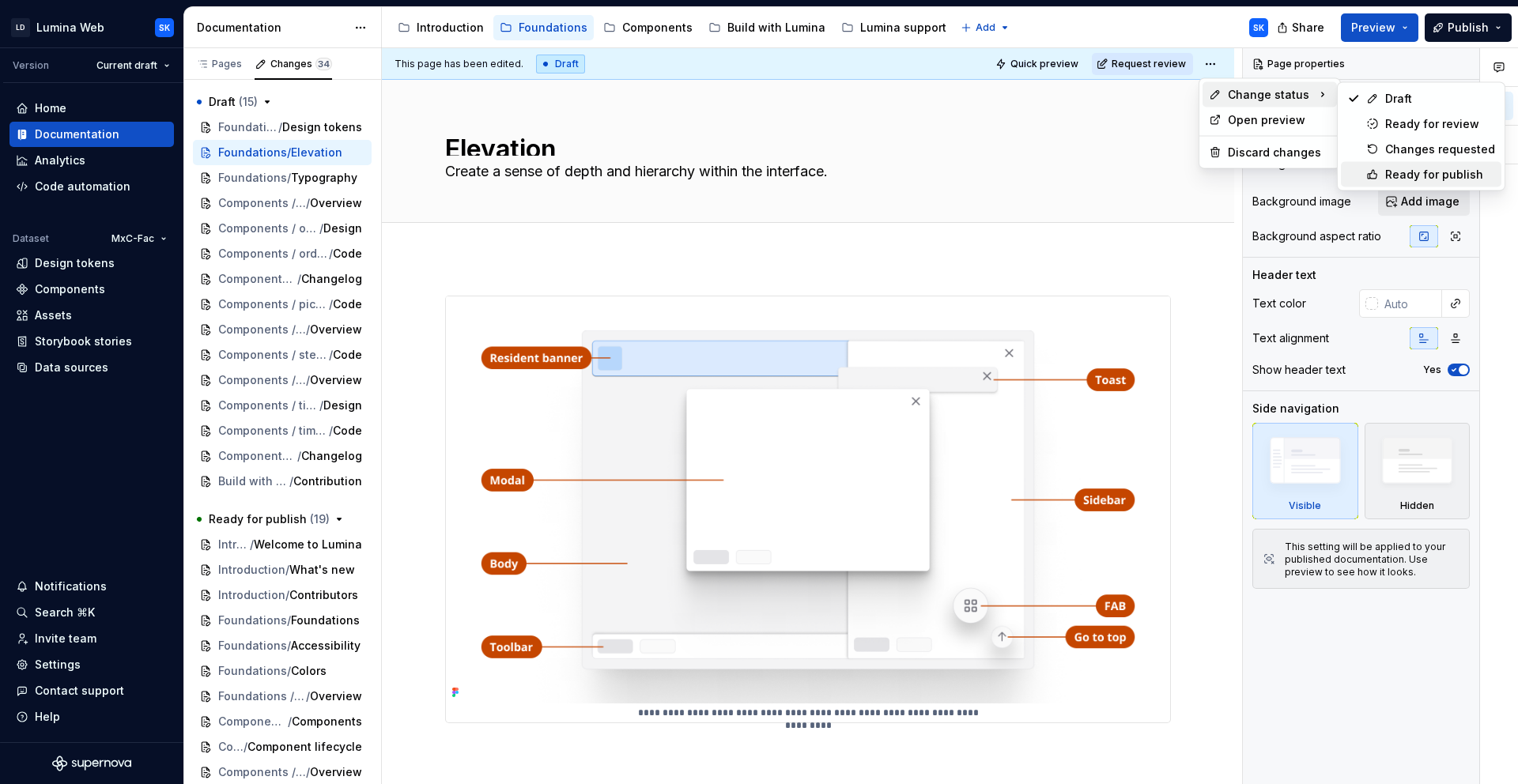
click at [1449, 181] on div "Ready for publish" at bounding box center [1421, 174] width 160 height 25
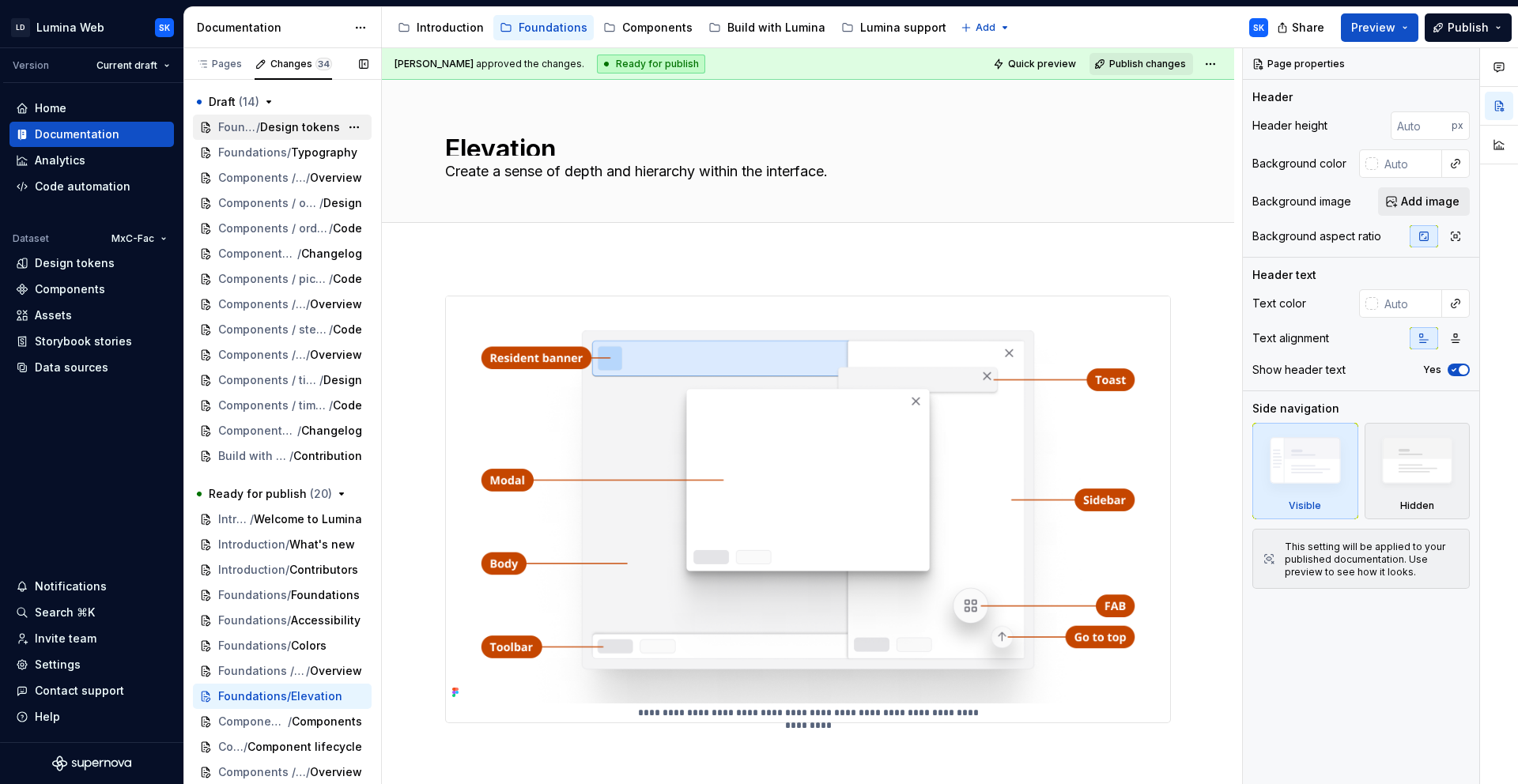
click at [281, 120] on span "Design tokens" at bounding box center [300, 127] width 80 height 16
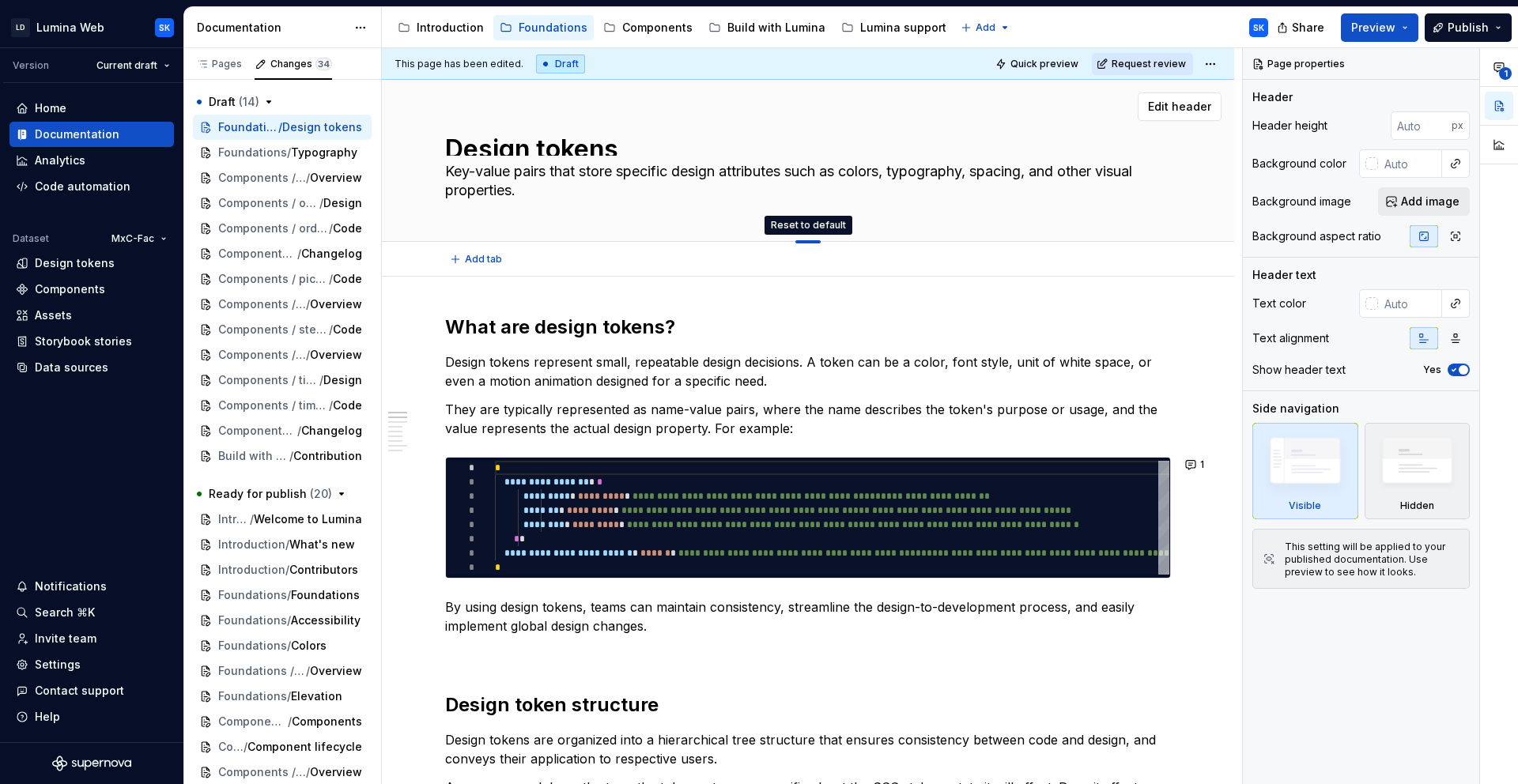
click at [812, 241] on div at bounding box center [808, 242] width 25 height 3
drag, startPoint x: 812, startPoint y: 241, endPoint x: 813, endPoint y: 225, distance: 16.0
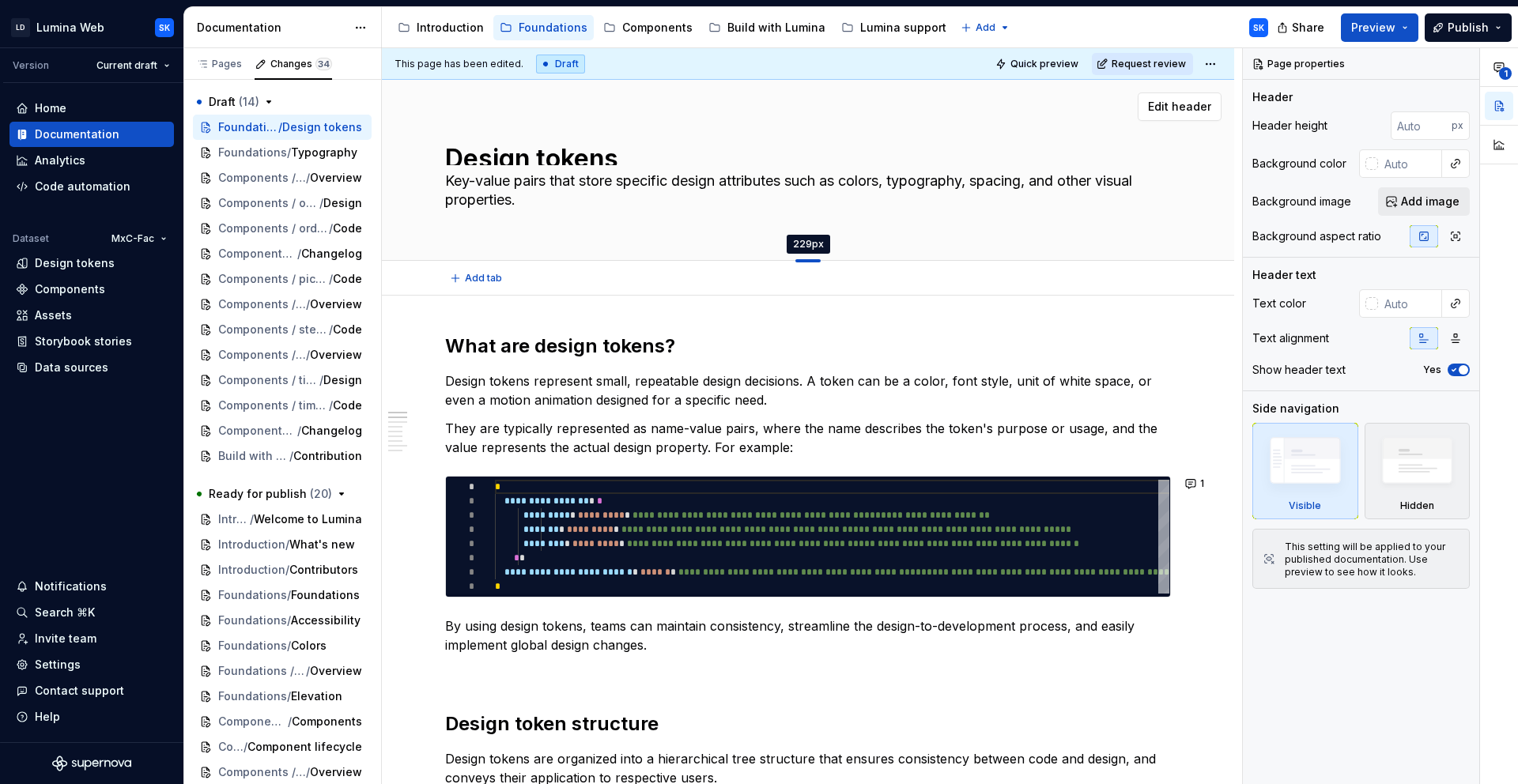
drag, startPoint x: 809, startPoint y: 240, endPoint x: 809, endPoint y: 261, distance: 21.0
click at [809, 261] on div at bounding box center [808, 260] width 25 height 3
type textarea "*"
type input "229"
click at [811, 259] on div at bounding box center [808, 260] width 25 height 3
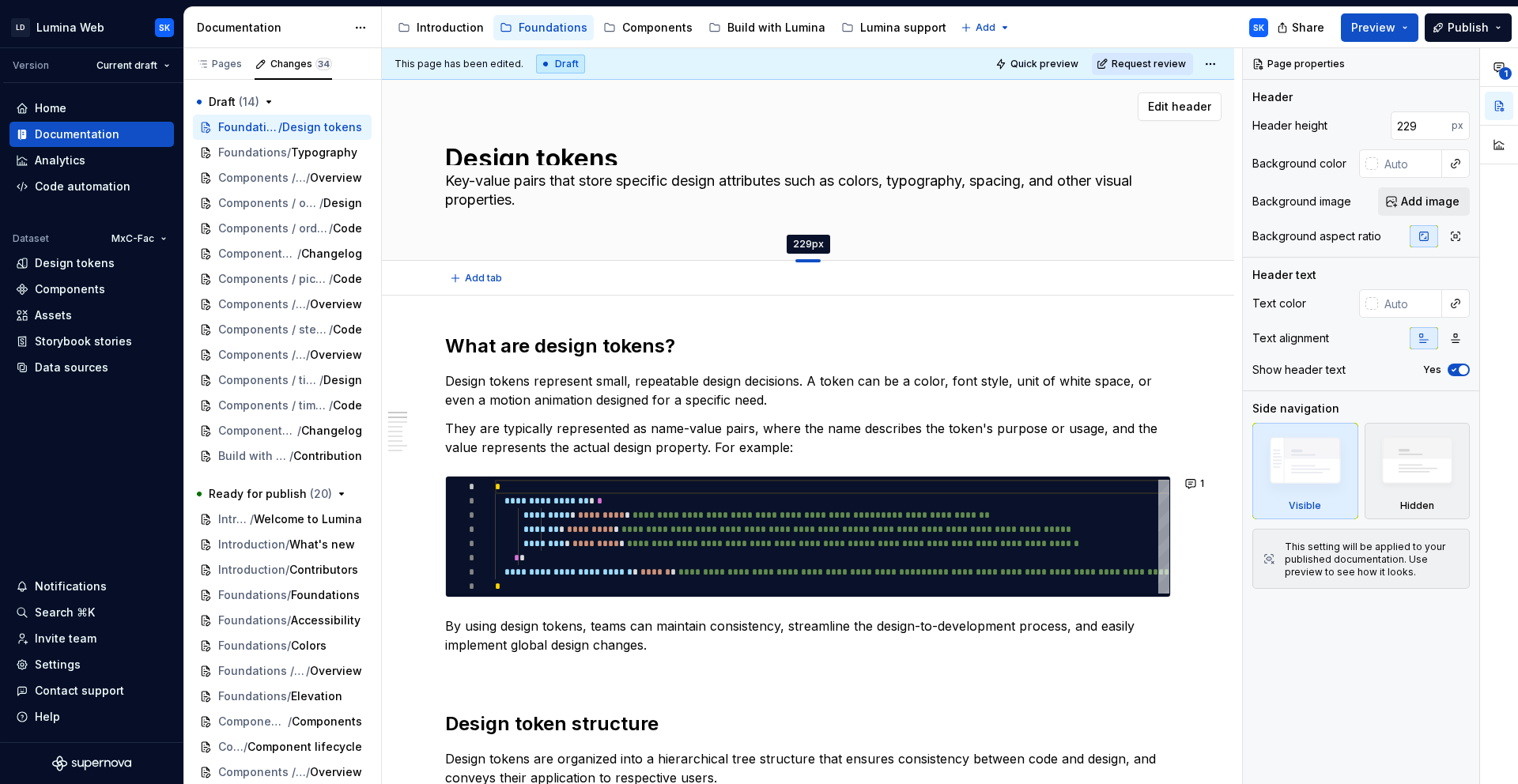
click at [811, 259] on div at bounding box center [808, 260] width 25 height 3
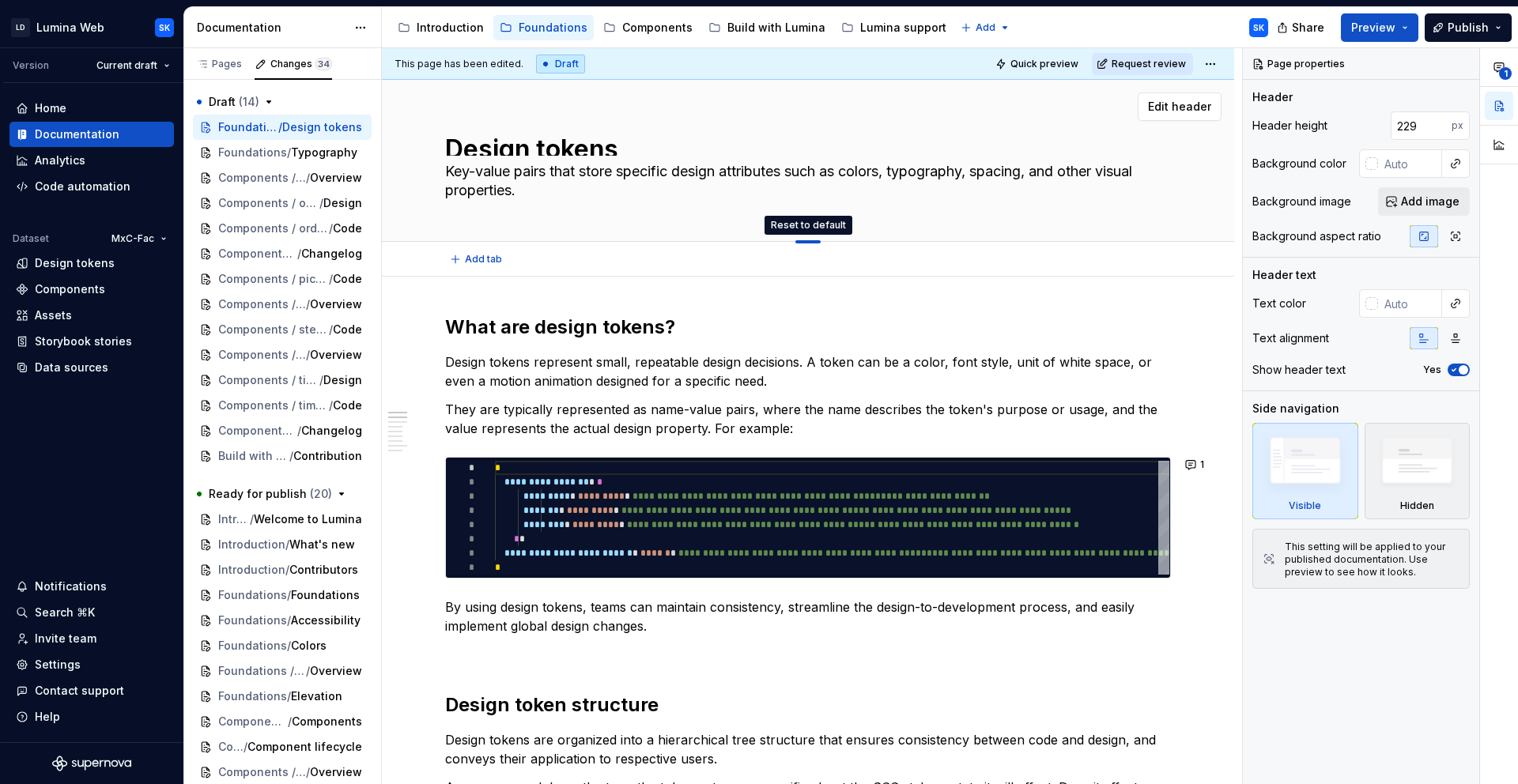
drag, startPoint x: 812, startPoint y: 258, endPoint x: 826, endPoint y: 179, distance: 80.2
type textarea "*"
click at [1208, 61] on html "LD Lumina Web SK Version Current draft Home Documentation Analytics Code automa…" at bounding box center [759, 392] width 1518 height 784
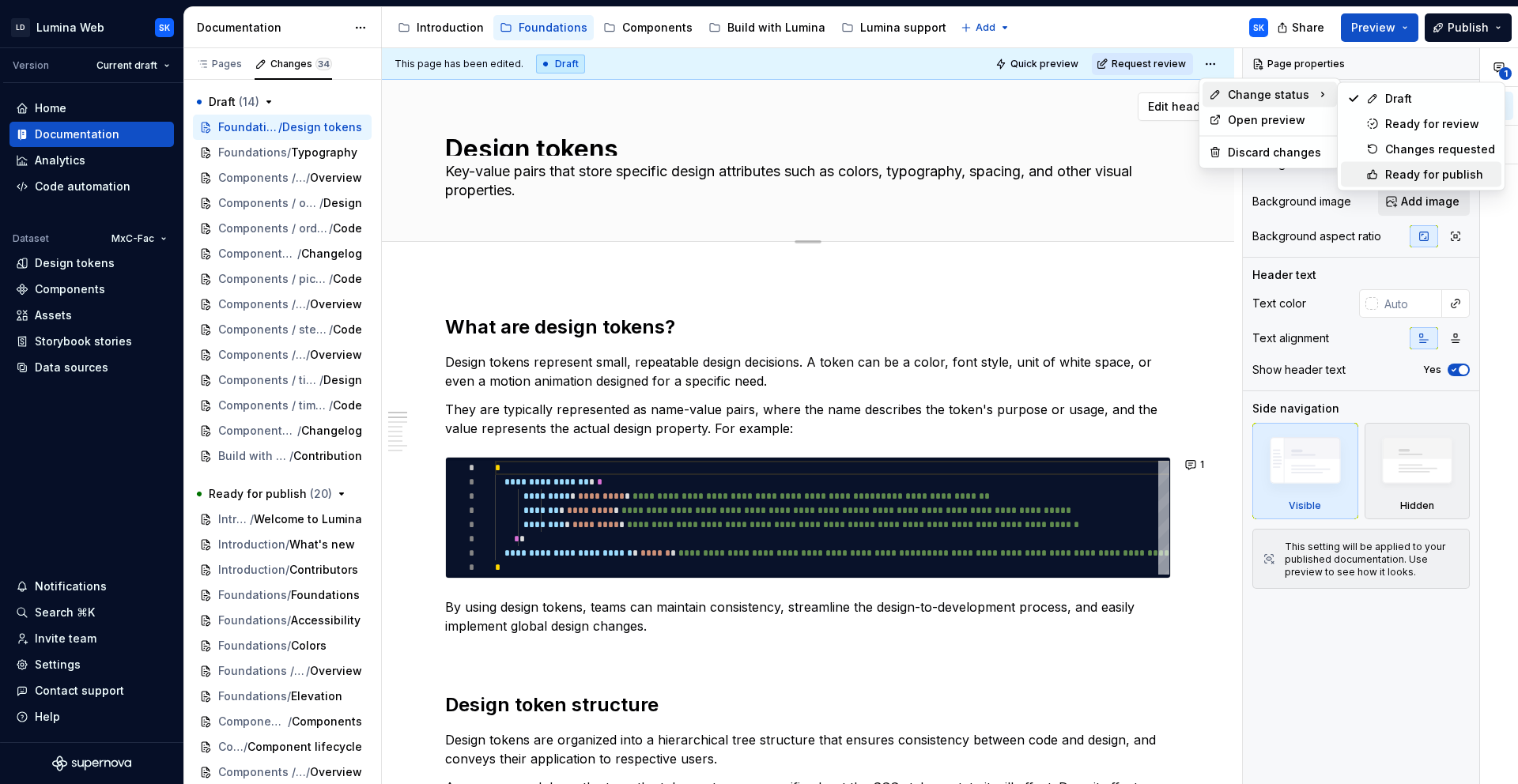
click at [1417, 173] on div "Ready for publish" at bounding box center [1440, 174] width 110 height 16
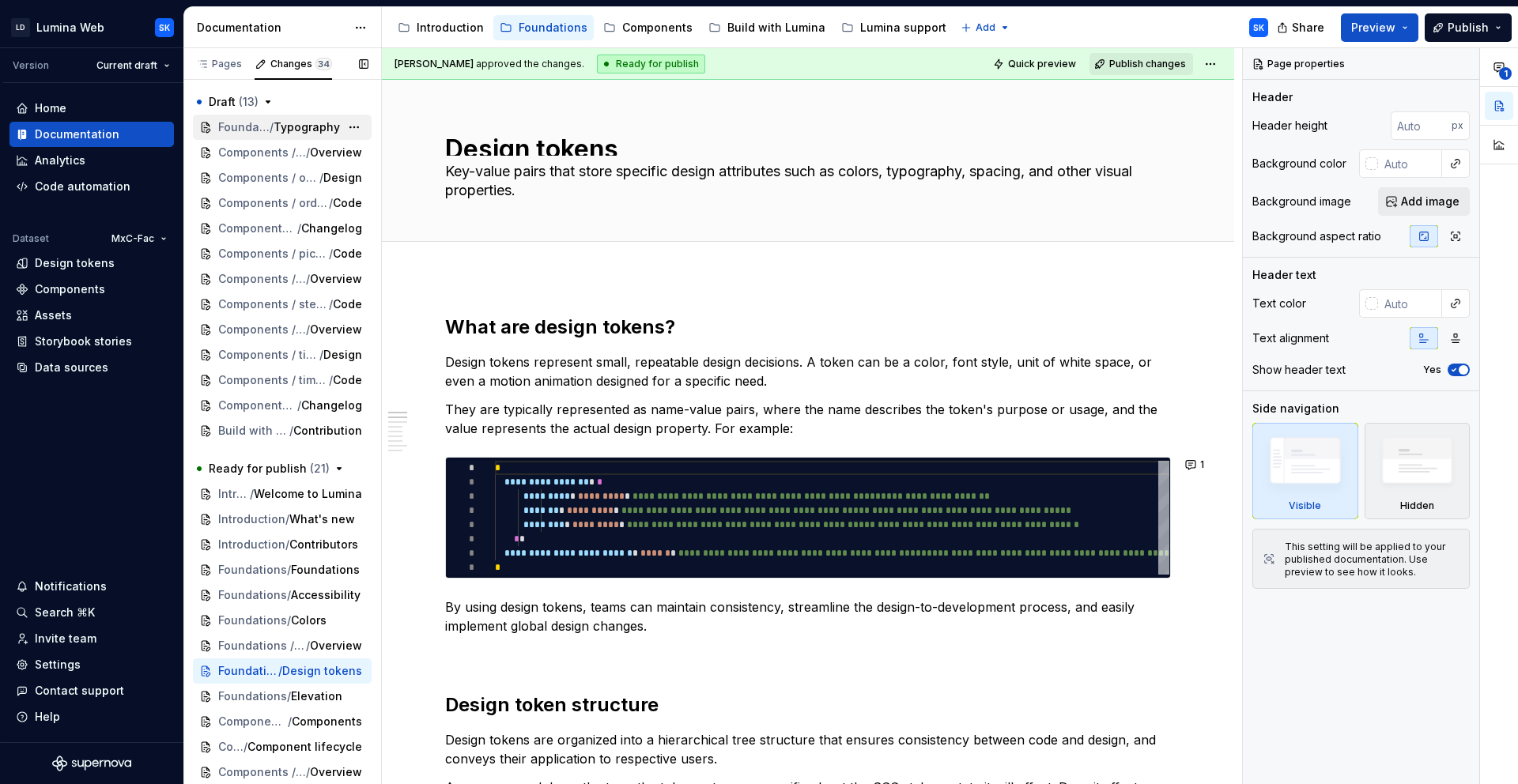
click at [289, 127] on span "Typography" at bounding box center [307, 127] width 67 height 16
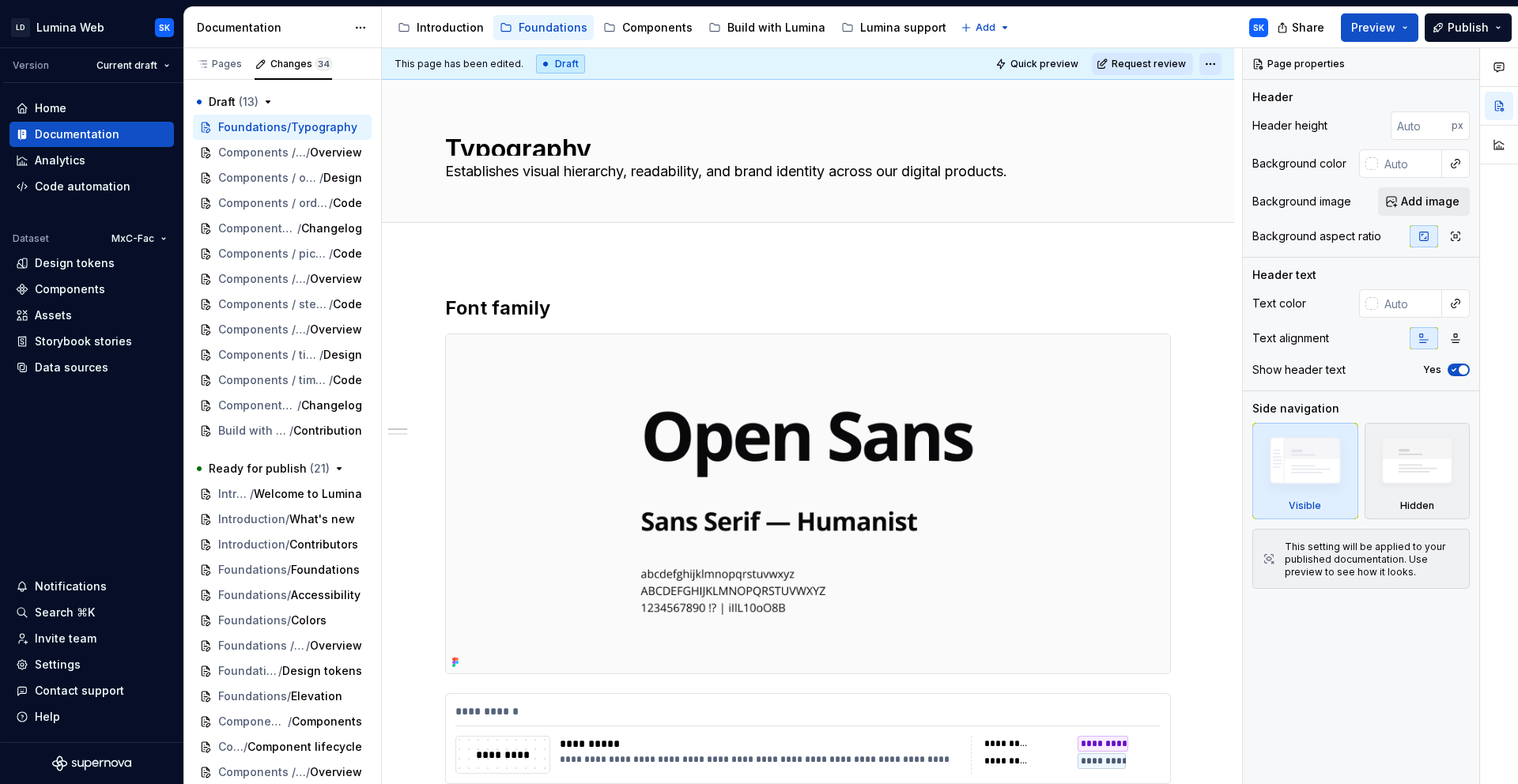
click at [1211, 68] on html "LD Lumina Web SK Version Current draft Home Documentation Analytics Code automa…" at bounding box center [759, 392] width 1518 height 784
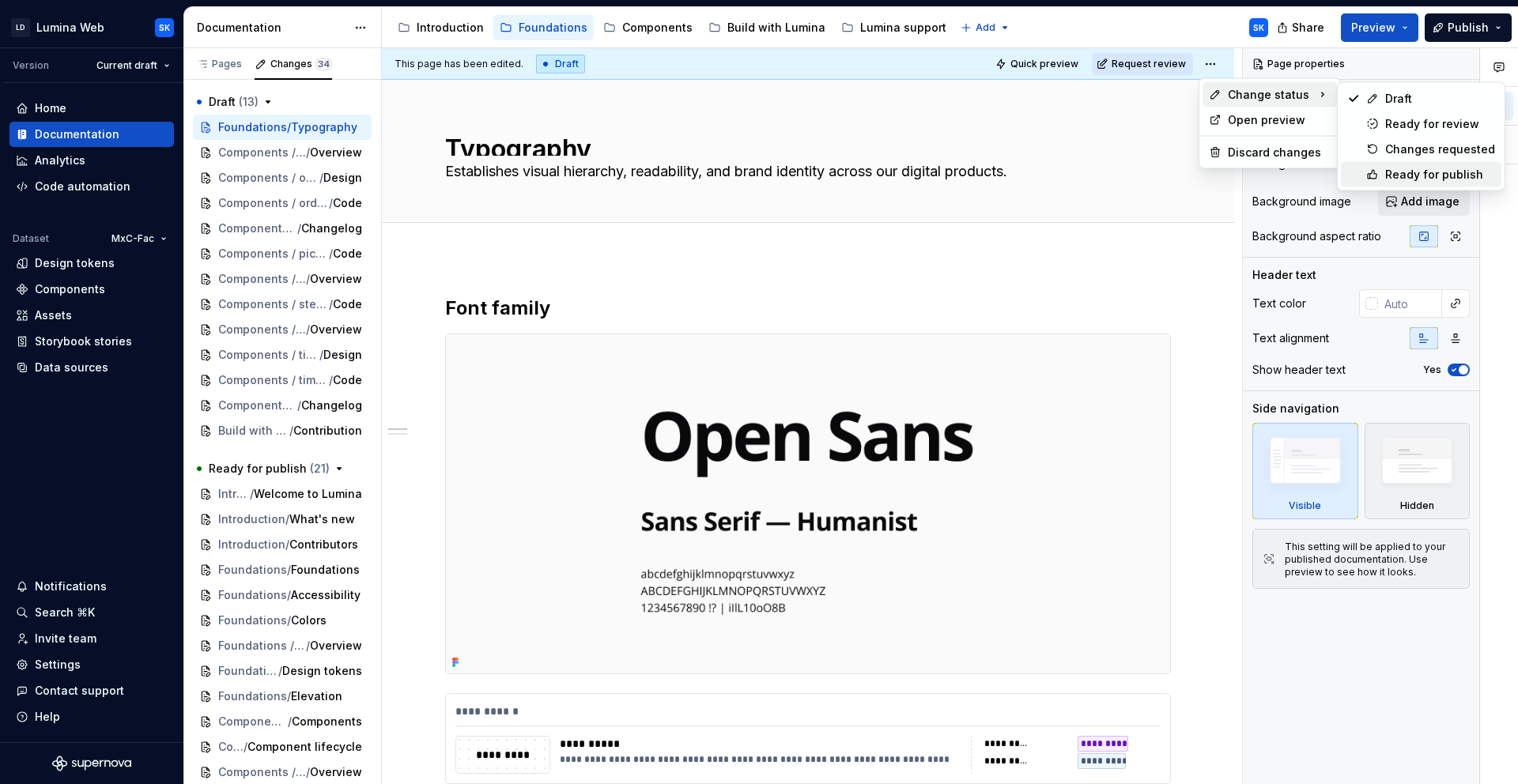
click at [1414, 167] on div "Ready for publish" at bounding box center [1440, 174] width 110 height 16
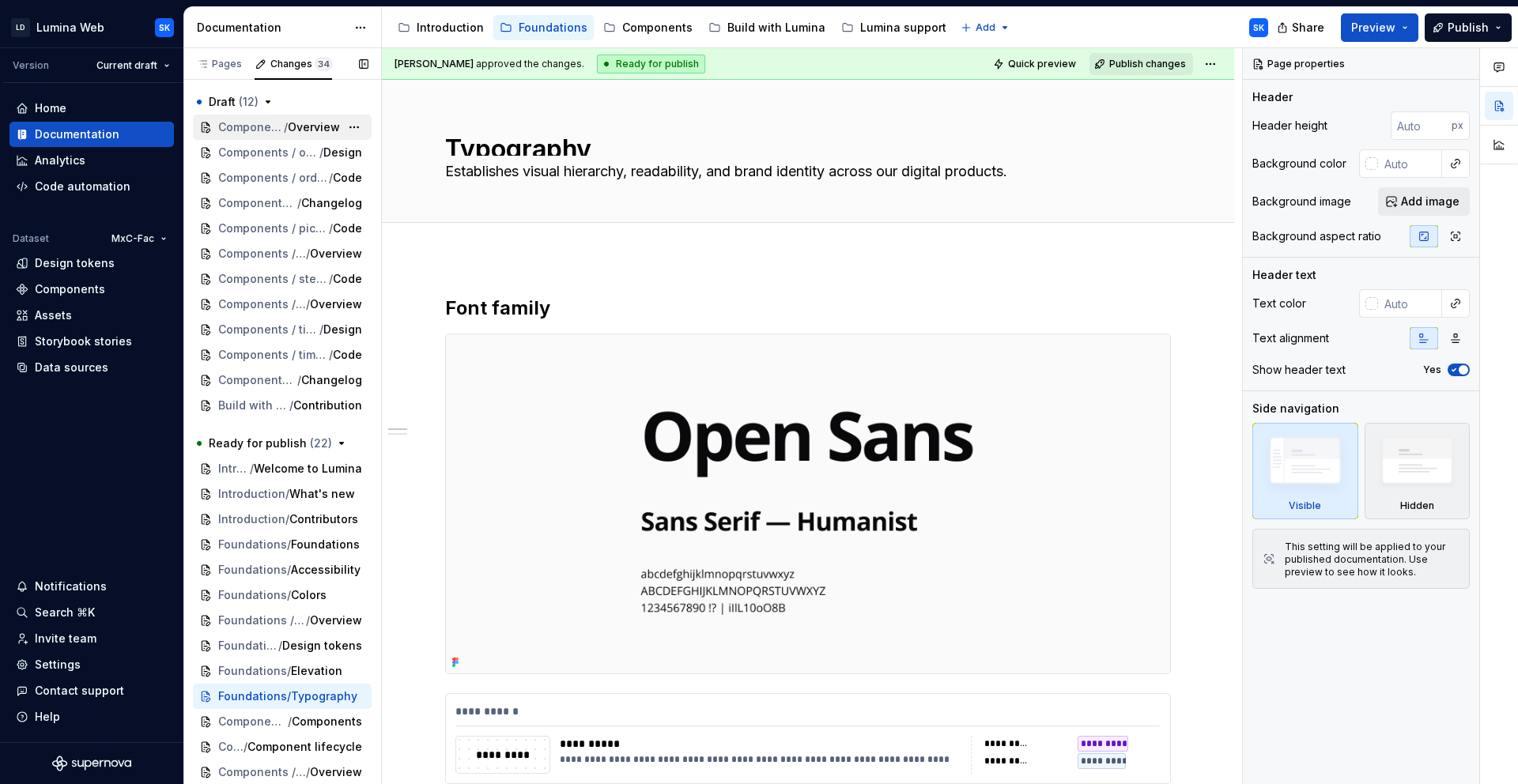
click at [263, 125] on span "Components / orderList" at bounding box center [251, 127] width 66 height 16
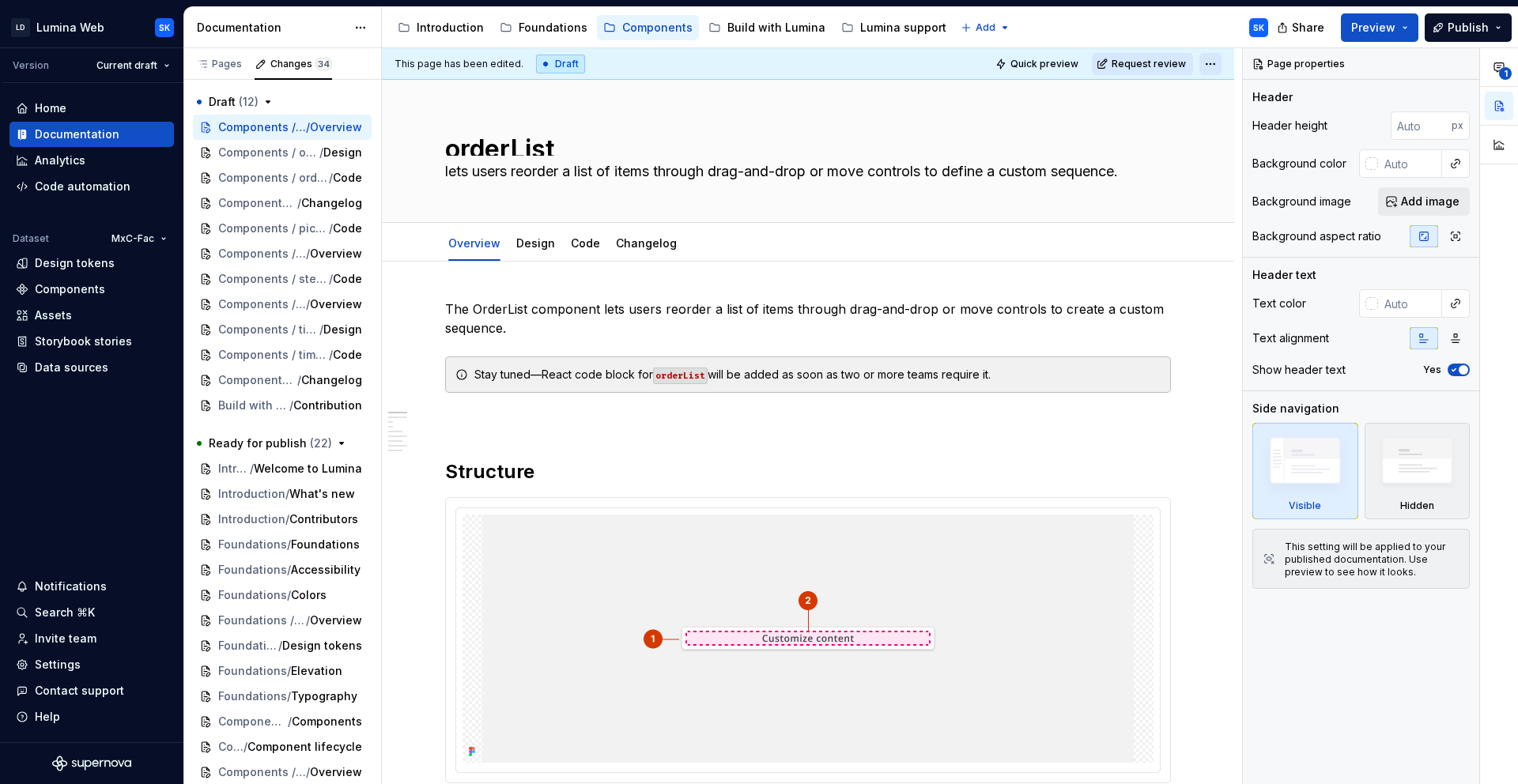
click at [1204, 68] on html "LD Lumina Web SK Version Current draft Home Documentation Analytics Code automa…" at bounding box center [759, 392] width 1518 height 784
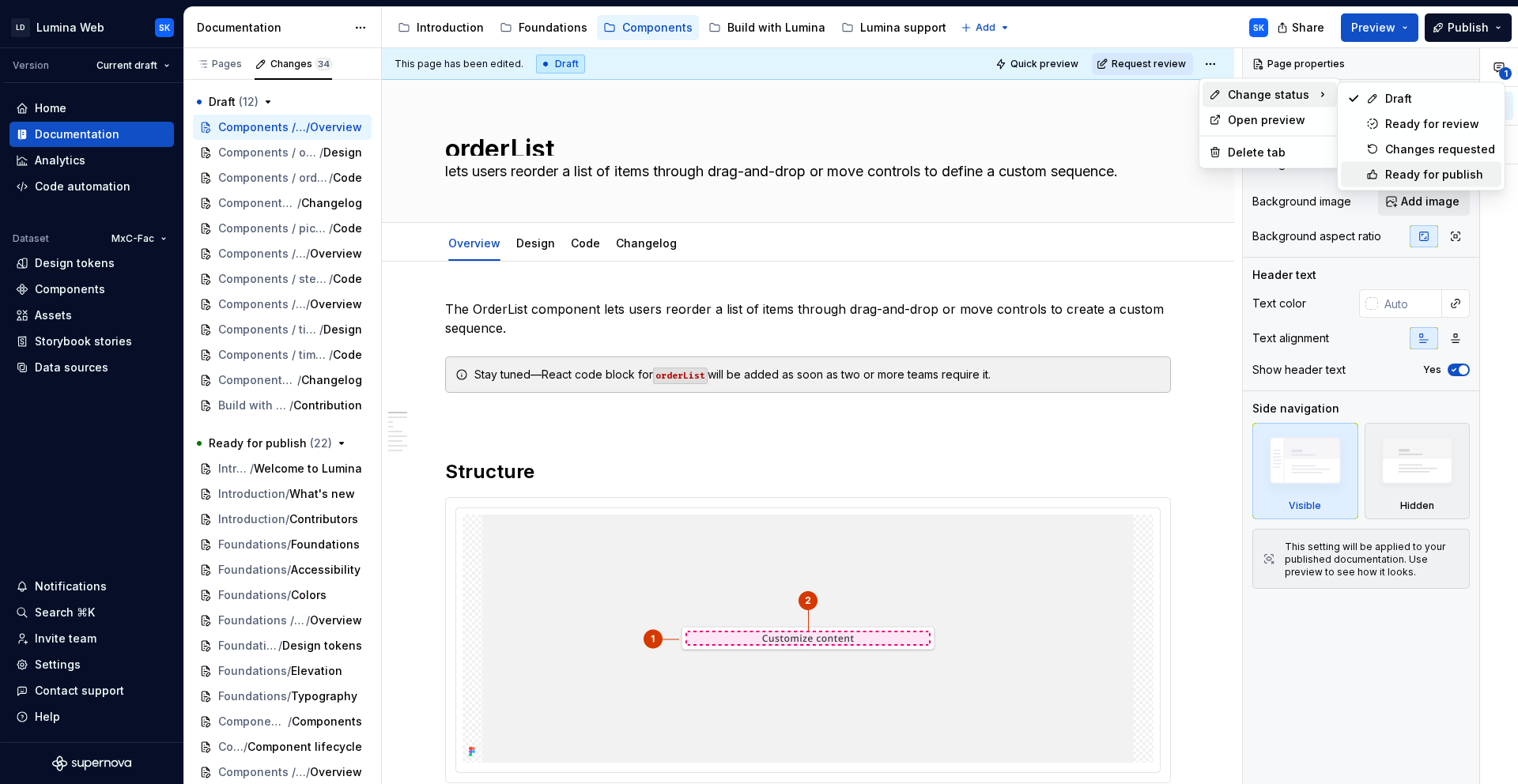
click at [1423, 167] on div "Ready for publish" at bounding box center [1440, 174] width 110 height 16
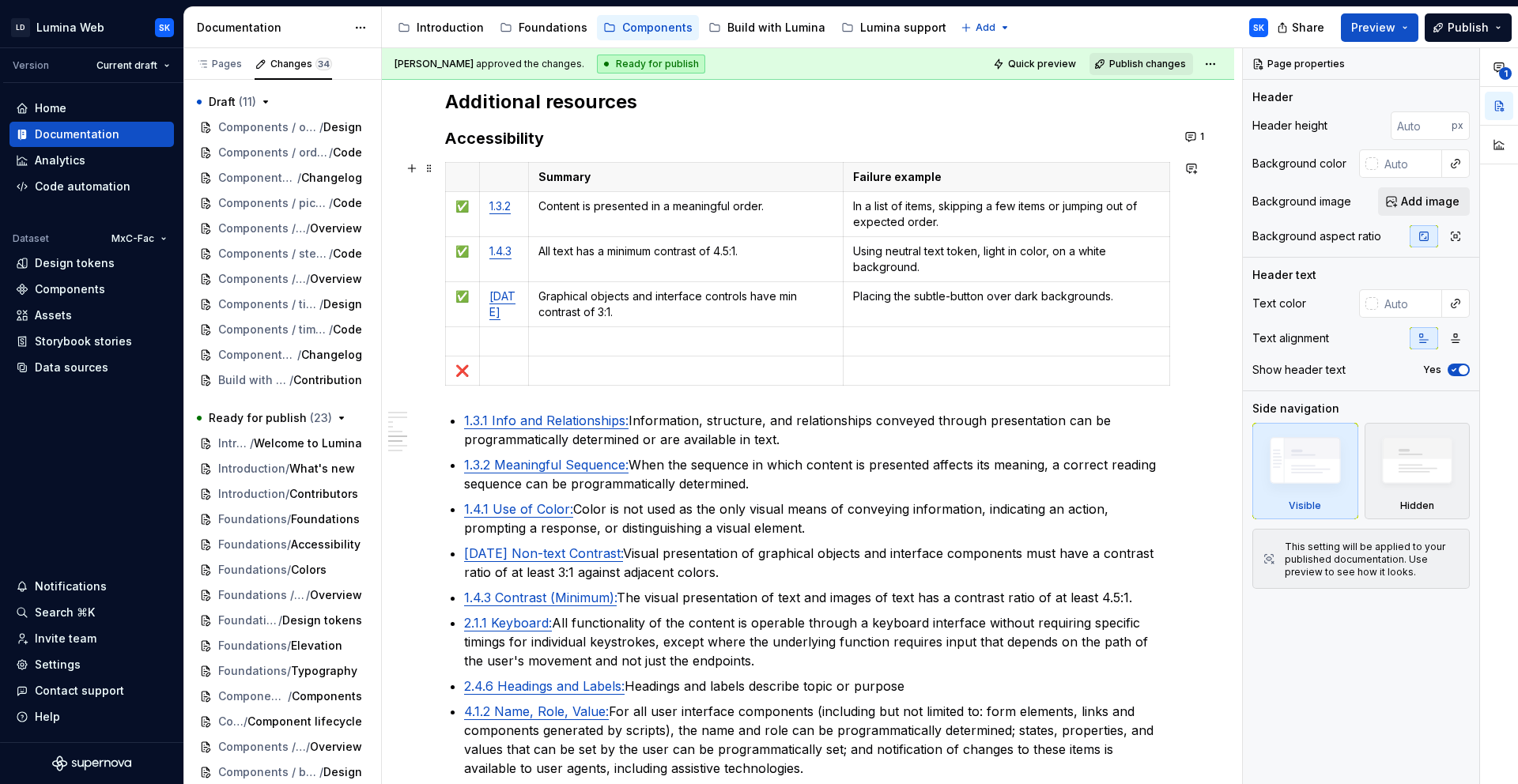
scroll to position [2657, 0]
click at [1221, 63] on div "[PERSON_NAME] approved the changes. Ready for publish Quick preview Publish cha…" at bounding box center [808, 64] width 852 height 31
click at [1211, 64] on html "LD Lumina Web SK Version Current draft Home Documentation Analytics Code automa…" at bounding box center [759, 392] width 1518 height 784
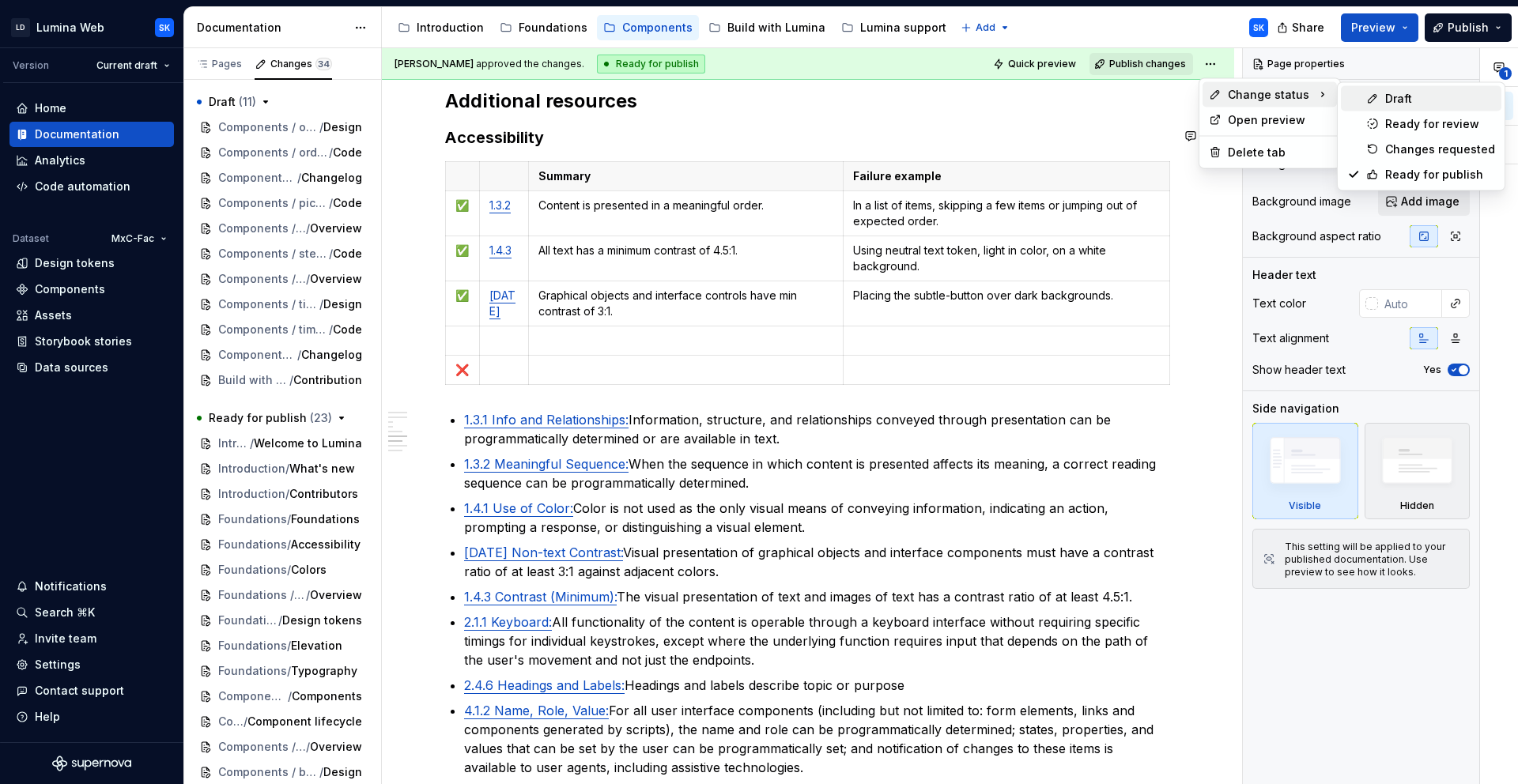
click at [1397, 91] on div "Draft" at bounding box center [1440, 98] width 110 height 16
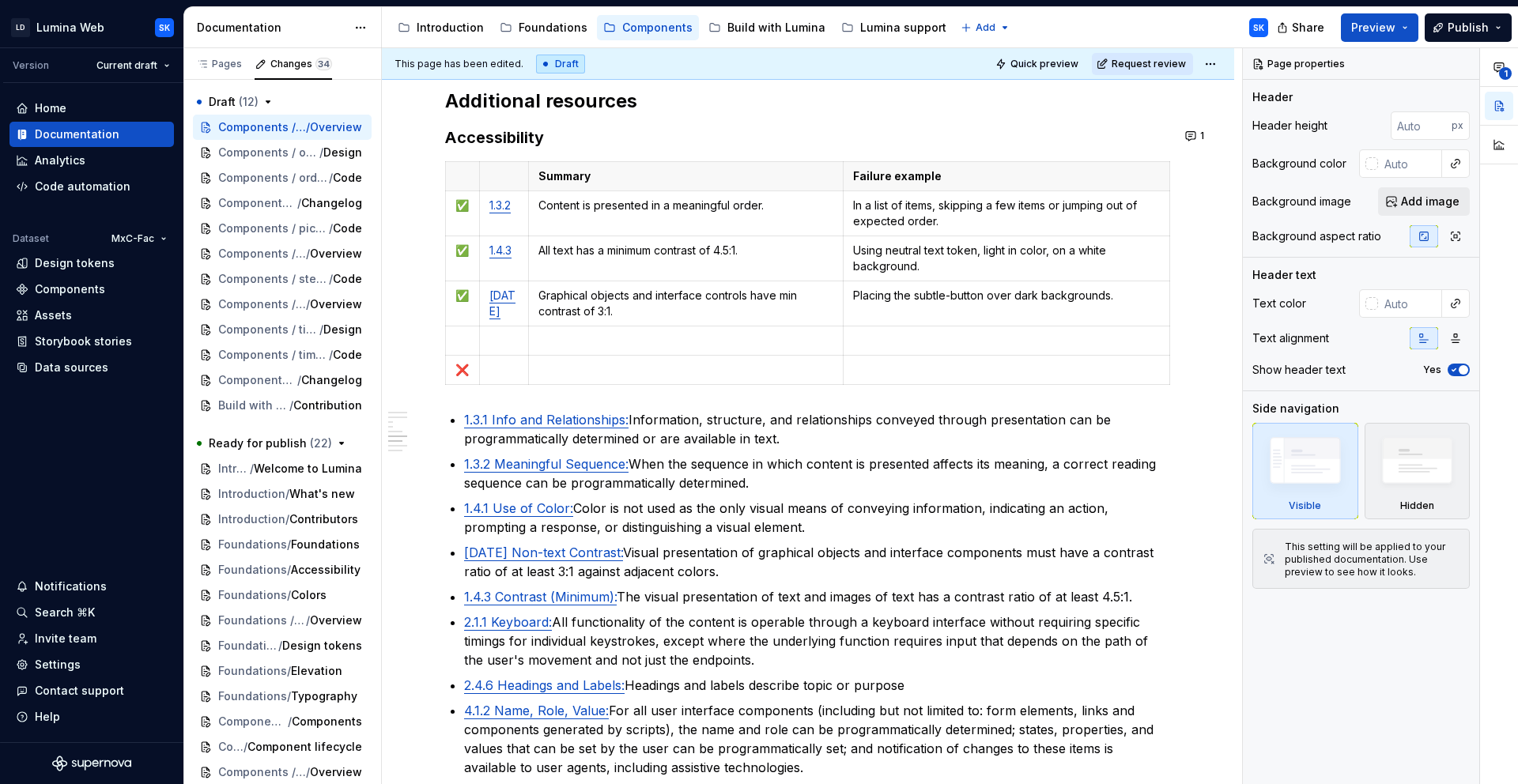
scroll to position [2304, 0]
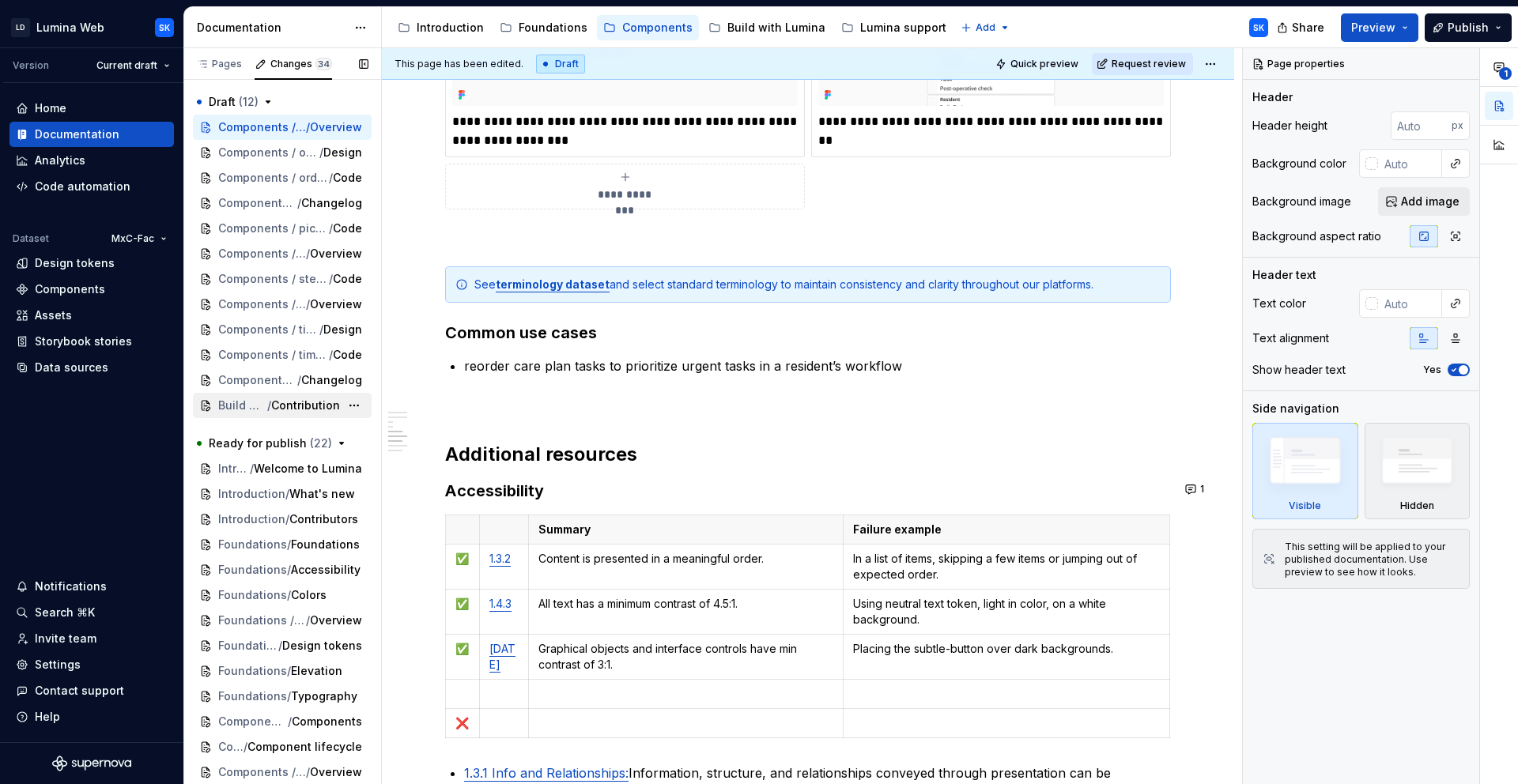
click at [268, 397] on span "/" at bounding box center [270, 404] width 4 height 16
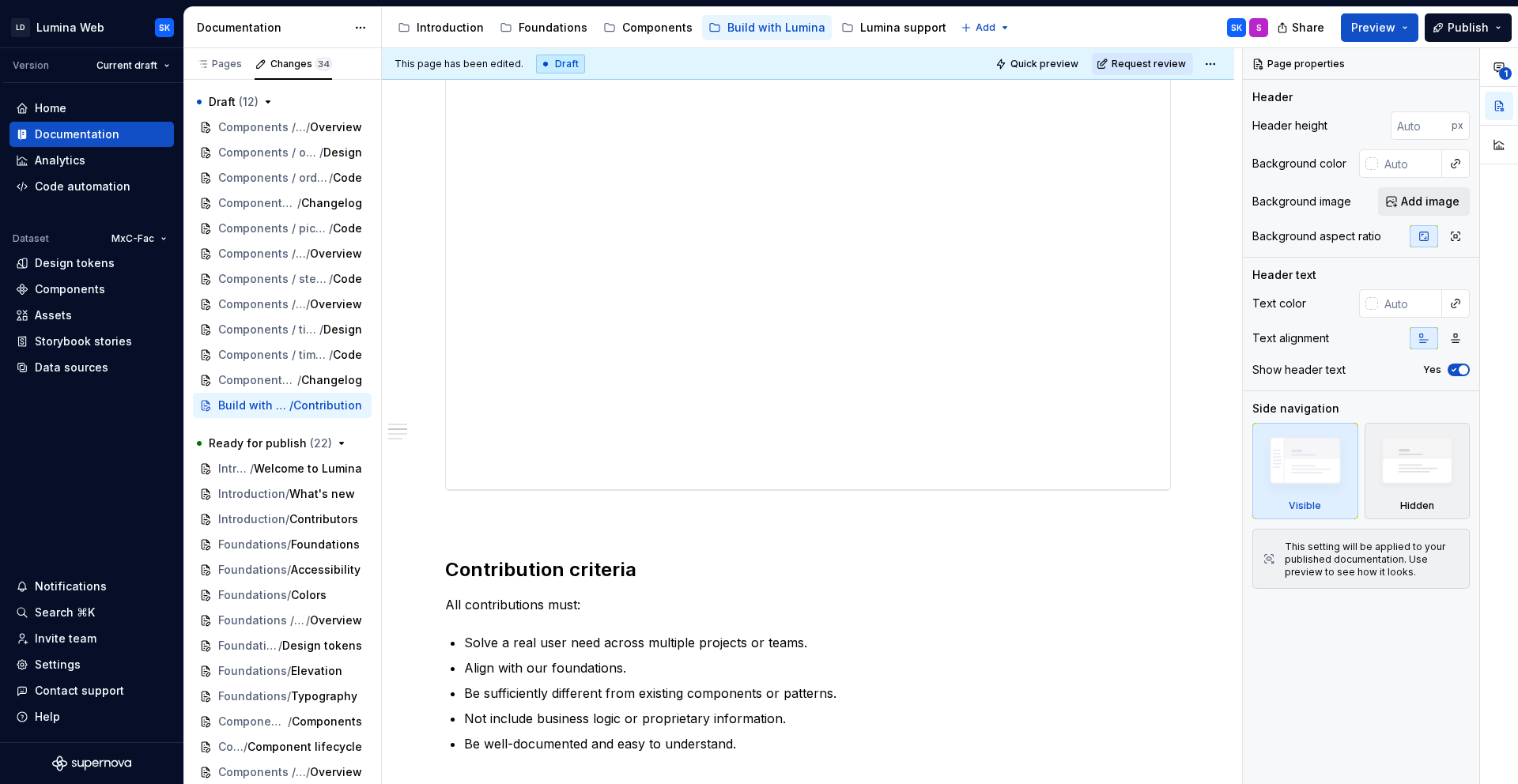
scroll to position [654, 0]
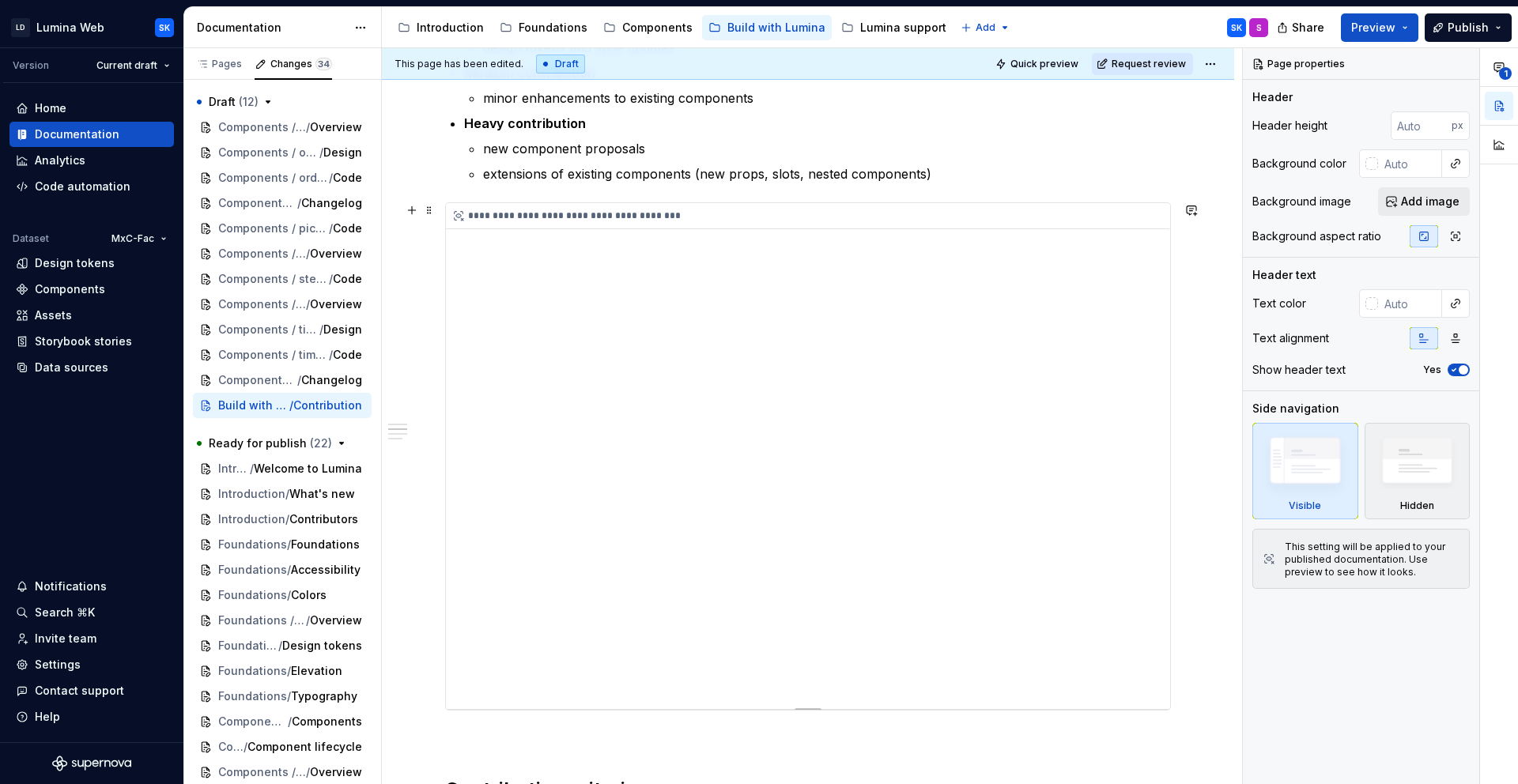
click at [809, 647] on div "**********" at bounding box center [809, 455] width 724 height 505
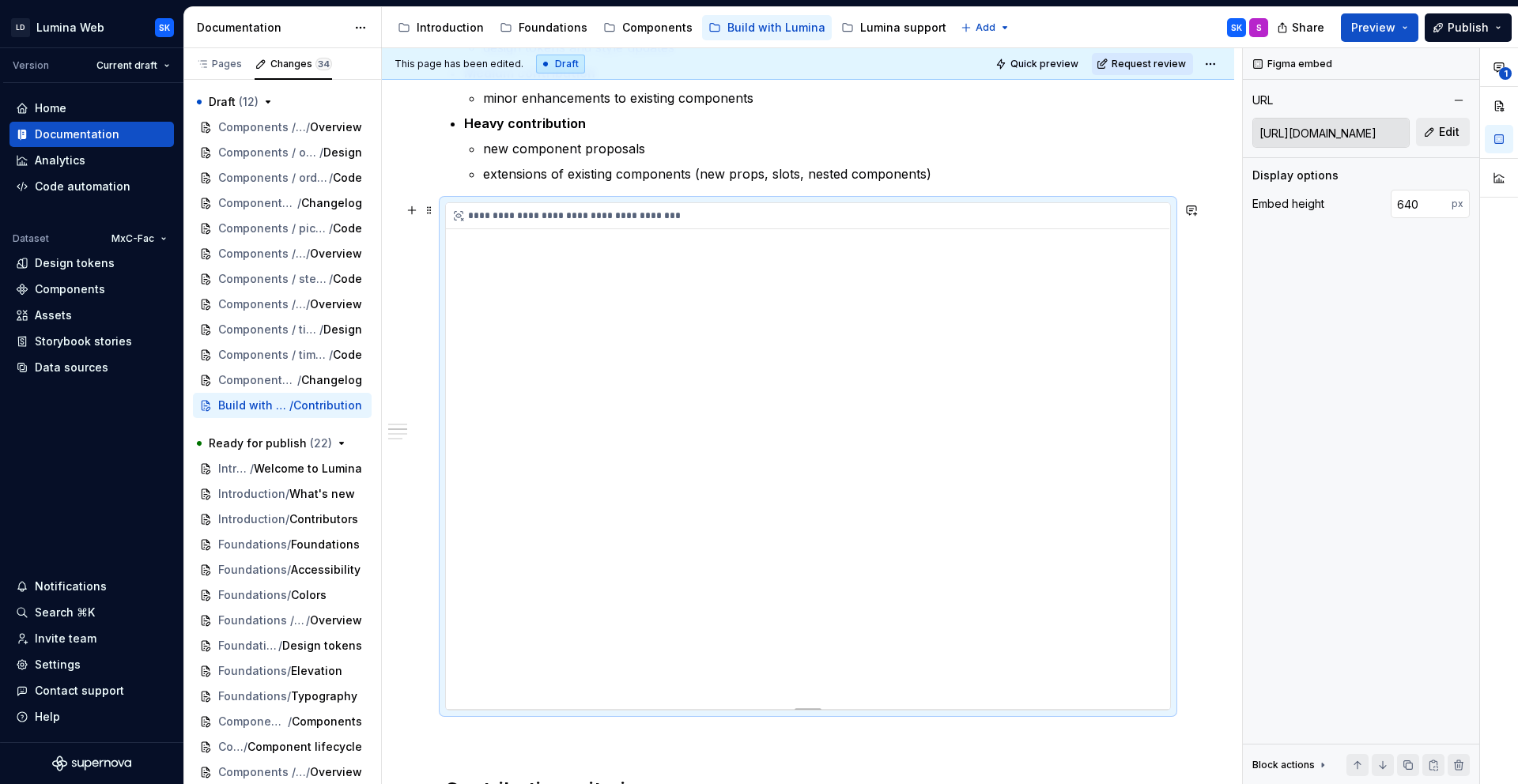
click at [805, 648] on div "**********" at bounding box center [809, 455] width 724 height 505
click at [806, 646] on div "**********" at bounding box center [809, 455] width 724 height 505
click at [811, 646] on div "**********" at bounding box center [809, 455] width 724 height 505
click at [651, 148] on p "new component proposals" at bounding box center [827, 148] width 688 height 19
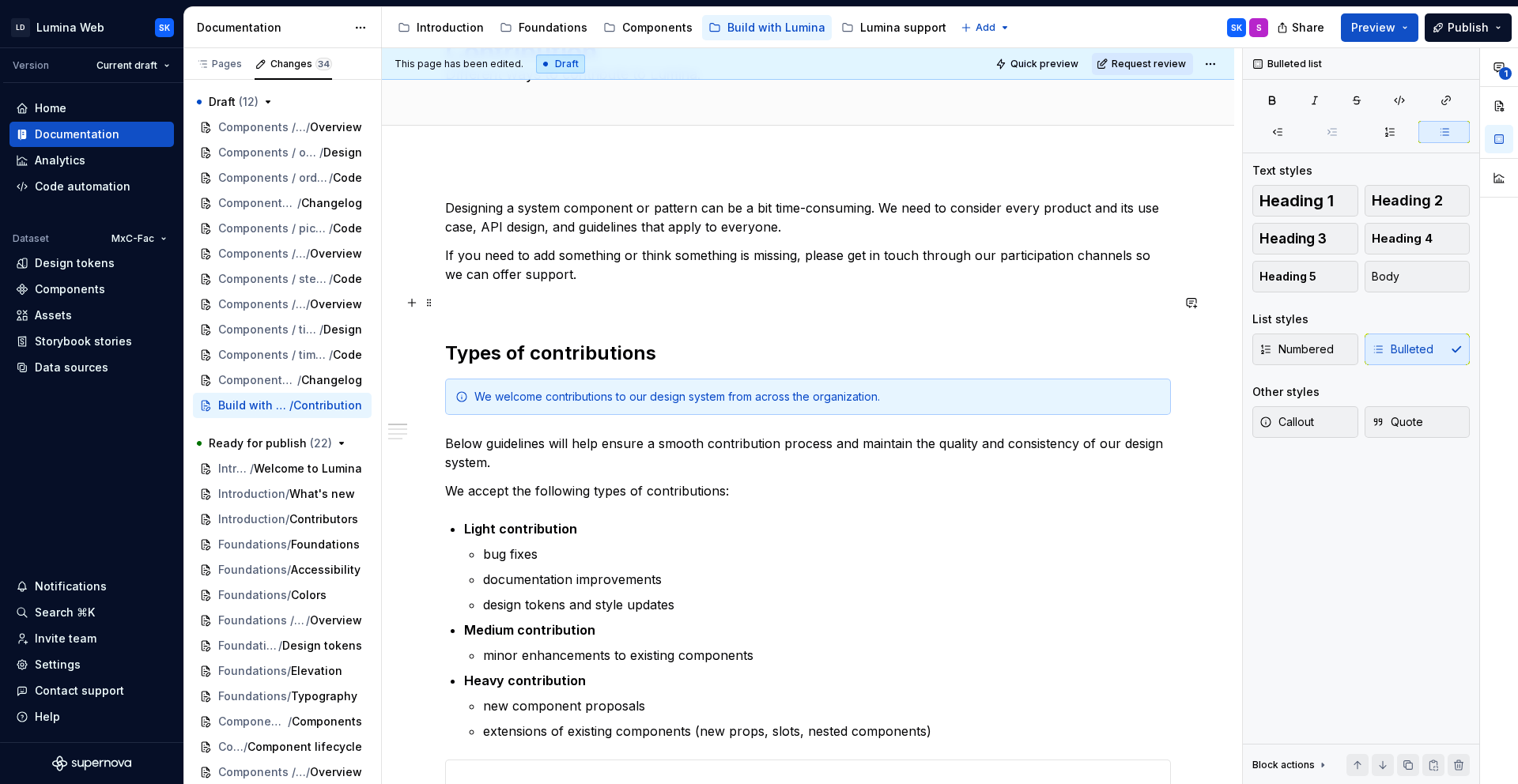
scroll to position [0, 0]
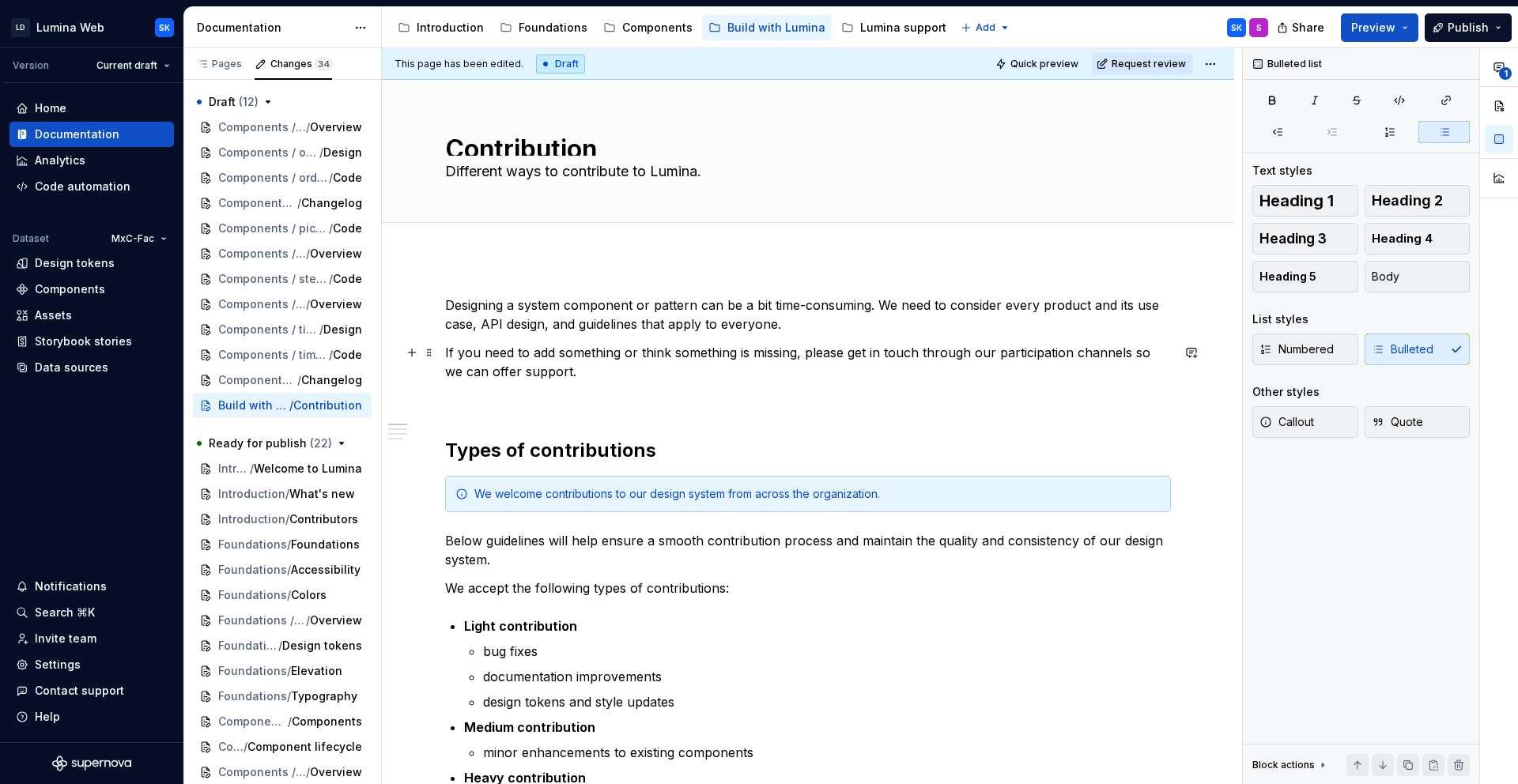
click at [573, 375] on p "If you need to add something or think something is missing, please get in touch…" at bounding box center [809, 362] width 726 height 38
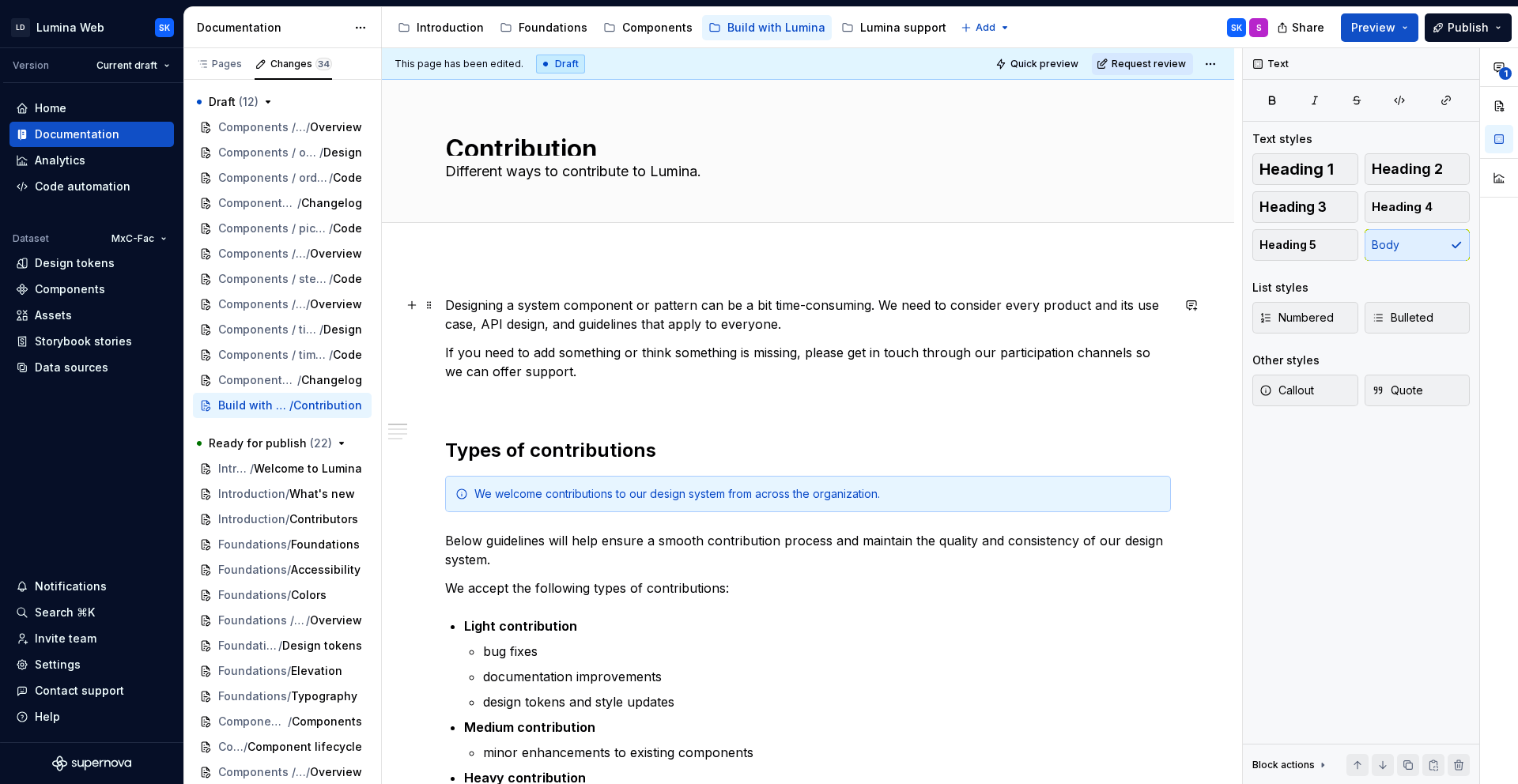
click at [788, 321] on p "Designing a system component or pattern can be a bit time-consuming. We need to…" at bounding box center [809, 314] width 726 height 38
click at [1495, 77] on button "1" at bounding box center [1499, 67] width 29 height 29
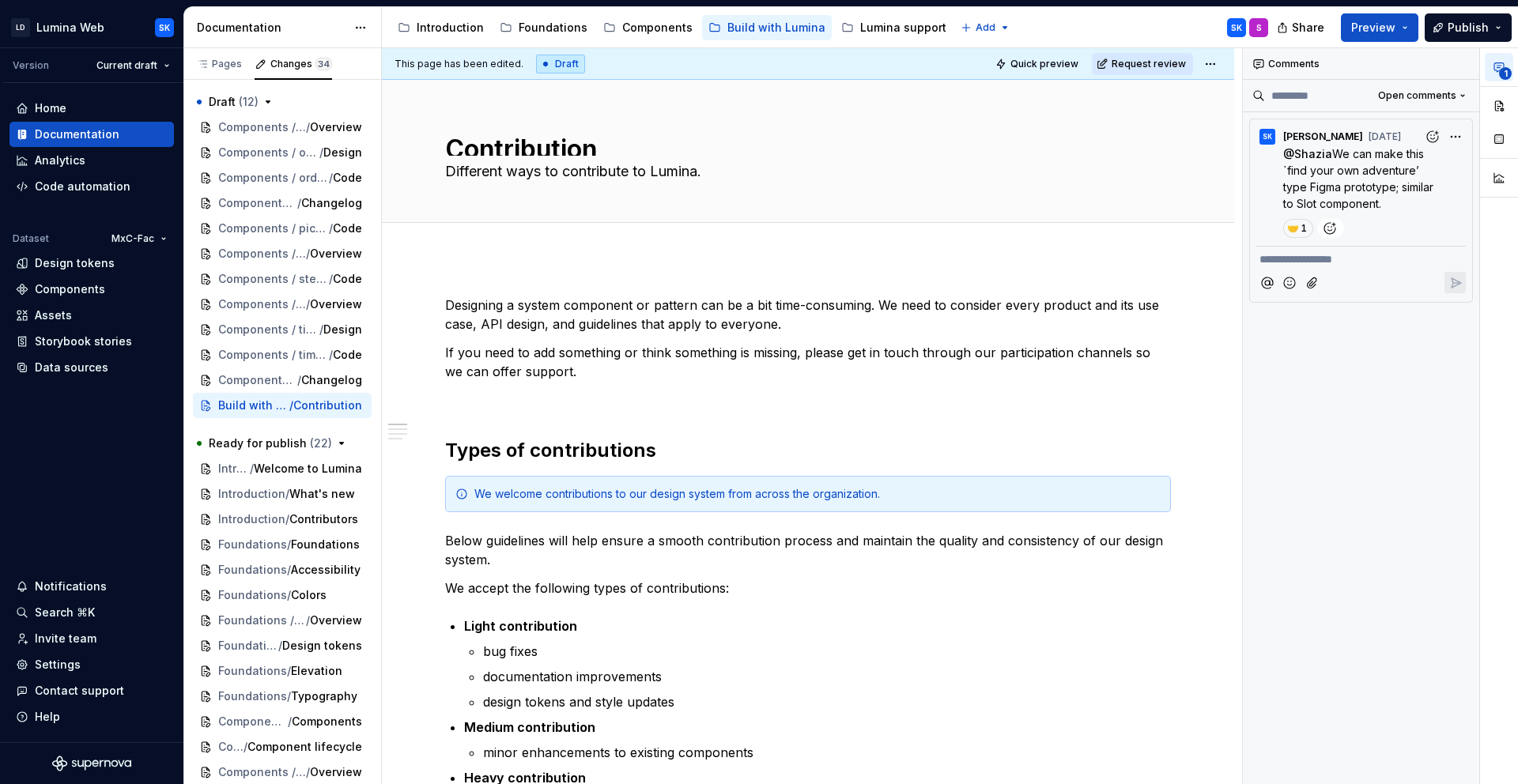
click at [1451, 135] on div "**********" at bounding box center [1380, 417] width 275 height 737
click at [1349, 108] on div "**********" at bounding box center [1380, 417] width 275 height 737
click at [1462, 160] on icon "button" at bounding box center [1456, 156] width 15 height 15
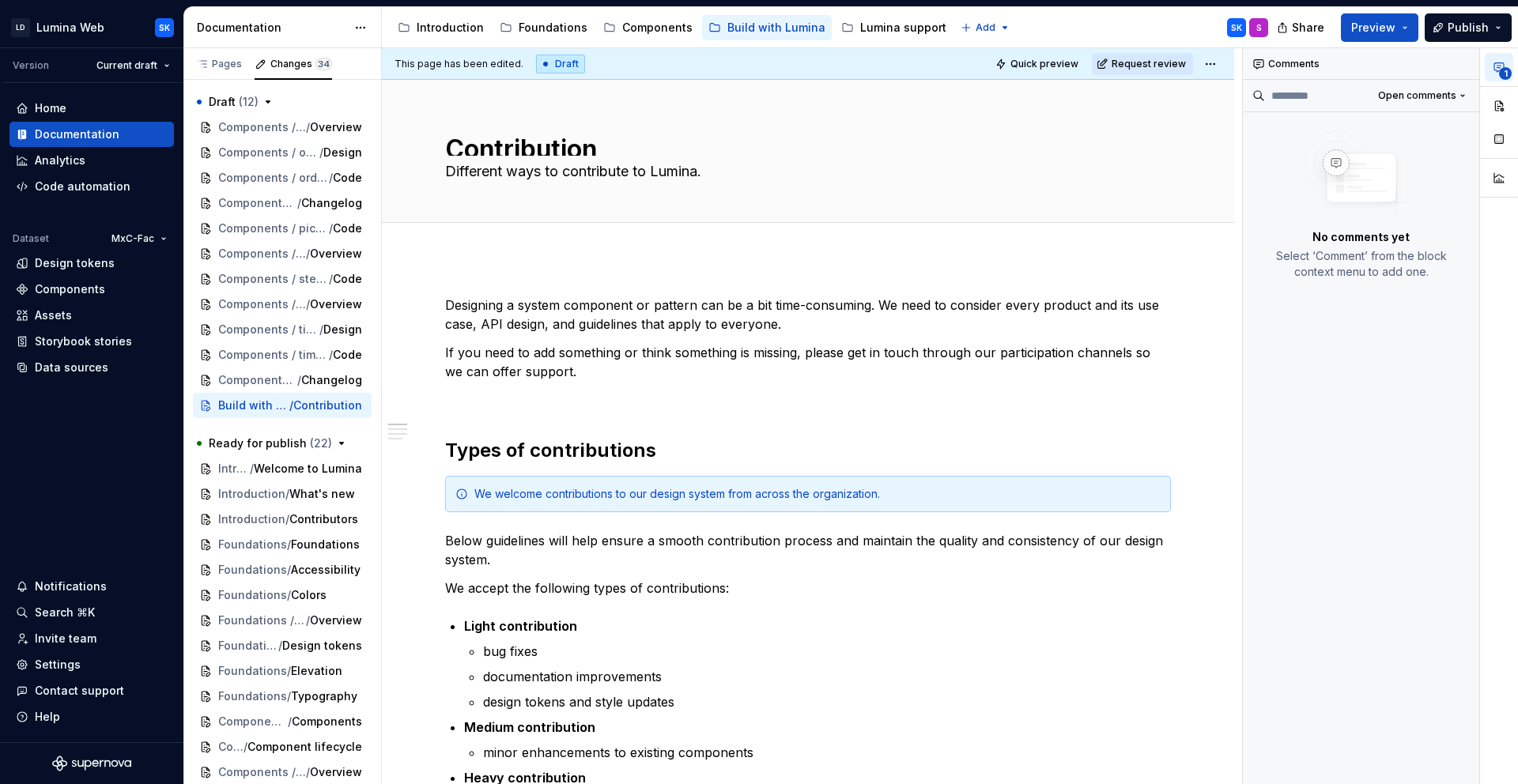
click at [1092, 33] on div "Accessibility guide for tree Page tree. Navigate the tree with the arrow keys. …" at bounding box center [831, 28] width 899 height 41
click at [446, 33] on div "Introduction" at bounding box center [450, 27] width 68 height 16
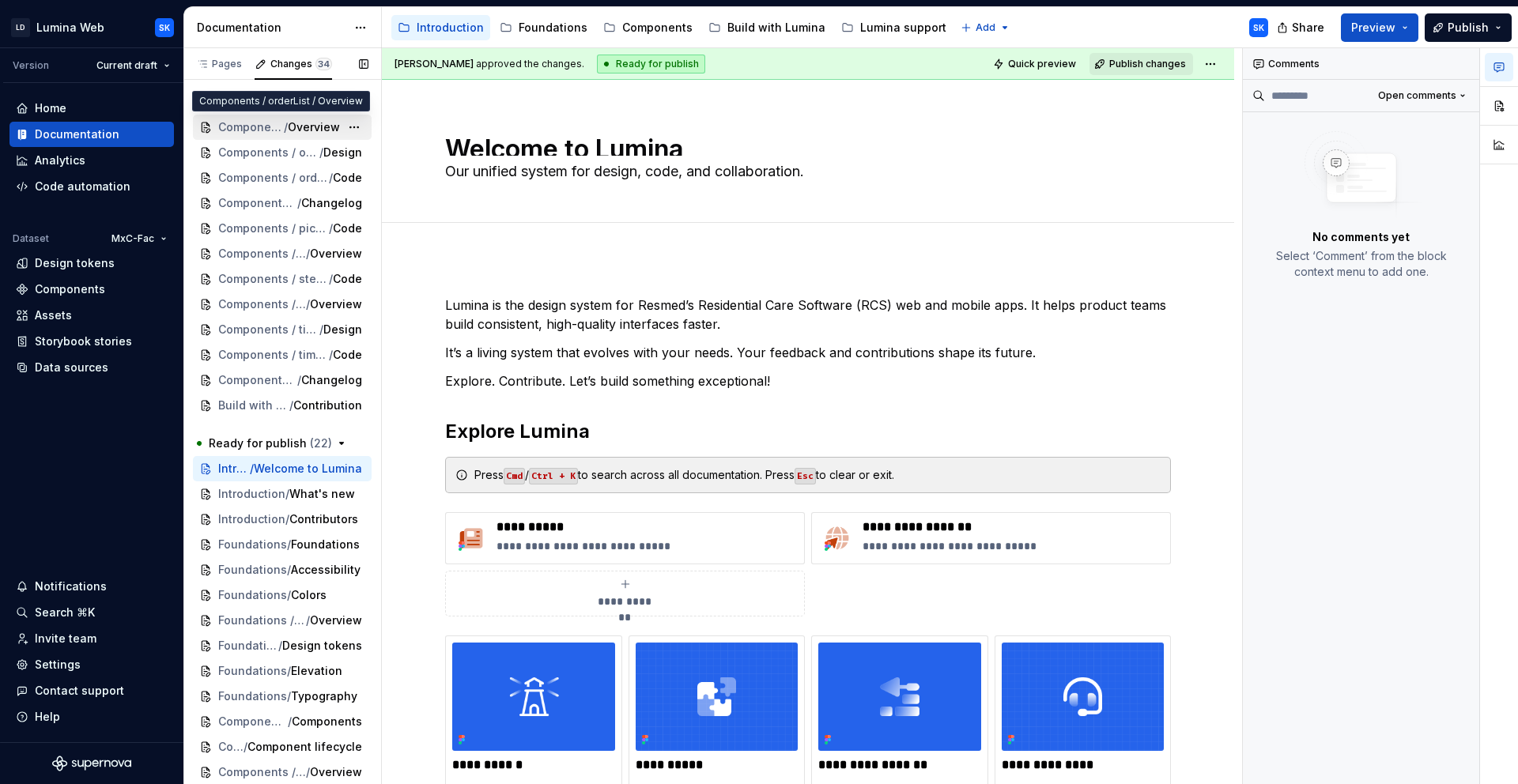
type textarea "*"
